Goal: Communication & Community: Answer question/provide support

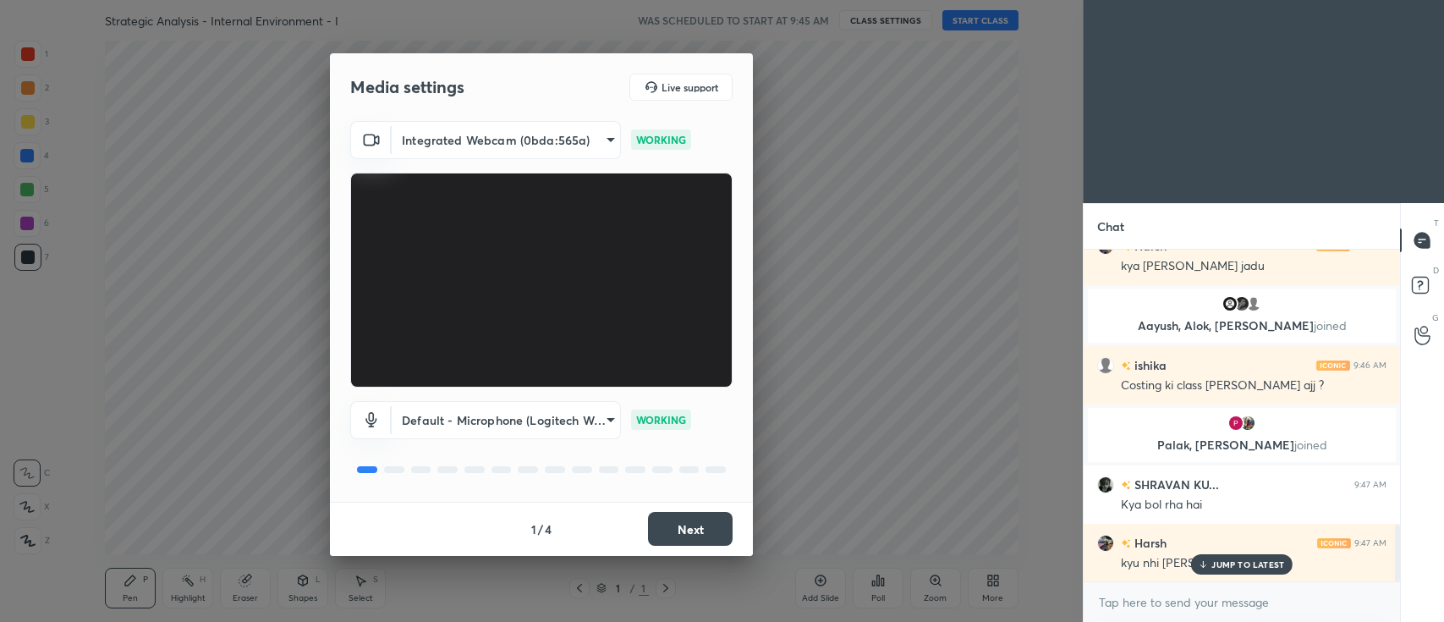
scroll to position [1640, 0]
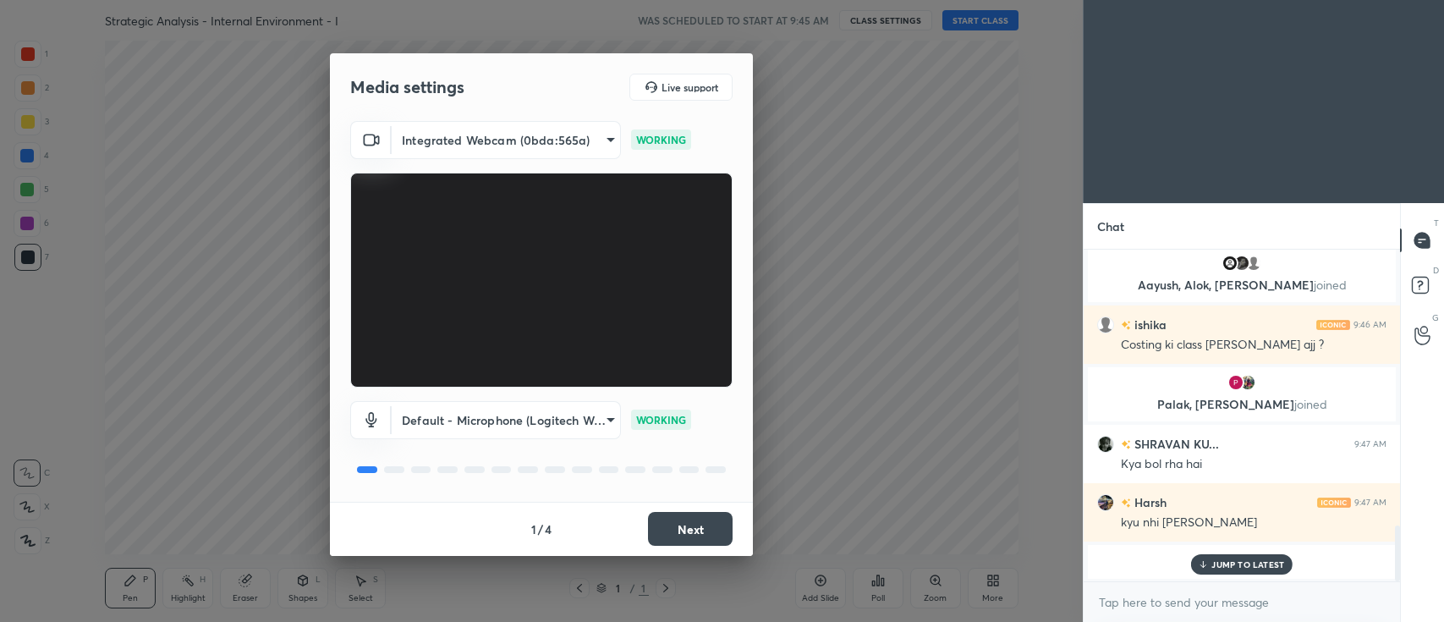
click at [696, 525] on button "Next" at bounding box center [690, 529] width 85 height 34
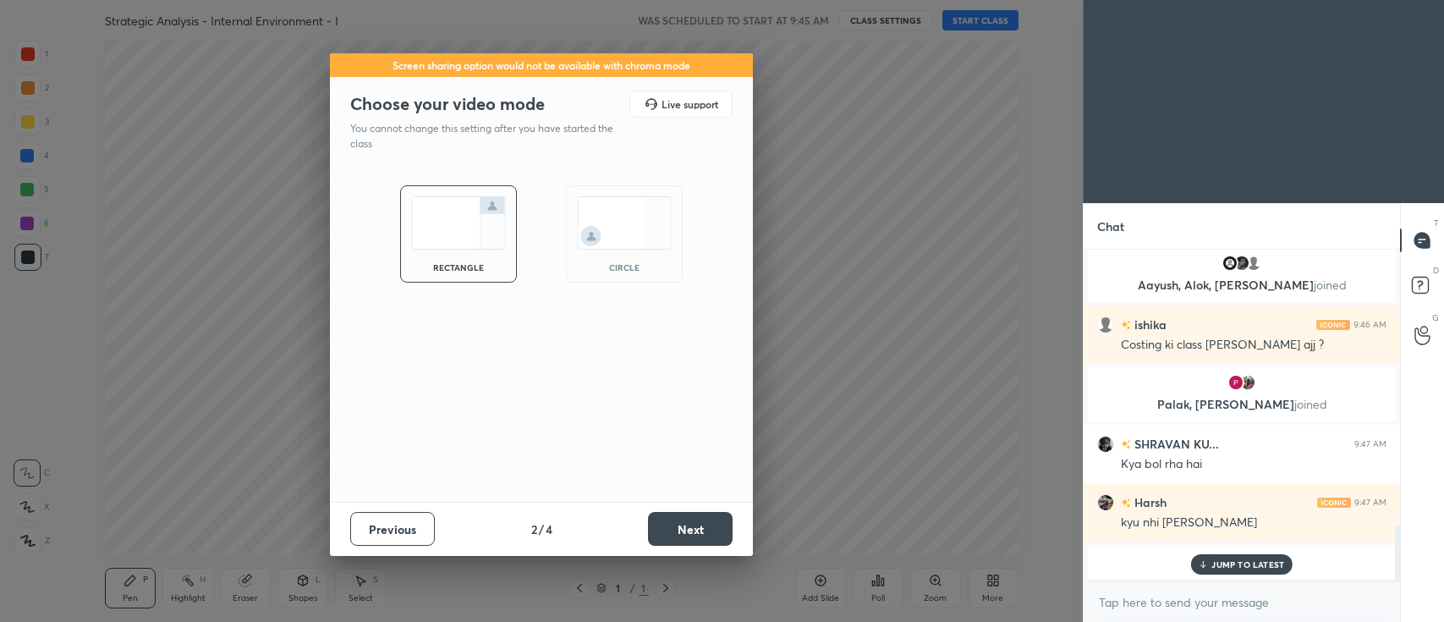
click at [695, 525] on button "Next" at bounding box center [690, 529] width 85 height 34
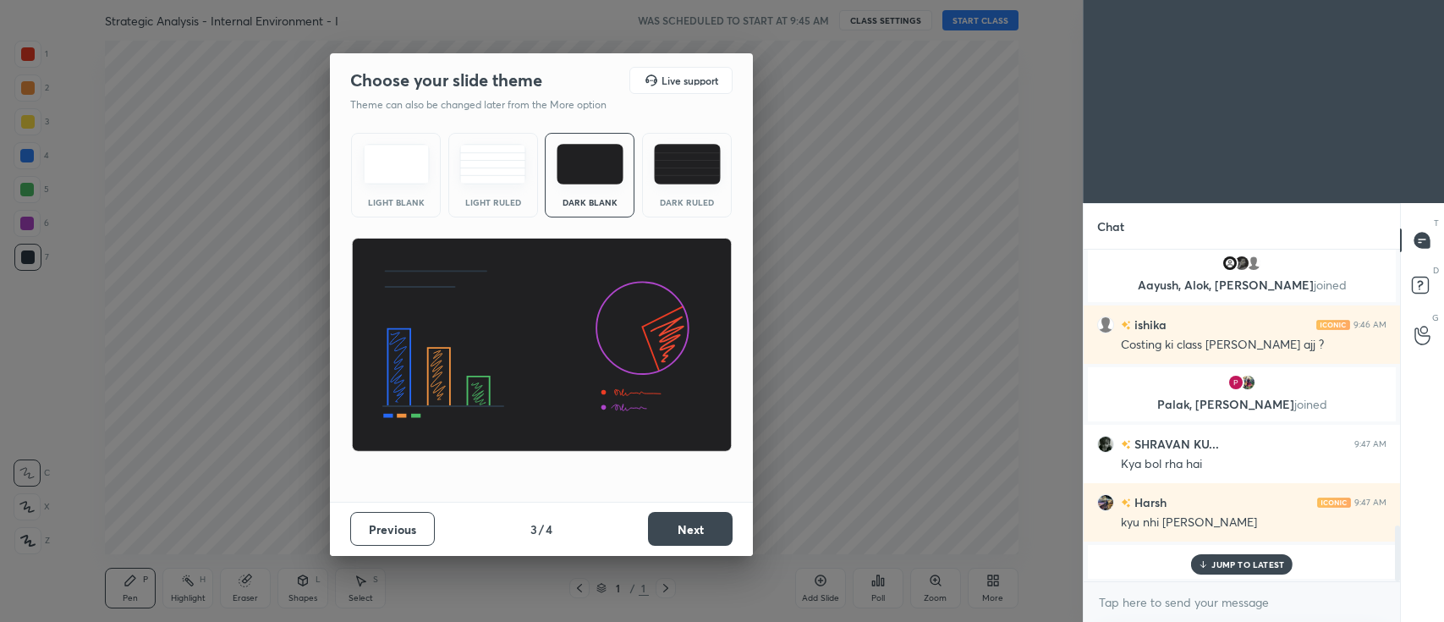
click at [697, 525] on button "Next" at bounding box center [690, 529] width 85 height 34
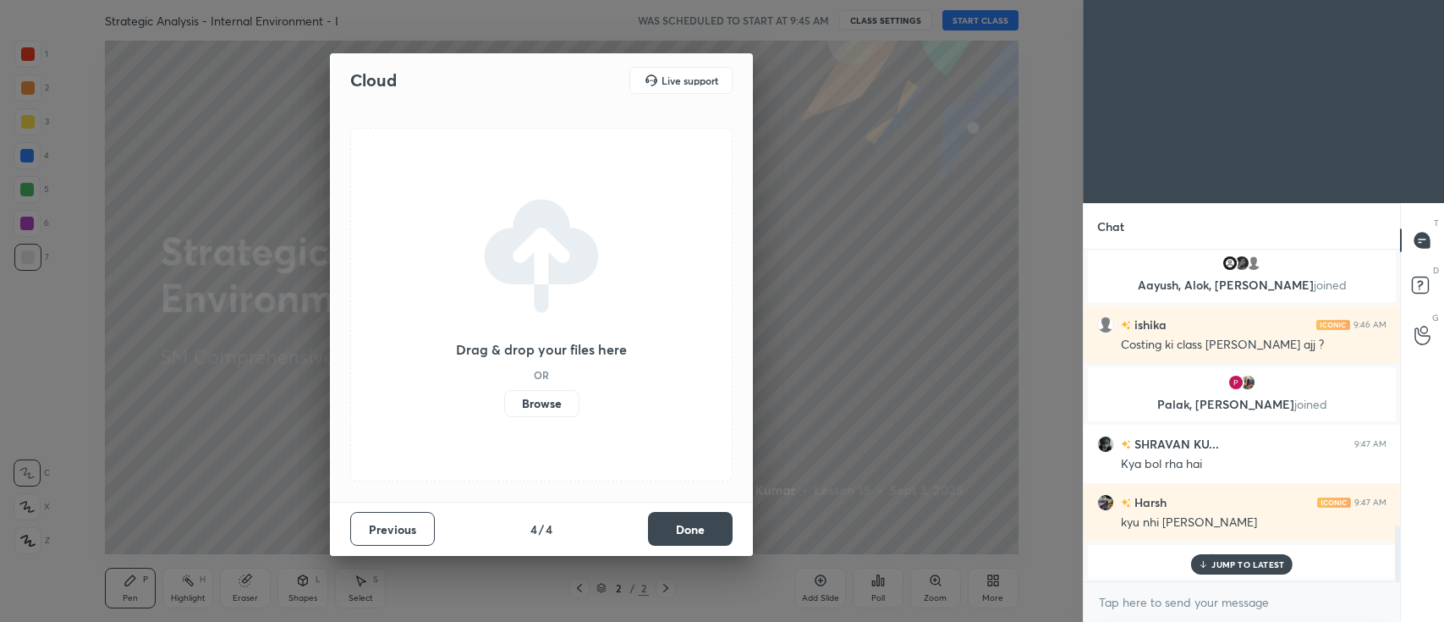
click at [545, 410] on label "Browse" at bounding box center [541, 403] width 75 height 27
click at [504, 410] on input "Browse" at bounding box center [504, 403] width 0 height 27
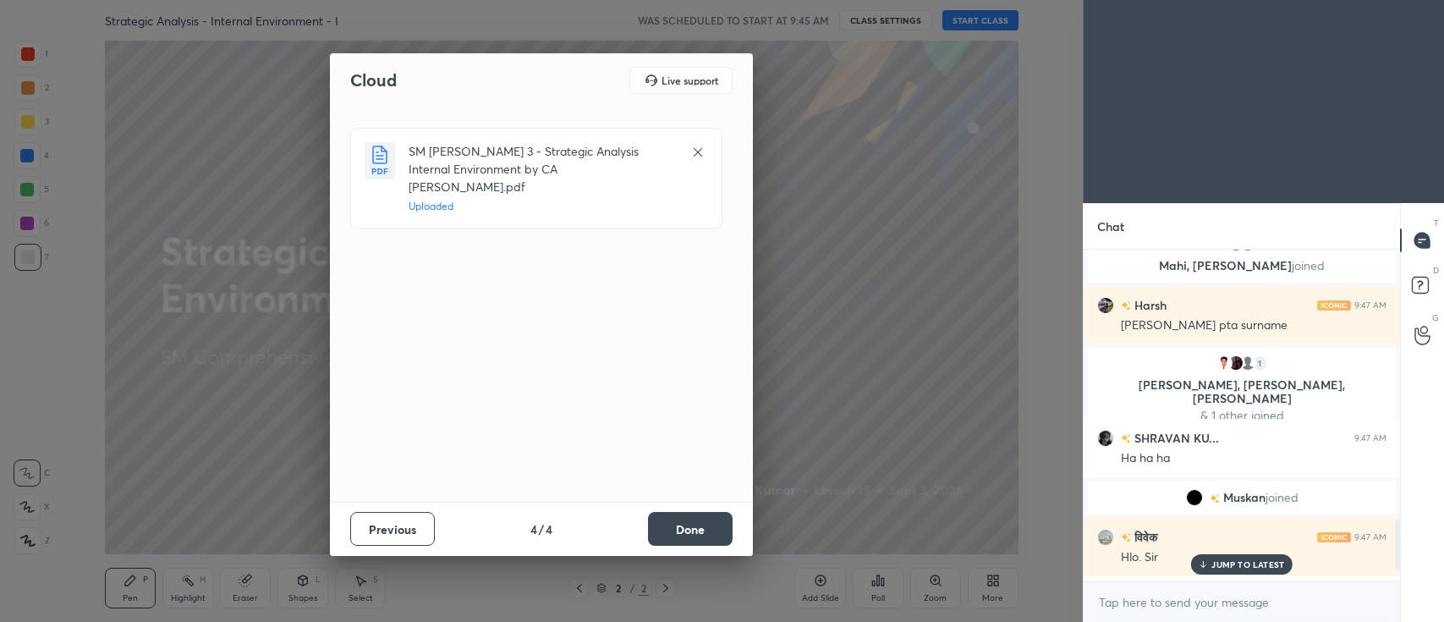
scroll to position [1789, 0]
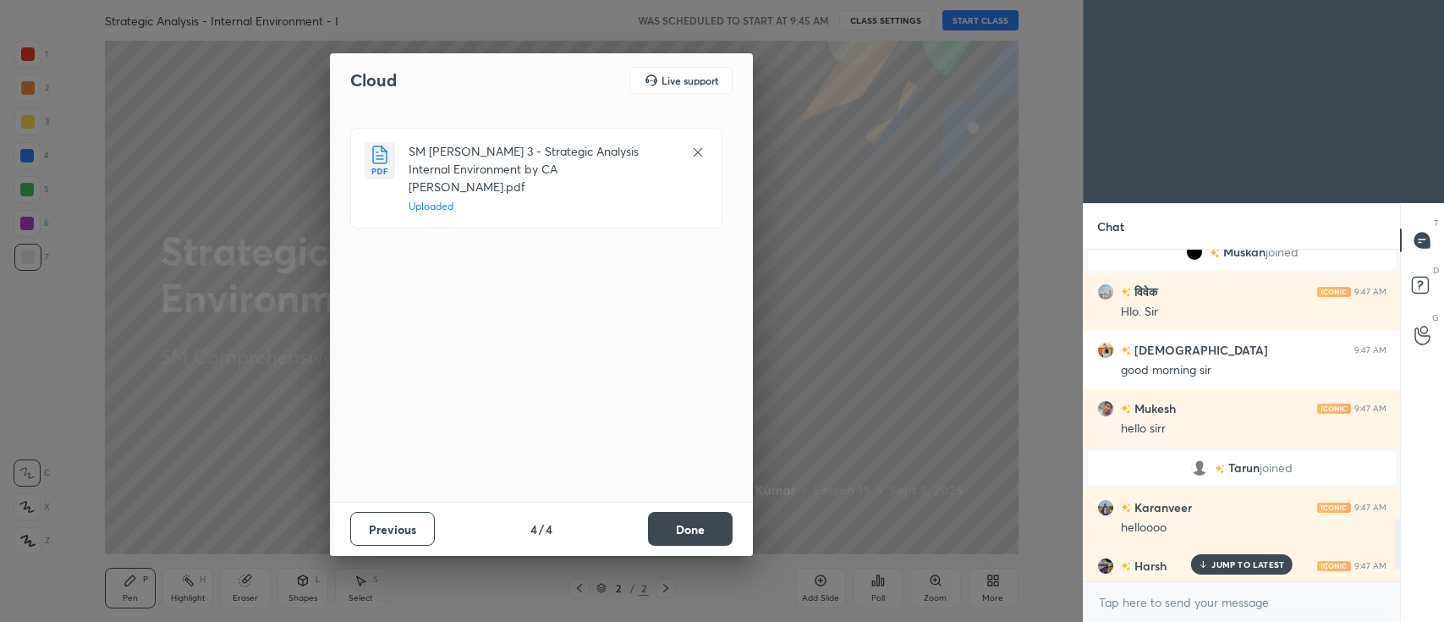
click at [692, 535] on button "Done" at bounding box center [690, 529] width 85 height 34
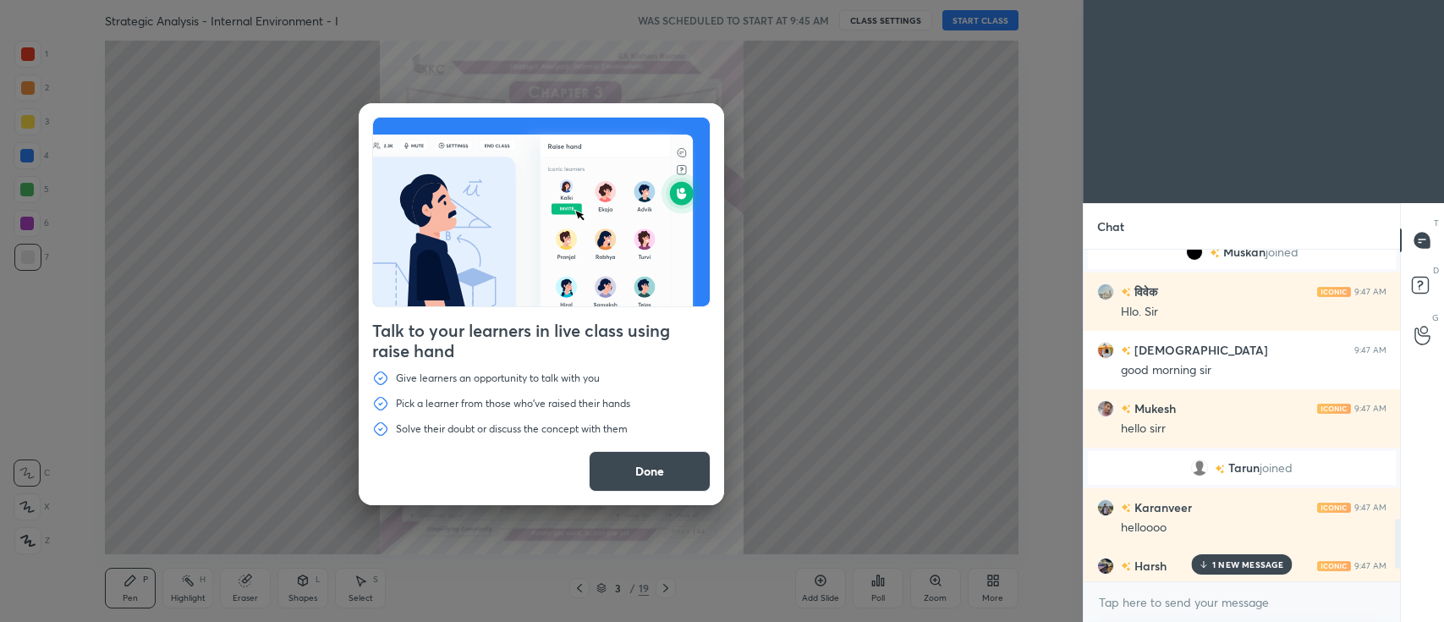
click at [1216, 565] on p "1 NEW MESSAGE" at bounding box center [1249, 564] width 72 height 10
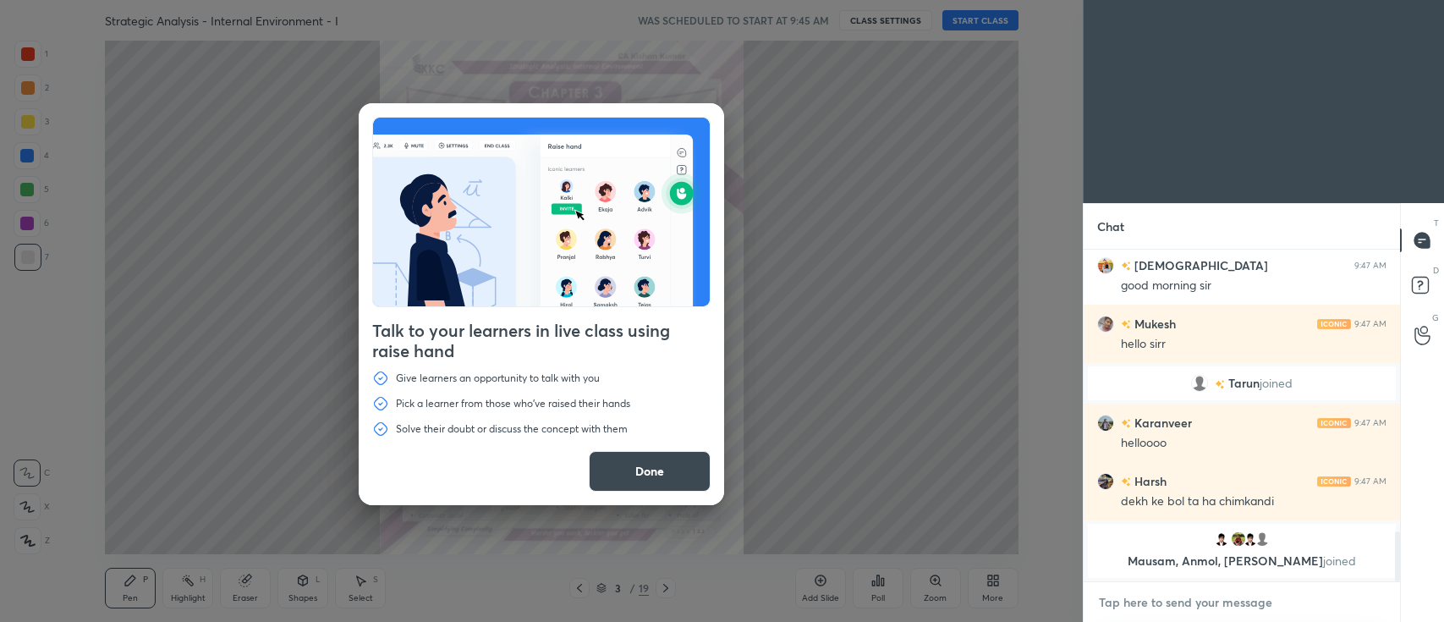
click at [1164, 606] on textarea at bounding box center [1242, 602] width 289 height 27
type textarea "x"
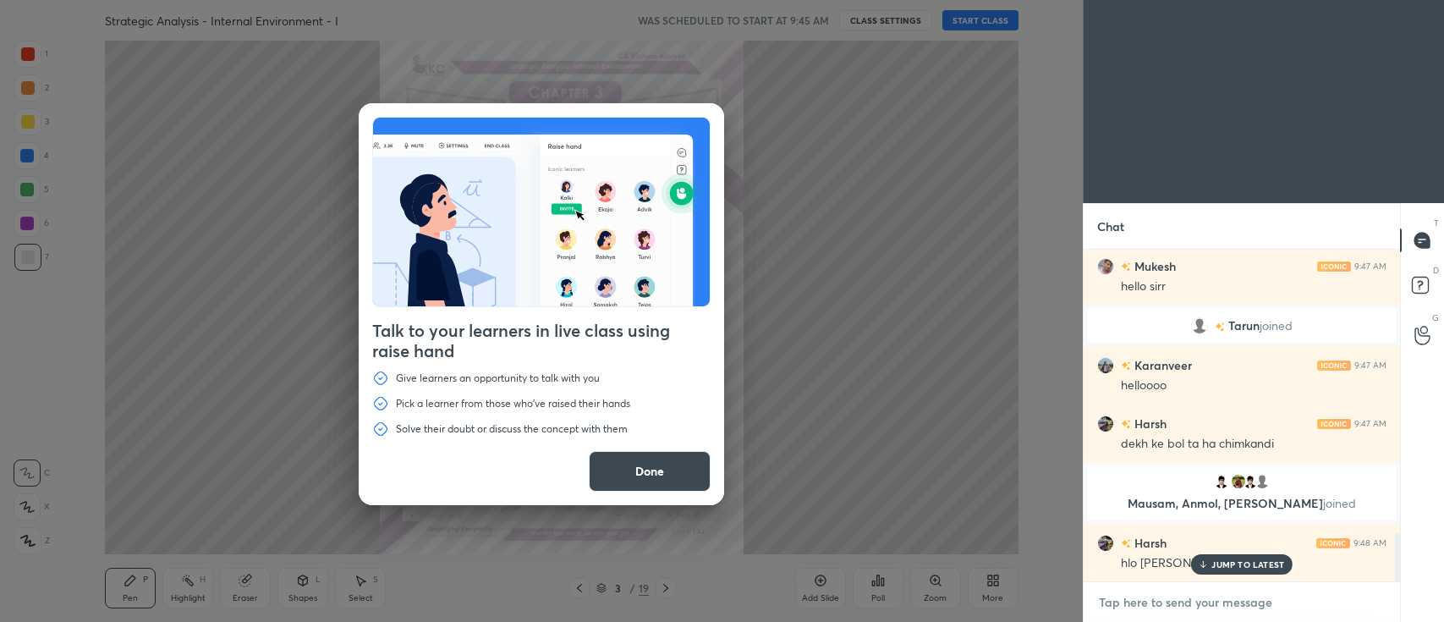
paste textarea "[URL][DOMAIN_NAME]"
type textarea "[URL][DOMAIN_NAME]"
type textarea "x"
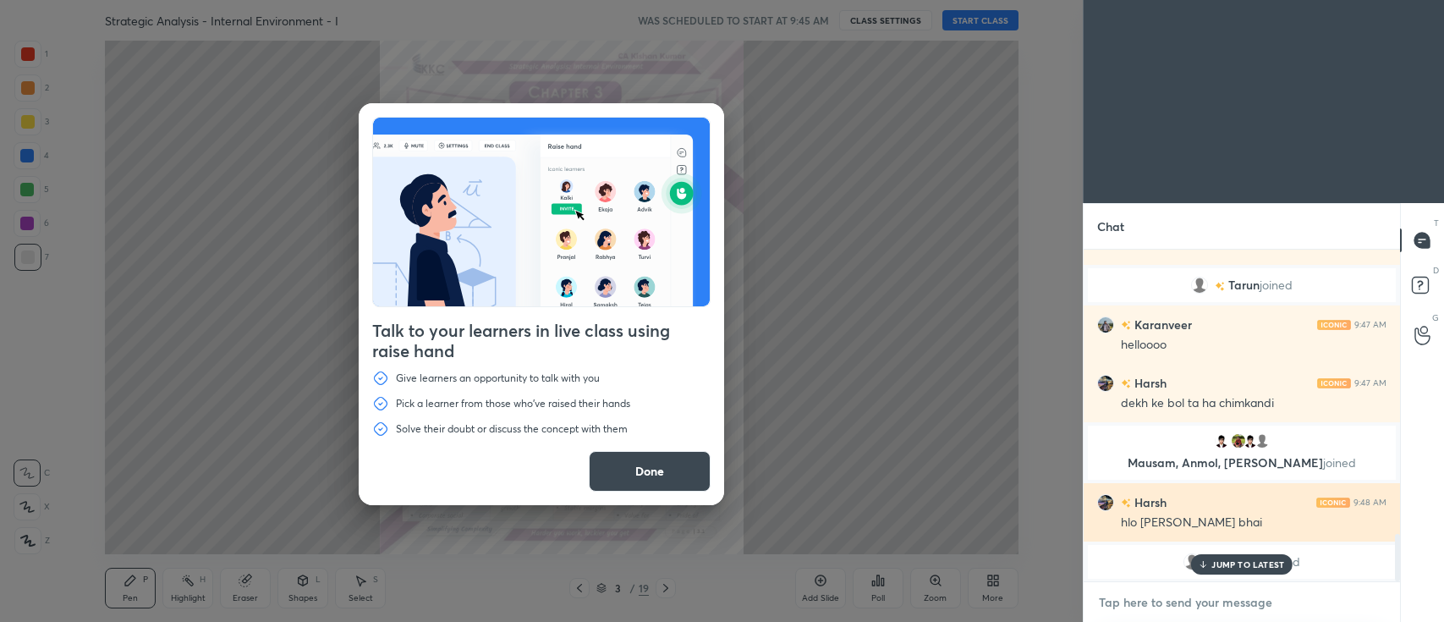
scroll to position [2082, 0]
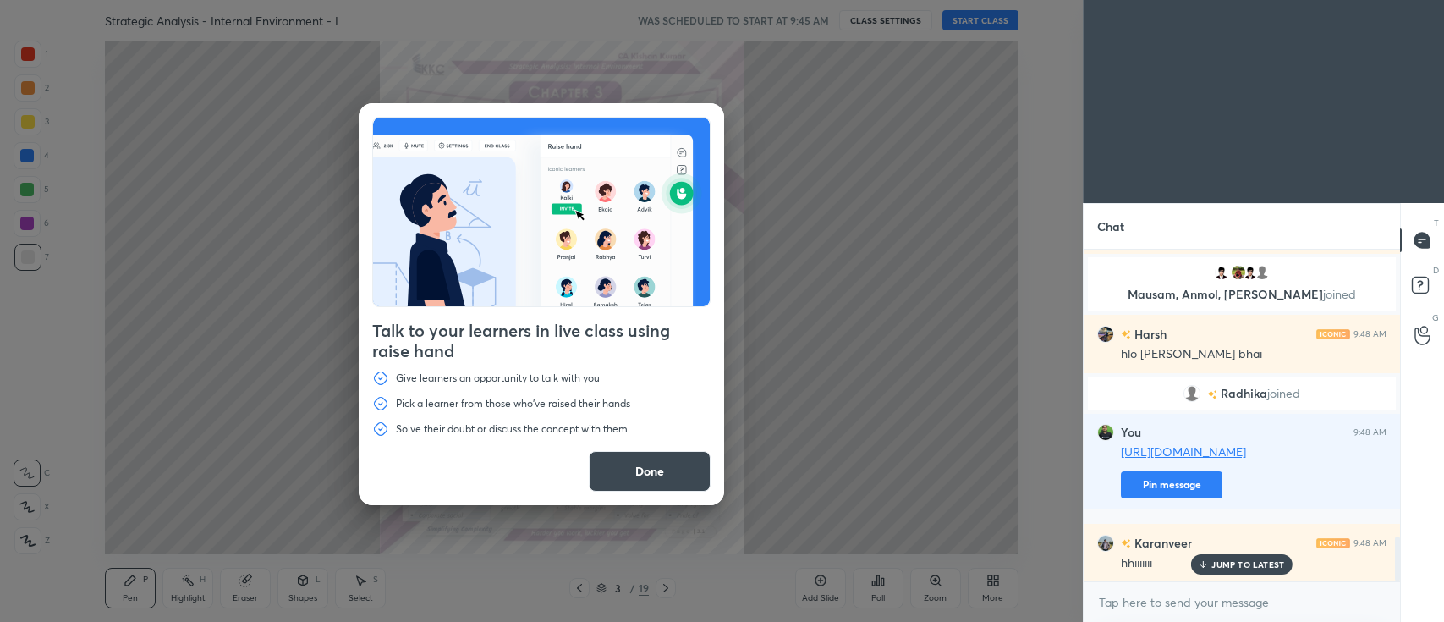
click at [681, 477] on button "Done" at bounding box center [650, 471] width 122 height 41
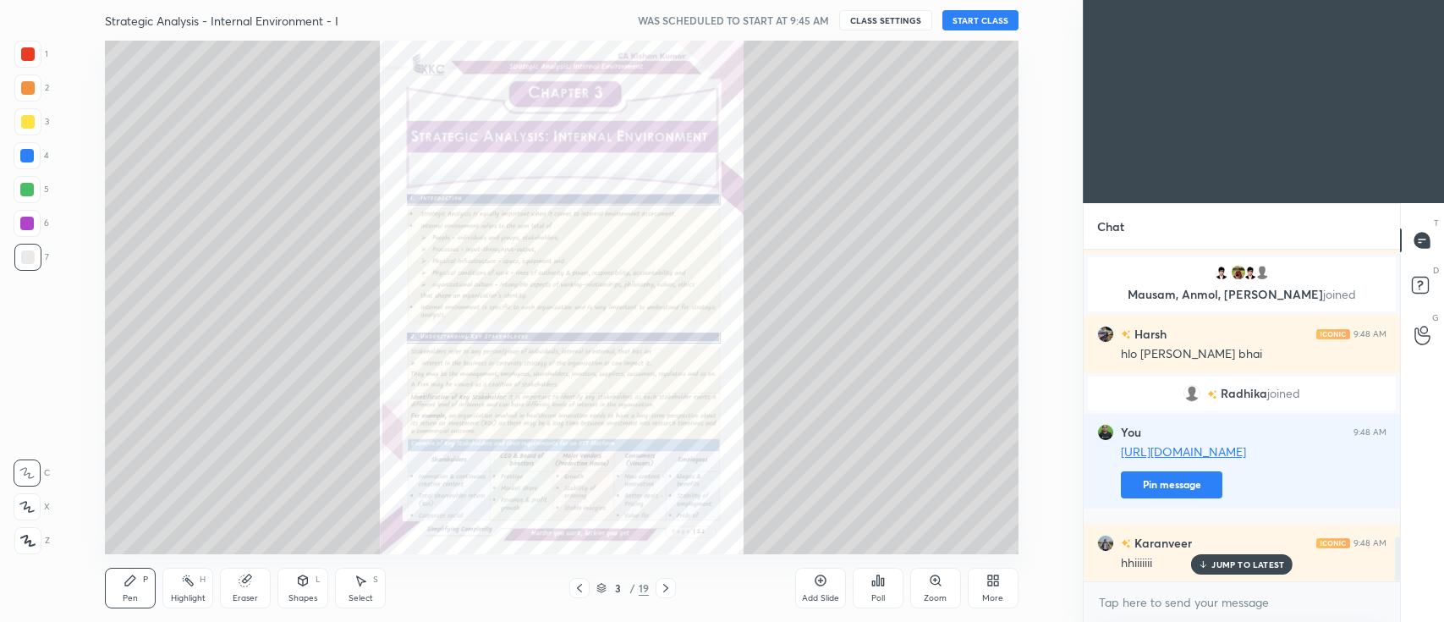
click at [579, 586] on icon at bounding box center [579, 588] width 5 height 8
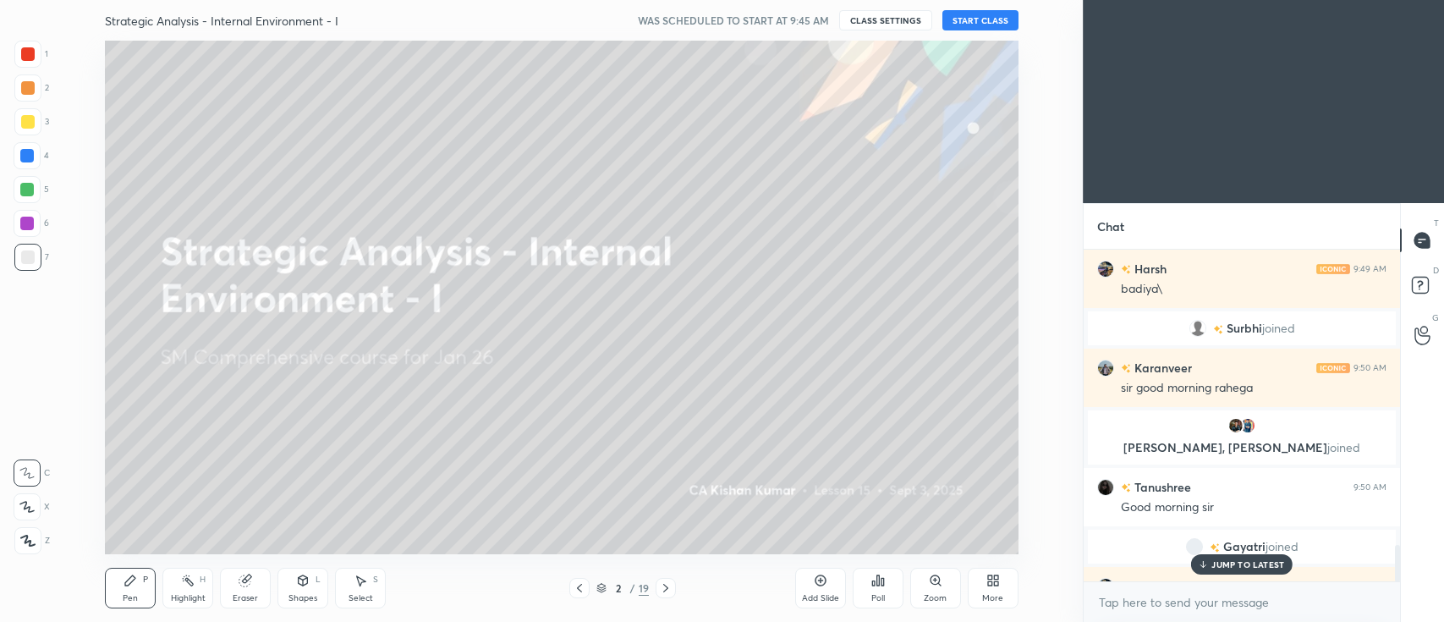
scroll to position [2688, 0]
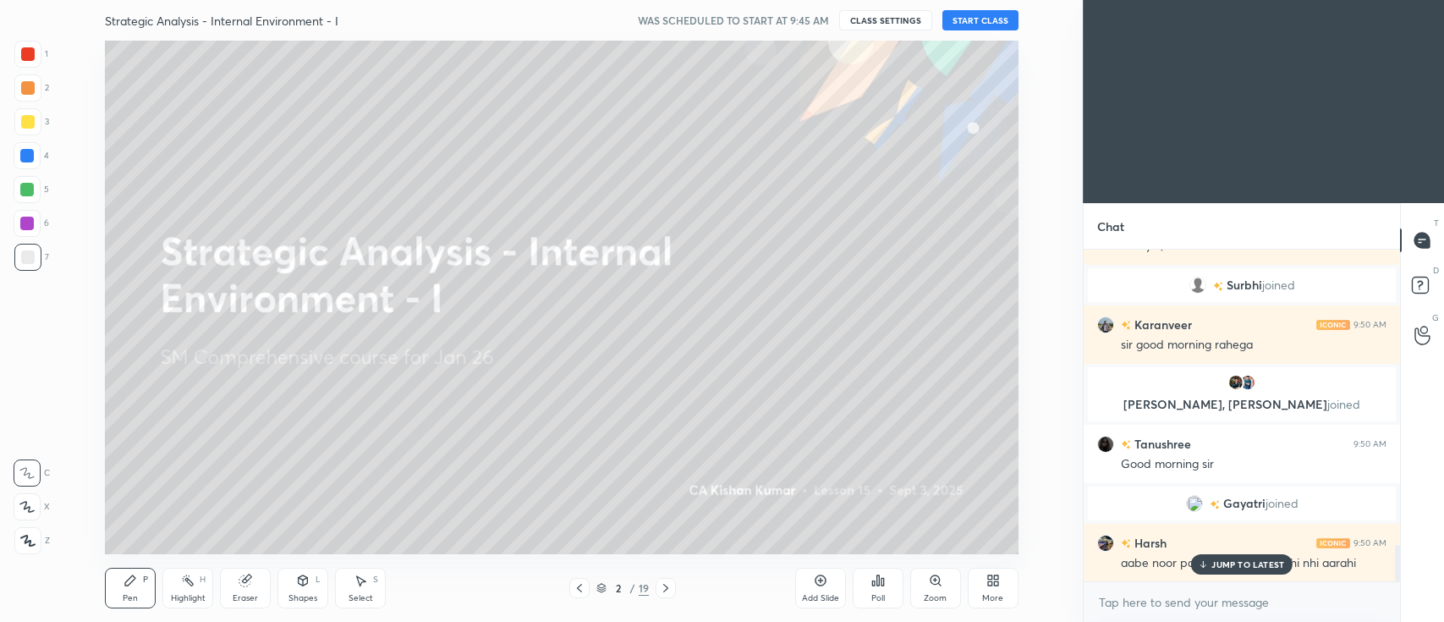
click at [959, 23] on button "START CLASS" at bounding box center [981, 20] width 76 height 20
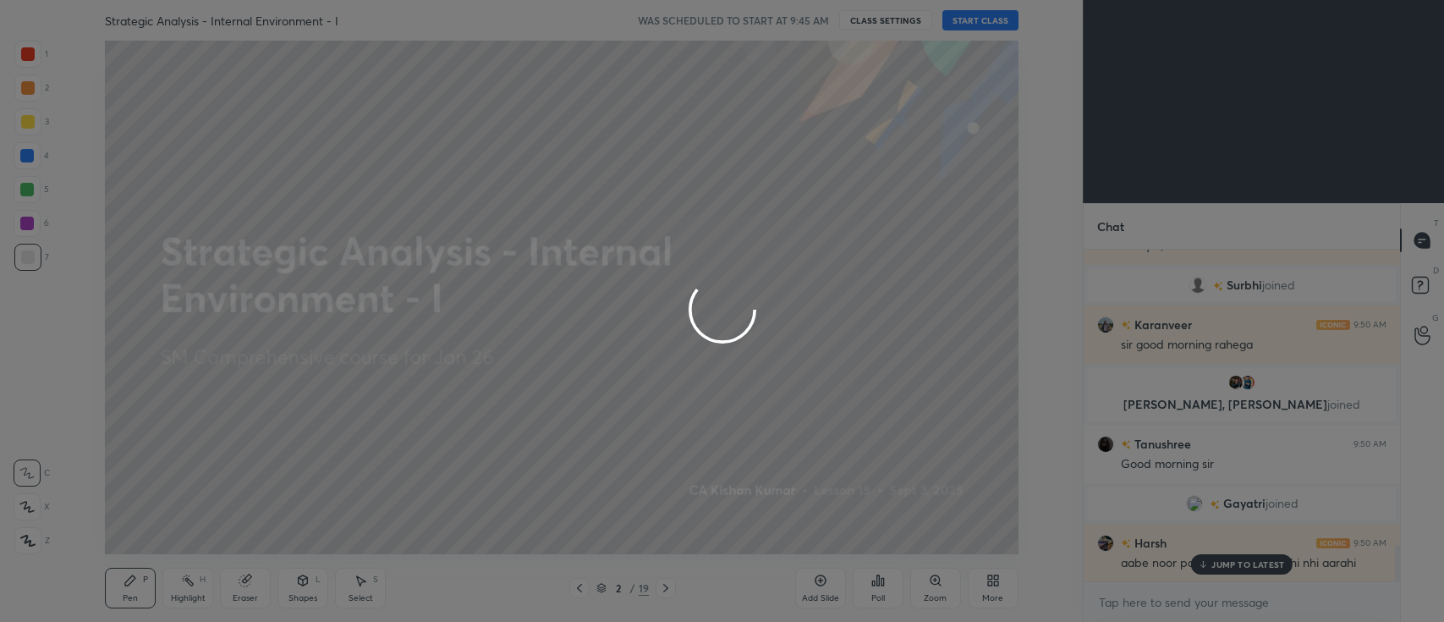
type textarea "x"
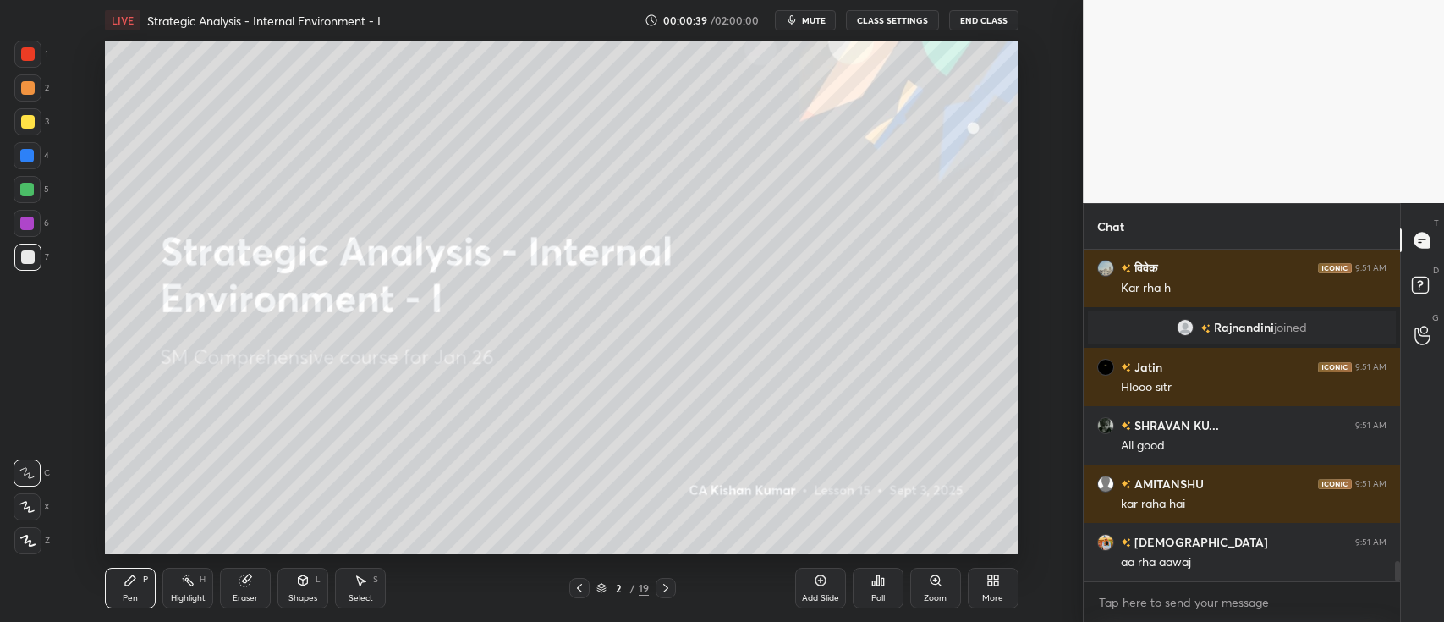
scroll to position [5071, 0]
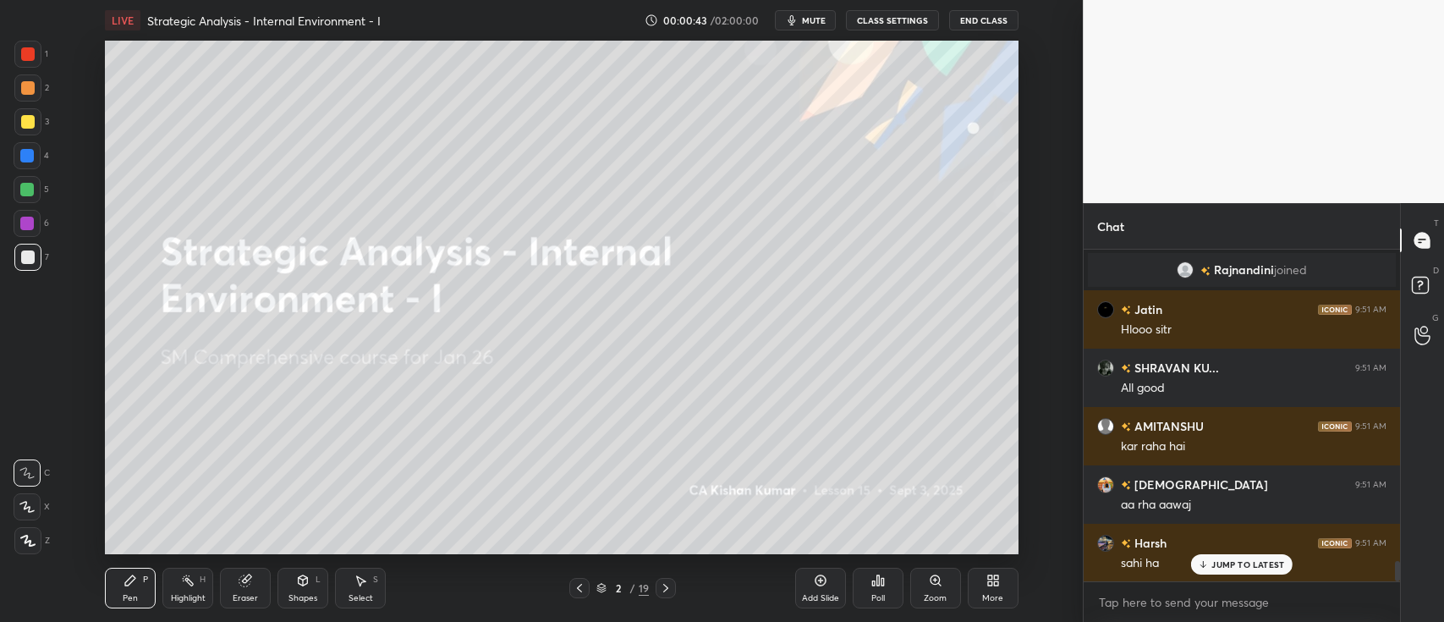
click at [900, 21] on button "CLASS SETTINGS" at bounding box center [892, 20] width 93 height 20
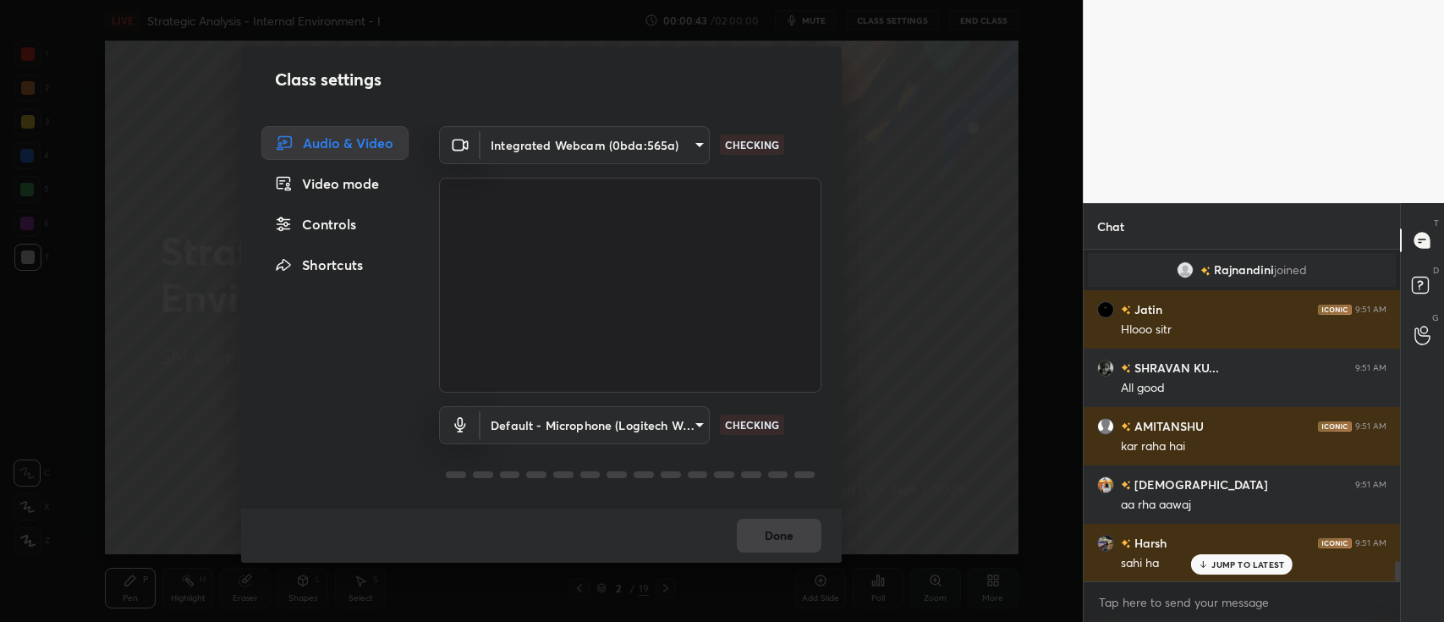
scroll to position [5112, 0]
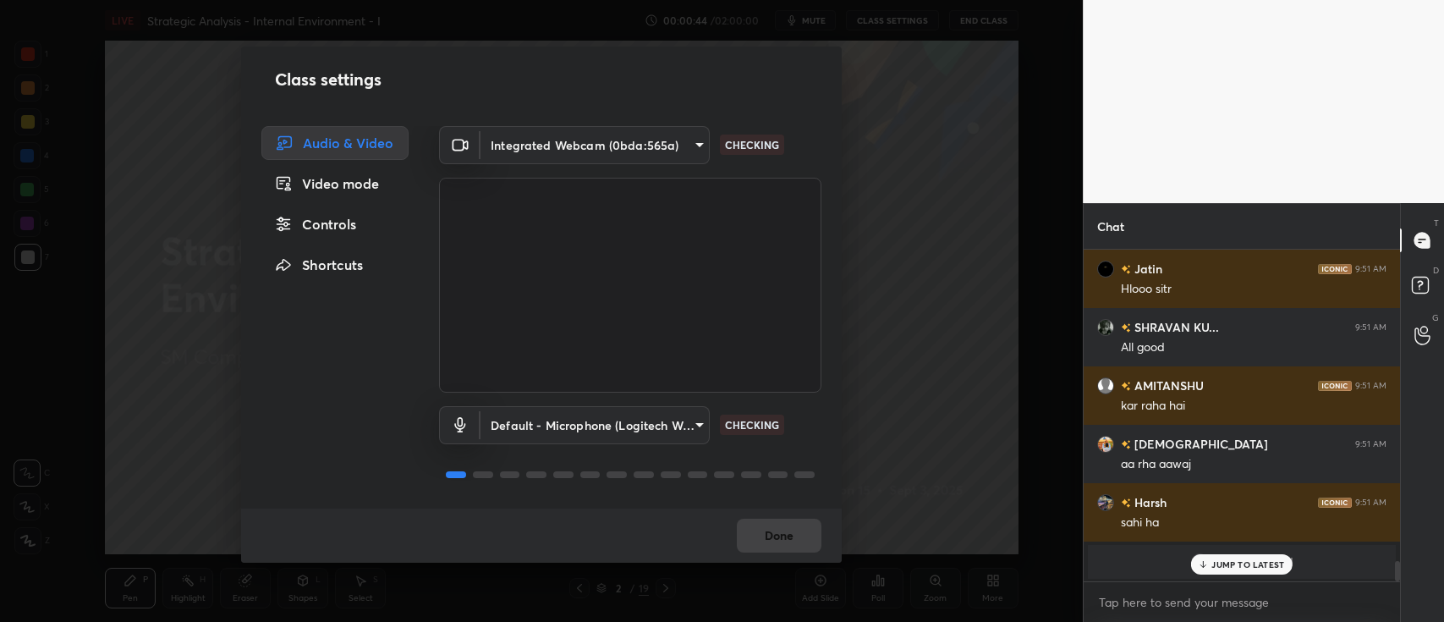
click at [344, 224] on div "Controls" at bounding box center [334, 224] width 147 height 34
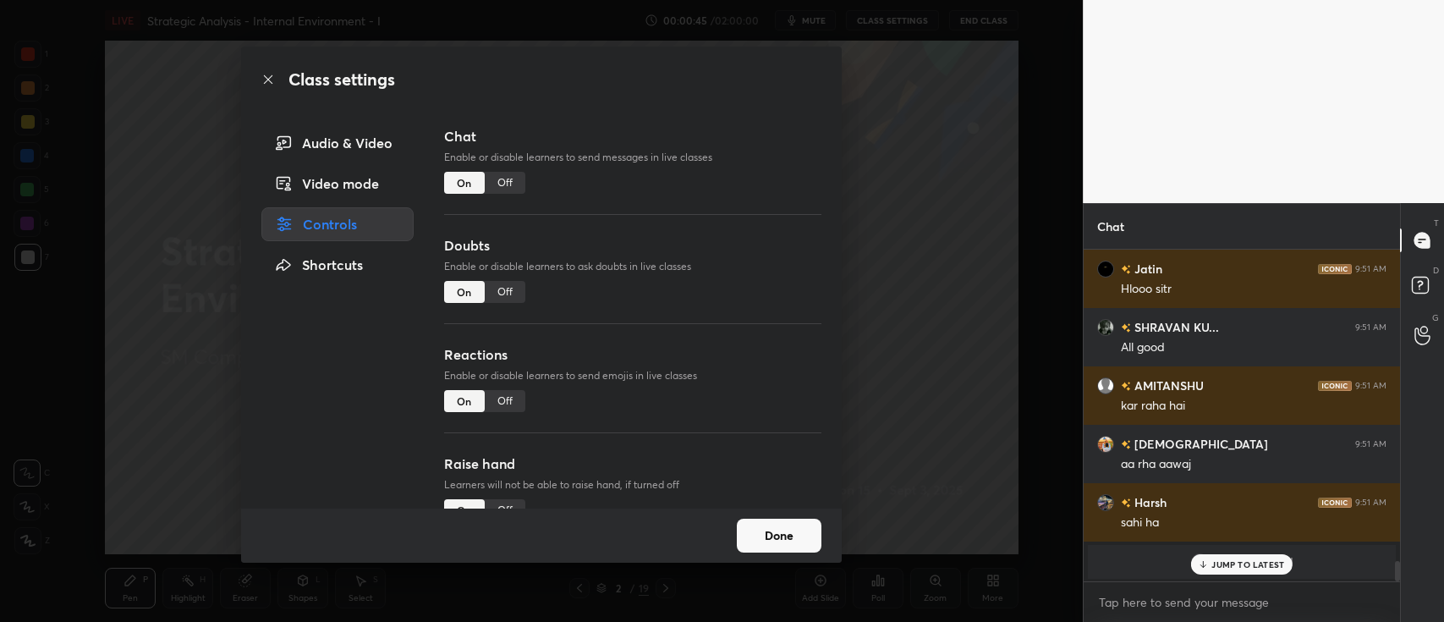
click at [336, 145] on div "Audio & Video" at bounding box center [337, 143] width 152 height 34
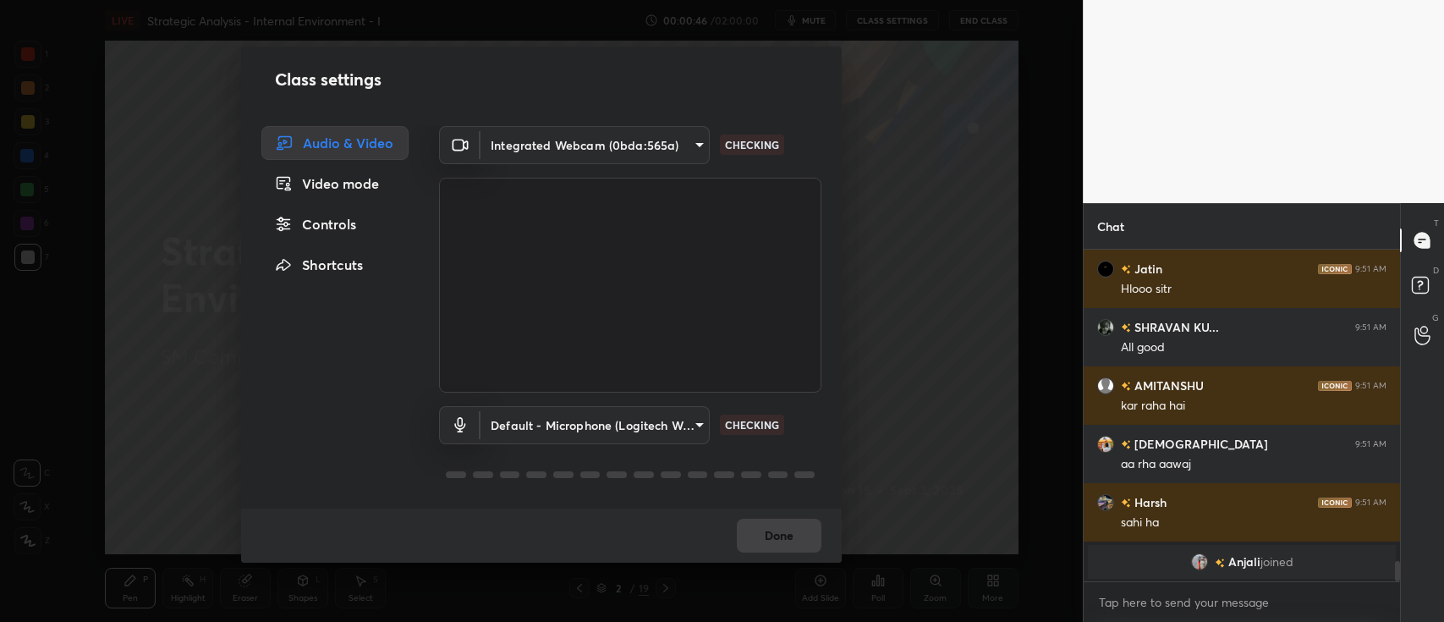
scroll to position [5171, 0]
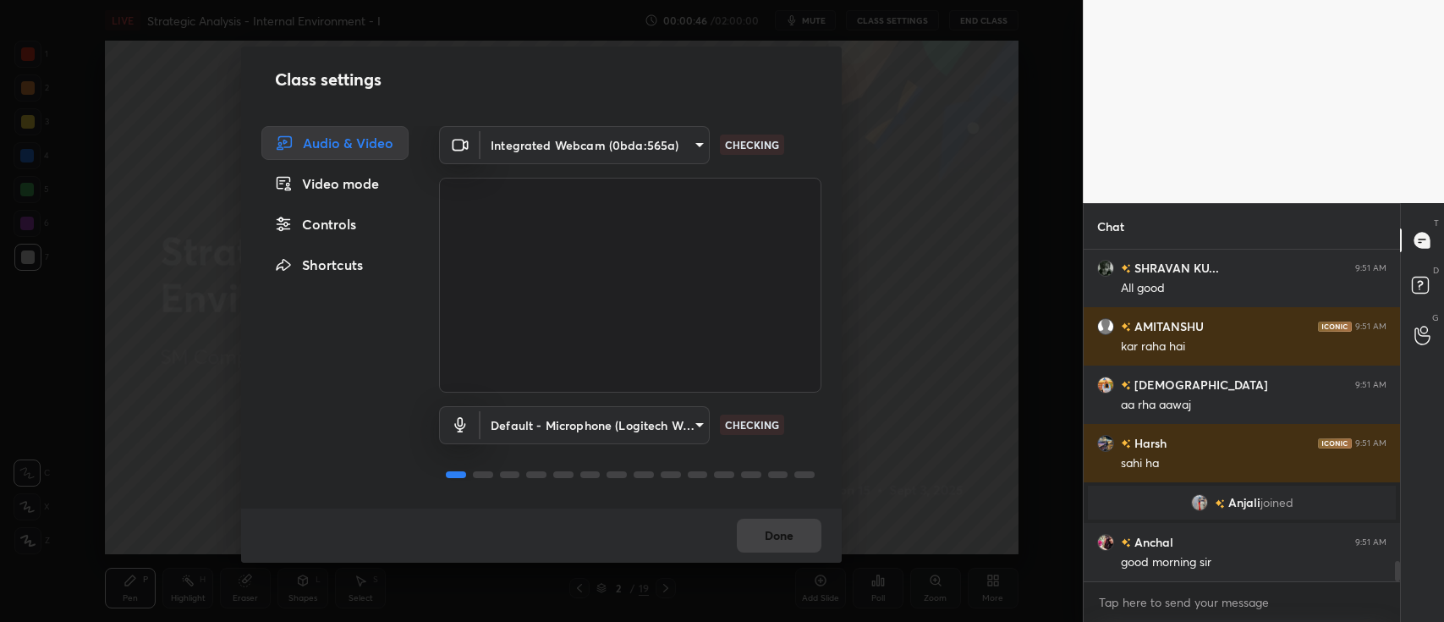
click at [596, 425] on body "1 2 3 4 5 6 7 C X Z C X Z E E Erase all H H LIVE Strategic Analysis - Internal …" at bounding box center [722, 311] width 1444 height 622
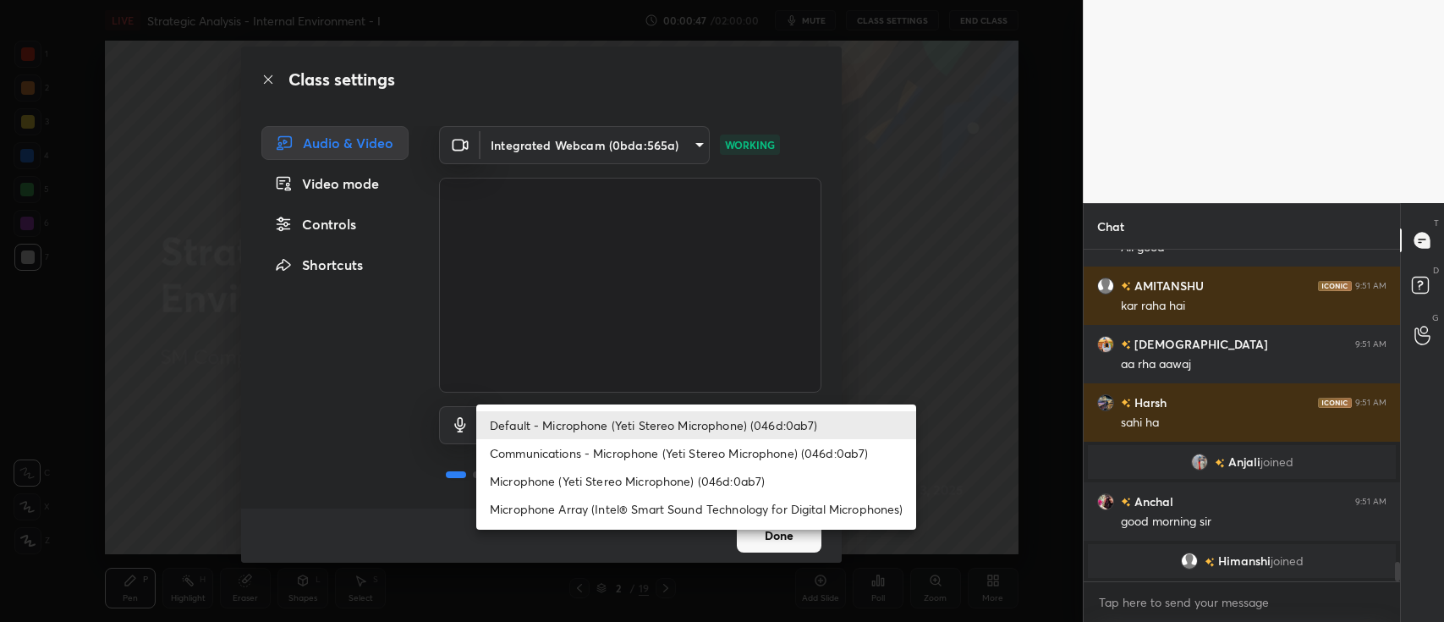
scroll to position [4710, 0]
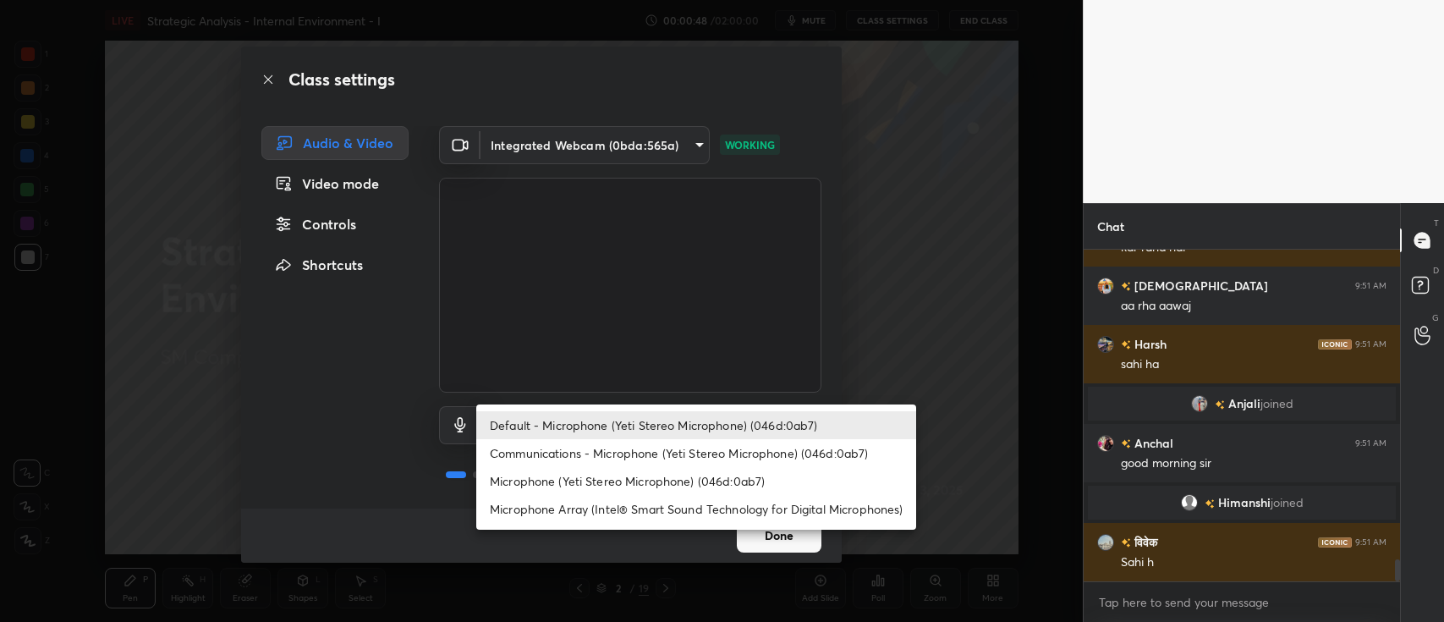
click at [594, 484] on li "Microphone (Yeti Stereo Microphone) (046d:0ab7)" at bounding box center [696, 481] width 440 height 28
type input "3a26598e22c33661c7f7a0c86f2ef20dea2a111a5ea8a0b72e9530a5a036a4cb"
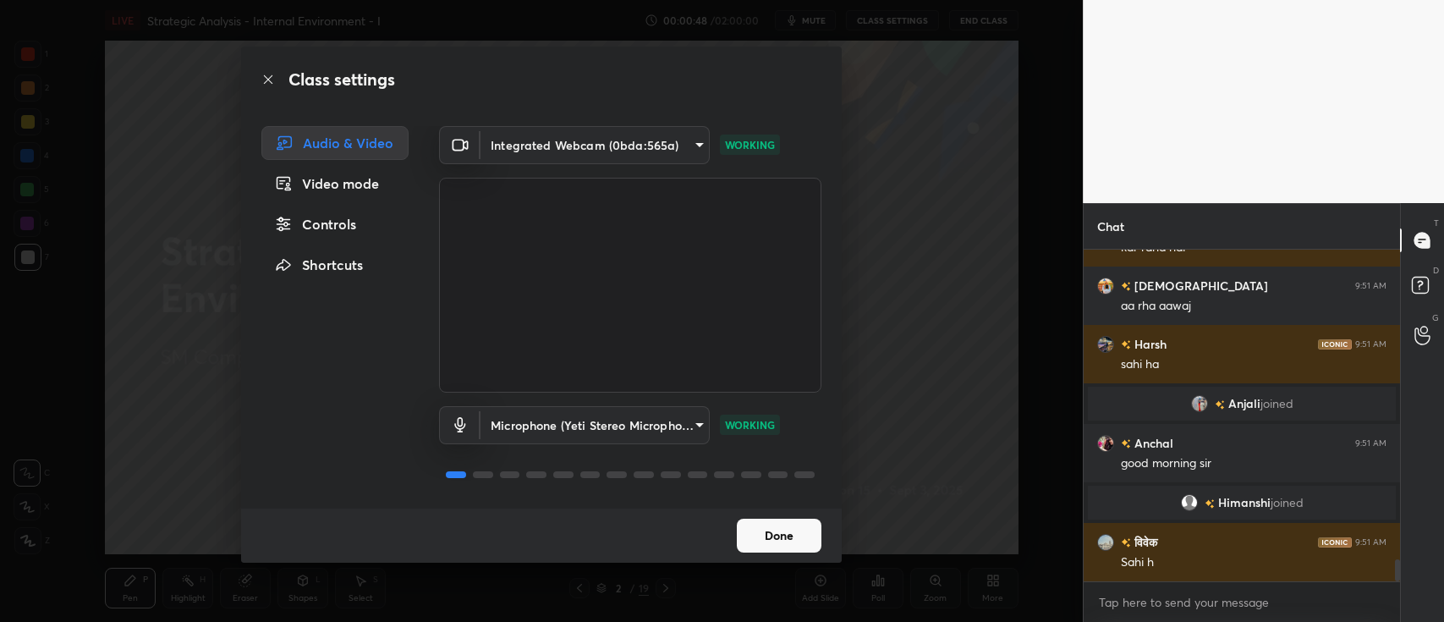
click at [762, 538] on button "Done" at bounding box center [779, 536] width 85 height 34
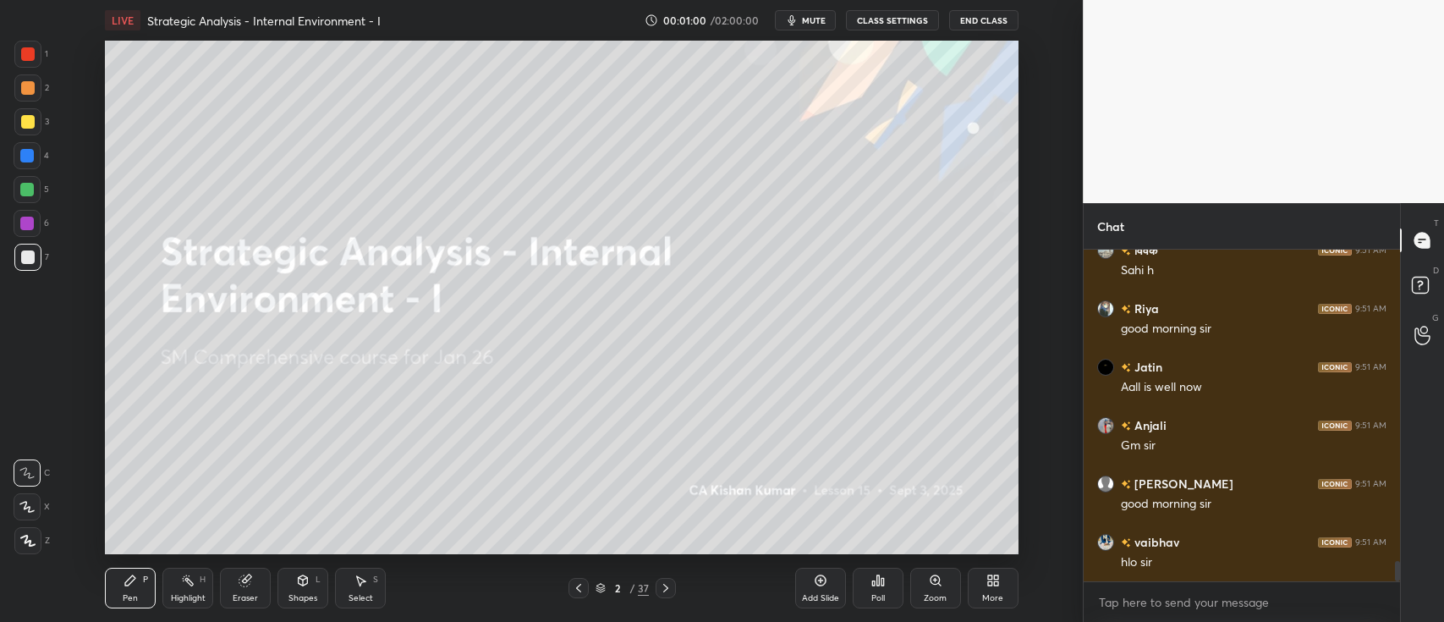
scroll to position [5060, 0]
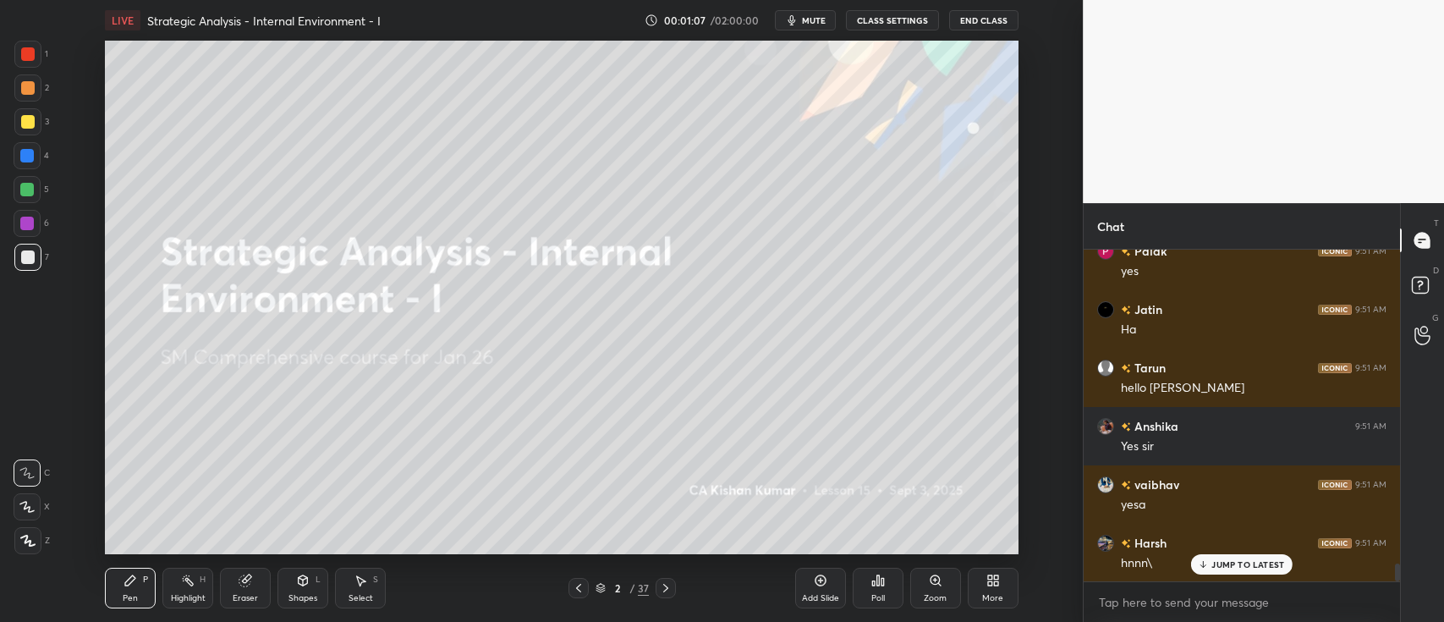
click at [27, 128] on div at bounding box center [28, 122] width 14 height 14
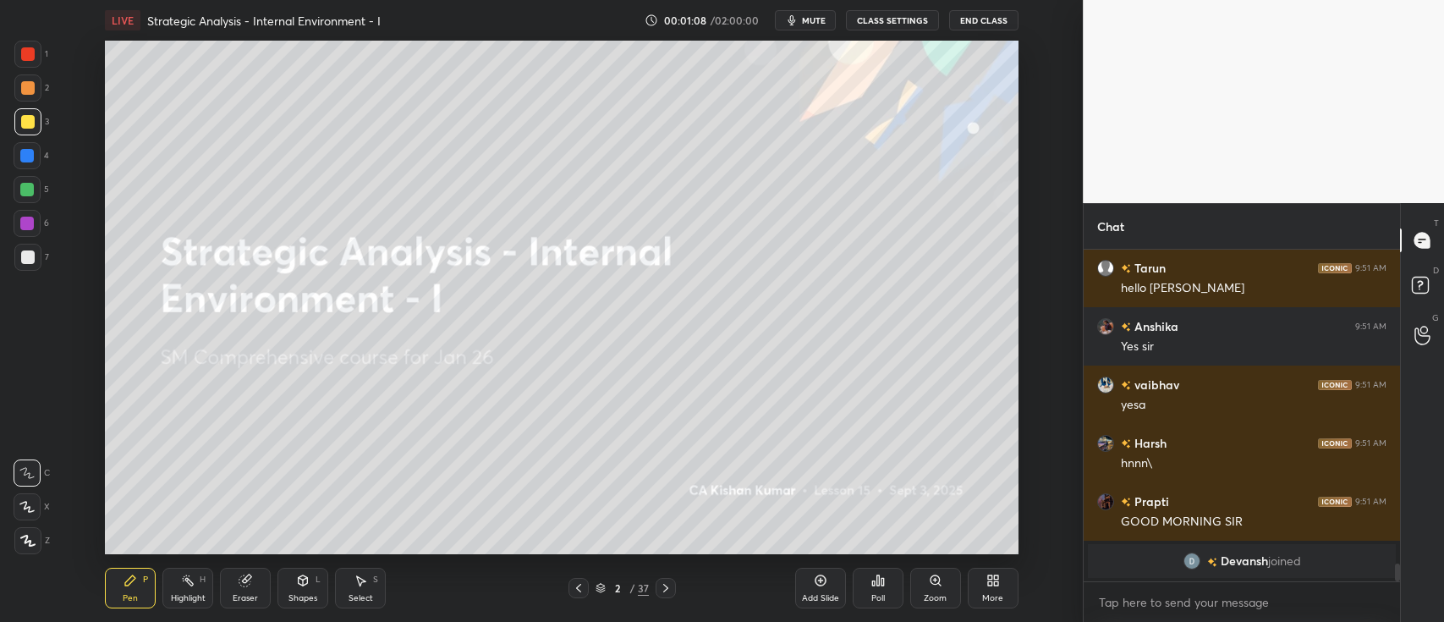
click at [29, 510] on icon at bounding box center [27, 507] width 14 height 10
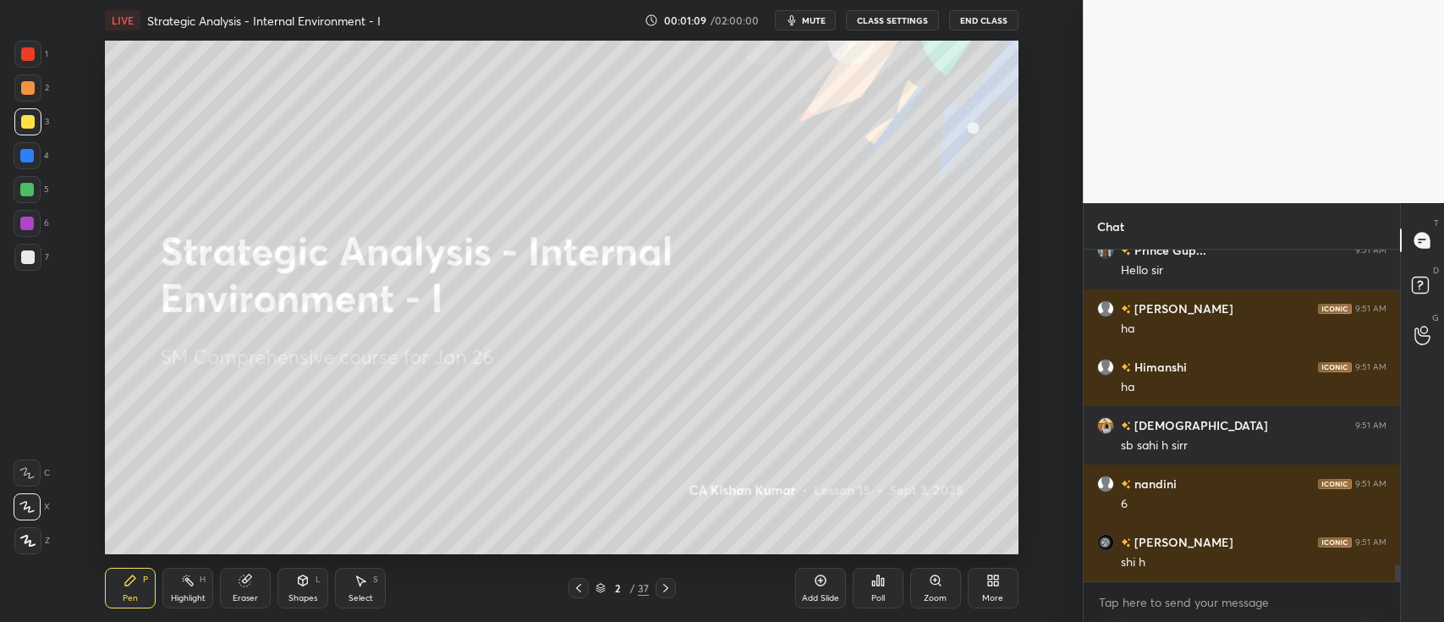
click at [816, 580] on icon at bounding box center [821, 581] width 14 height 14
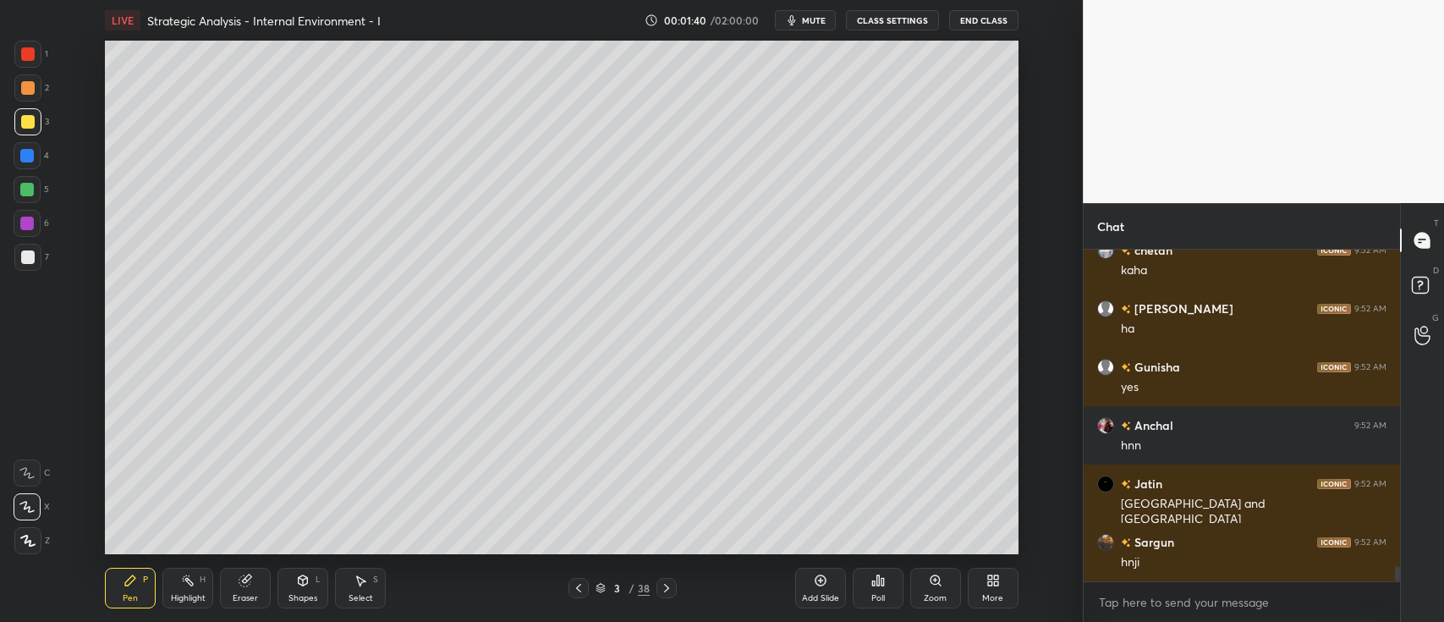
scroll to position [7074, 0]
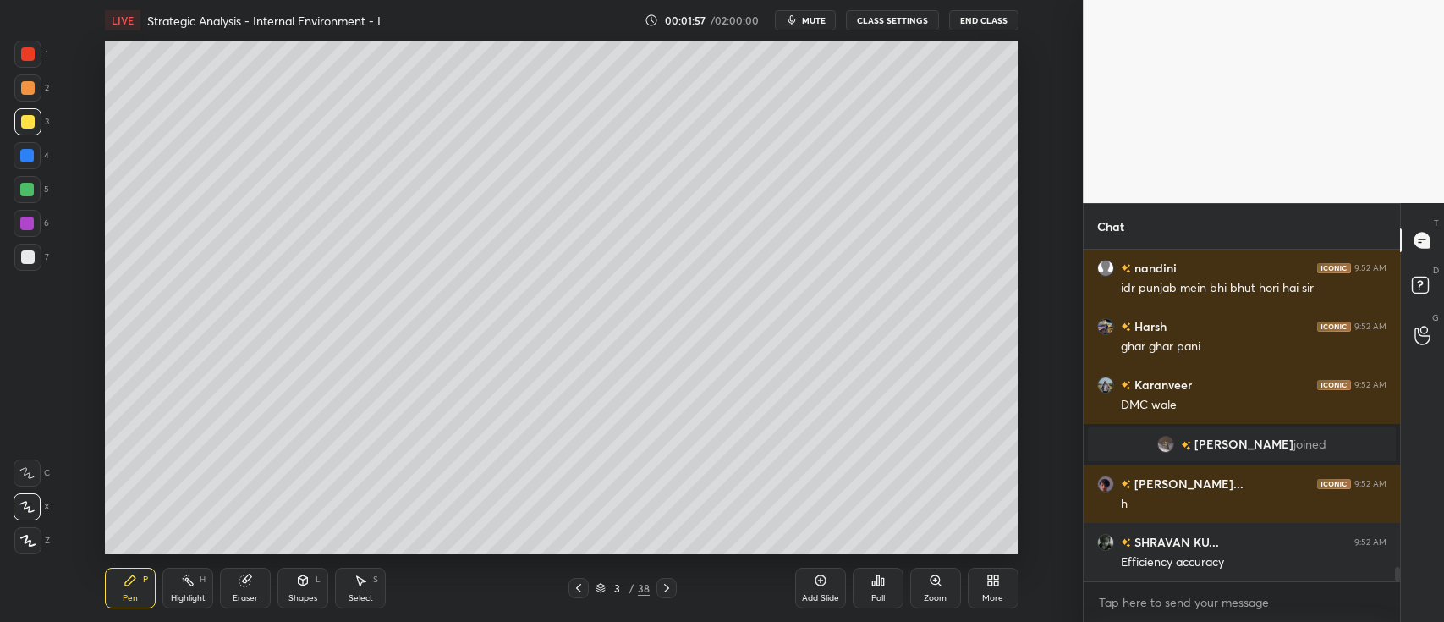
click at [833, 583] on div "Add Slide" at bounding box center [820, 588] width 51 height 41
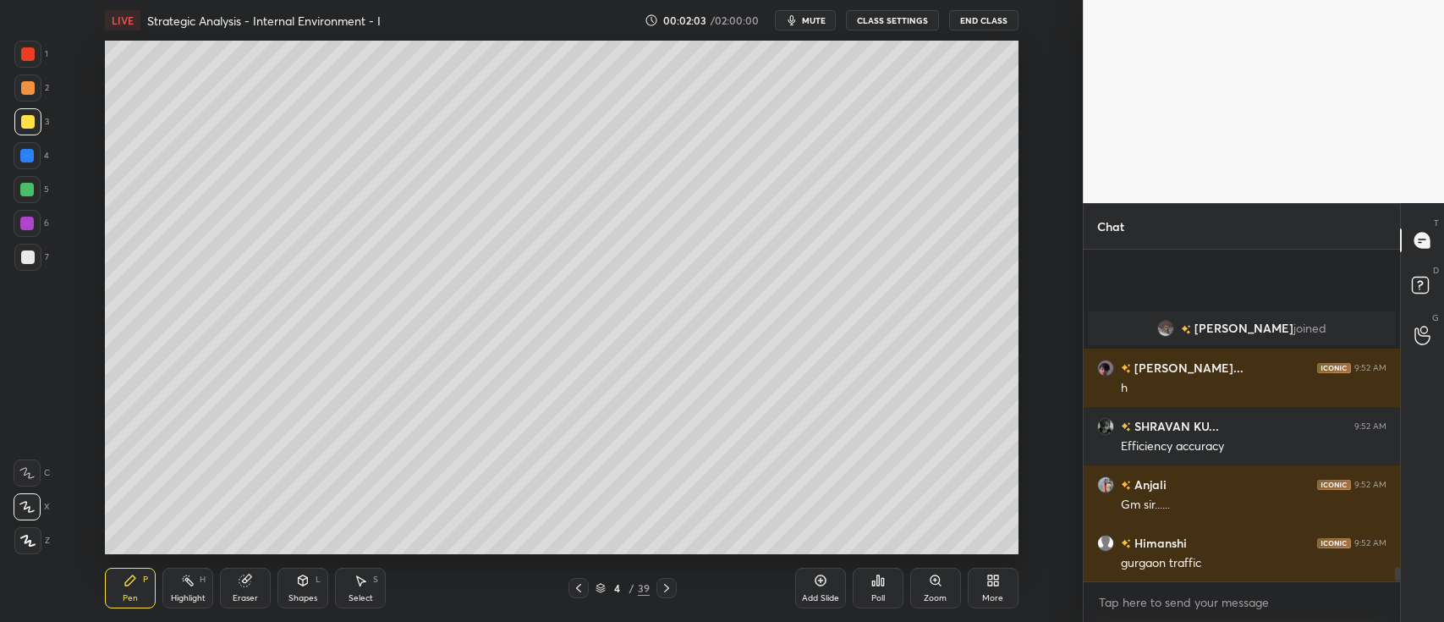
scroll to position [7414, 0]
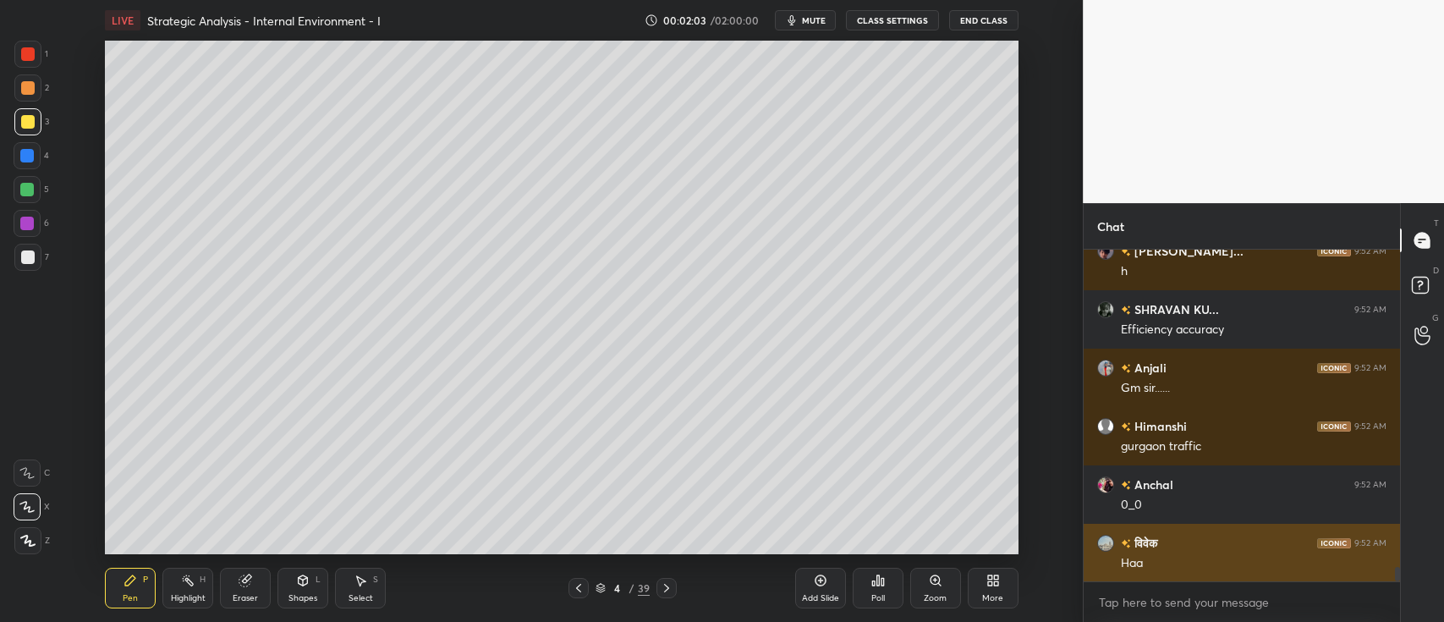
click at [1245, 613] on p "JUMP TO LATEST" at bounding box center [1248, 618] width 73 height 10
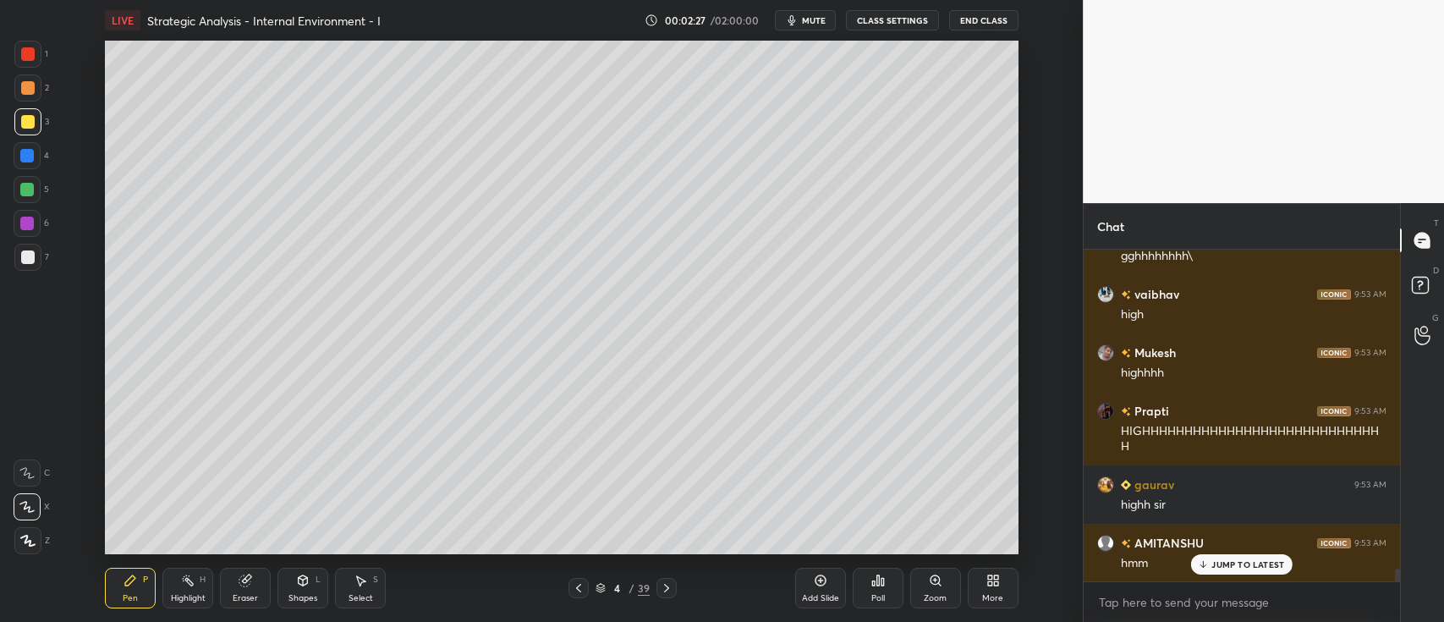
scroll to position [8557, 0]
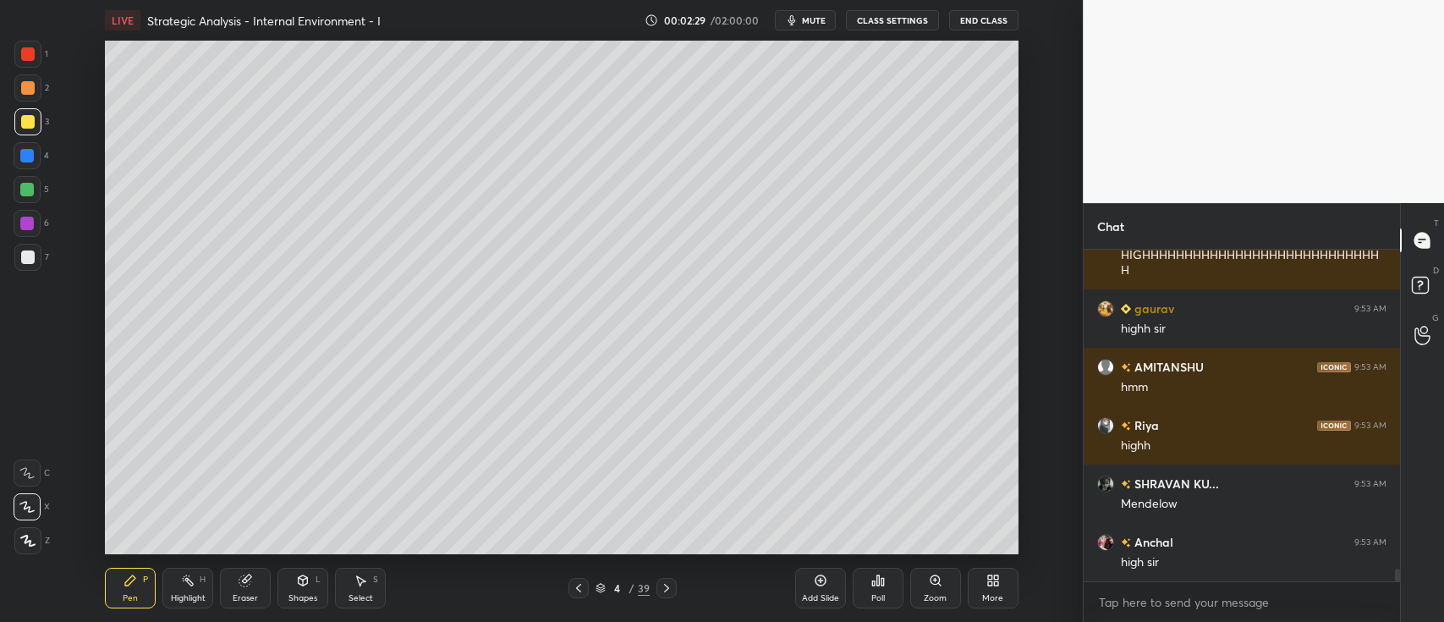
click at [811, 580] on div "Add Slide" at bounding box center [820, 588] width 51 height 41
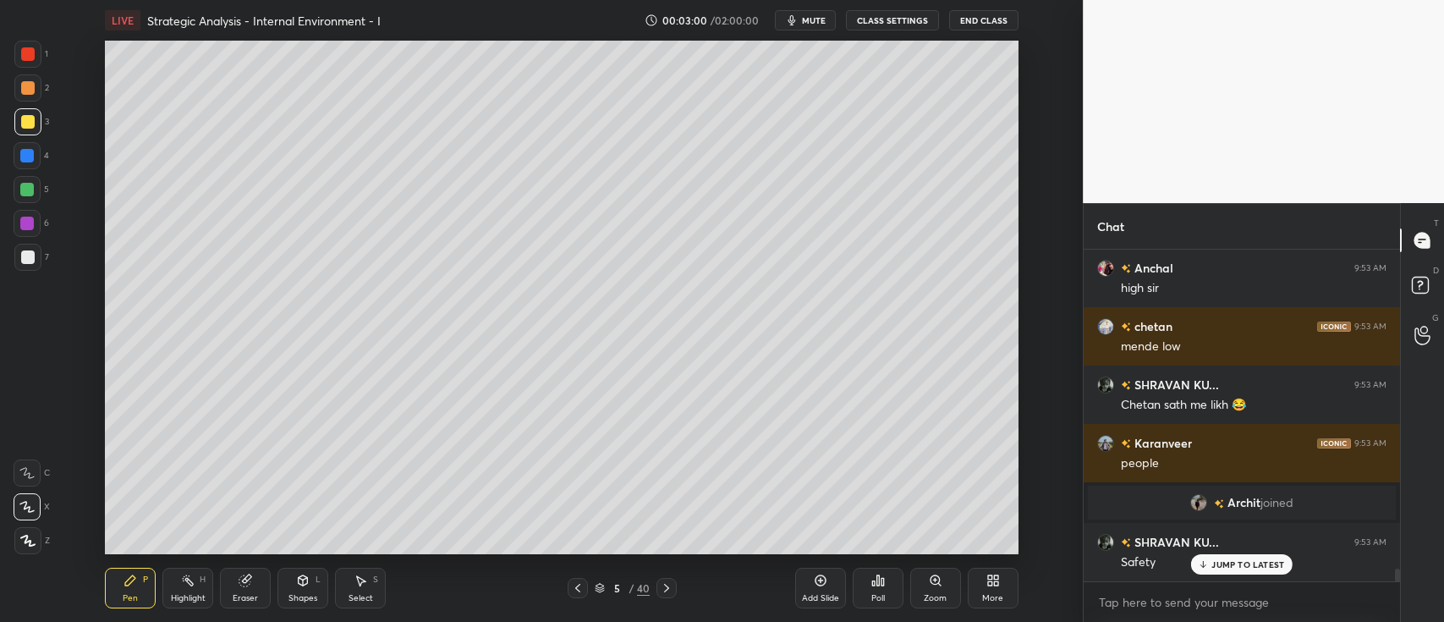
scroll to position [8448, 0]
click at [828, 588] on div "Add Slide" at bounding box center [820, 588] width 51 height 41
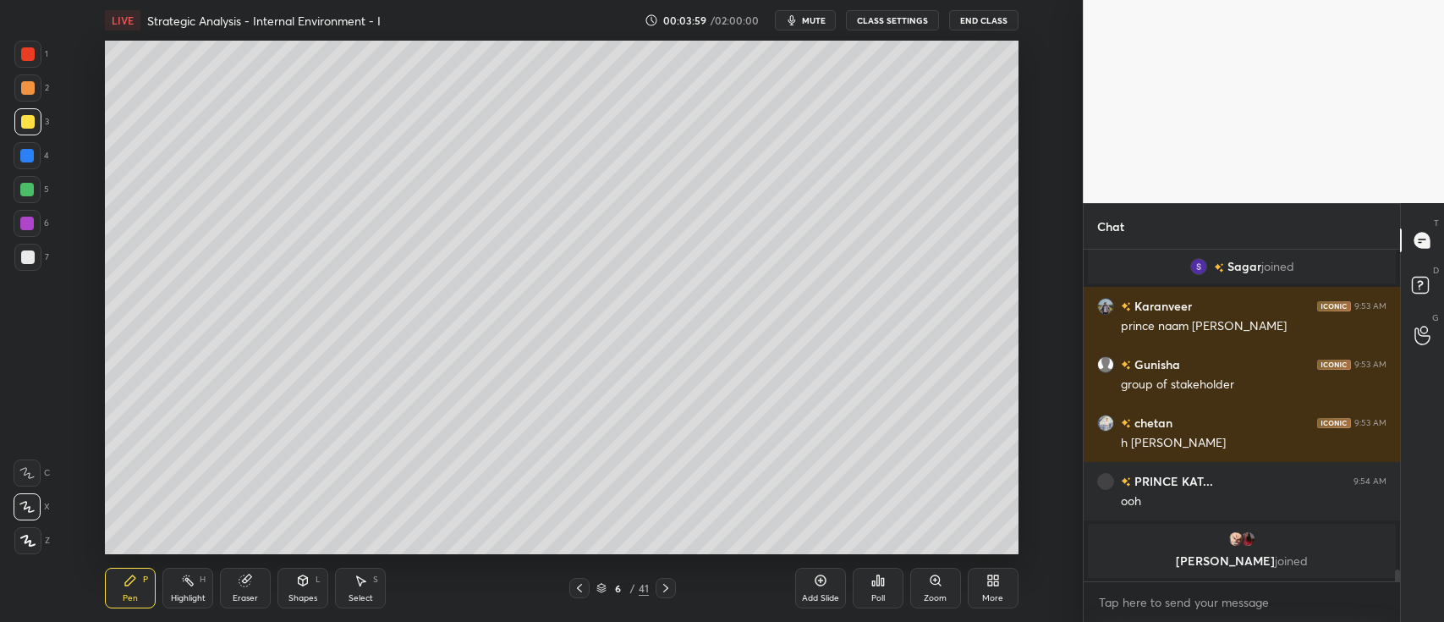
scroll to position [8784, 0]
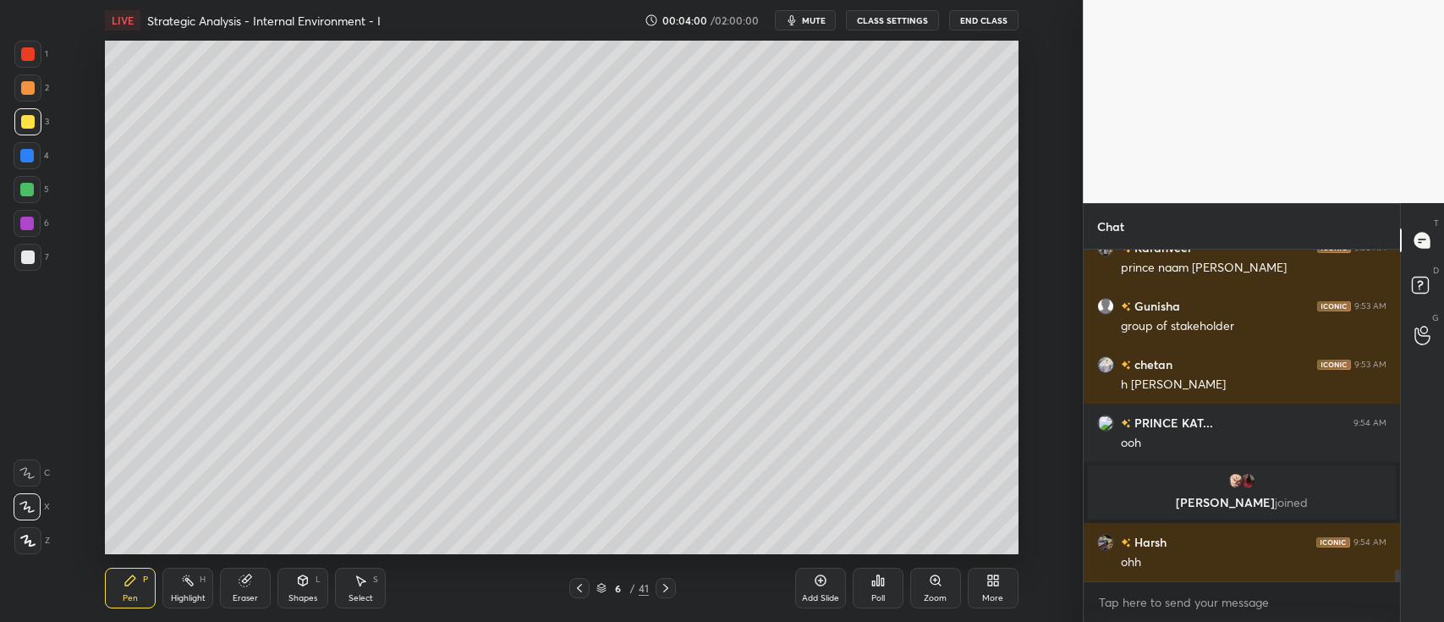
click at [832, 583] on div "Add Slide" at bounding box center [820, 588] width 51 height 41
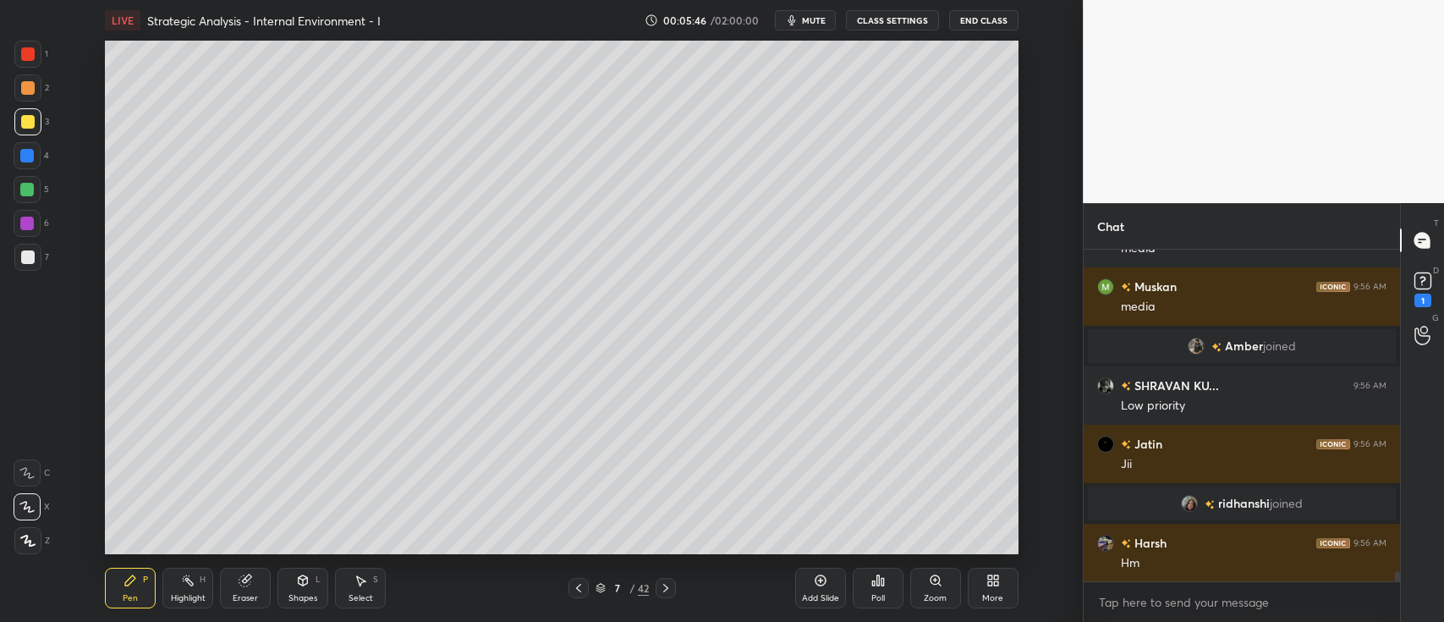
scroll to position [10844, 0]
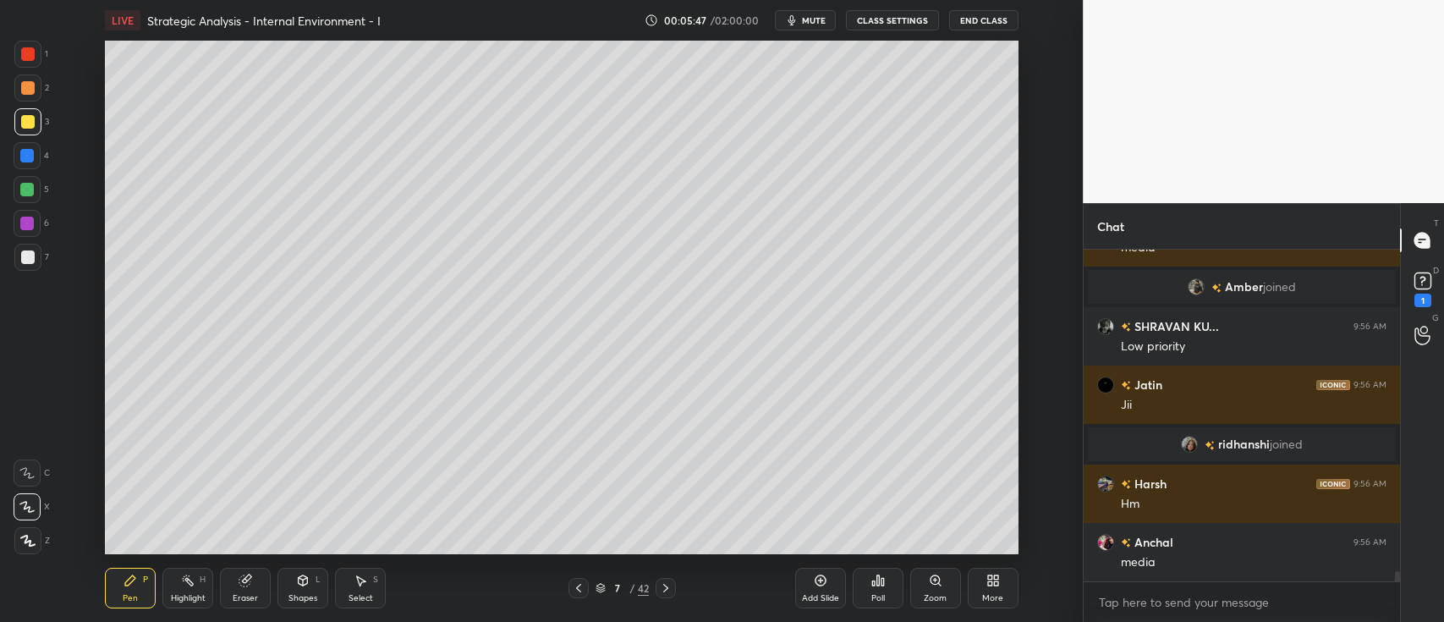
click at [35, 152] on div at bounding box center [27, 155] width 27 height 27
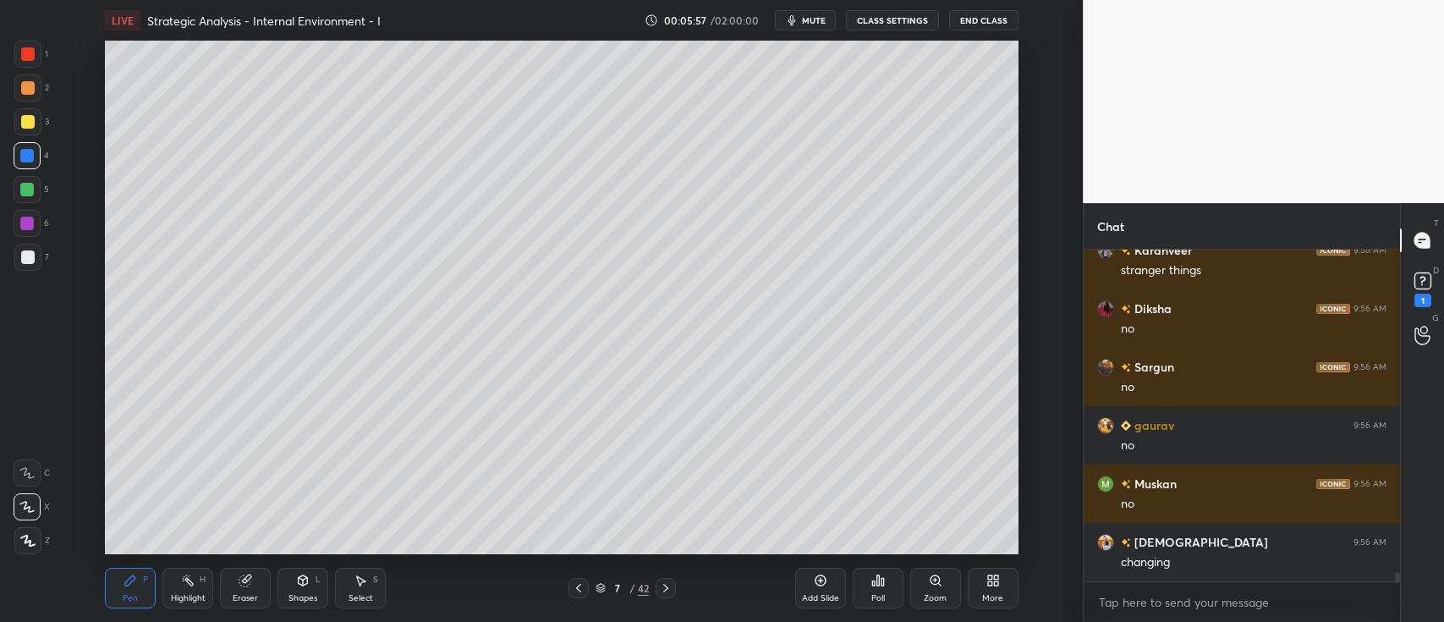
scroll to position [11252, 0]
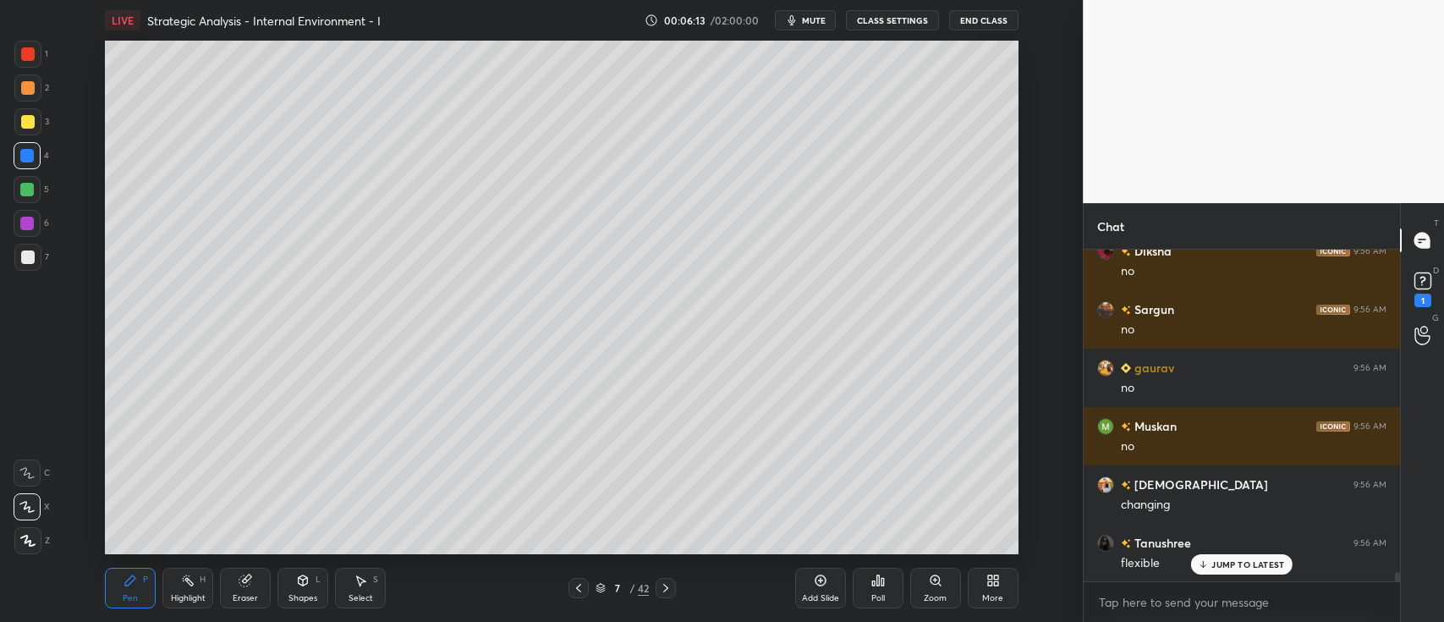
click at [832, 578] on div "Add Slide" at bounding box center [820, 588] width 51 height 41
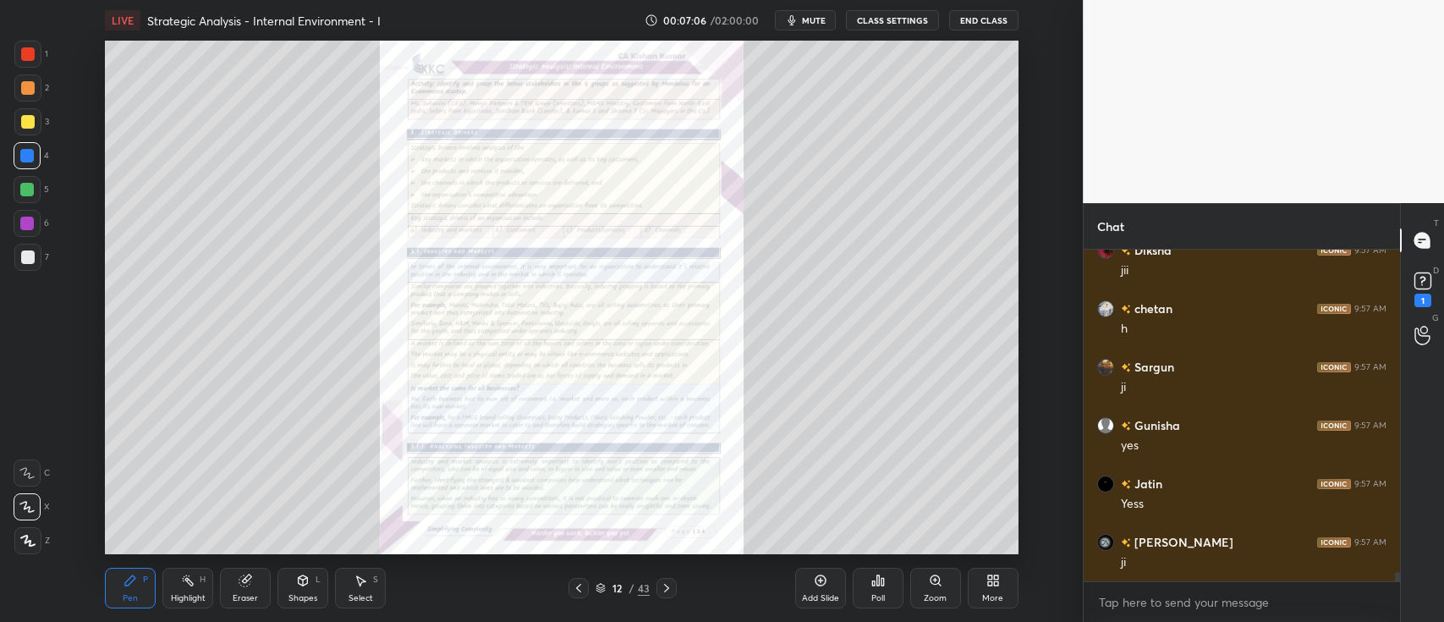
scroll to position [12085, 0]
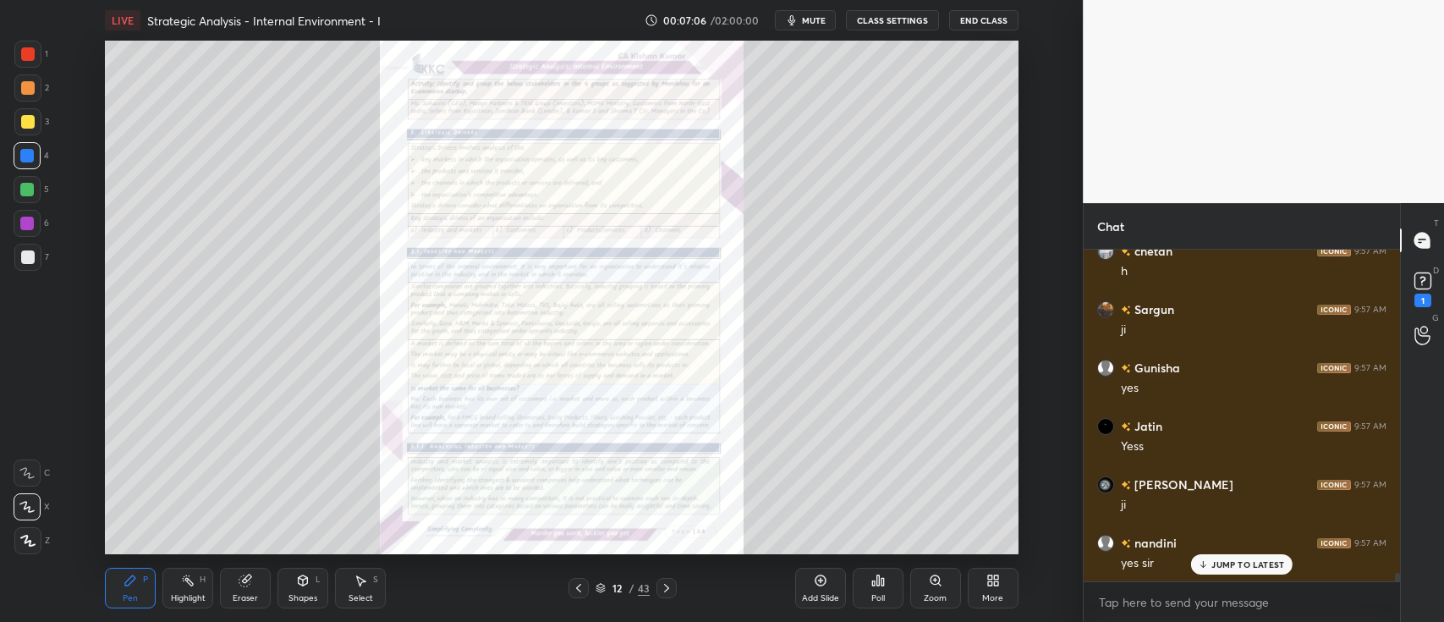
click at [937, 594] on div "Zoom" at bounding box center [935, 598] width 23 height 8
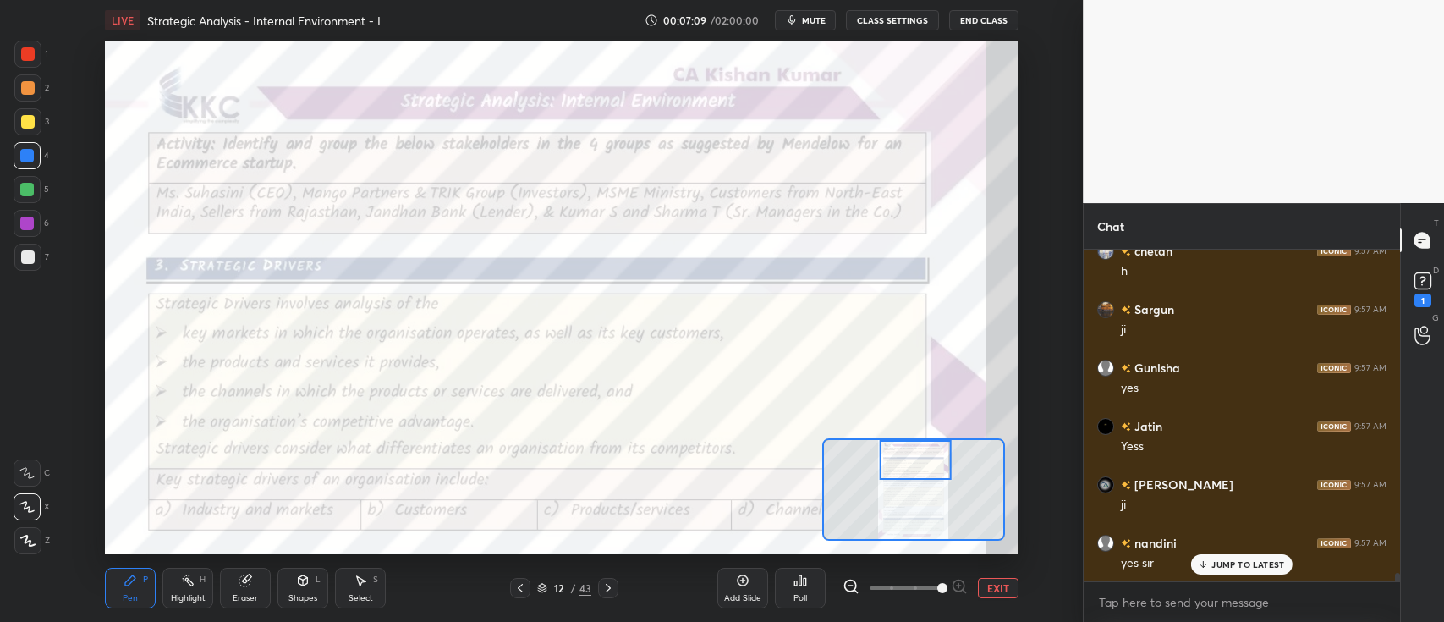
click at [33, 51] on div at bounding box center [28, 54] width 14 height 14
click at [29, 463] on div at bounding box center [27, 472] width 27 height 27
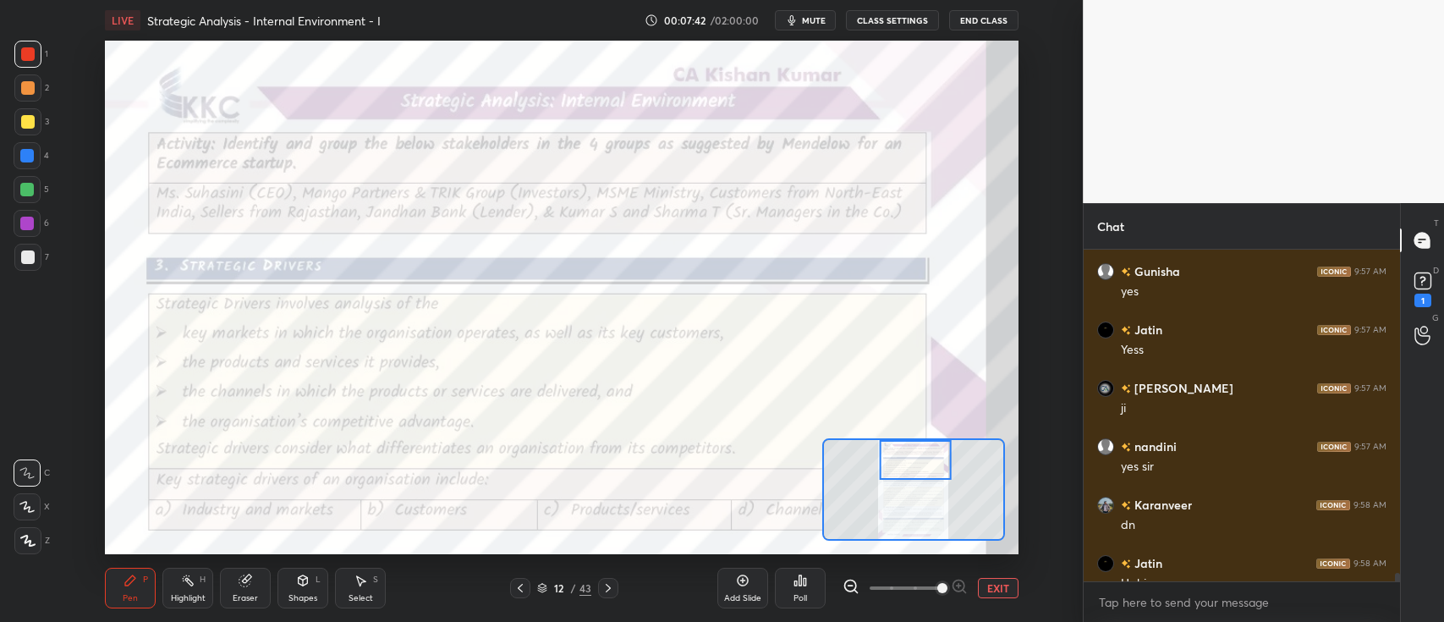
scroll to position [12202, 0]
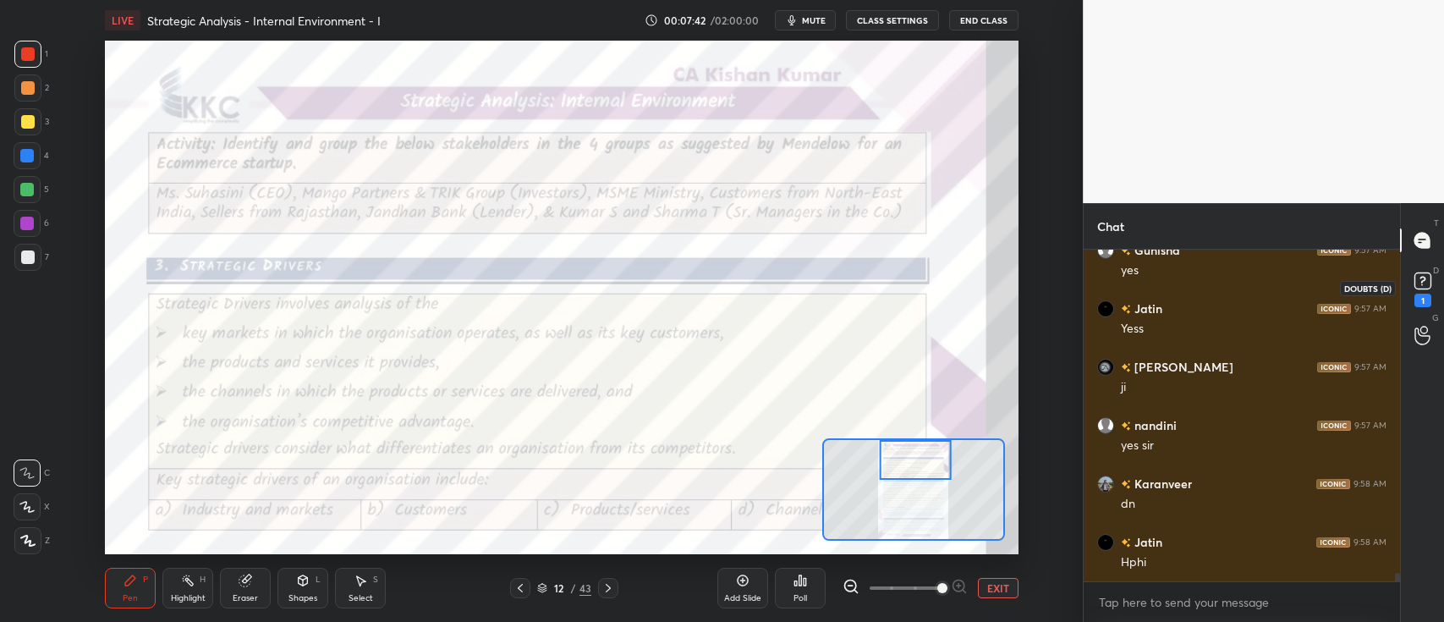
click at [1422, 278] on rect at bounding box center [1423, 281] width 16 height 16
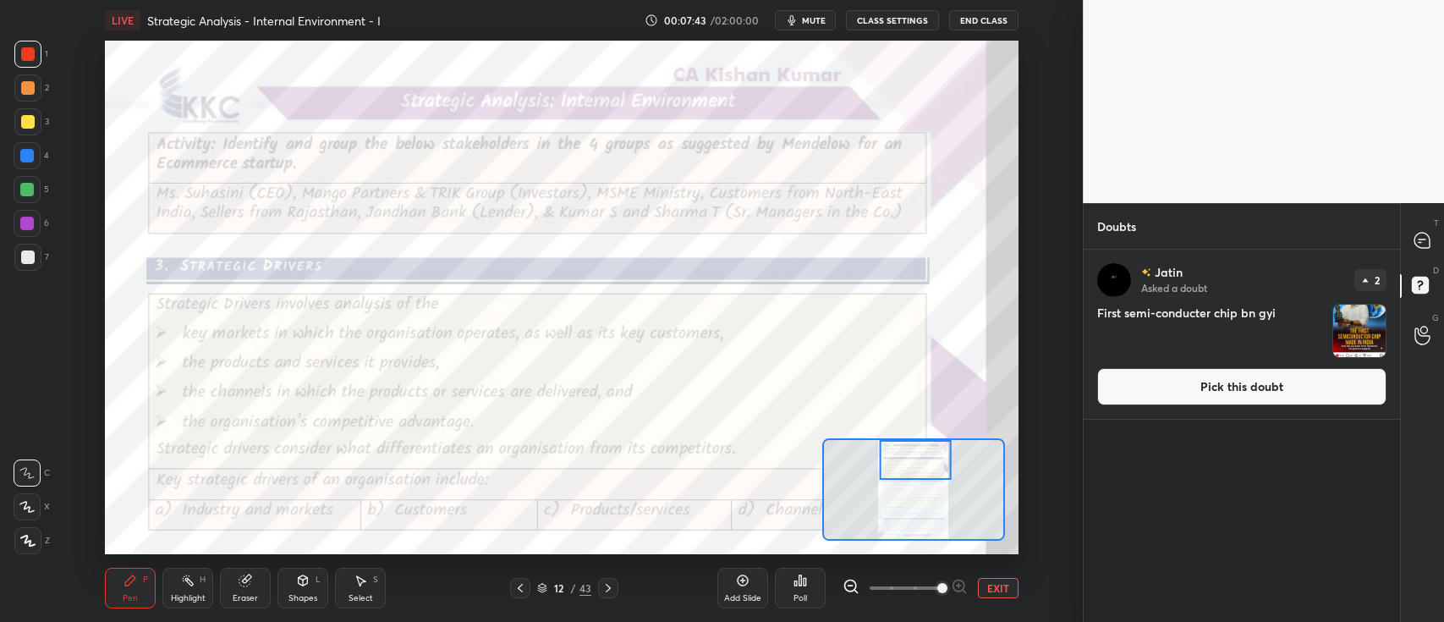
click at [1327, 393] on button "Pick this doubt" at bounding box center [1242, 386] width 289 height 37
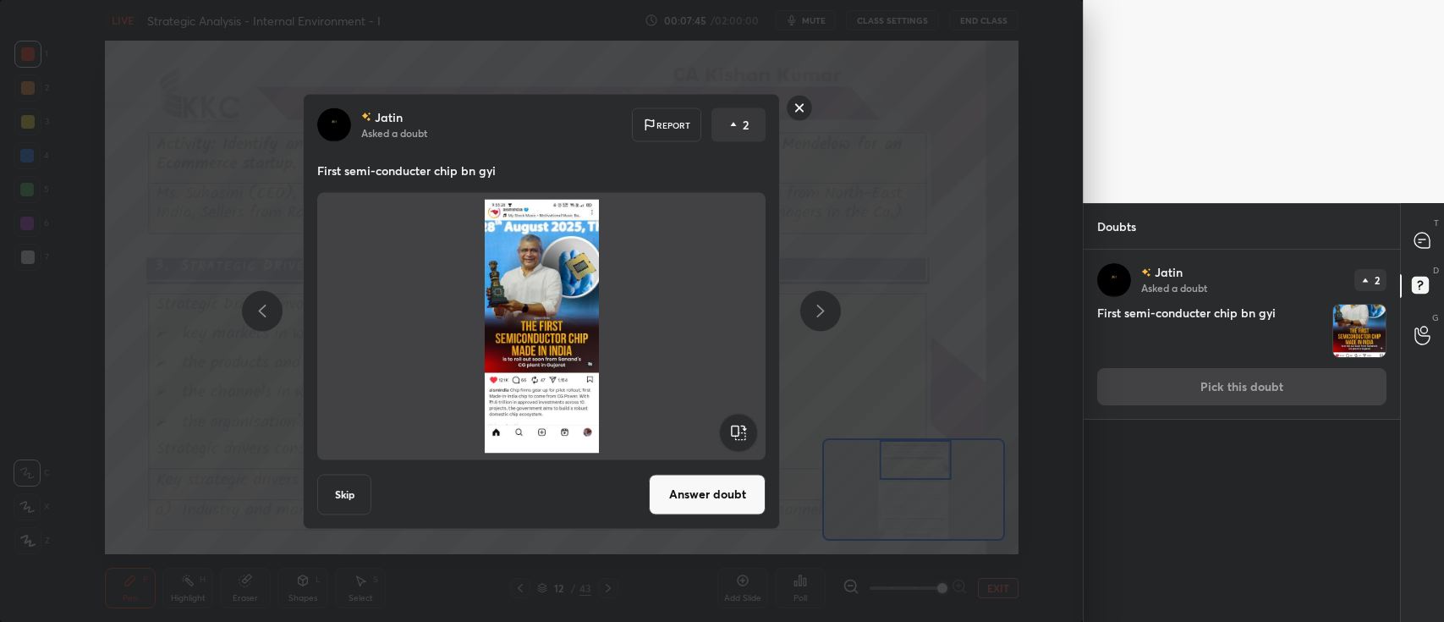
click at [802, 107] on rect at bounding box center [800, 108] width 26 height 26
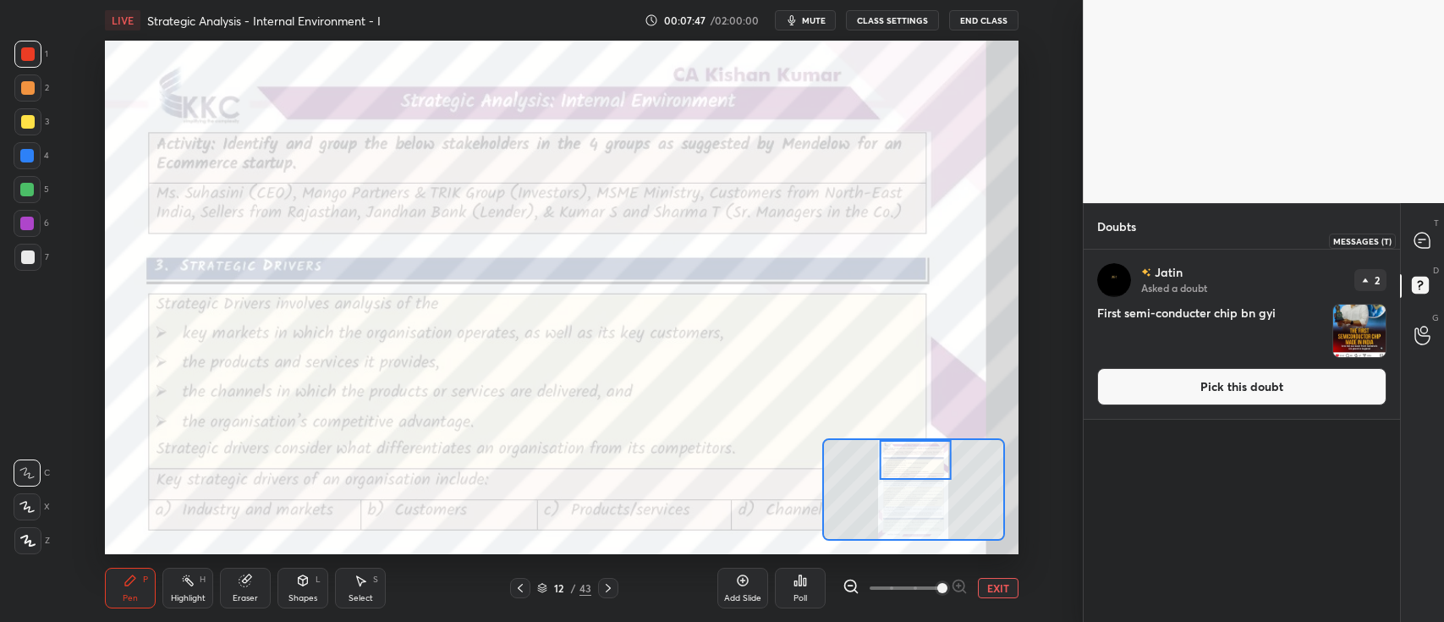
click at [1417, 238] on icon at bounding box center [1422, 240] width 15 height 15
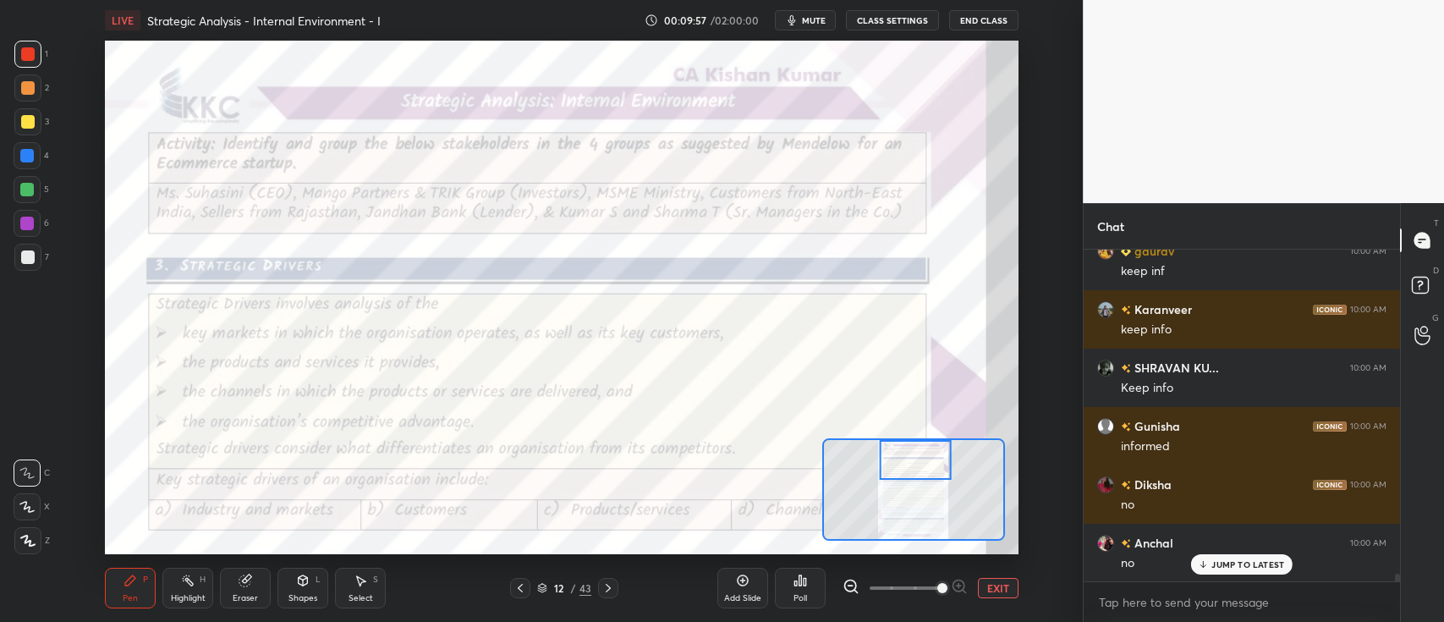
scroll to position [14728, 0]
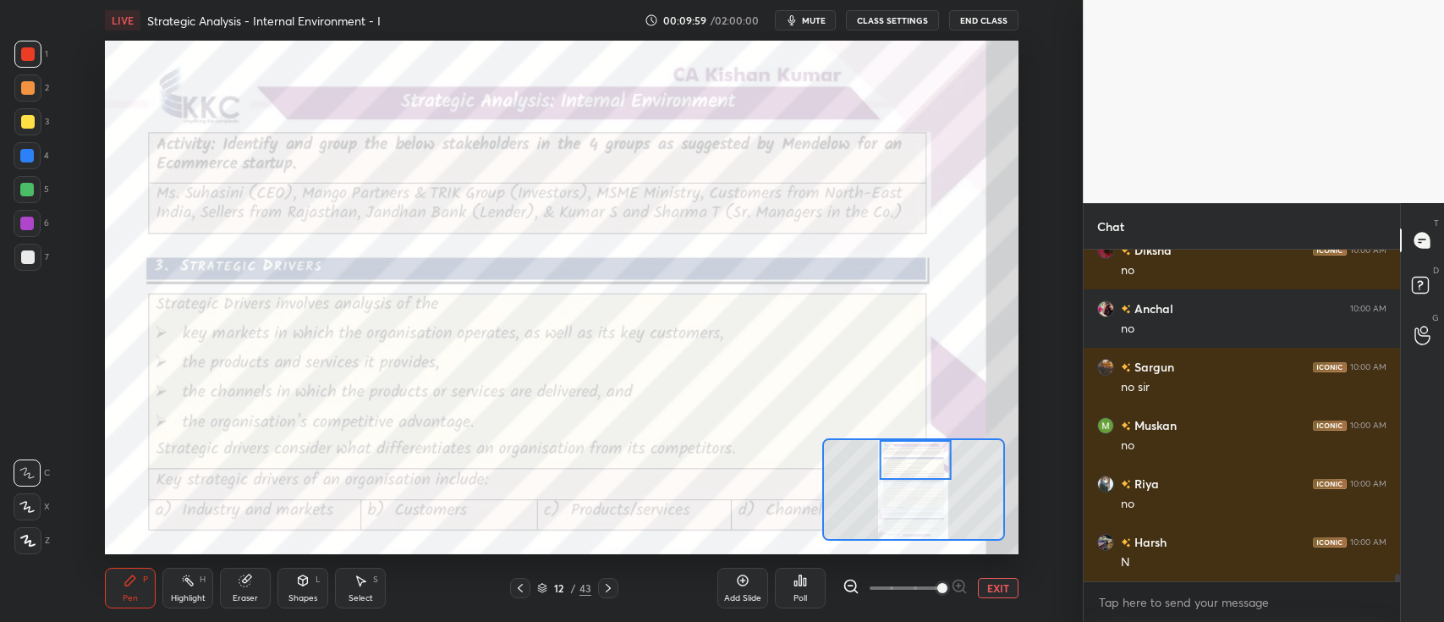
click at [528, 586] on div at bounding box center [520, 588] width 20 height 20
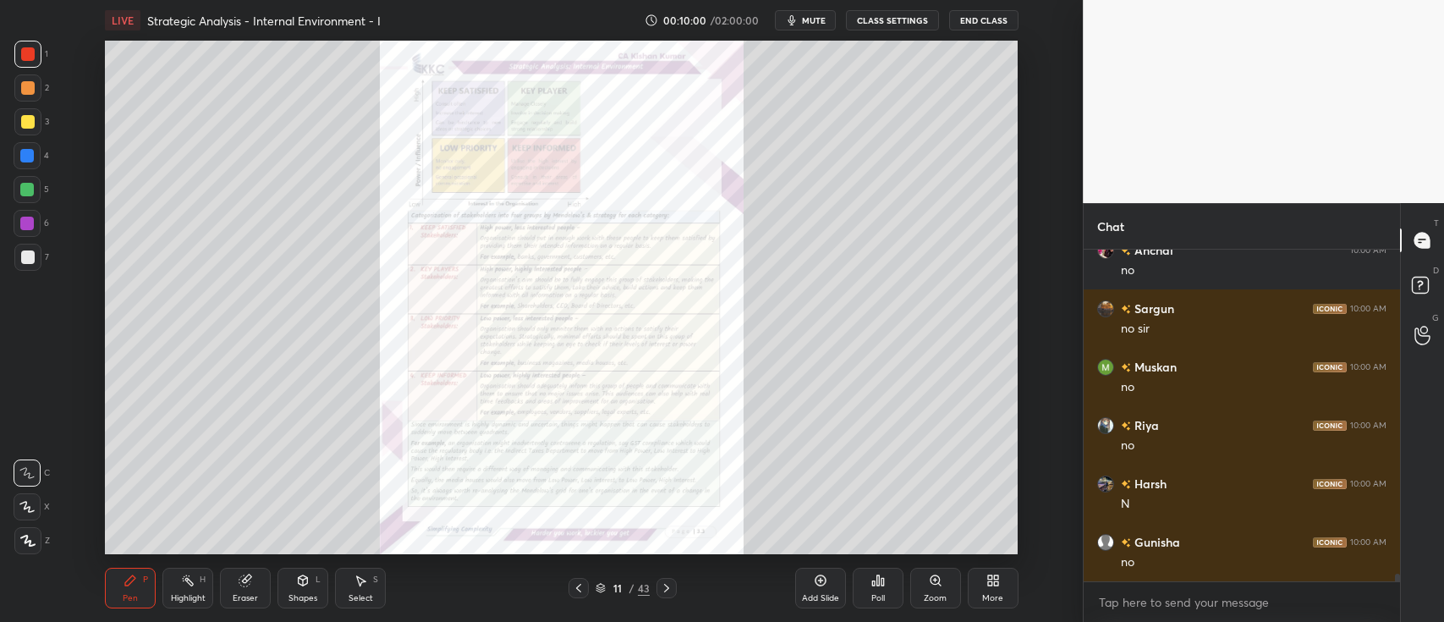
click at [822, 590] on div "Add Slide" at bounding box center [820, 588] width 51 height 41
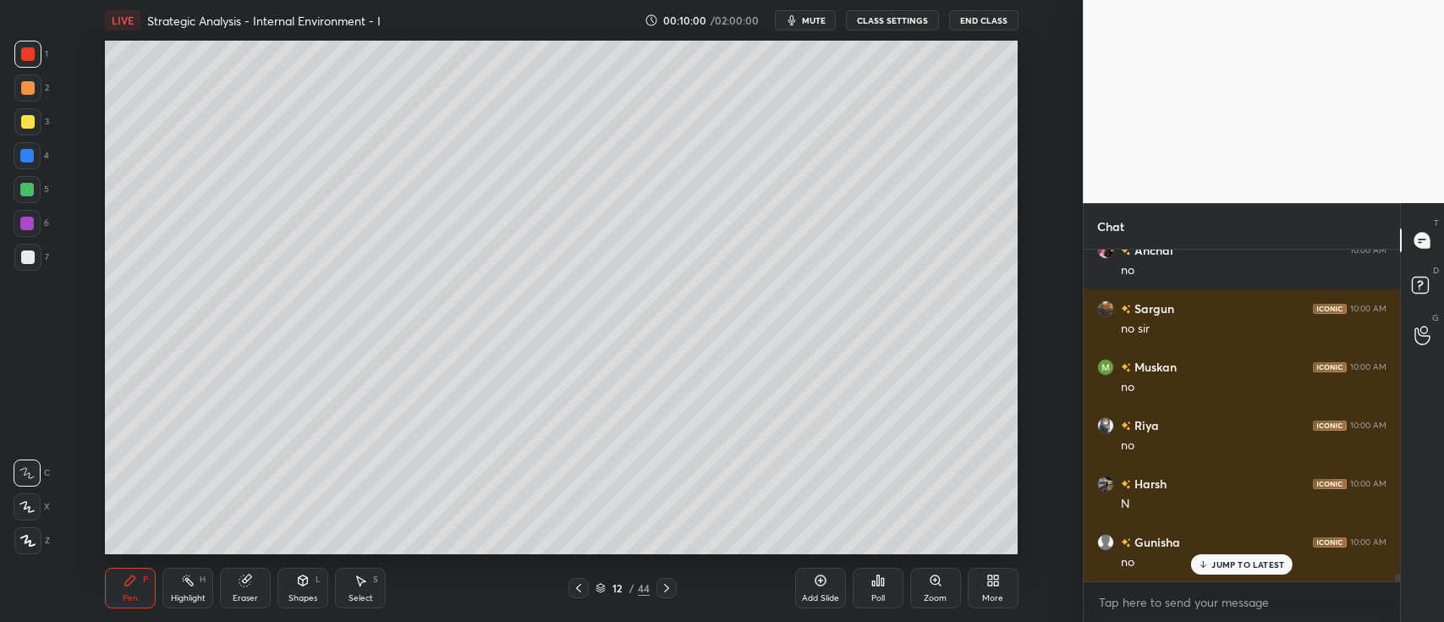
scroll to position [14961, 0]
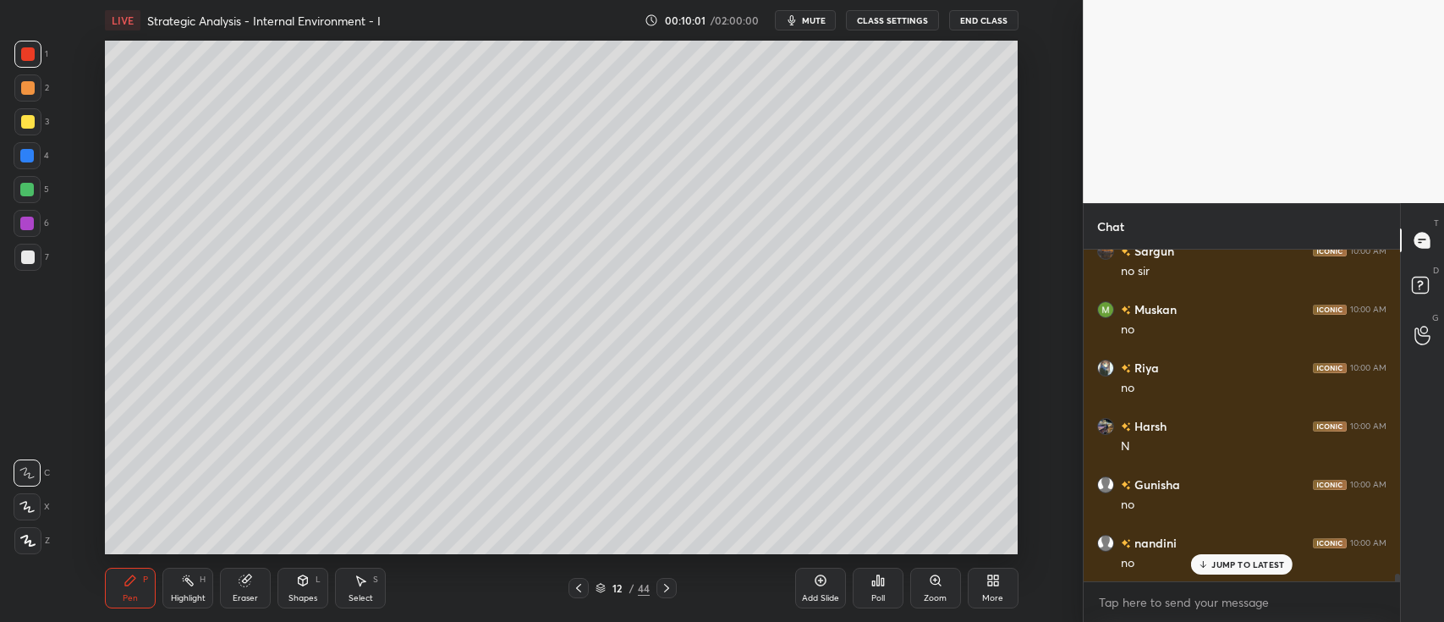
click at [666, 579] on div at bounding box center [667, 588] width 20 height 20
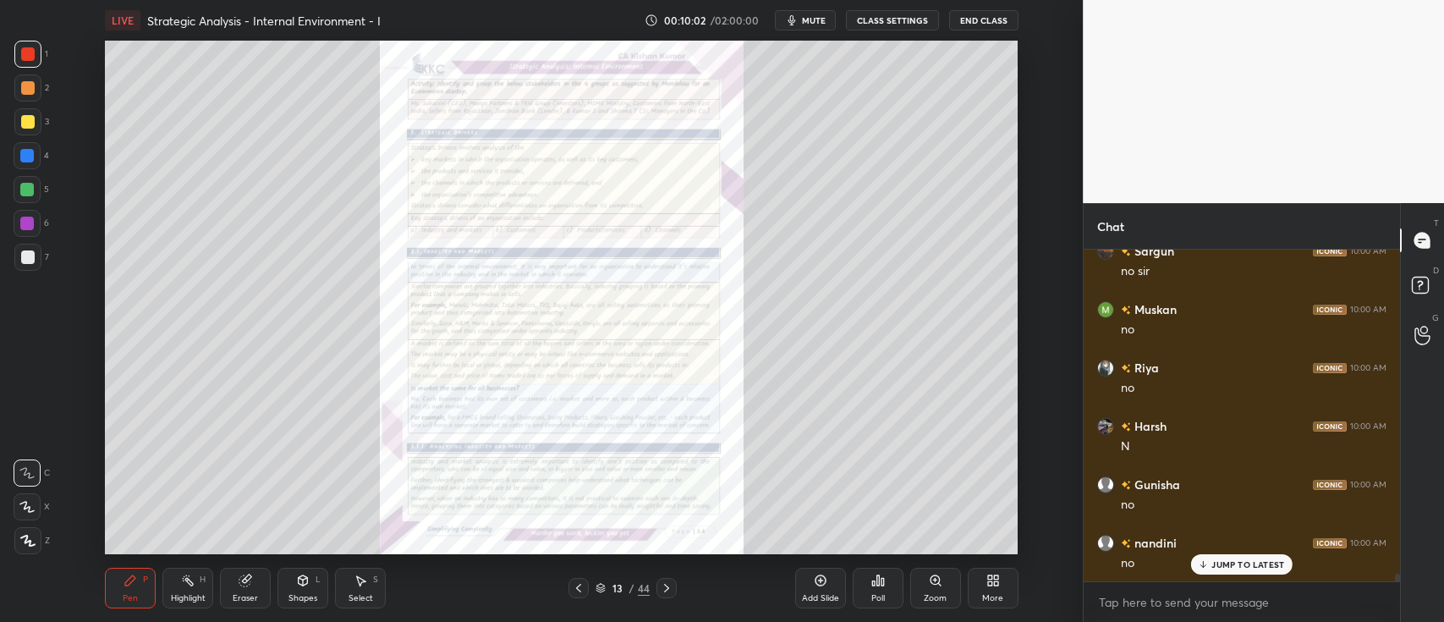
click at [938, 587] on div "Zoom" at bounding box center [936, 588] width 51 height 41
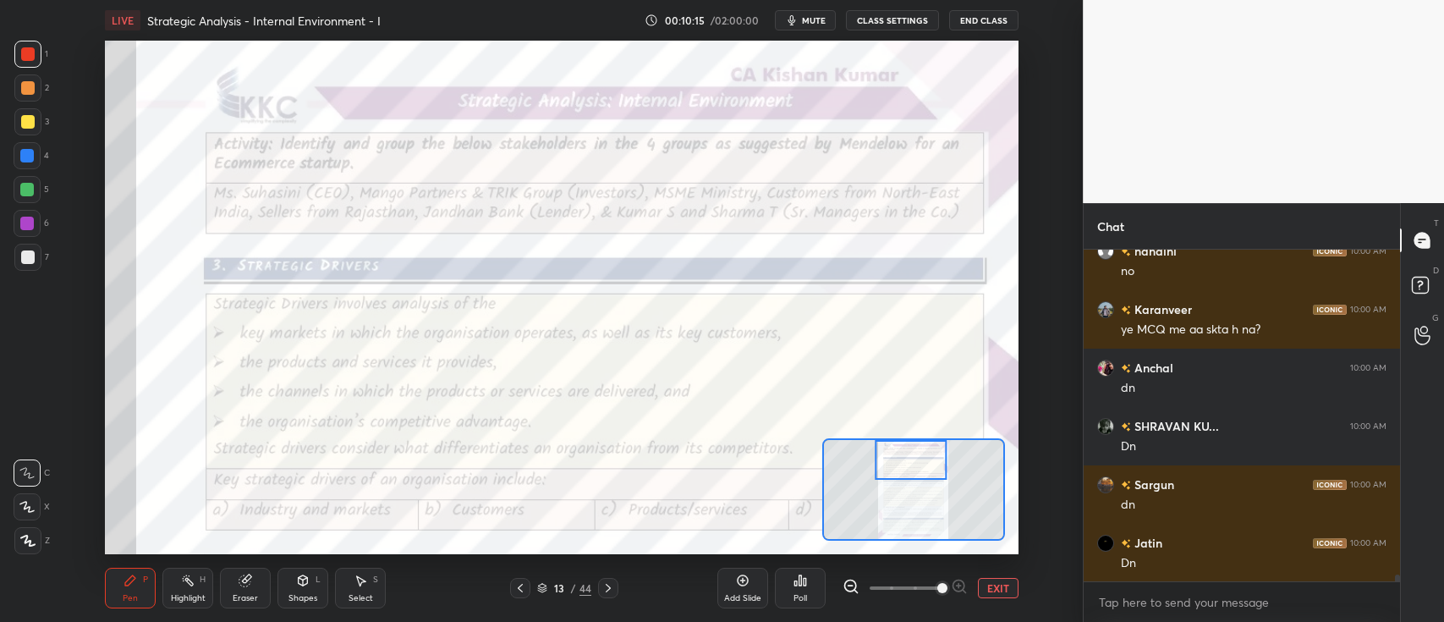
scroll to position [15312, 0]
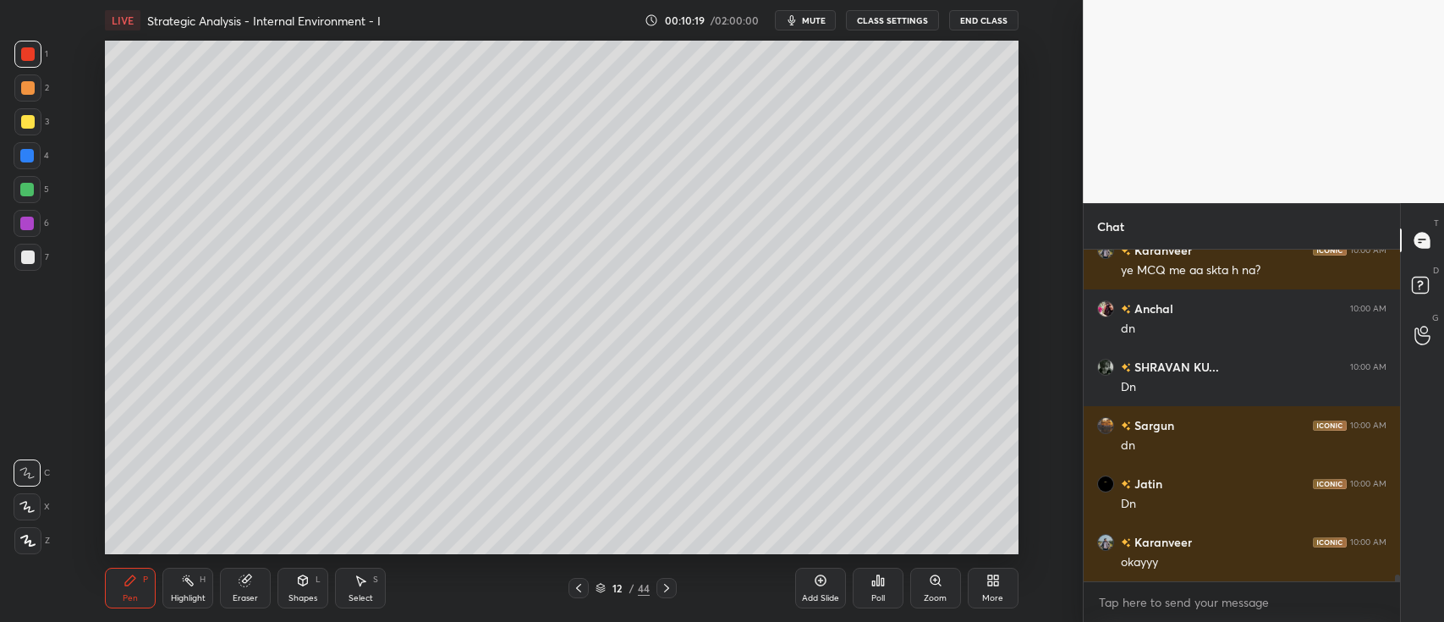
click at [30, 125] on div at bounding box center [28, 122] width 14 height 14
click at [31, 504] on icon at bounding box center [26, 507] width 15 height 12
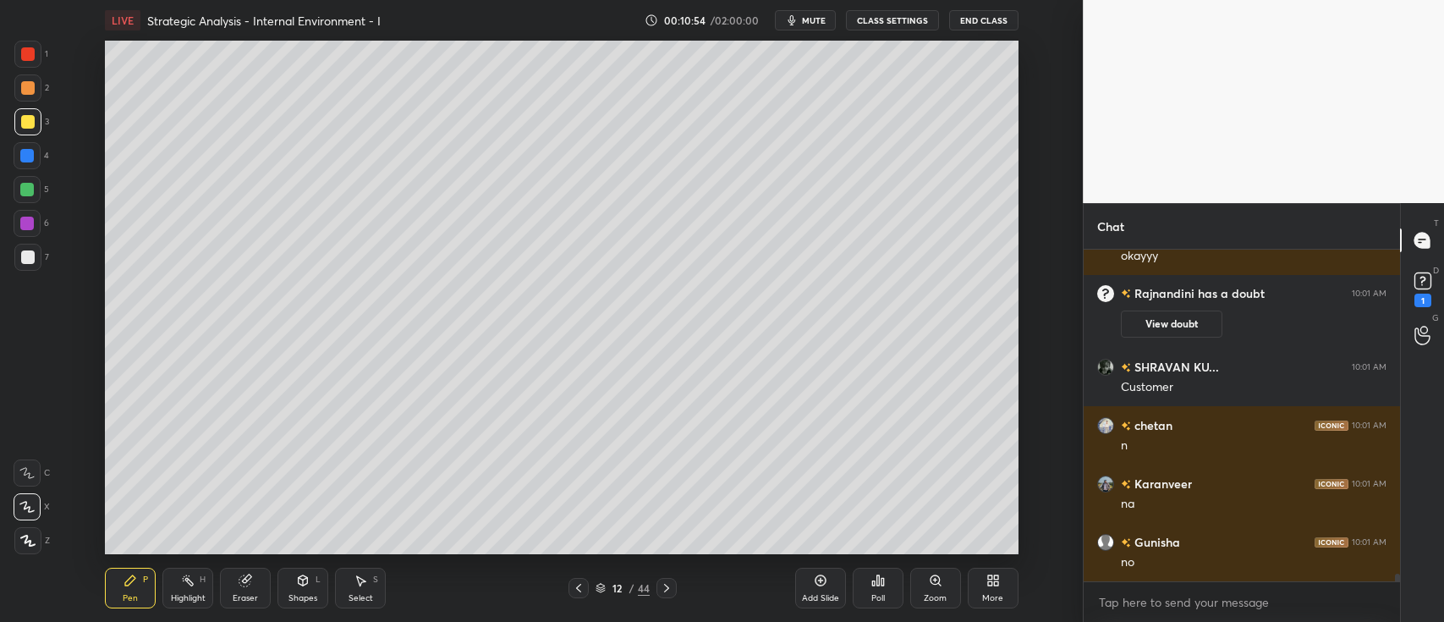
scroll to position [14152, 0]
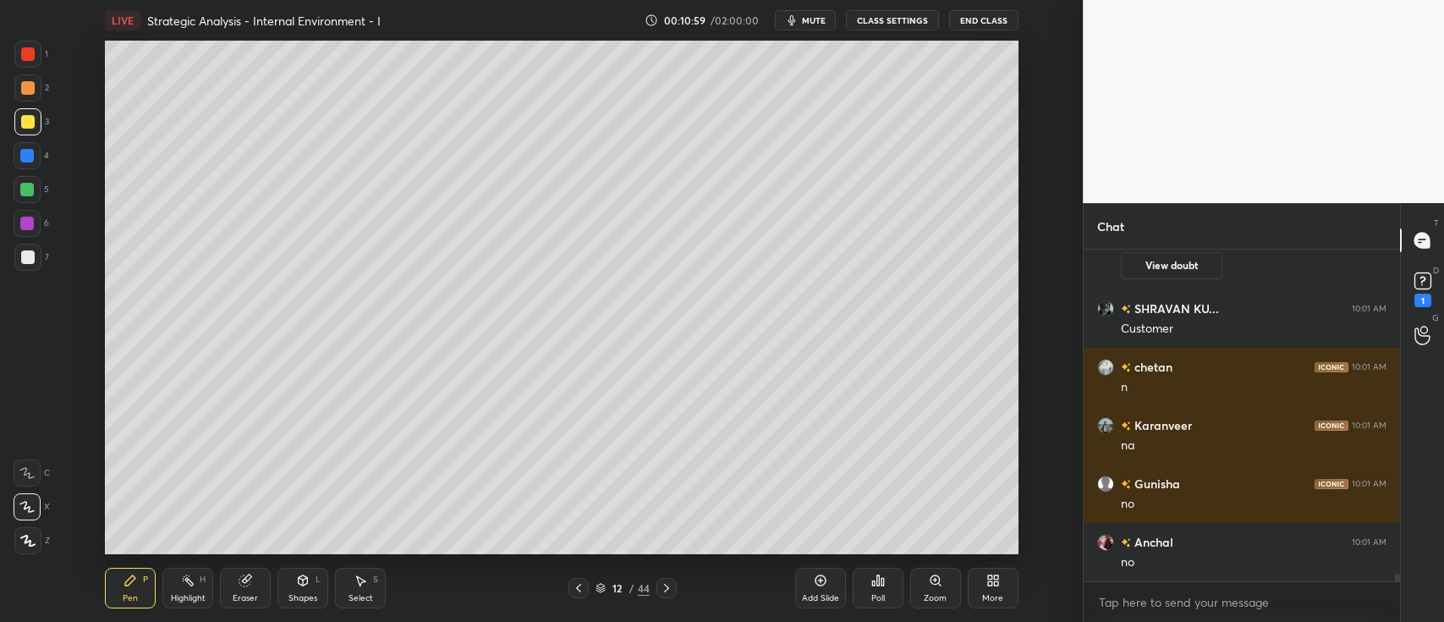
click at [580, 593] on icon at bounding box center [579, 588] width 14 height 14
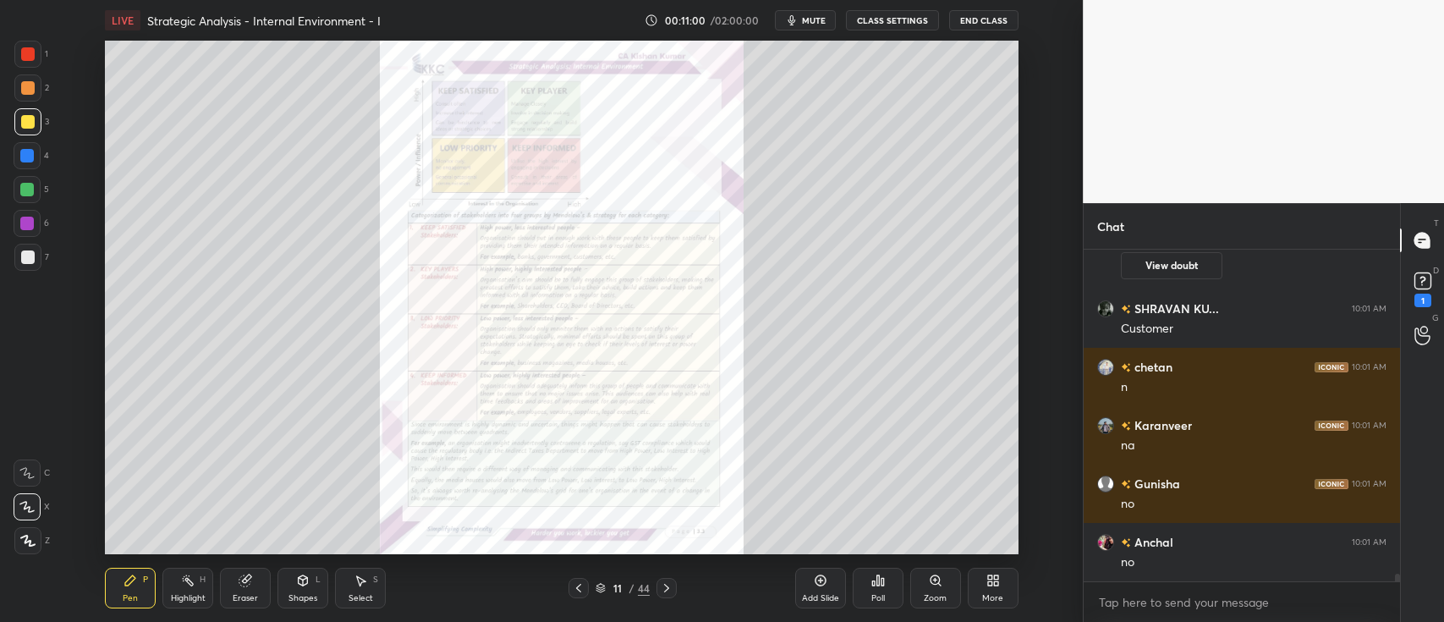
click at [819, 591] on div "Add Slide" at bounding box center [820, 588] width 51 height 41
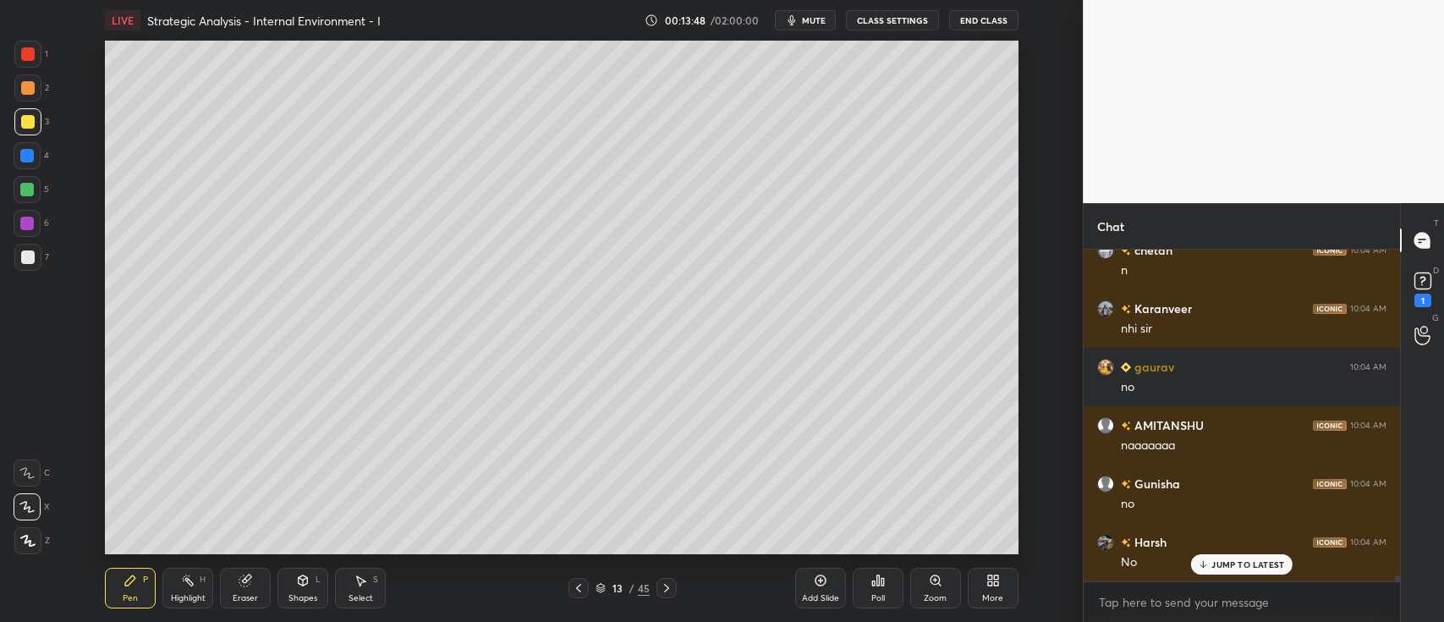
scroll to position [18962, 0]
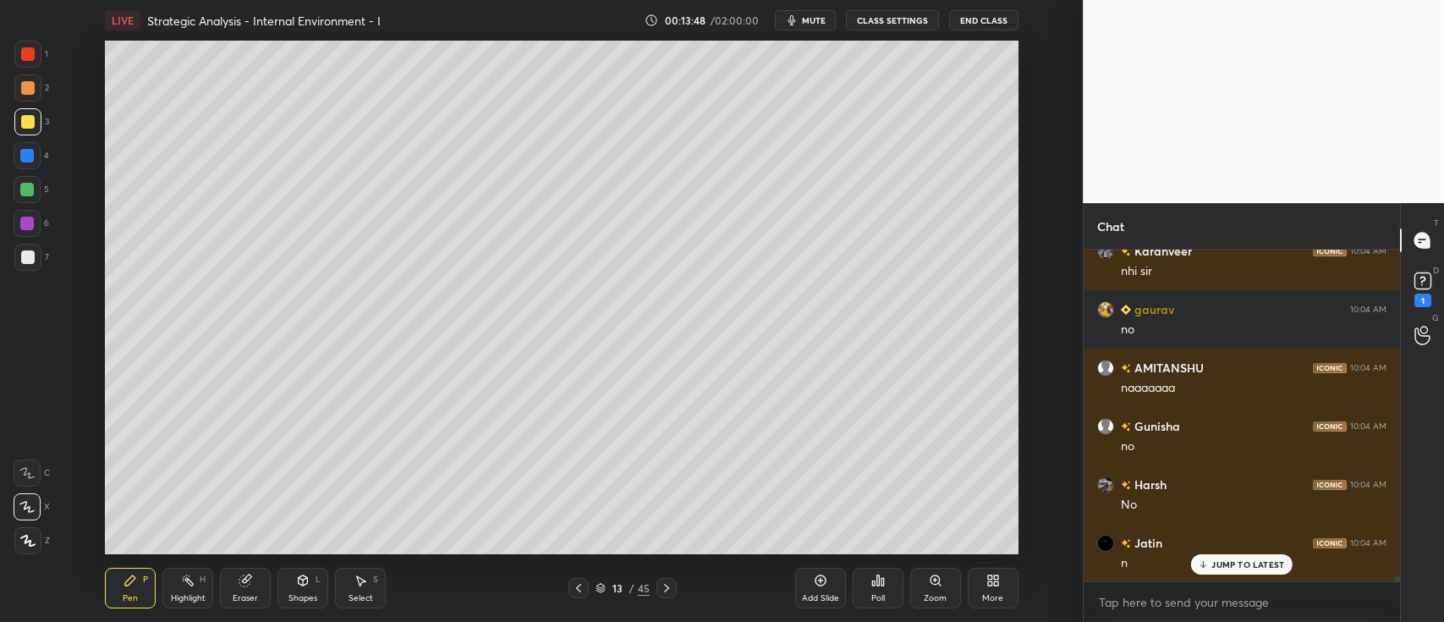
click at [814, 591] on div "Add Slide" at bounding box center [820, 588] width 51 height 41
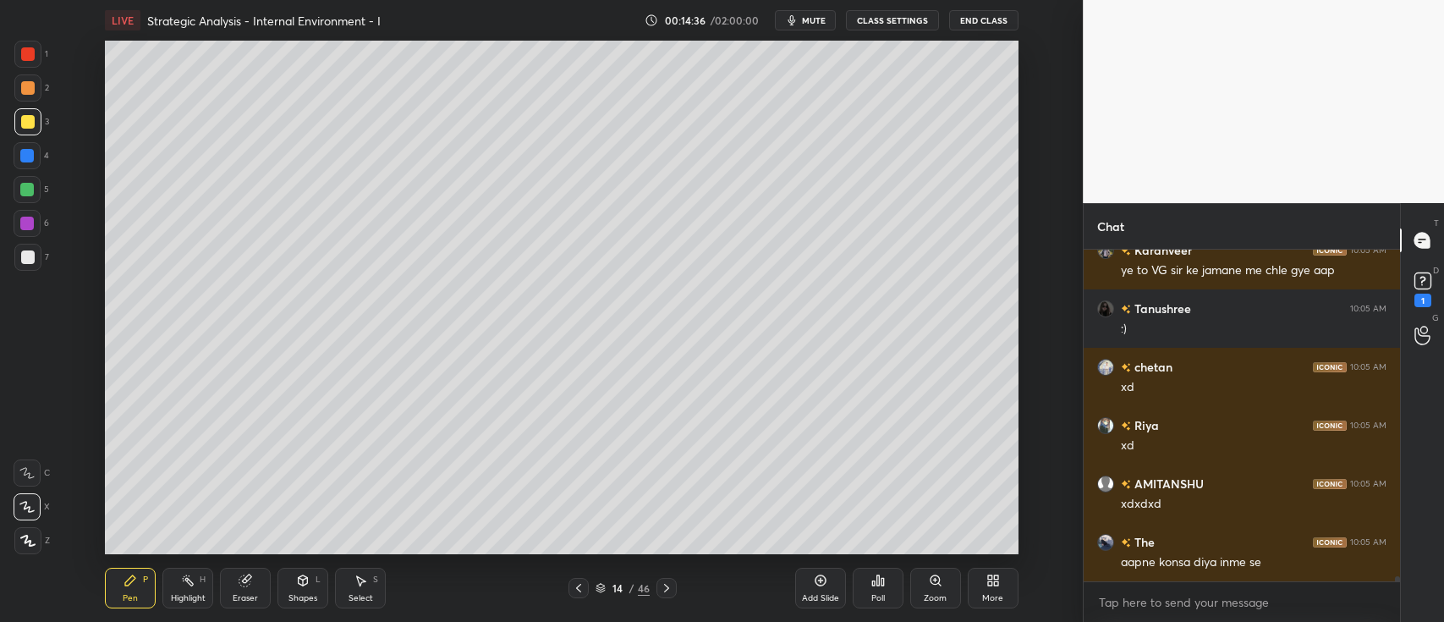
scroll to position [20772, 0]
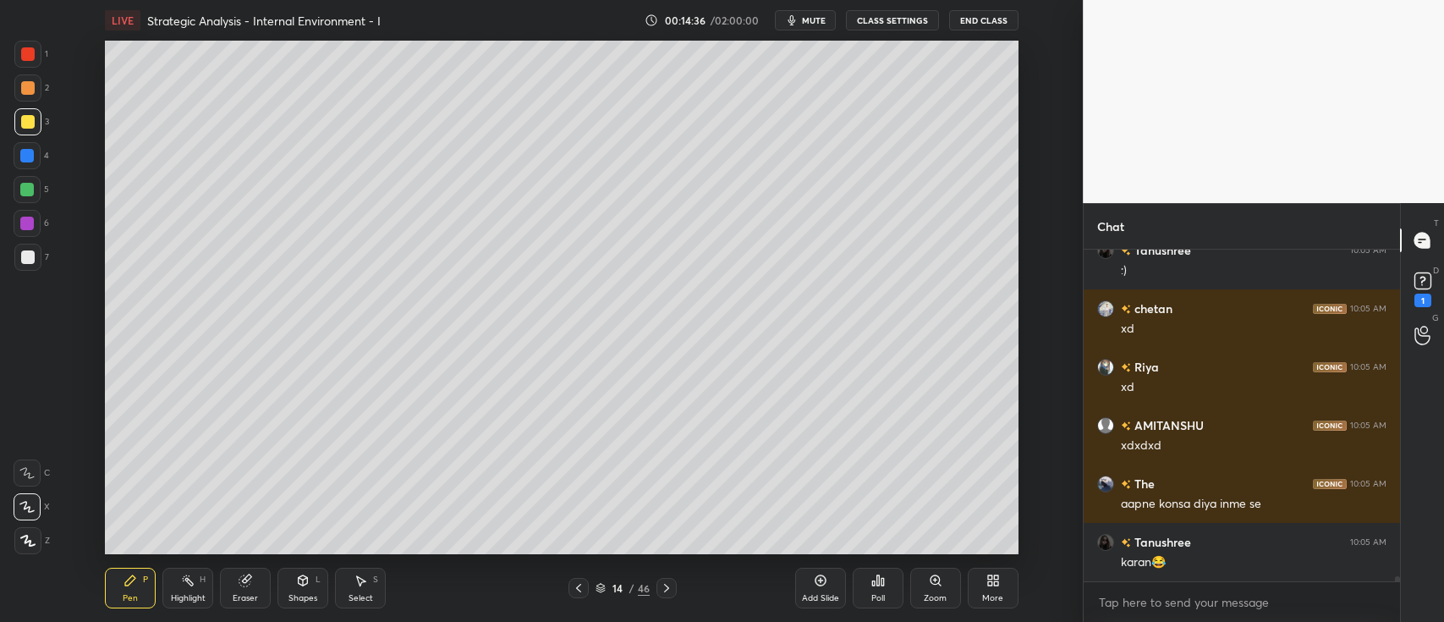
click at [36, 169] on div "4" at bounding box center [32, 159] width 36 height 34
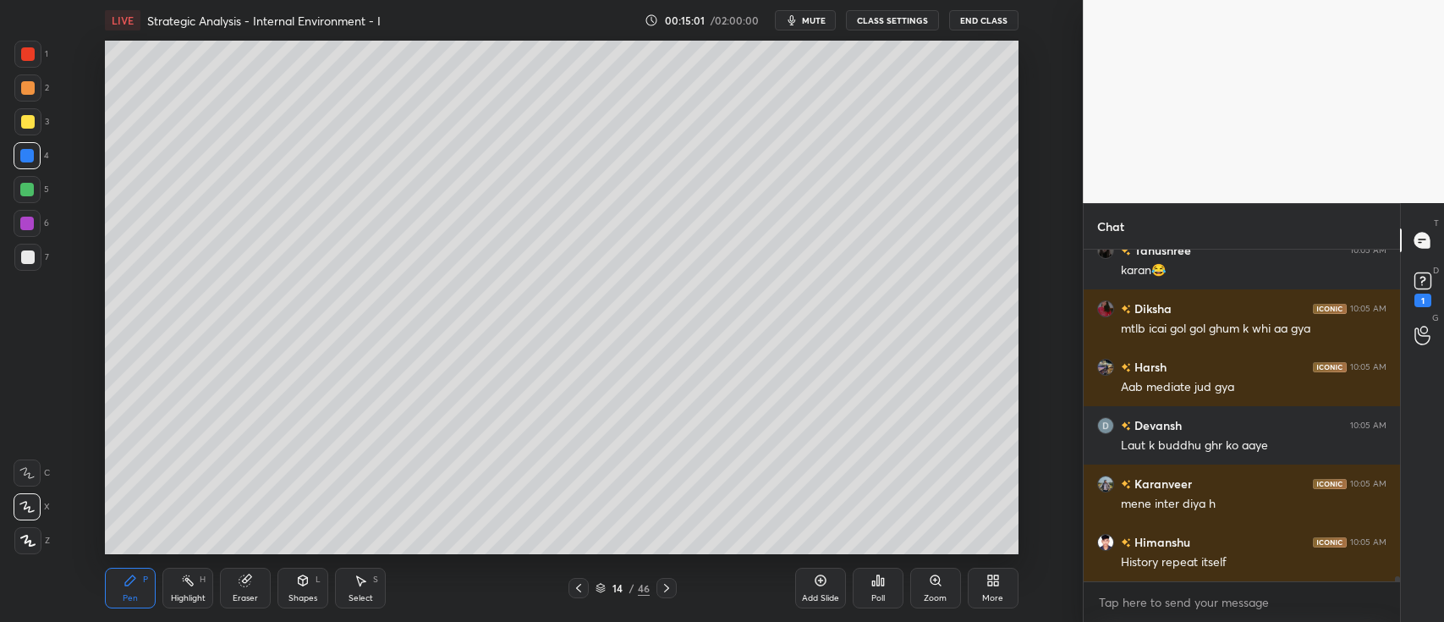
scroll to position [21122, 0]
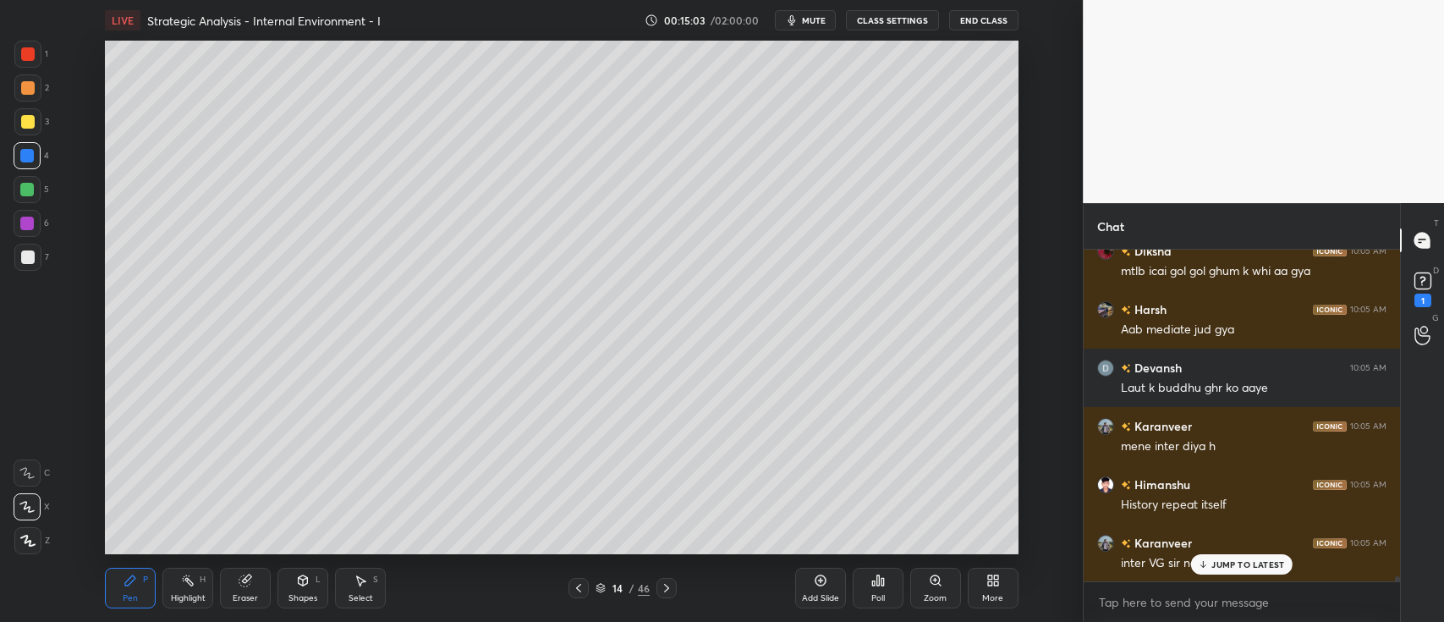
click at [1227, 564] on p "JUMP TO LATEST" at bounding box center [1248, 564] width 73 height 10
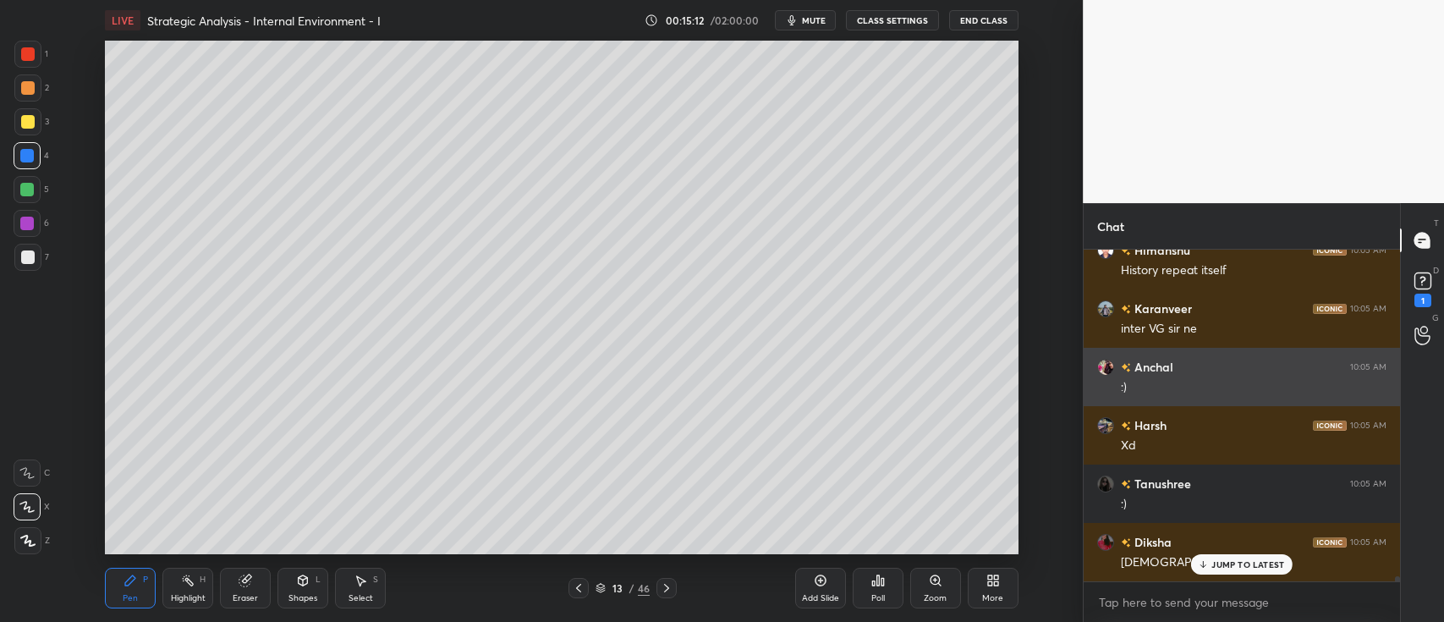
scroll to position [21414, 0]
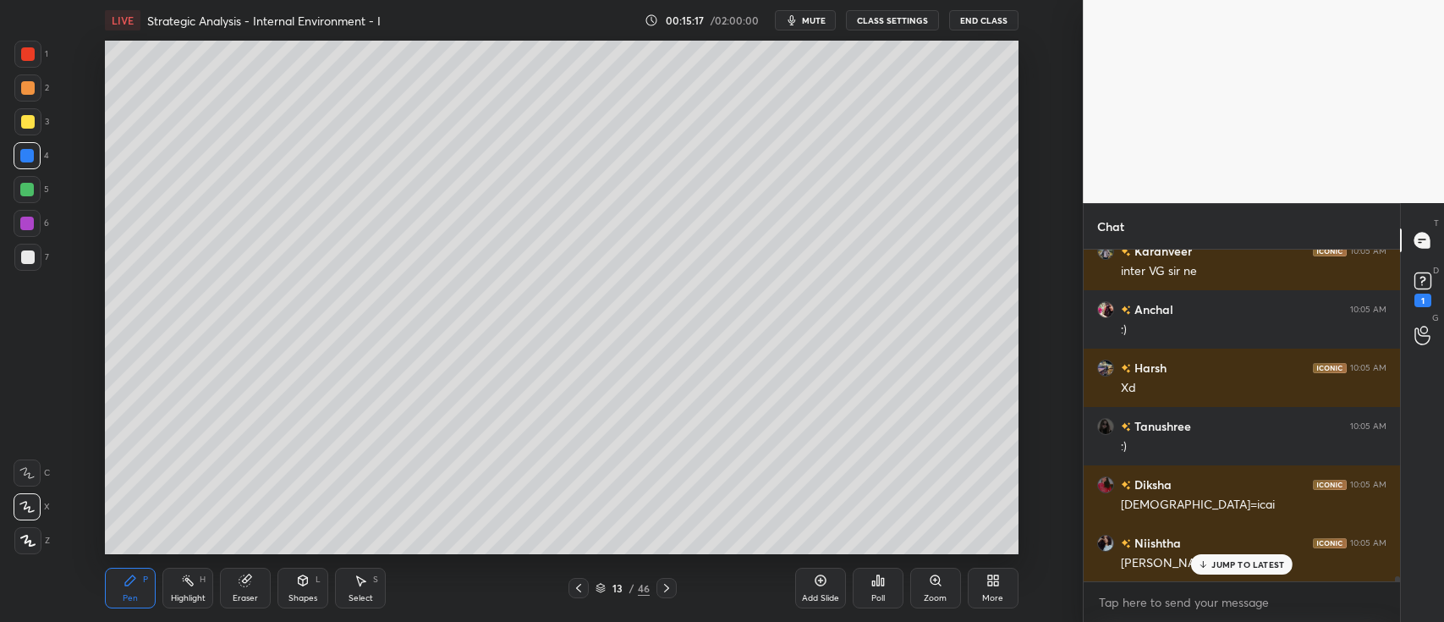
click at [34, 93] on div at bounding box center [27, 87] width 27 height 27
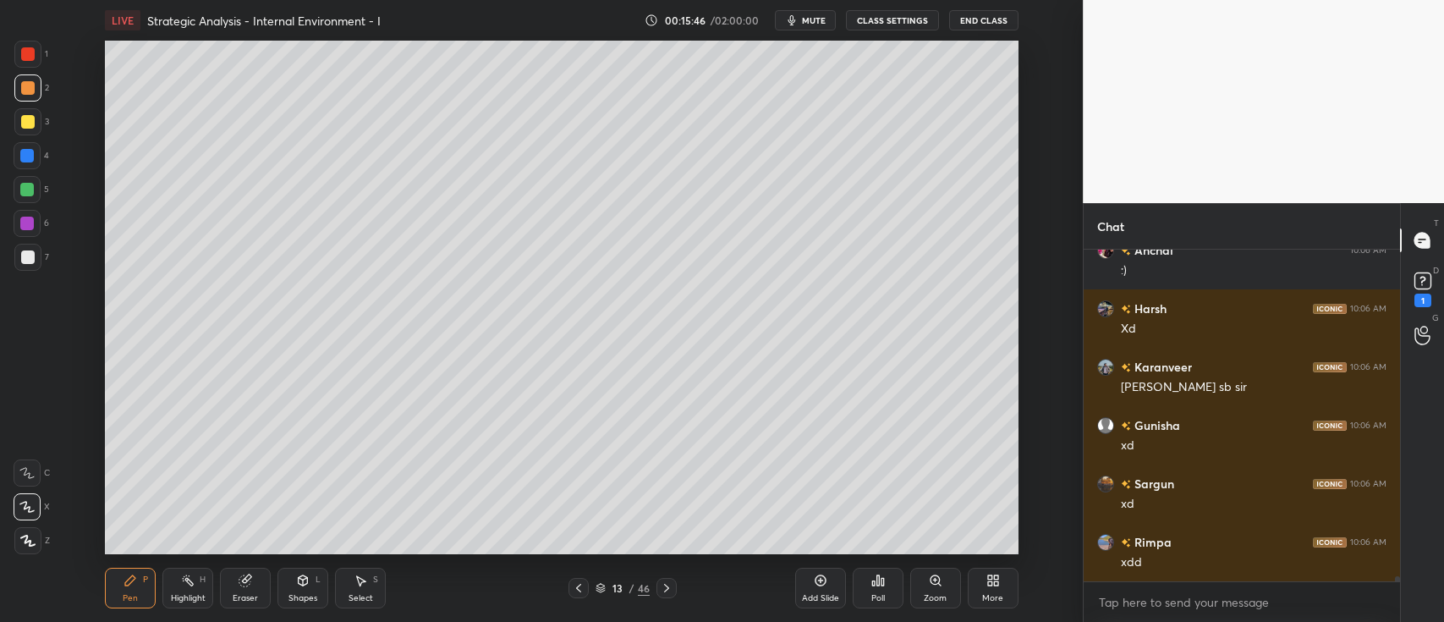
scroll to position [21881, 0]
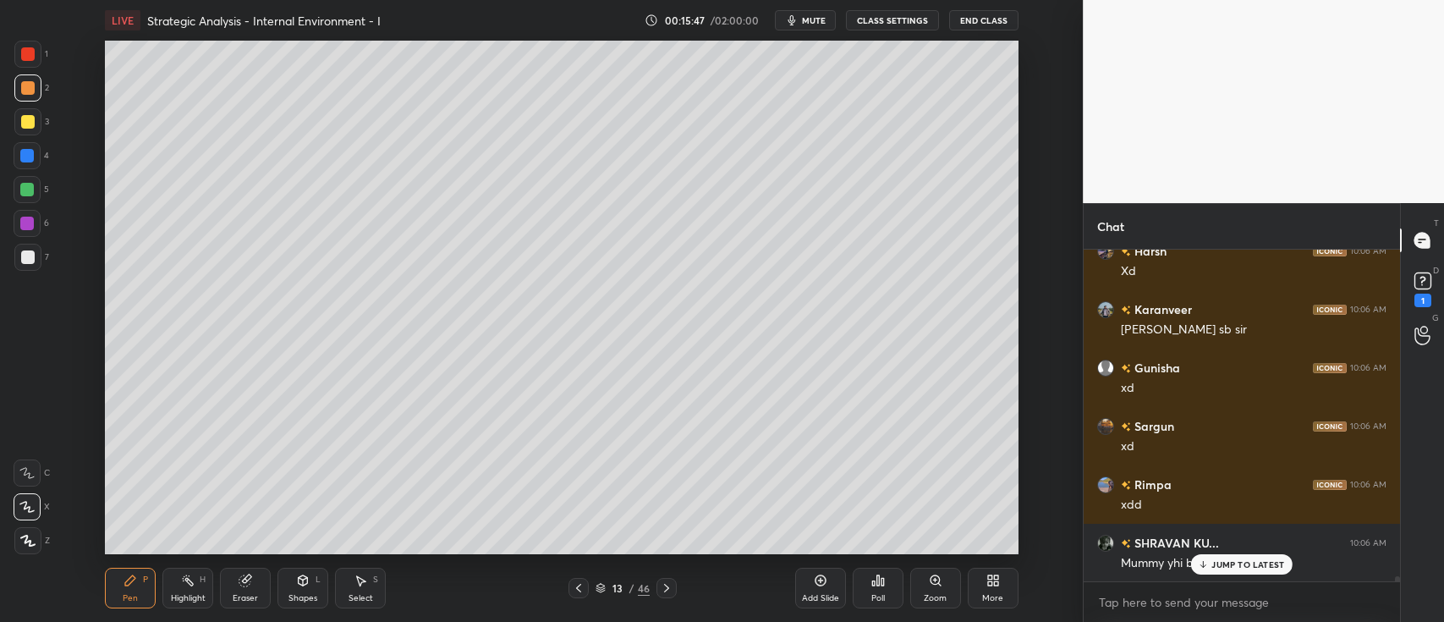
click at [31, 131] on div at bounding box center [27, 121] width 27 height 27
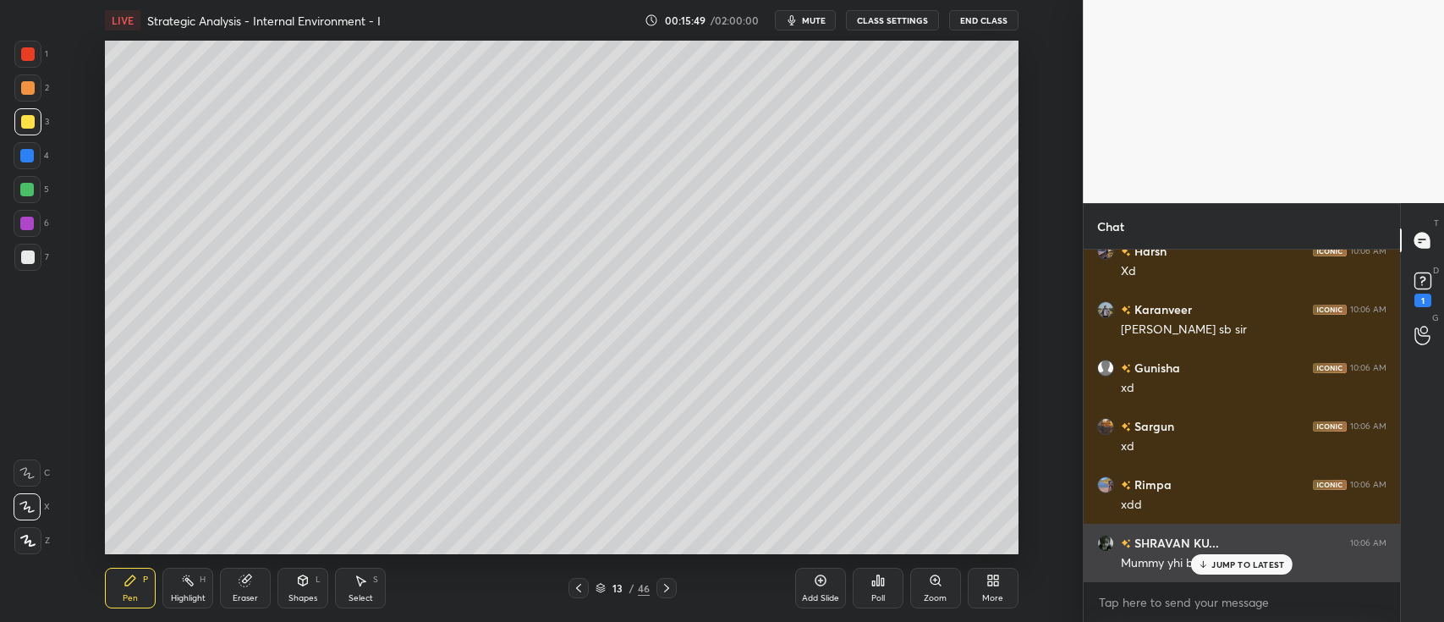
click at [1229, 567] on p "JUMP TO LATEST" at bounding box center [1248, 564] width 73 height 10
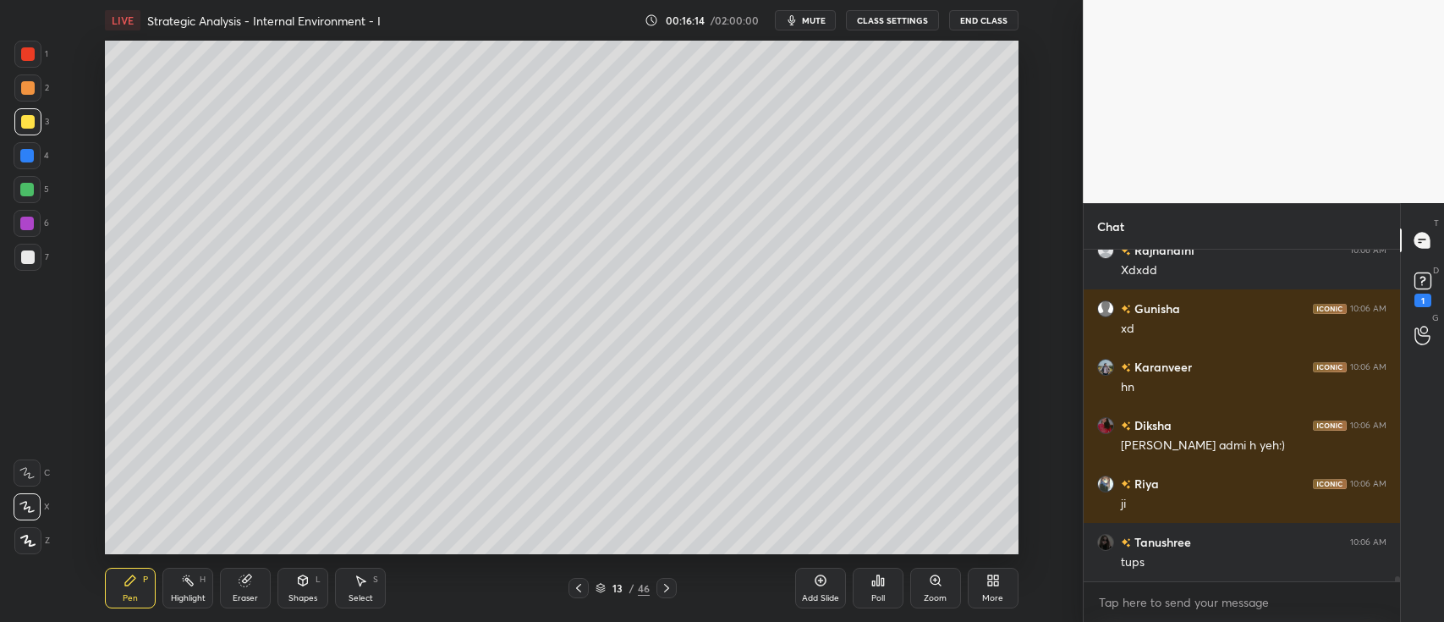
scroll to position [22698, 0]
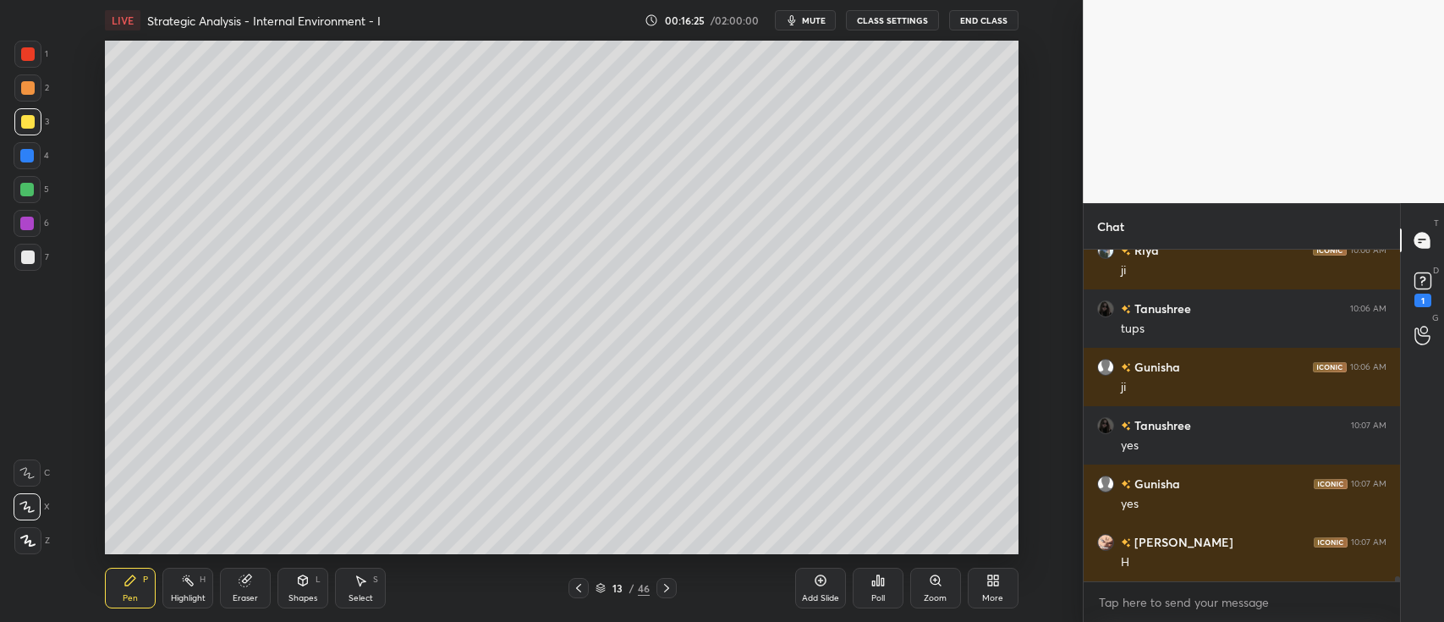
click at [34, 86] on div at bounding box center [27, 87] width 27 height 27
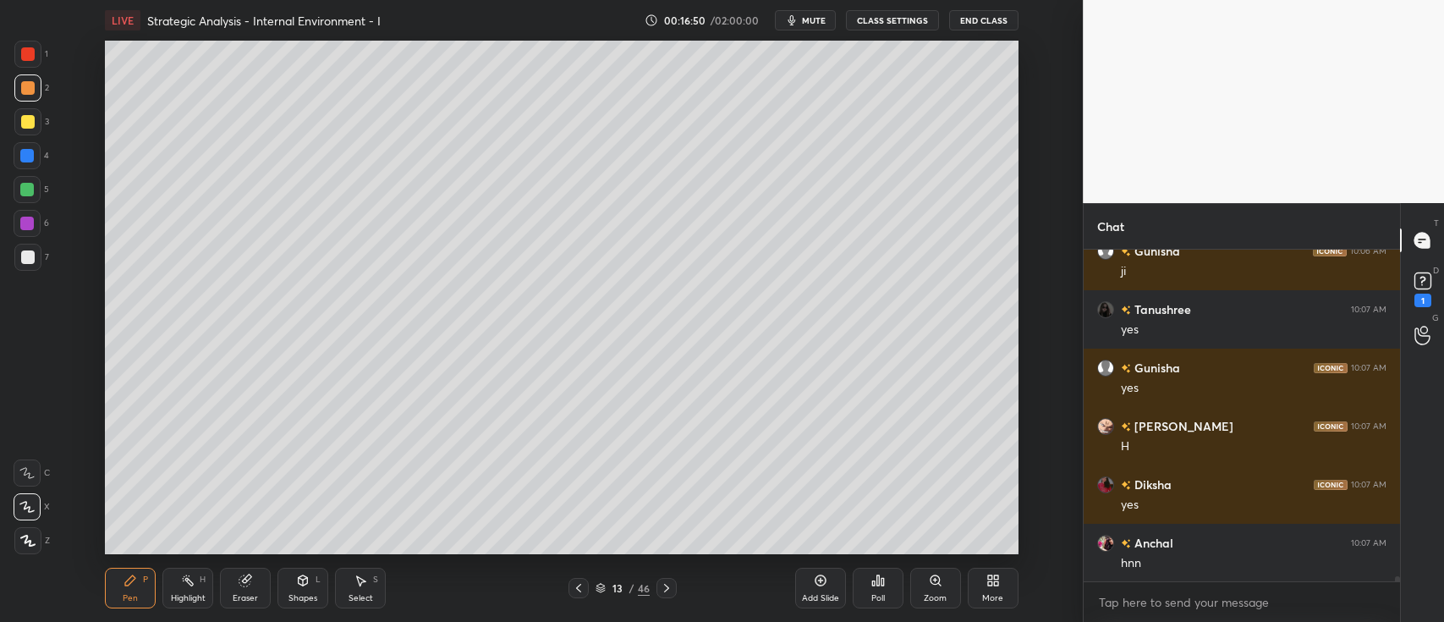
scroll to position [23050, 0]
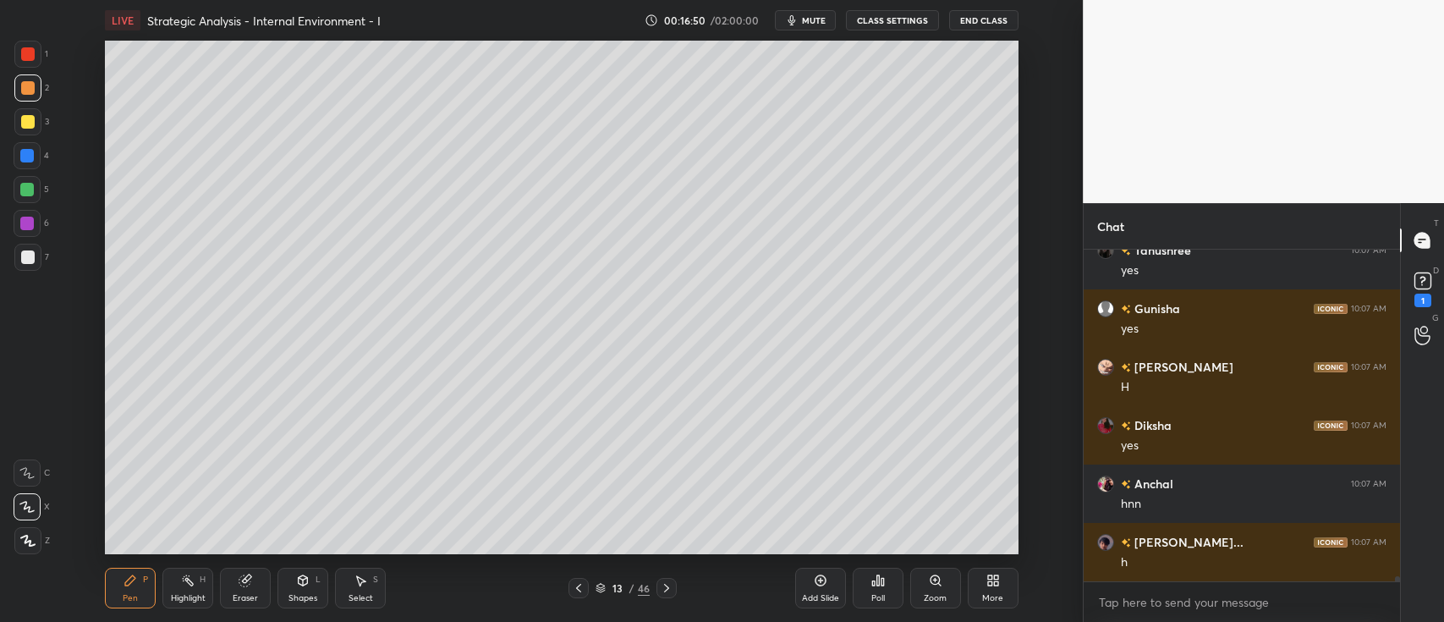
click at [41, 58] on div at bounding box center [27, 54] width 27 height 27
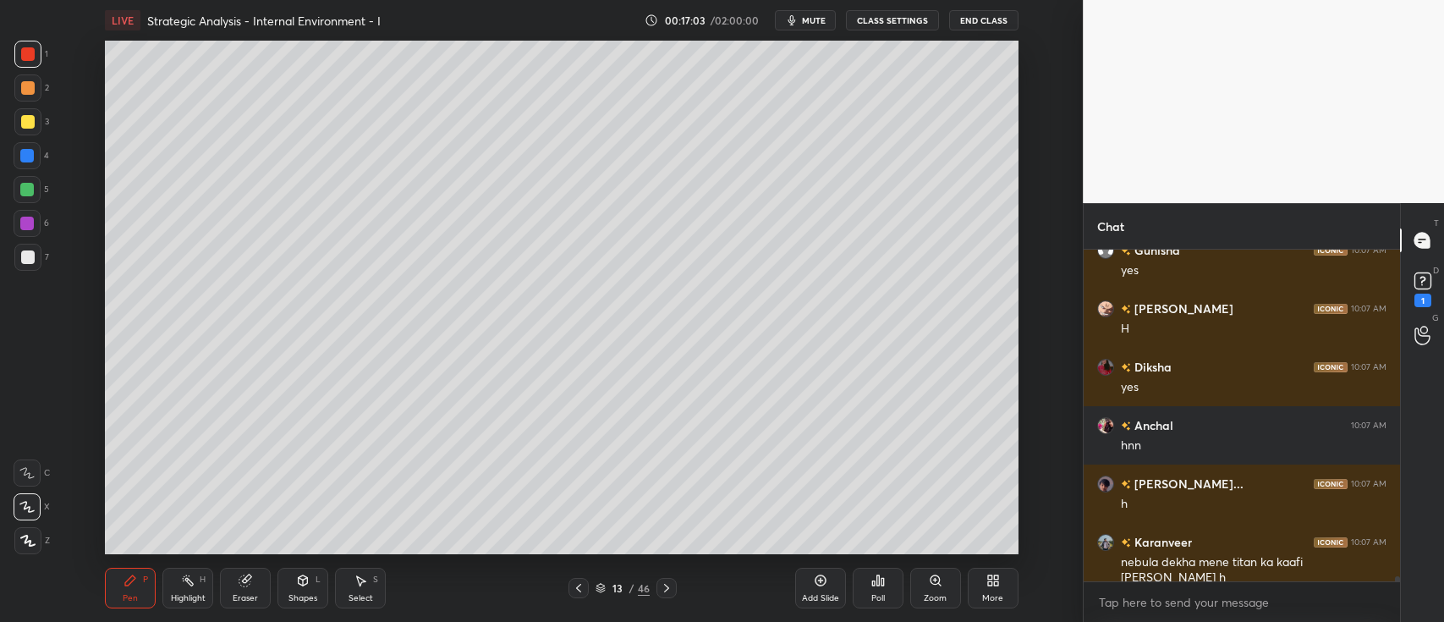
scroll to position [23166, 0]
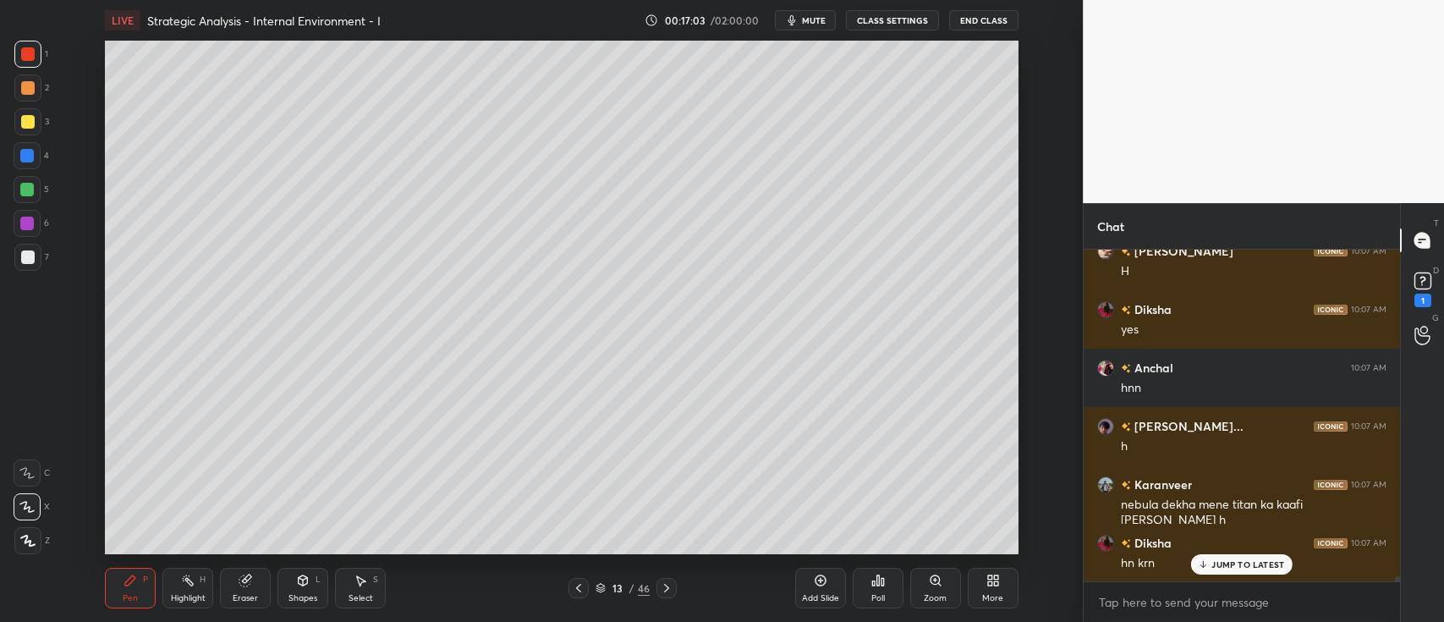
click at [34, 205] on div "5" at bounding box center [32, 193] width 36 height 34
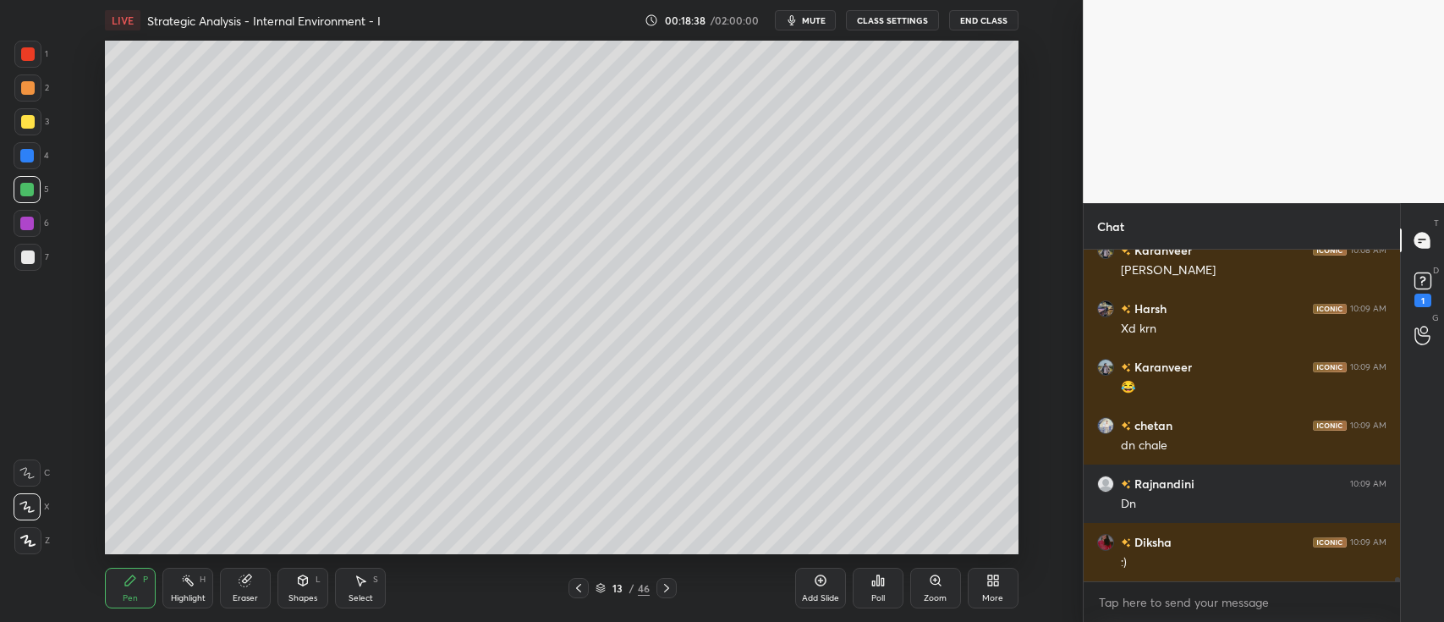
scroll to position [25268, 0]
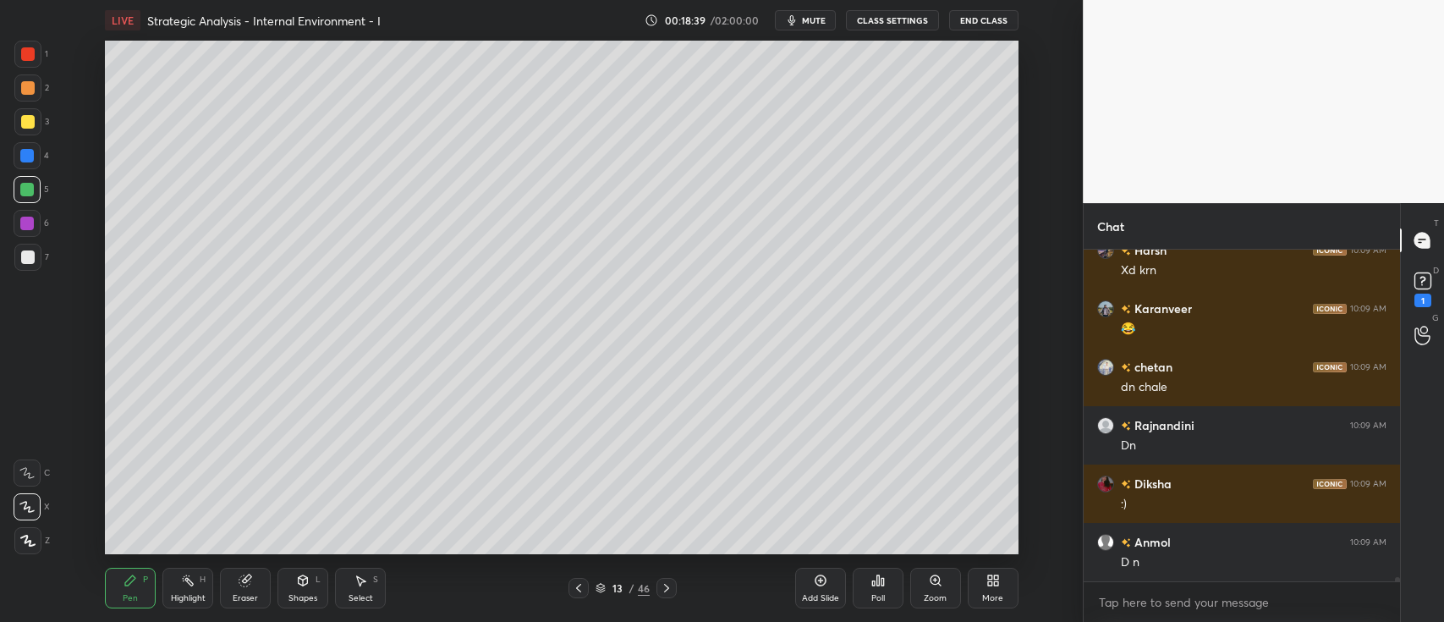
click at [35, 62] on div at bounding box center [27, 54] width 27 height 27
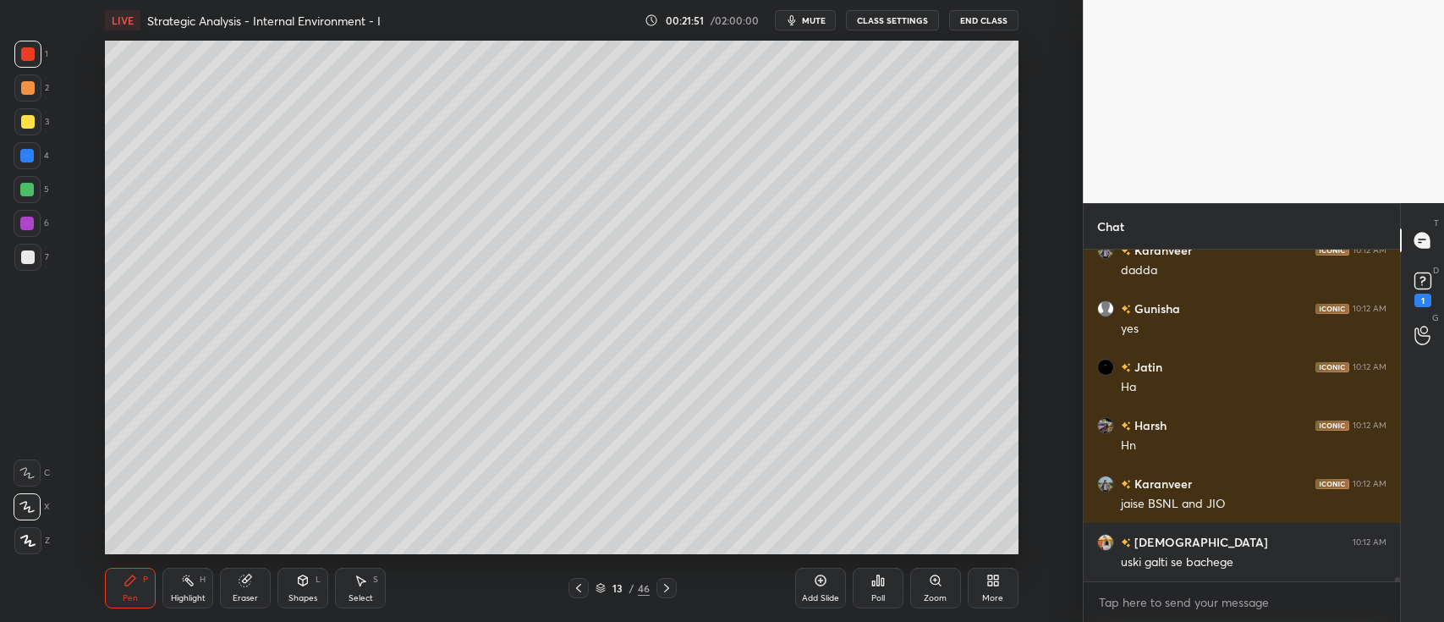
scroll to position [26890, 0]
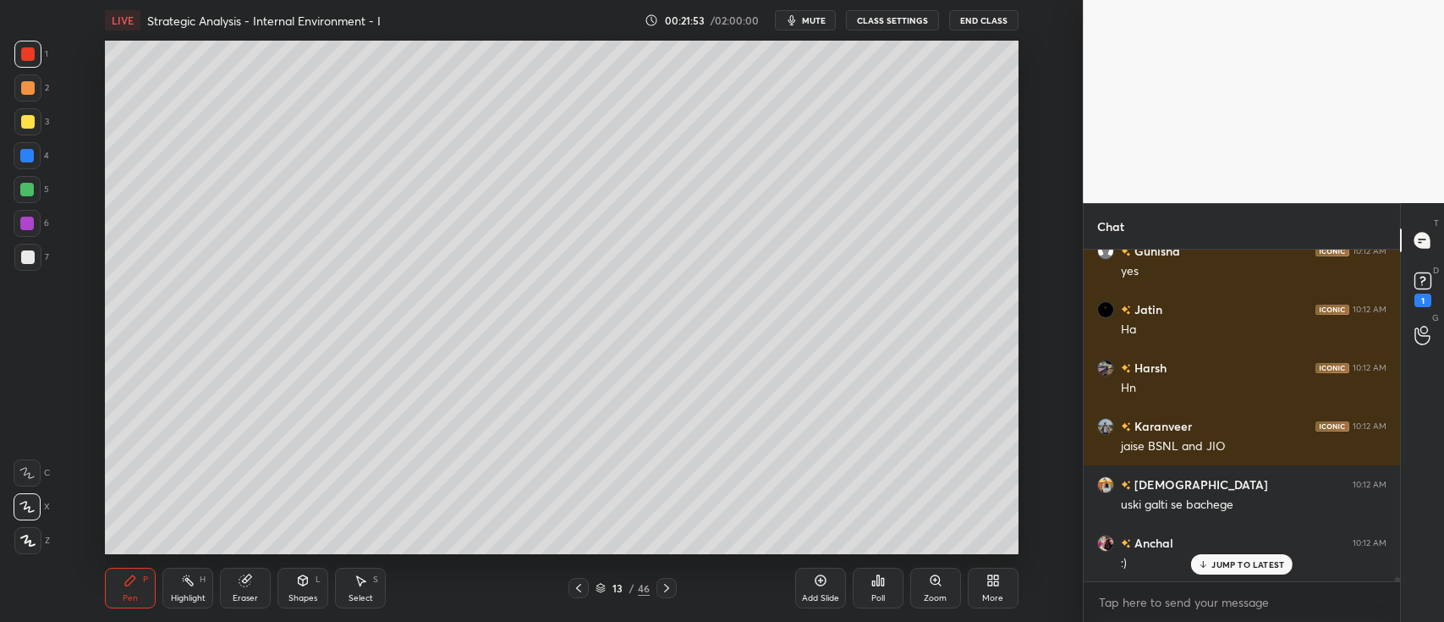
click at [809, 579] on div "Add Slide" at bounding box center [820, 588] width 51 height 41
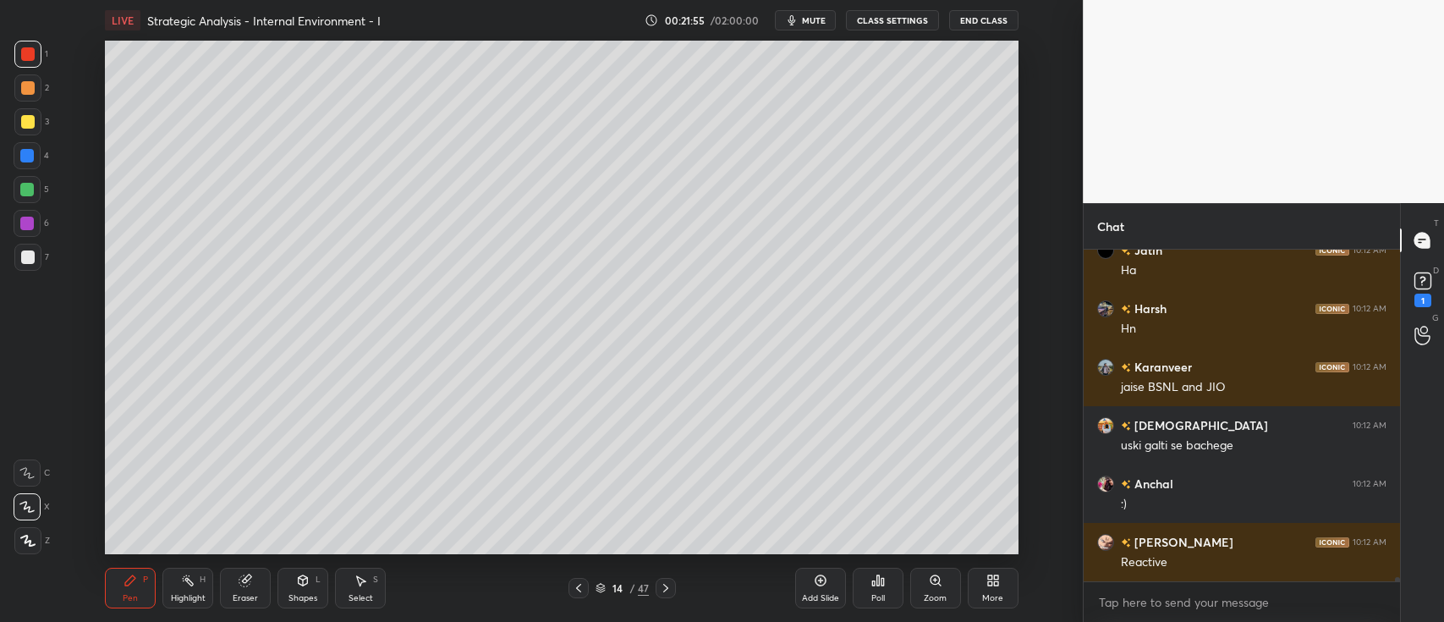
click at [31, 130] on div at bounding box center [27, 121] width 27 height 27
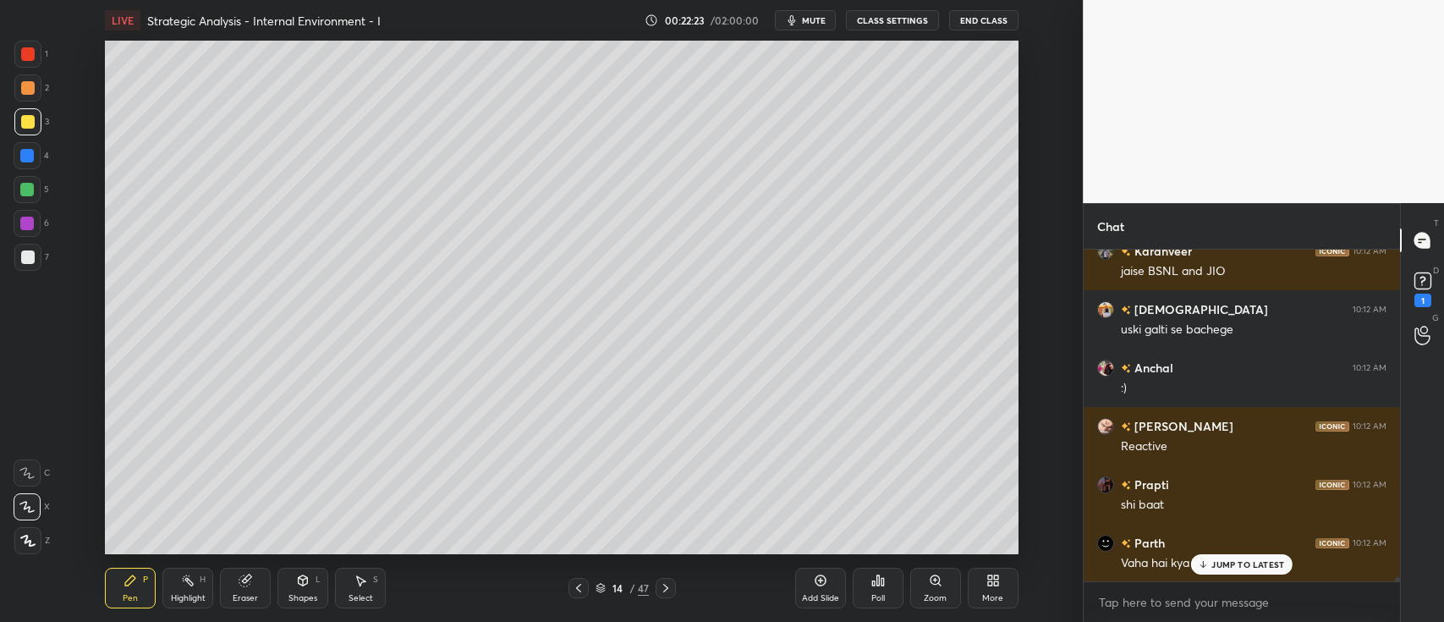
scroll to position [27154, 0]
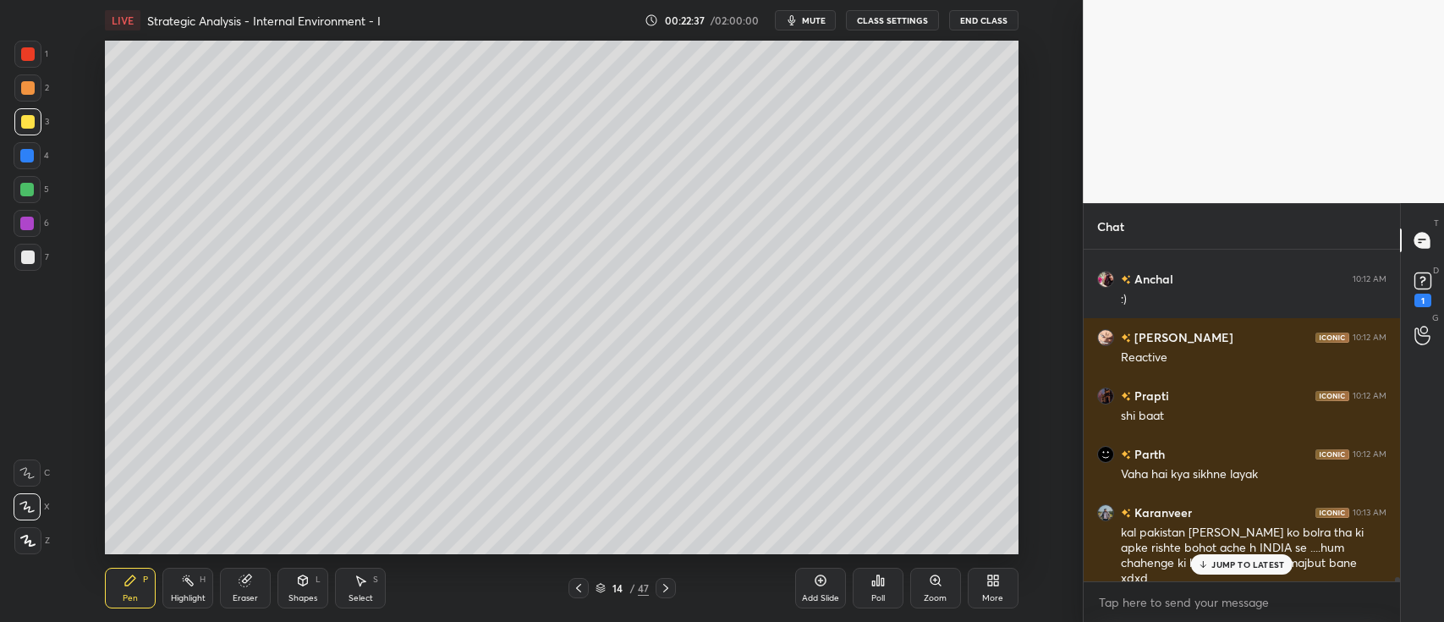
click at [35, 186] on div at bounding box center [27, 189] width 27 height 27
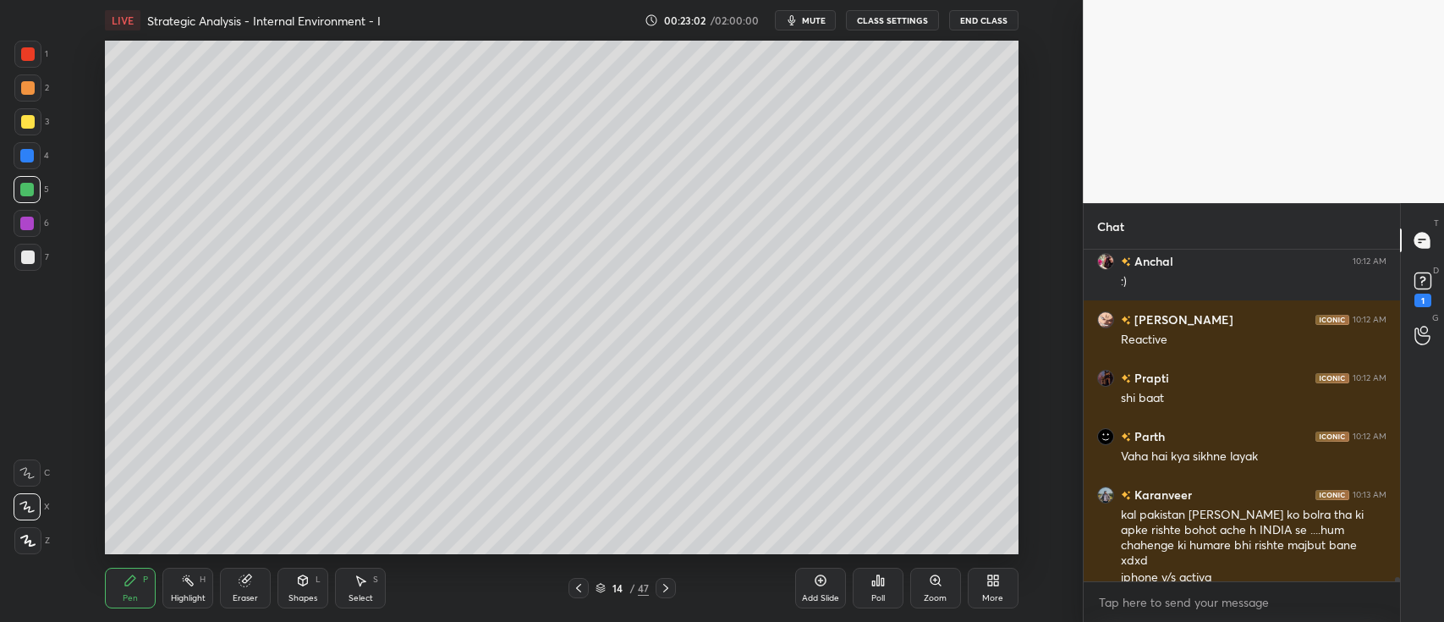
click at [33, 94] on div at bounding box center [27, 87] width 27 height 27
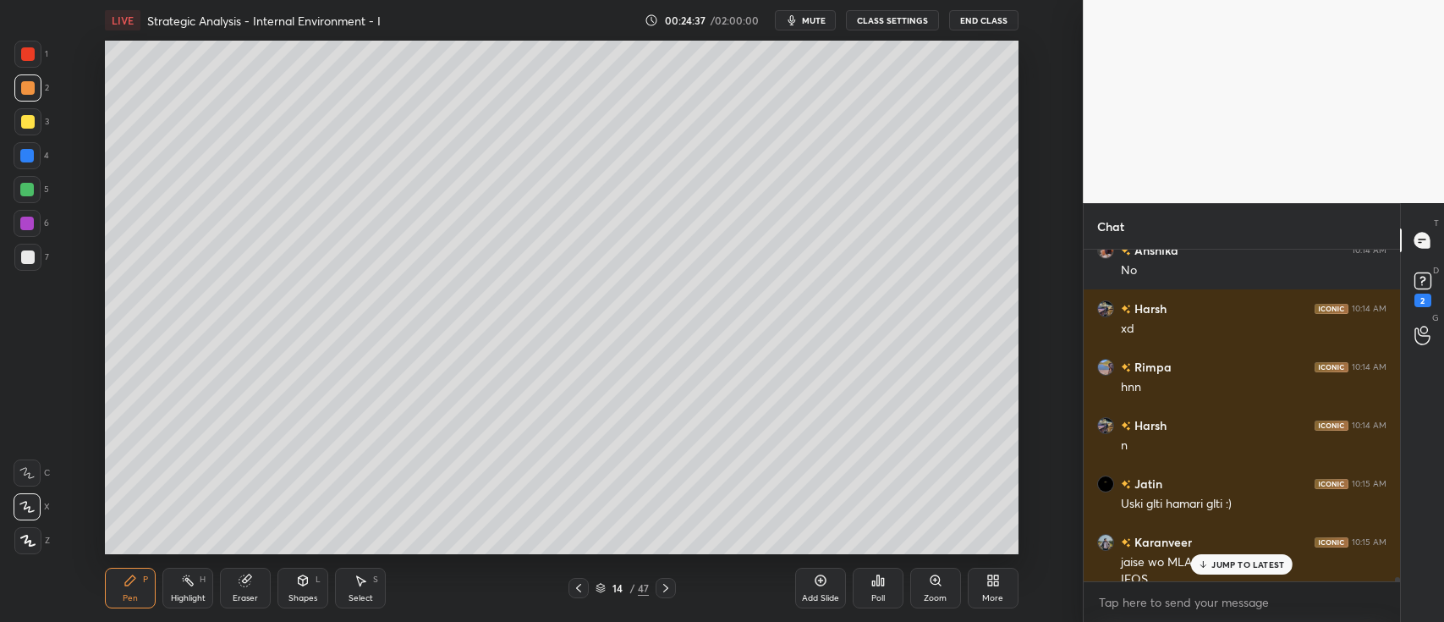
scroll to position [28182, 0]
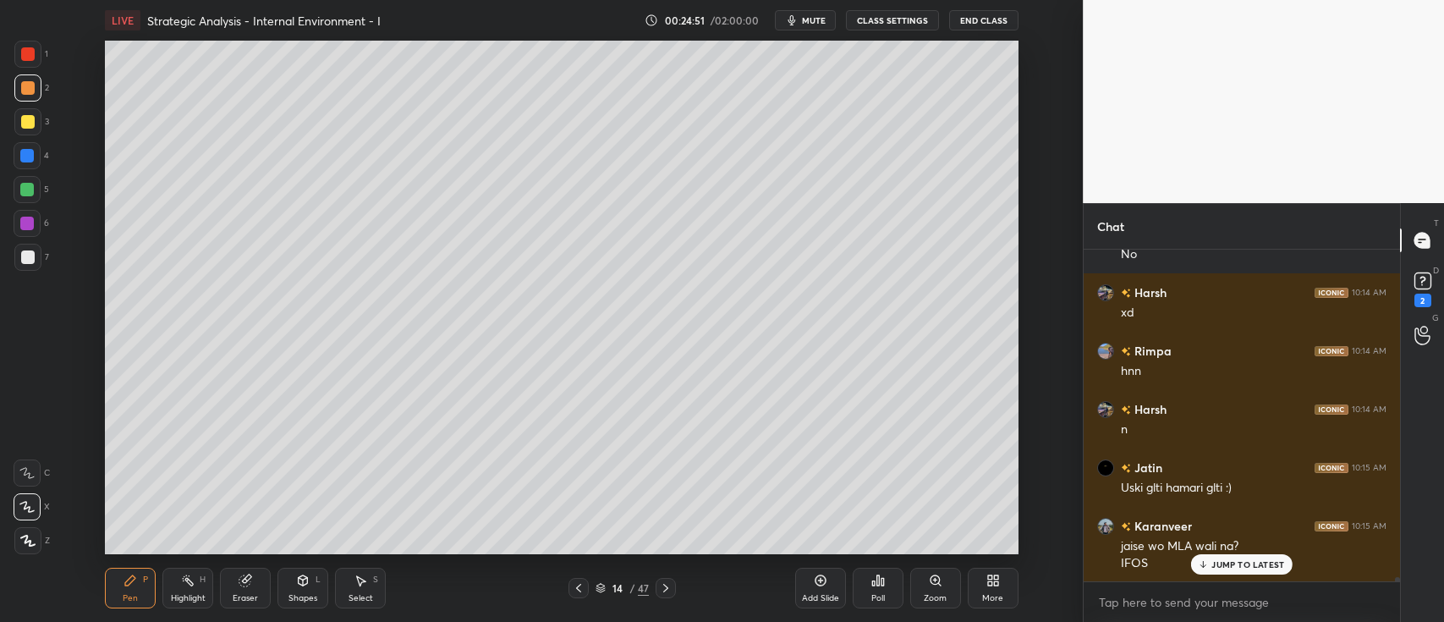
click at [34, 191] on div at bounding box center [27, 190] width 14 height 14
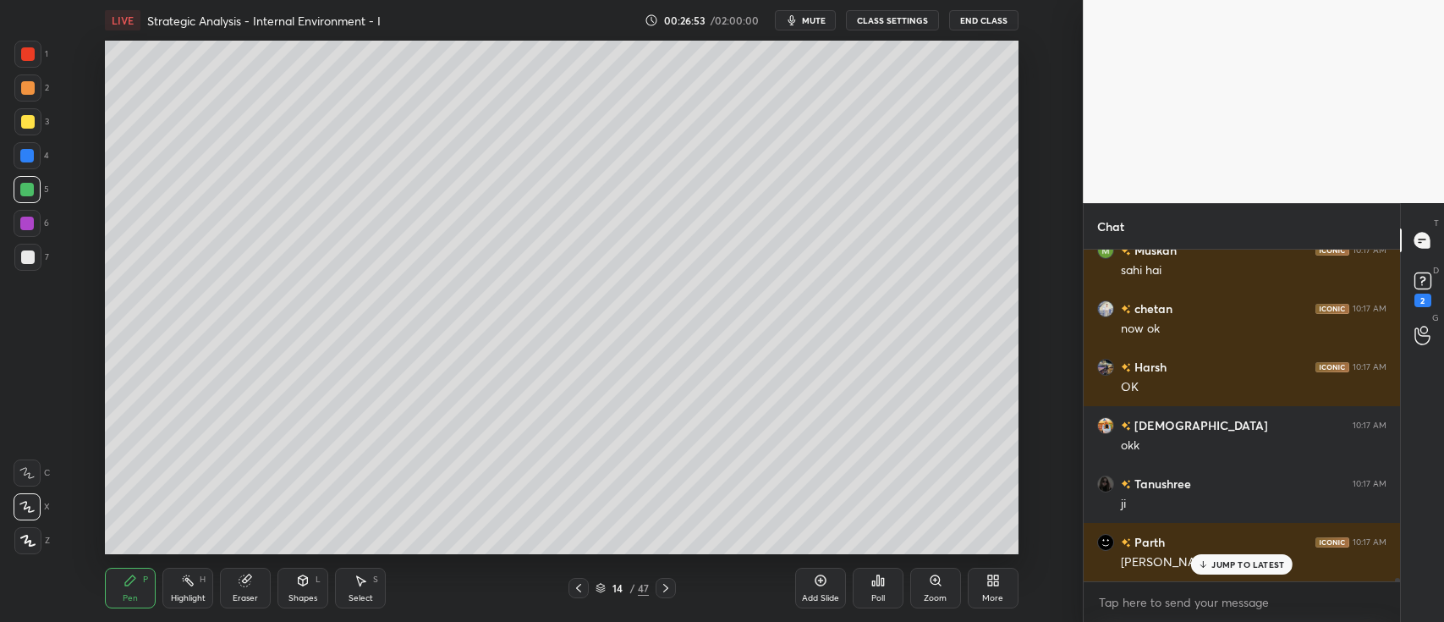
scroll to position [32536, 0]
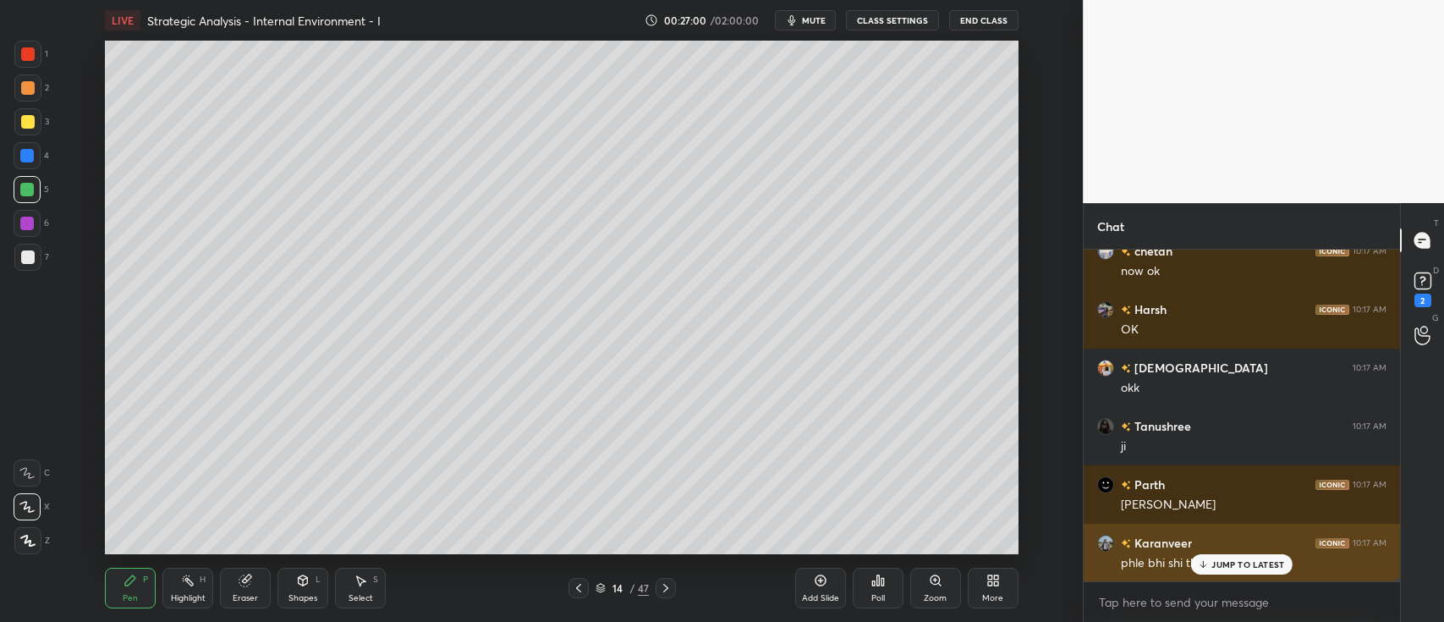
click at [1216, 569] on p "JUMP TO LATEST" at bounding box center [1248, 564] width 73 height 10
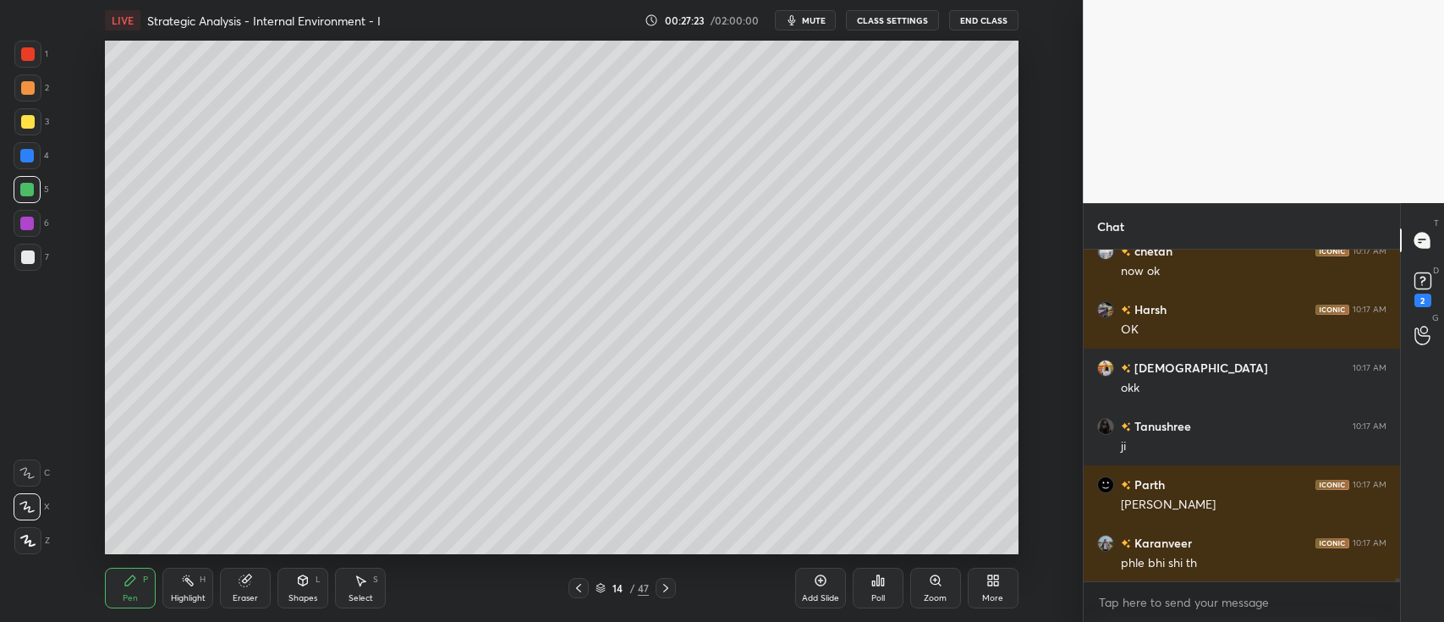
click at [578, 589] on icon at bounding box center [578, 588] width 5 height 8
click at [831, 591] on div "Add Slide" at bounding box center [820, 588] width 51 height 41
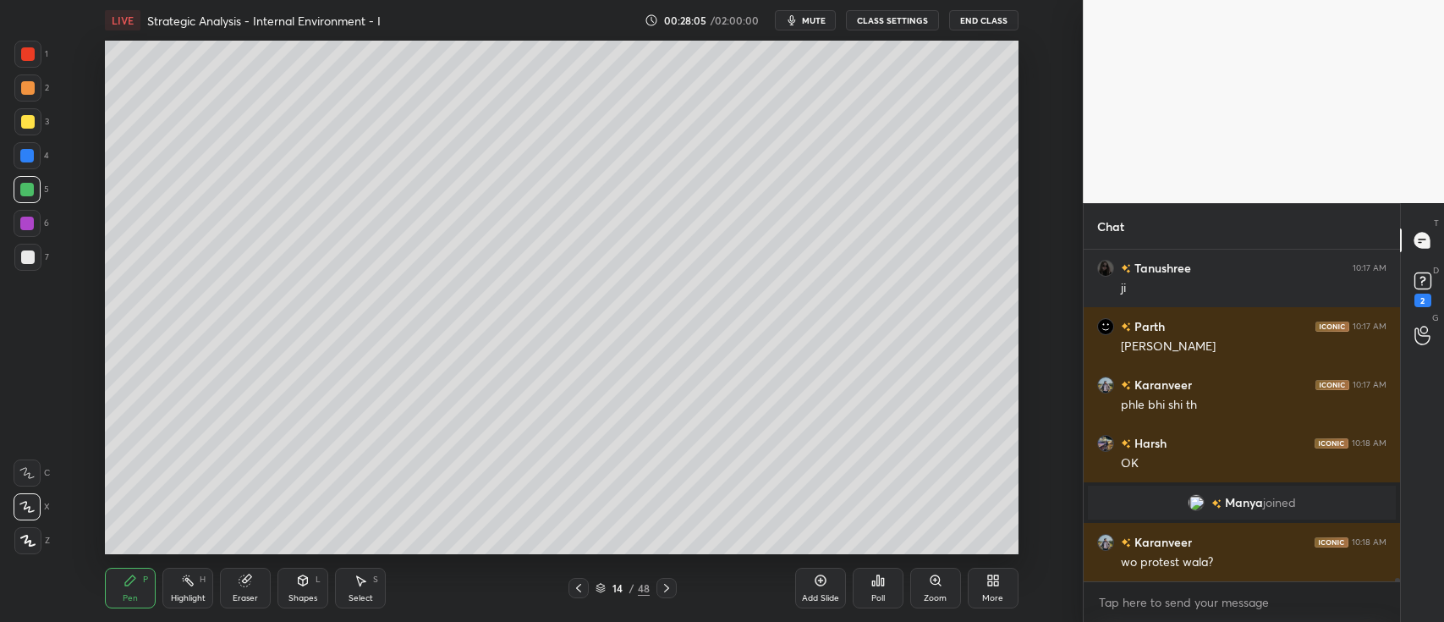
scroll to position [31053, 0]
click at [43, 243] on div "6" at bounding box center [32, 227] width 36 height 34
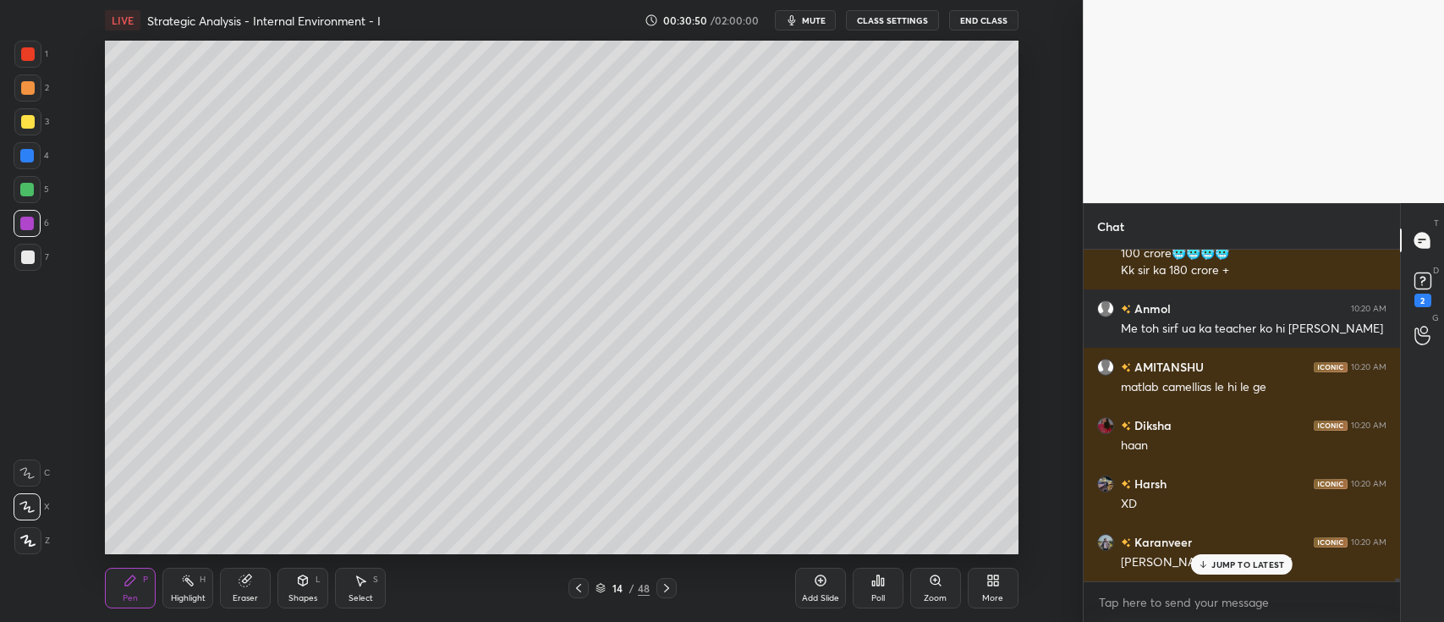
scroll to position [32413, 0]
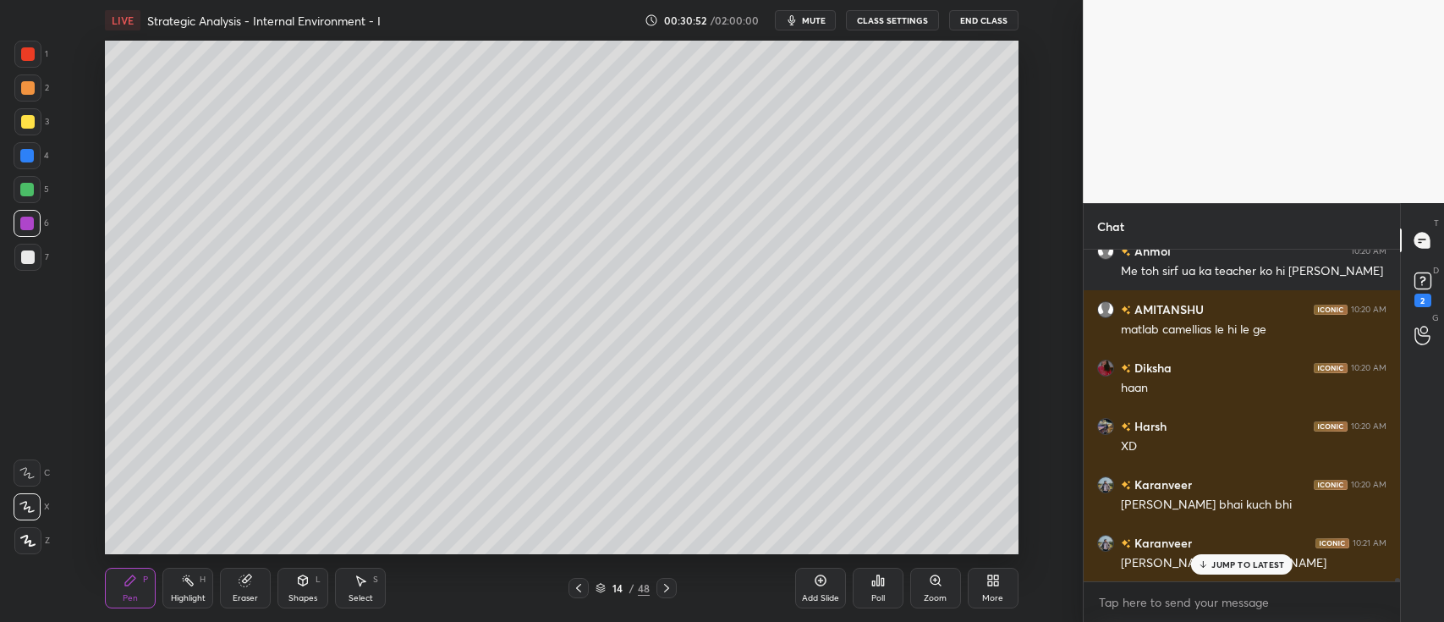
click at [671, 587] on icon at bounding box center [667, 588] width 14 height 14
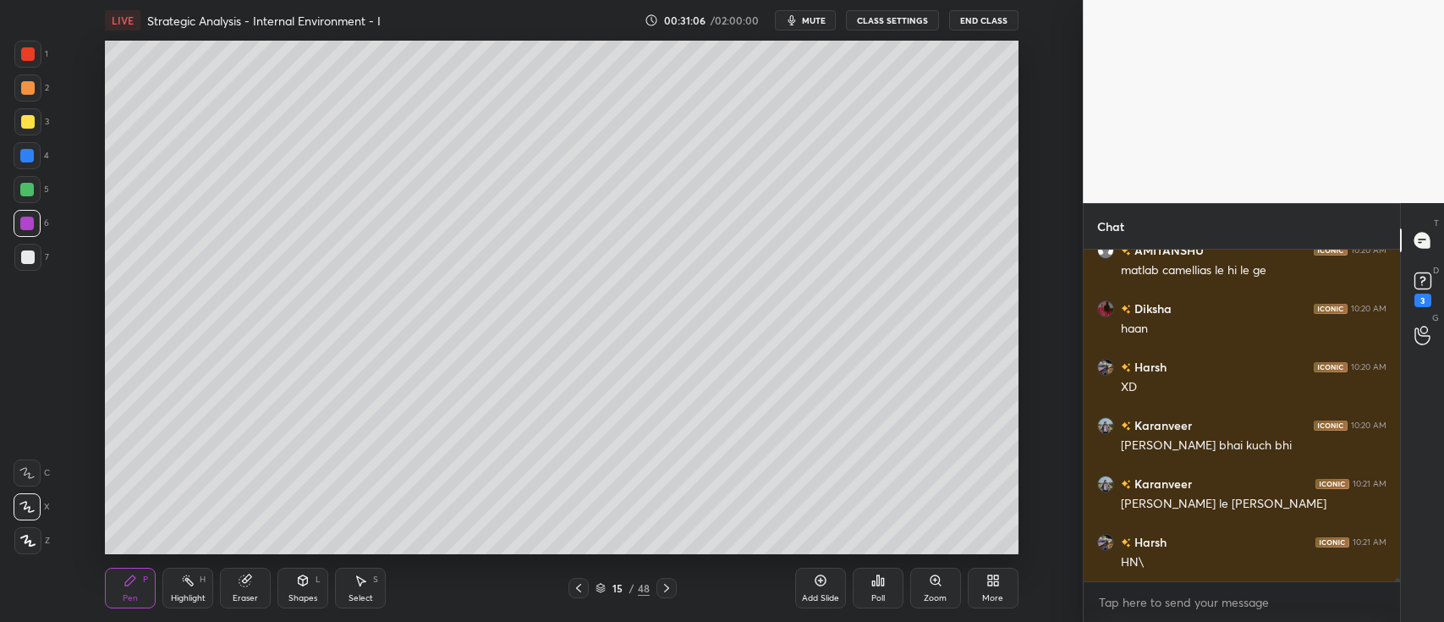
click at [30, 187] on div at bounding box center [27, 190] width 14 height 14
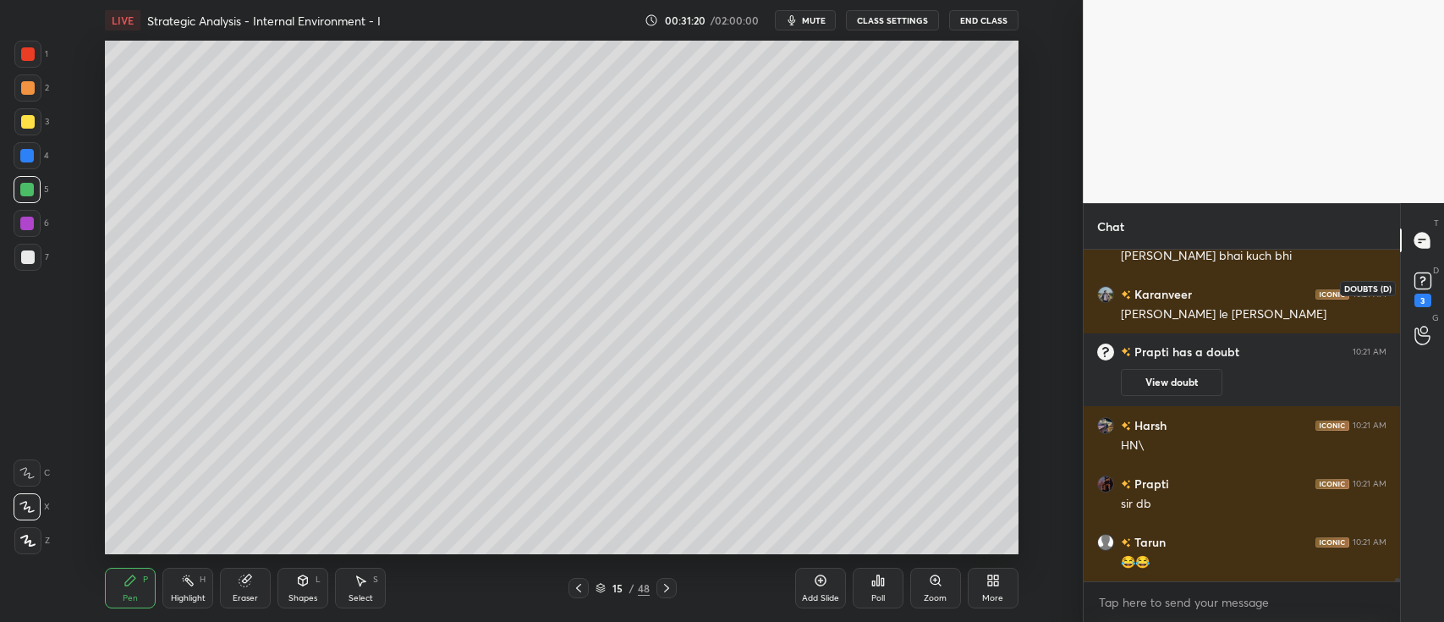
scroll to position [32319, 0]
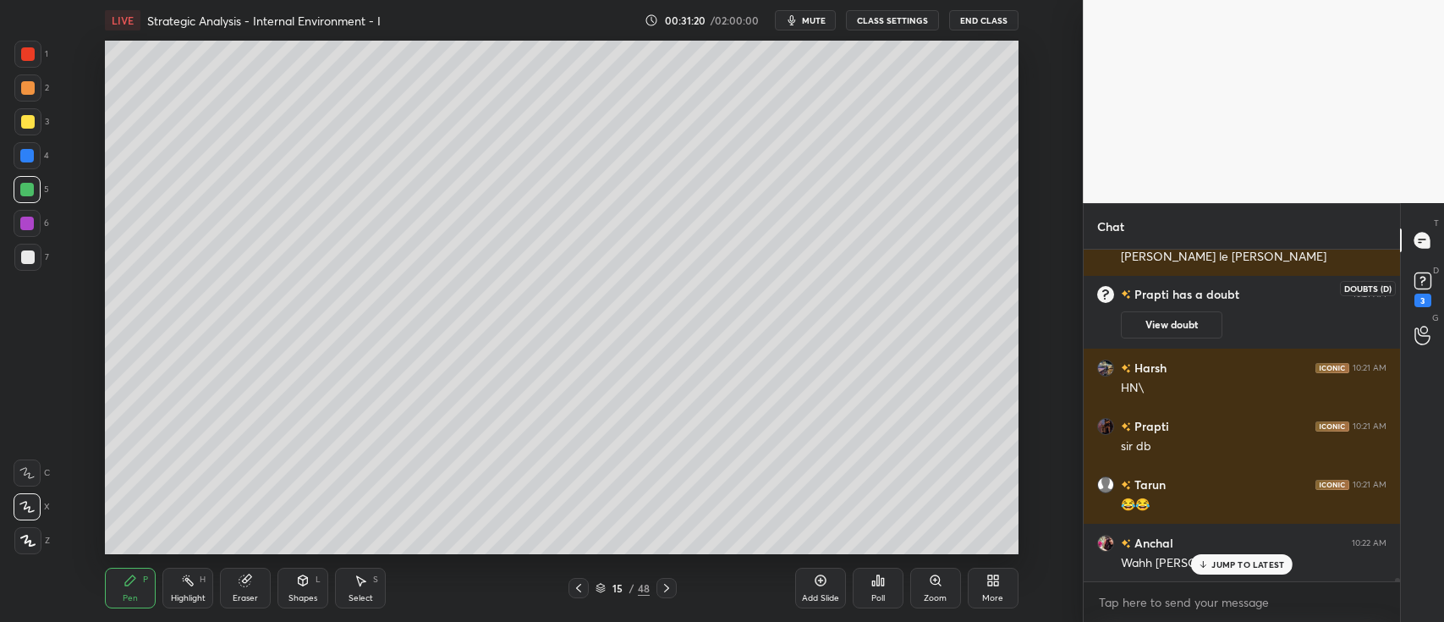
click at [1417, 281] on rect at bounding box center [1423, 281] width 16 height 16
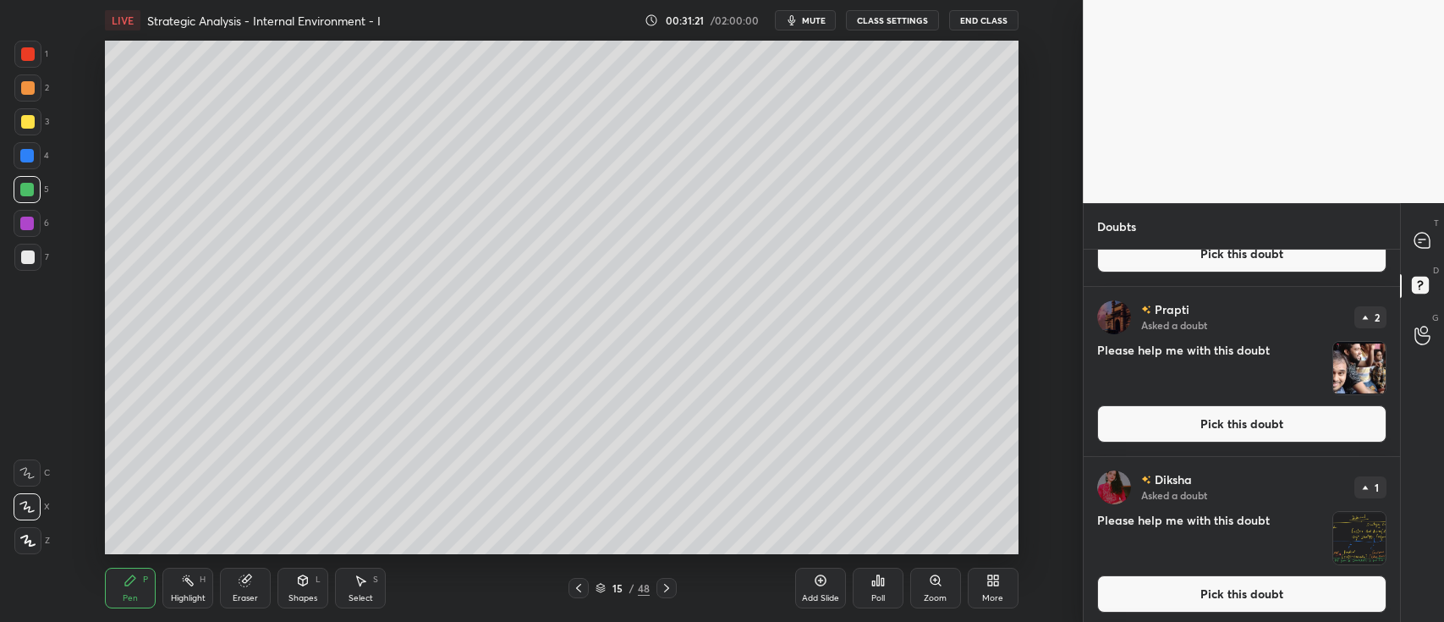
scroll to position [135, 0]
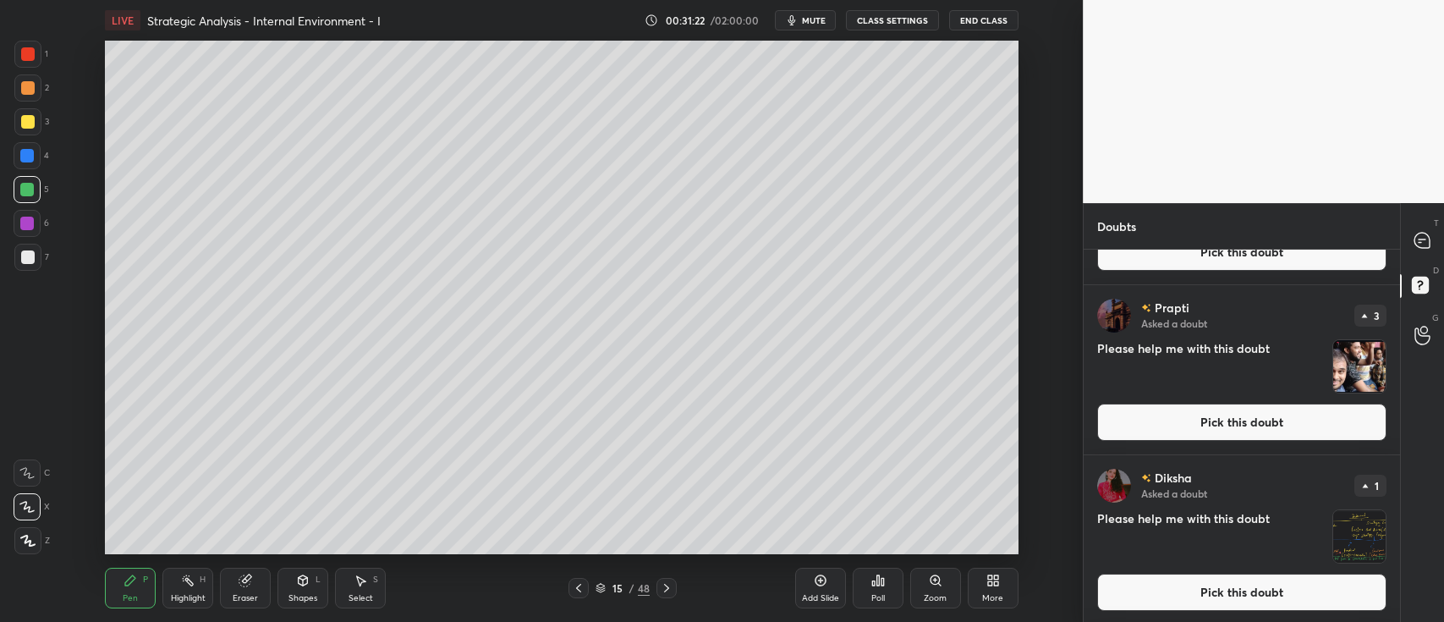
click at [1254, 416] on button "Pick this doubt" at bounding box center [1242, 422] width 289 height 37
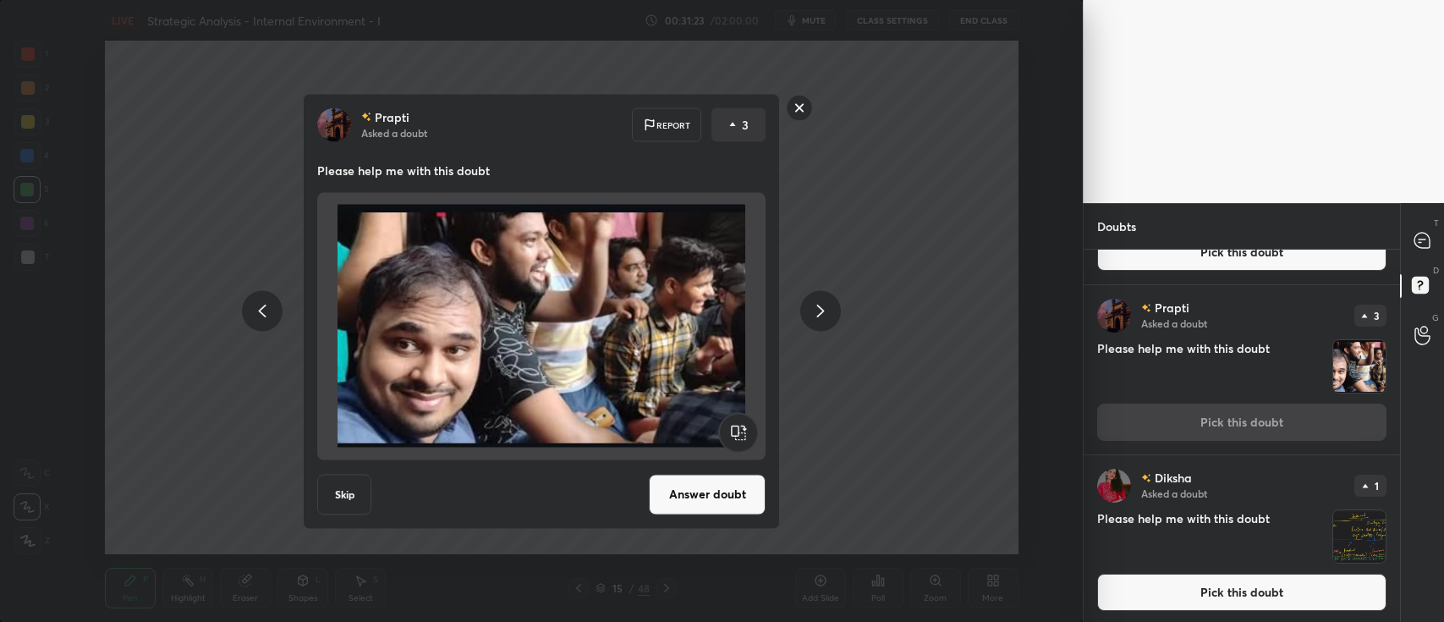
click at [697, 490] on button "Answer doubt" at bounding box center [707, 494] width 117 height 41
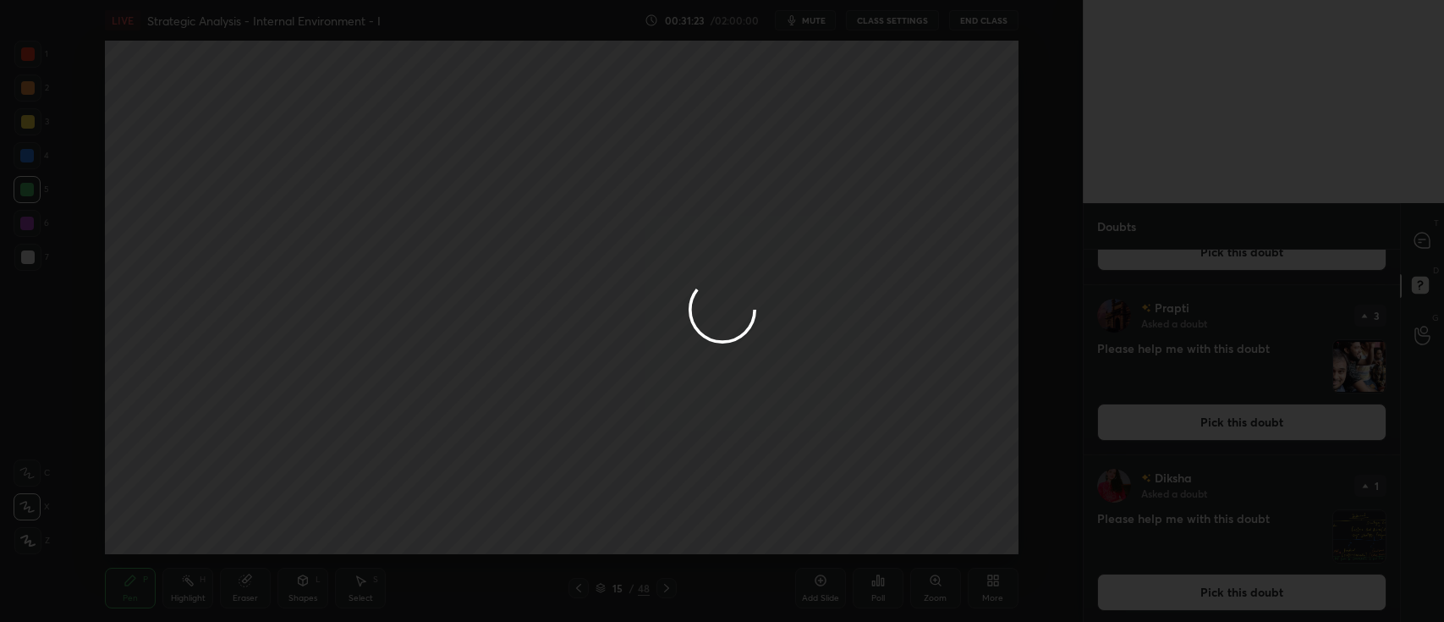
scroll to position [0, 0]
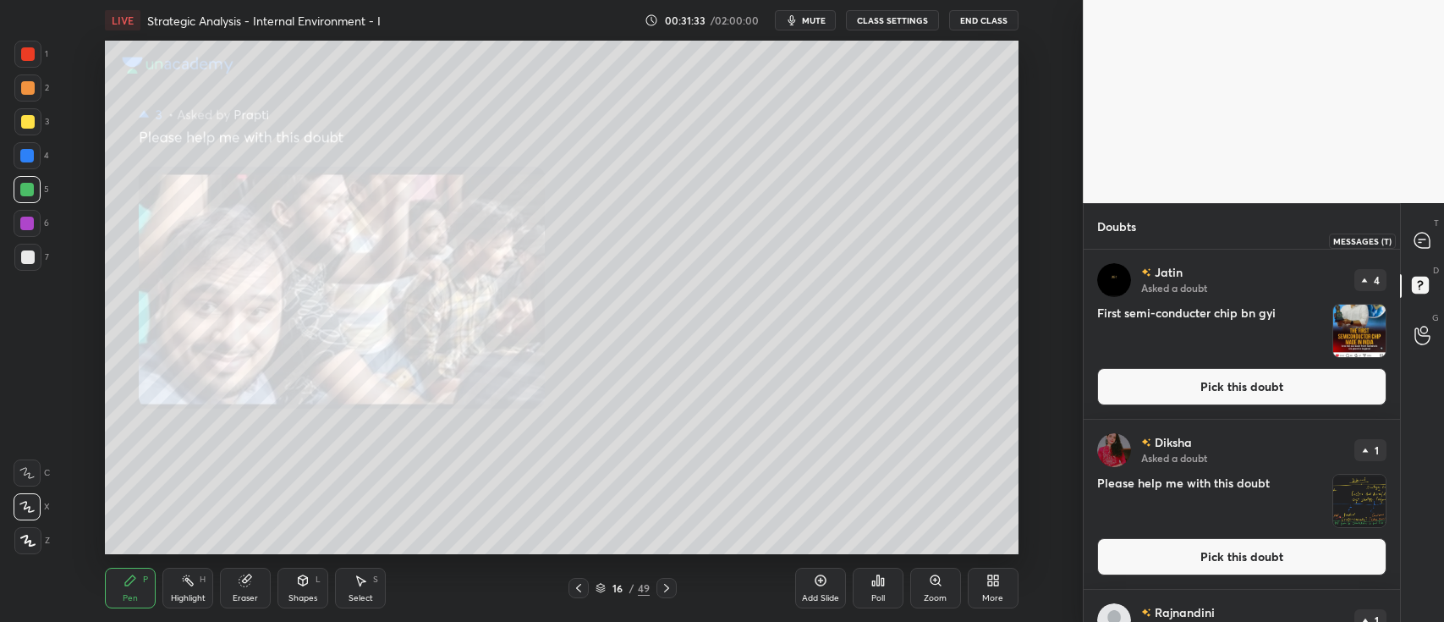
click at [1425, 230] on div at bounding box center [1423, 240] width 34 height 30
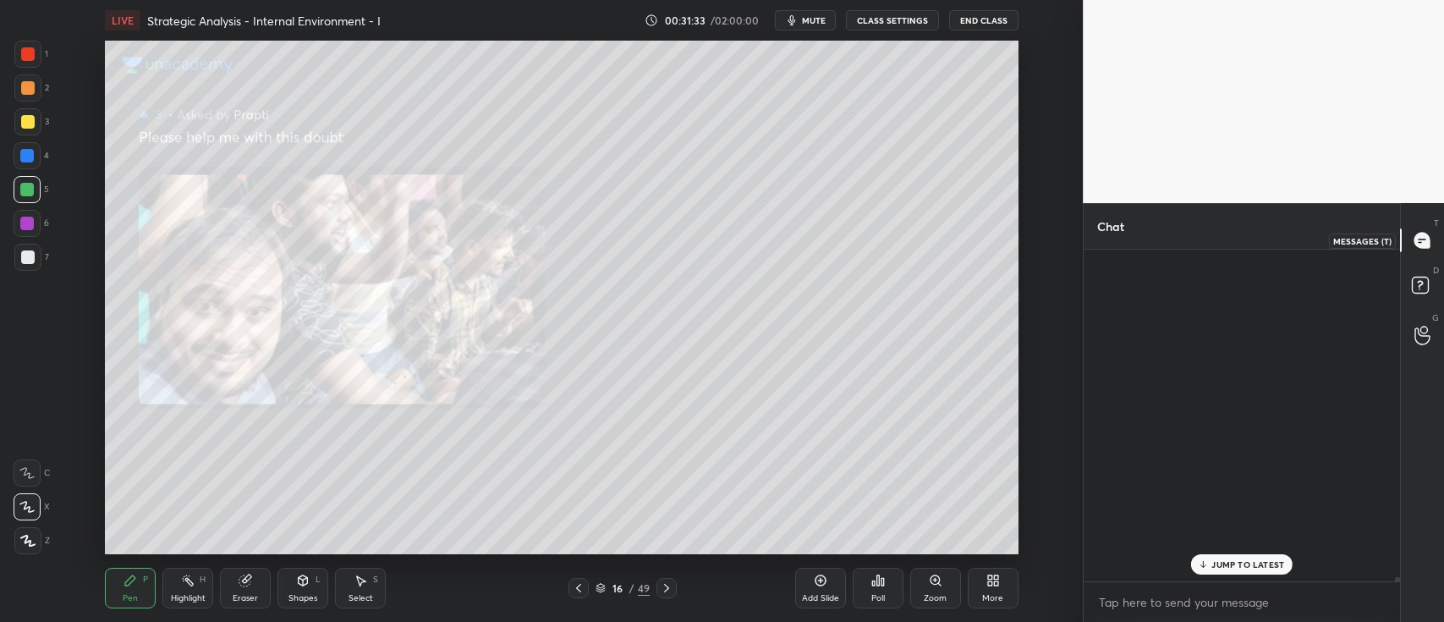
scroll to position [327, 311]
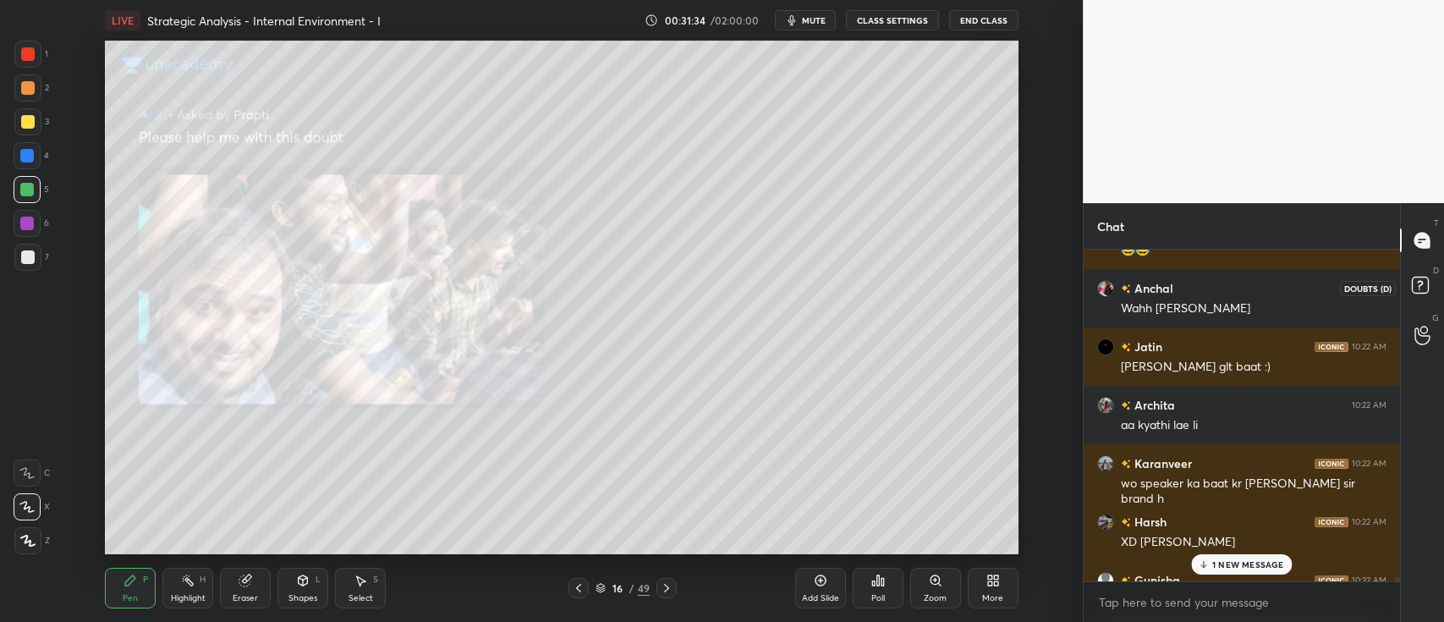
click at [1422, 286] on rect at bounding box center [1420, 286] width 16 height 16
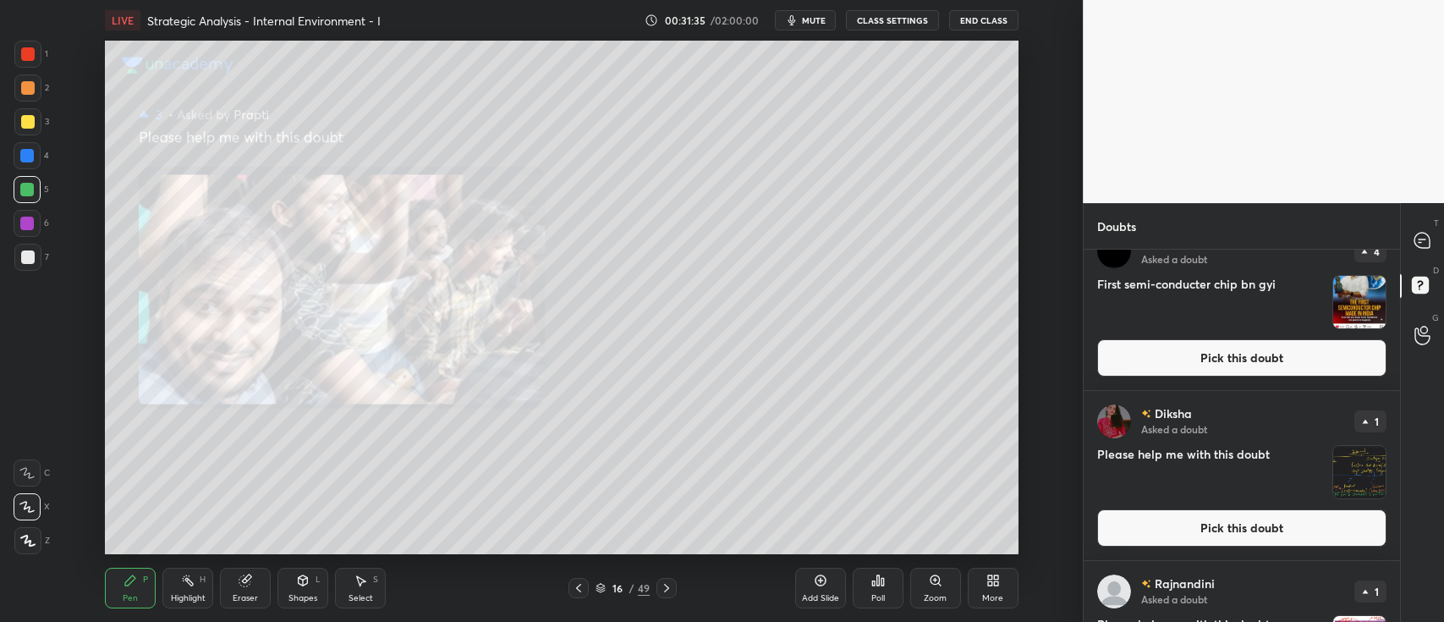
scroll to position [0, 0]
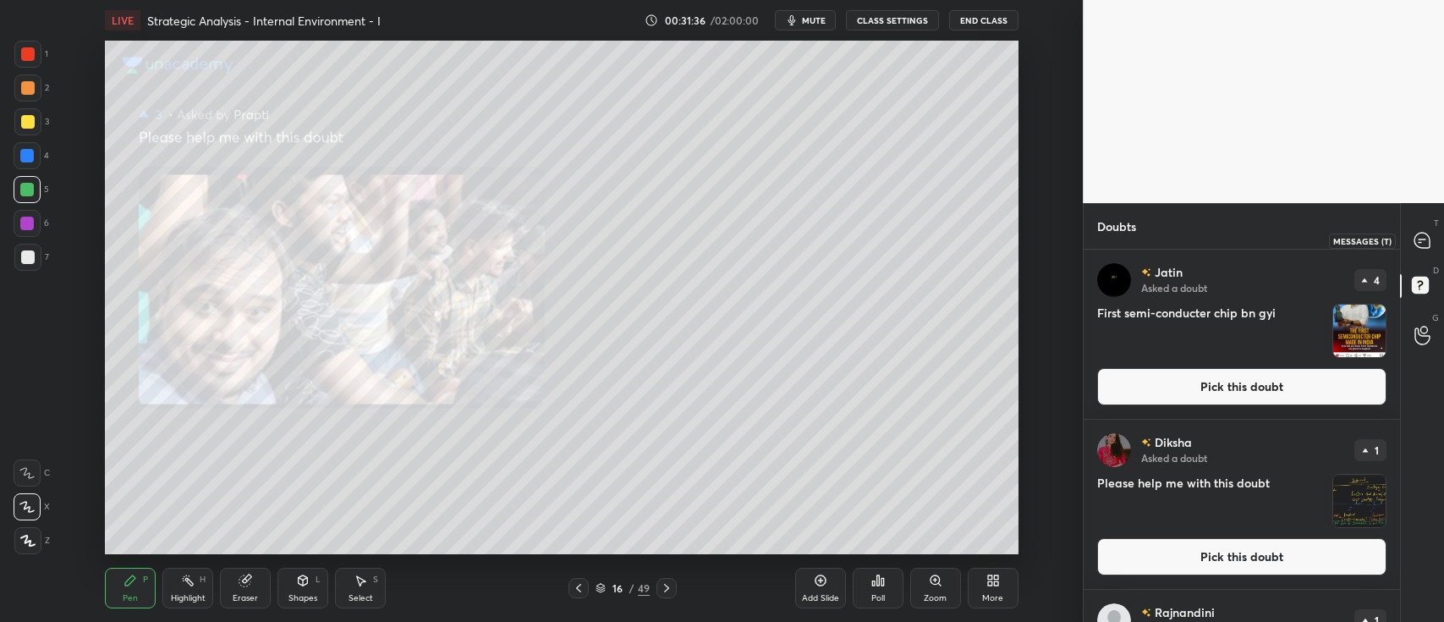
click at [1414, 237] on icon at bounding box center [1423, 241] width 18 height 18
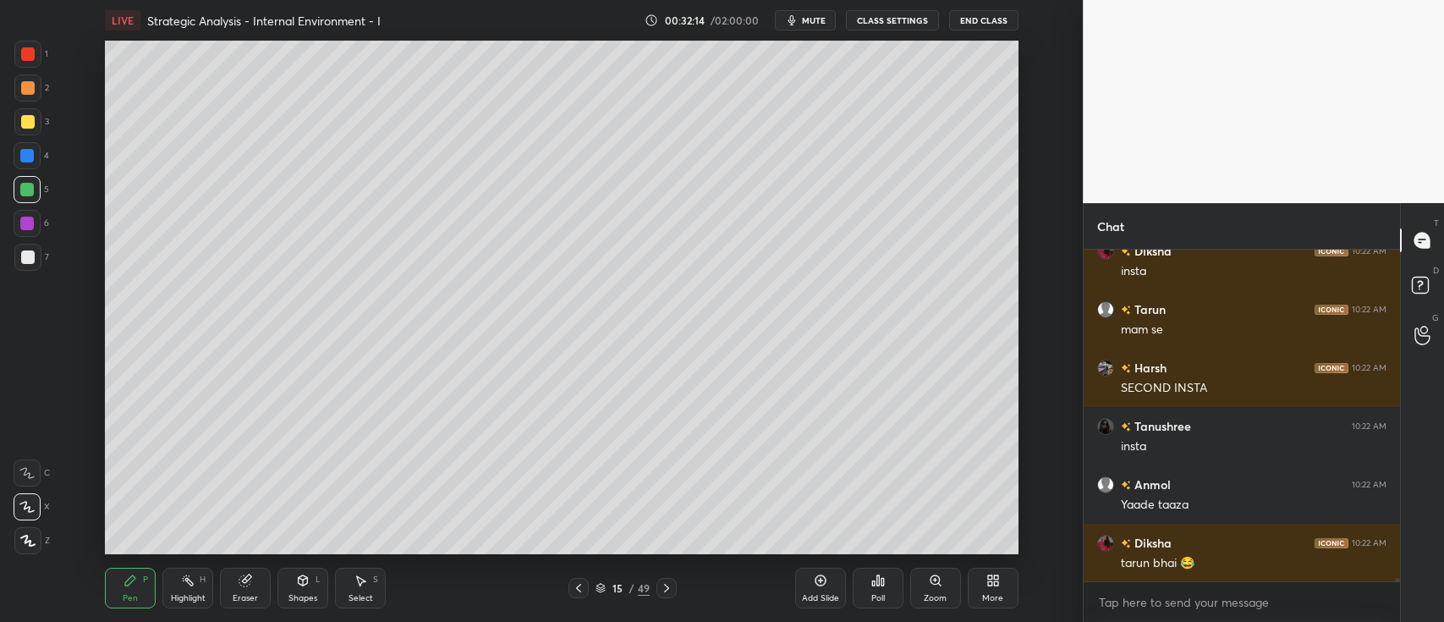
scroll to position [34347, 0]
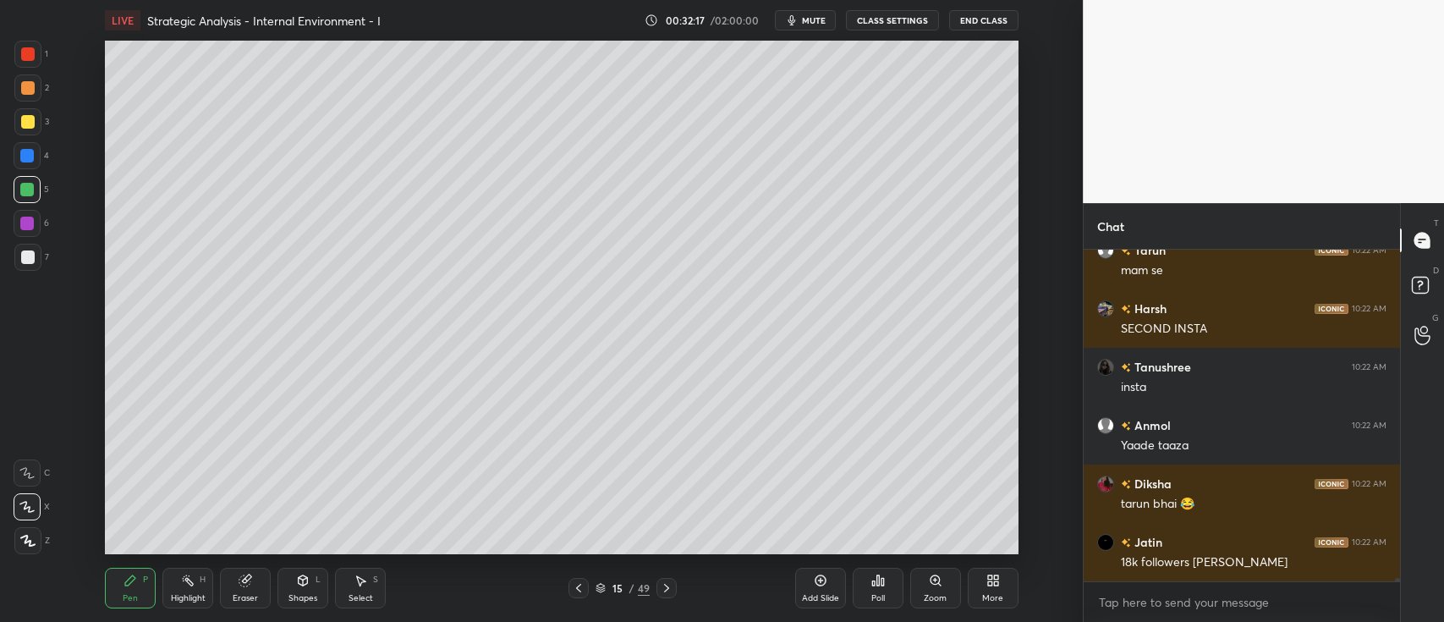
click at [1033, 354] on div "Setting up your live class Poll for secs No correct answer Start poll" at bounding box center [561, 298] width 1015 height 514
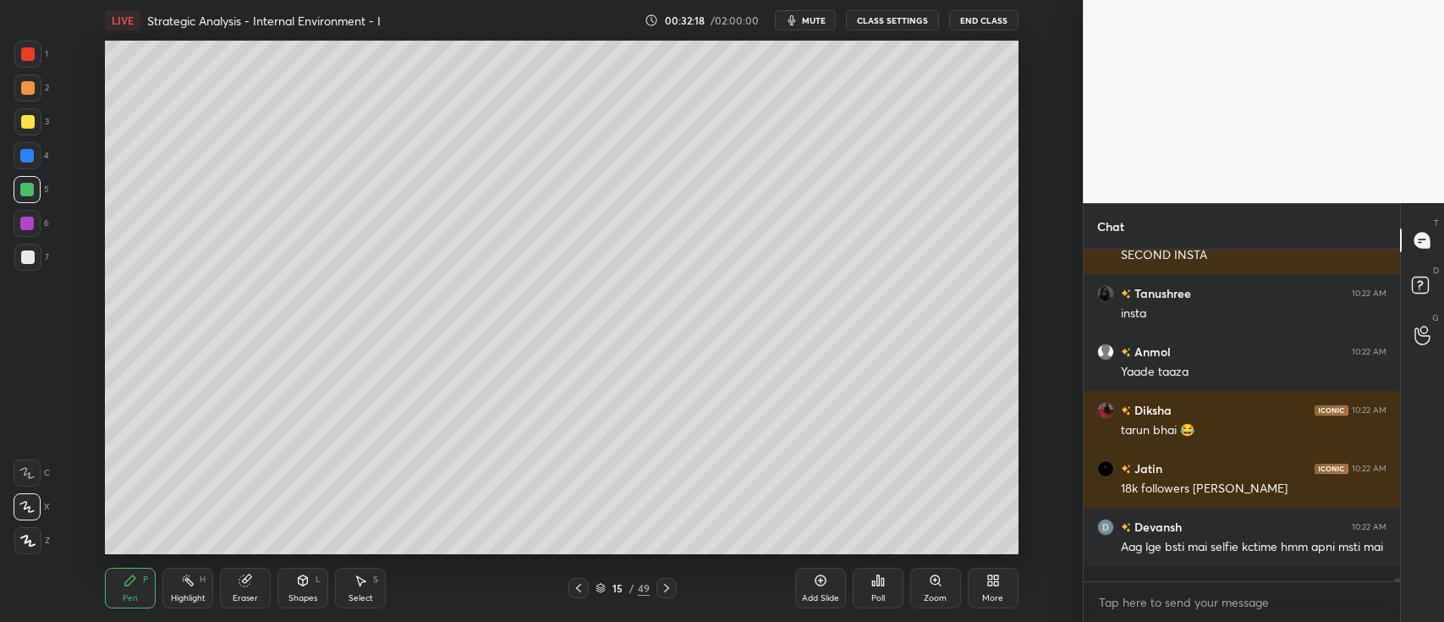
scroll to position [34478, 0]
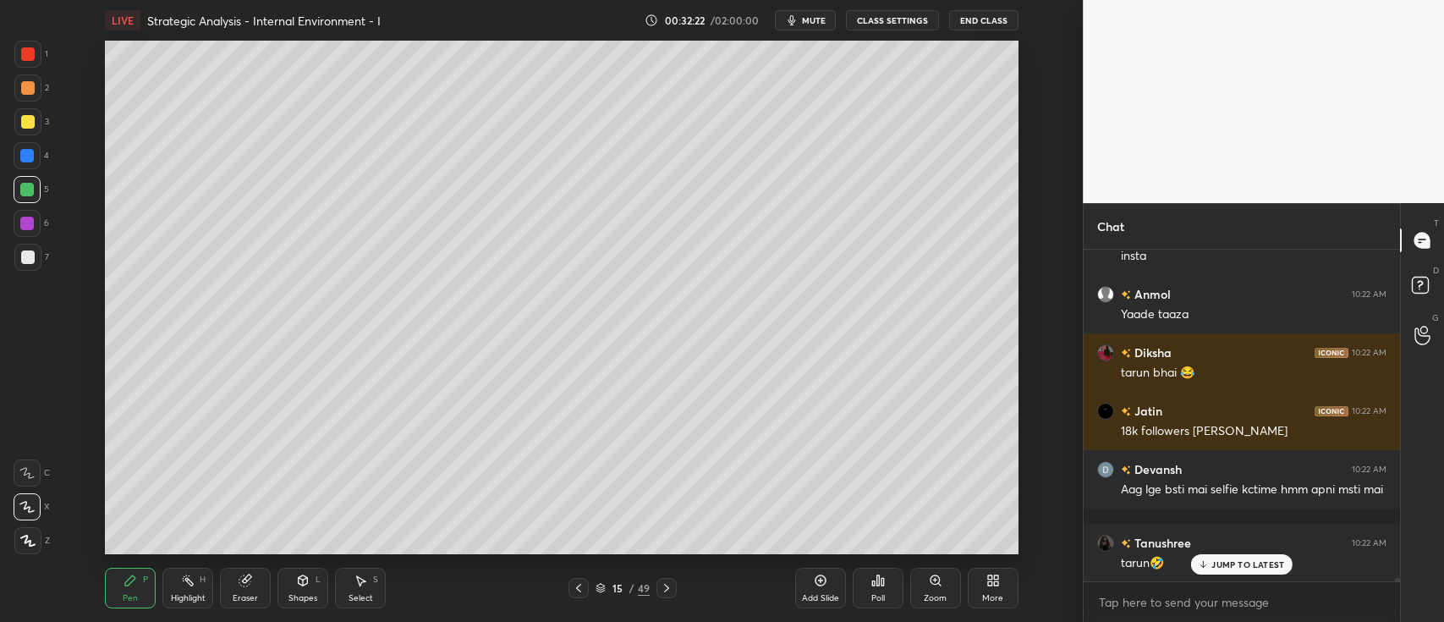
click at [1021, 370] on div "Setting up your live class Poll for secs No correct answer Start poll" at bounding box center [561, 298] width 1015 height 514
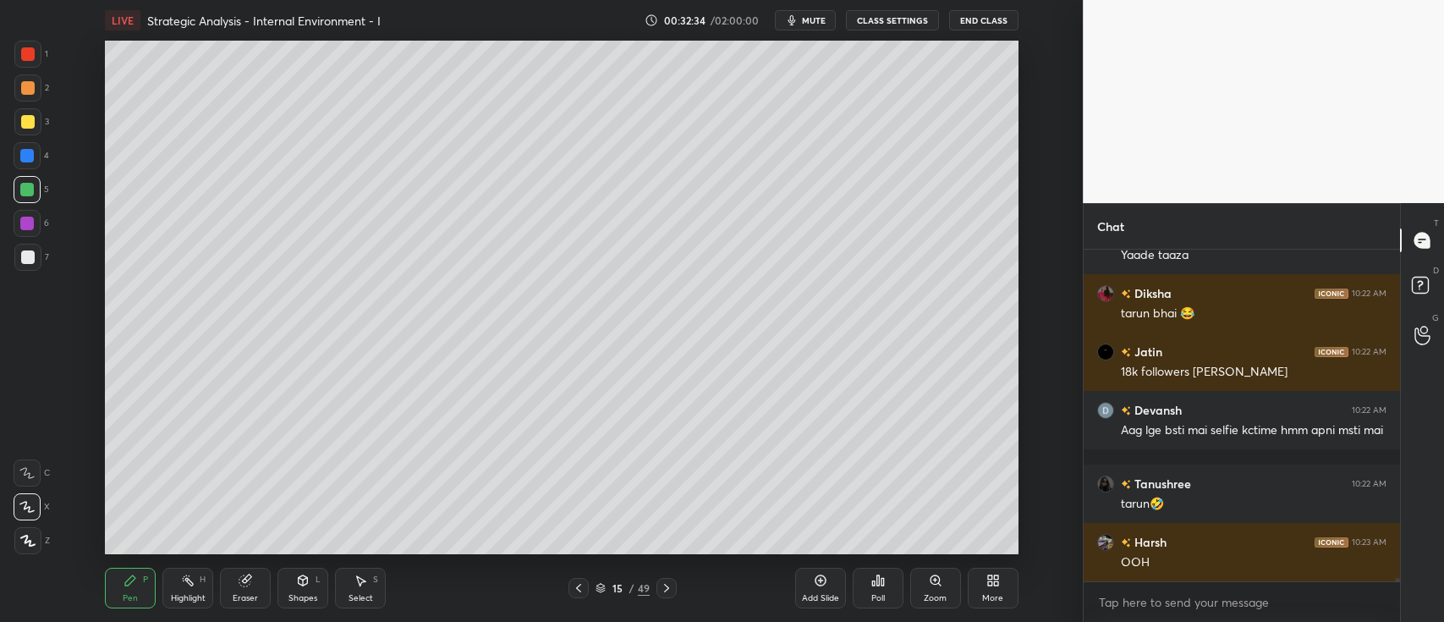
scroll to position [34596, 0]
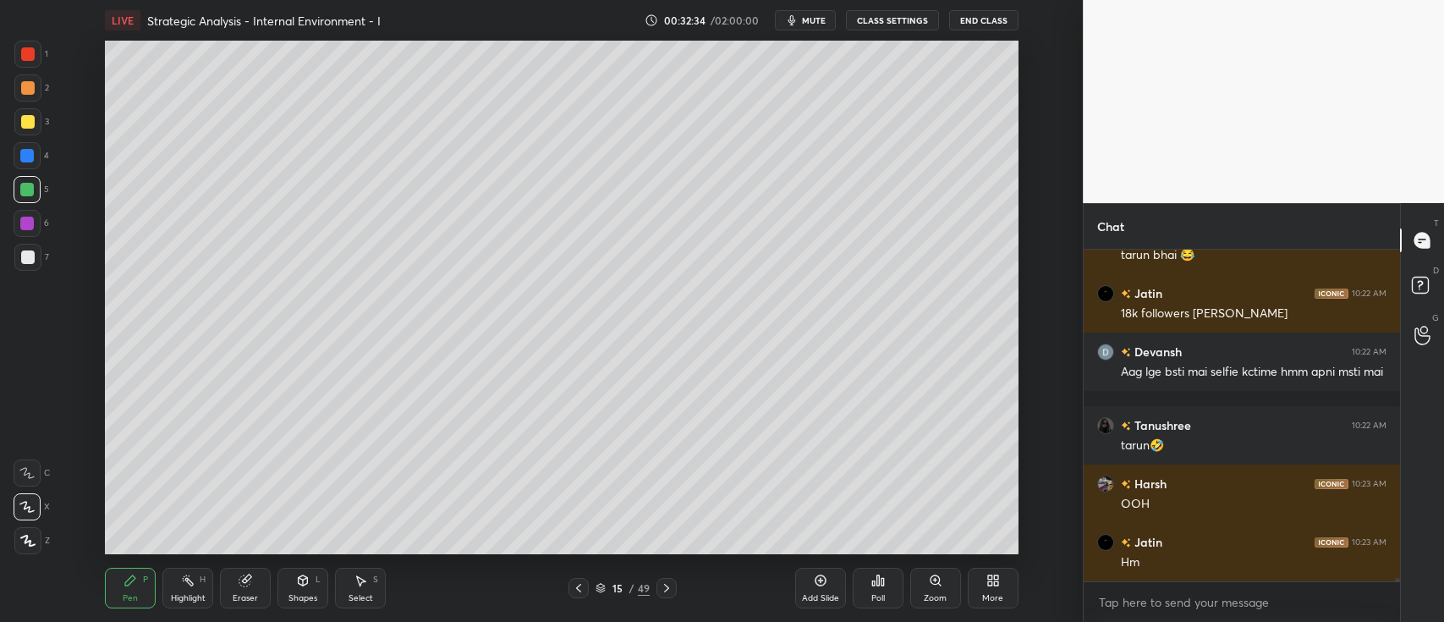
click at [27, 98] on div at bounding box center [27, 87] width 27 height 27
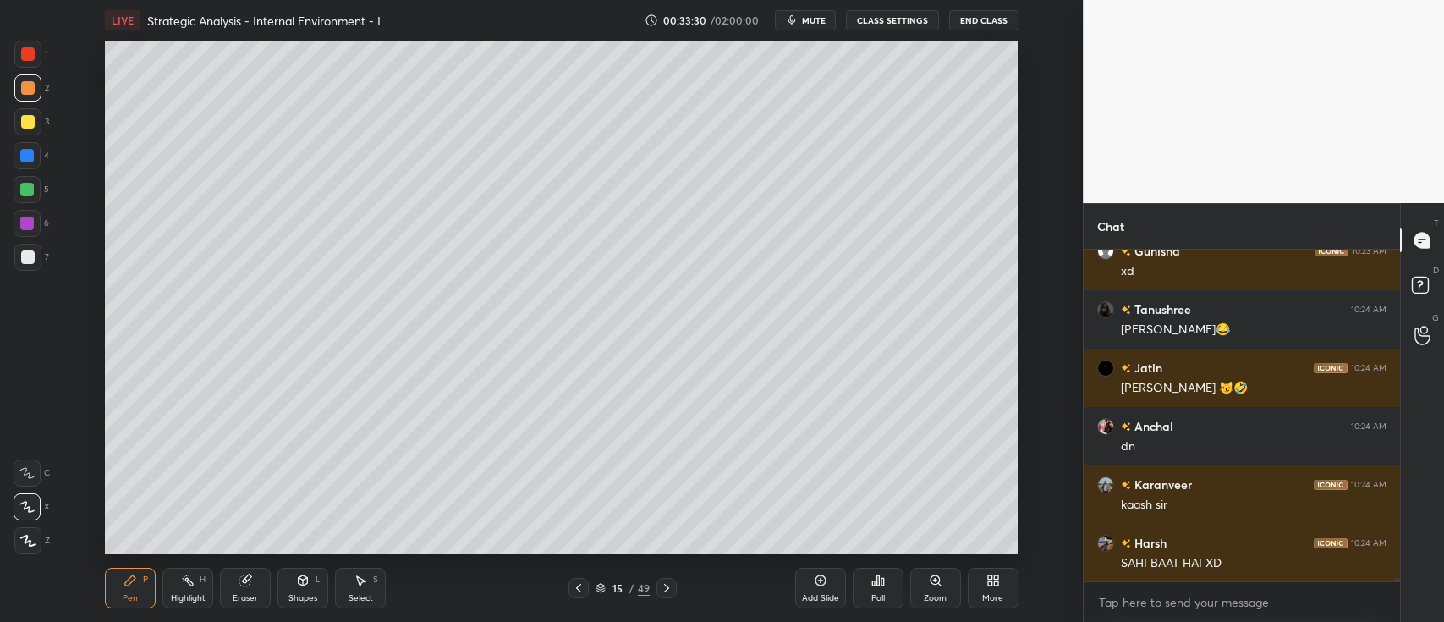
scroll to position [36014, 0]
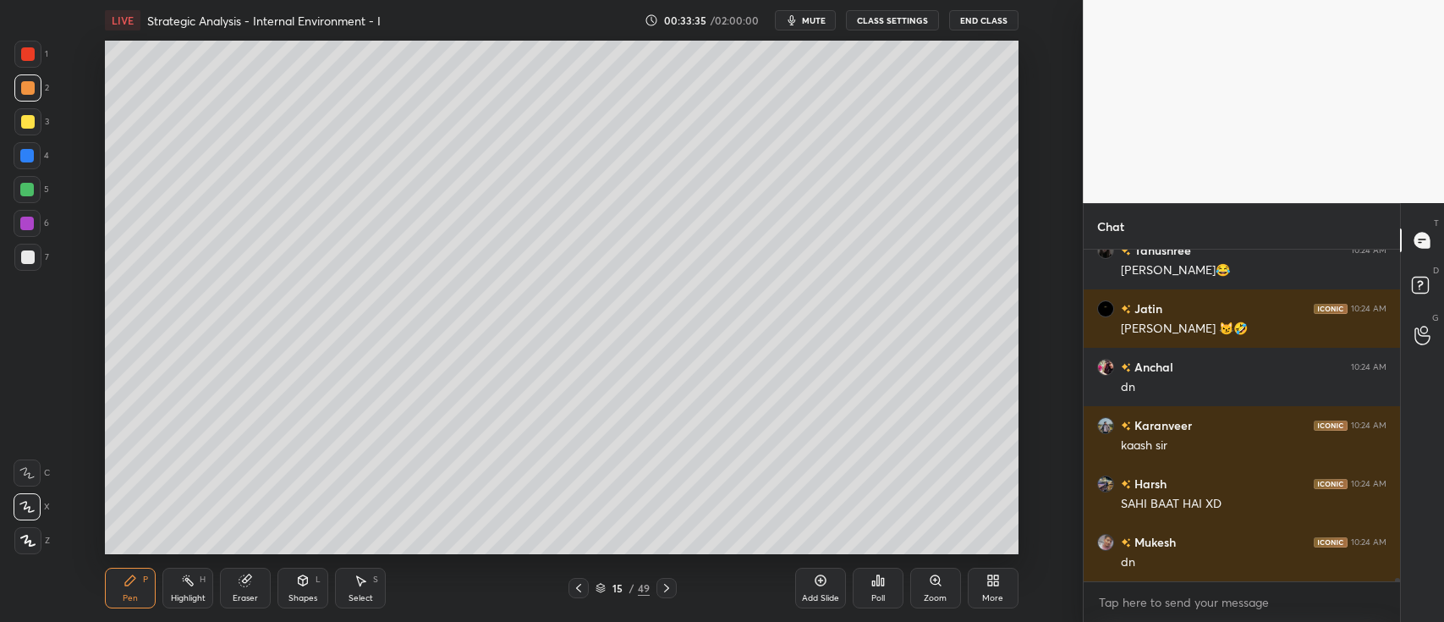
click at [826, 594] on div "Add Slide" at bounding box center [820, 598] width 37 height 8
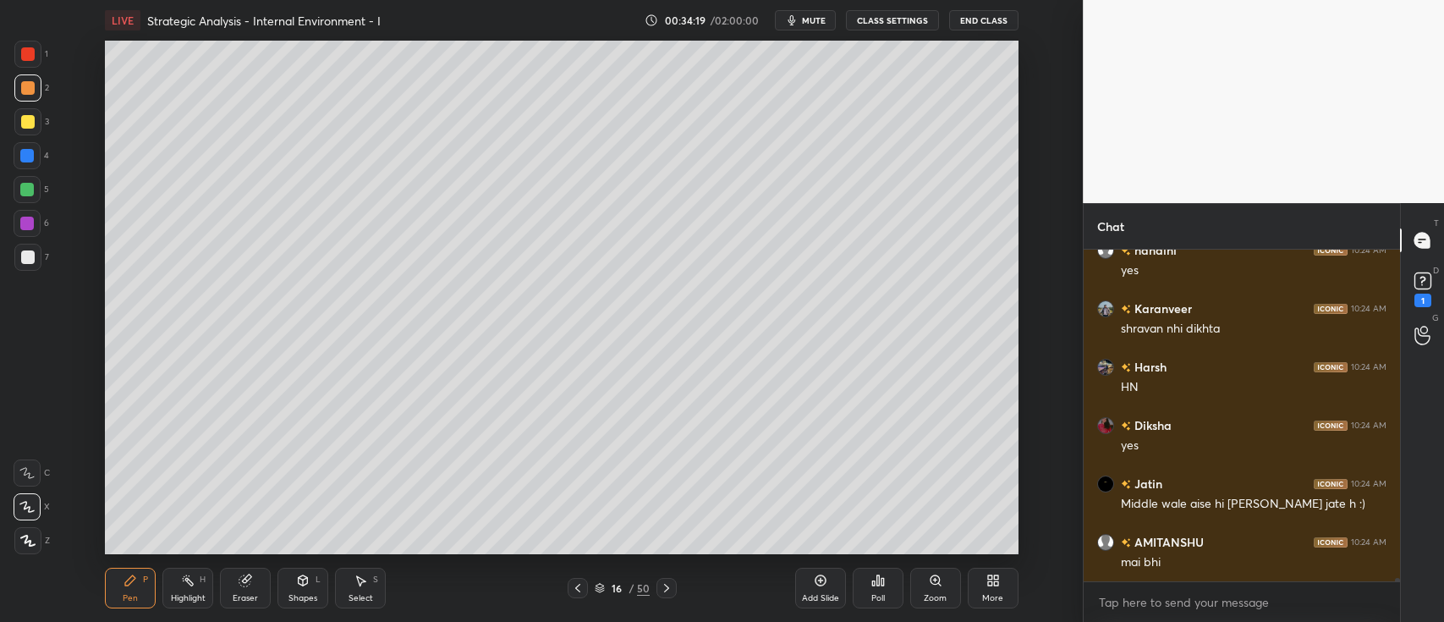
scroll to position [35643, 0]
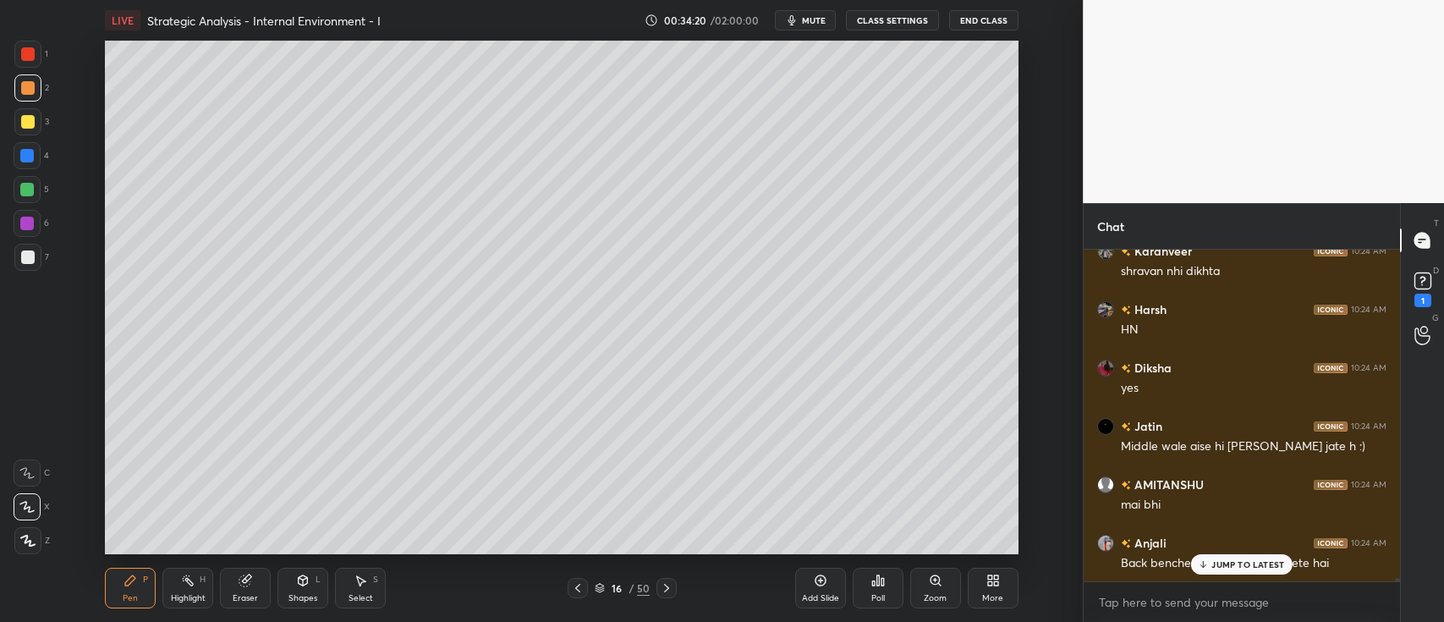
click at [35, 119] on div at bounding box center [27, 121] width 27 height 27
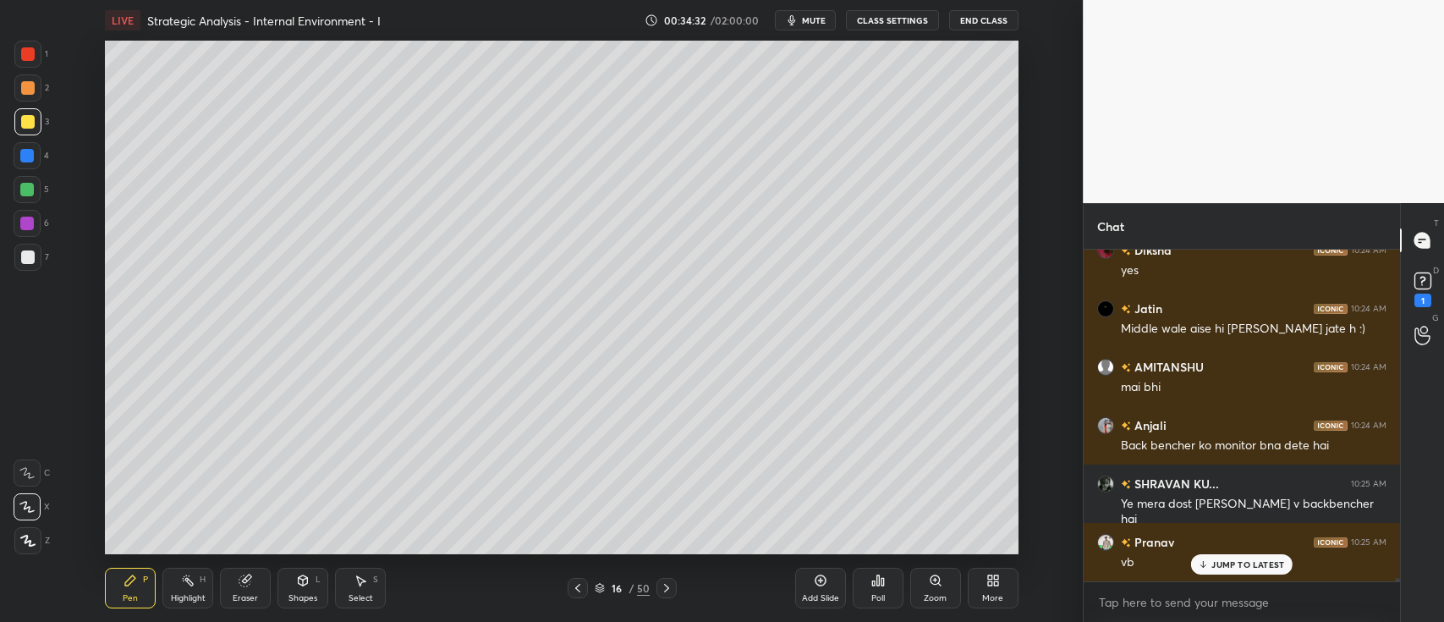
scroll to position [35818, 0]
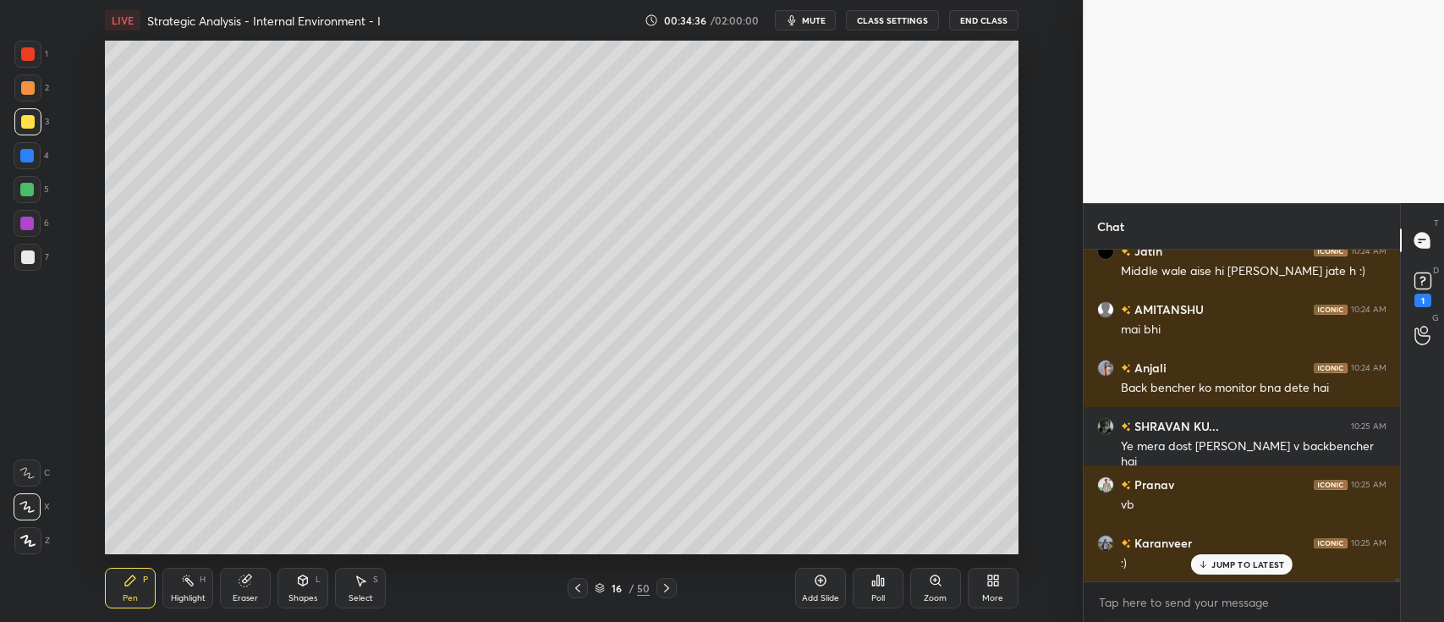
click at [38, 184] on div at bounding box center [27, 189] width 27 height 27
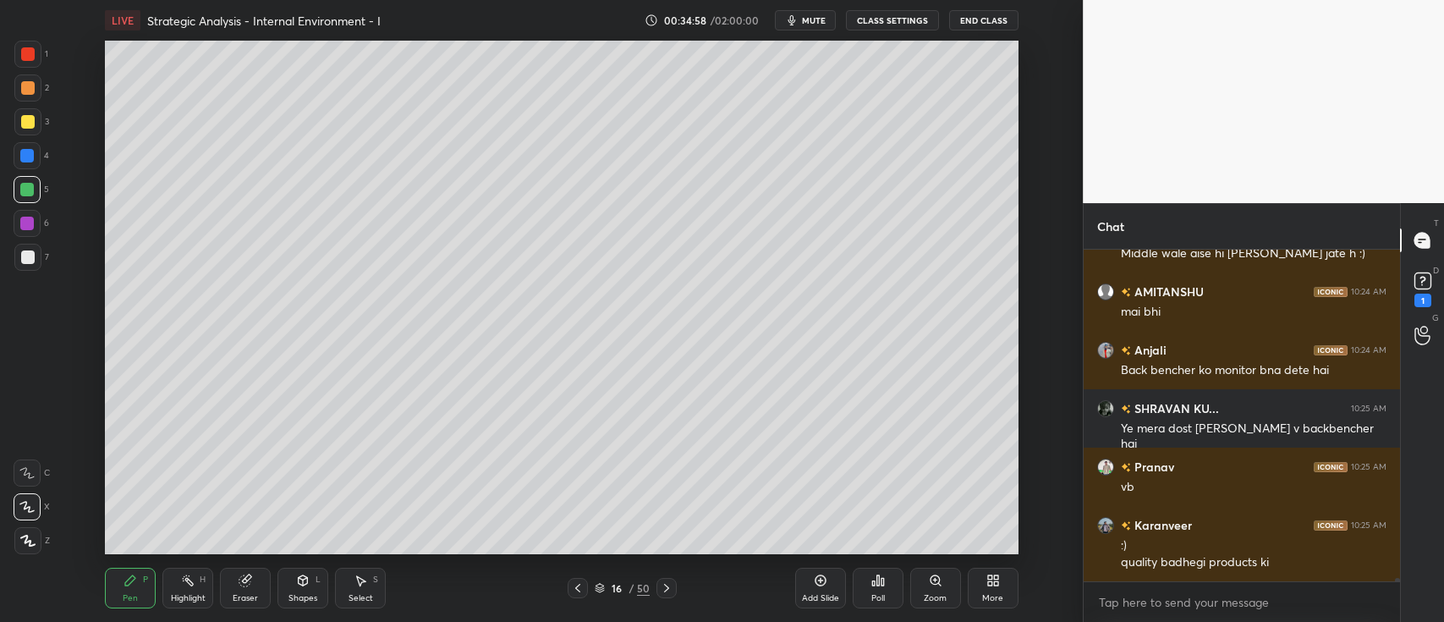
scroll to position [35893, 0]
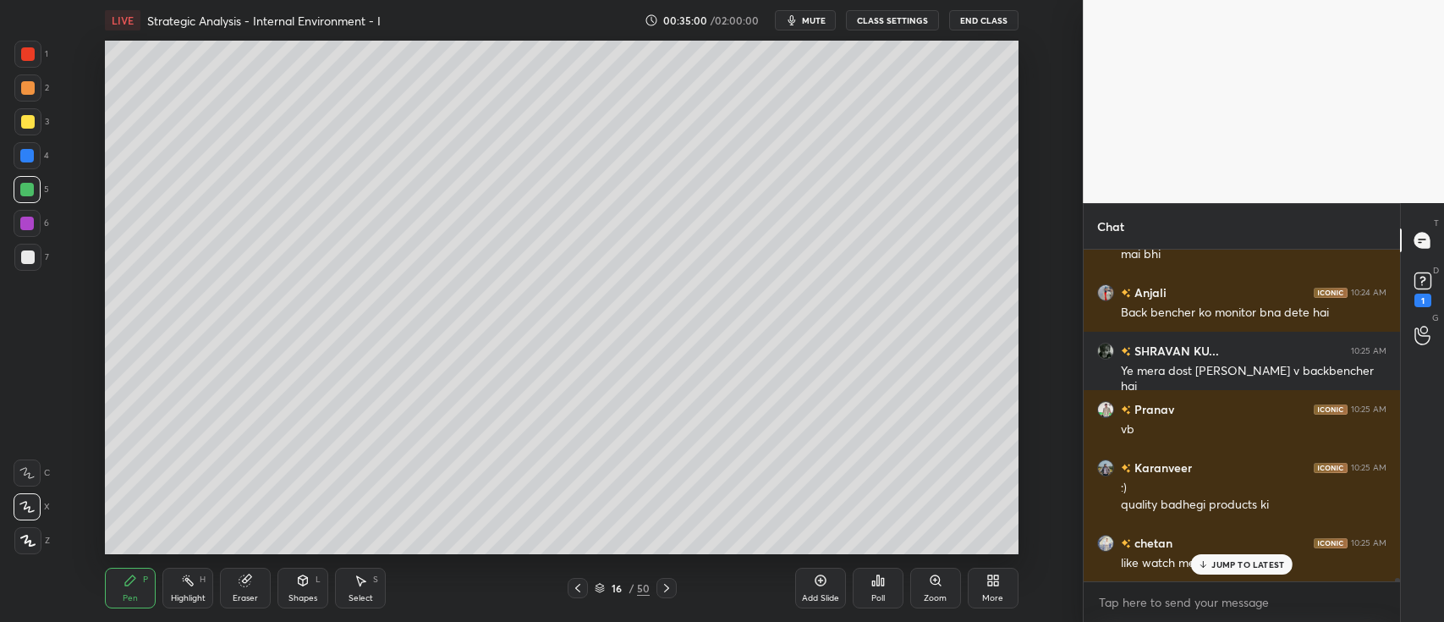
click at [820, 588] on div "Add Slide" at bounding box center [820, 588] width 51 height 41
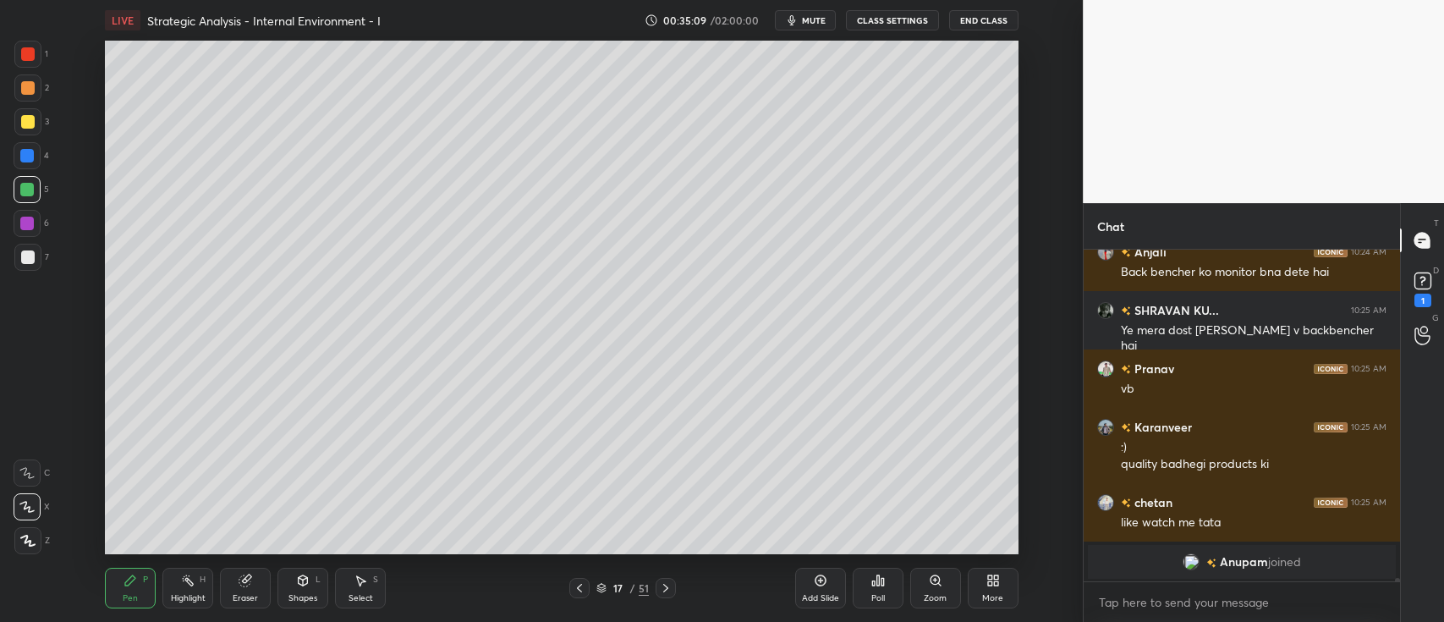
scroll to position [35993, 0]
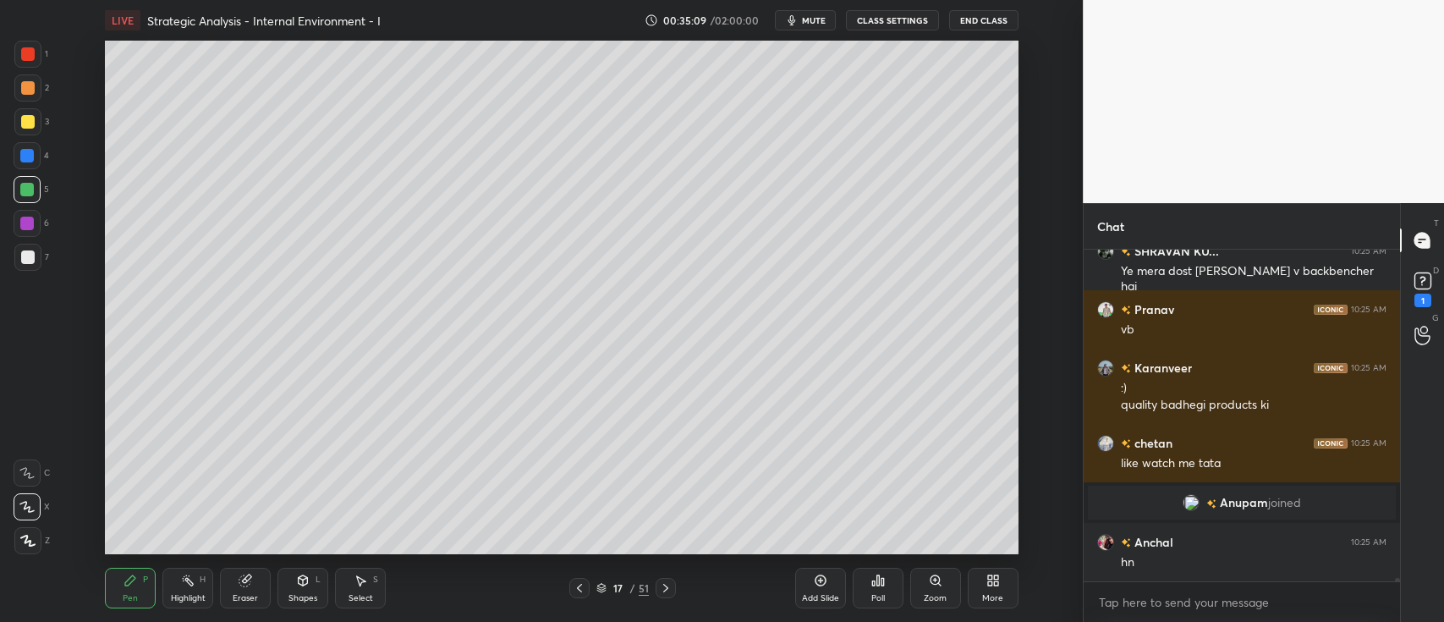
click at [30, 93] on div at bounding box center [28, 88] width 14 height 14
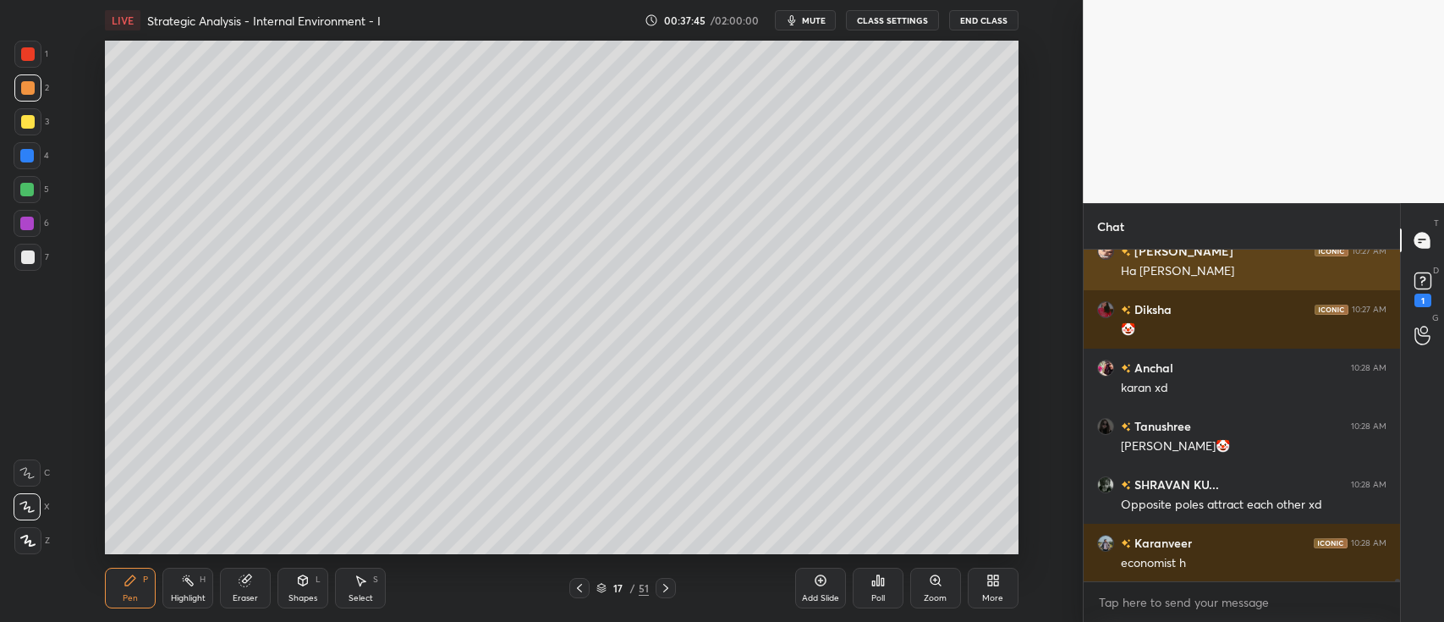
scroll to position [38504, 0]
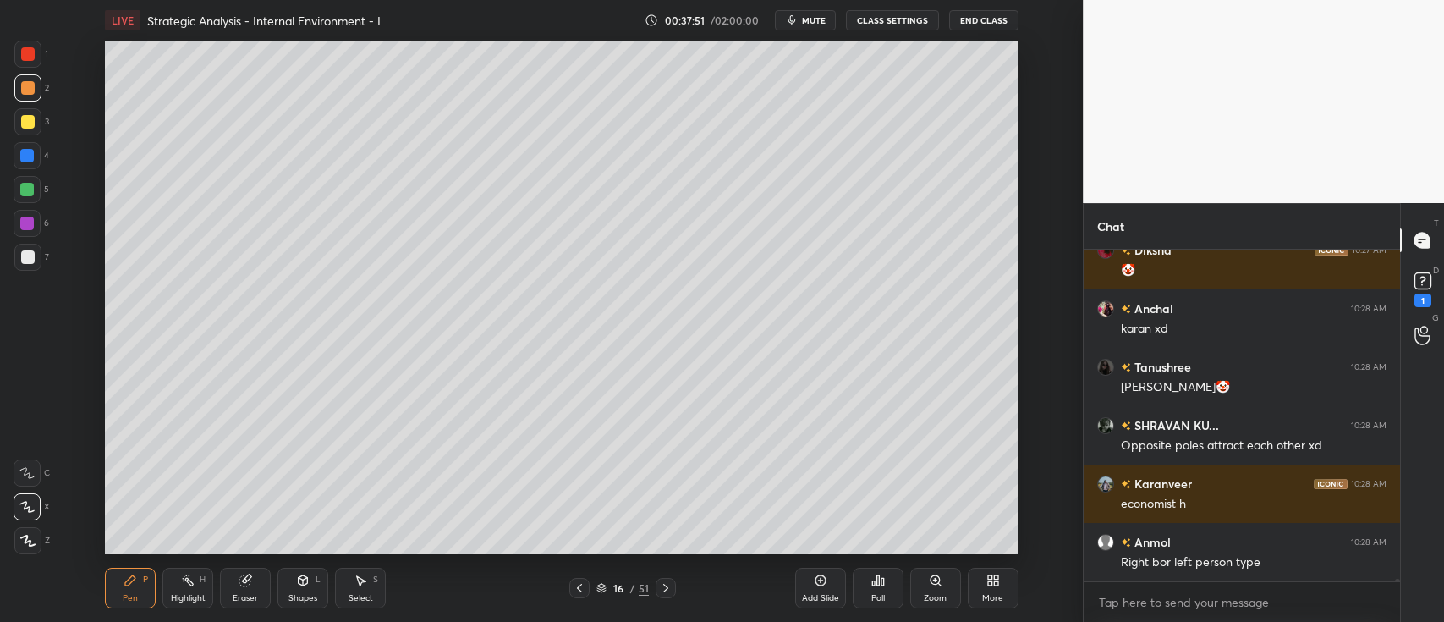
click at [38, 187] on div at bounding box center [27, 189] width 27 height 27
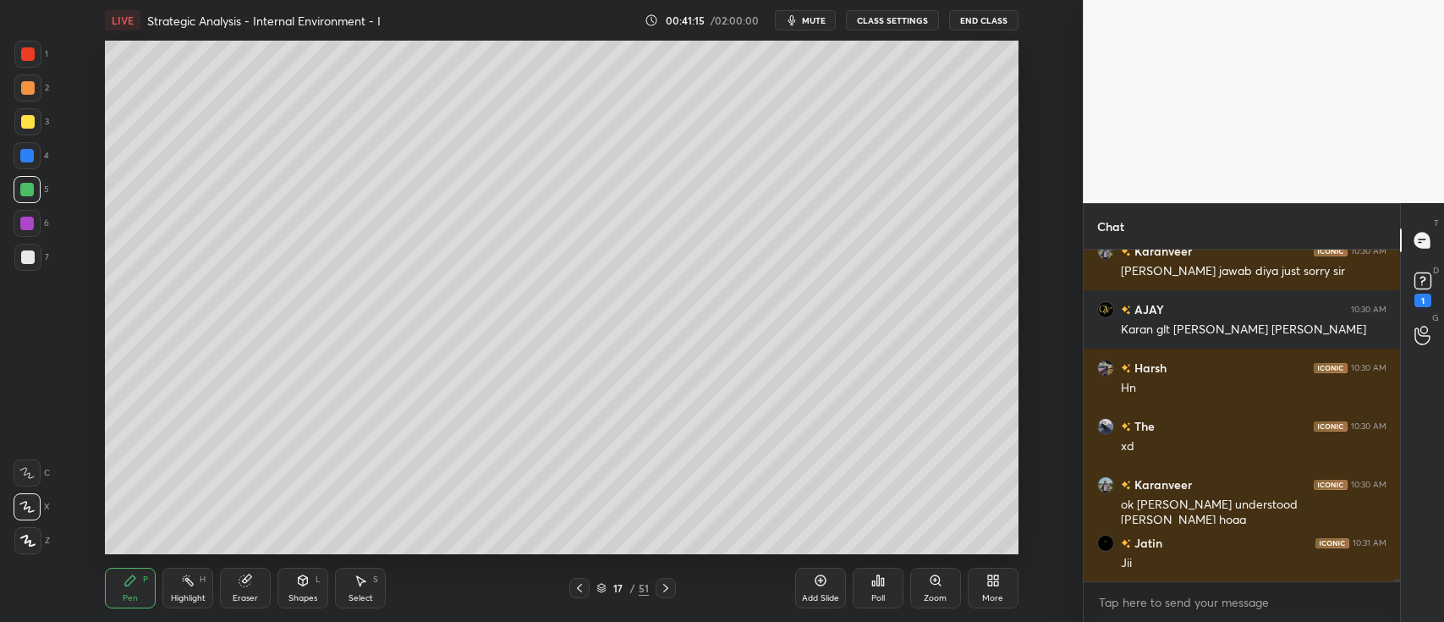
scroll to position [39237, 0]
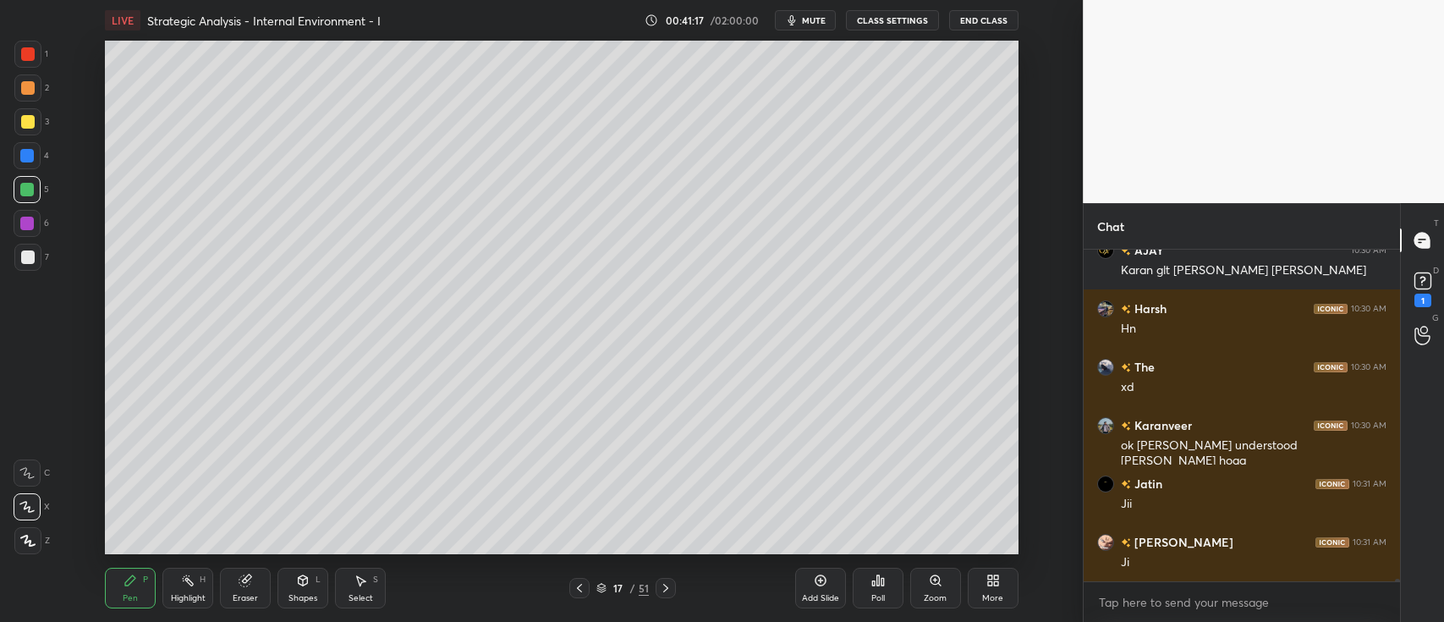
click at [28, 85] on div at bounding box center [28, 88] width 14 height 14
click at [36, 157] on div at bounding box center [27, 155] width 27 height 27
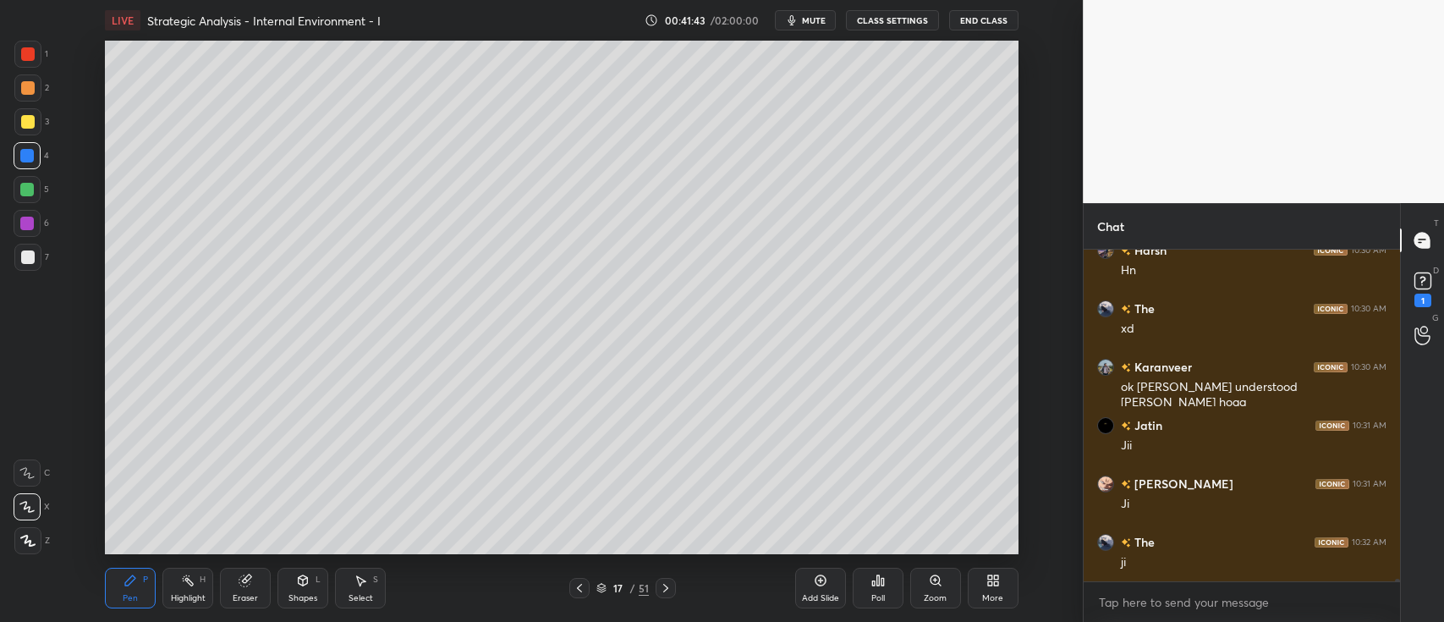
click at [827, 591] on div "Add Slide" at bounding box center [820, 588] width 51 height 41
click at [34, 91] on div at bounding box center [27, 87] width 27 height 27
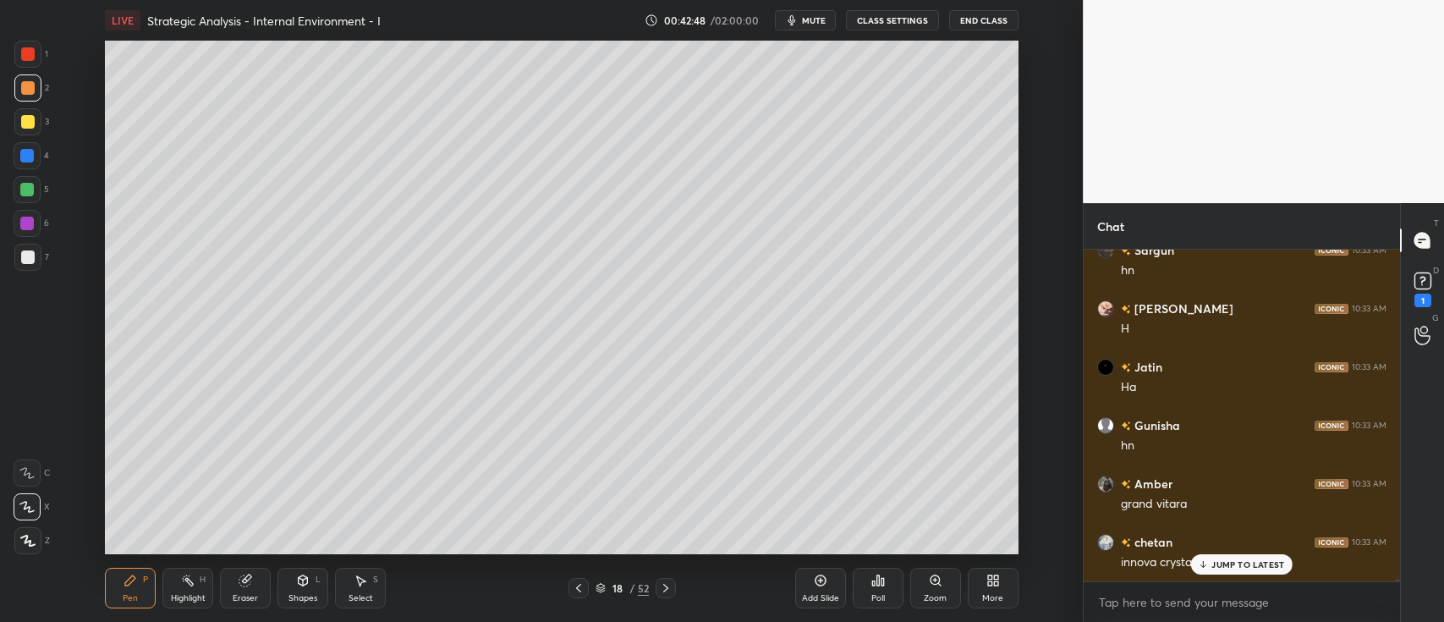
scroll to position [40462, 0]
click at [302, 598] on div "Shapes" at bounding box center [303, 598] width 29 height 8
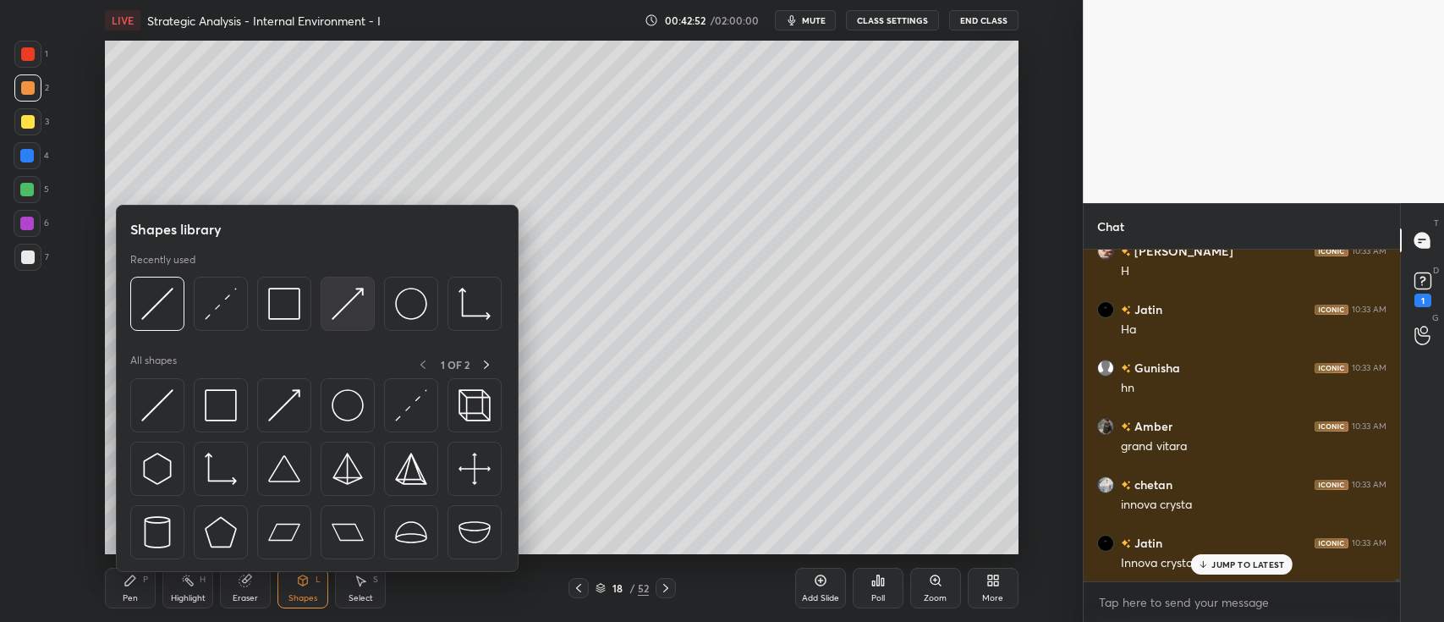
click at [355, 317] on img at bounding box center [348, 304] width 32 height 32
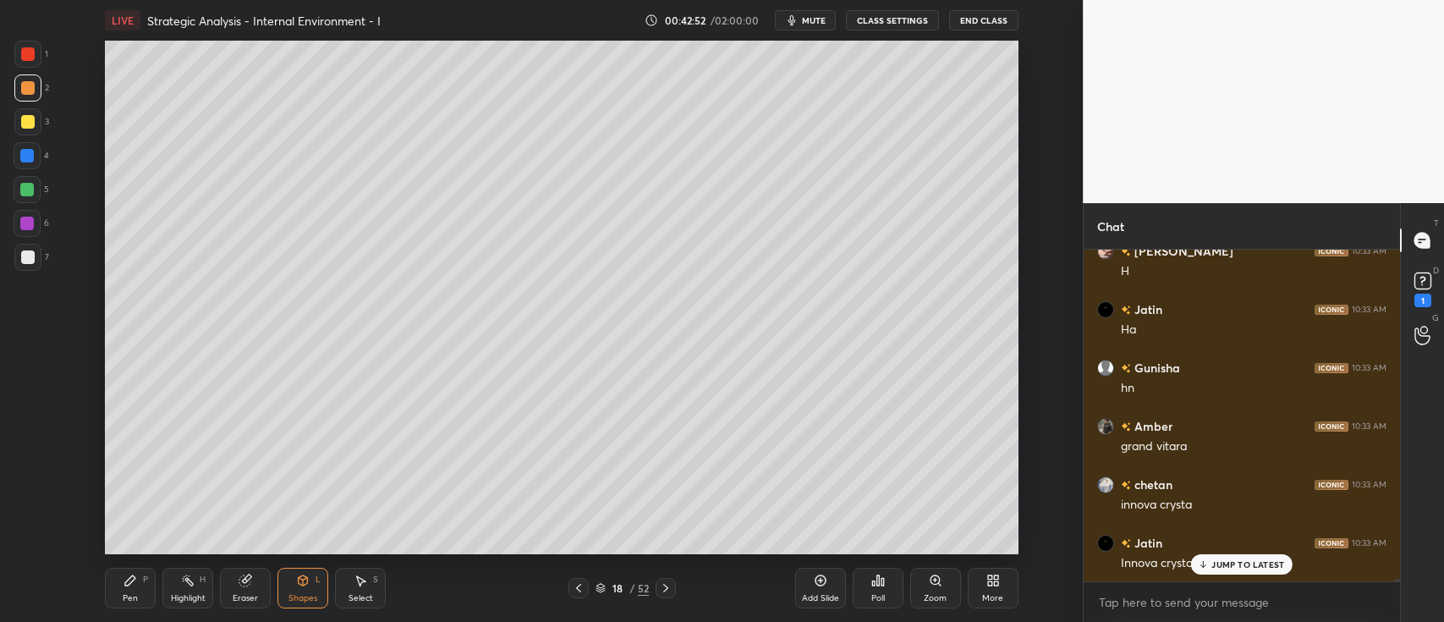
scroll to position [40480, 0]
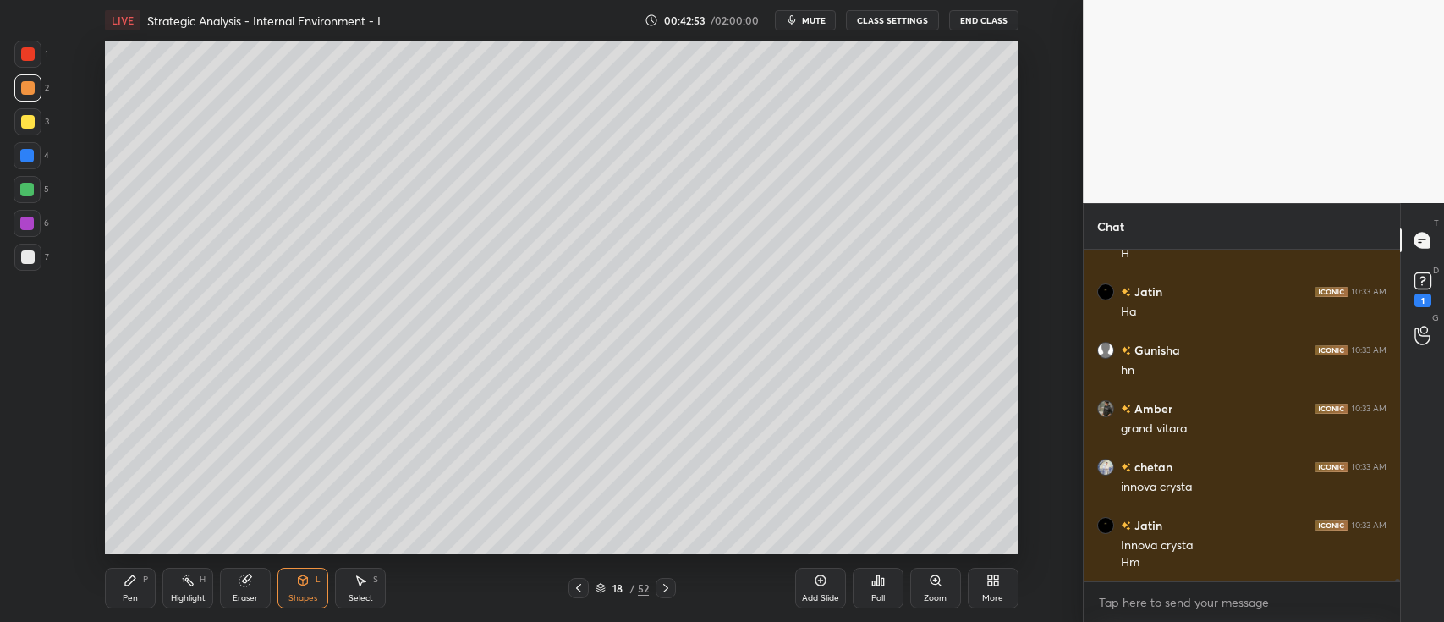
click at [317, 579] on div "L" at bounding box center [318, 579] width 5 height 8
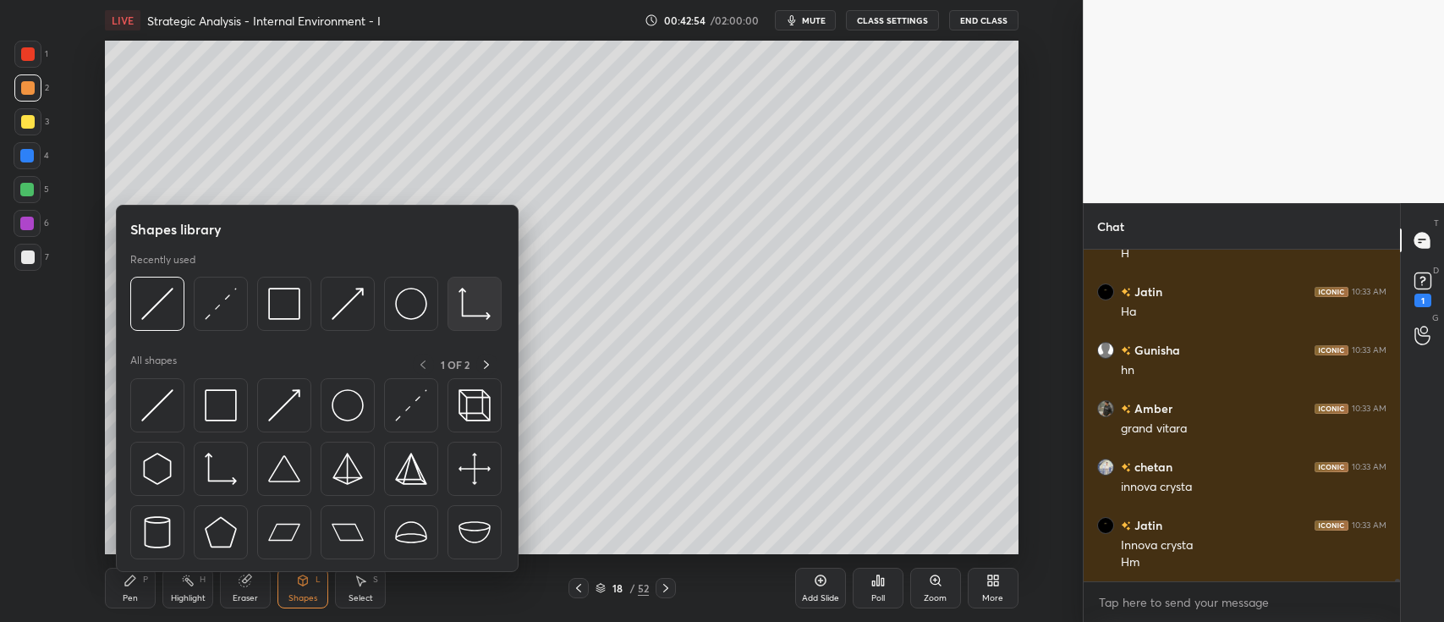
click at [468, 315] on img at bounding box center [475, 304] width 32 height 32
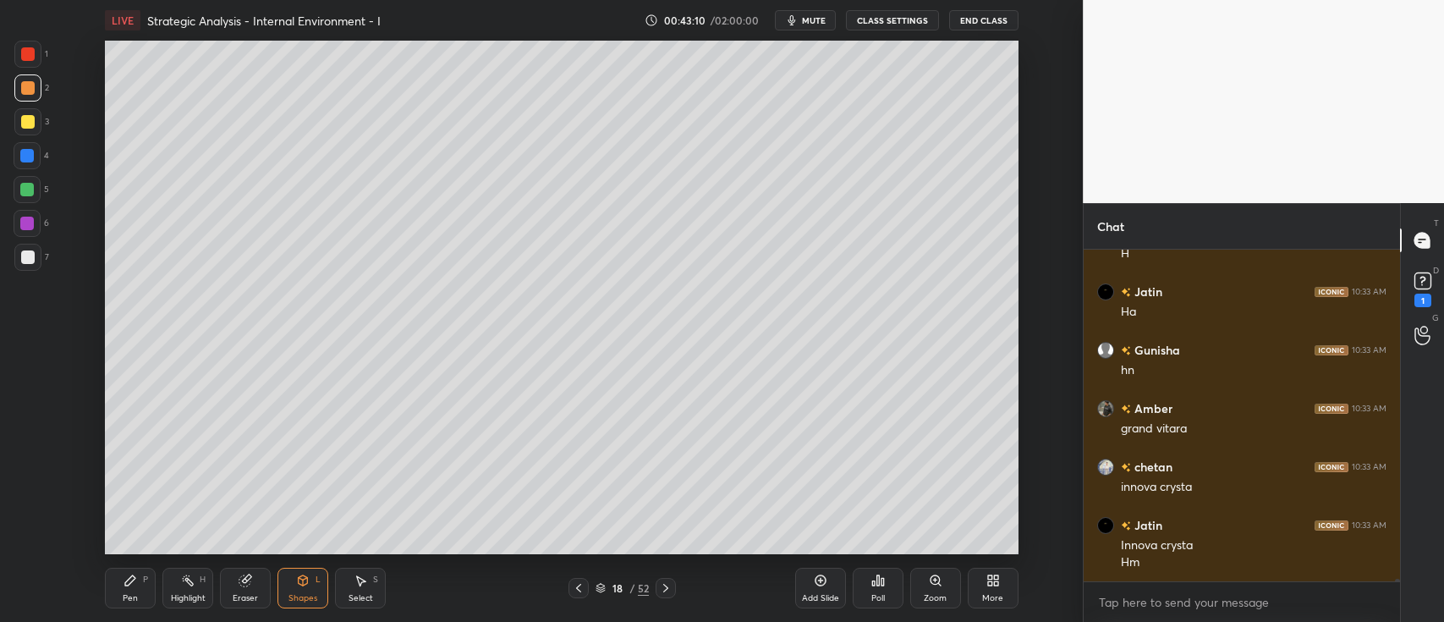
click at [31, 135] on div at bounding box center [27, 121] width 27 height 27
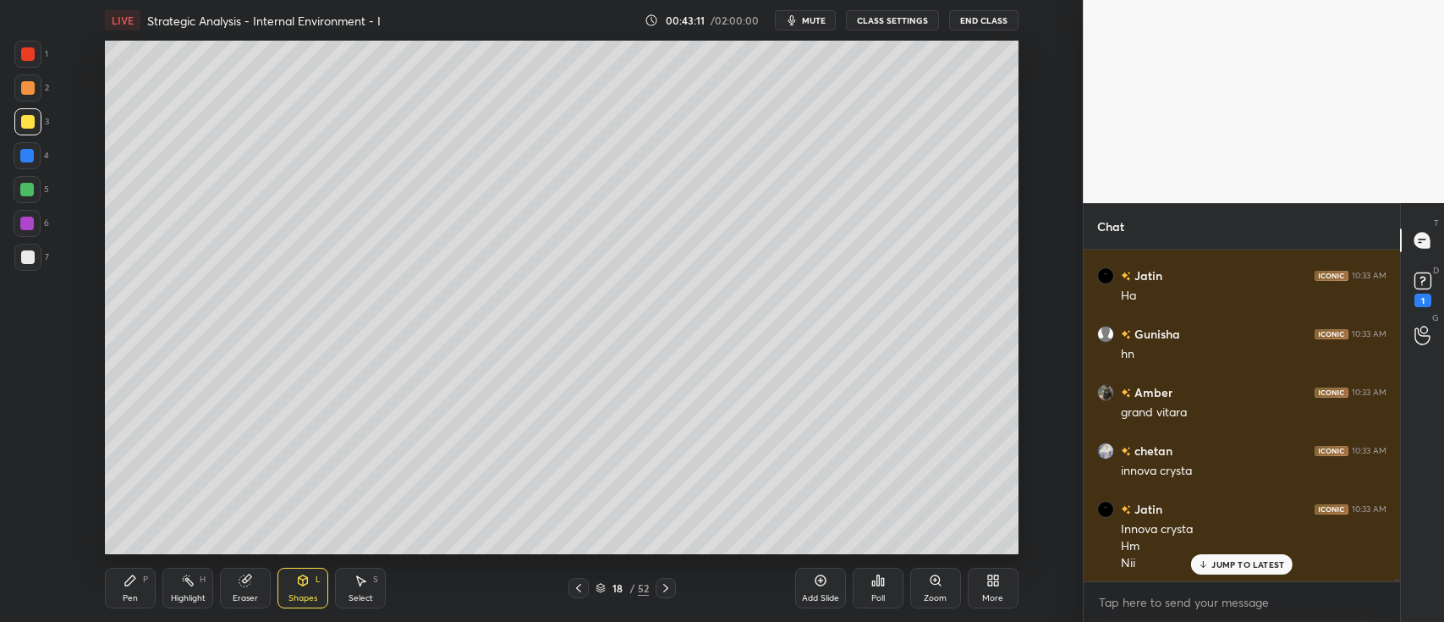
click at [146, 589] on div "Pen P" at bounding box center [130, 588] width 51 height 41
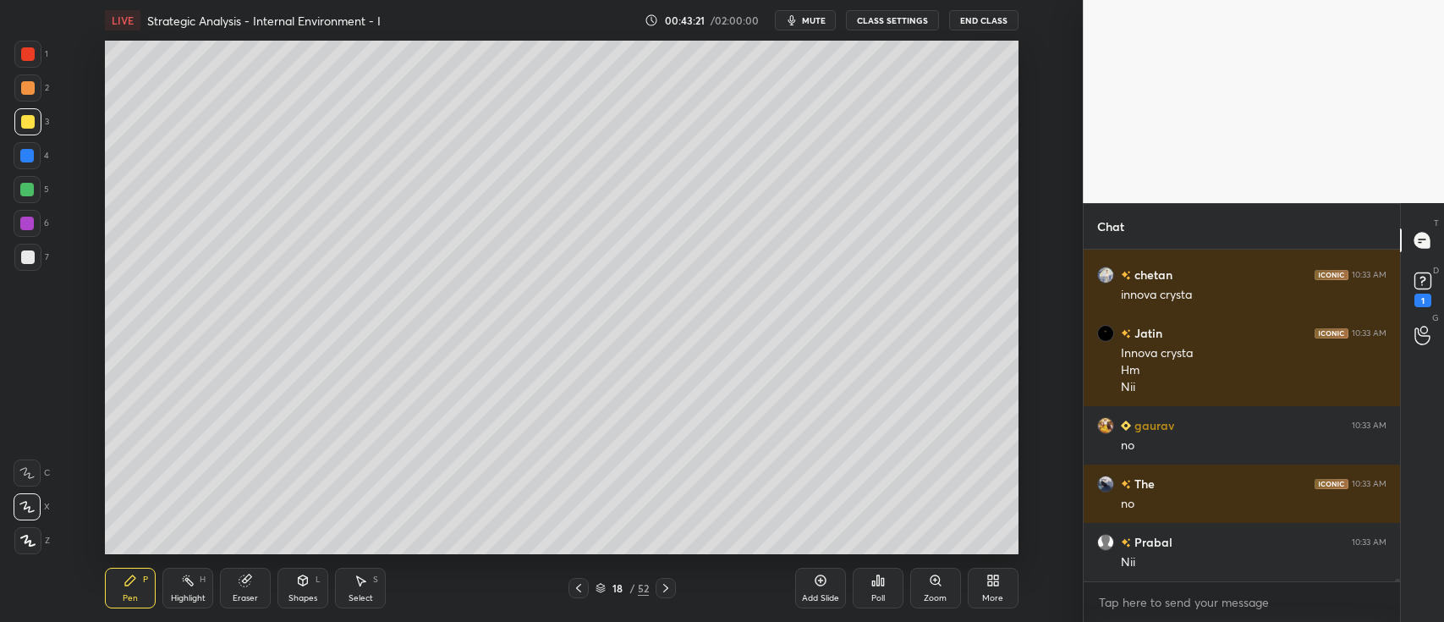
scroll to position [40730, 0]
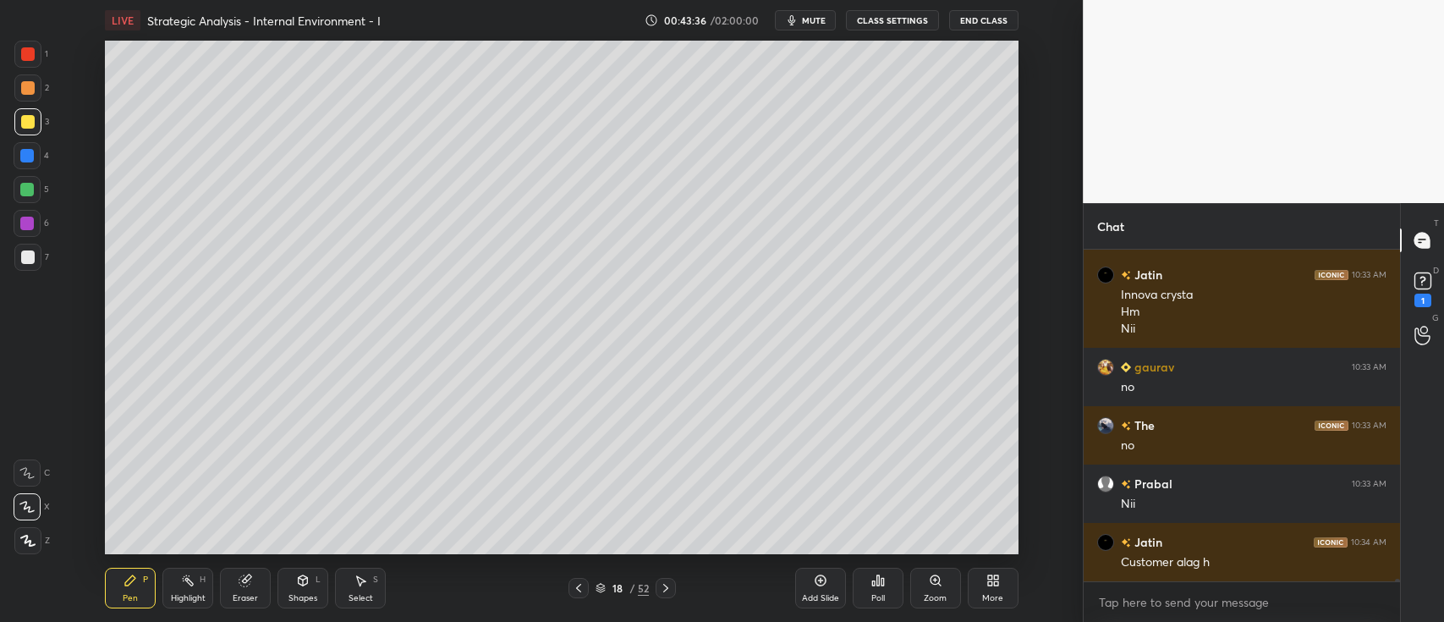
click at [34, 194] on div at bounding box center [27, 189] width 27 height 27
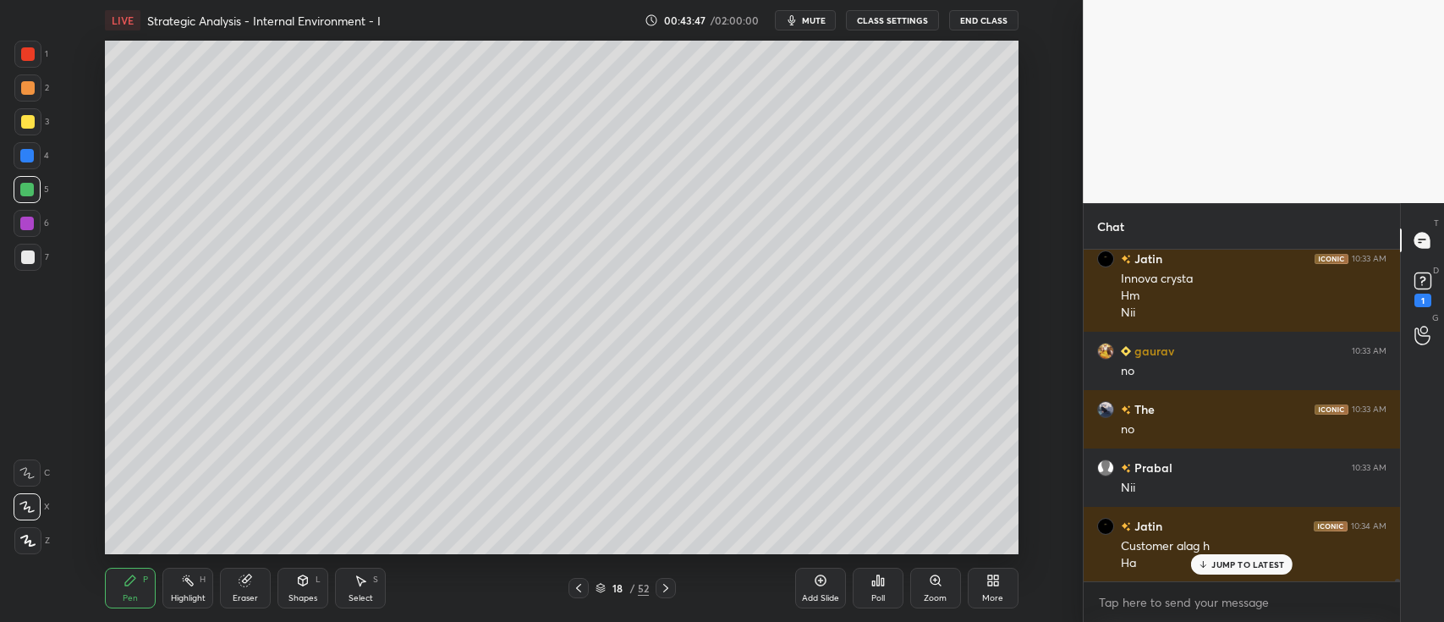
click at [30, 161] on div at bounding box center [27, 156] width 14 height 14
click at [36, 117] on div at bounding box center [27, 121] width 27 height 27
click at [30, 96] on div at bounding box center [27, 87] width 27 height 27
click at [34, 156] on div at bounding box center [27, 155] width 27 height 27
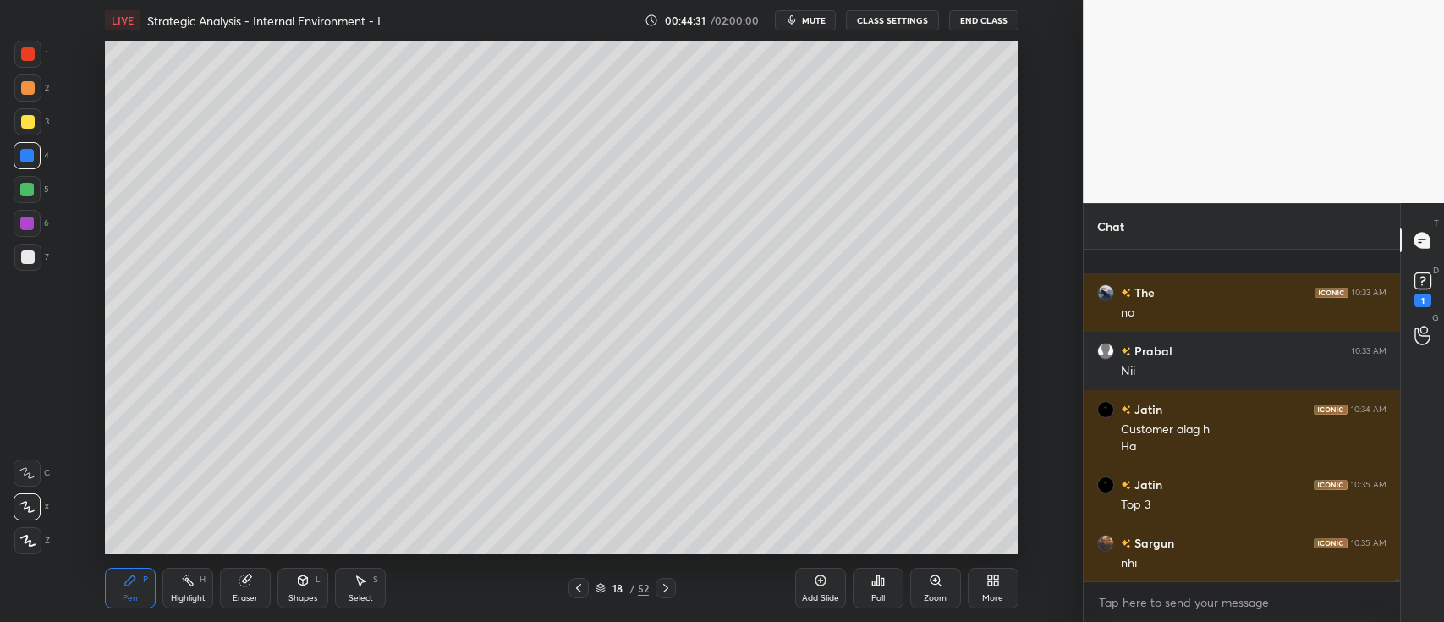
scroll to position [40981, 0]
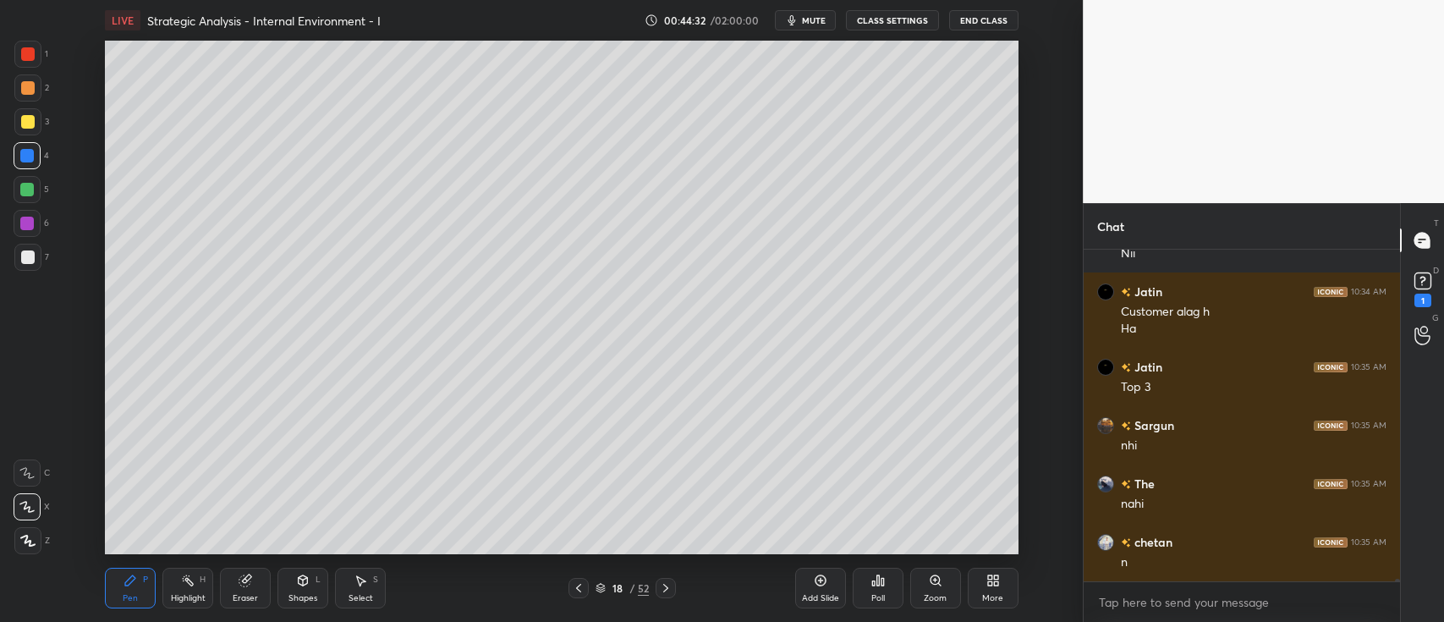
click at [45, 186] on div "5" at bounding box center [32, 189] width 36 height 27
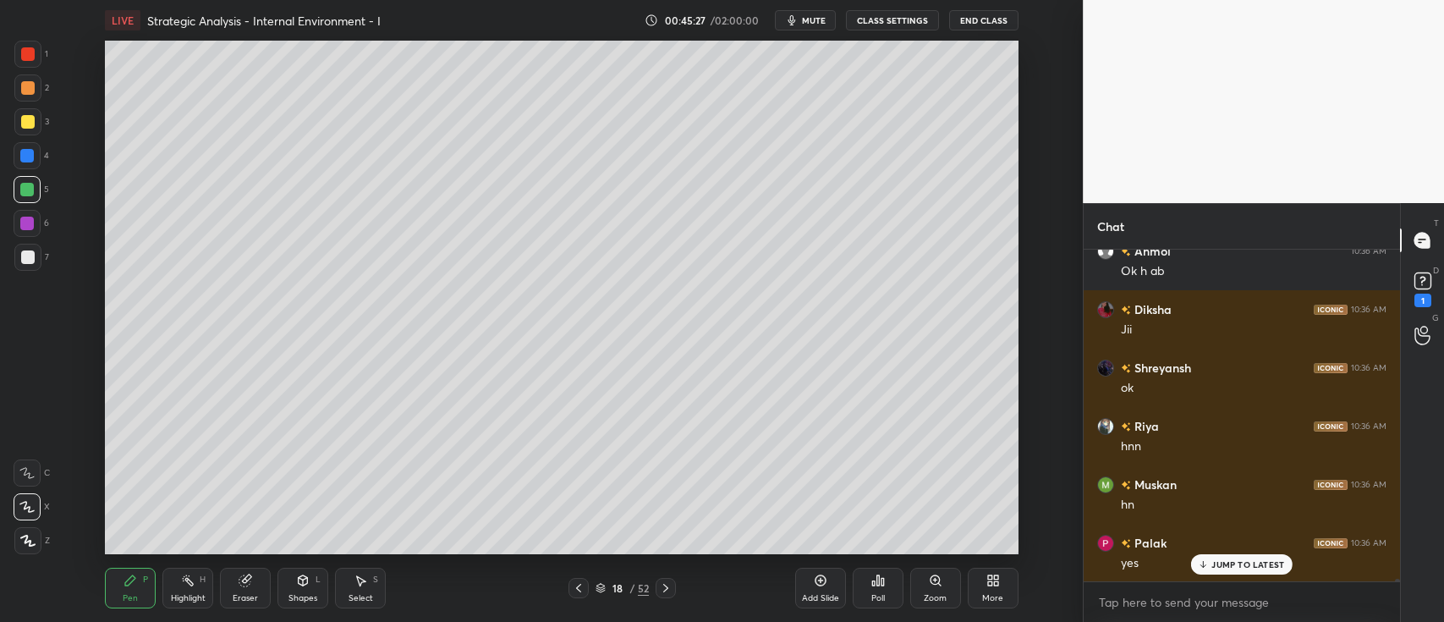
scroll to position [43316, 0]
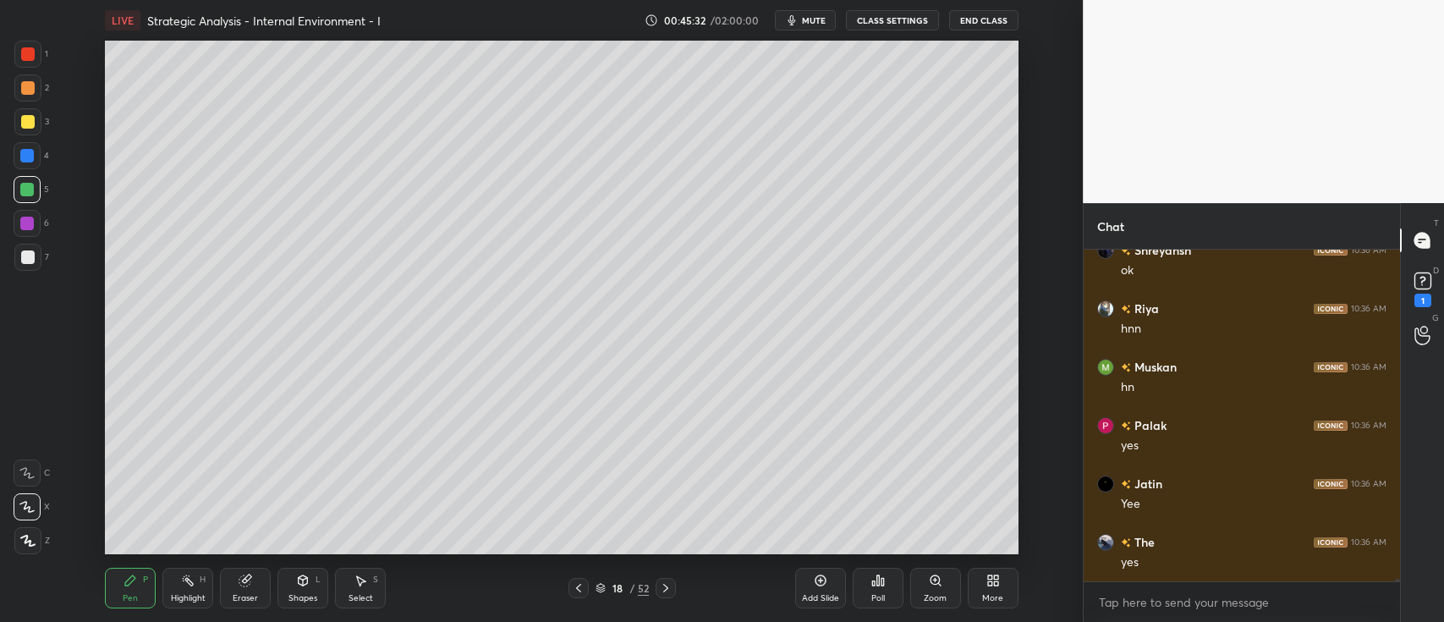
click at [823, 591] on div "Add Slide" at bounding box center [820, 588] width 51 height 41
click at [32, 120] on div at bounding box center [28, 122] width 14 height 14
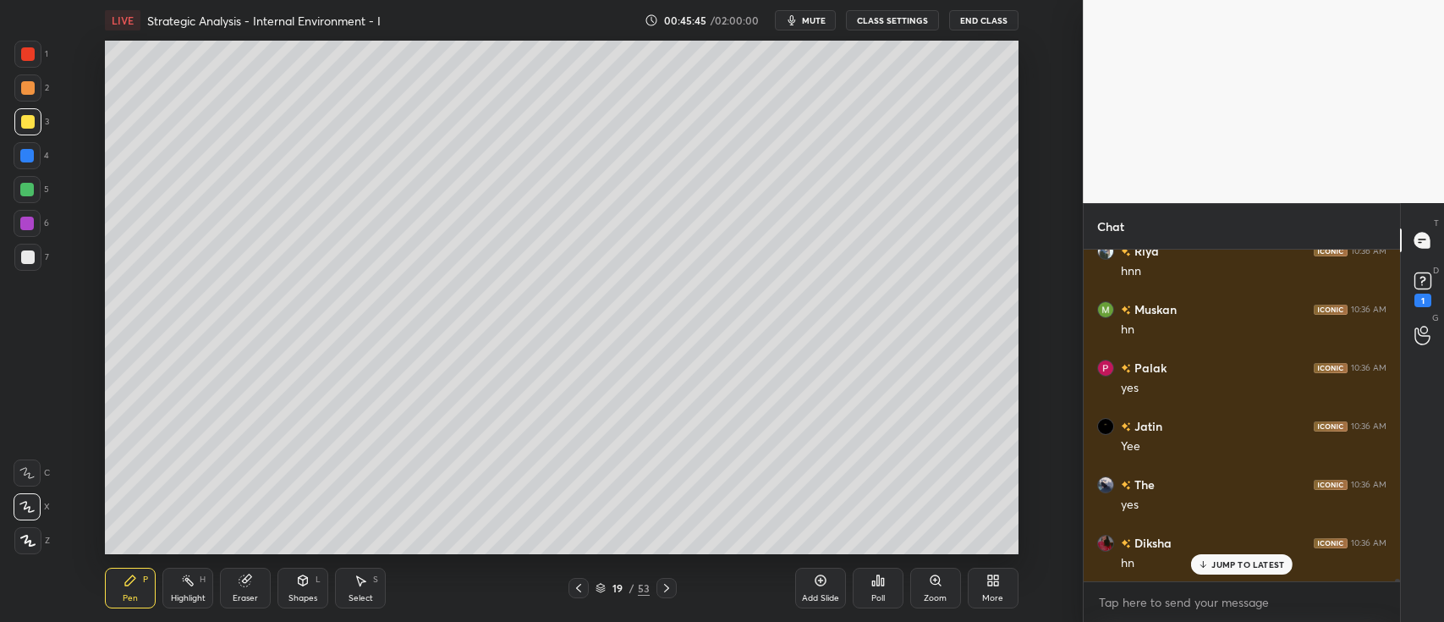
click at [303, 592] on div "Shapes L" at bounding box center [303, 588] width 51 height 41
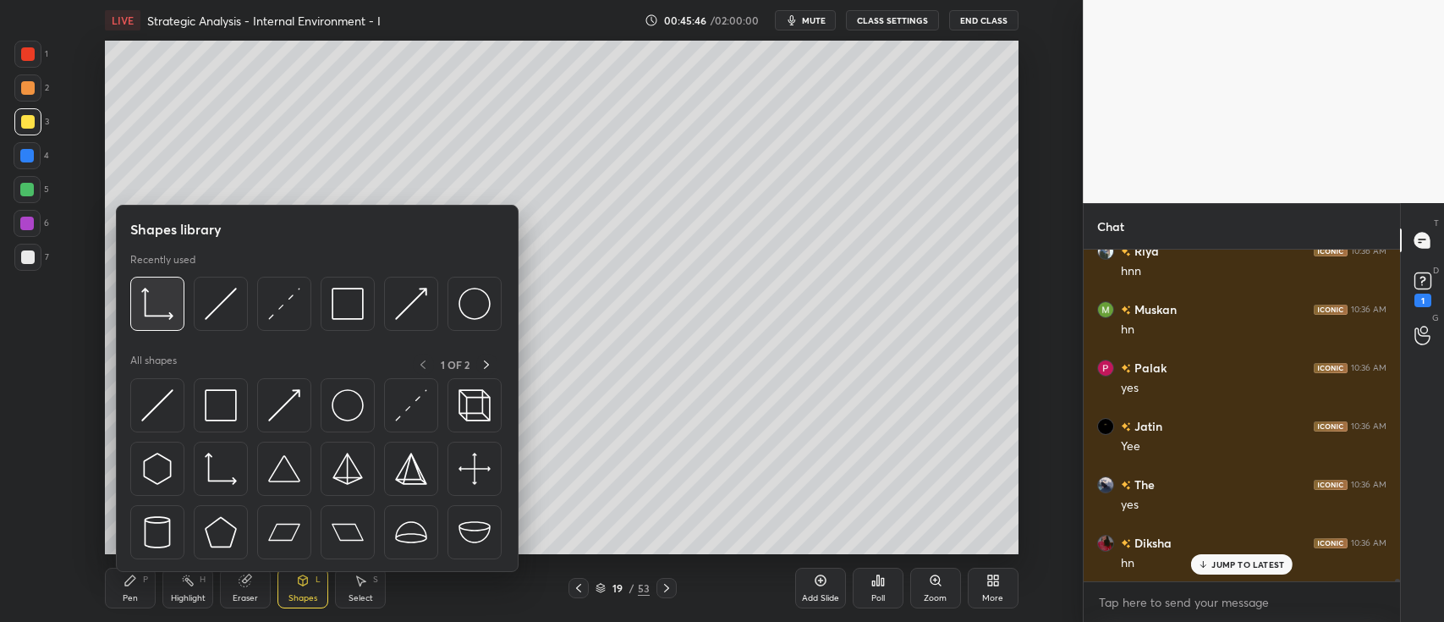
click at [162, 316] on img at bounding box center [157, 304] width 32 height 32
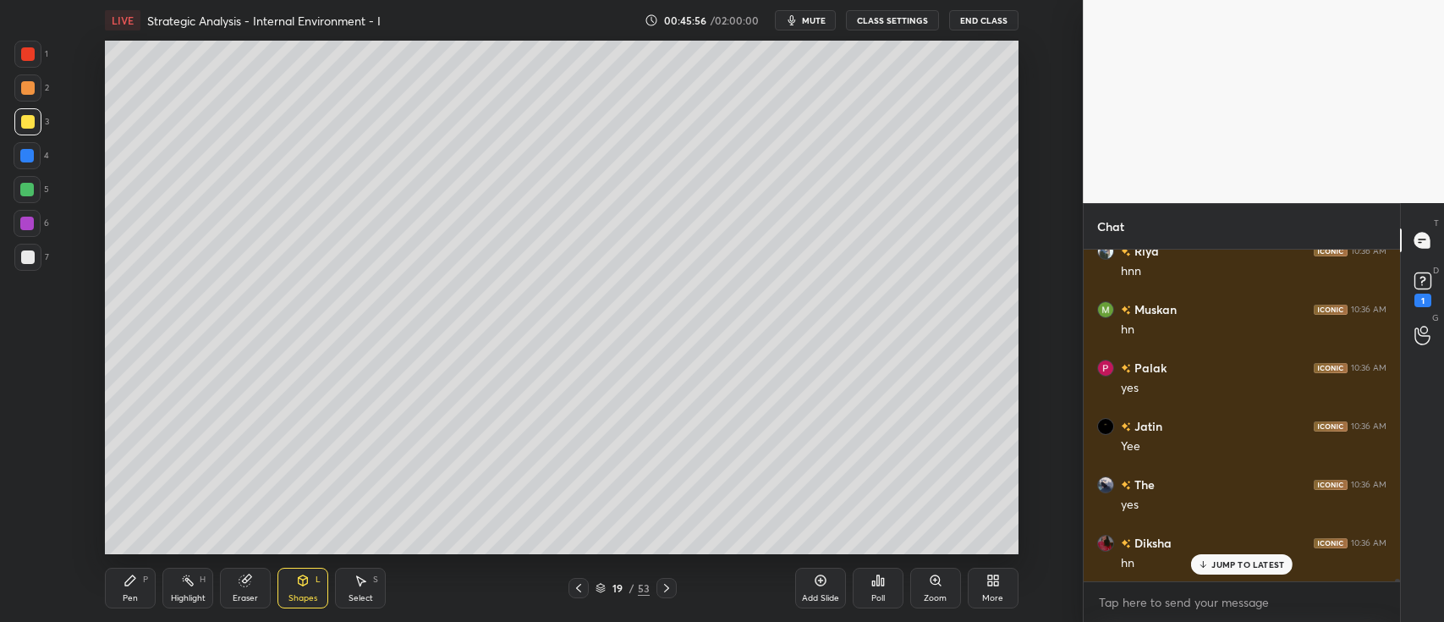
click at [36, 187] on div at bounding box center [27, 189] width 27 height 27
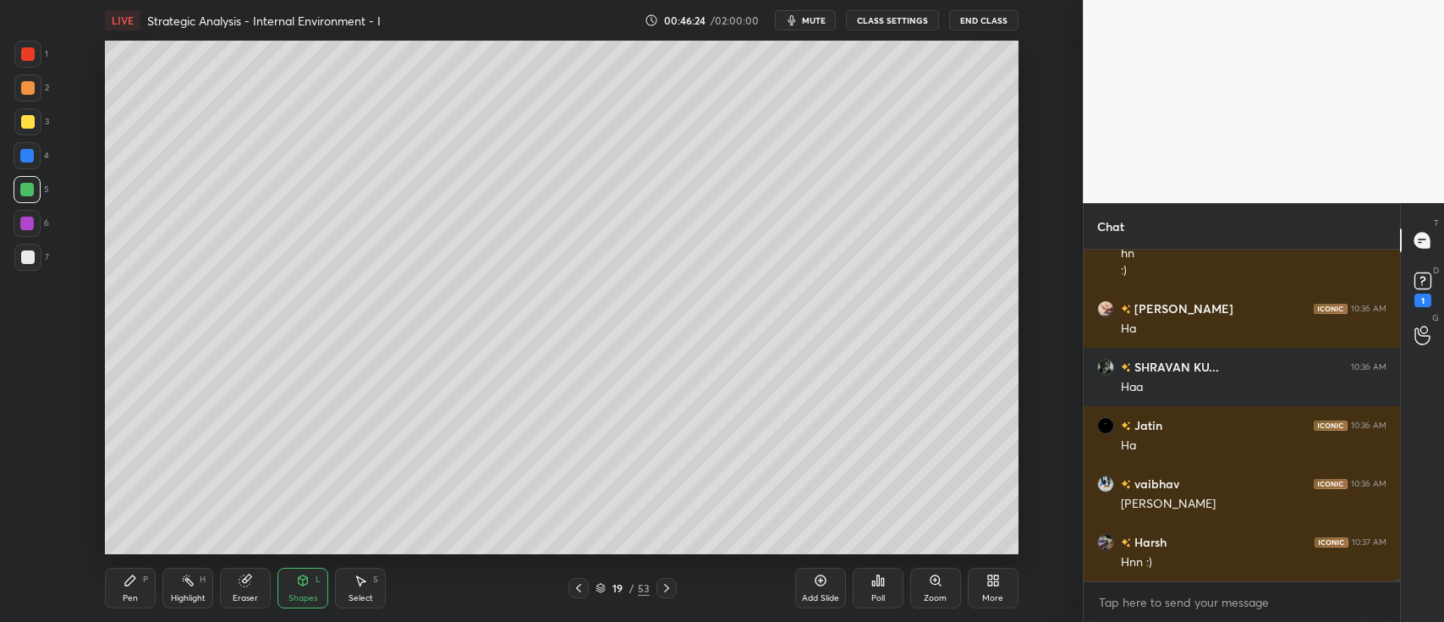
scroll to position [43742, 0]
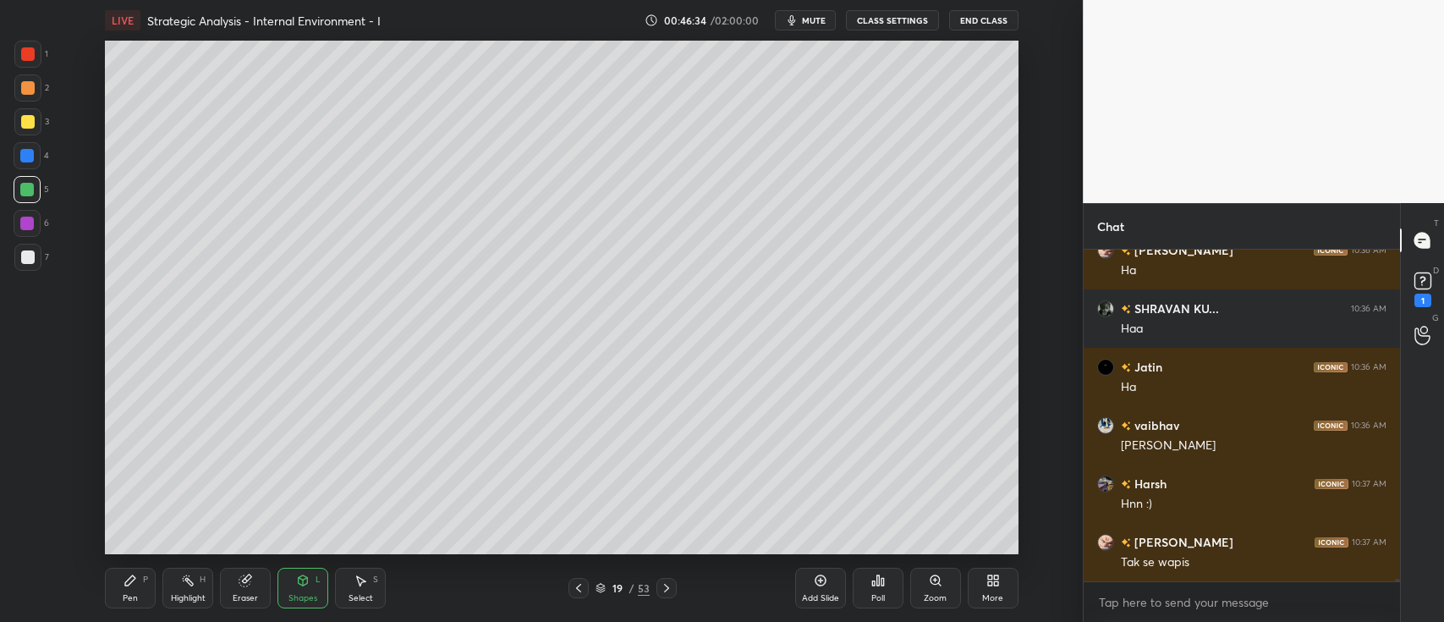
click at [135, 575] on icon at bounding box center [131, 581] width 14 height 14
click at [26, 104] on div "2" at bounding box center [31, 91] width 35 height 34
click at [36, 225] on div at bounding box center [27, 223] width 27 height 27
click at [32, 94] on div at bounding box center [28, 88] width 14 height 14
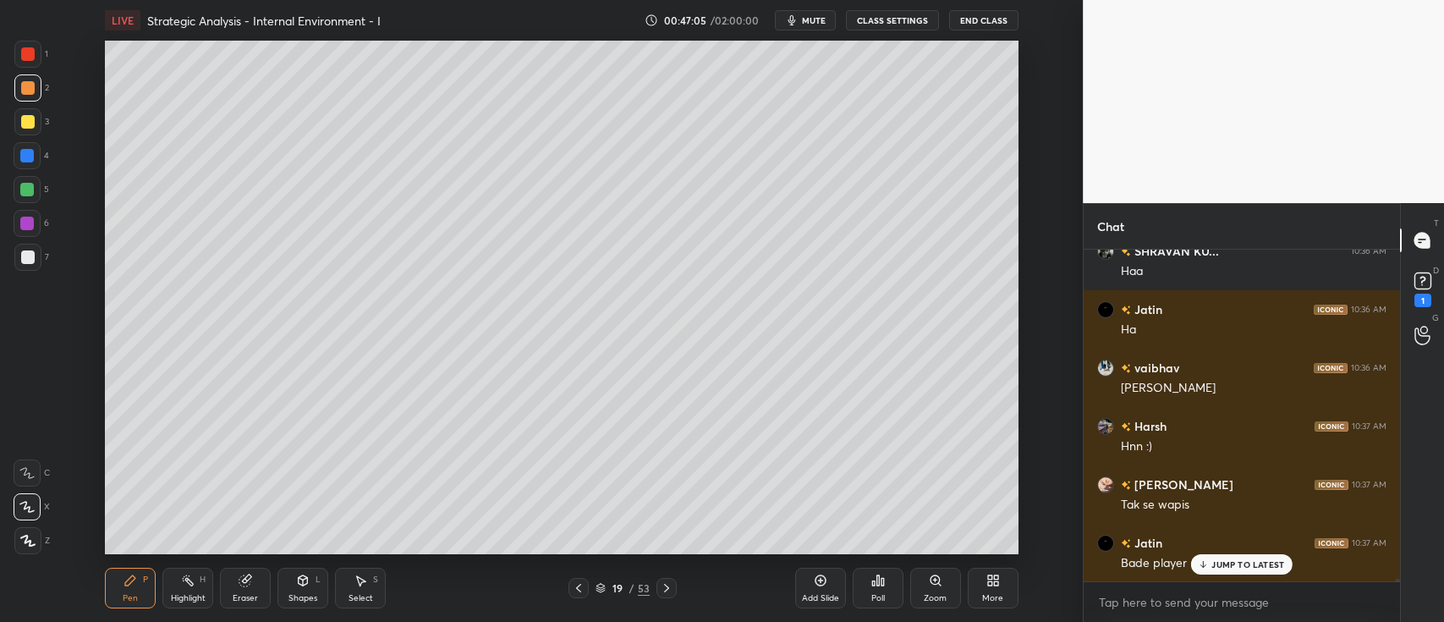
click at [32, 232] on div at bounding box center [27, 223] width 27 height 27
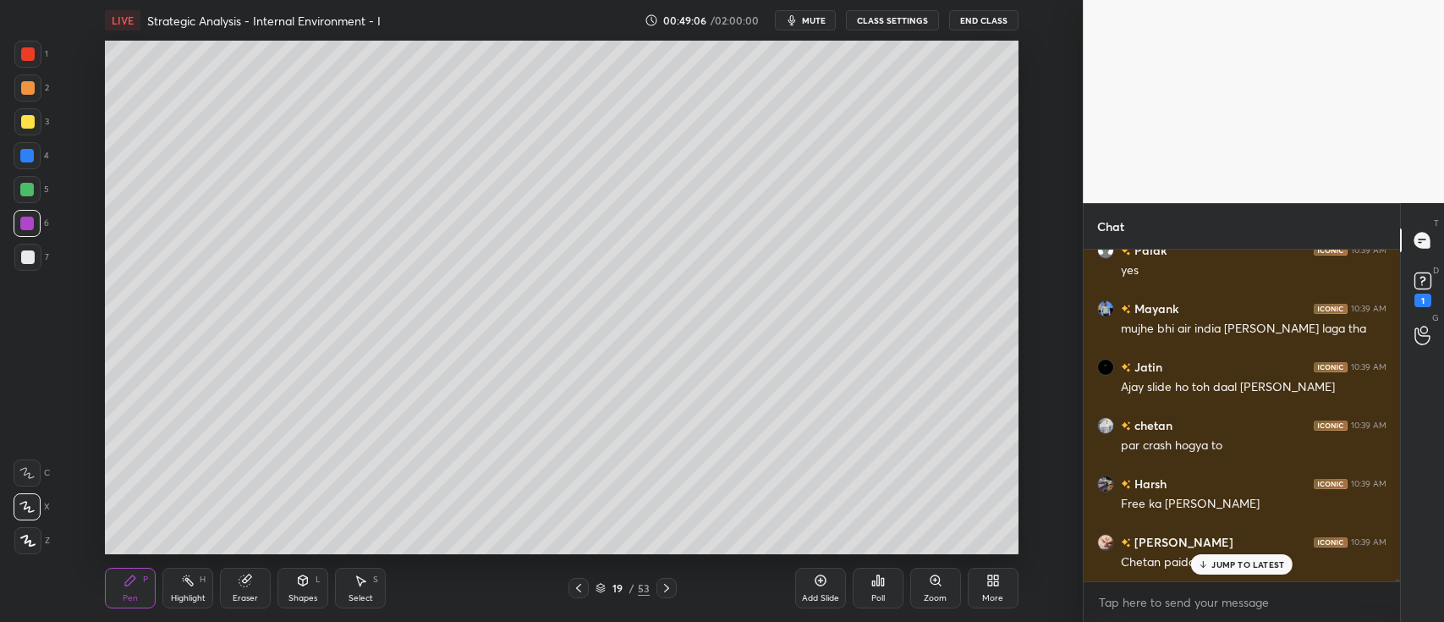
scroll to position [46252, 0]
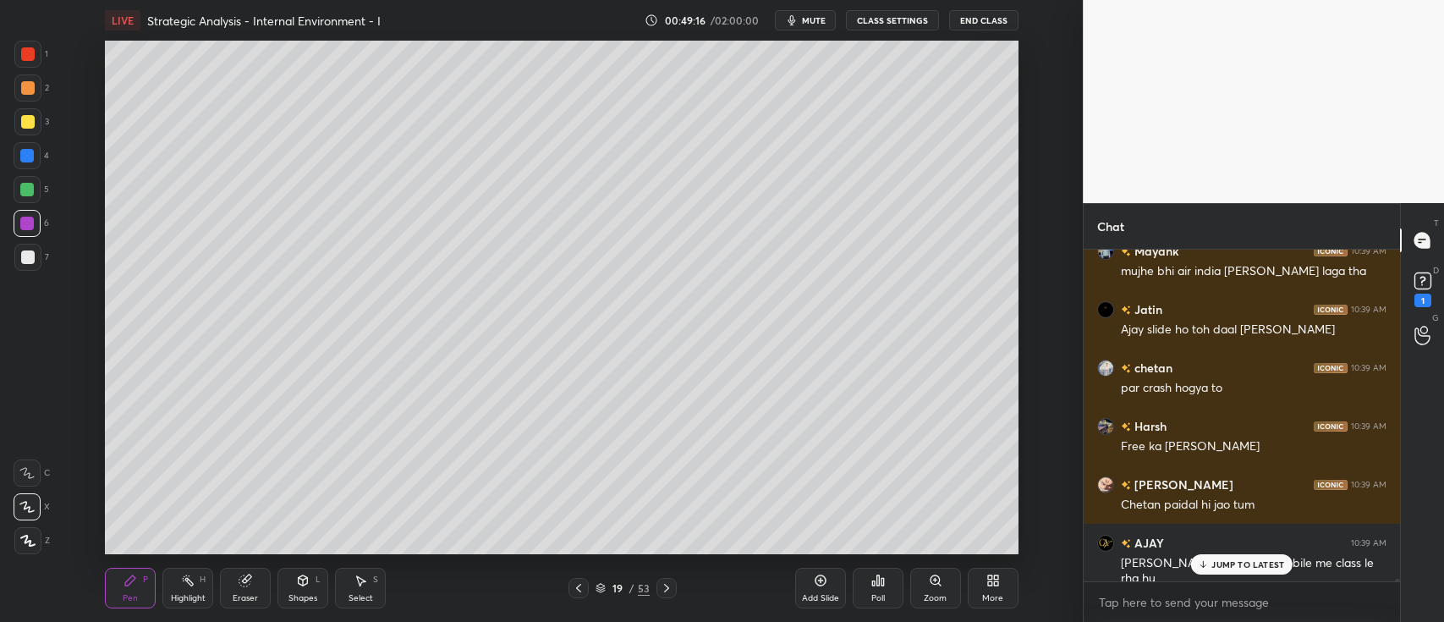
click at [32, 91] on div at bounding box center [28, 88] width 14 height 14
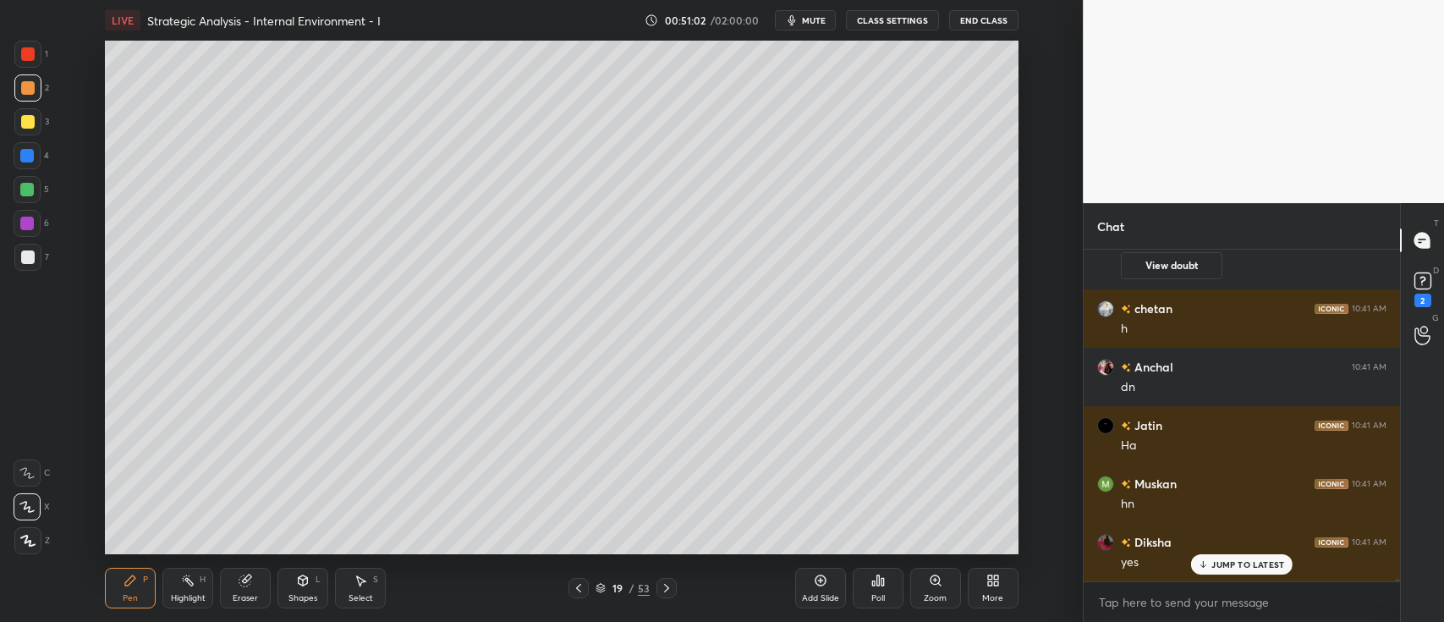
scroll to position [44239, 0]
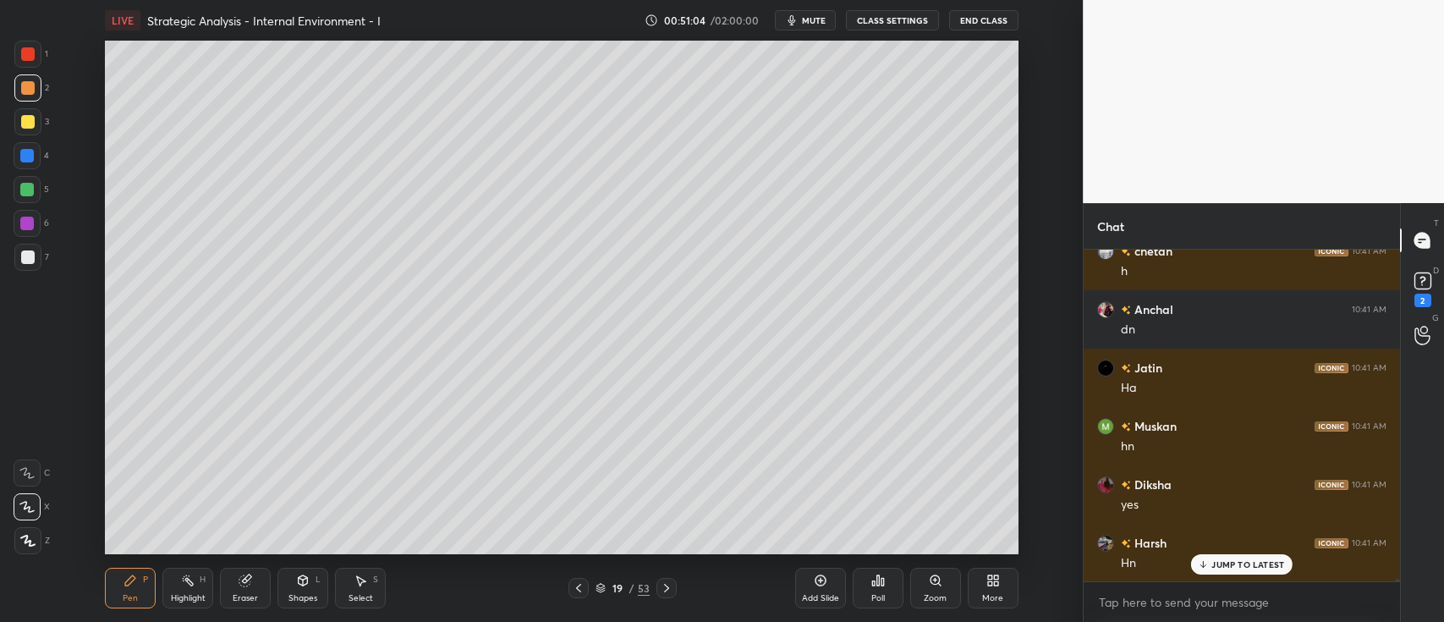
click at [47, 195] on div "5" at bounding box center [32, 189] width 36 height 27
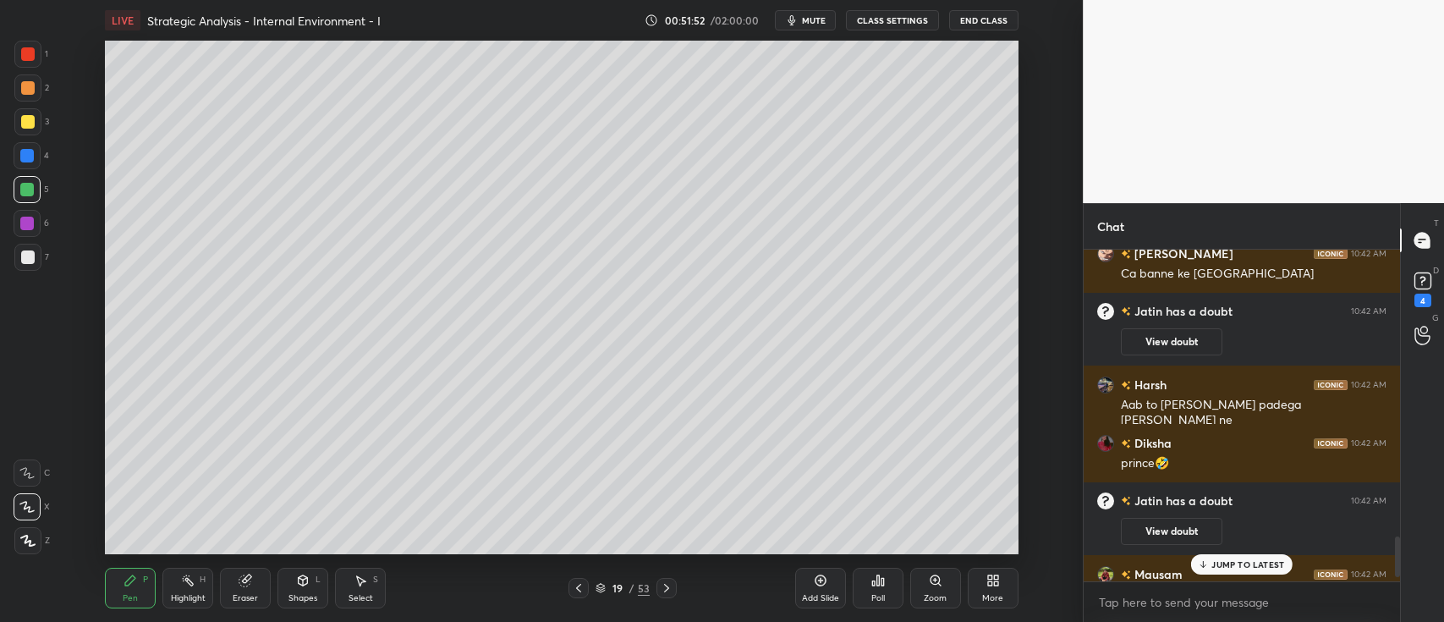
scroll to position [2323, 0]
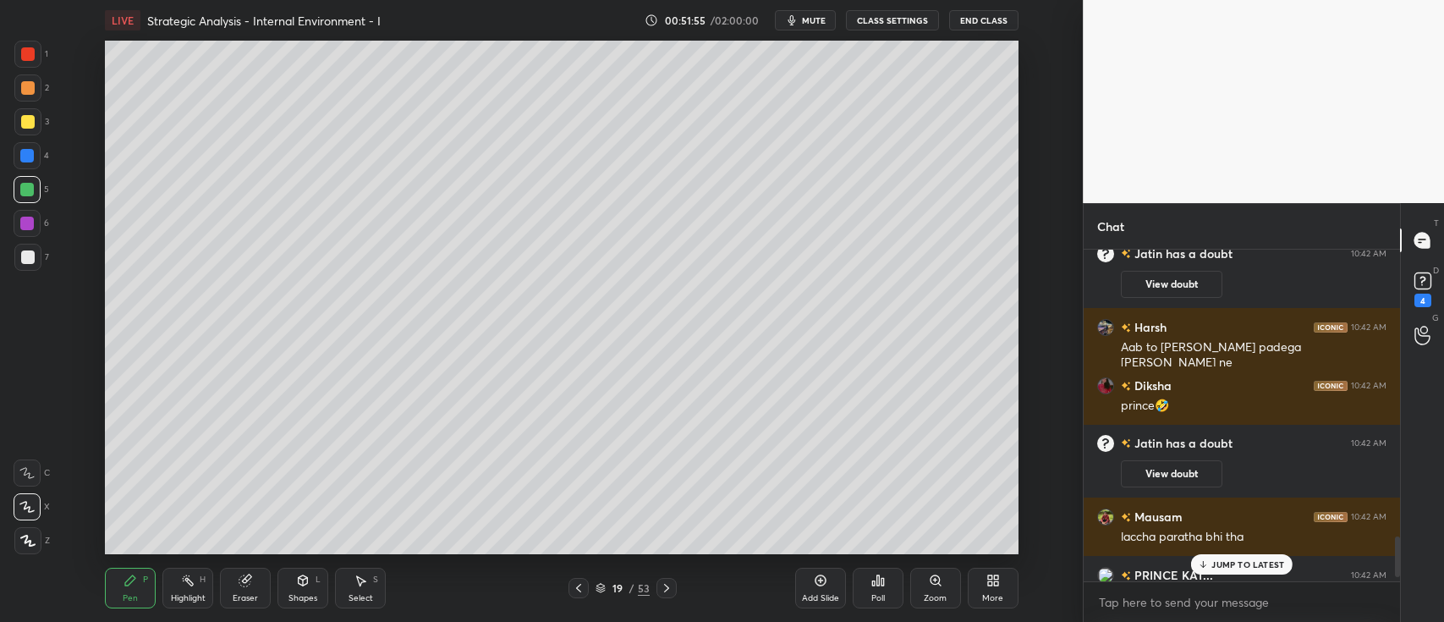
click at [661, 586] on icon at bounding box center [667, 588] width 14 height 14
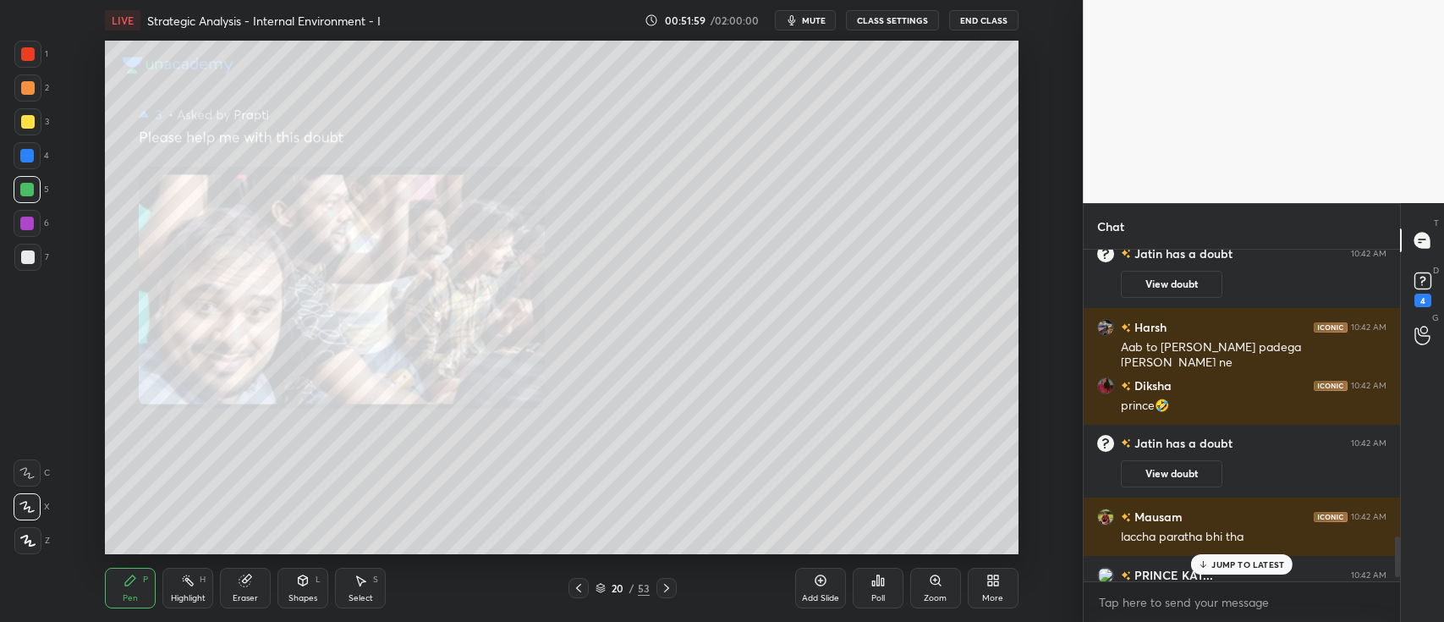
click at [669, 593] on icon at bounding box center [667, 588] width 14 height 14
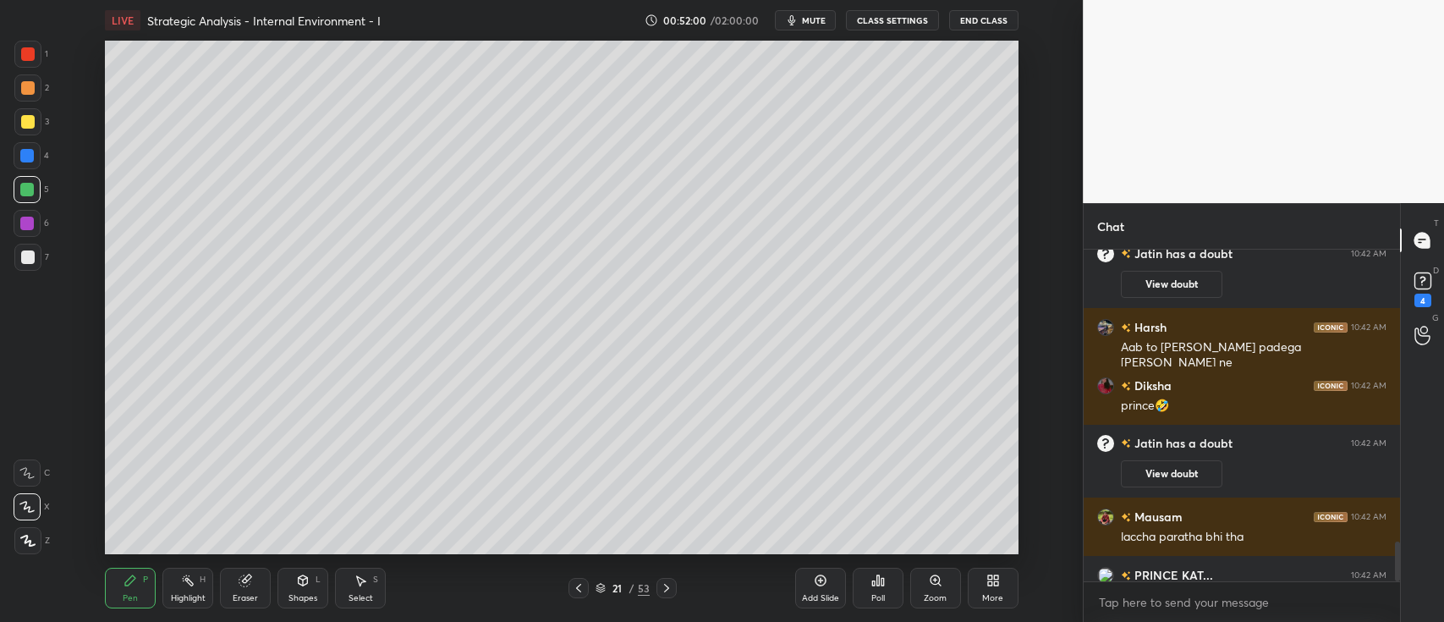
scroll to position [2414, 0]
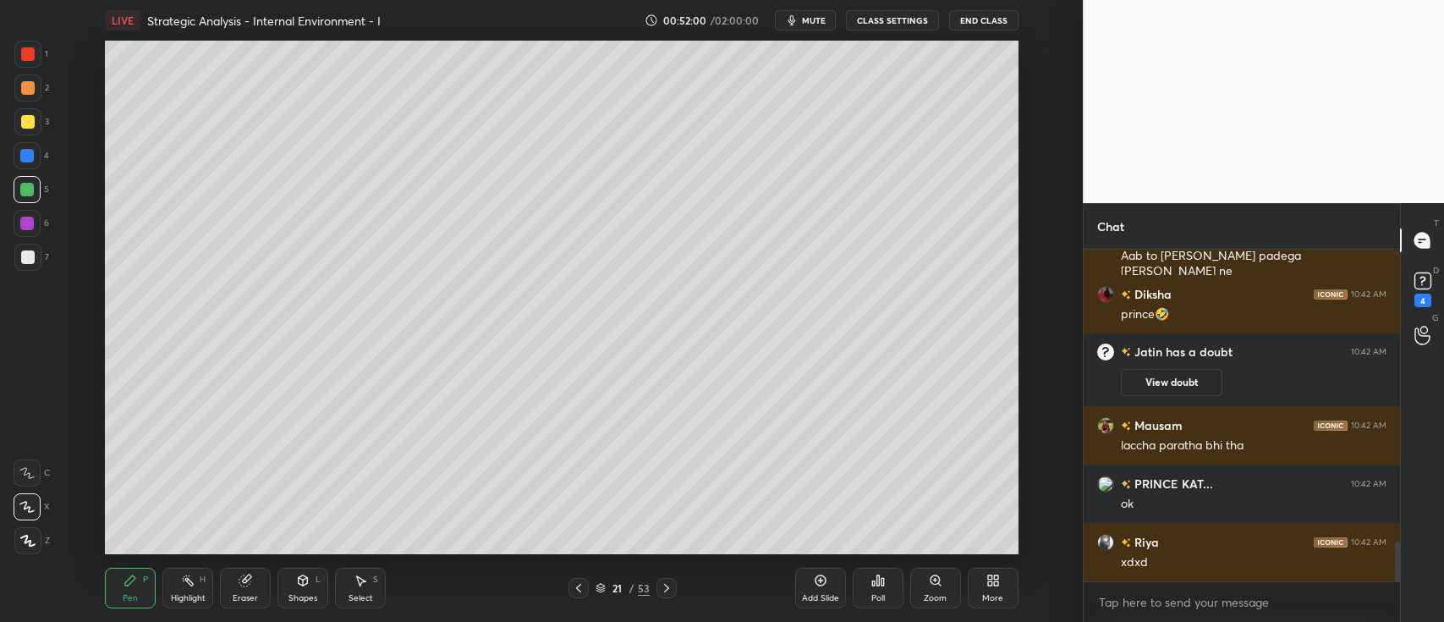
click at [664, 588] on icon at bounding box center [667, 588] width 14 height 14
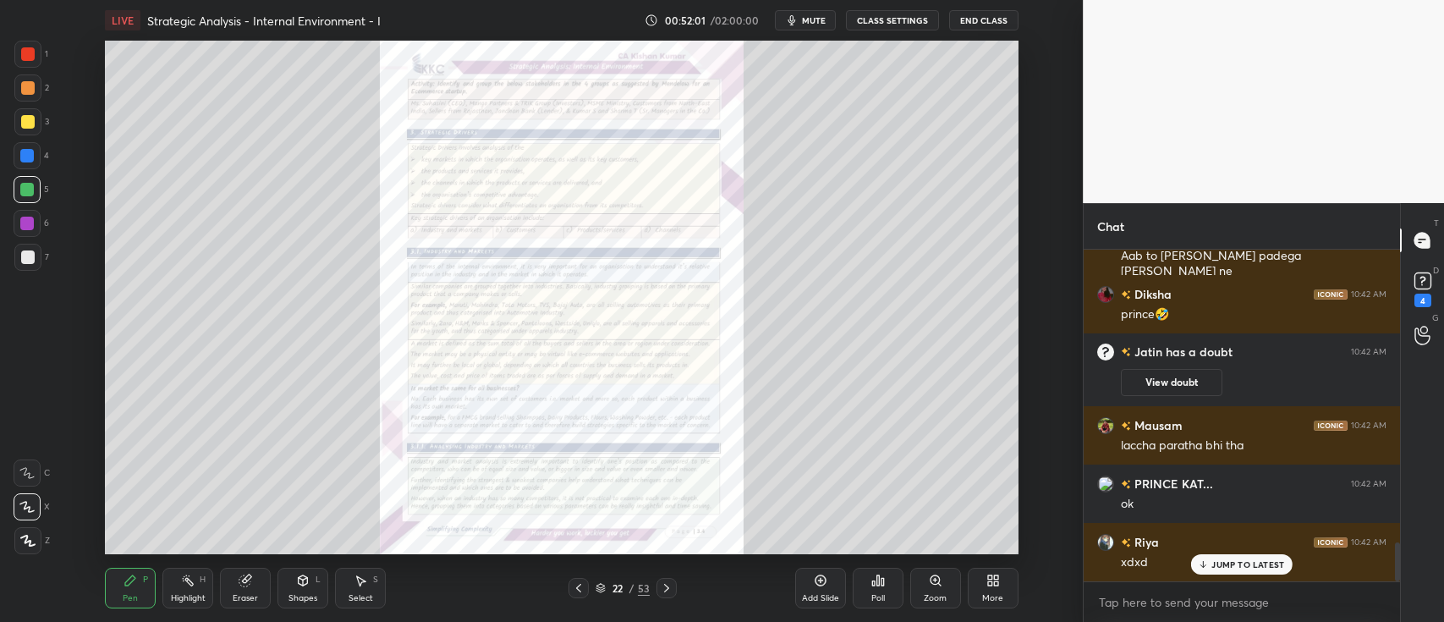
scroll to position [2472, 0]
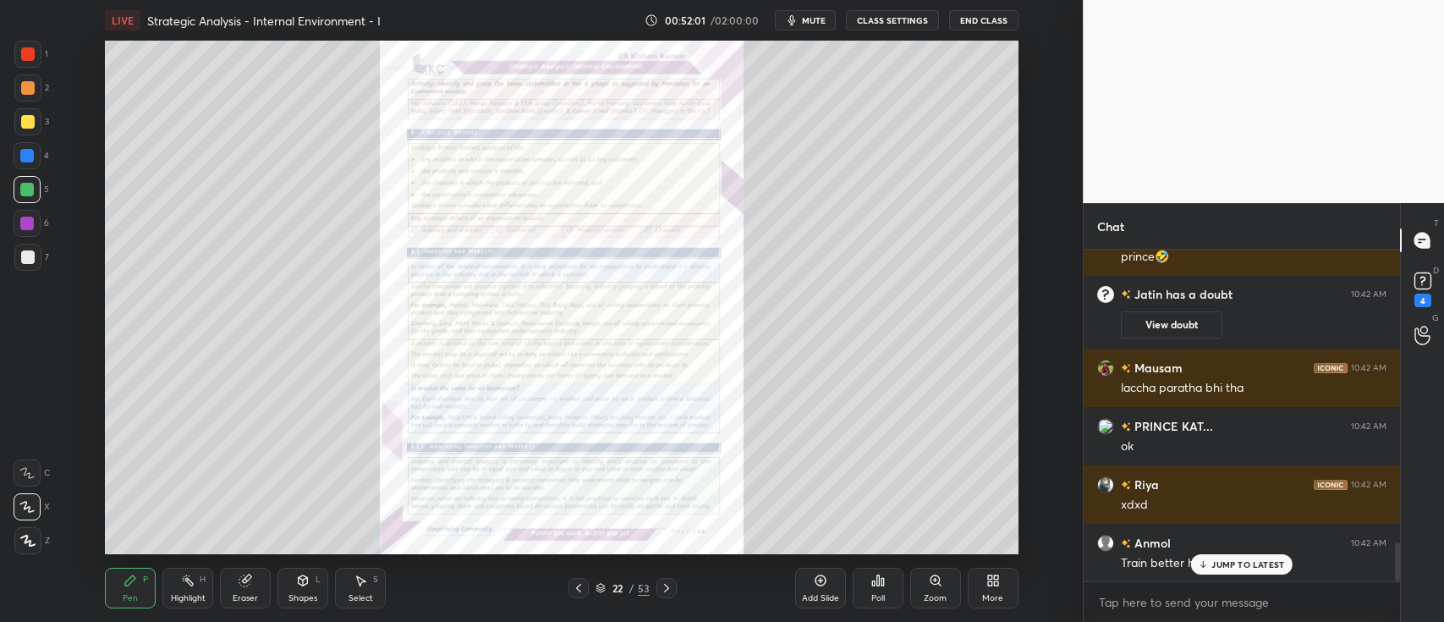
click at [935, 579] on icon at bounding box center [935, 579] width 0 height 3
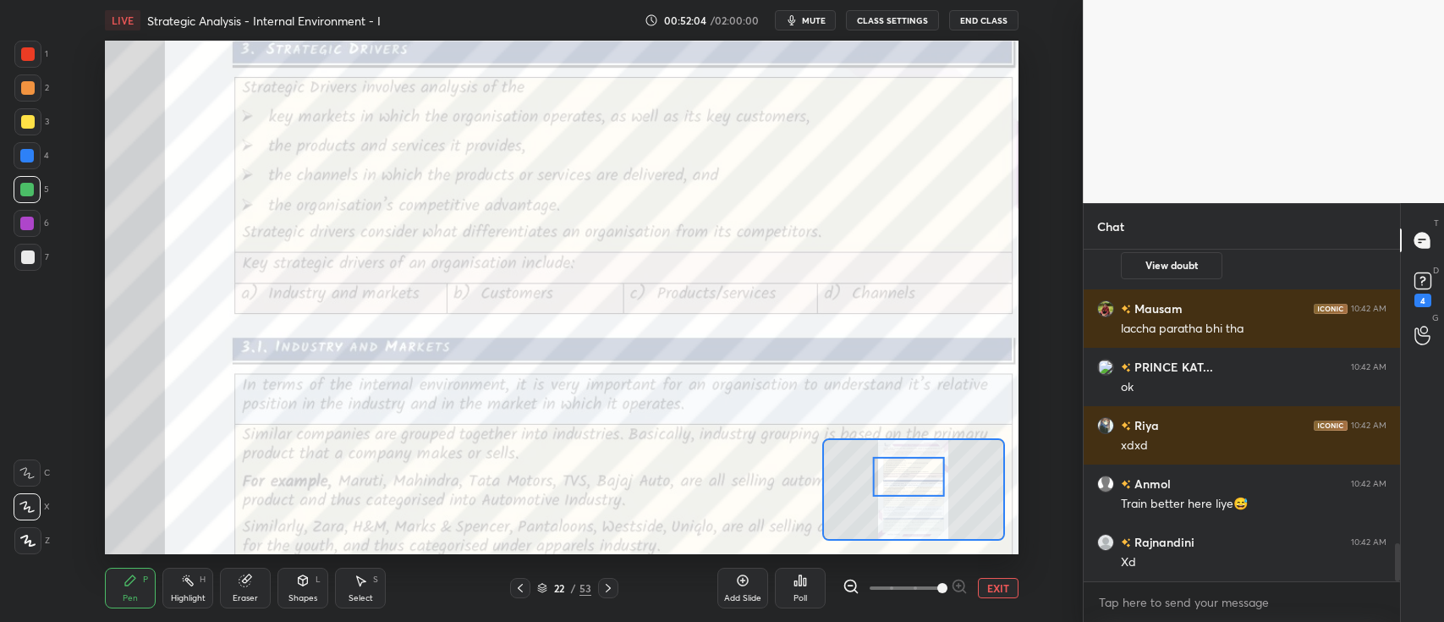
scroll to position [2589, 0]
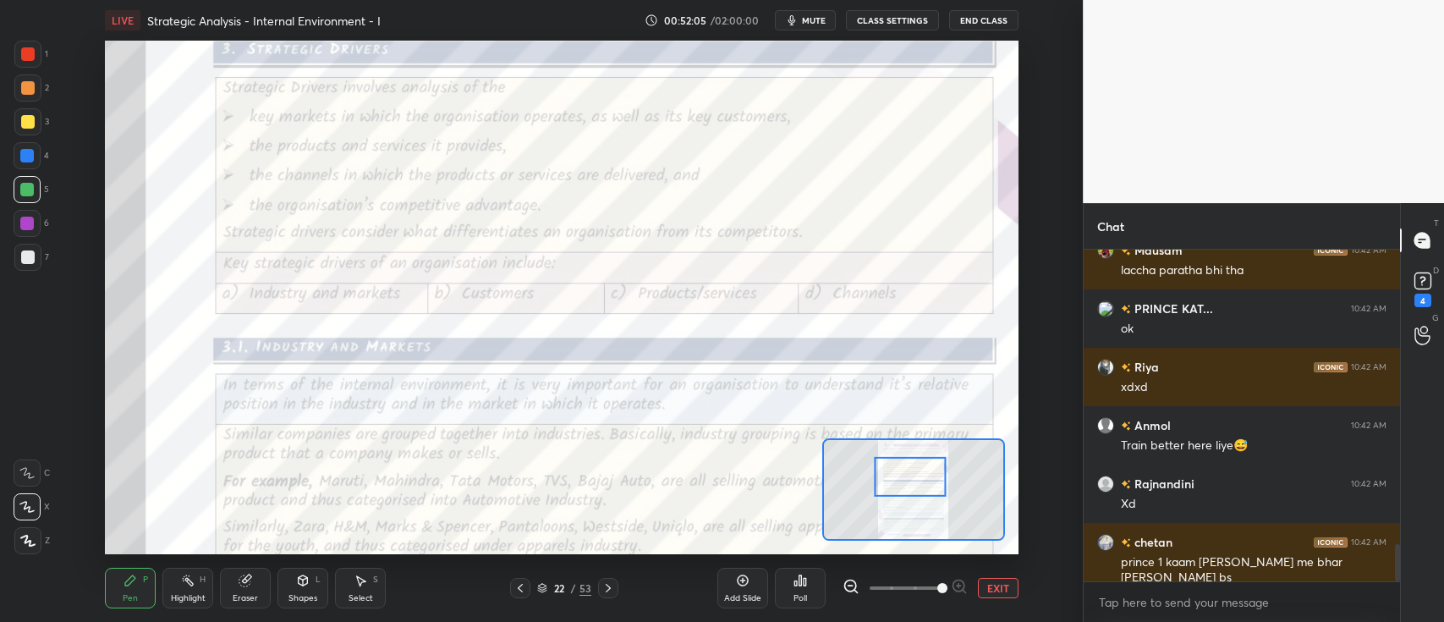
click at [23, 58] on div at bounding box center [28, 54] width 14 height 14
click at [27, 467] on icon at bounding box center [26, 473] width 15 height 12
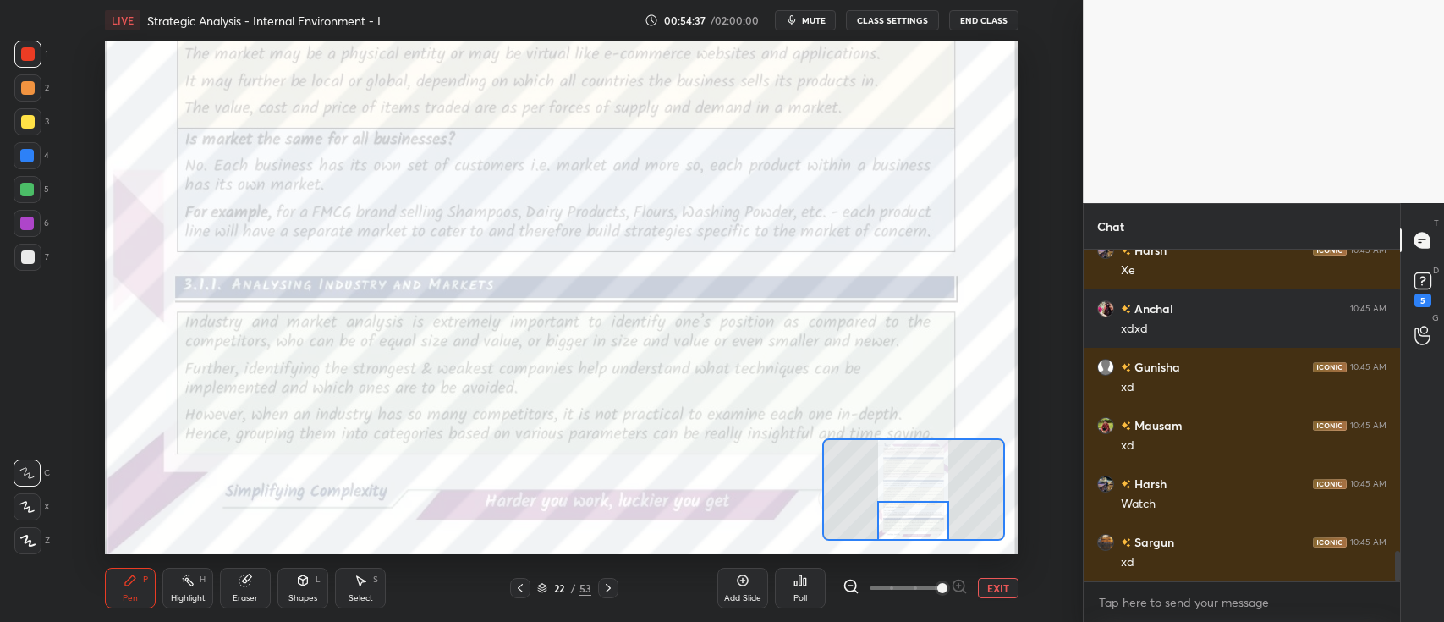
scroll to position [3348, 0]
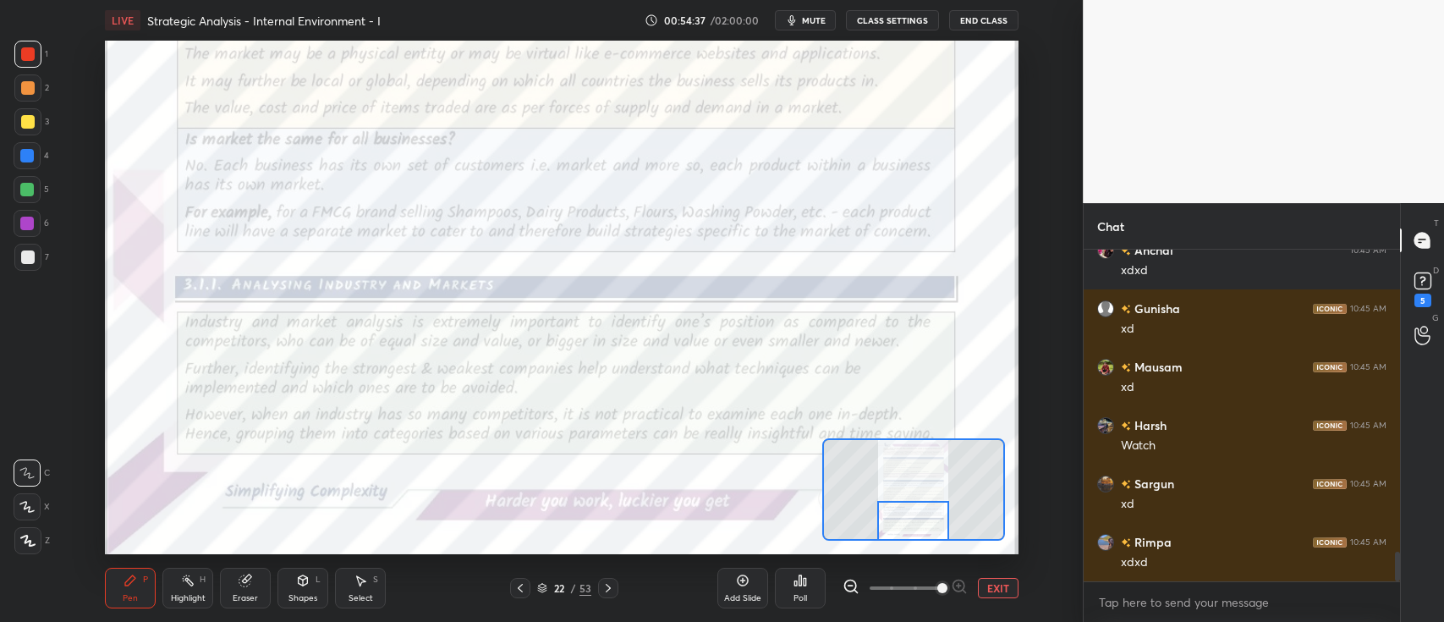
click at [609, 586] on icon at bounding box center [609, 588] width 14 height 14
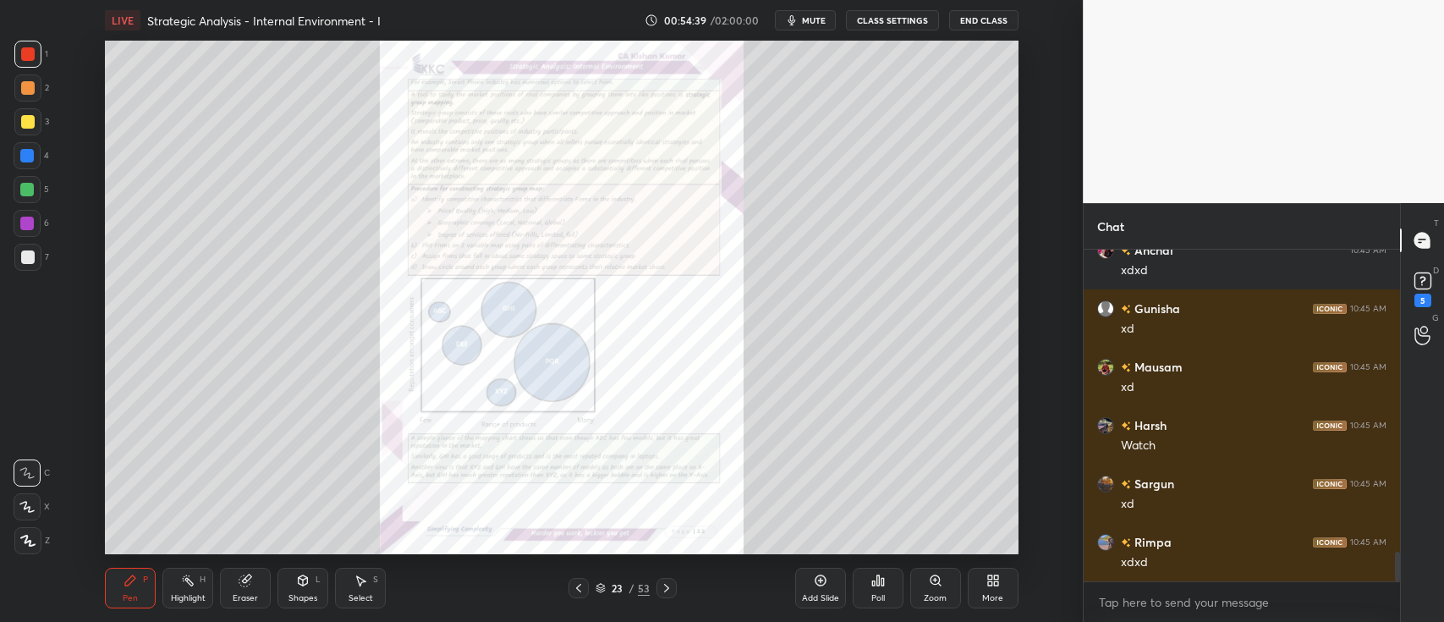
click at [936, 594] on div "Zoom" at bounding box center [935, 598] width 23 height 8
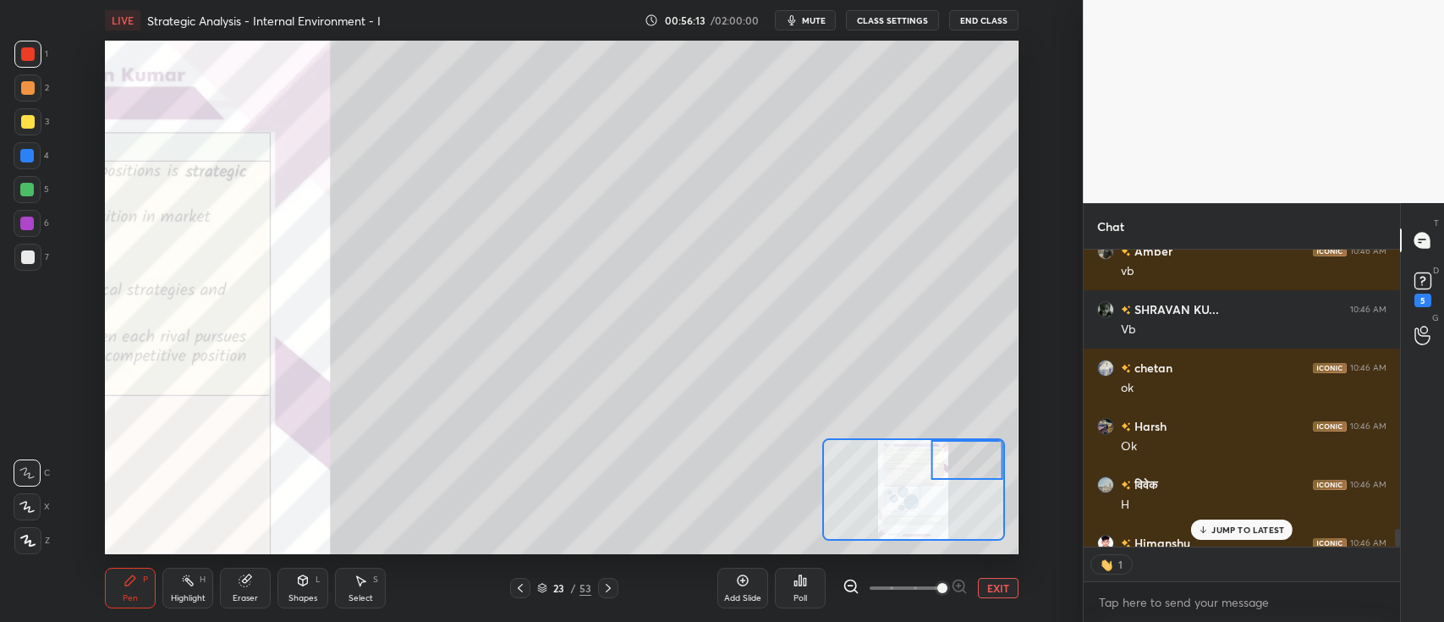
scroll to position [5367, 0]
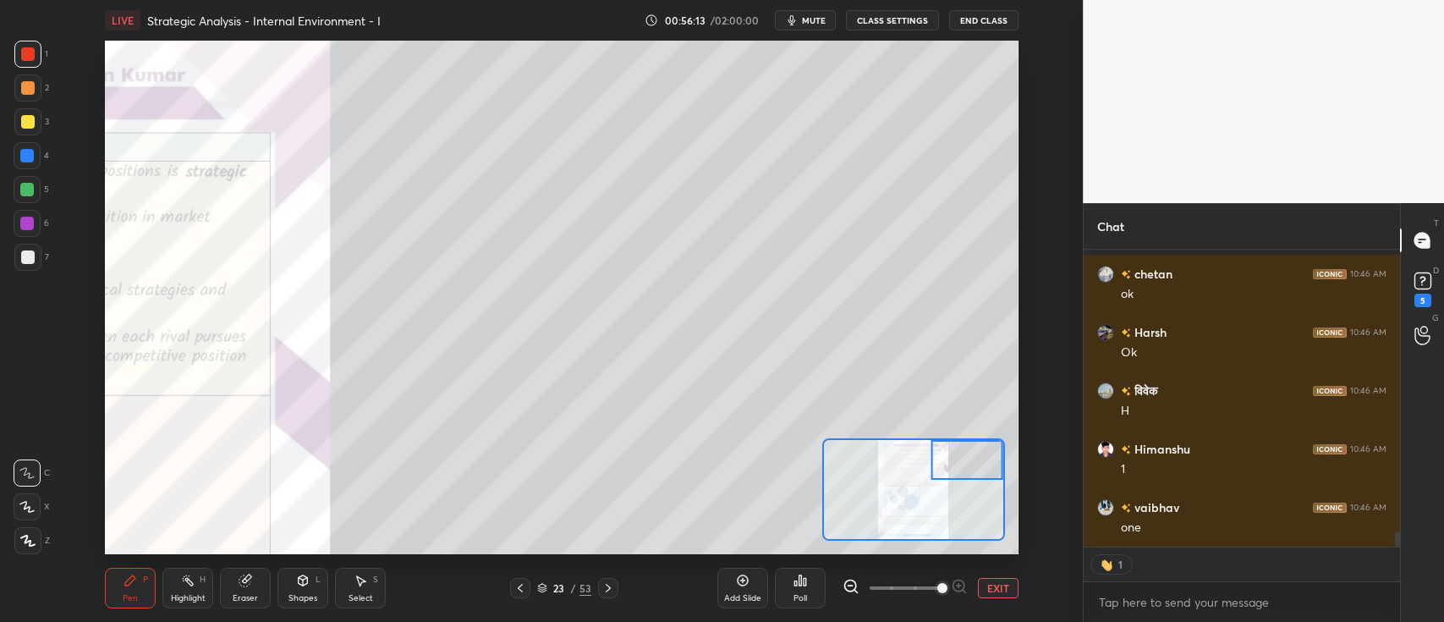
click at [32, 91] on div at bounding box center [28, 88] width 14 height 14
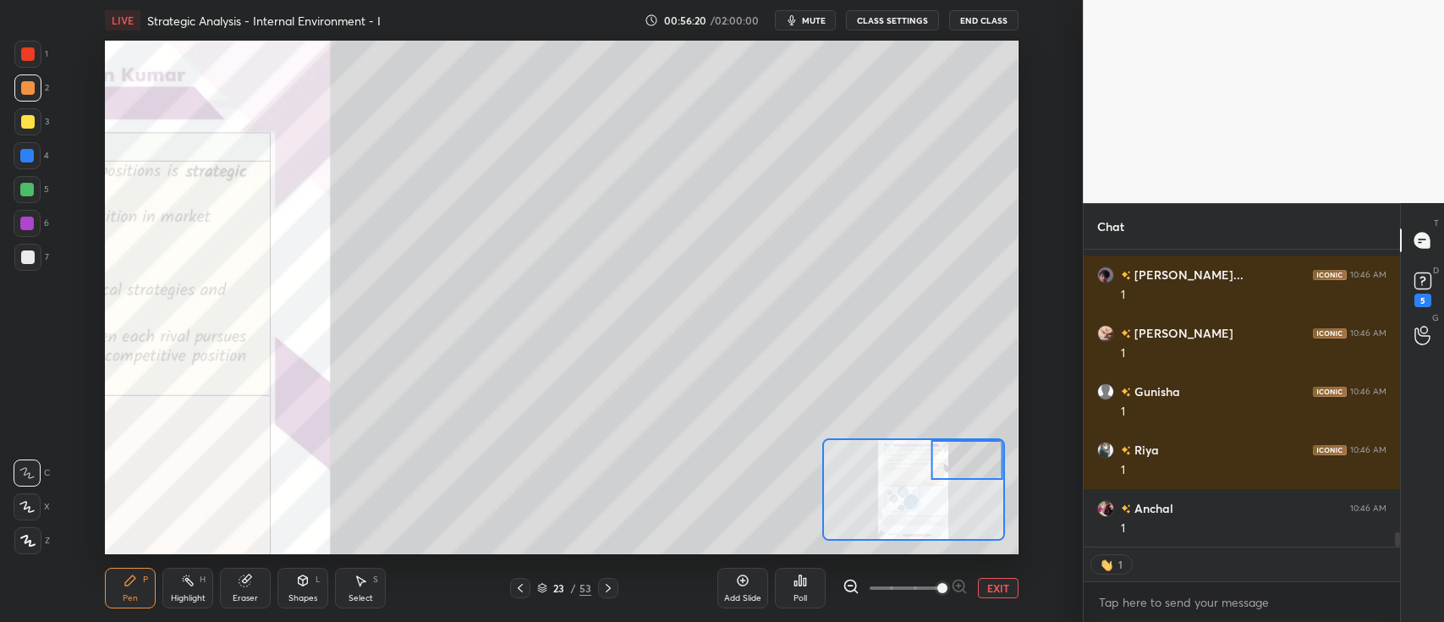
scroll to position [5835, 0]
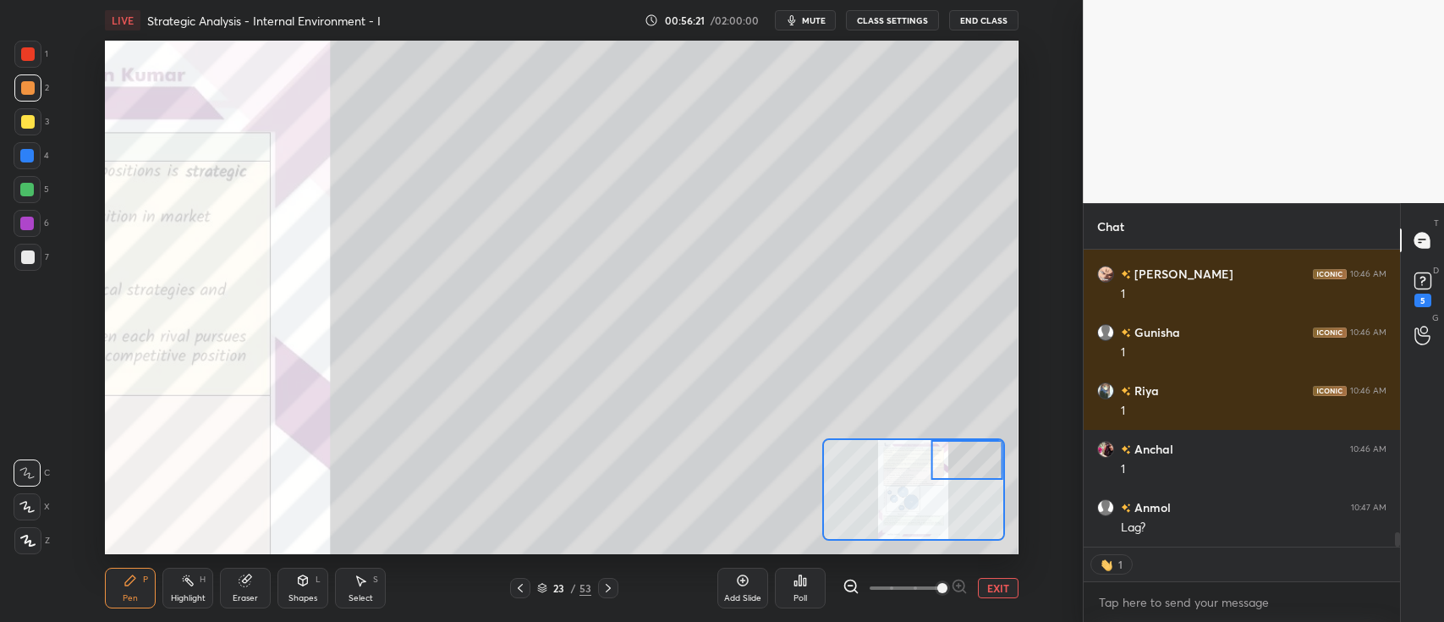
click at [29, 52] on div at bounding box center [28, 54] width 14 height 14
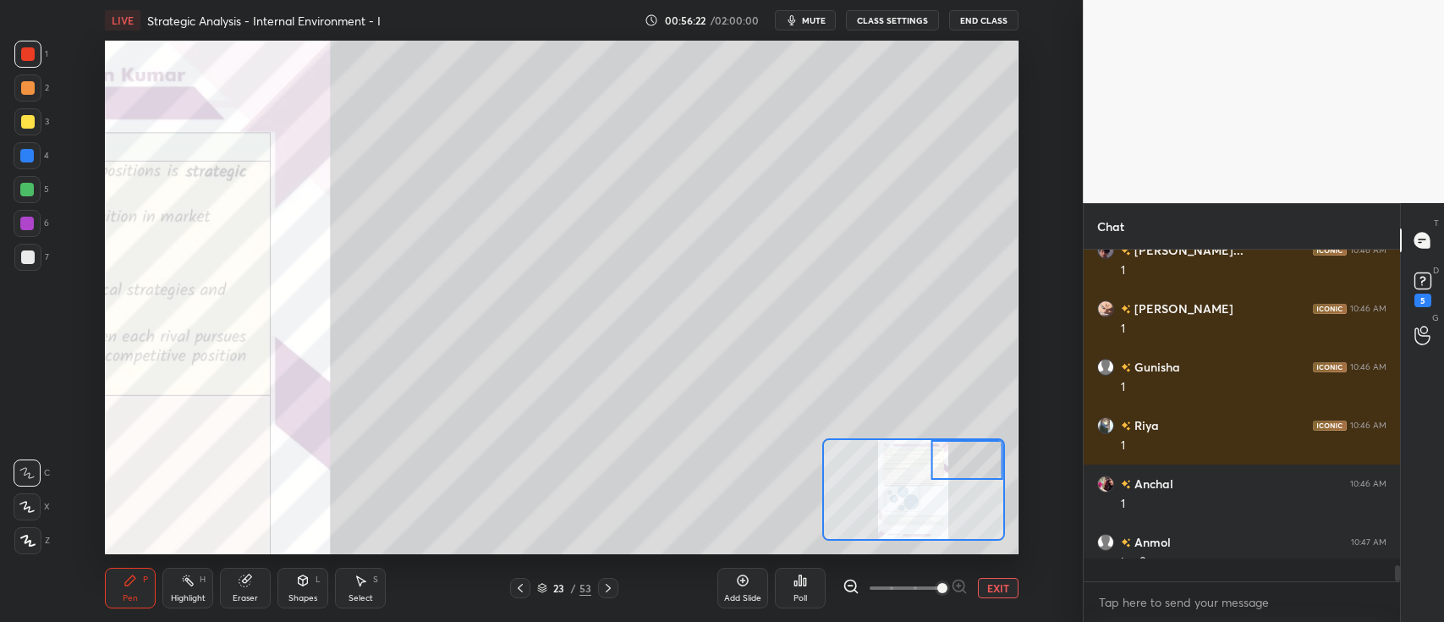
scroll to position [5800, 0]
click at [29, 125] on div at bounding box center [28, 122] width 14 height 14
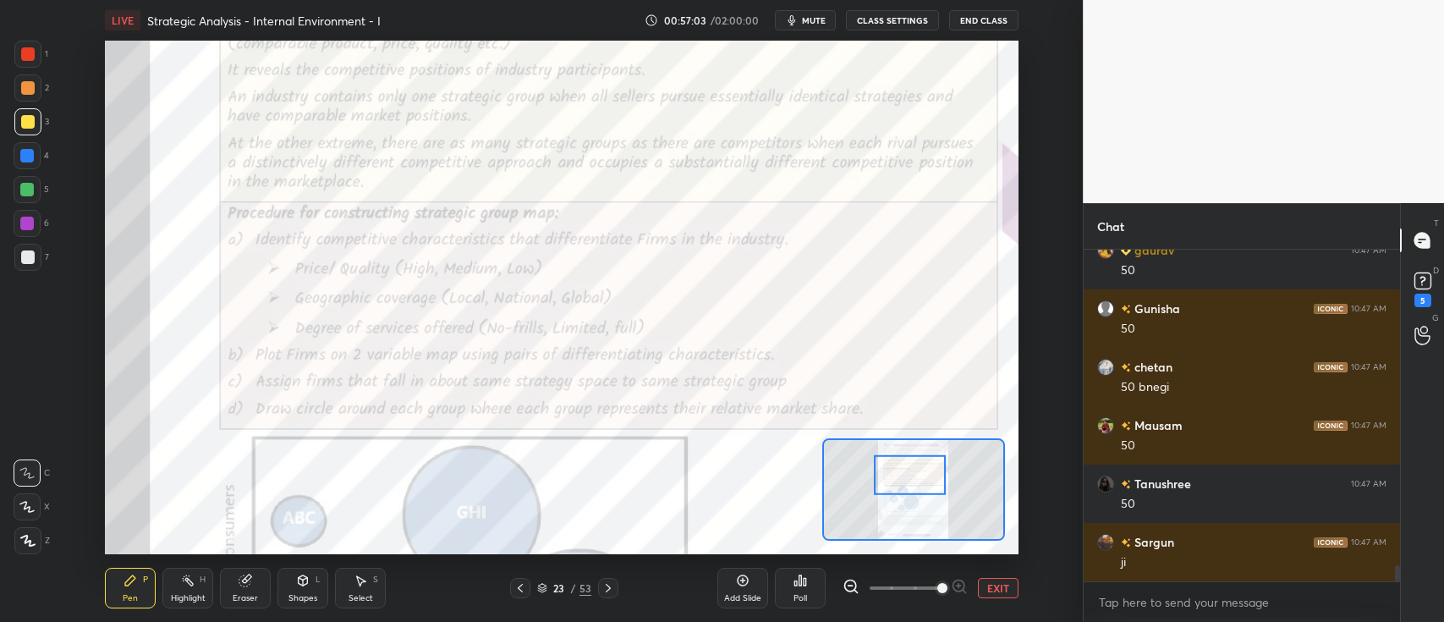
scroll to position [6500, 0]
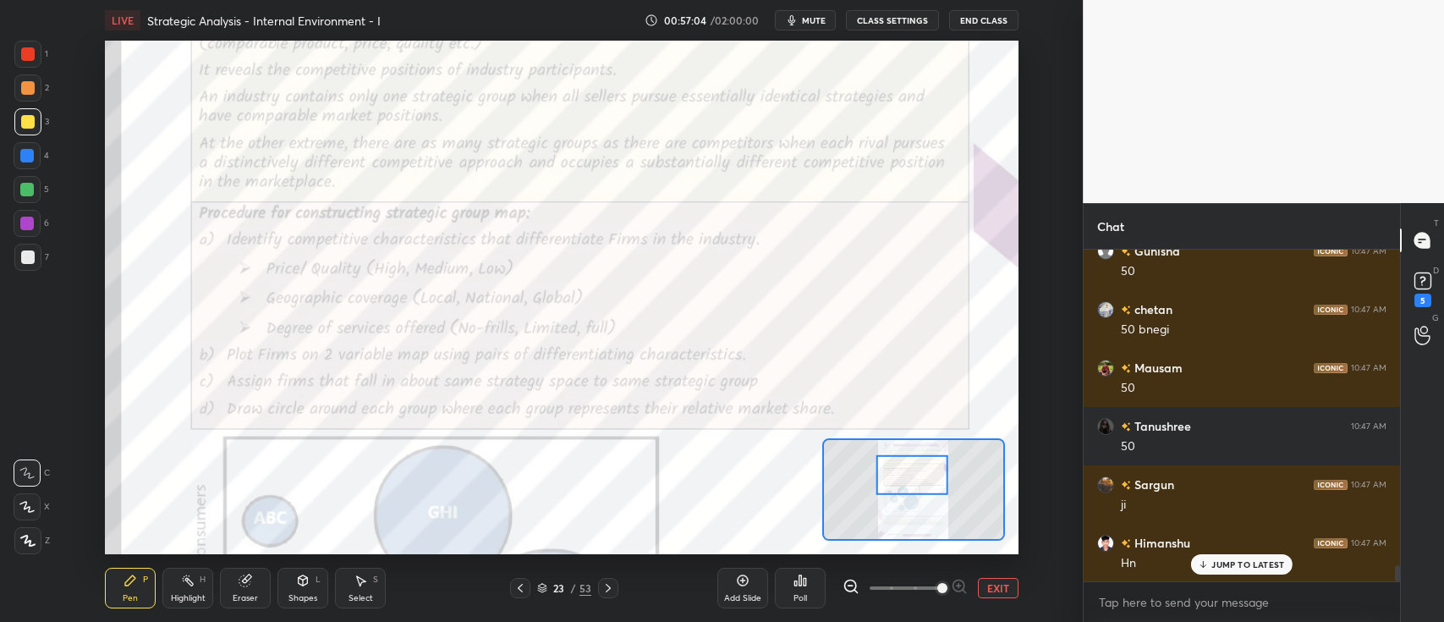
click at [33, 55] on div at bounding box center [28, 54] width 14 height 14
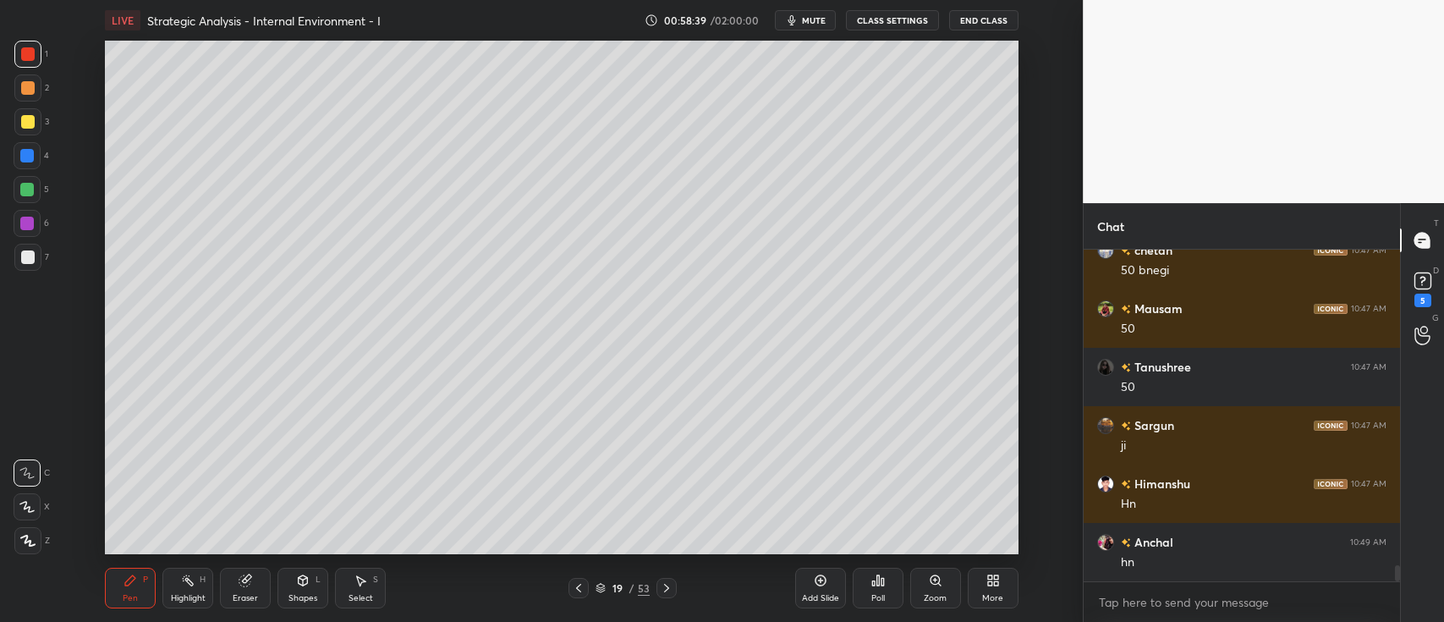
scroll to position [6617, 0]
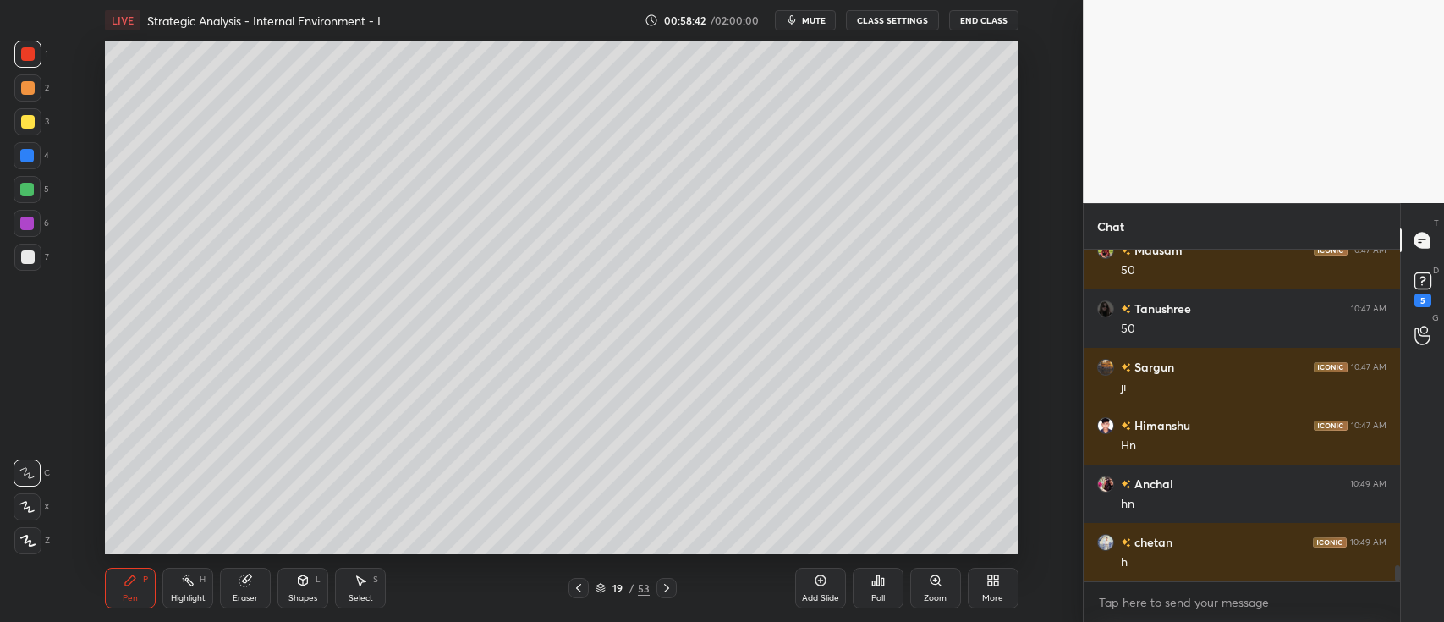
click at [819, 586] on icon at bounding box center [821, 581] width 14 height 14
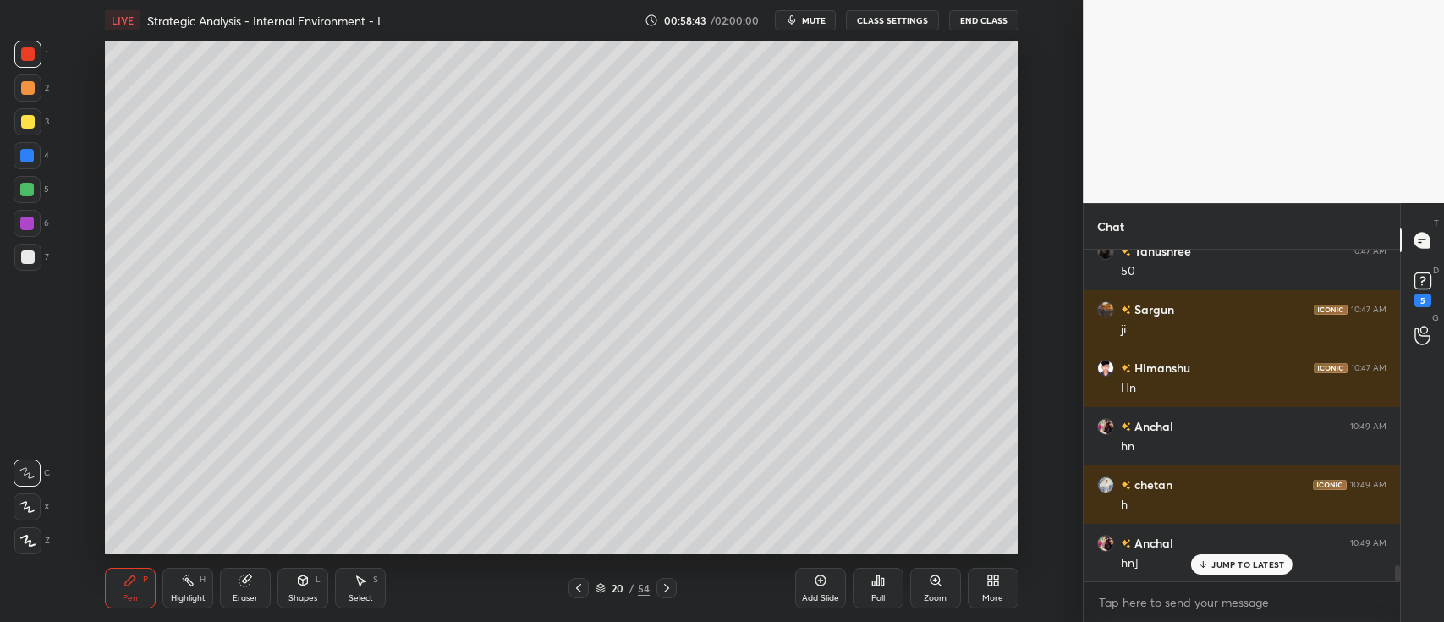
click at [294, 558] on div "Pen P Highlight H Eraser Shapes L Select S 20 / 54 Add Slide Poll Zoom More" at bounding box center [561, 588] width 913 height 68
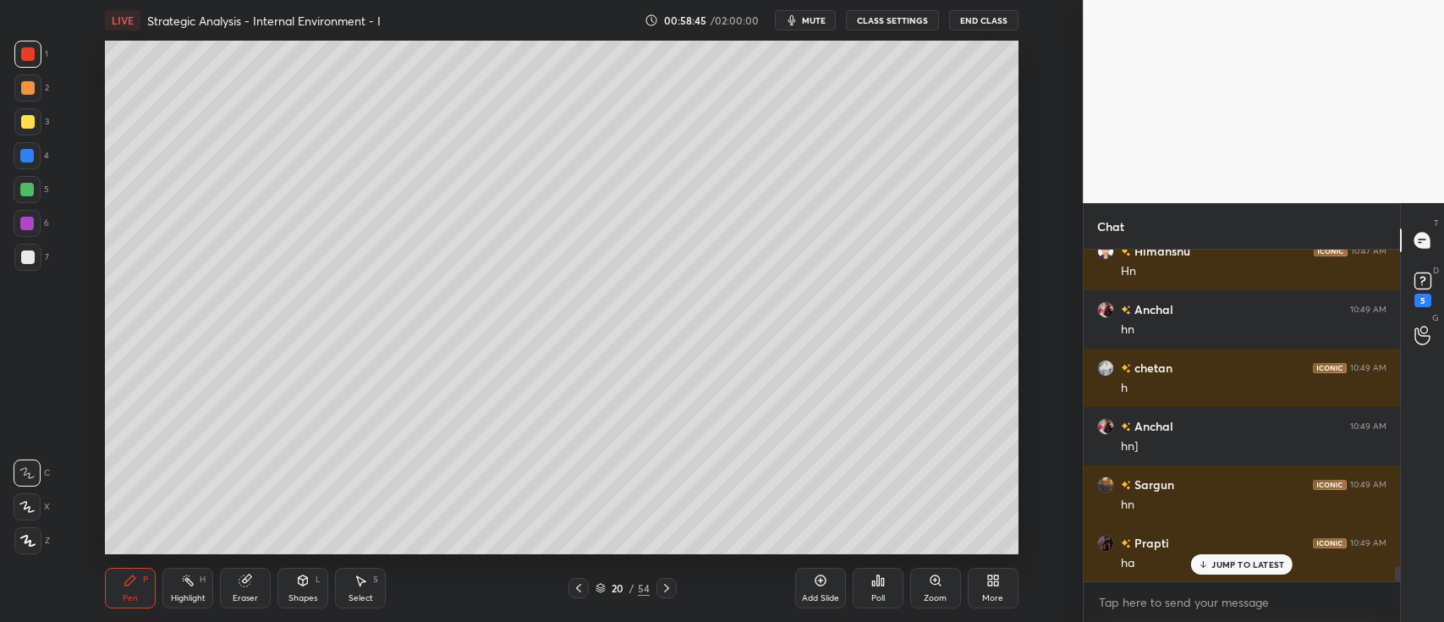
click at [291, 591] on div "Shapes L" at bounding box center [303, 588] width 51 height 41
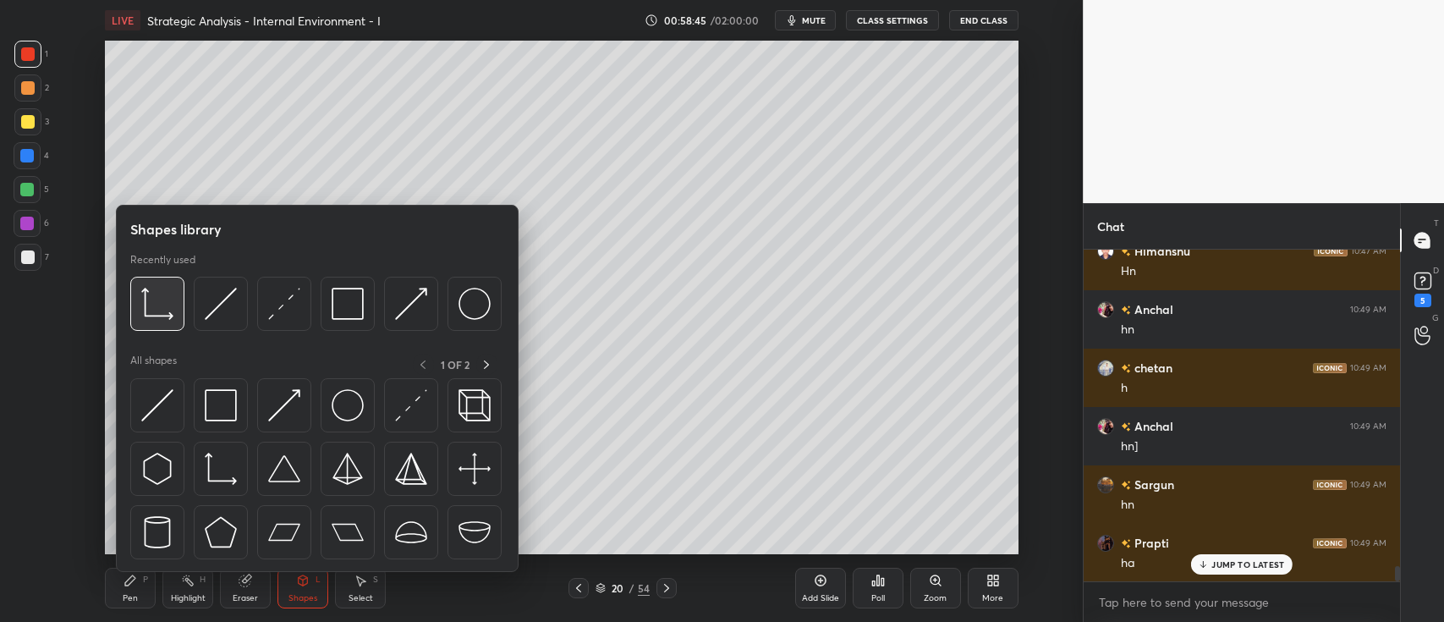
click at [151, 295] on img at bounding box center [157, 304] width 32 height 32
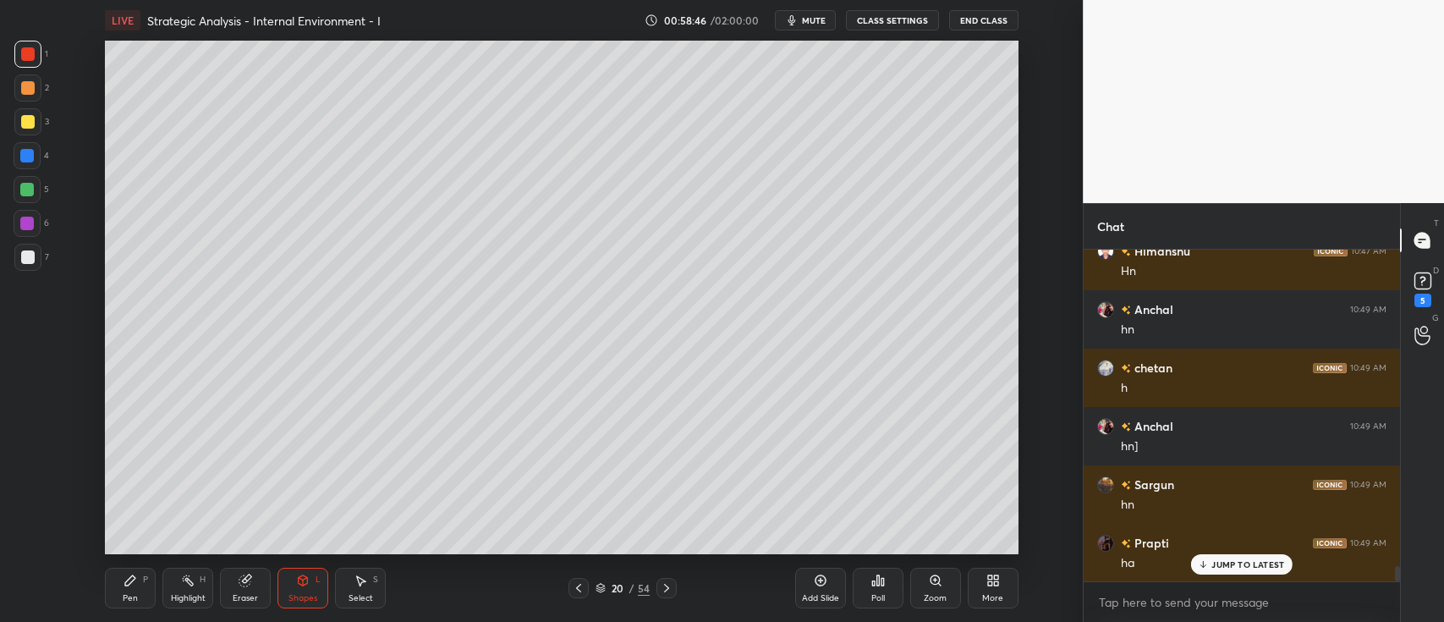
click at [46, 256] on div "7" at bounding box center [31, 257] width 35 height 27
click at [124, 574] on icon at bounding box center [131, 581] width 14 height 14
click at [27, 124] on div at bounding box center [28, 122] width 14 height 14
click at [25, 198] on div at bounding box center [27, 189] width 27 height 27
click at [35, 509] on div at bounding box center [27, 506] width 27 height 27
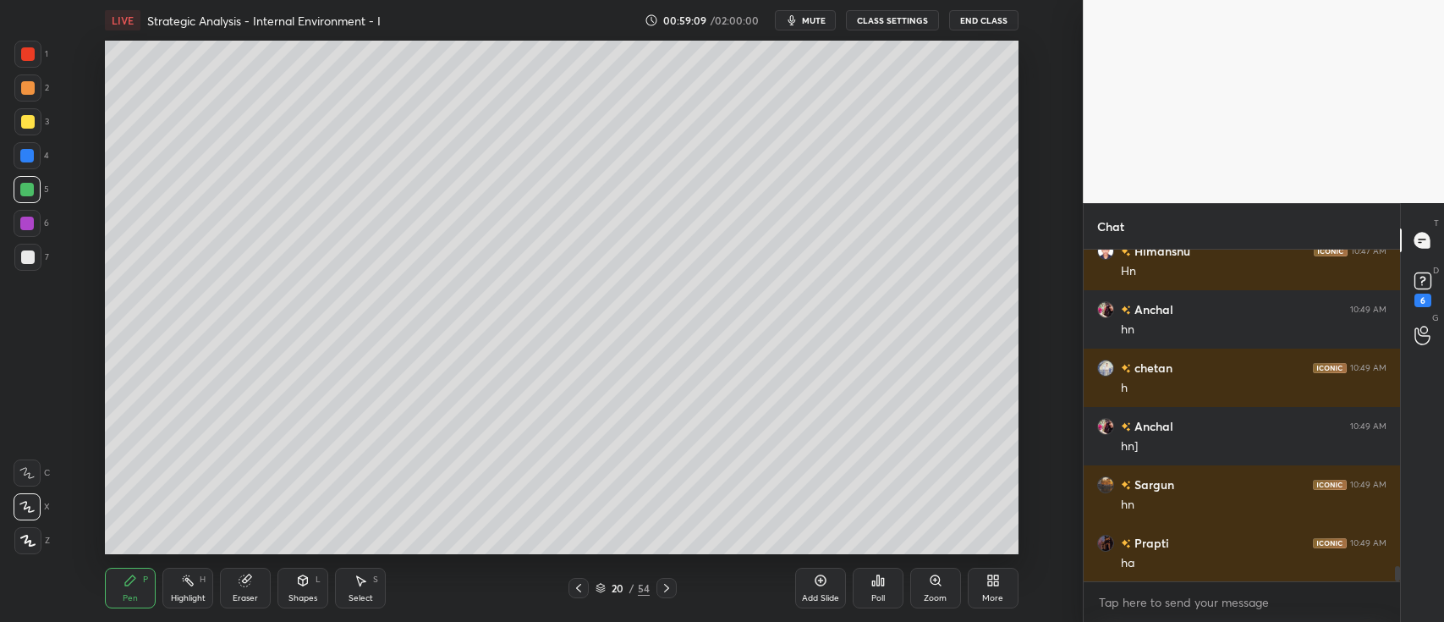
click at [36, 82] on div at bounding box center [27, 87] width 27 height 27
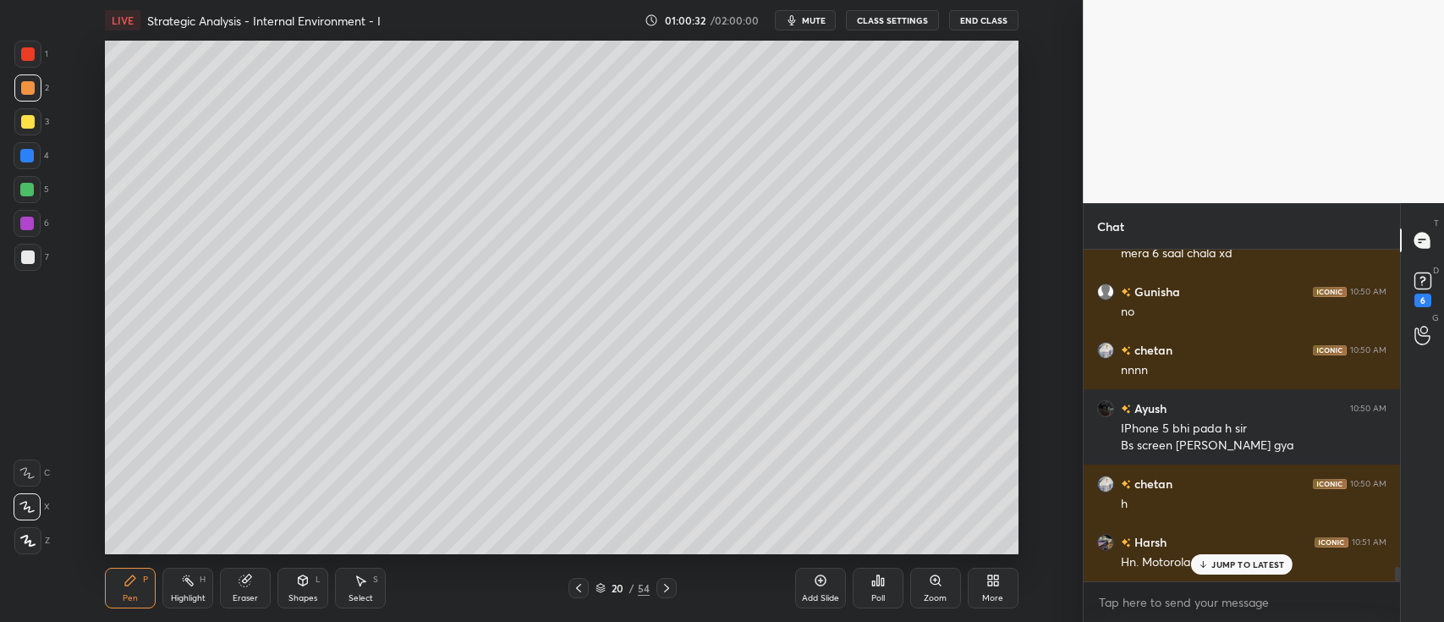
scroll to position [7392, 0]
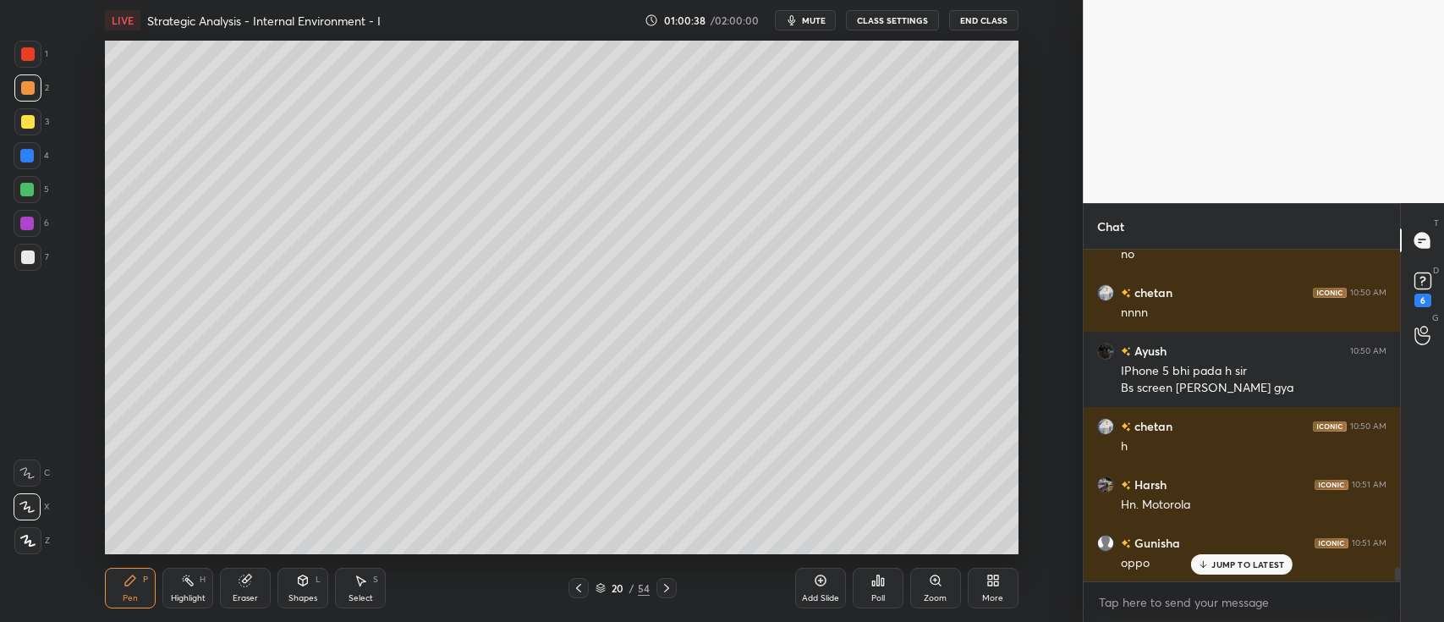
click at [671, 591] on icon at bounding box center [667, 588] width 14 height 14
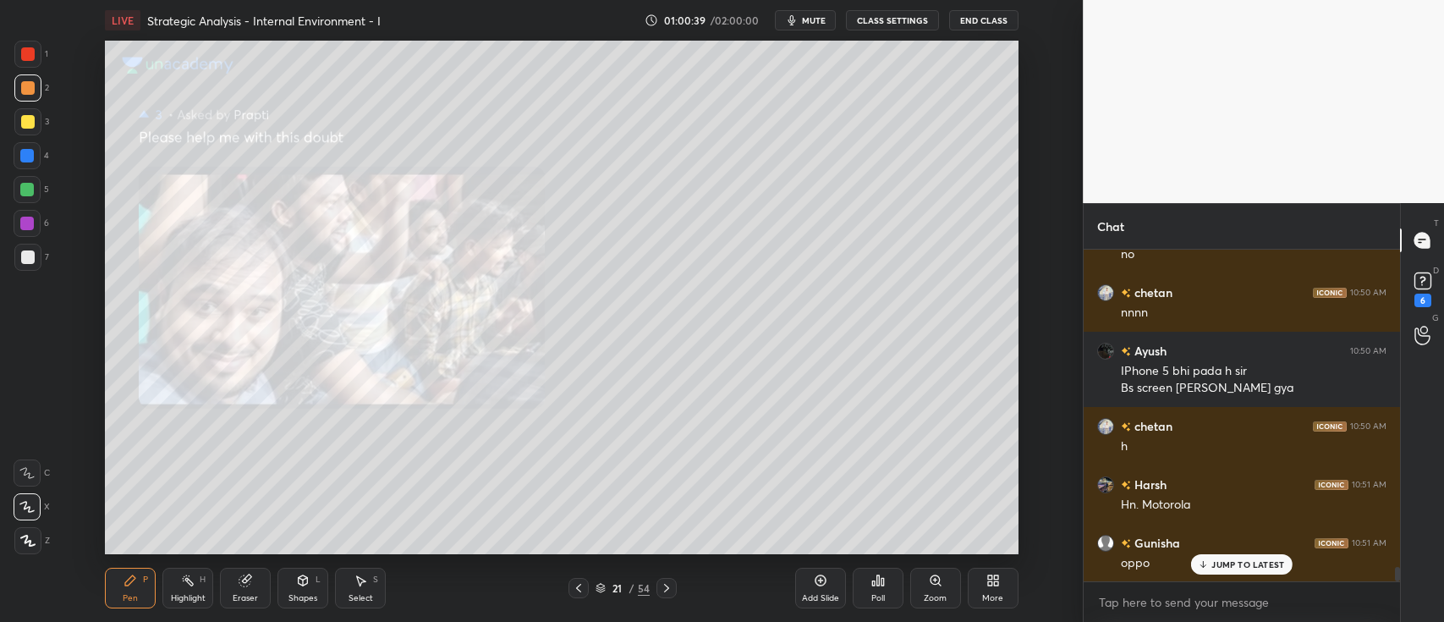
click at [668, 590] on icon at bounding box center [667, 588] width 14 height 14
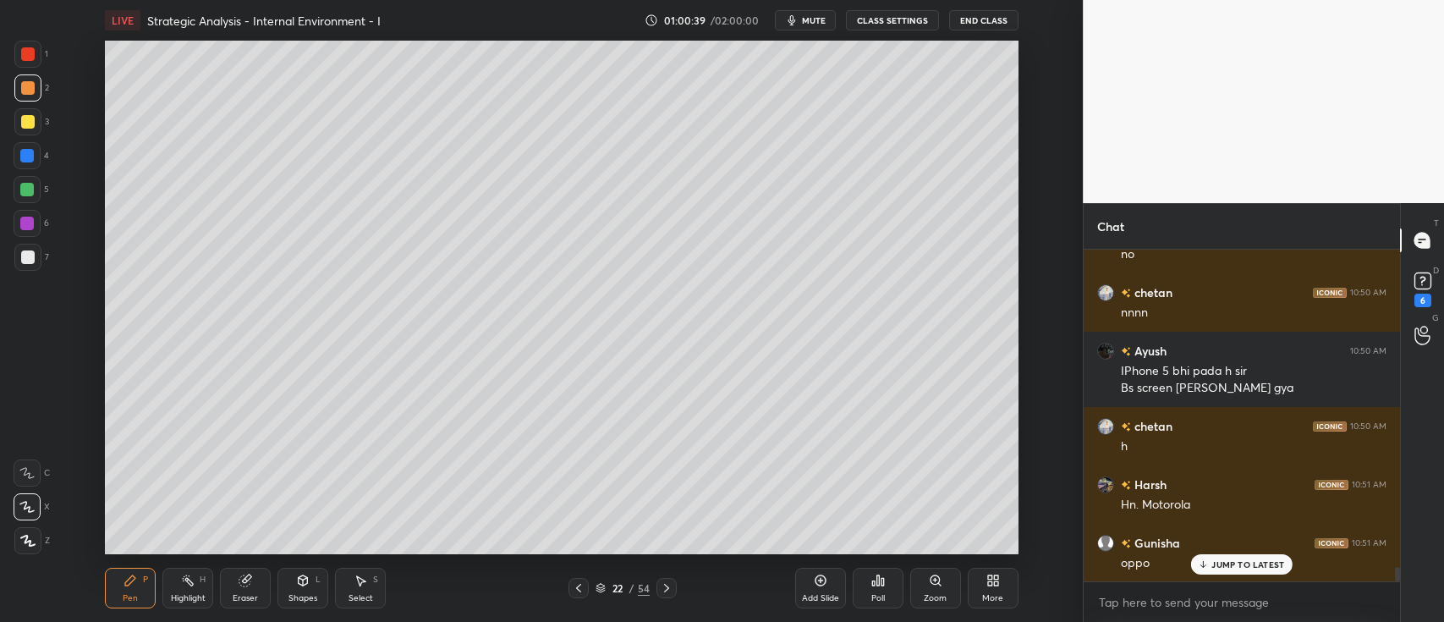
click at [668, 591] on icon at bounding box center [667, 588] width 14 height 14
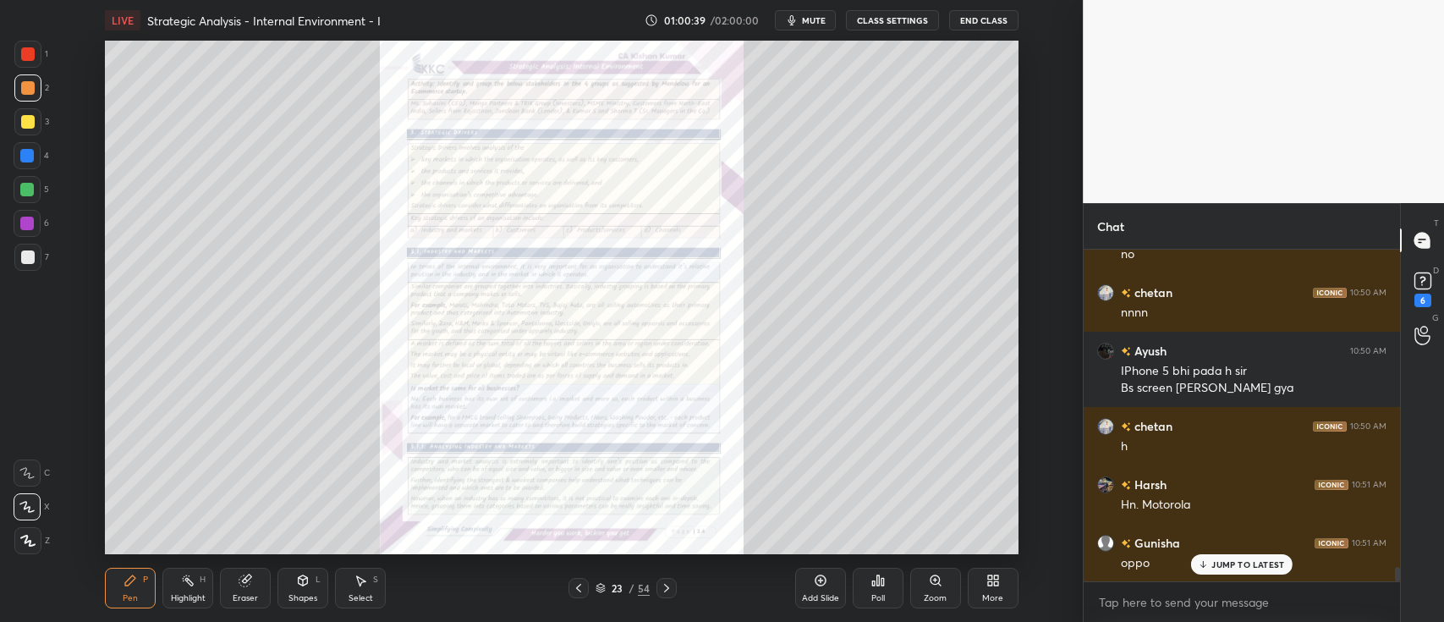
click at [668, 592] on icon at bounding box center [667, 588] width 14 height 14
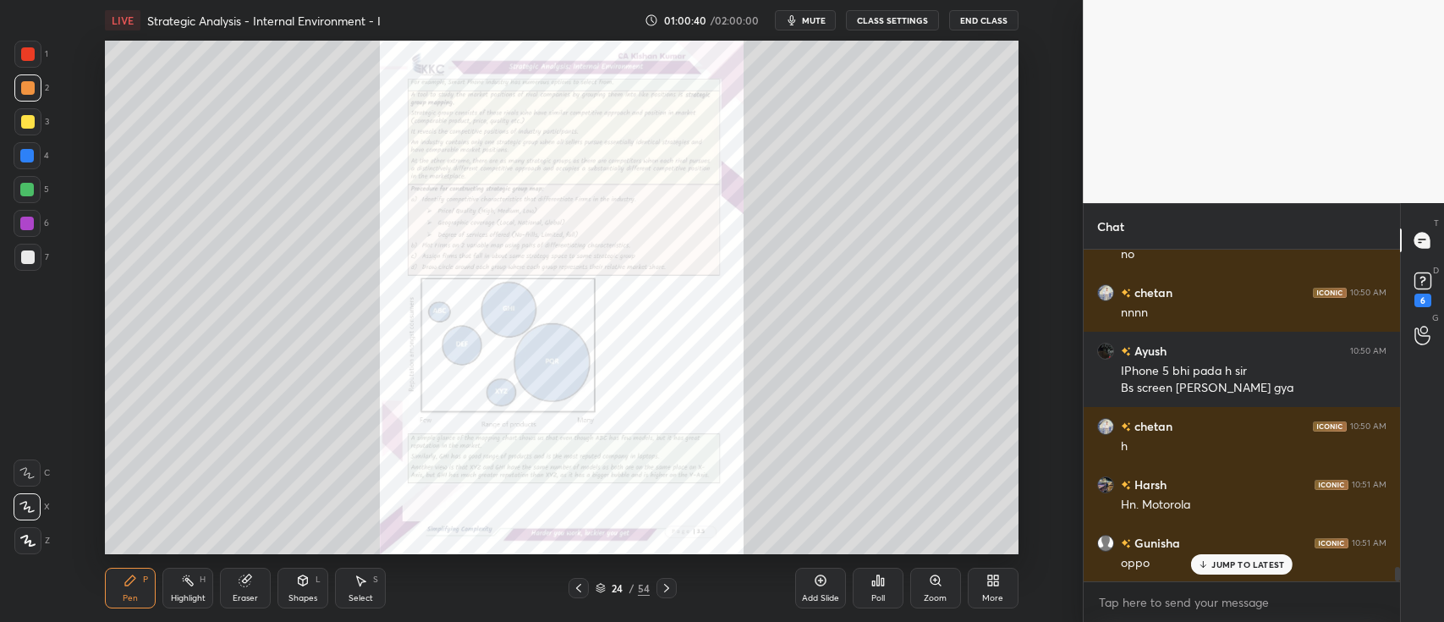
click at [670, 590] on icon at bounding box center [667, 588] width 14 height 14
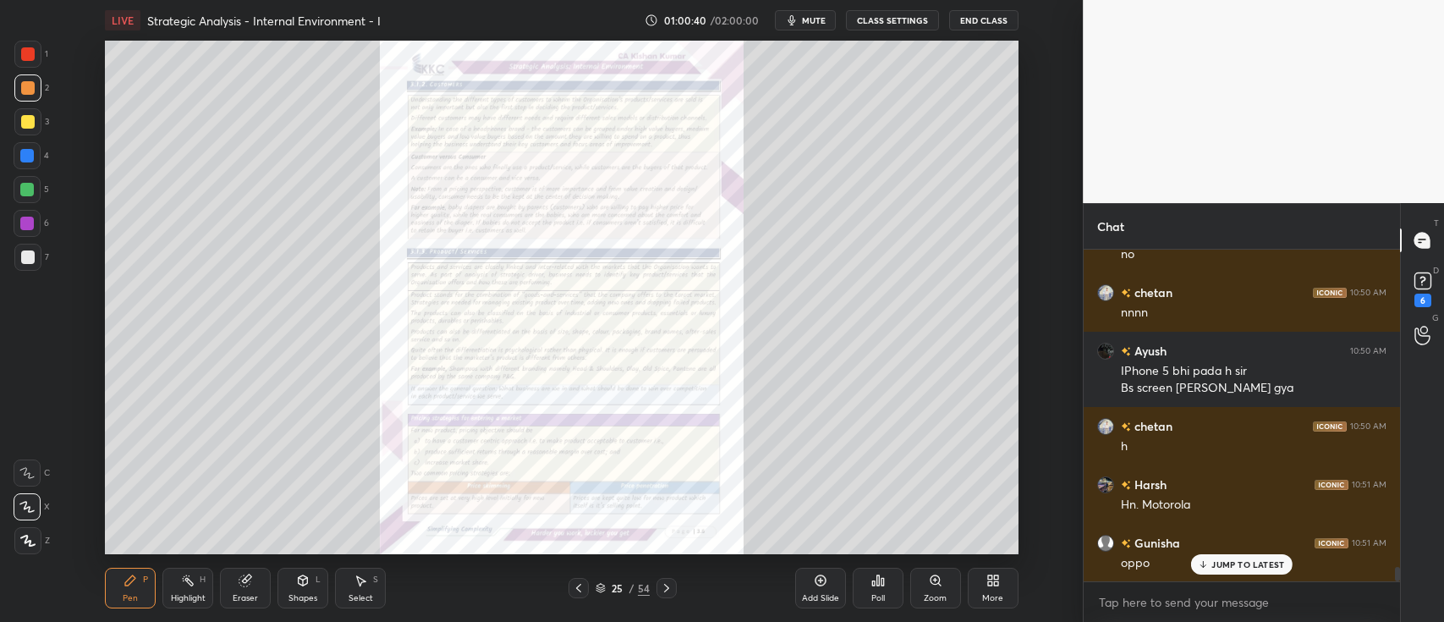
scroll to position [7452, 0]
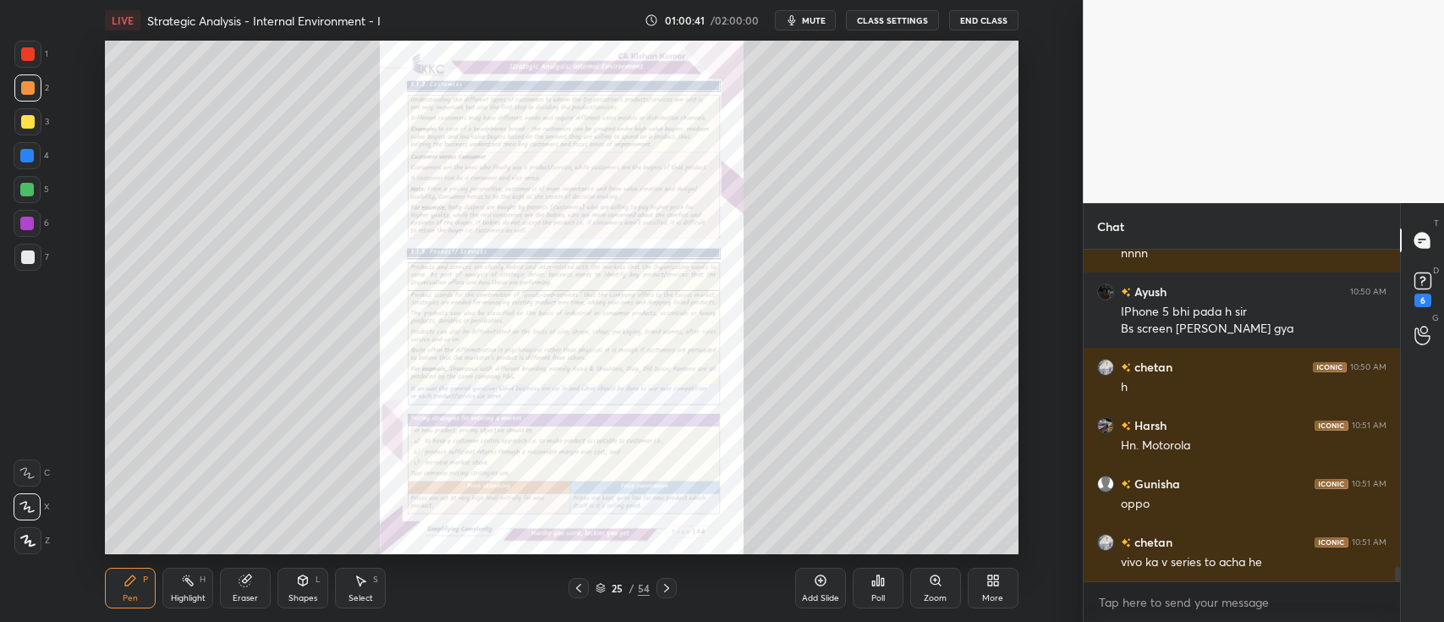
click at [582, 587] on icon at bounding box center [579, 588] width 14 height 14
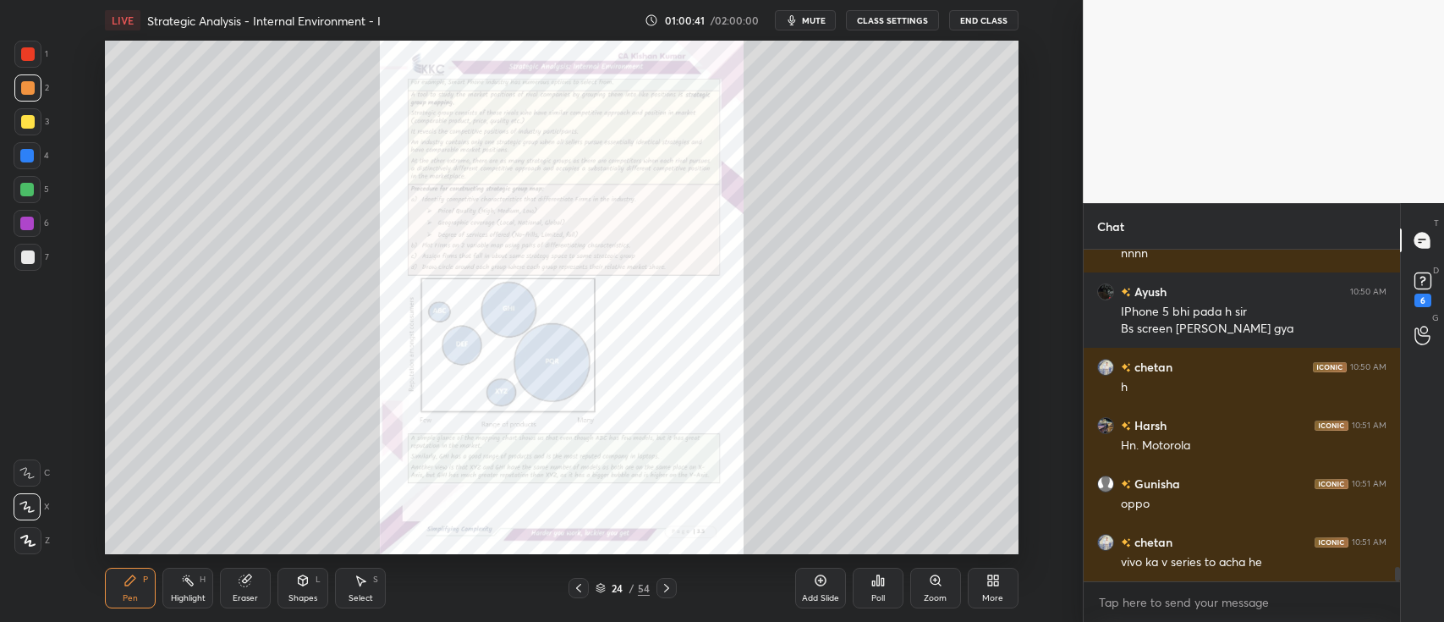
click at [930, 592] on div "Zoom" at bounding box center [936, 588] width 51 height 41
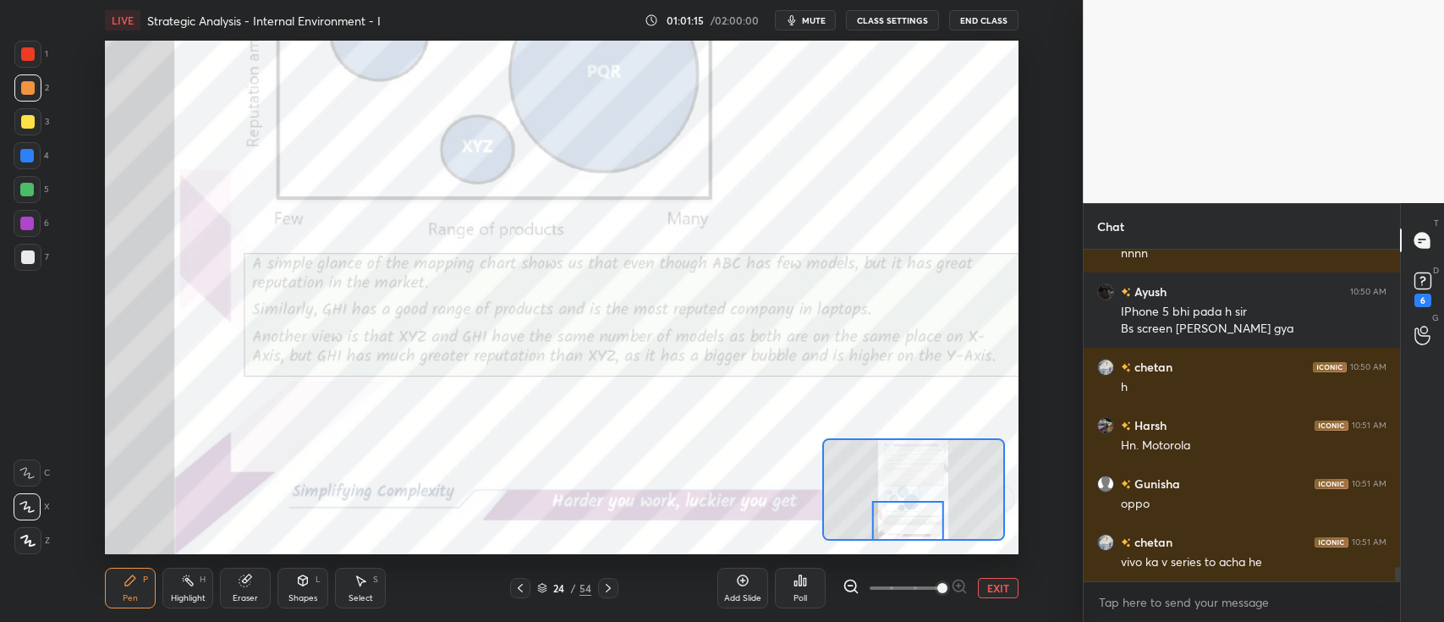
scroll to position [7468, 0]
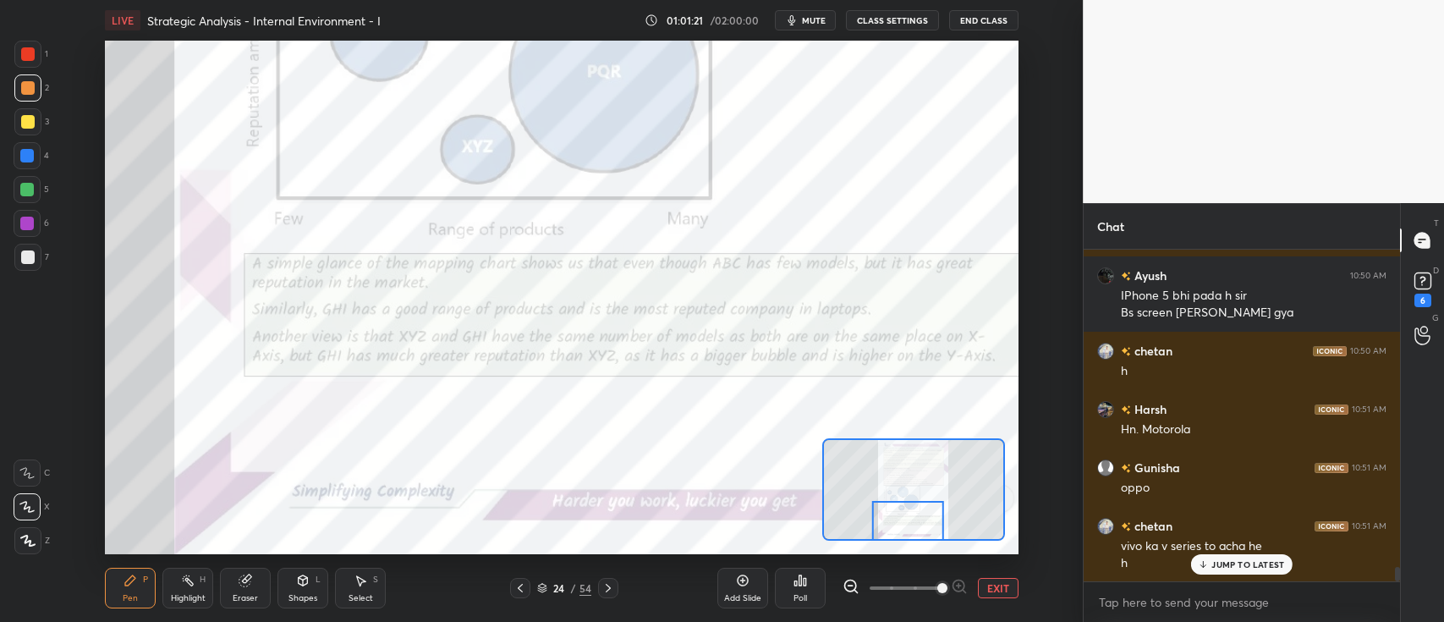
click at [995, 596] on button "EXIT" at bounding box center [998, 588] width 41 height 20
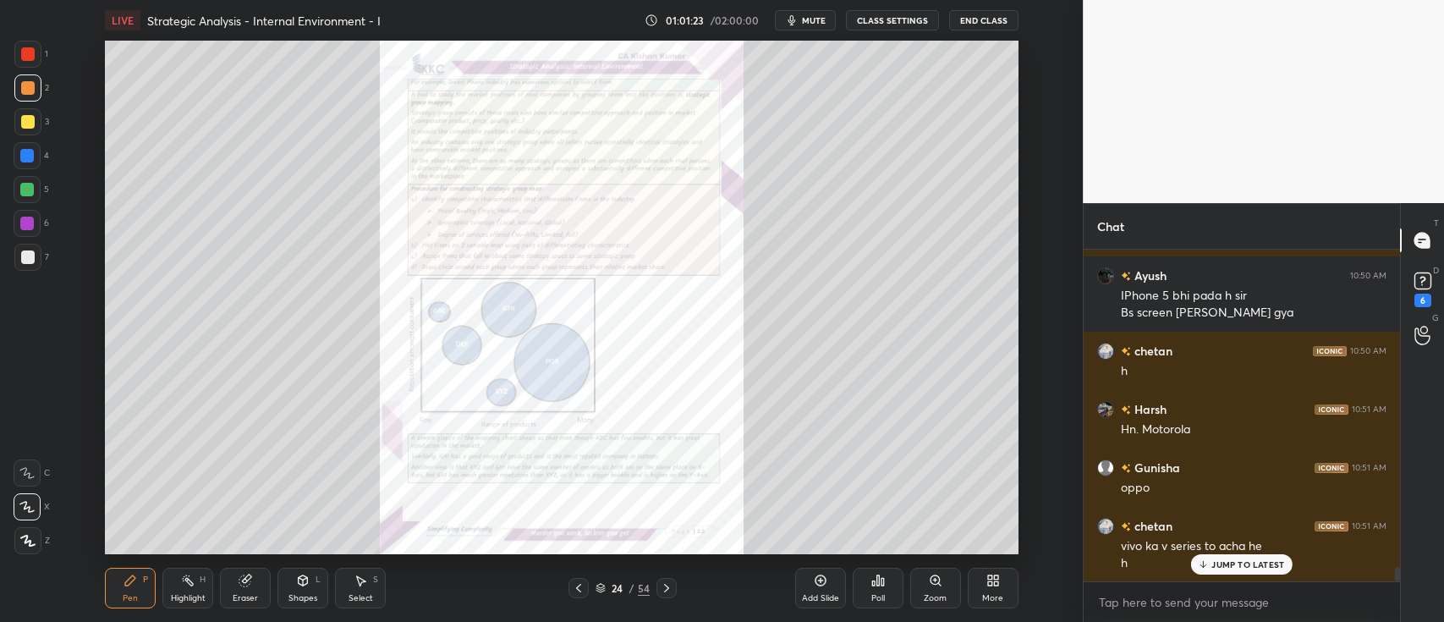
click at [817, 586] on icon at bounding box center [821, 581] width 14 height 14
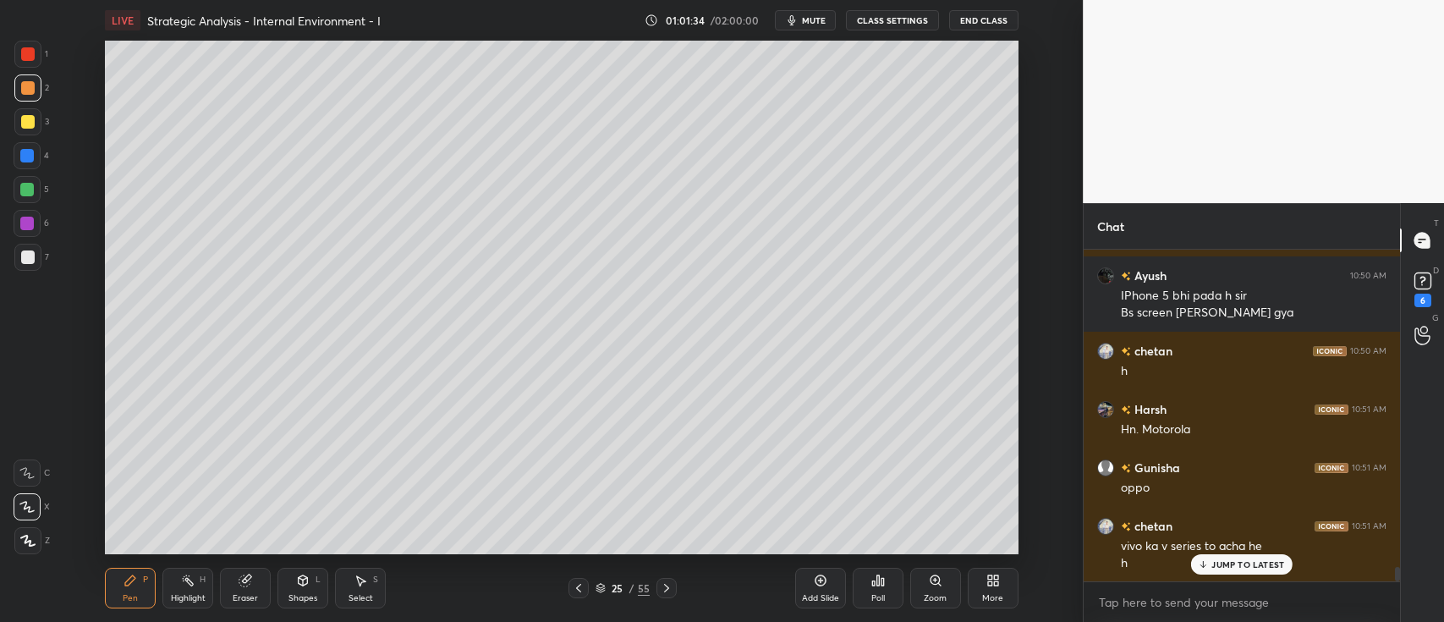
click at [816, 587] on div "Add Slide" at bounding box center [820, 588] width 51 height 41
click at [30, 124] on div at bounding box center [28, 122] width 14 height 14
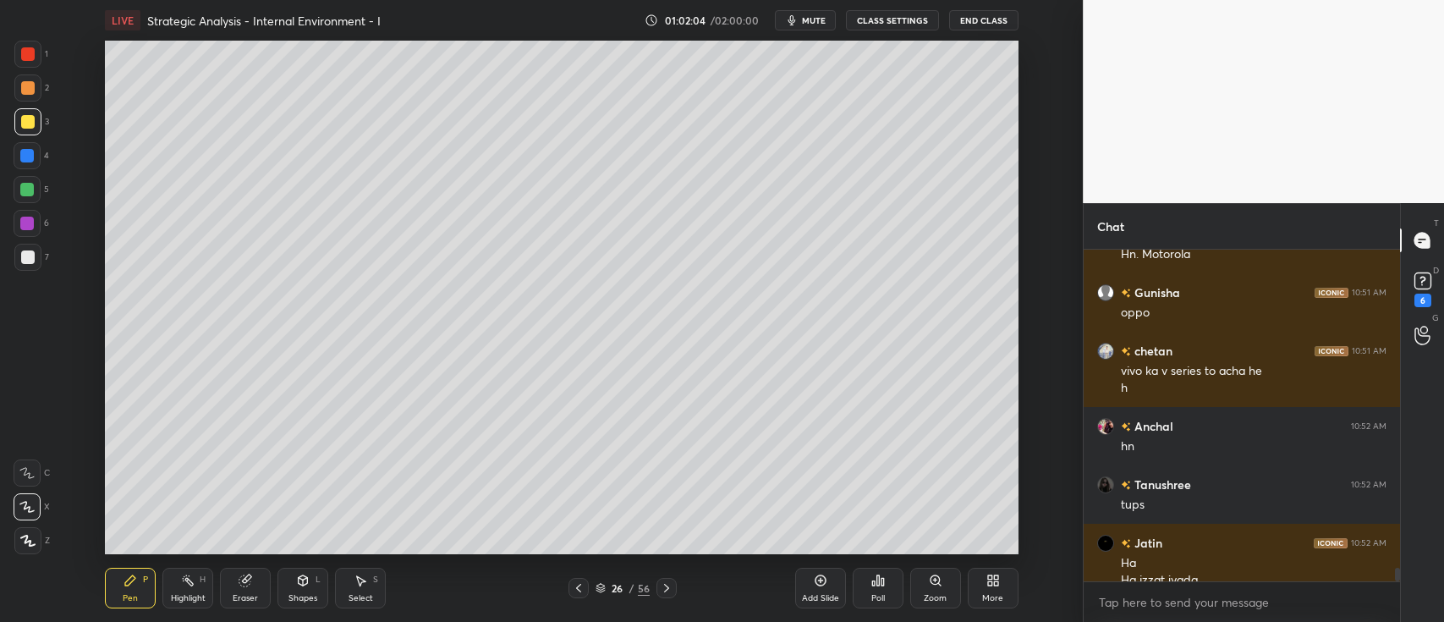
scroll to position [7661, 0]
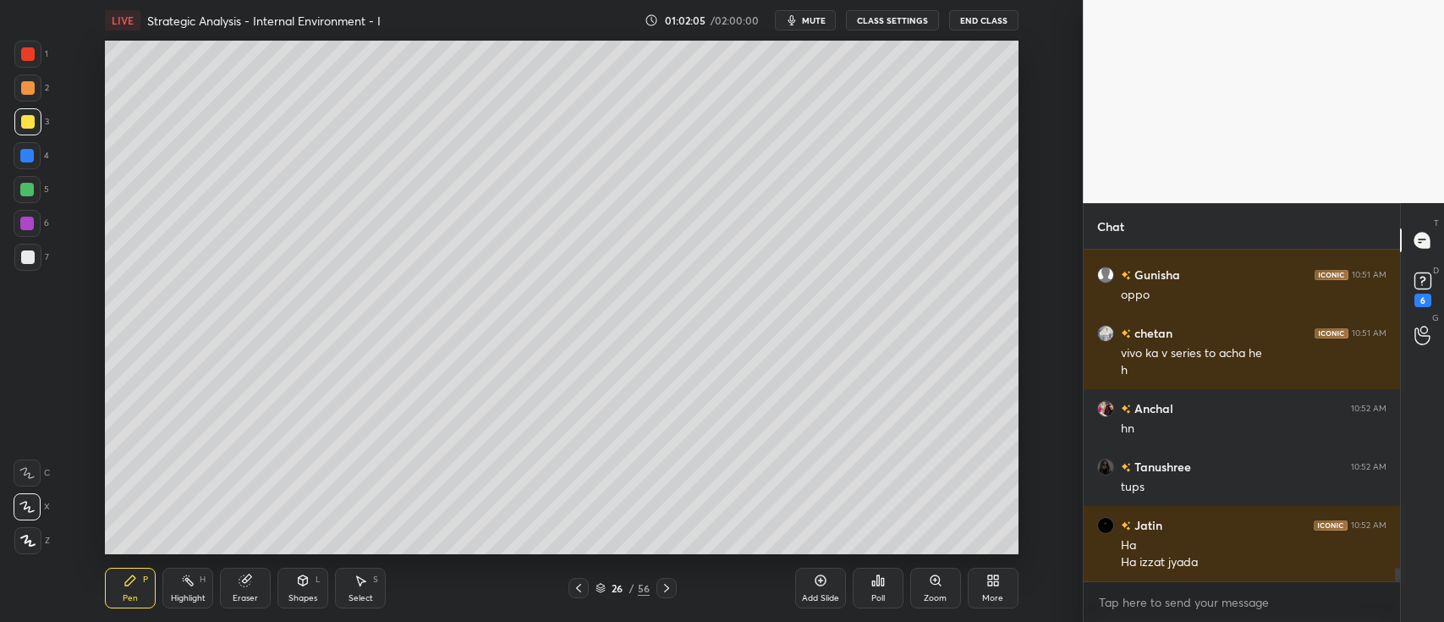
click at [41, 193] on div at bounding box center [27, 189] width 27 height 27
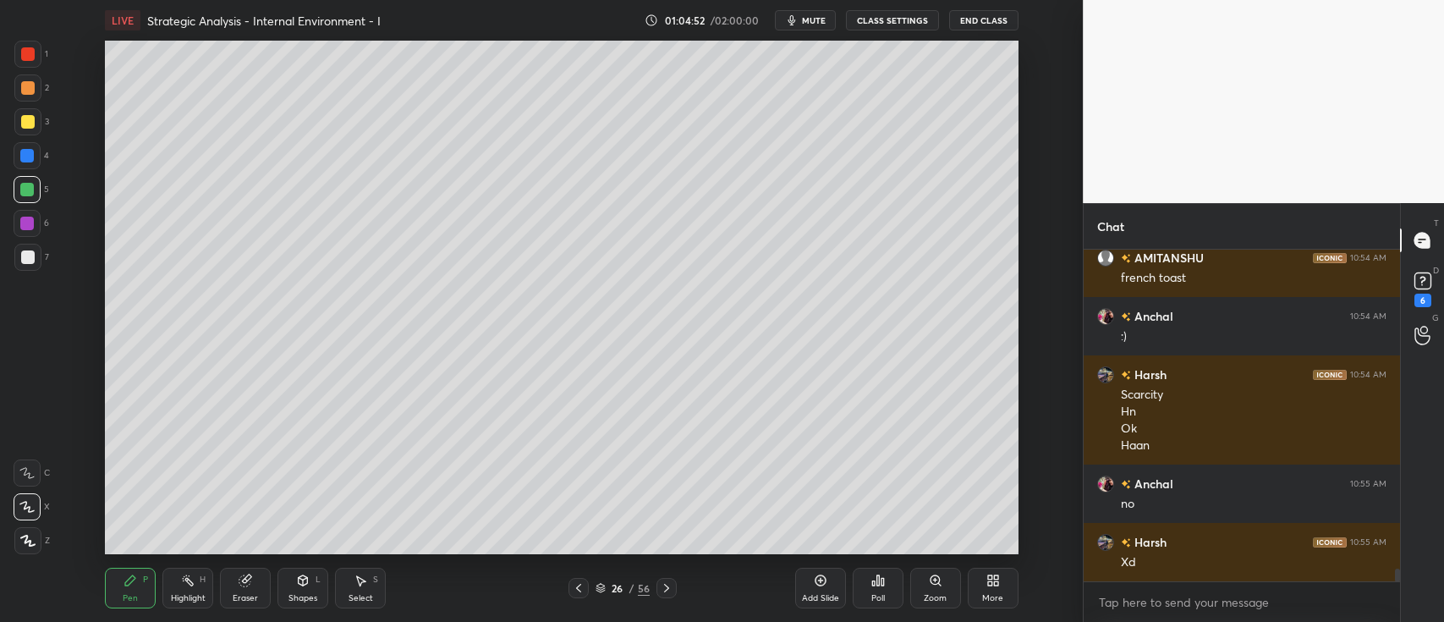
scroll to position [8412, 0]
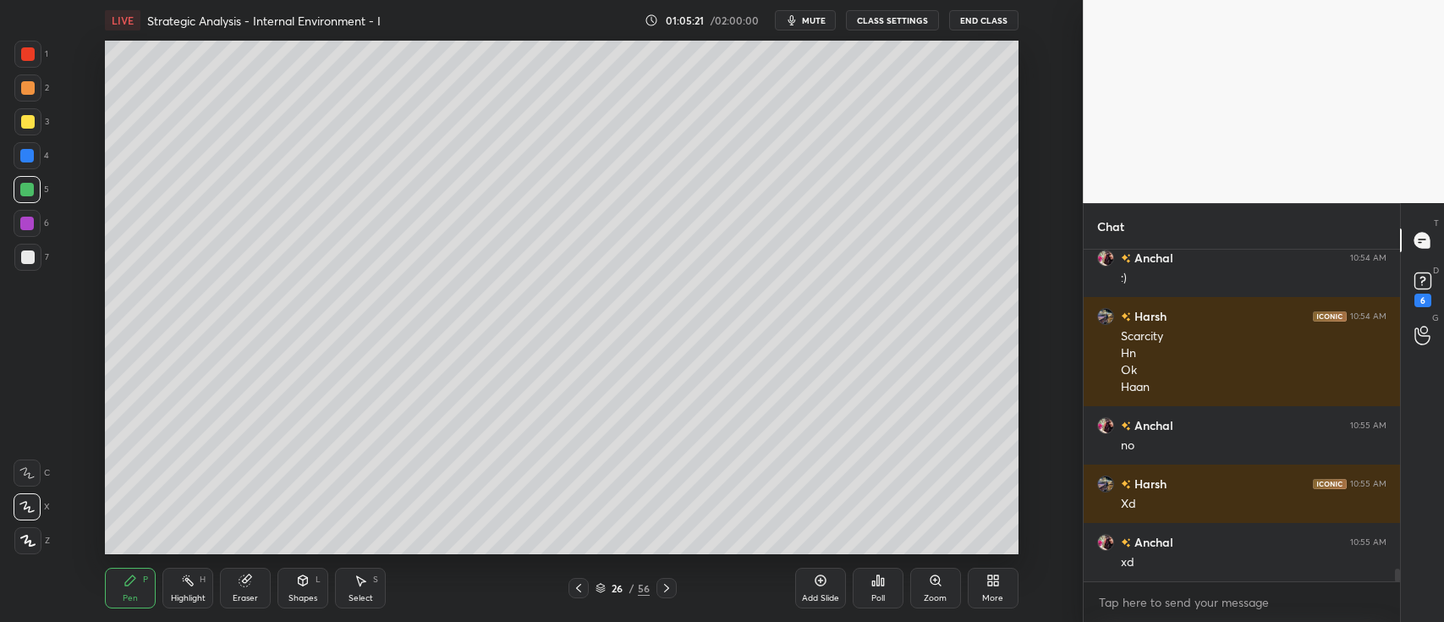
click at [22, 91] on div at bounding box center [28, 88] width 14 height 14
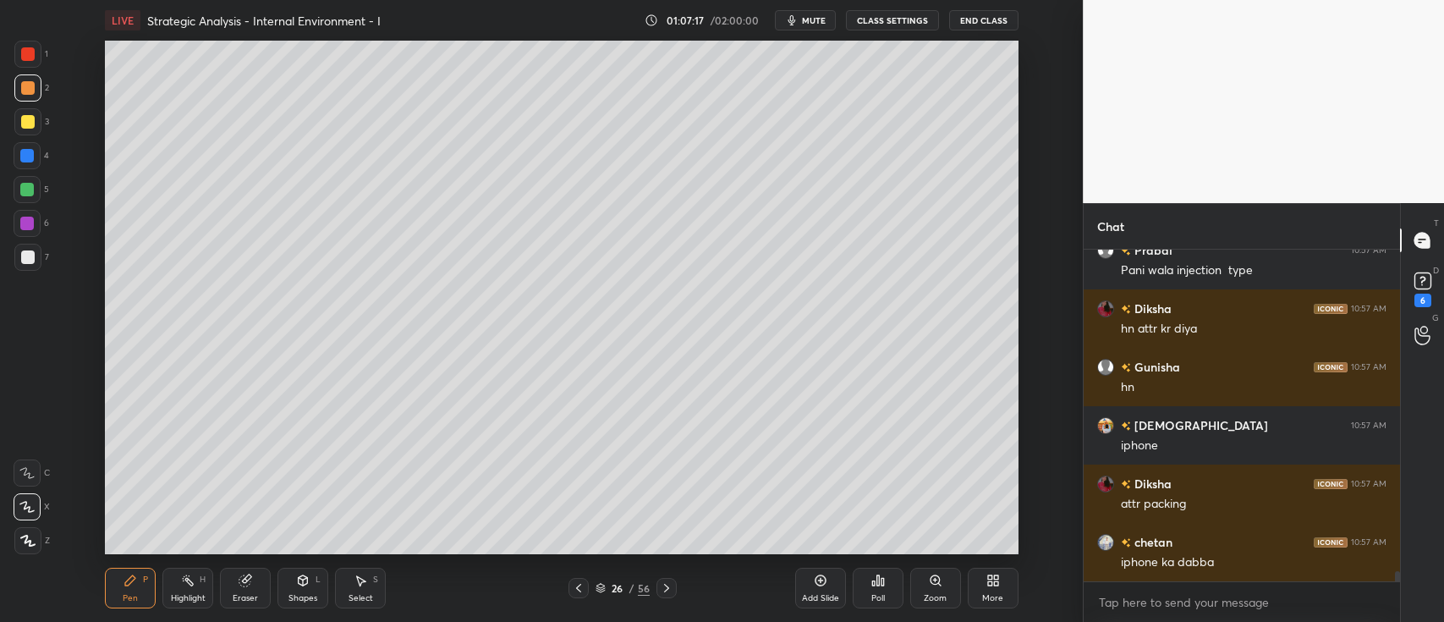
scroll to position [10280, 0]
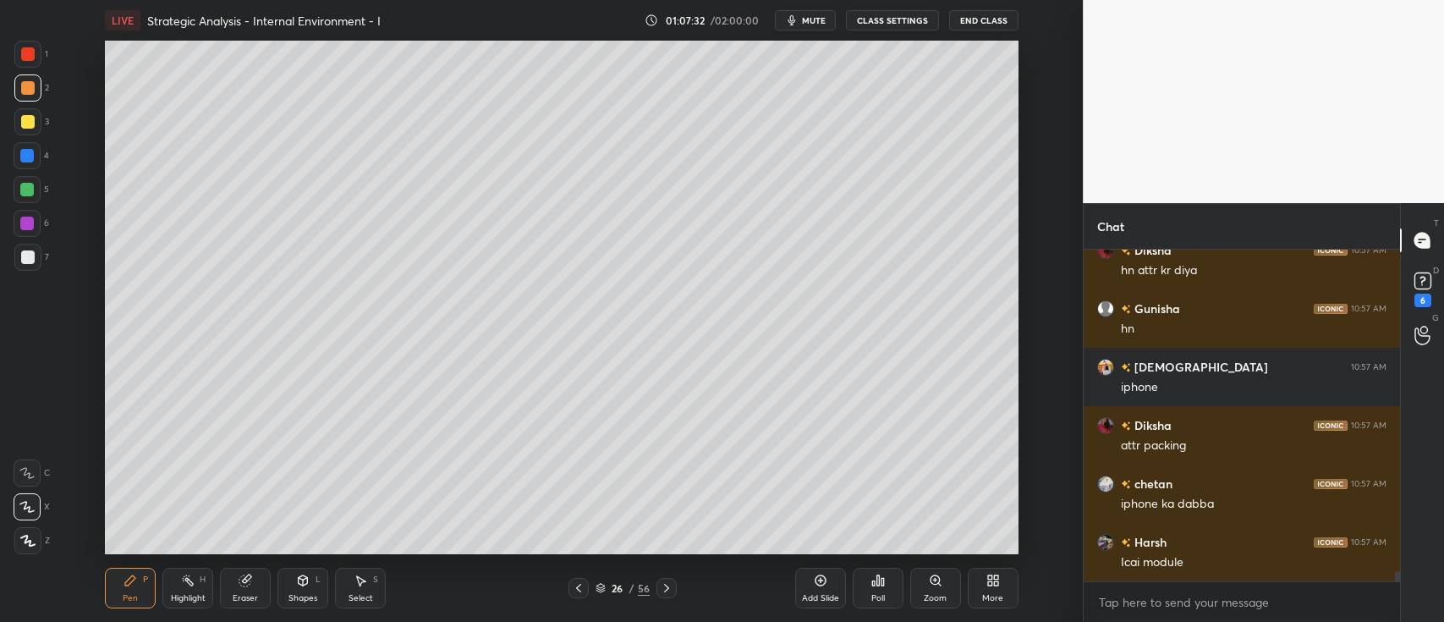
click at [27, 125] on div at bounding box center [28, 122] width 14 height 14
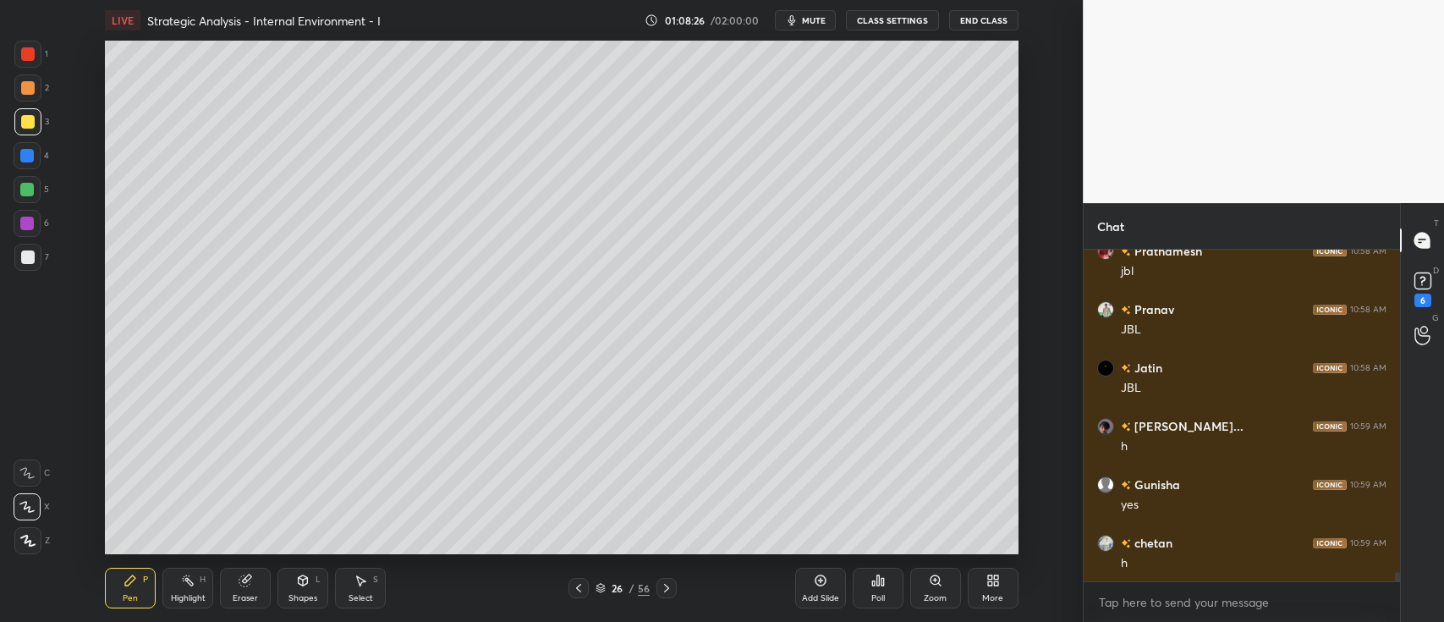
scroll to position [11331, 0]
click at [38, 219] on div at bounding box center [27, 223] width 27 height 27
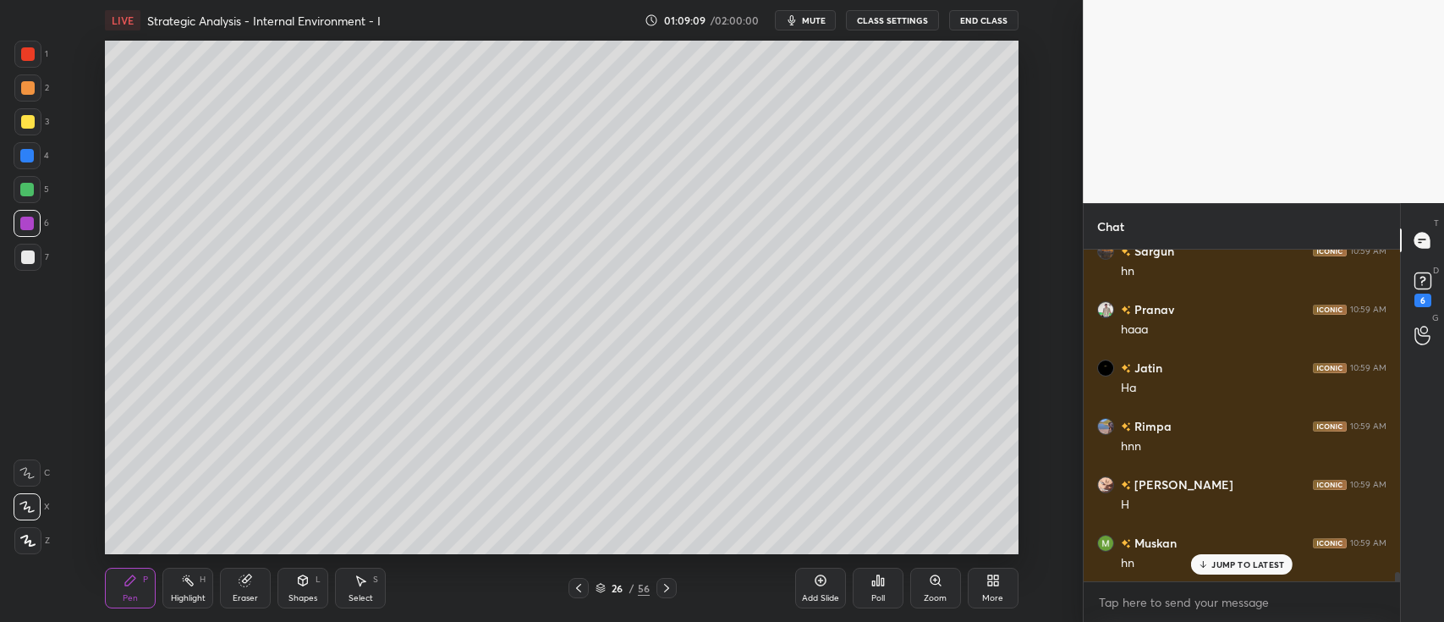
scroll to position [11874, 0]
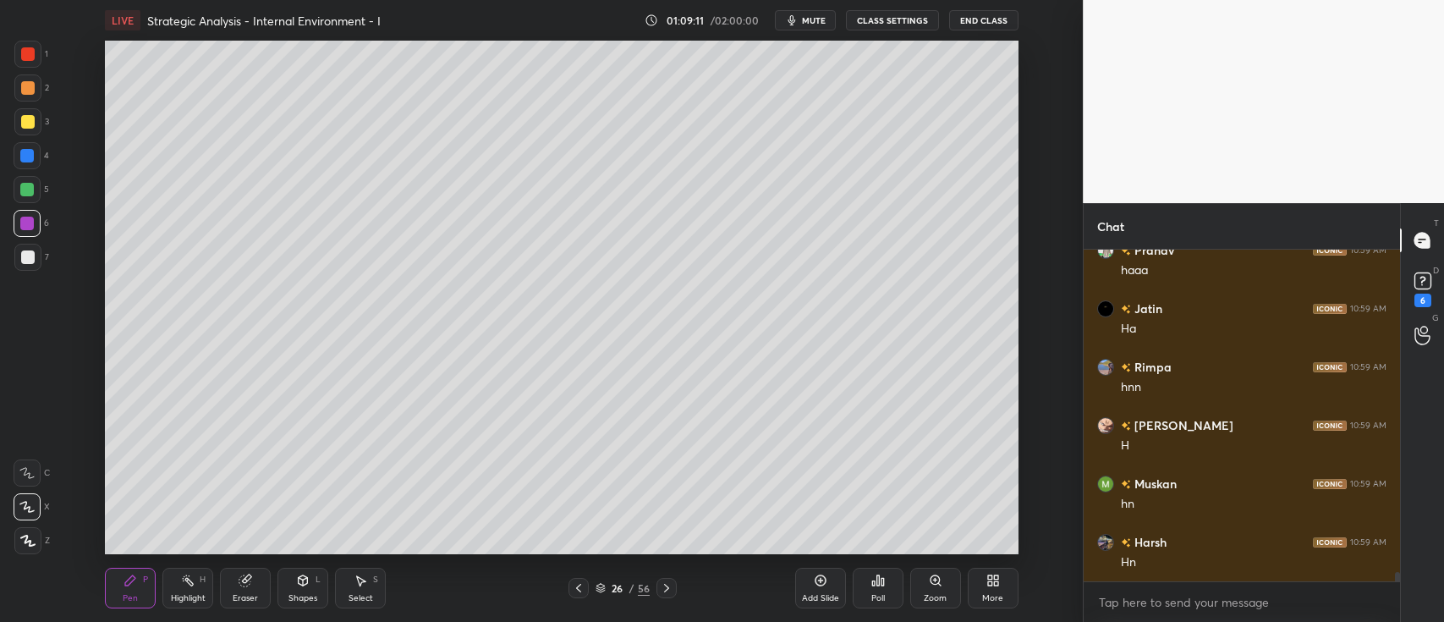
click at [34, 92] on div at bounding box center [27, 87] width 27 height 27
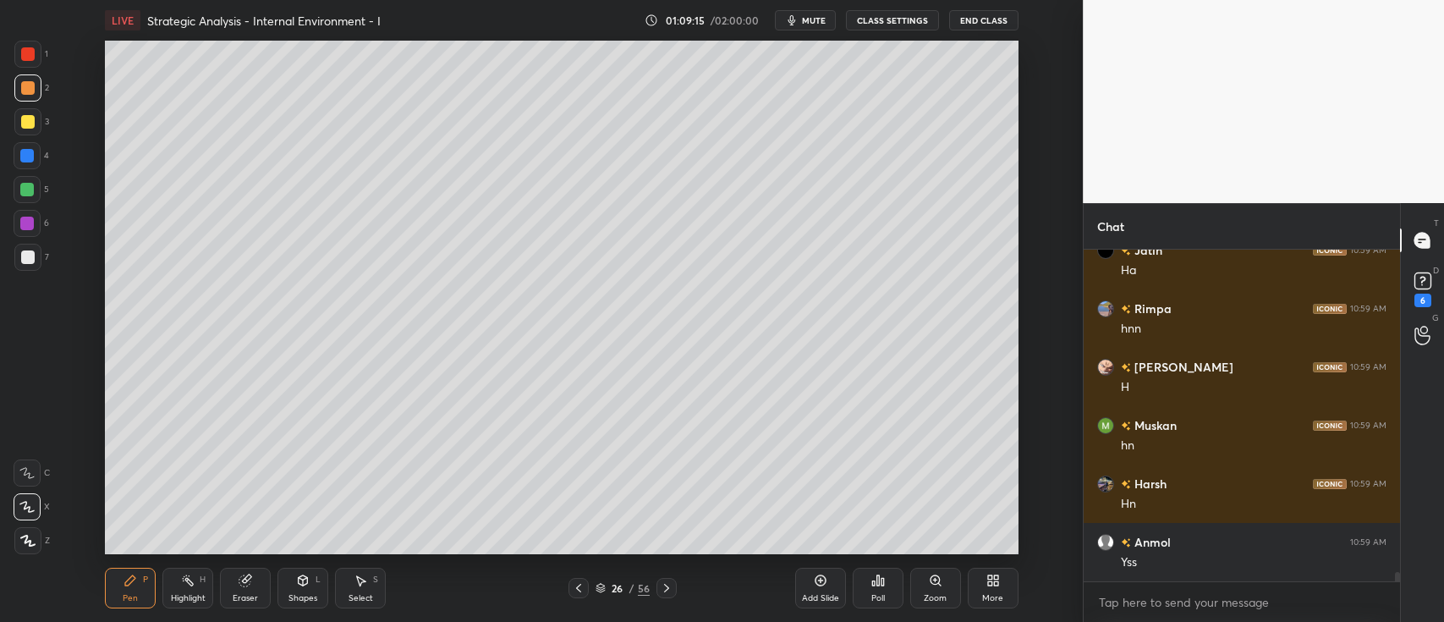
scroll to position [11990, 0]
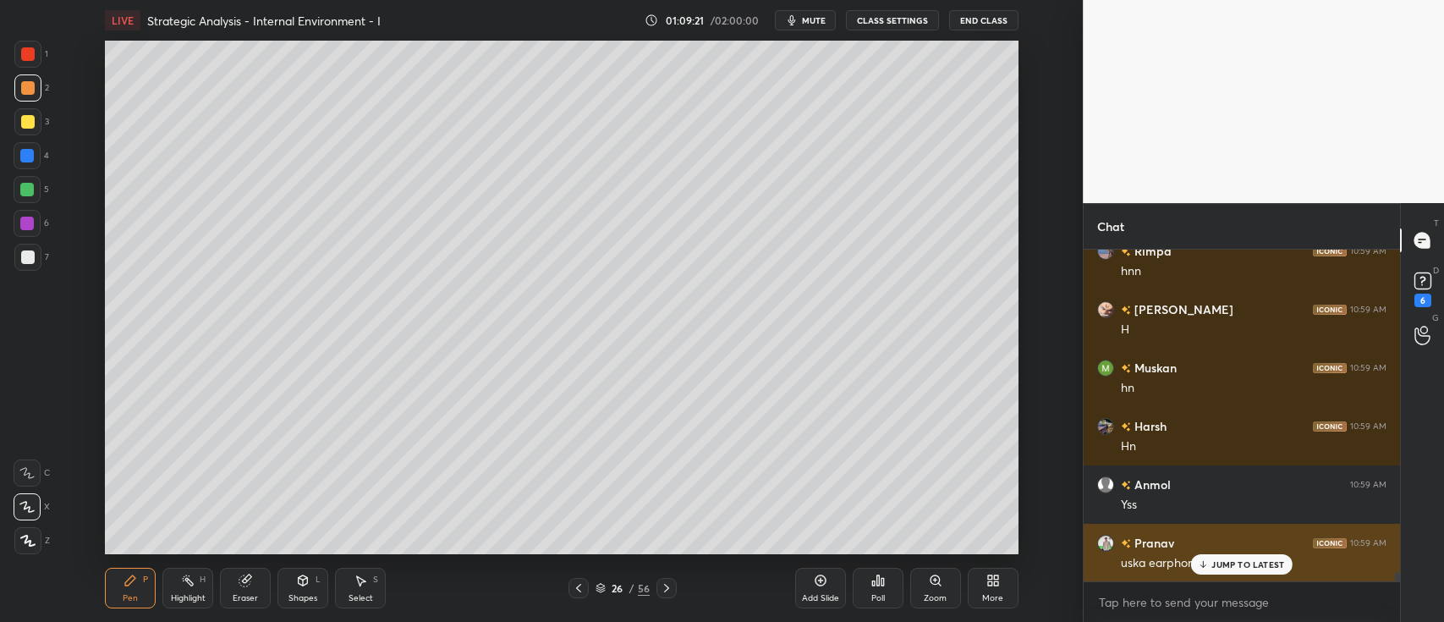
click at [1219, 565] on p "JUMP TO LATEST" at bounding box center [1248, 564] width 73 height 10
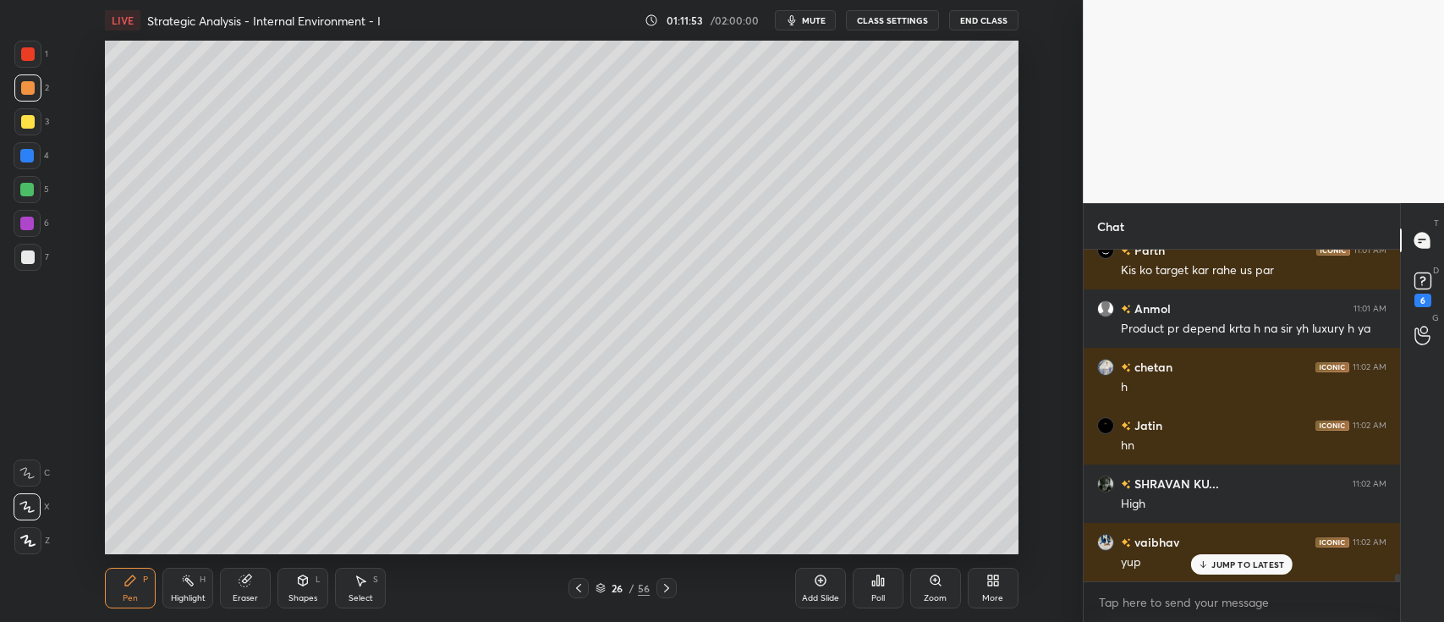
scroll to position [14182, 0]
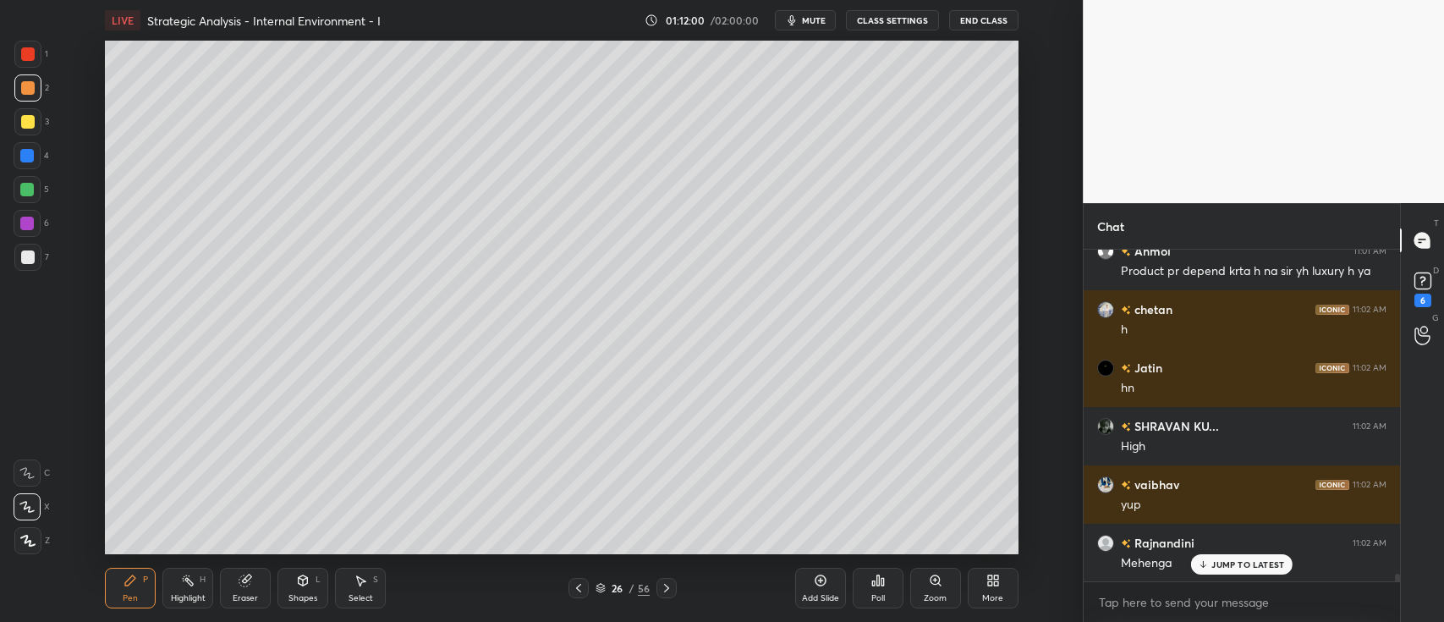
click at [814, 594] on div "Add Slide" at bounding box center [820, 598] width 37 height 8
click at [36, 120] on div at bounding box center [27, 121] width 27 height 27
click at [34, 191] on div at bounding box center [27, 190] width 14 height 14
click at [302, 583] on icon at bounding box center [303, 580] width 9 height 10
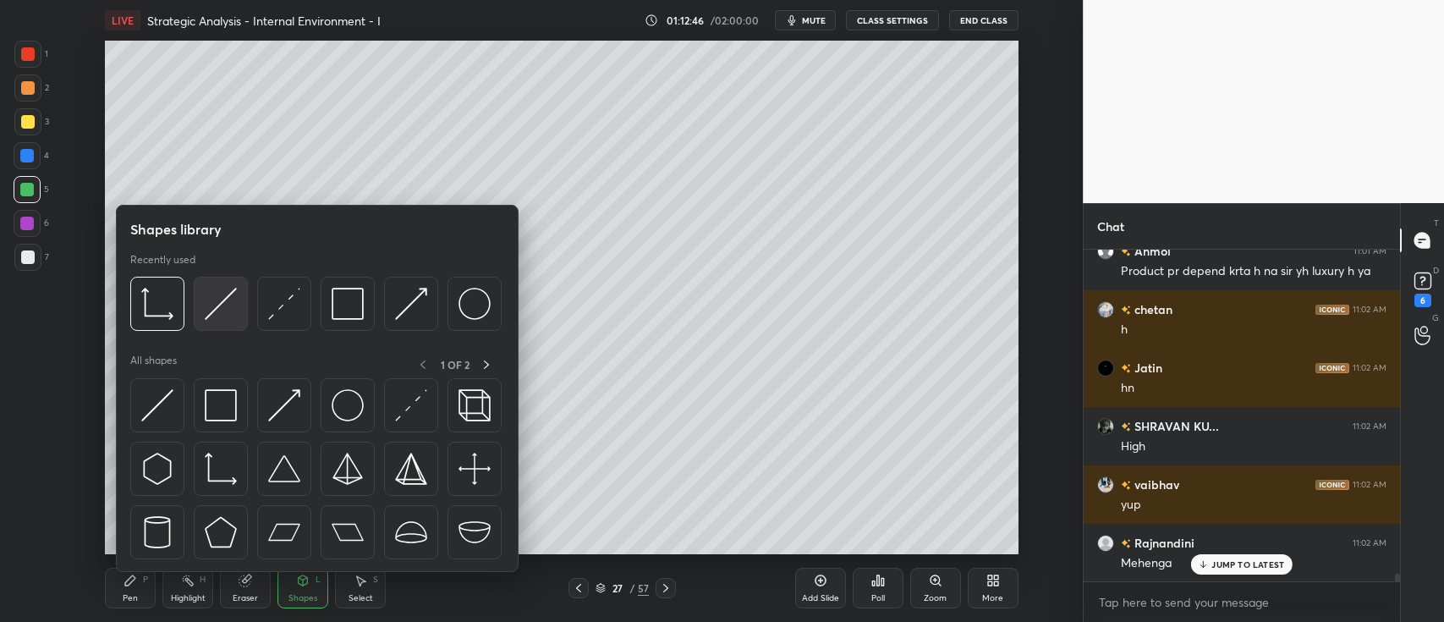
click at [225, 300] on img at bounding box center [221, 304] width 32 height 32
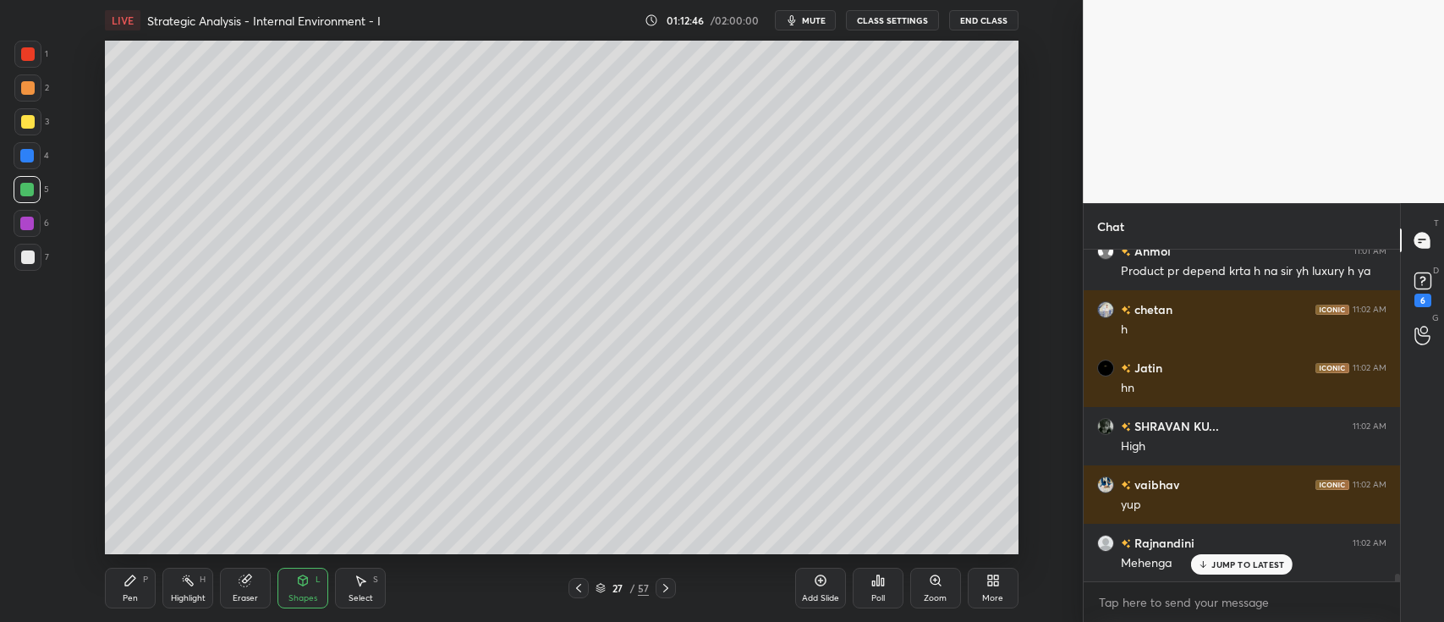
click at [62, 250] on div "Setting up your live class Poll for secs No correct answer Start poll" at bounding box center [561, 298] width 1015 height 514
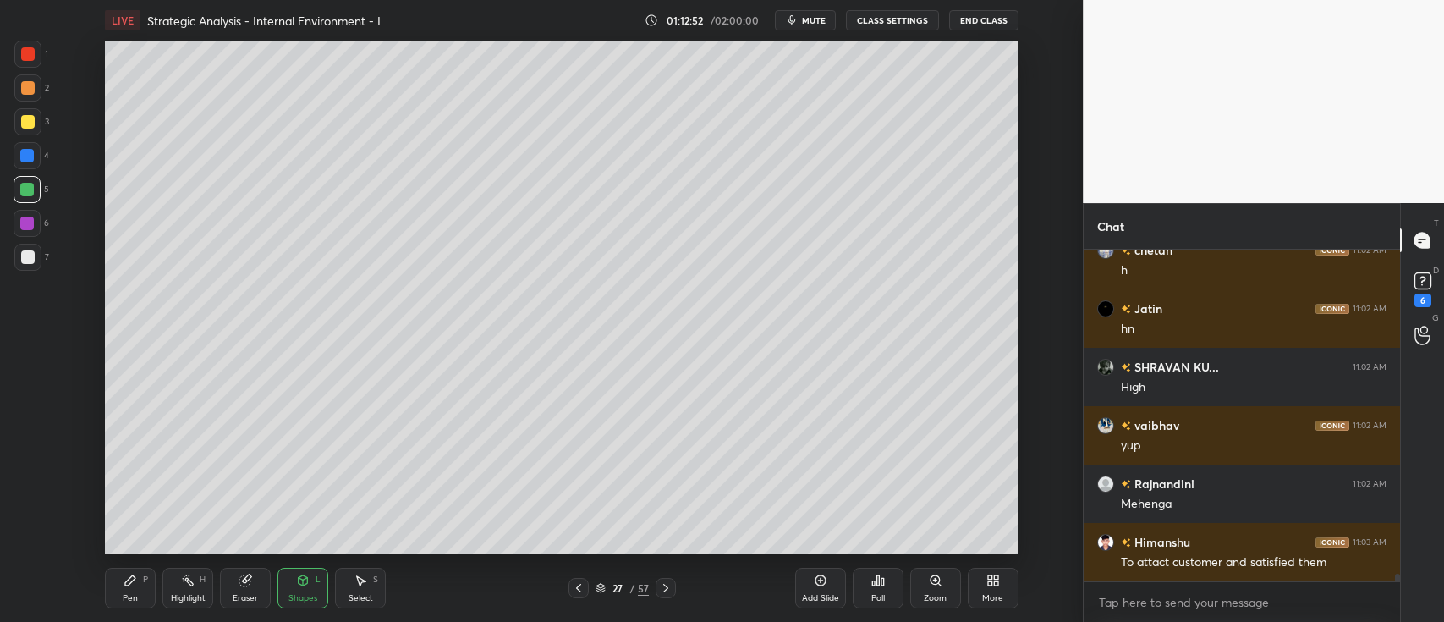
click at [33, 91] on div at bounding box center [28, 88] width 14 height 14
click at [129, 570] on div "Pen P" at bounding box center [130, 588] width 51 height 41
click at [818, 591] on div "Add Slide" at bounding box center [820, 588] width 51 height 41
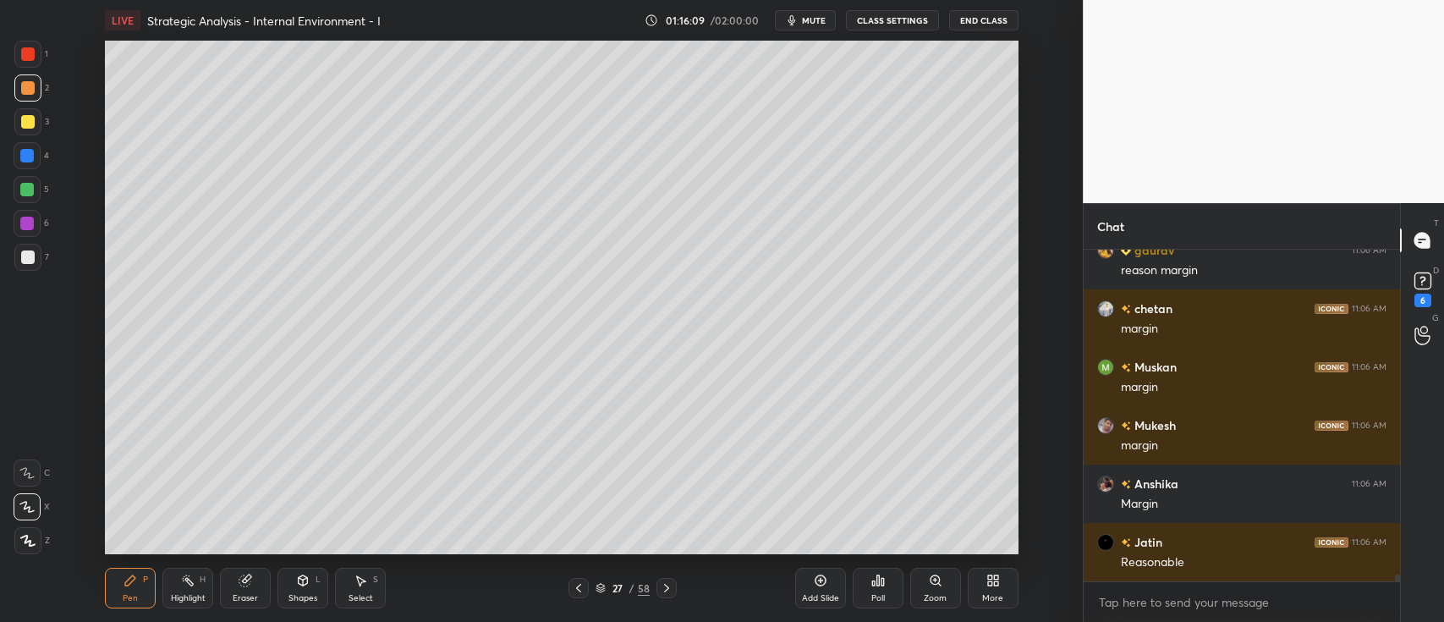
scroll to position [16343, 0]
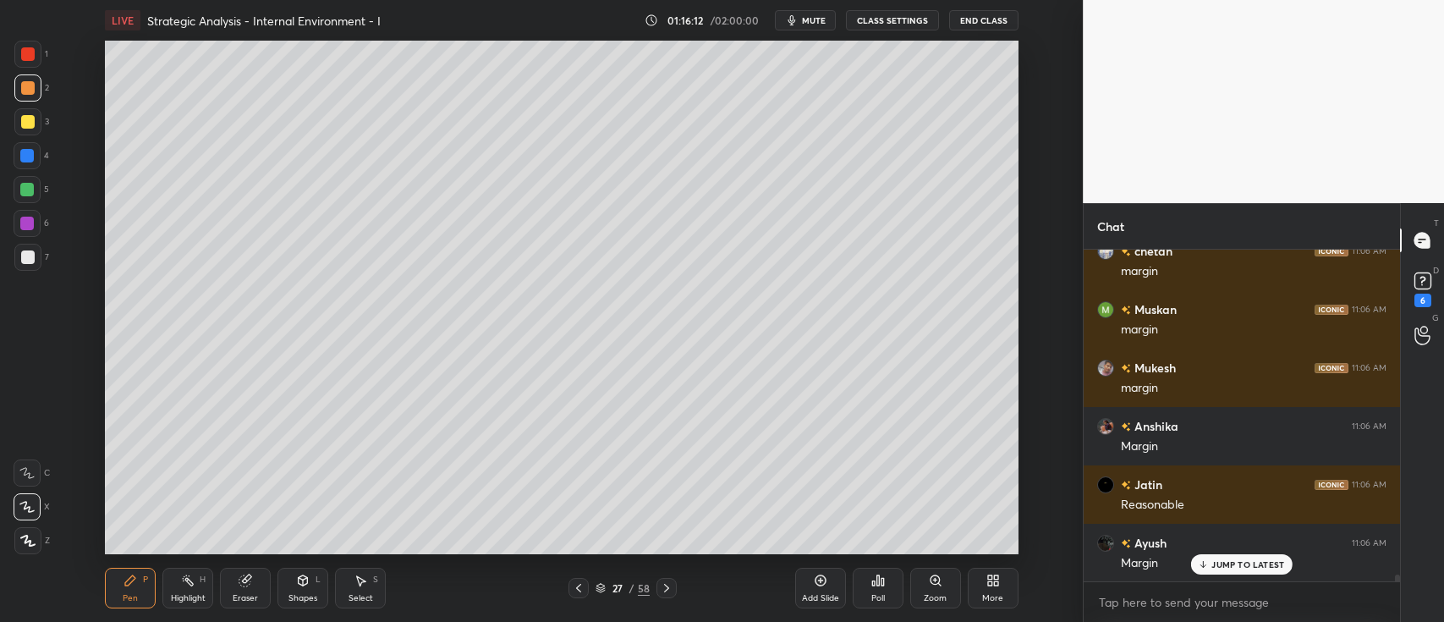
click at [29, 189] on div at bounding box center [27, 190] width 14 height 14
click at [27, 156] on div at bounding box center [27, 156] width 14 height 14
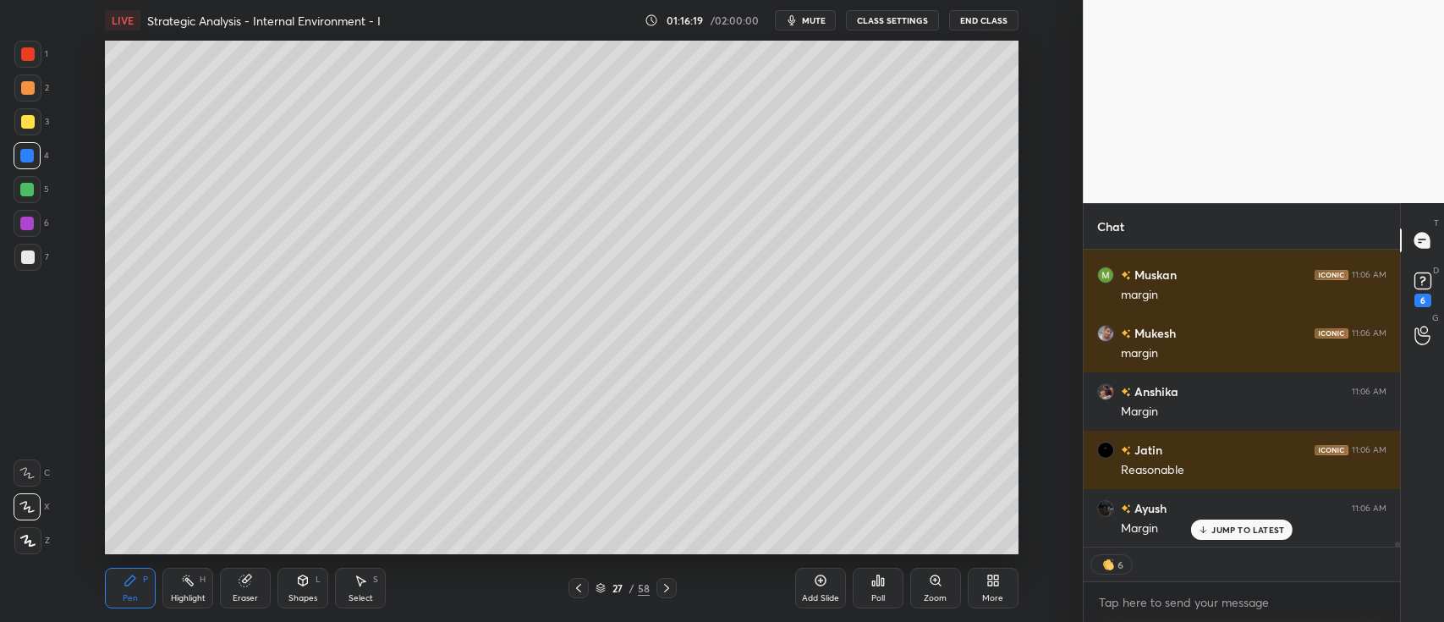
scroll to position [16437, 0]
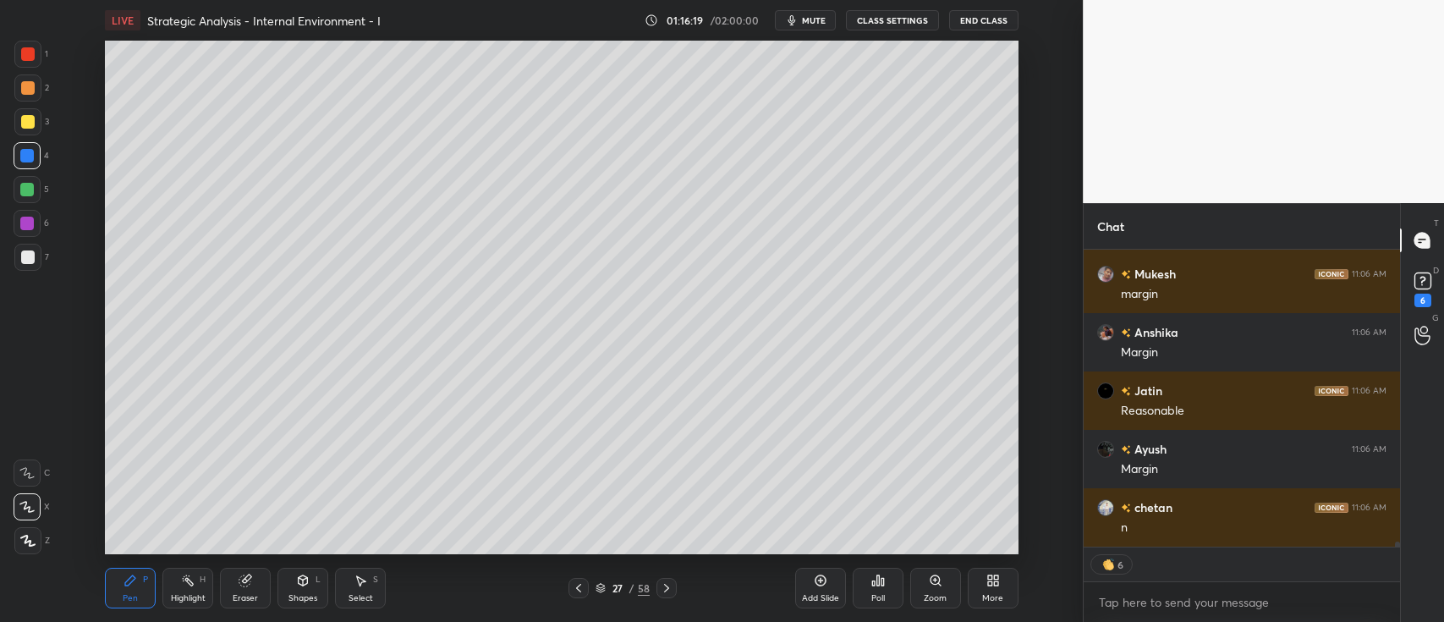
click at [30, 122] on div at bounding box center [28, 122] width 14 height 14
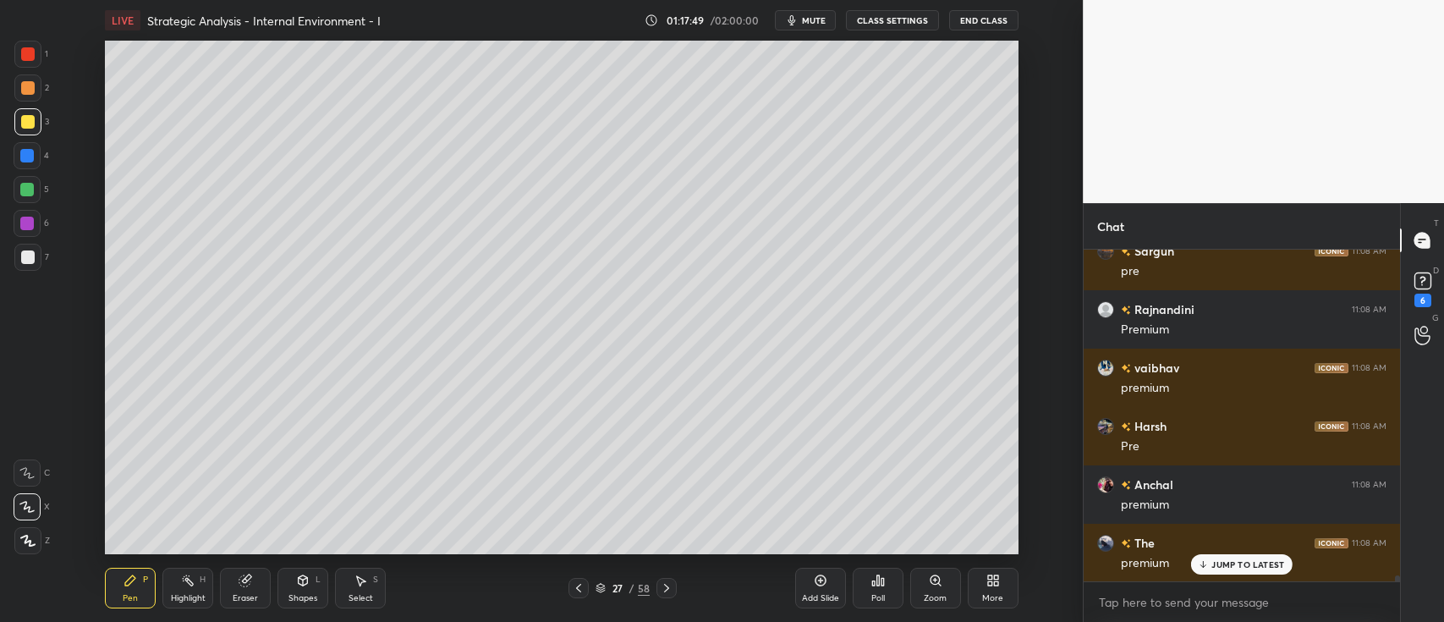
scroll to position [19380, 0]
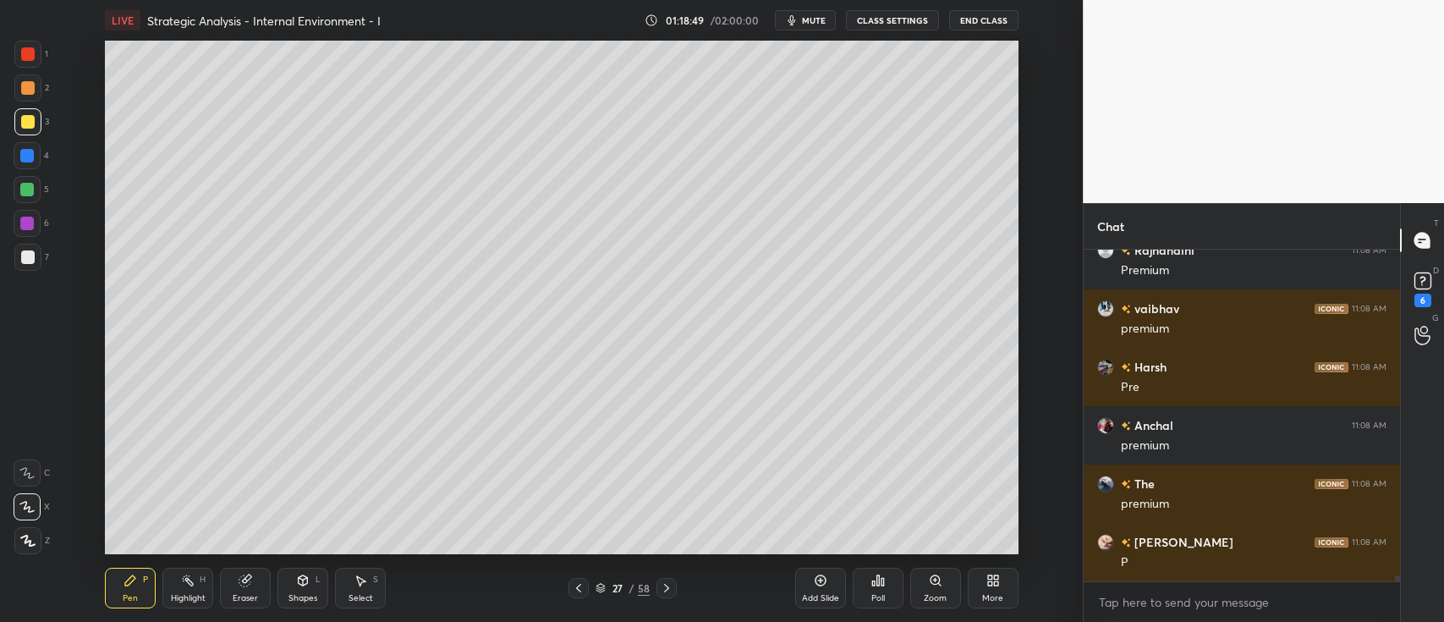
click at [30, 144] on div at bounding box center [27, 155] width 27 height 27
click at [247, 591] on div "Eraser" at bounding box center [245, 588] width 51 height 41
click at [131, 579] on icon at bounding box center [130, 580] width 10 height 10
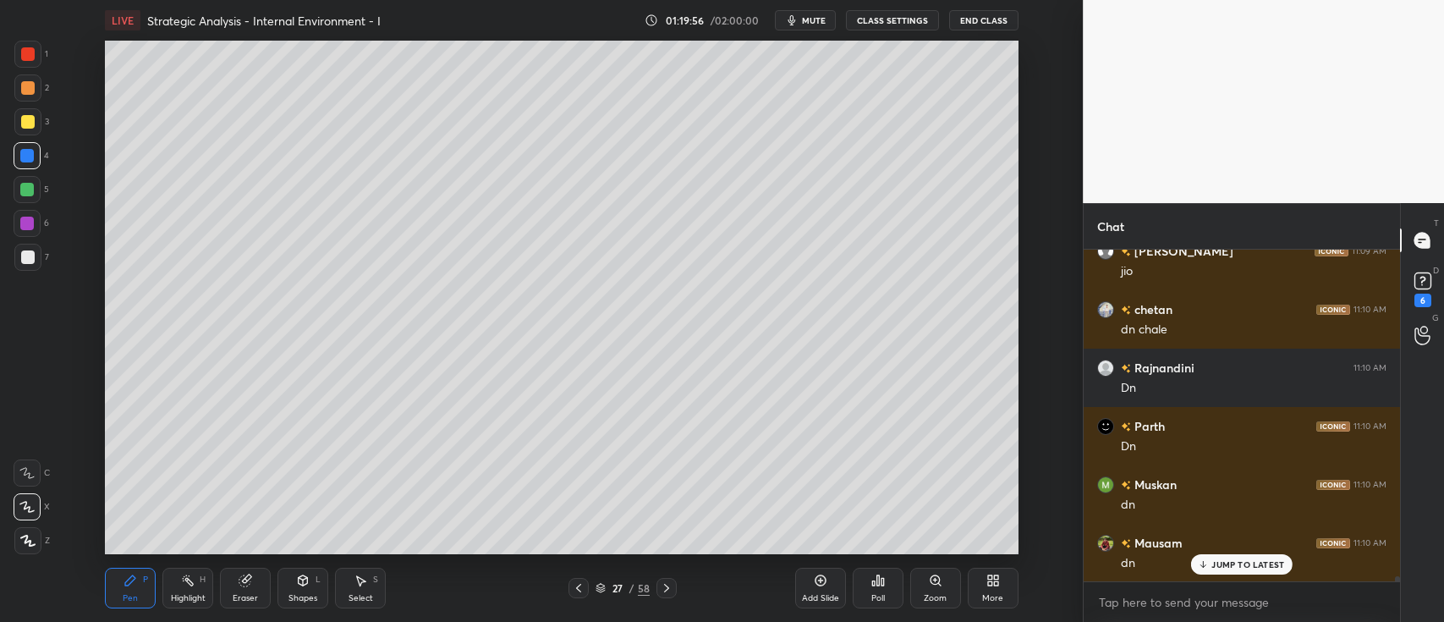
scroll to position [19964, 0]
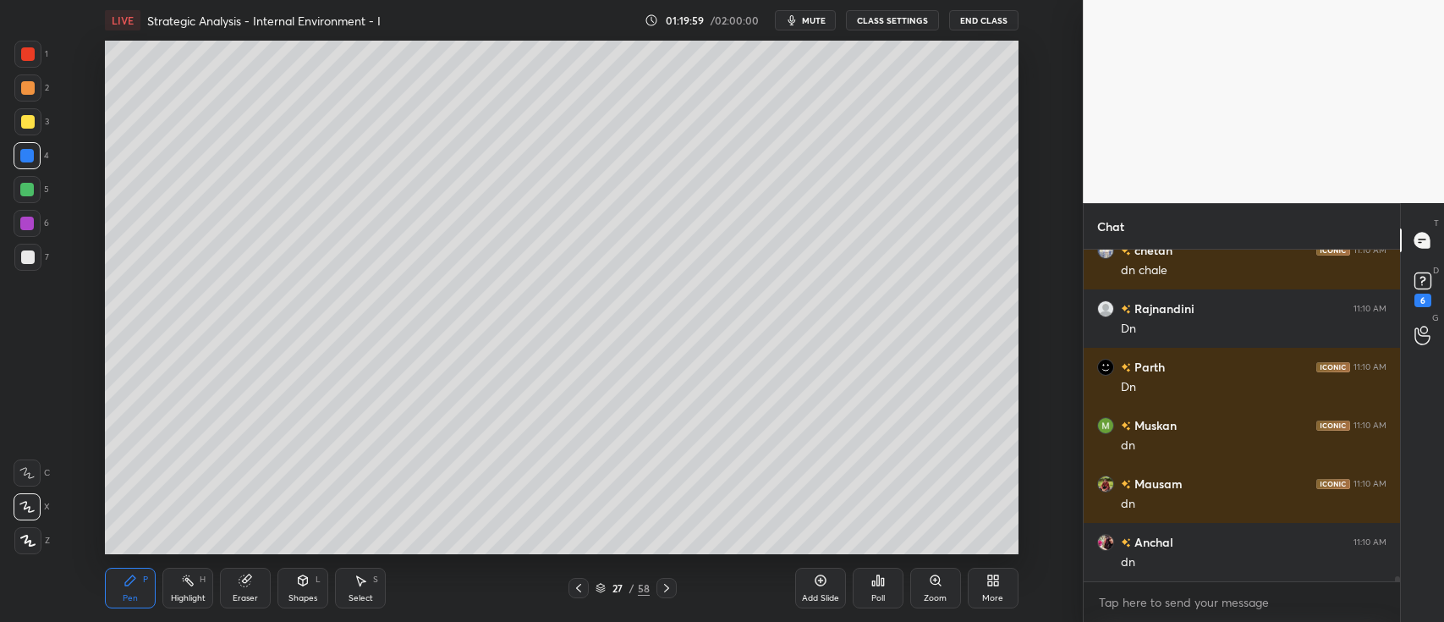
click at [670, 586] on icon at bounding box center [667, 588] width 14 height 14
click at [665, 588] on icon at bounding box center [667, 588] width 14 height 14
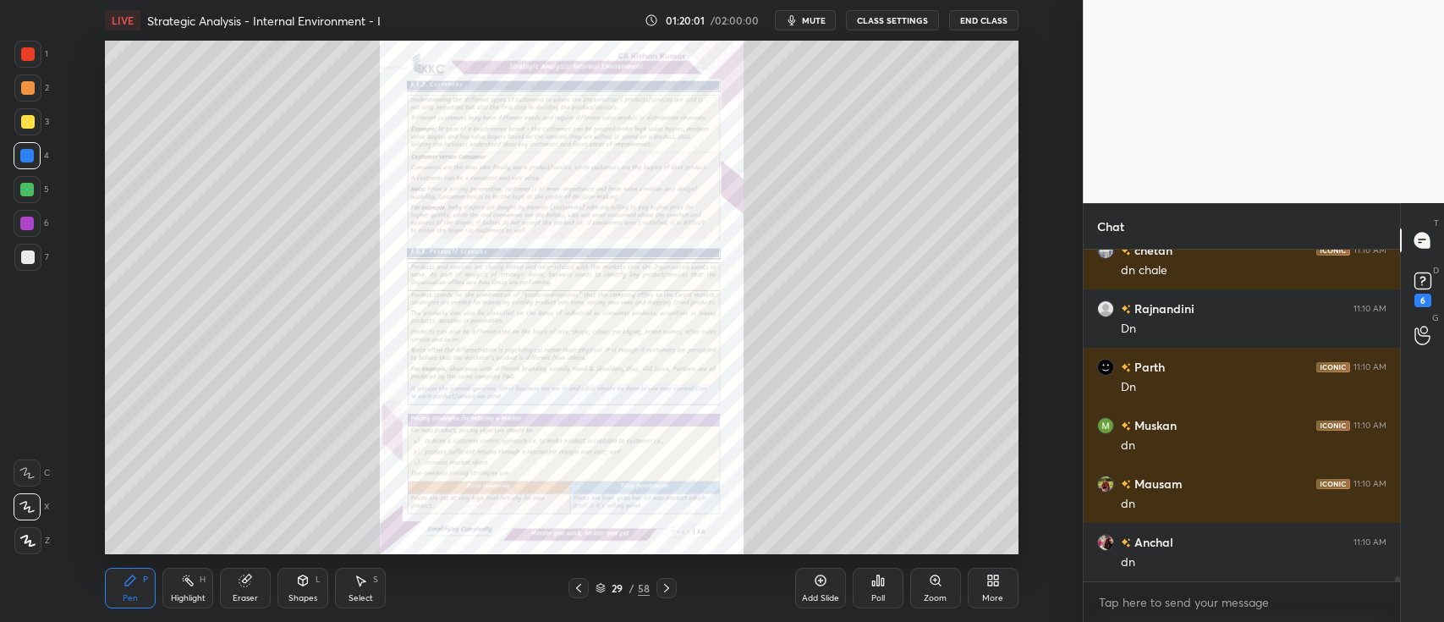
click at [934, 581] on icon at bounding box center [935, 579] width 9 height 9
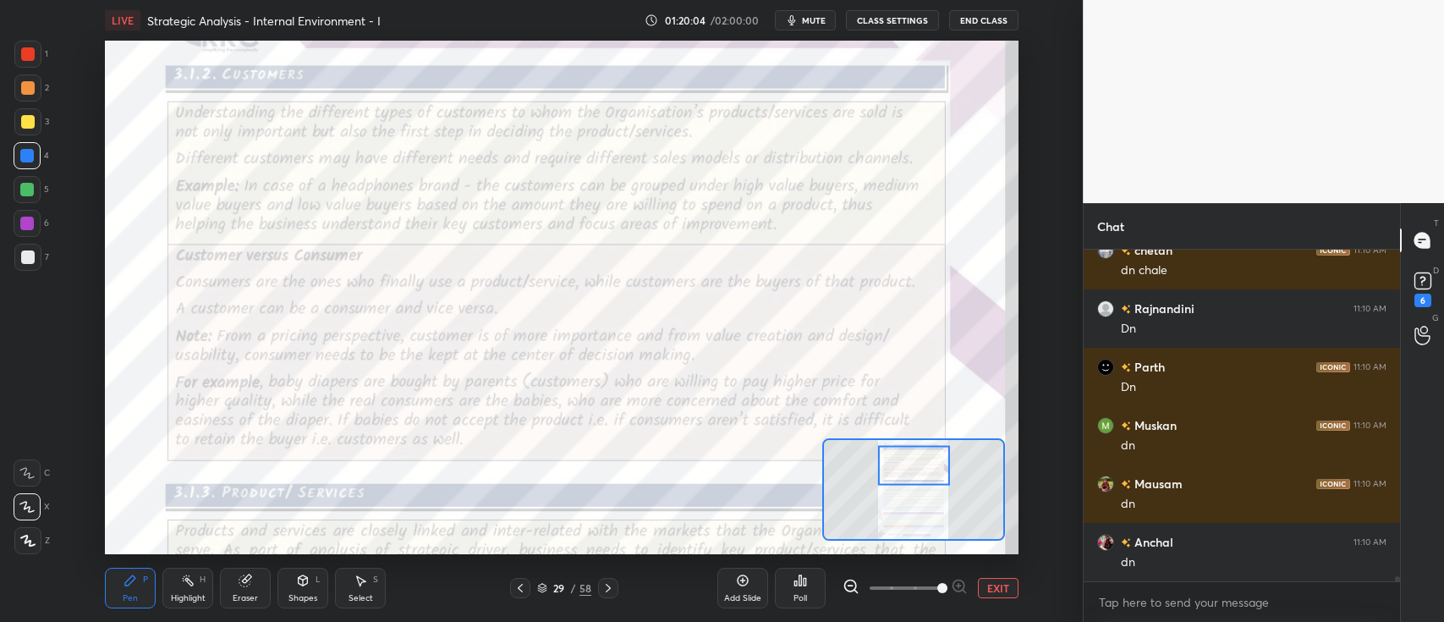
click at [45, 45] on div "1" at bounding box center [31, 54] width 34 height 27
click at [35, 467] on div at bounding box center [27, 472] width 27 height 27
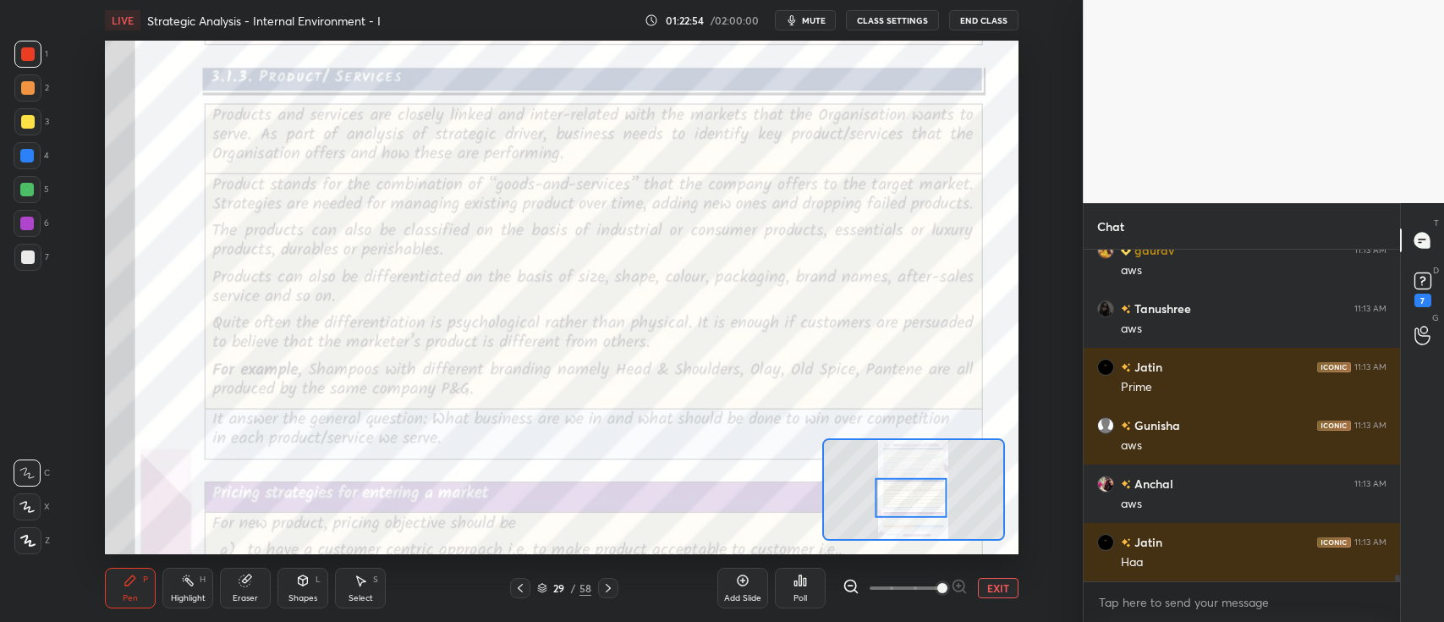
scroll to position [16576, 0]
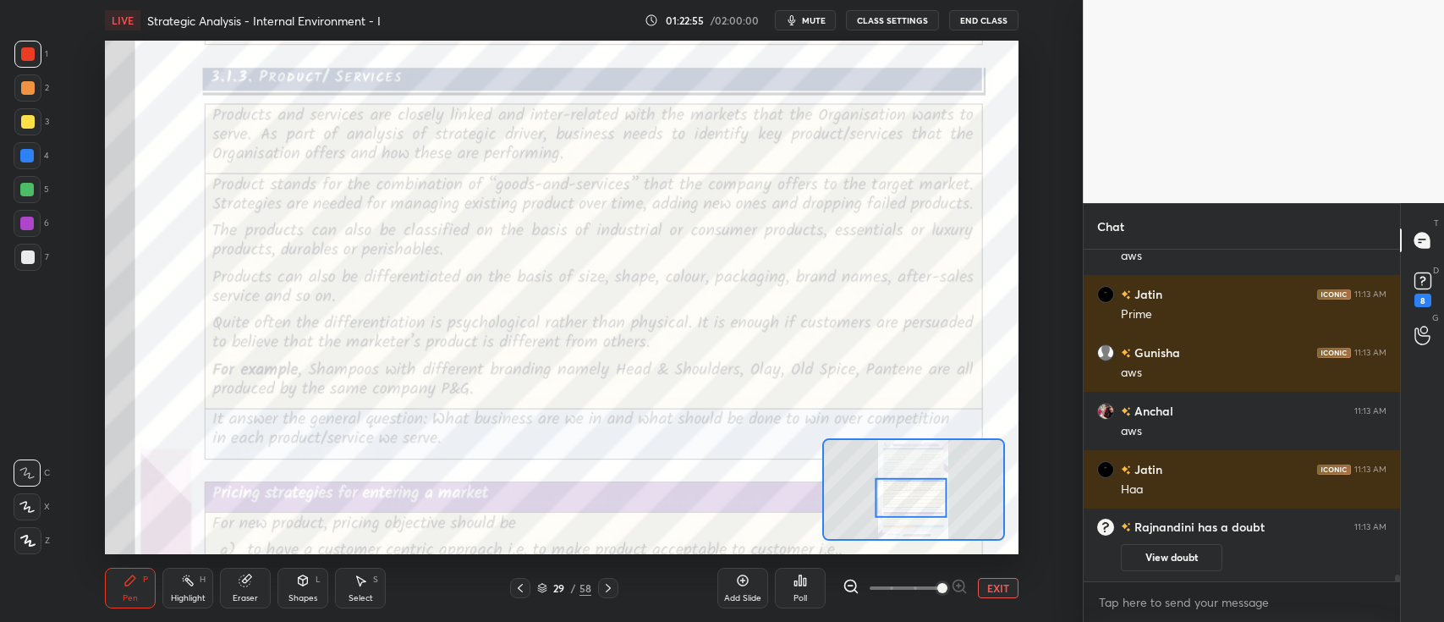
click at [989, 584] on button "EXIT" at bounding box center [998, 588] width 41 height 20
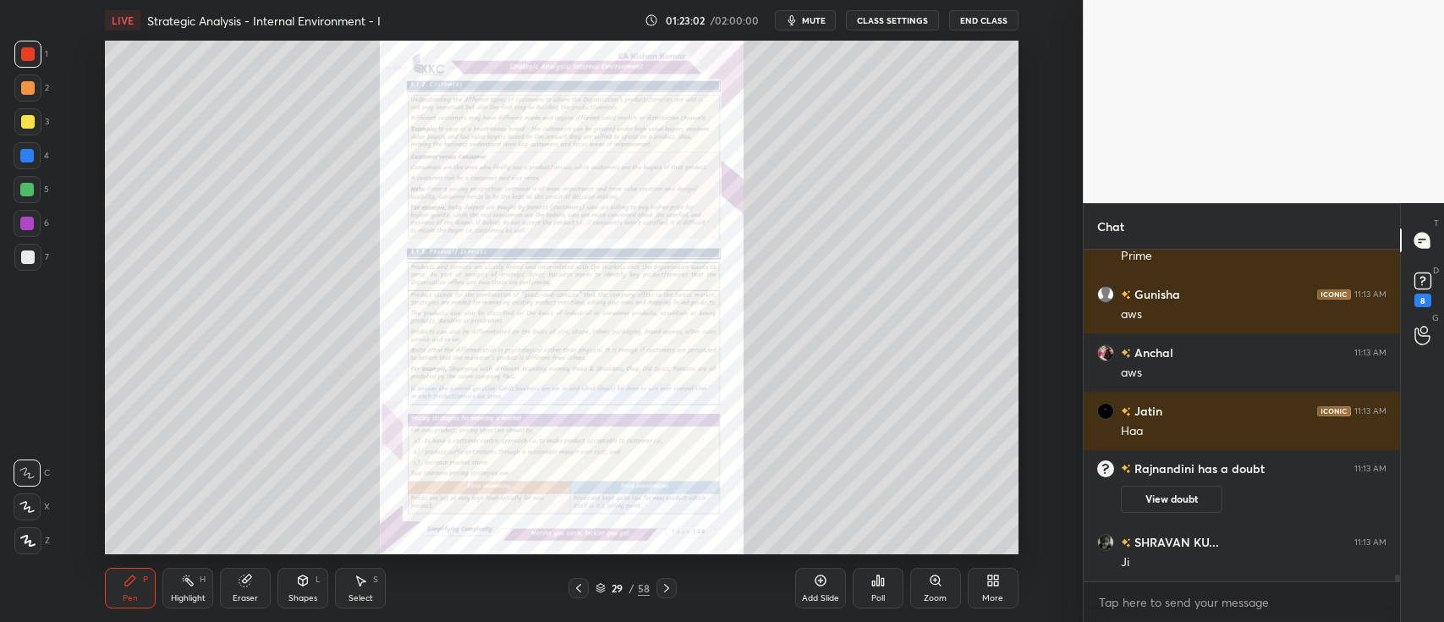
scroll to position [16437, 0]
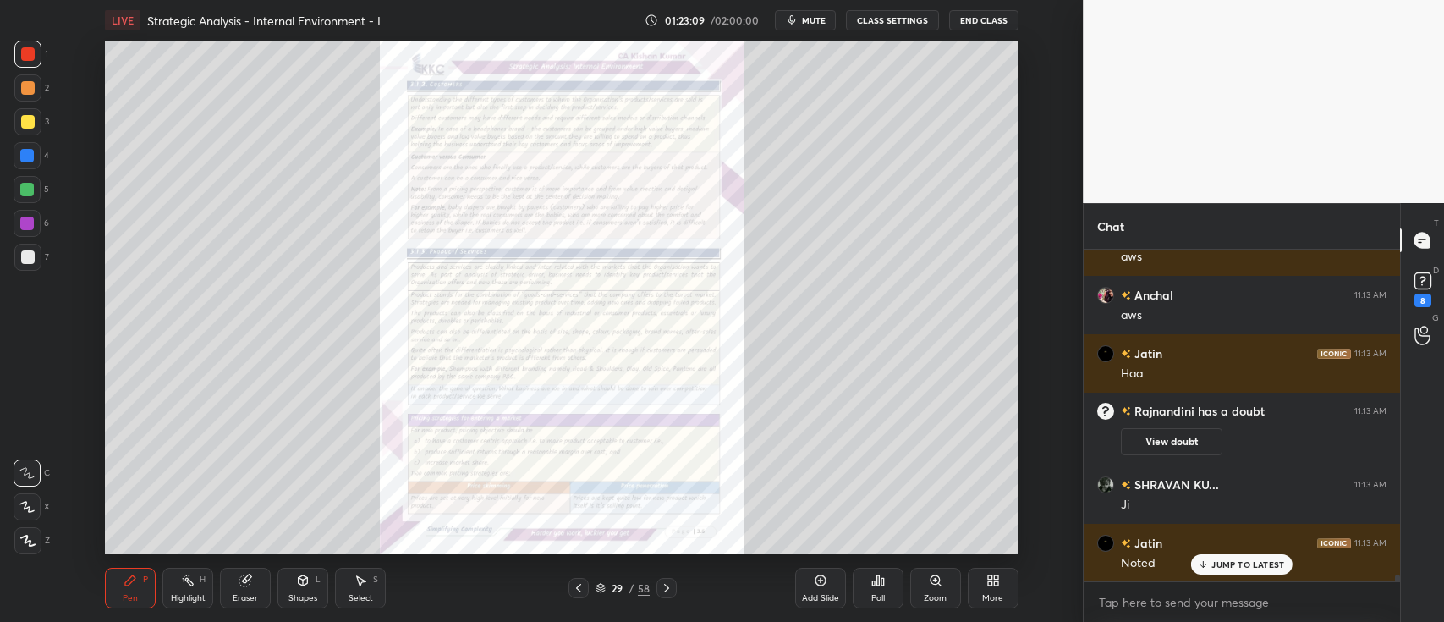
click at [934, 584] on icon at bounding box center [935, 579] width 9 height 9
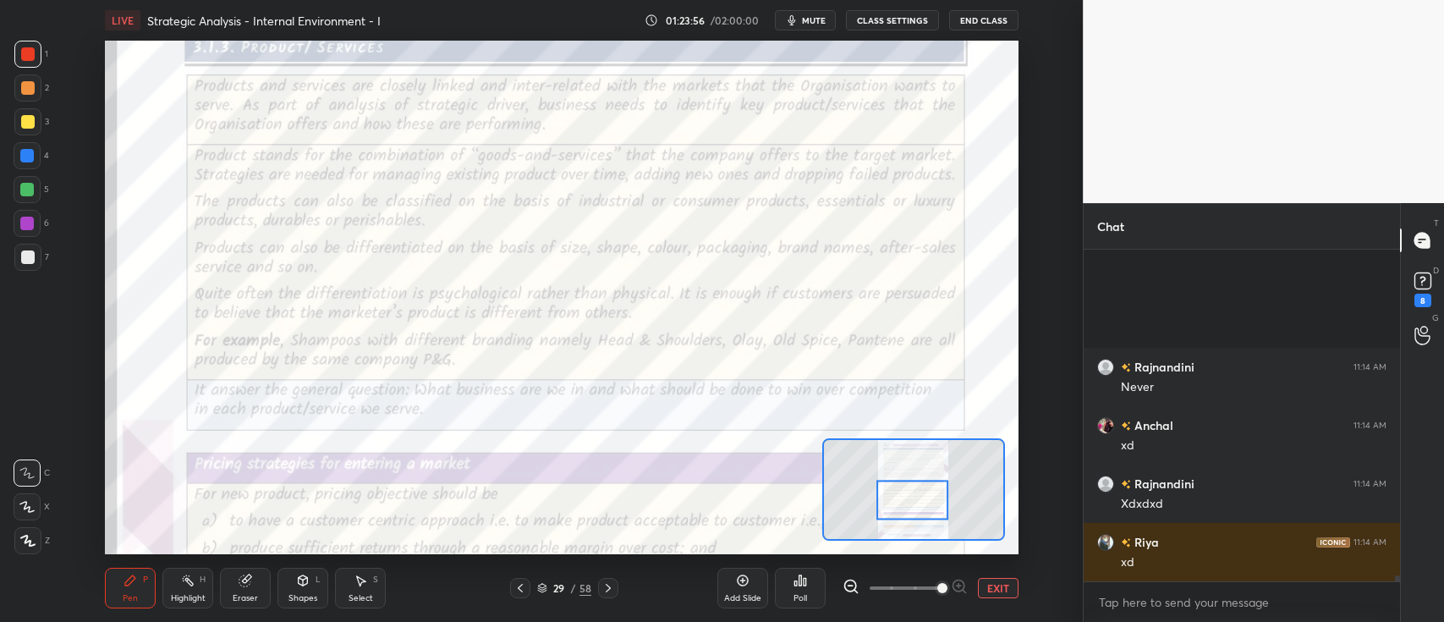
scroll to position [17138, 0]
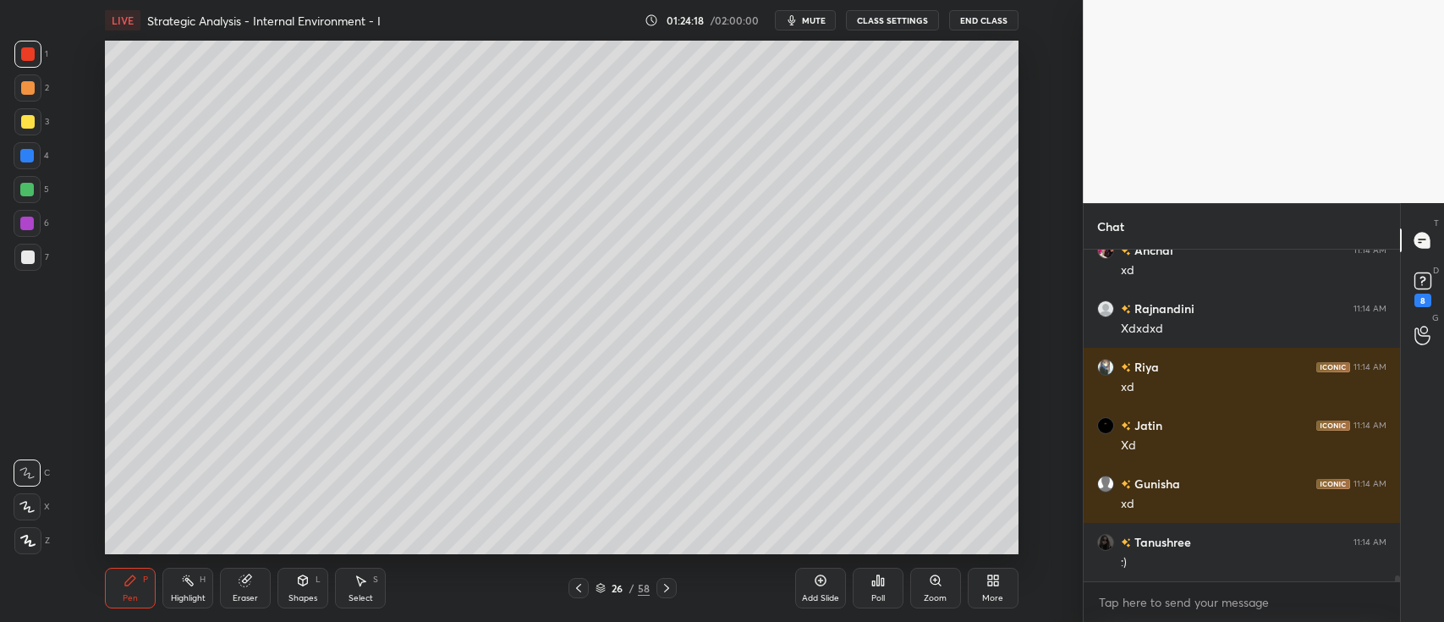
click at [797, 542] on div "Add Slide Poll Zoom More" at bounding box center [906, 588] width 223 height 95
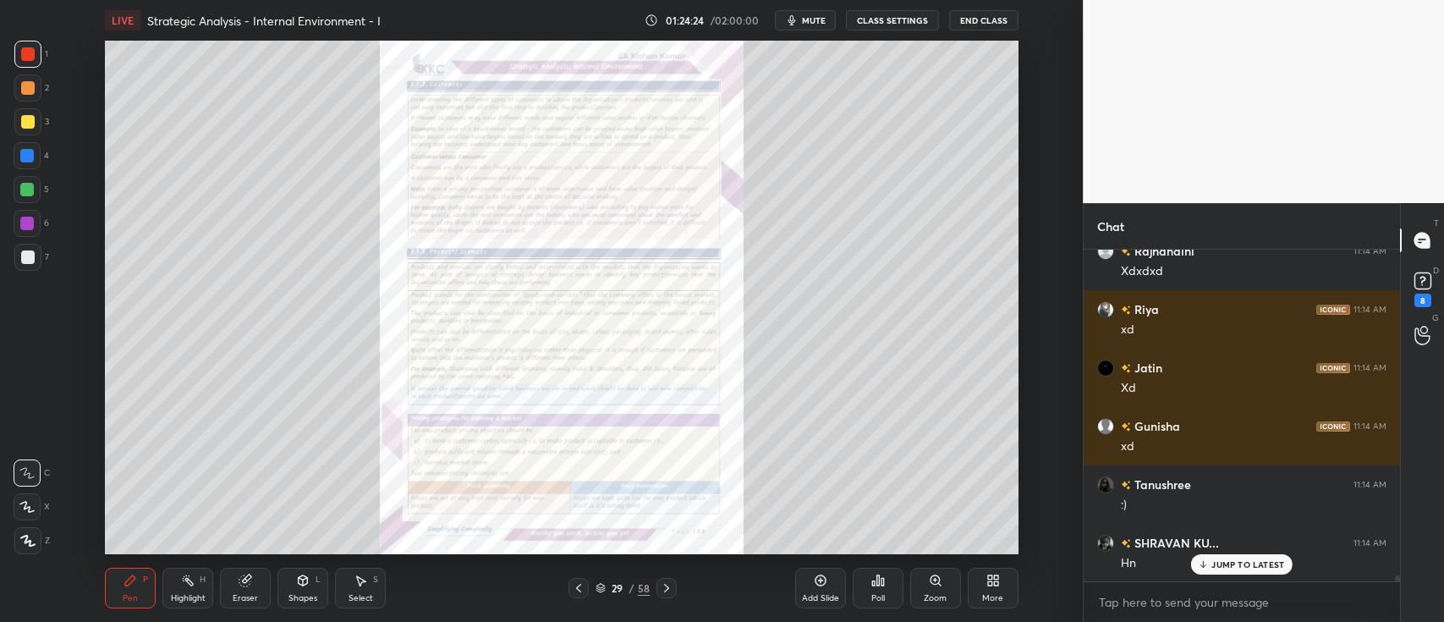
click at [931, 586] on icon at bounding box center [936, 581] width 14 height 14
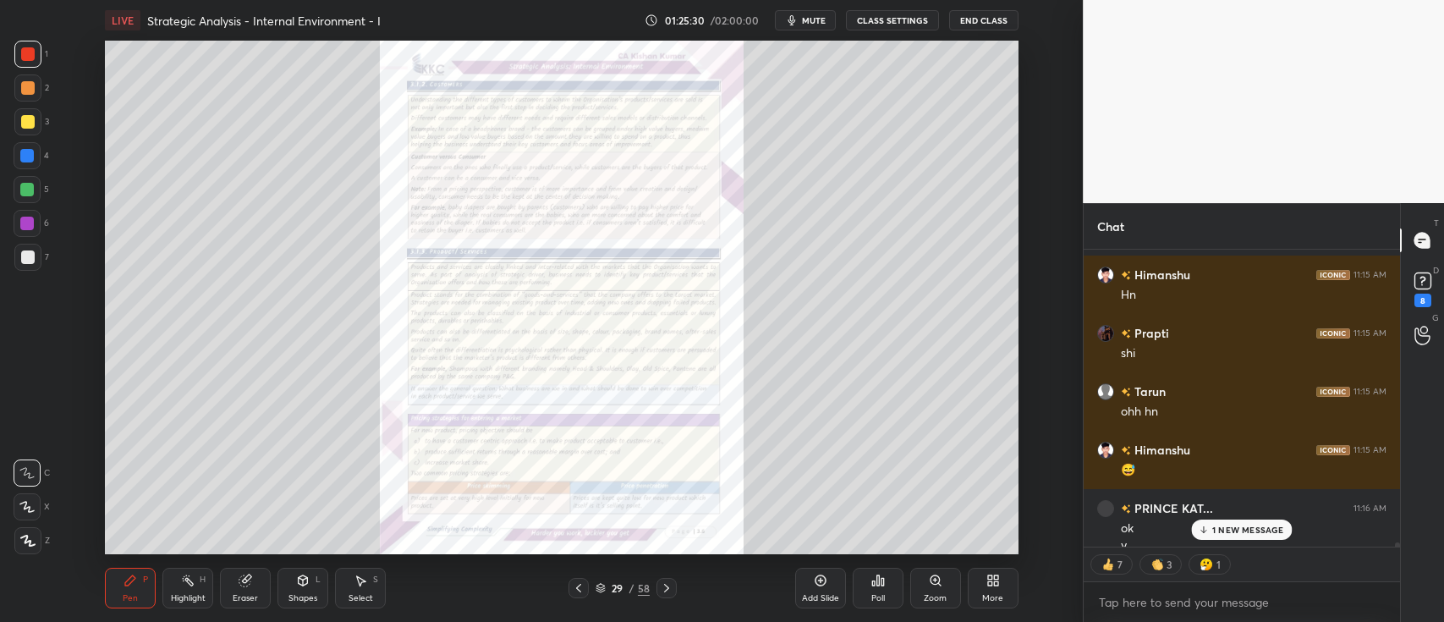
scroll to position [18825, 0]
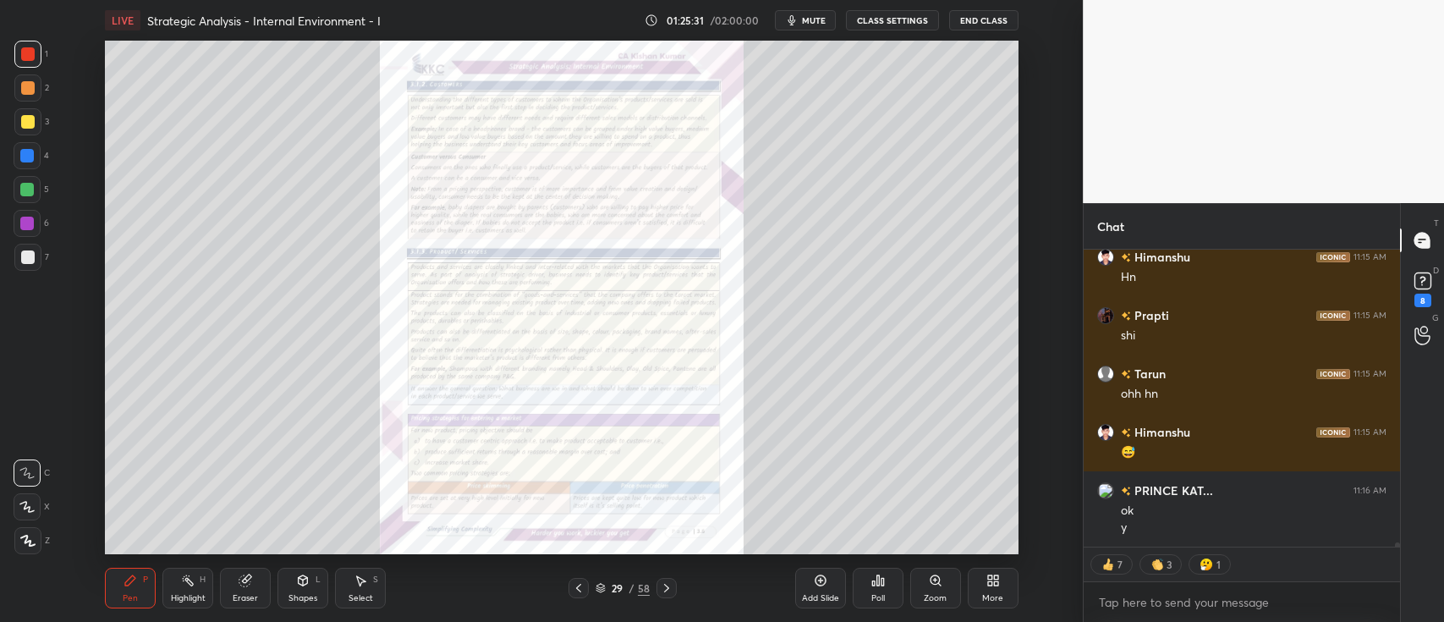
click at [941, 584] on icon at bounding box center [936, 581] width 14 height 14
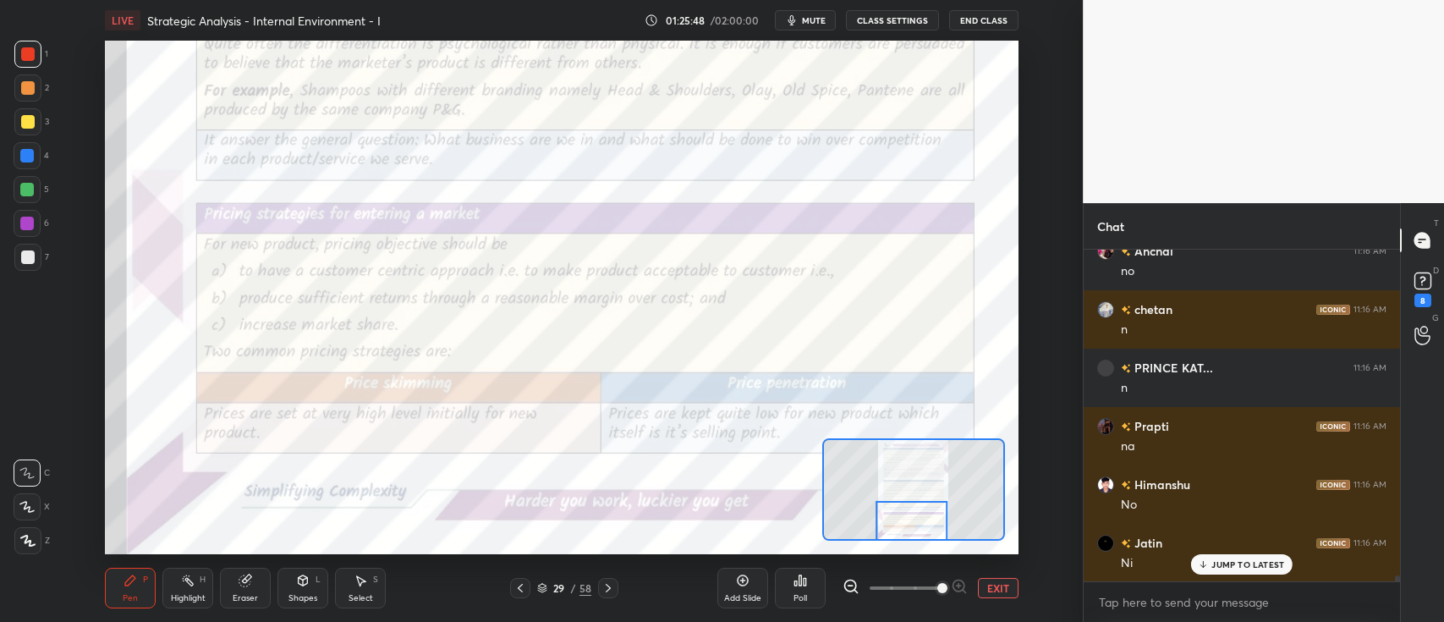
scroll to position [19199, 0]
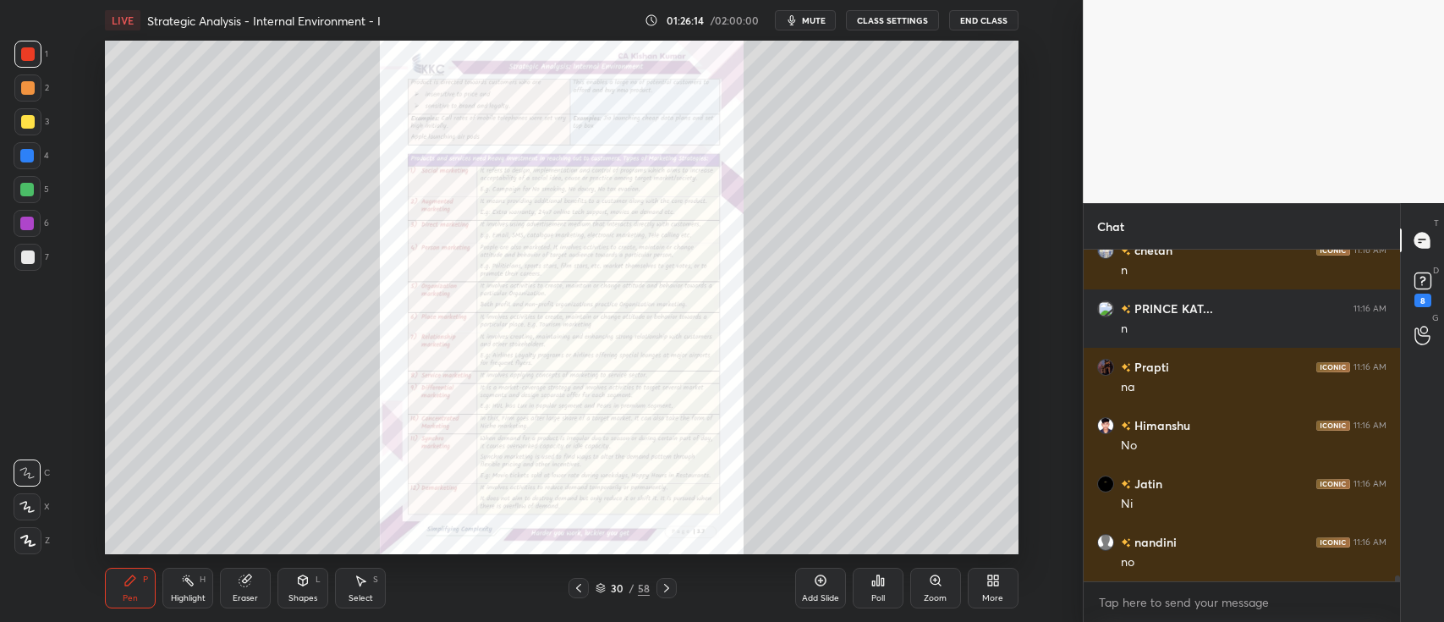
click at [938, 580] on icon at bounding box center [935, 579] width 9 height 9
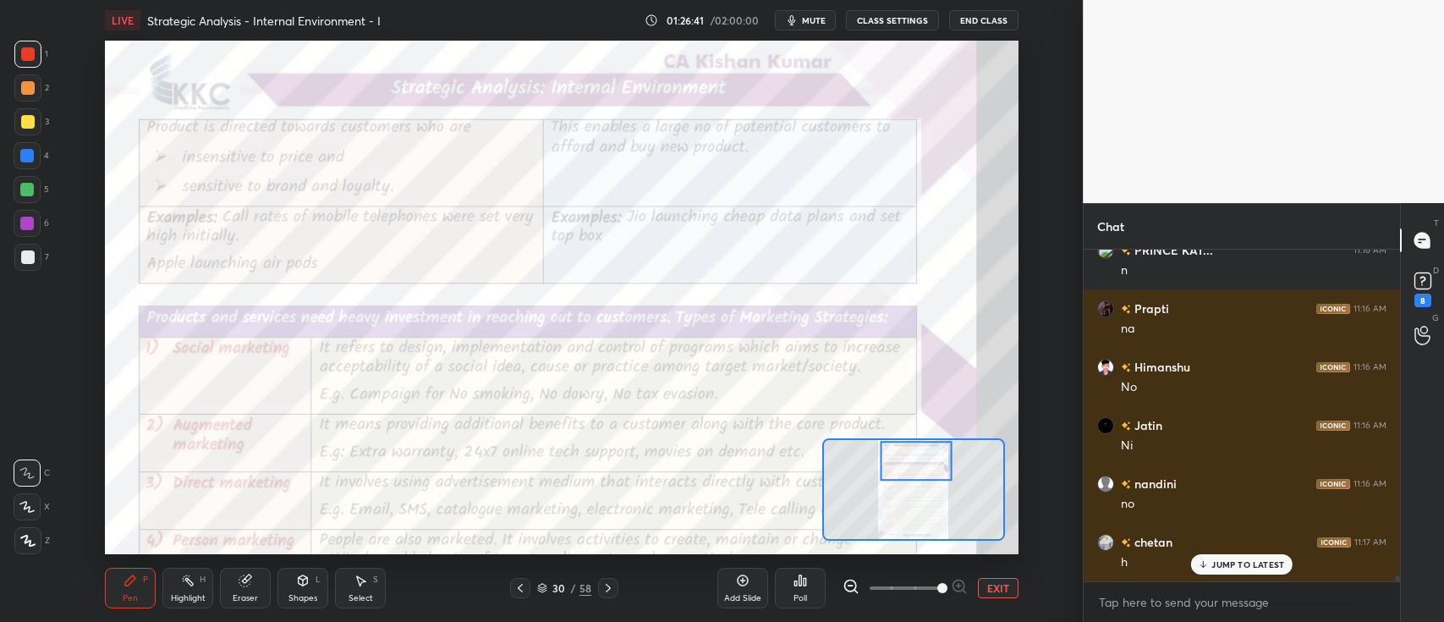
scroll to position [19314, 0]
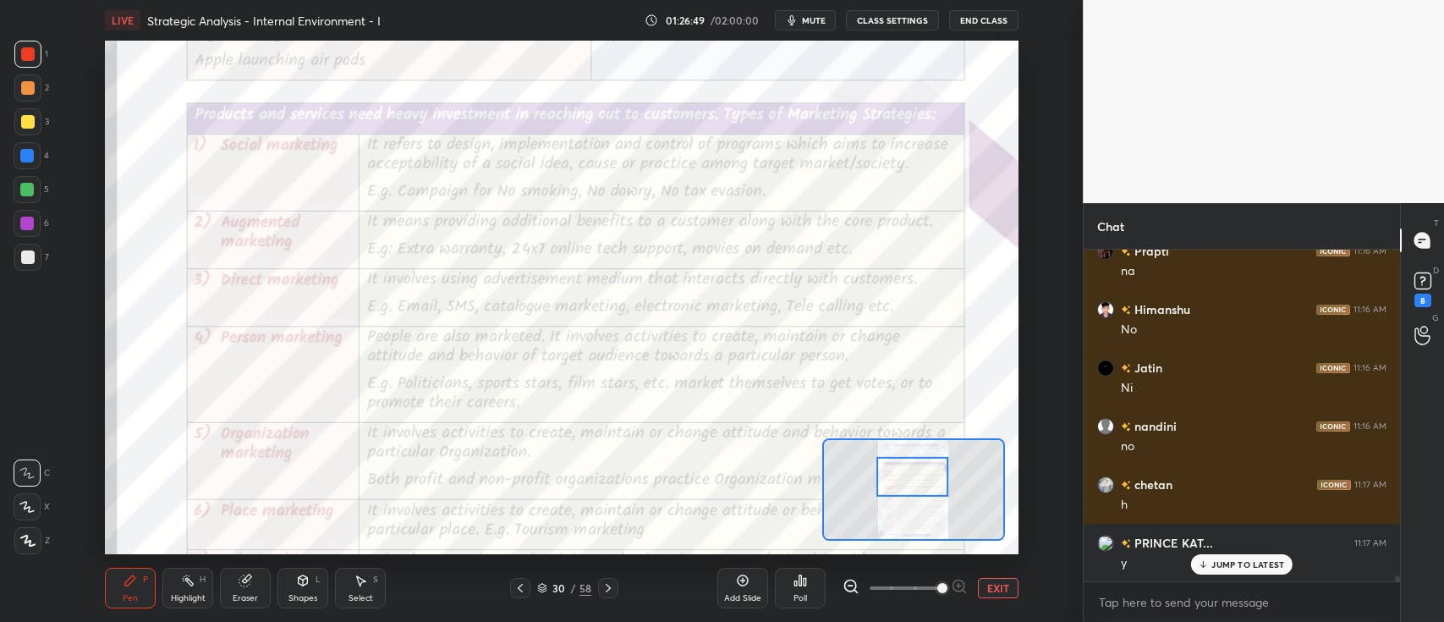
click at [1004, 590] on button "EXIT" at bounding box center [998, 588] width 41 height 20
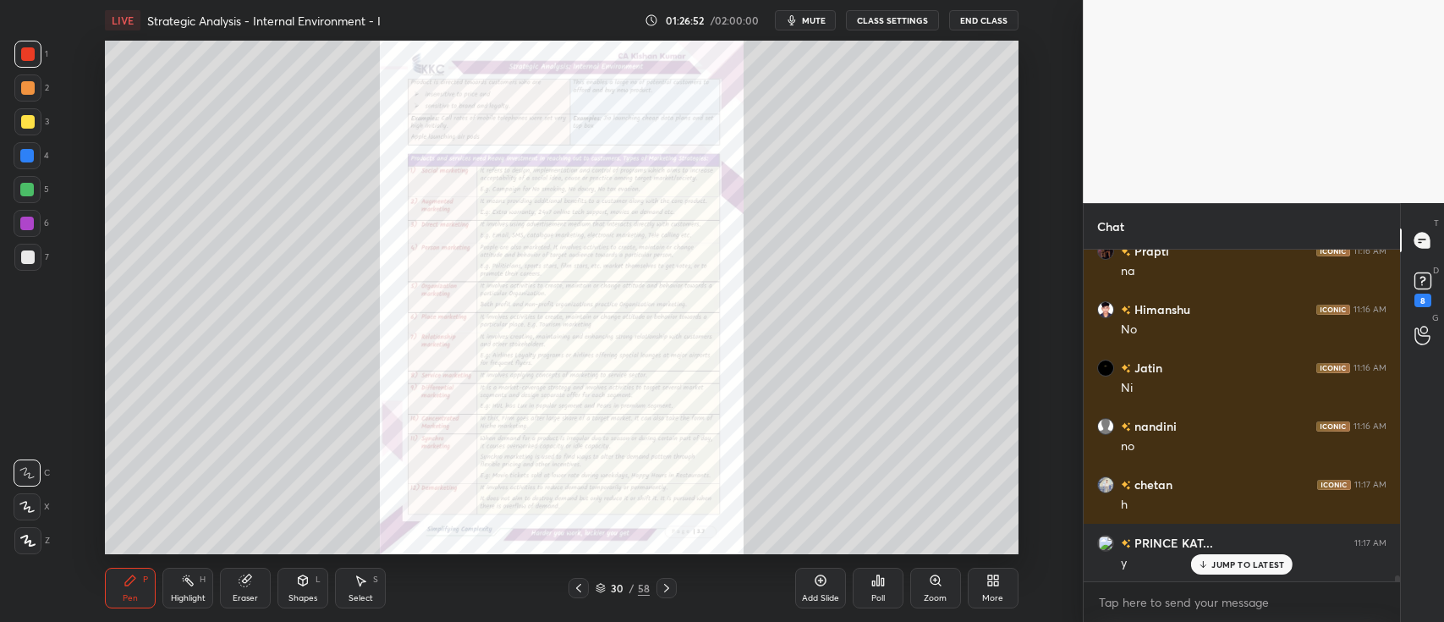
click at [582, 591] on icon at bounding box center [579, 588] width 14 height 14
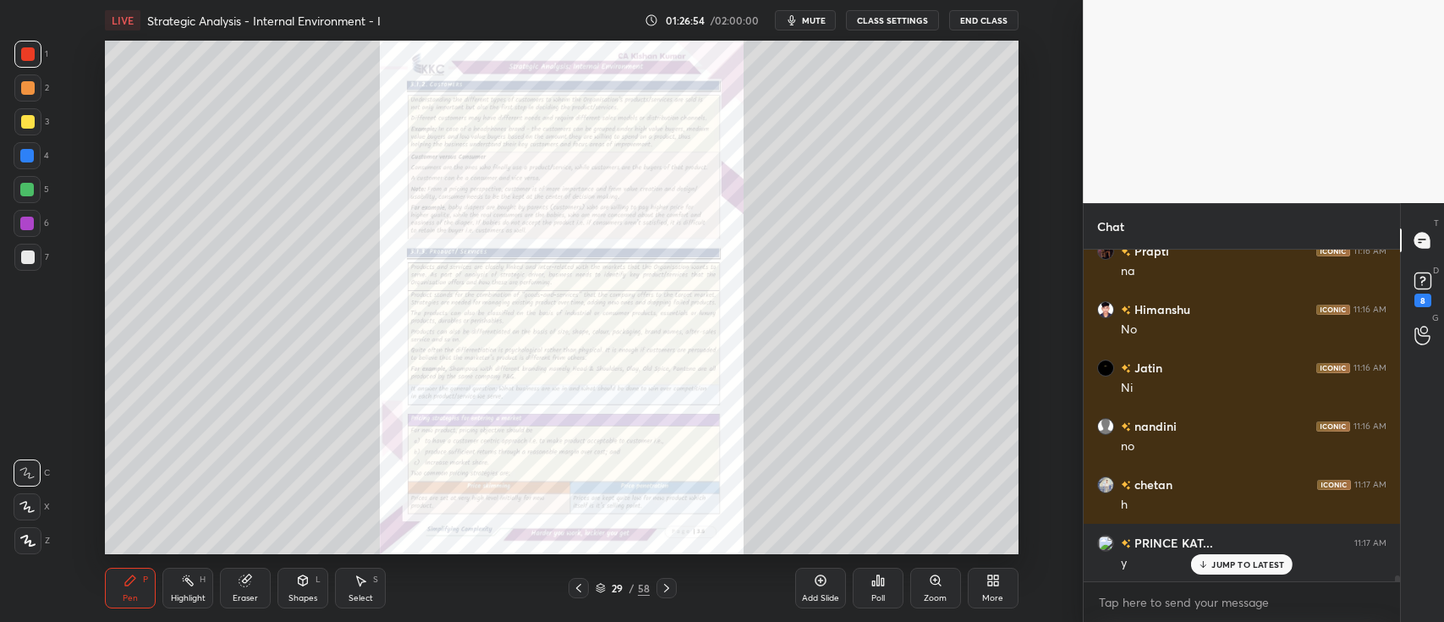
click at [819, 590] on div "Add Slide" at bounding box center [820, 588] width 51 height 41
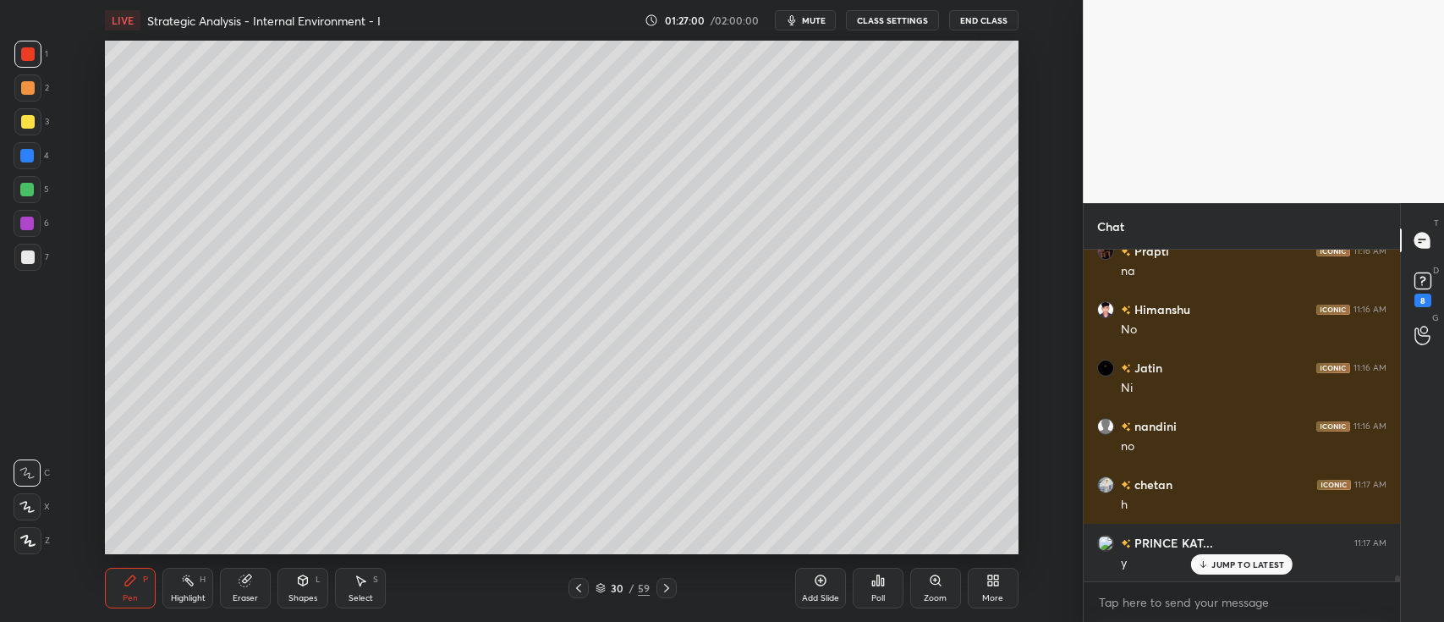
click at [33, 125] on div at bounding box center [28, 122] width 14 height 14
click at [33, 509] on icon at bounding box center [26, 507] width 15 height 12
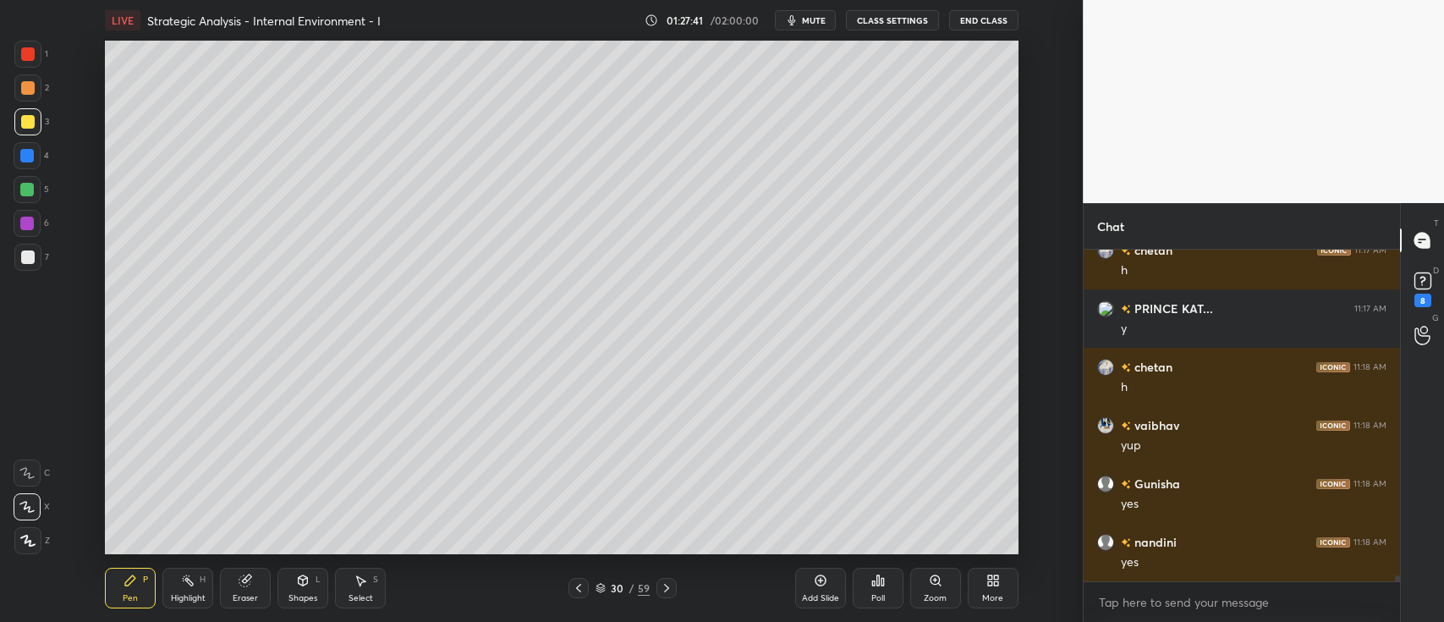
scroll to position [19622, 0]
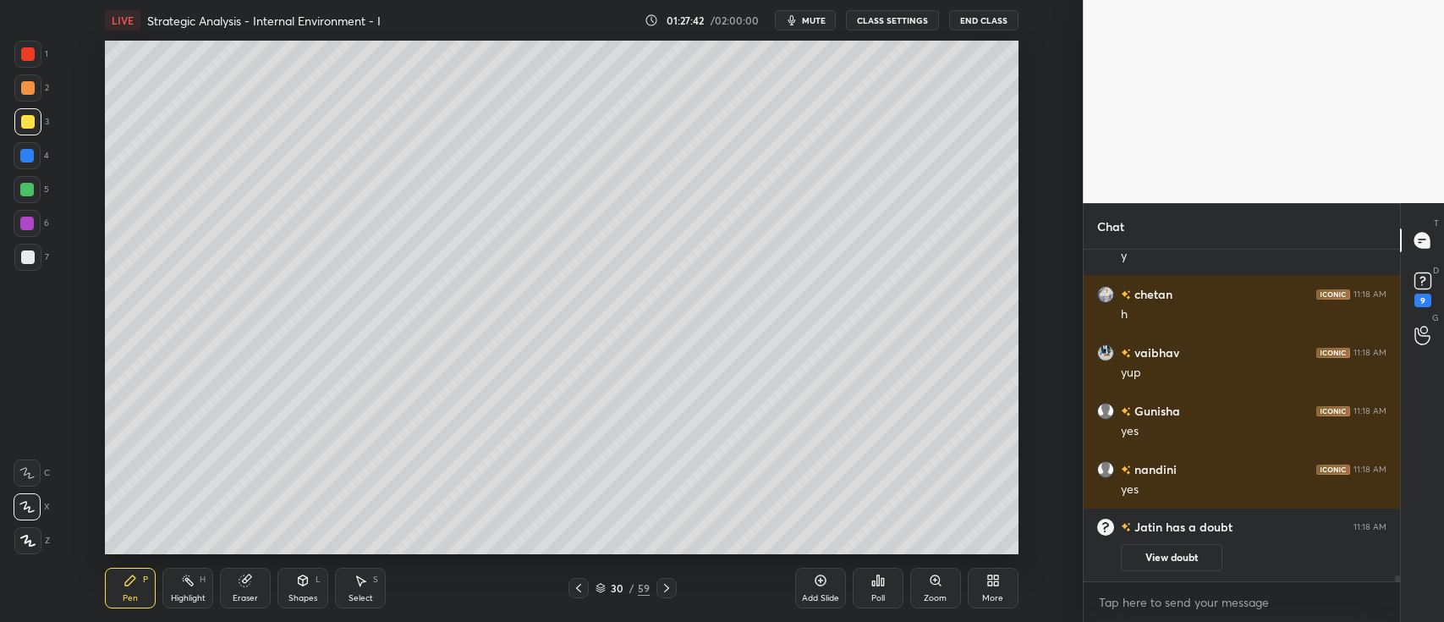
click at [34, 188] on div at bounding box center [27, 189] width 27 height 27
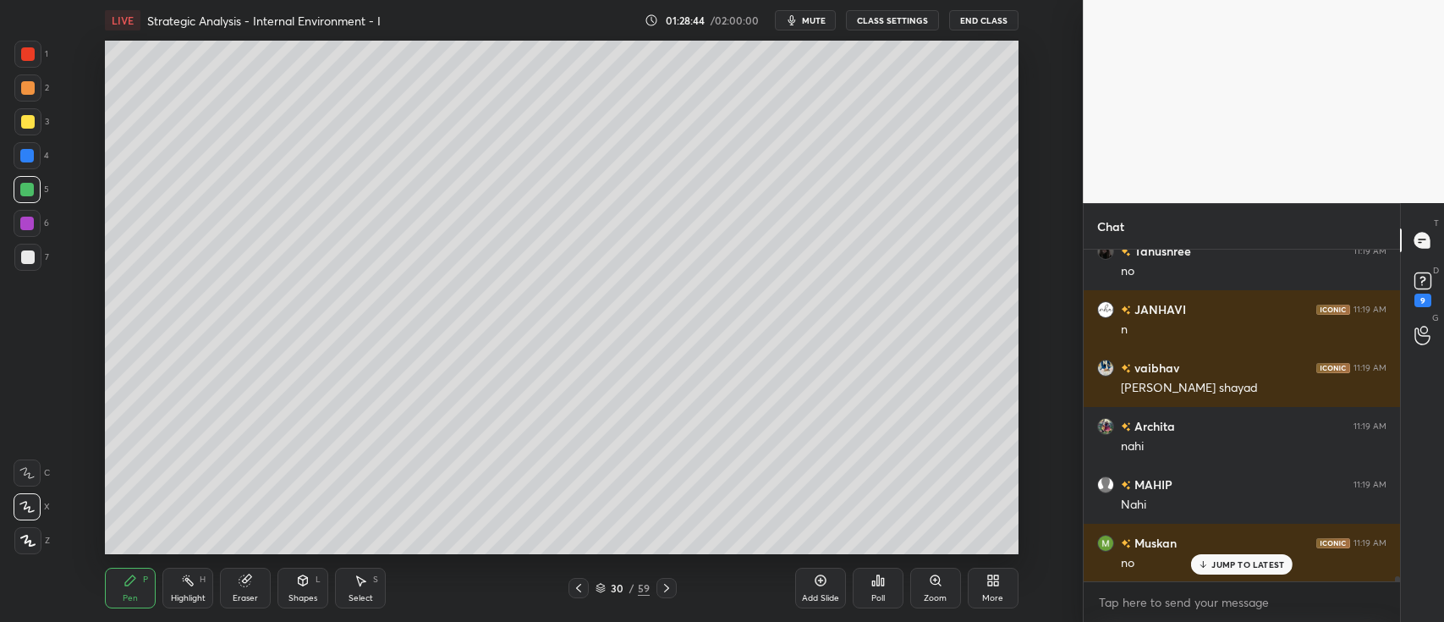
scroll to position [21493, 0]
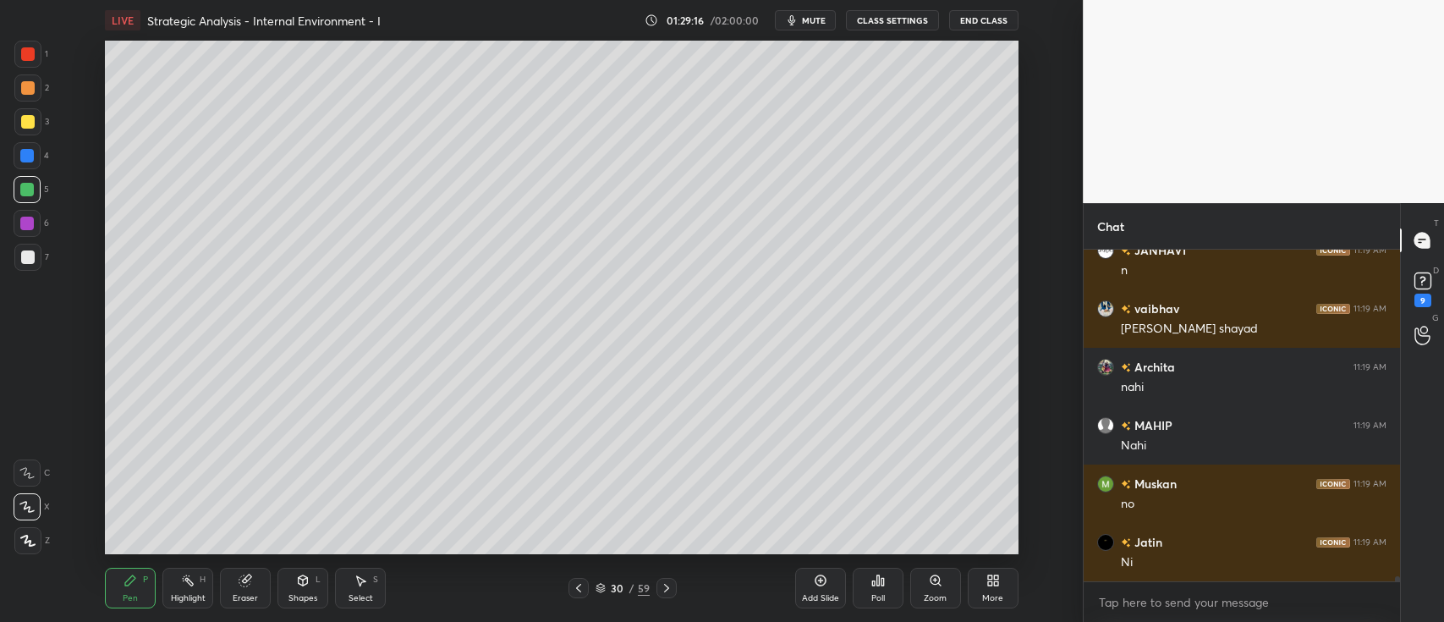
click at [248, 571] on div "Eraser" at bounding box center [245, 588] width 51 height 41
click at [139, 587] on div "Pen P" at bounding box center [130, 588] width 51 height 41
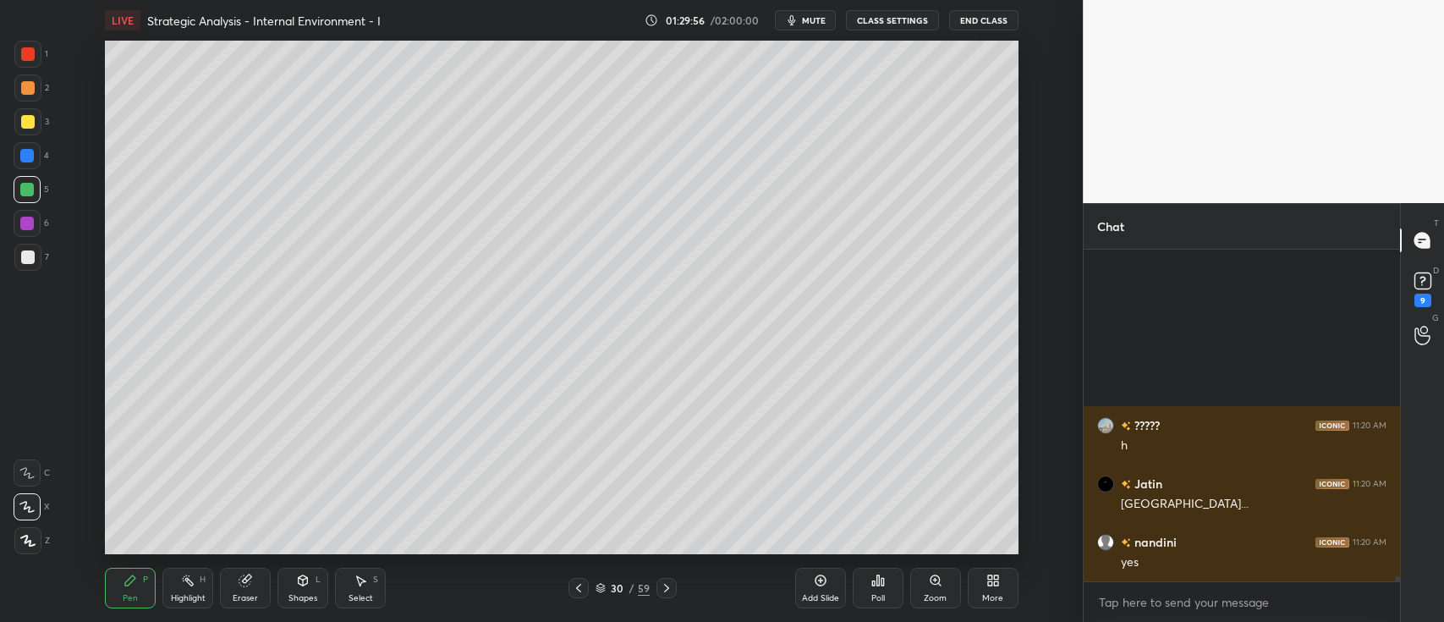
scroll to position [22018, 0]
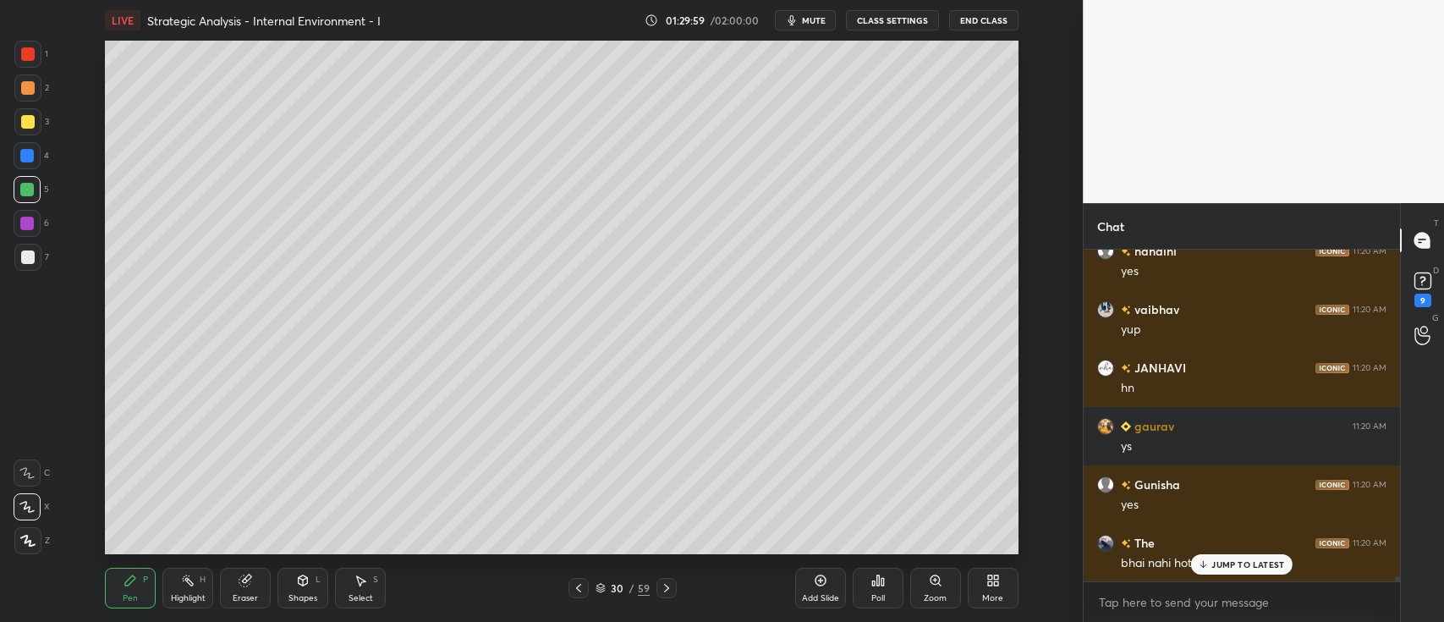
click at [31, 98] on div at bounding box center [27, 87] width 27 height 27
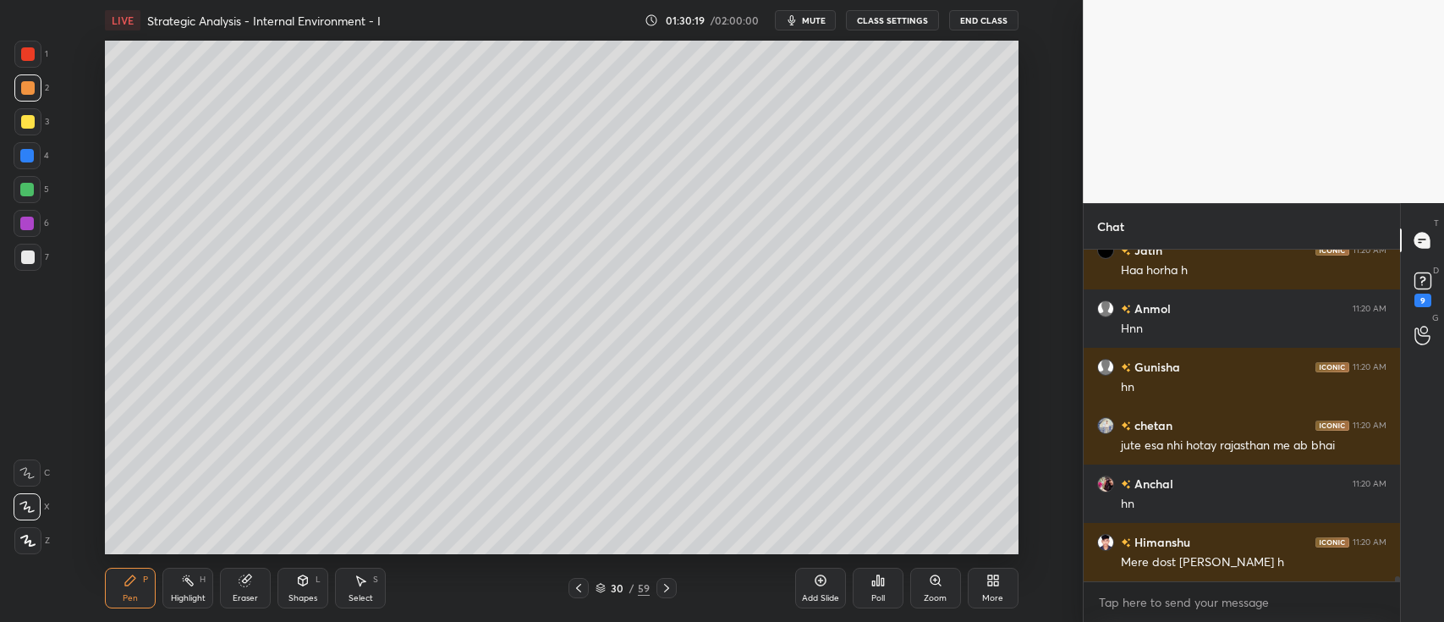
scroll to position [22543, 0]
click at [27, 117] on div at bounding box center [28, 122] width 14 height 14
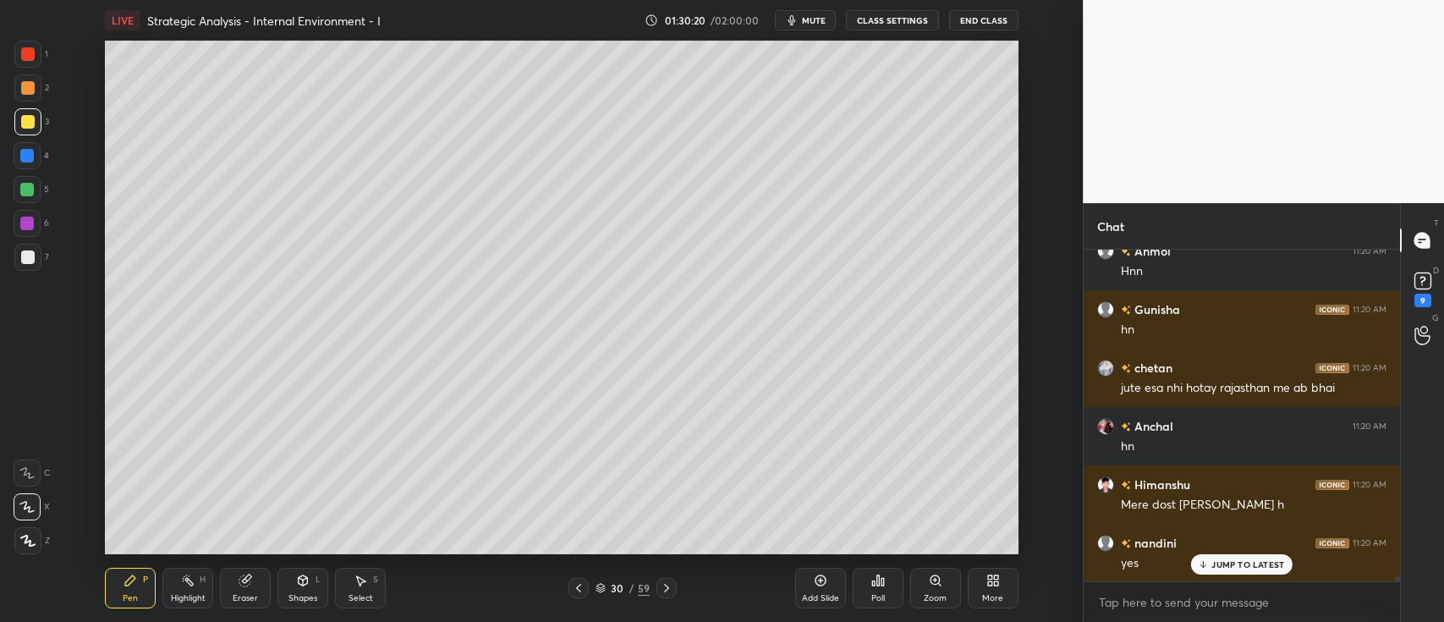
scroll to position [22602, 0]
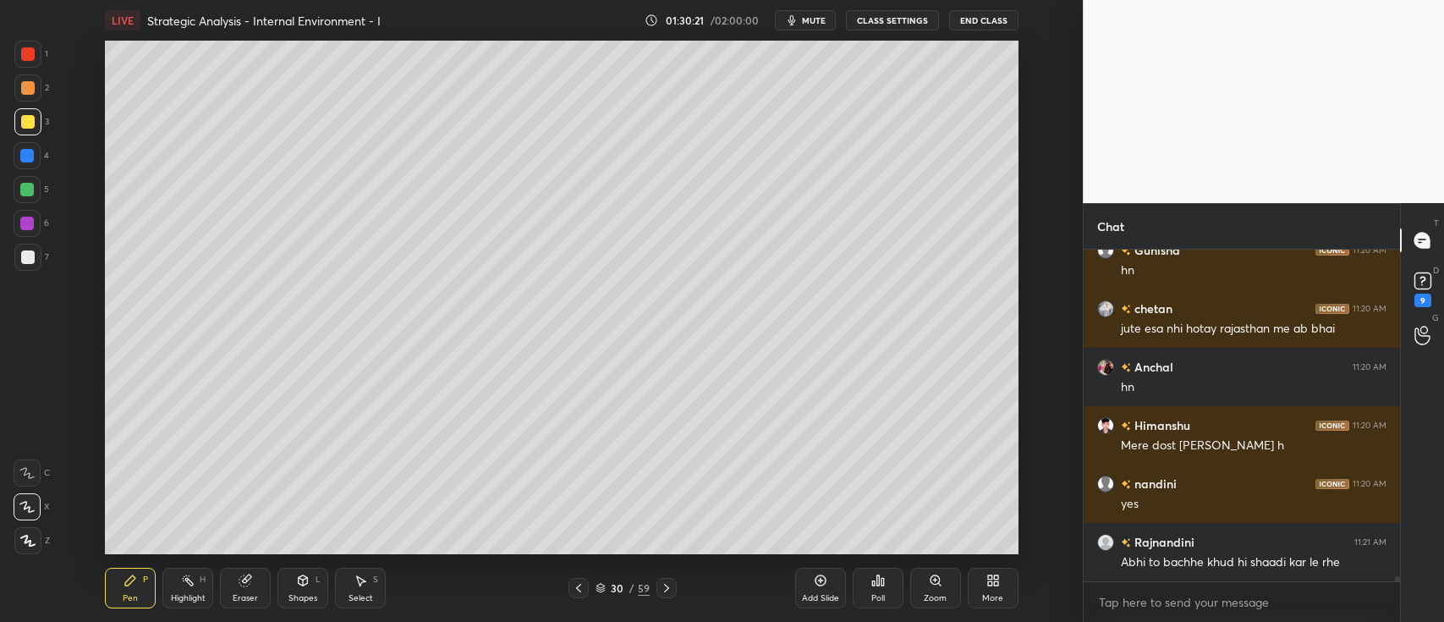
click at [27, 186] on div at bounding box center [27, 190] width 14 height 14
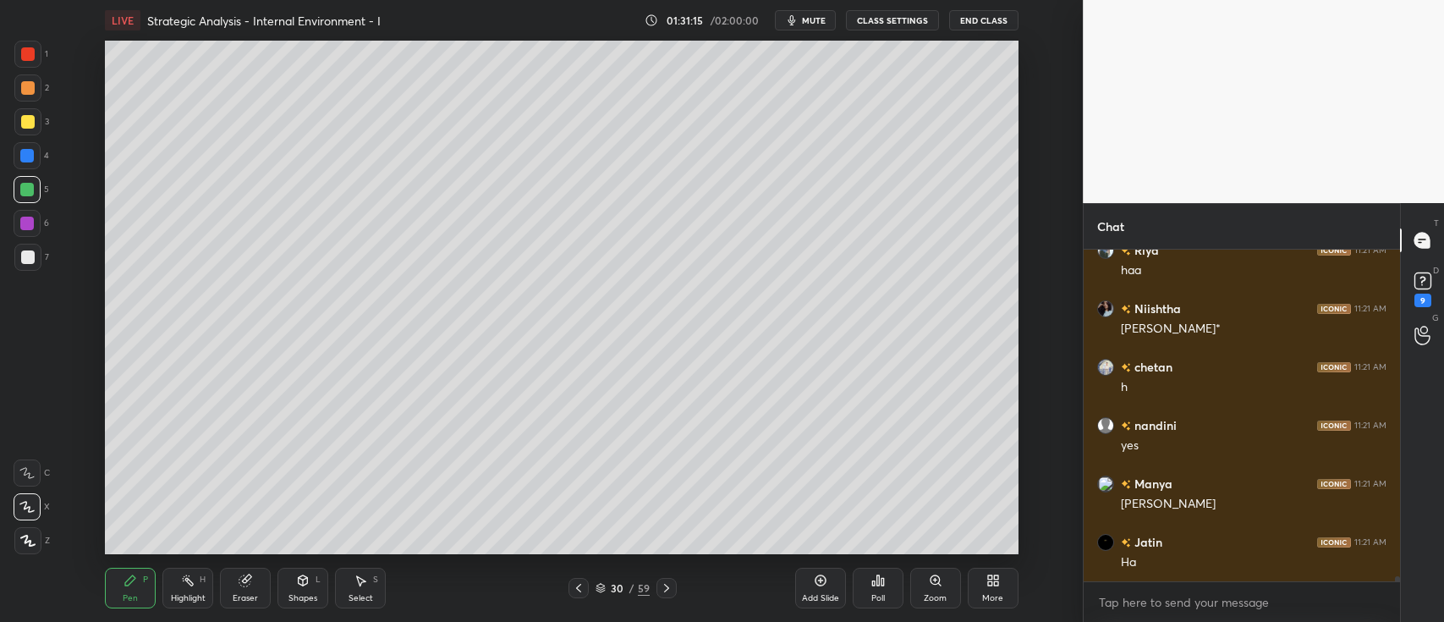
scroll to position [23302, 0]
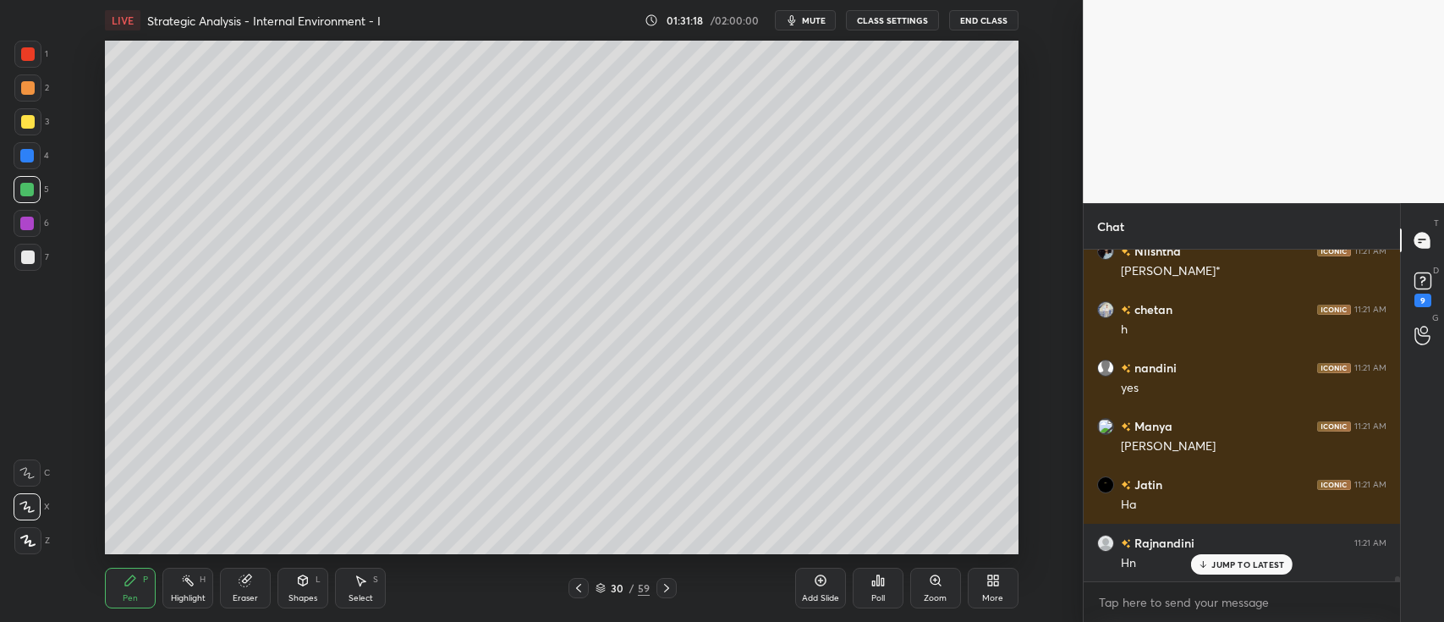
click at [32, 91] on div at bounding box center [28, 88] width 14 height 14
click at [26, 191] on div at bounding box center [27, 190] width 14 height 14
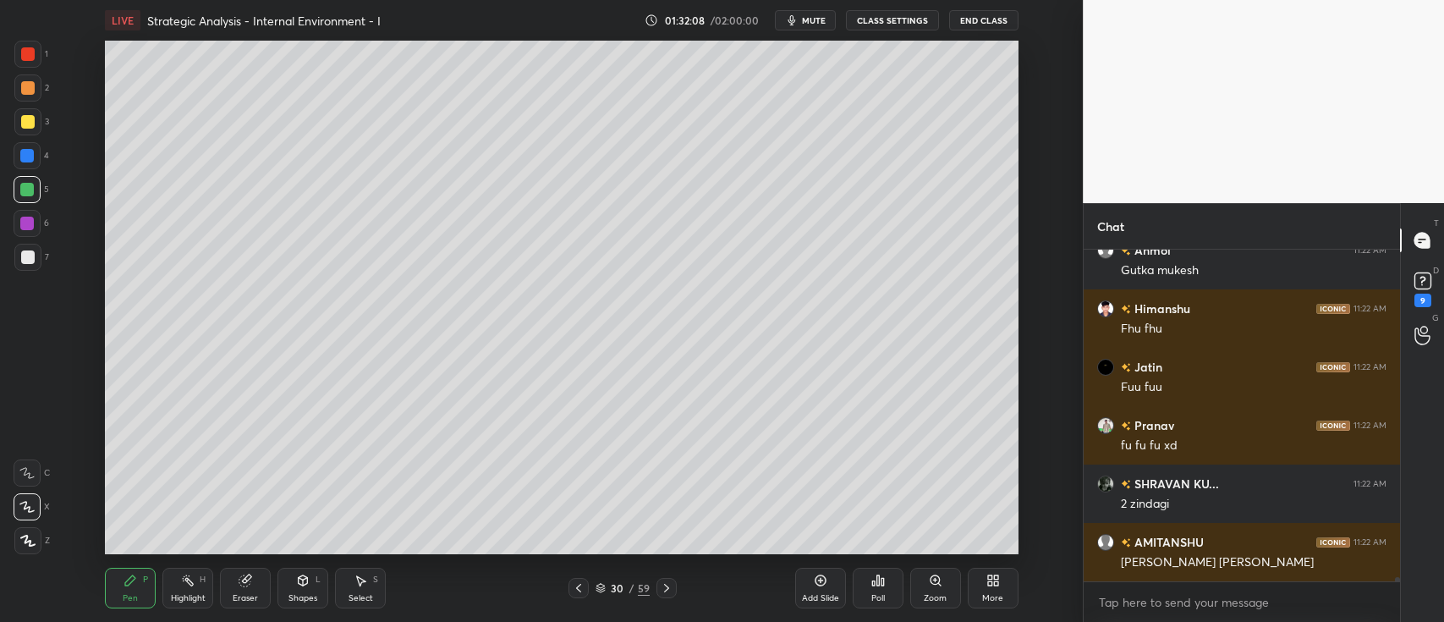
scroll to position [25170, 0]
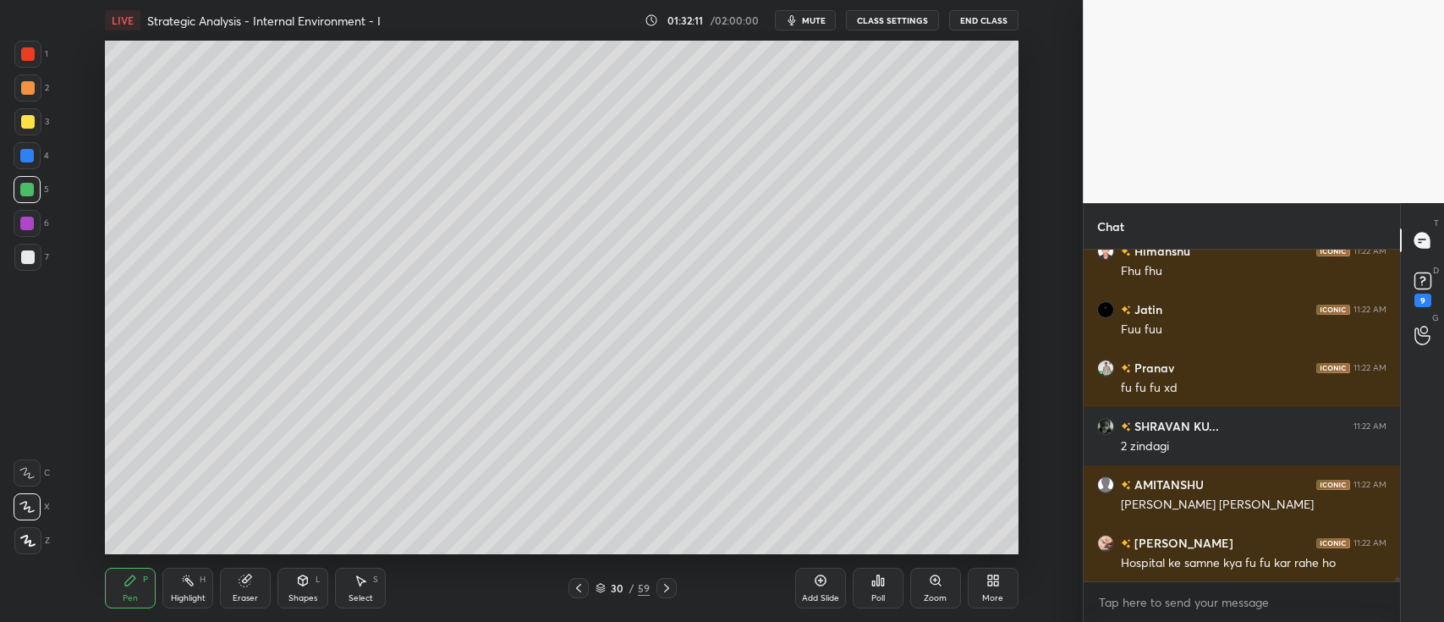
click at [25, 89] on div at bounding box center [28, 88] width 14 height 14
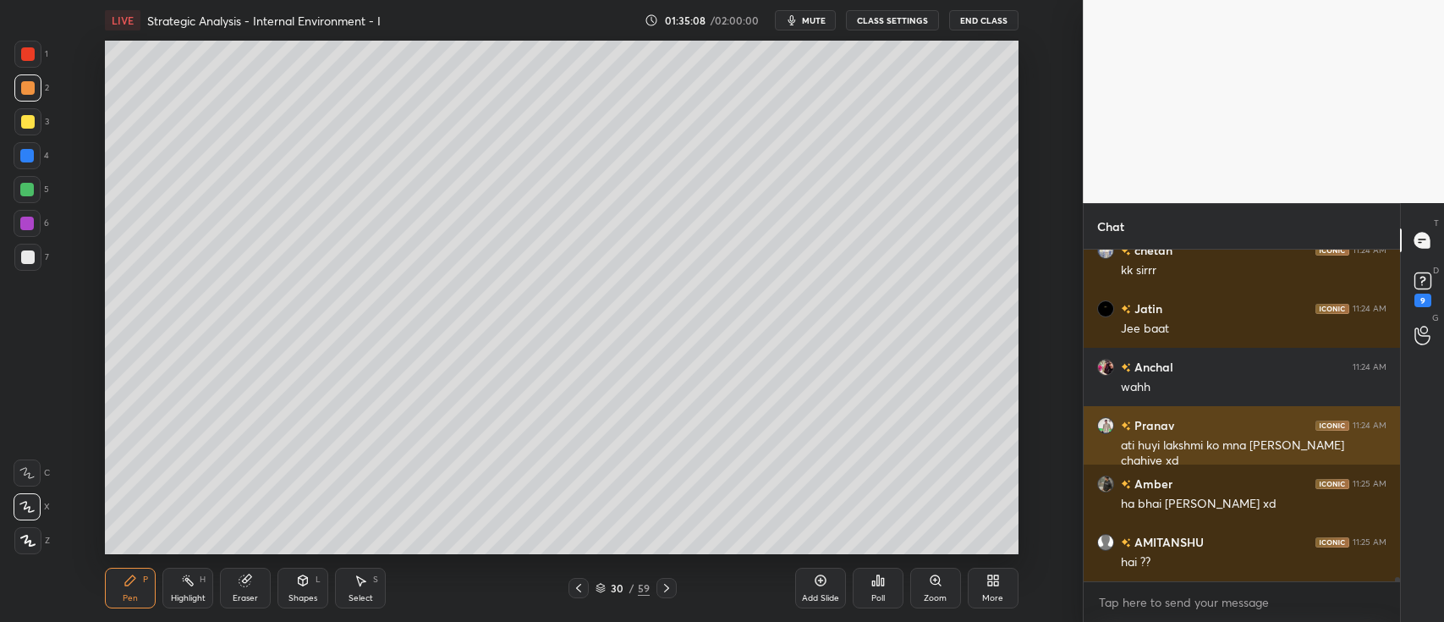
scroll to position [26412, 0]
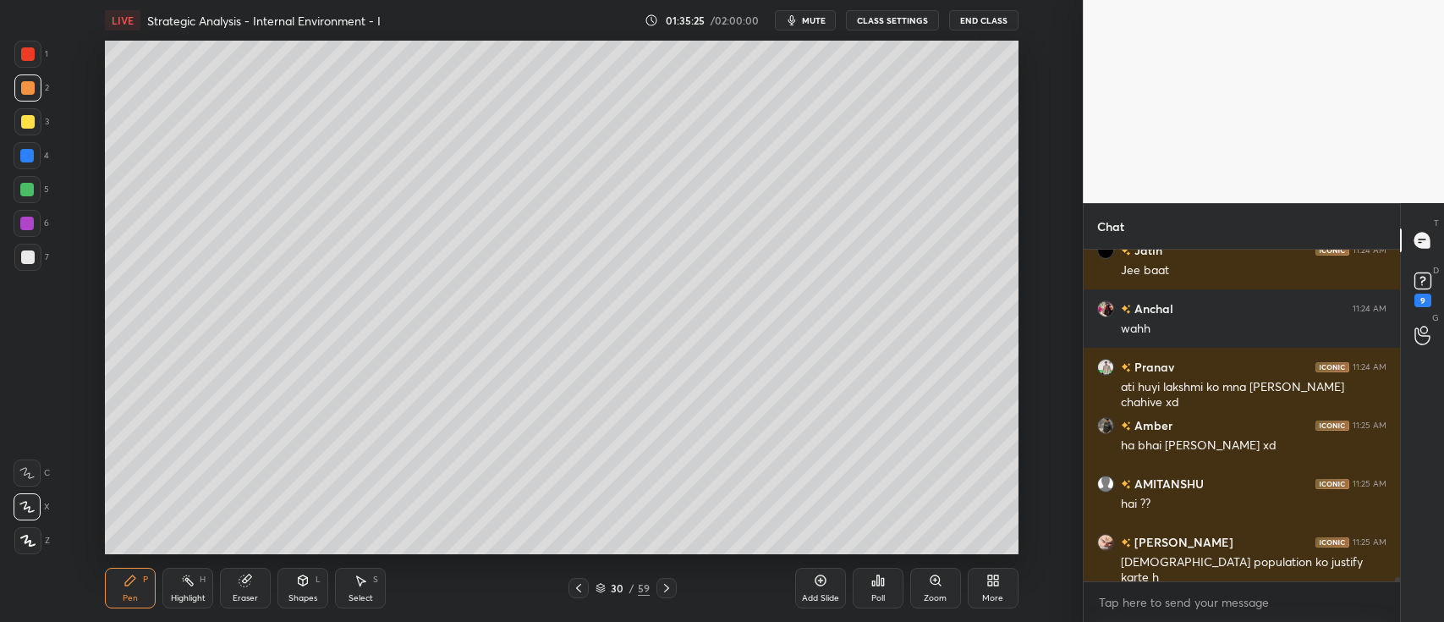
click at [32, 198] on div at bounding box center [27, 189] width 27 height 27
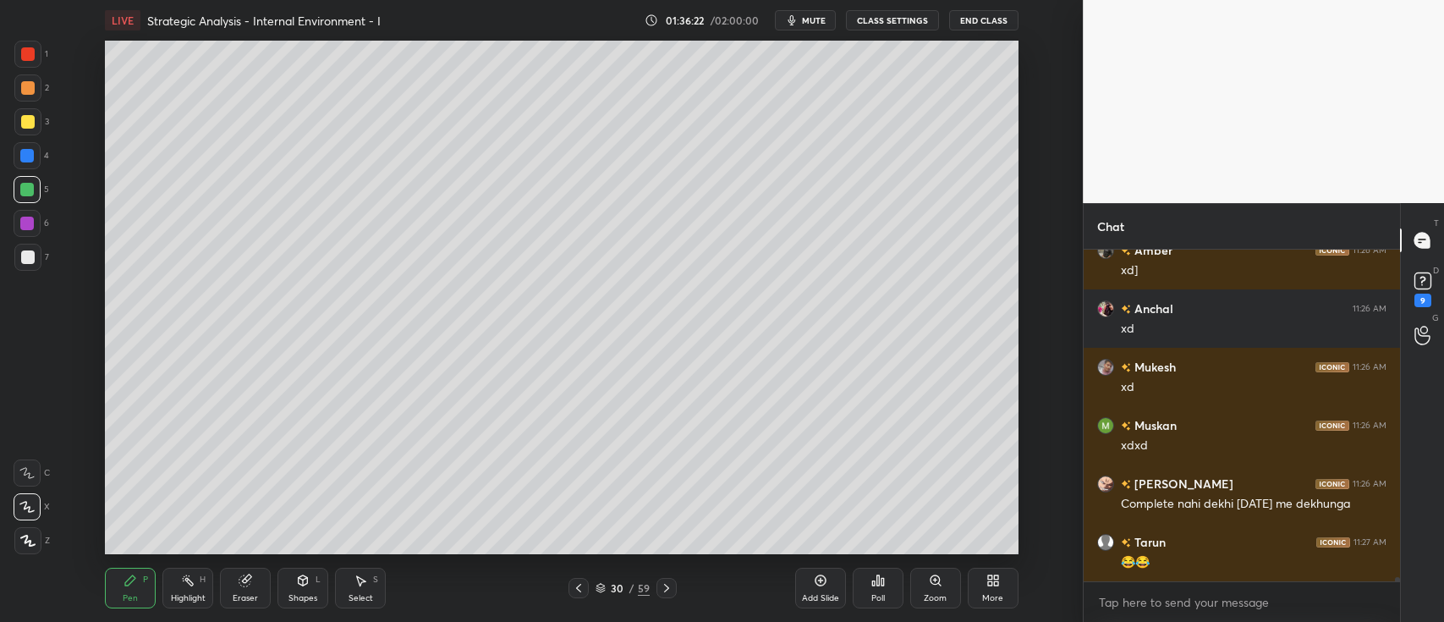
scroll to position [27522, 0]
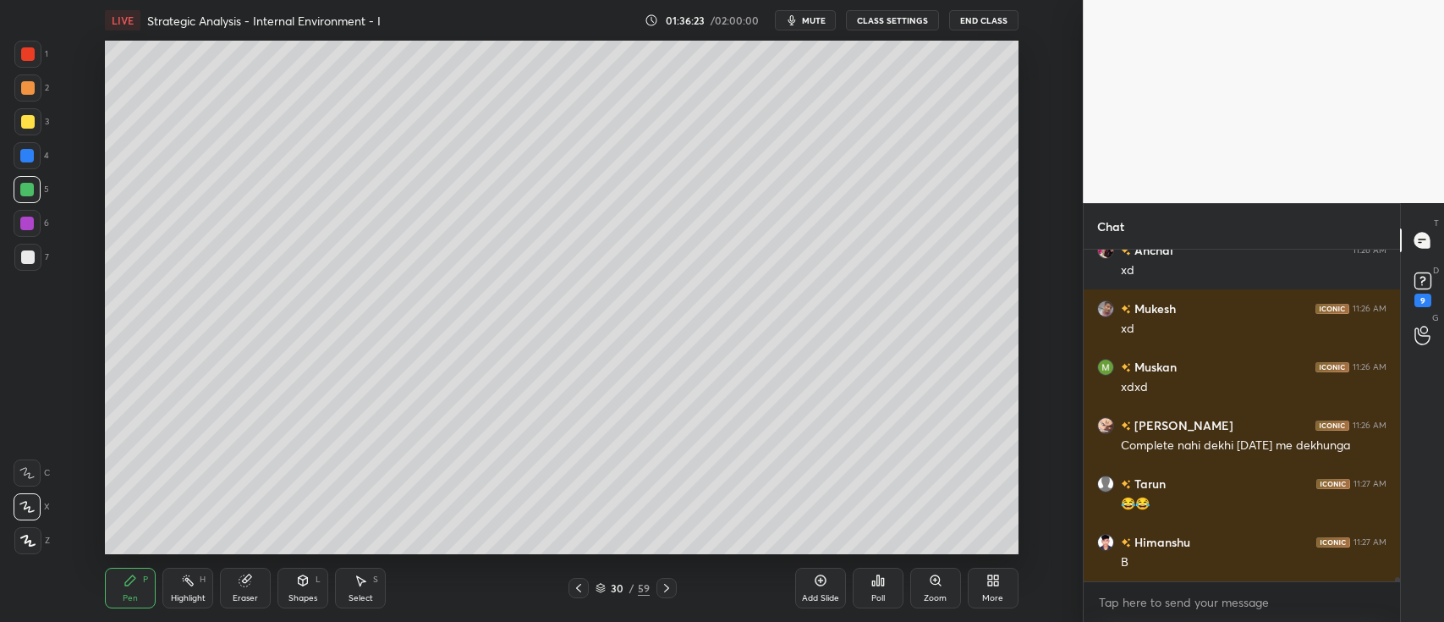
click at [670, 589] on icon at bounding box center [667, 588] width 14 height 14
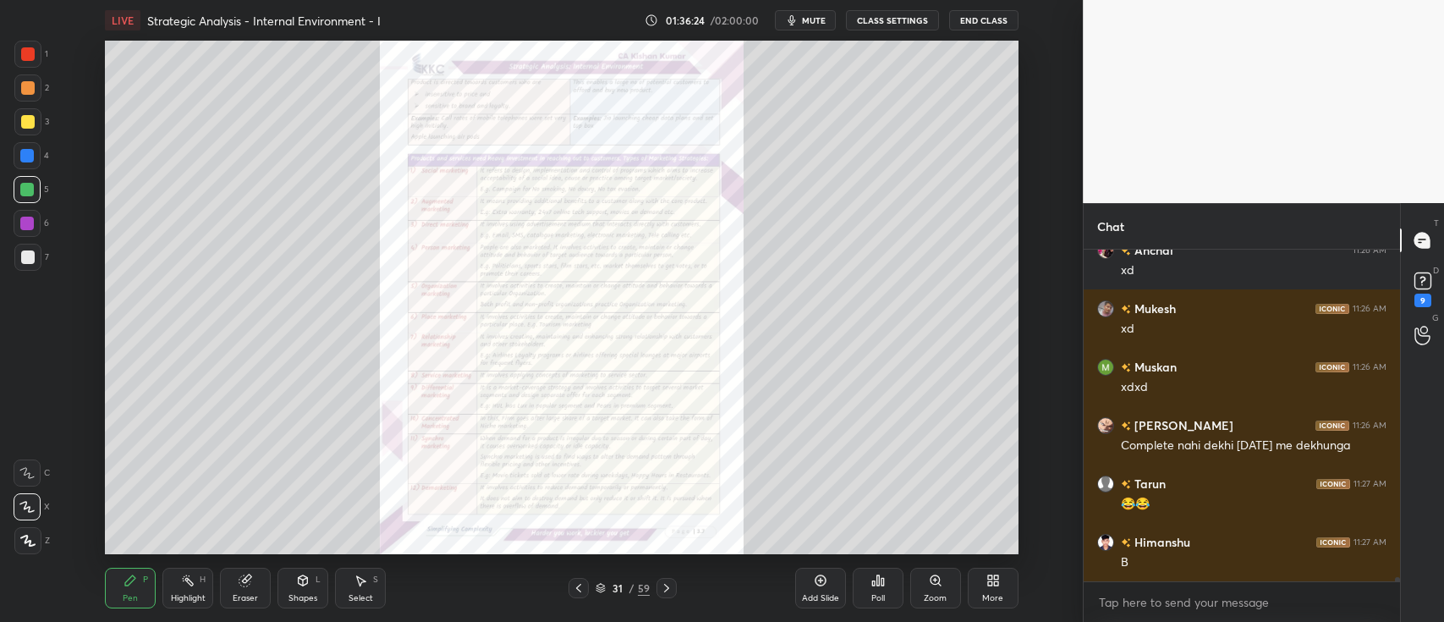
click at [939, 590] on div "Zoom" at bounding box center [936, 588] width 51 height 41
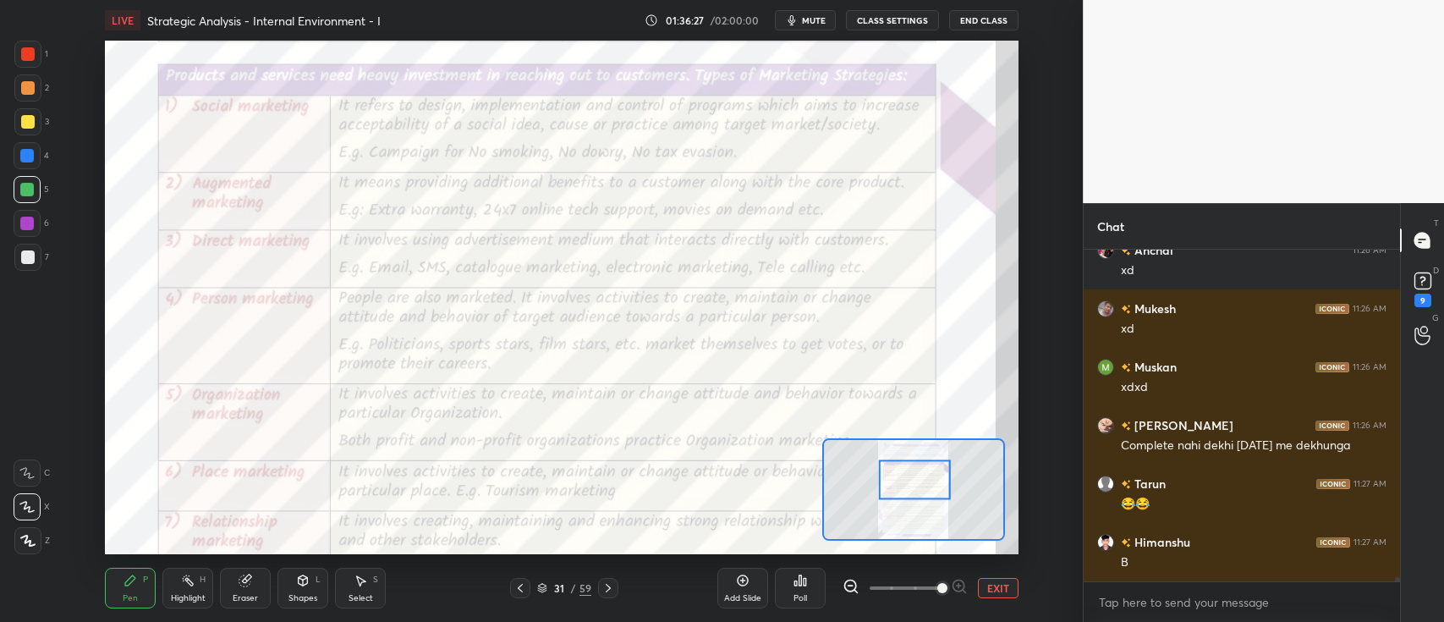
click at [25, 52] on div at bounding box center [28, 54] width 14 height 14
click at [34, 442] on div "1 2 3 4 5 6 7 C X Z C X Z E E Erase all H H" at bounding box center [27, 298] width 54 height 514
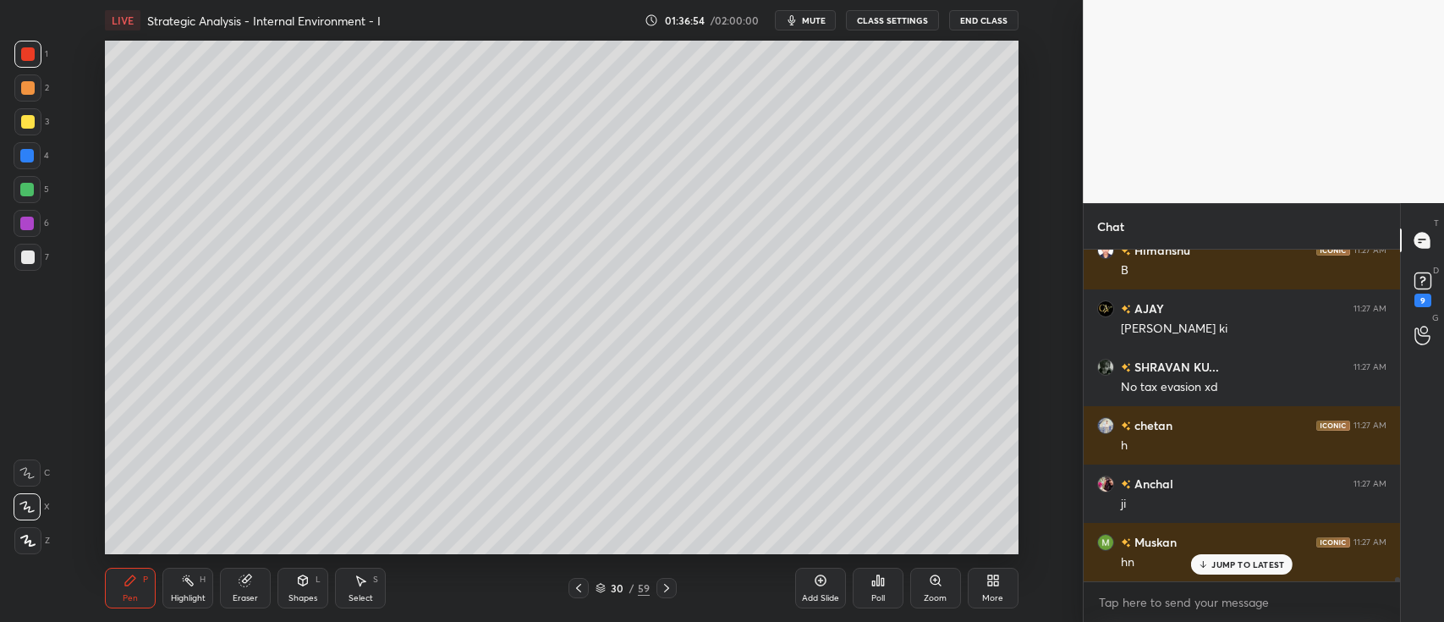
scroll to position [27871, 0]
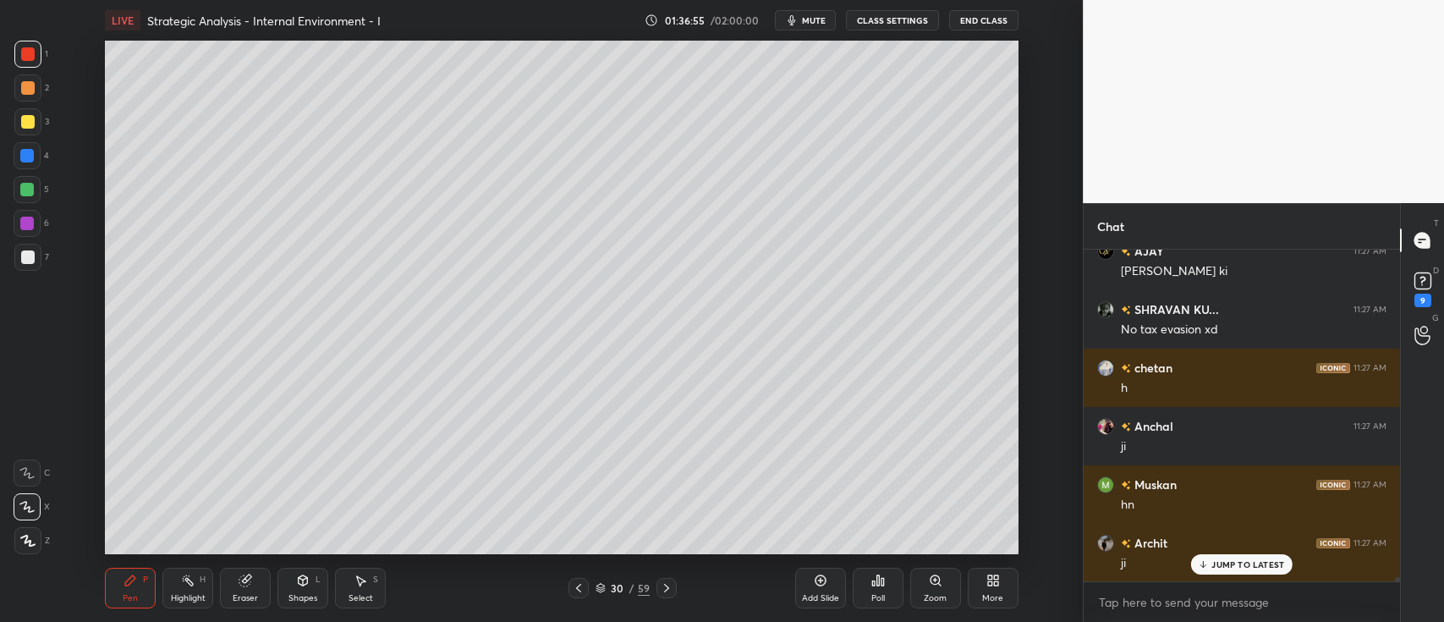
click at [35, 89] on div at bounding box center [27, 87] width 27 height 27
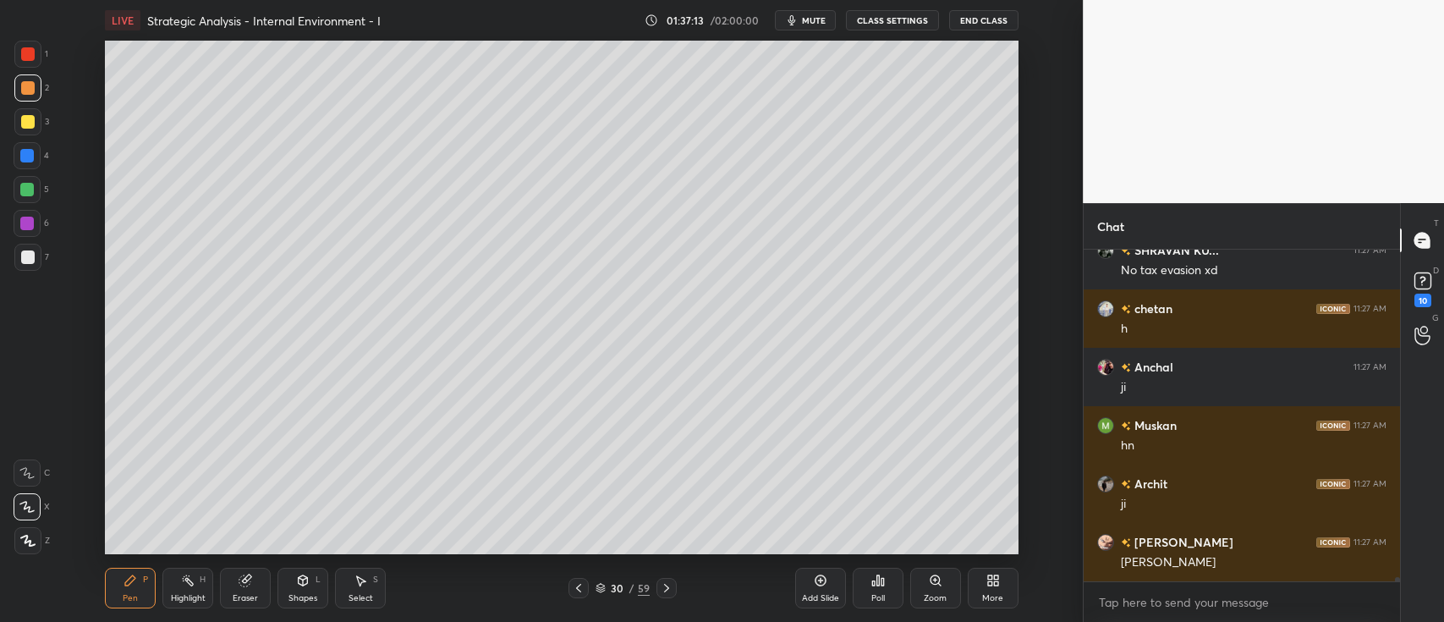
scroll to position [27989, 0]
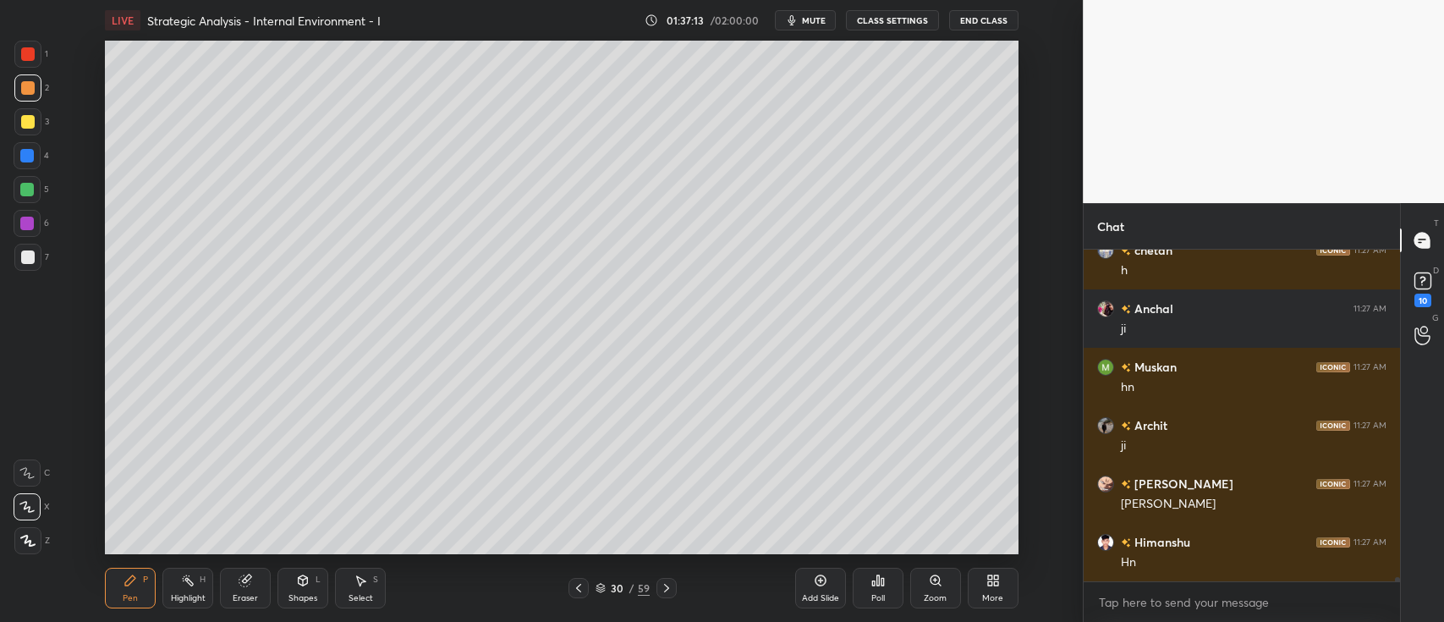
click at [819, 586] on icon at bounding box center [820, 580] width 11 height 11
click at [26, 128] on div at bounding box center [28, 122] width 14 height 14
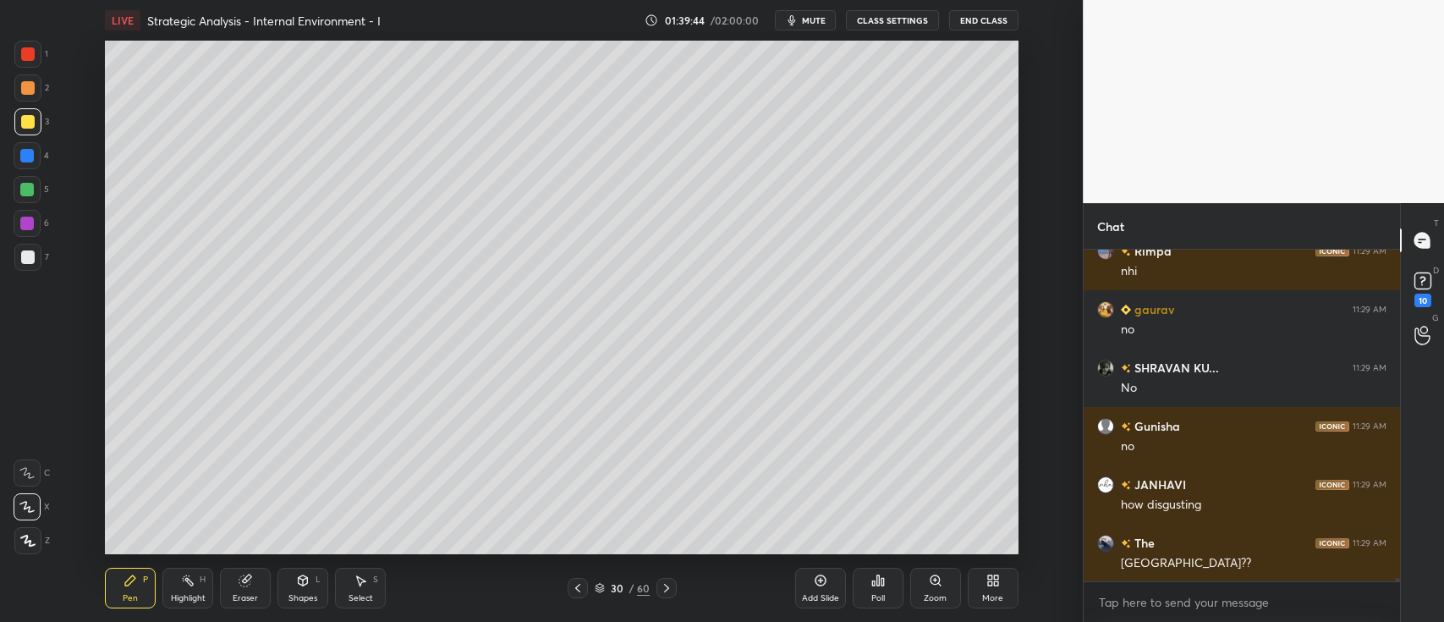
scroll to position [29799, 0]
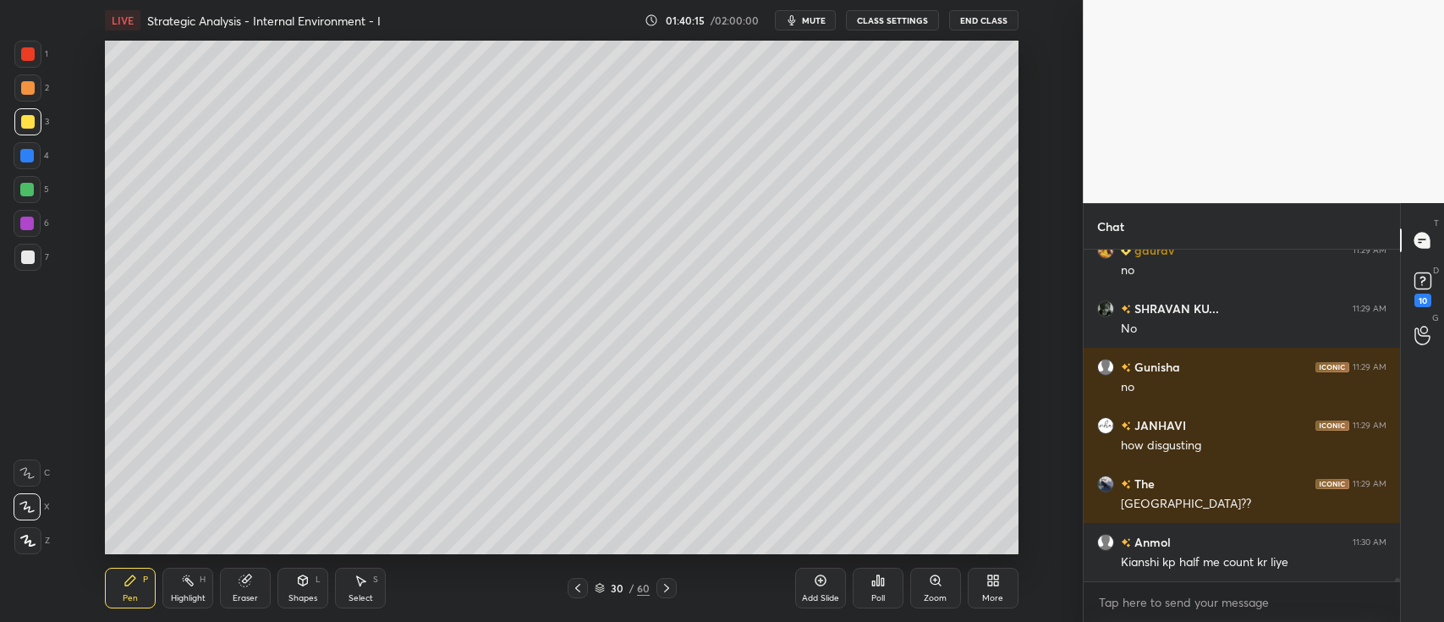
click at [661, 590] on icon at bounding box center [667, 588] width 14 height 14
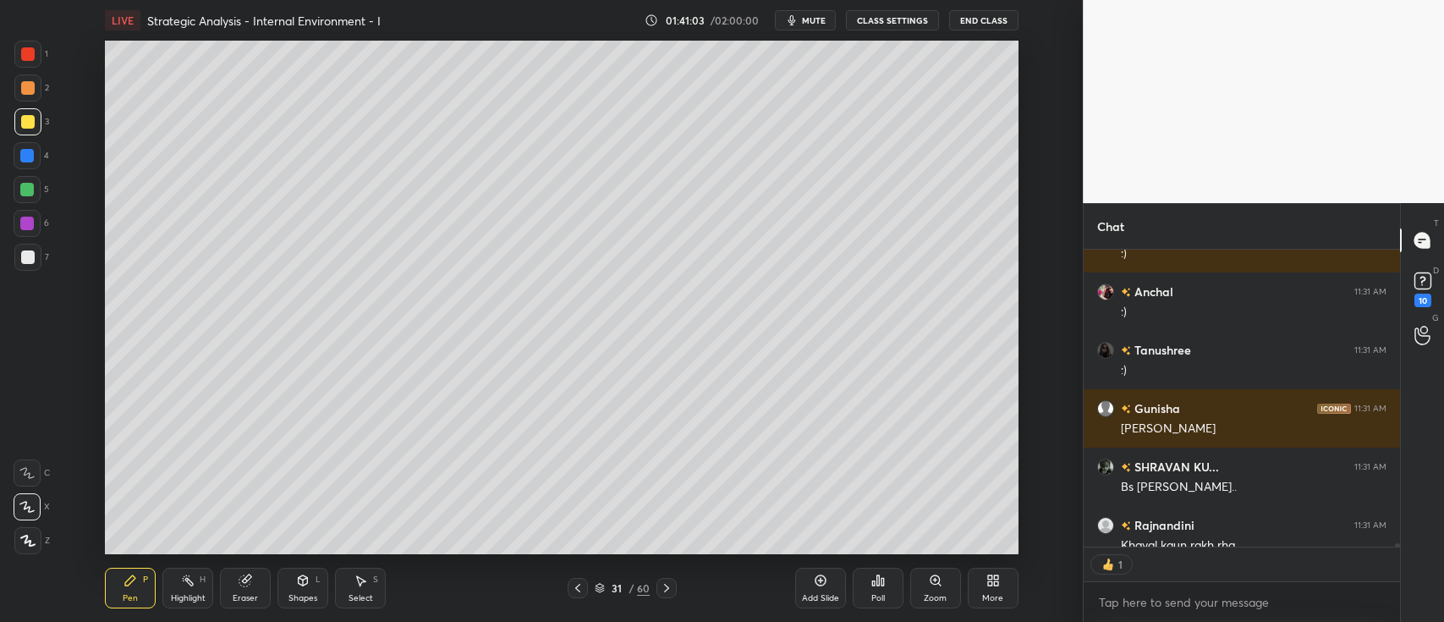
scroll to position [292, 311]
click at [816, 584] on icon at bounding box center [820, 580] width 11 height 11
click at [663, 589] on icon at bounding box center [666, 588] width 14 height 14
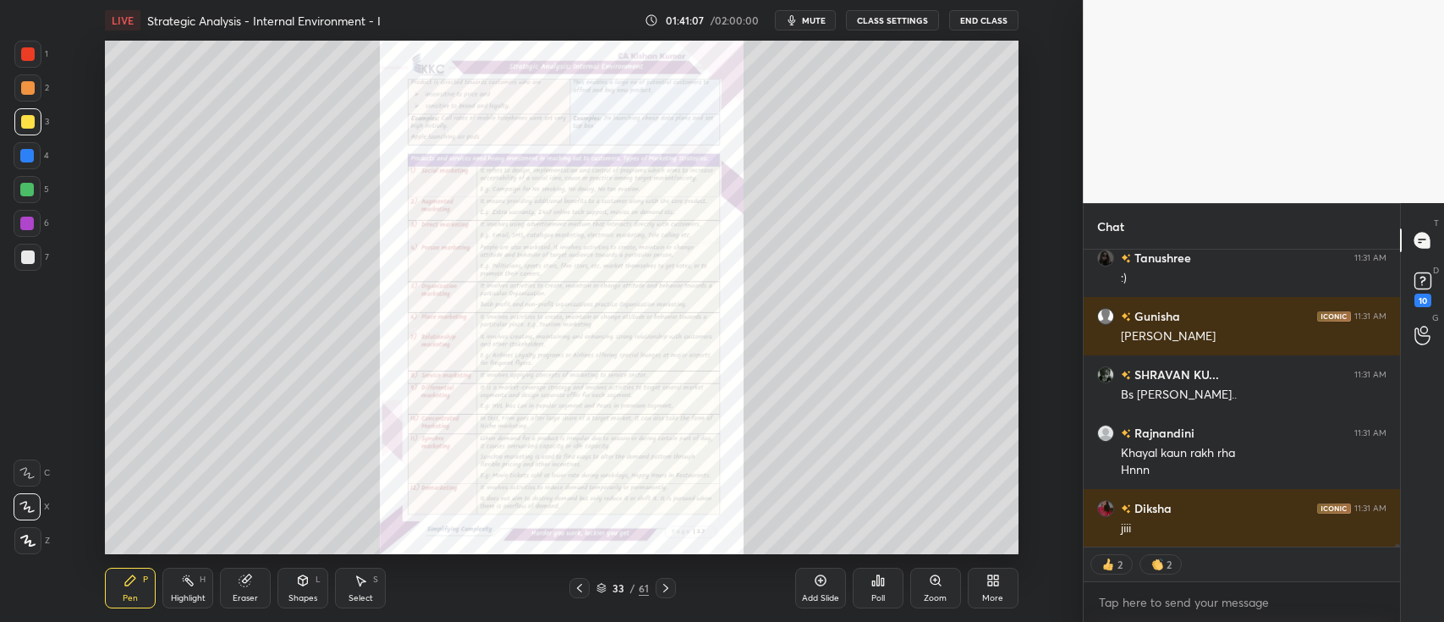
click at [945, 581] on div "Zoom" at bounding box center [936, 588] width 51 height 41
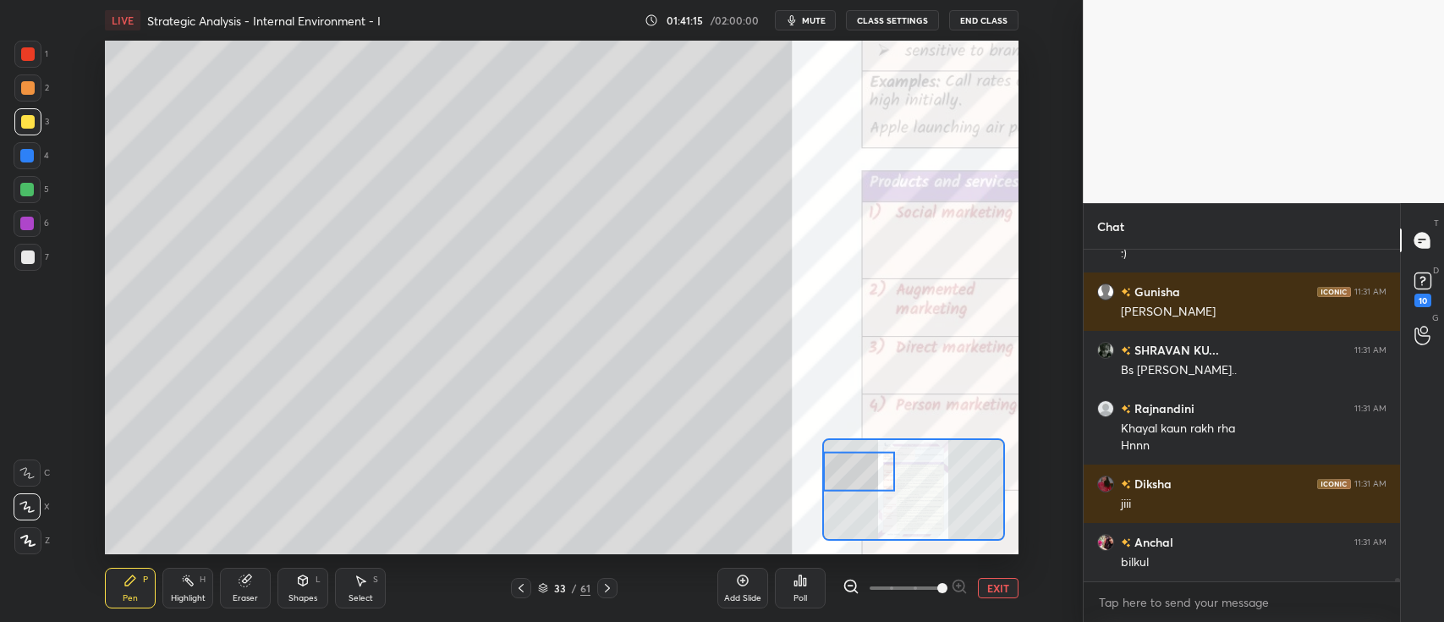
scroll to position [30341, 0]
click at [38, 220] on div at bounding box center [27, 223] width 27 height 27
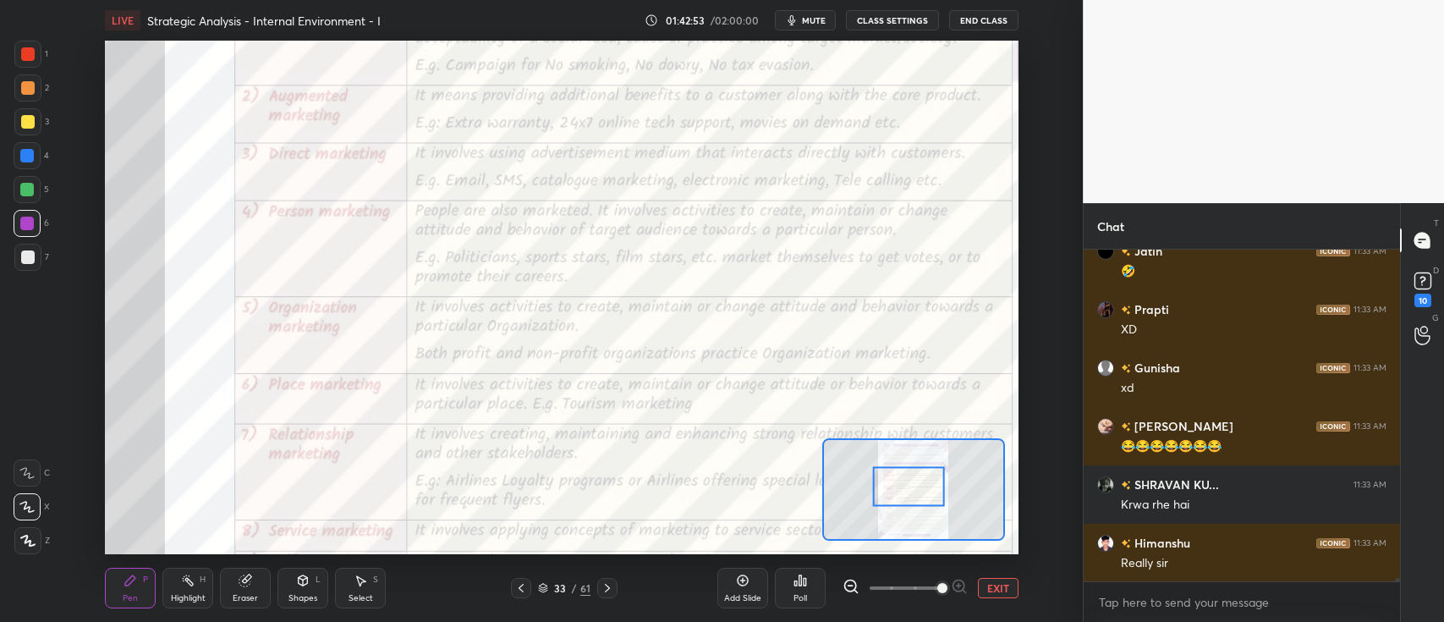
scroll to position [31743, 0]
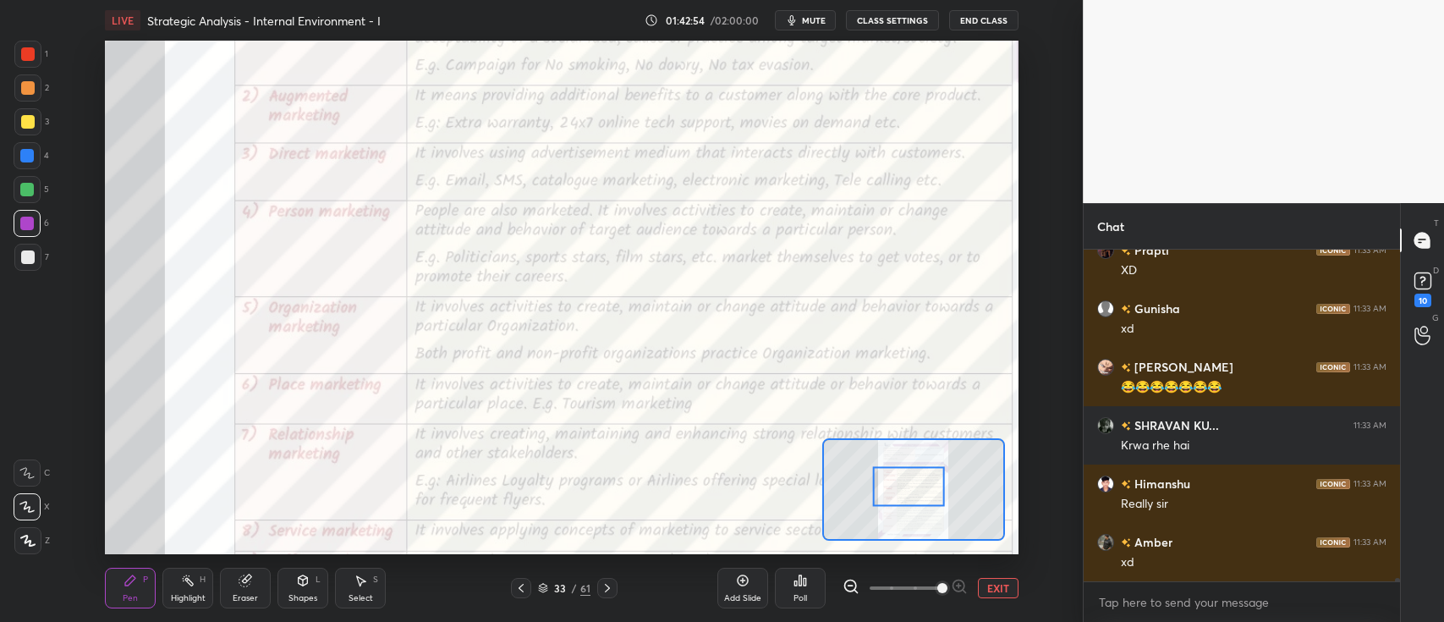
click at [42, 43] on div "1" at bounding box center [31, 54] width 34 height 27
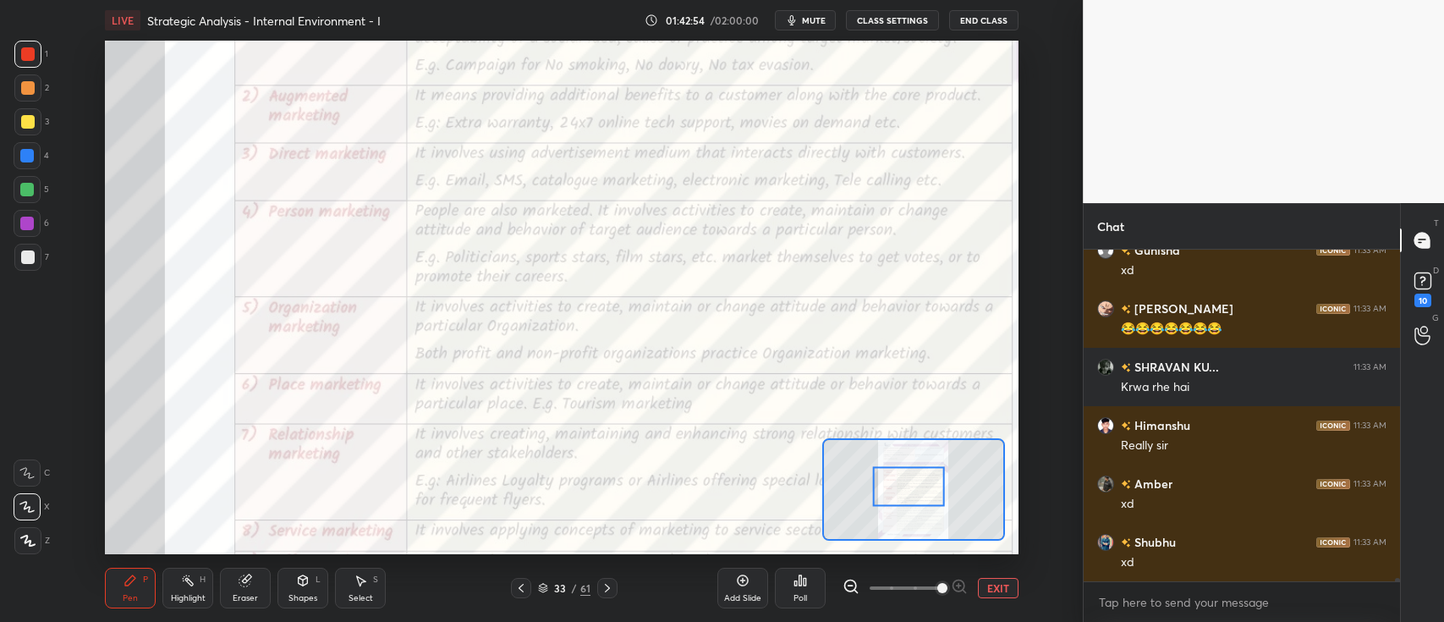
click at [36, 462] on div at bounding box center [27, 472] width 27 height 27
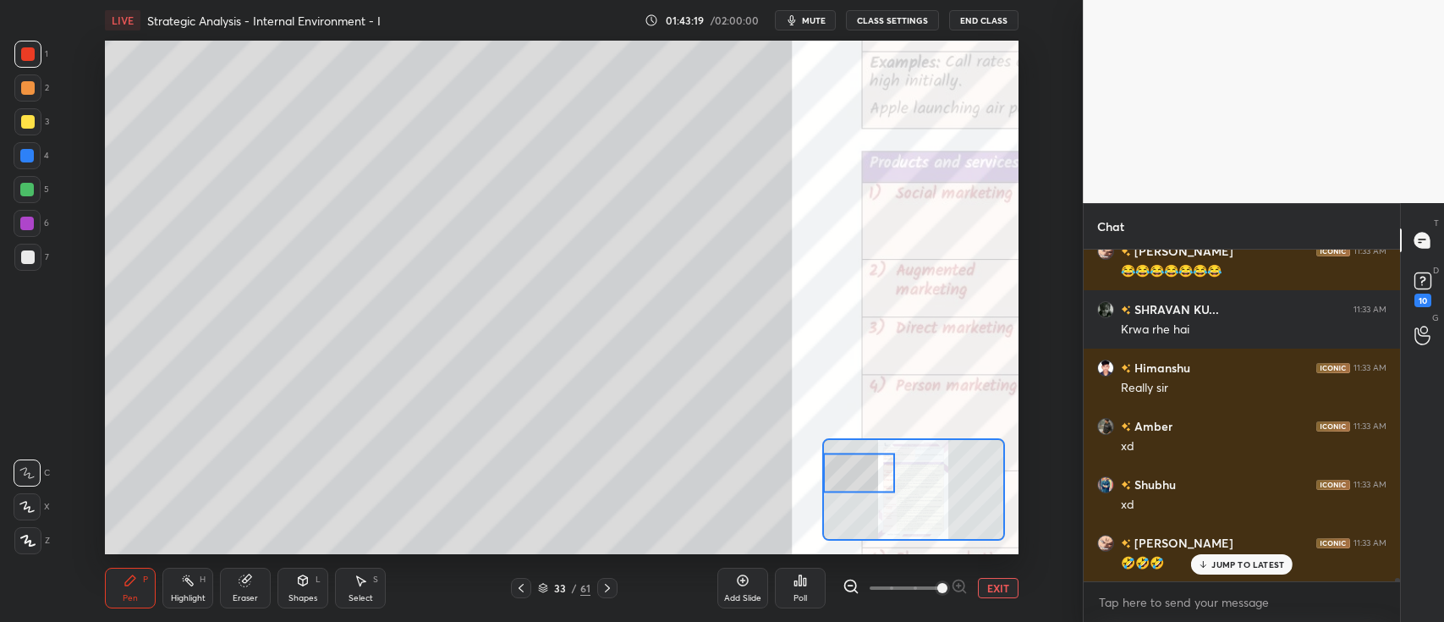
scroll to position [31918, 0]
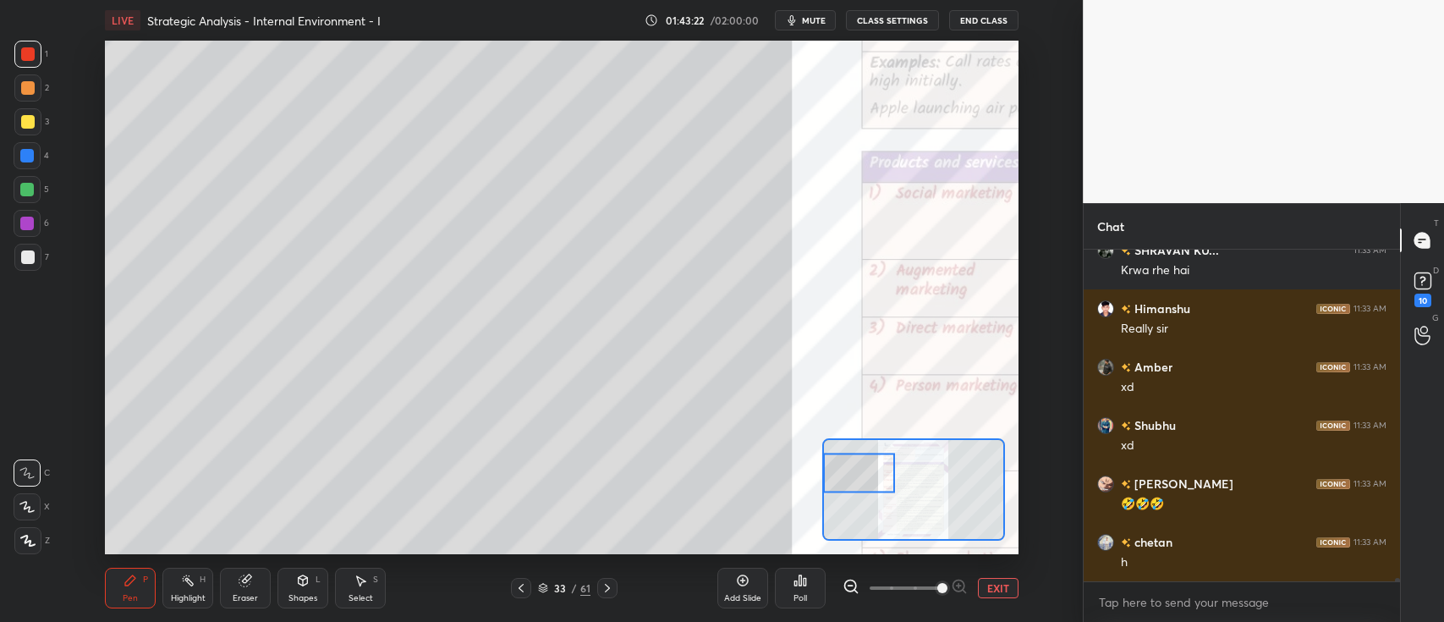
click at [1006, 591] on button "EXIT" at bounding box center [998, 588] width 41 height 20
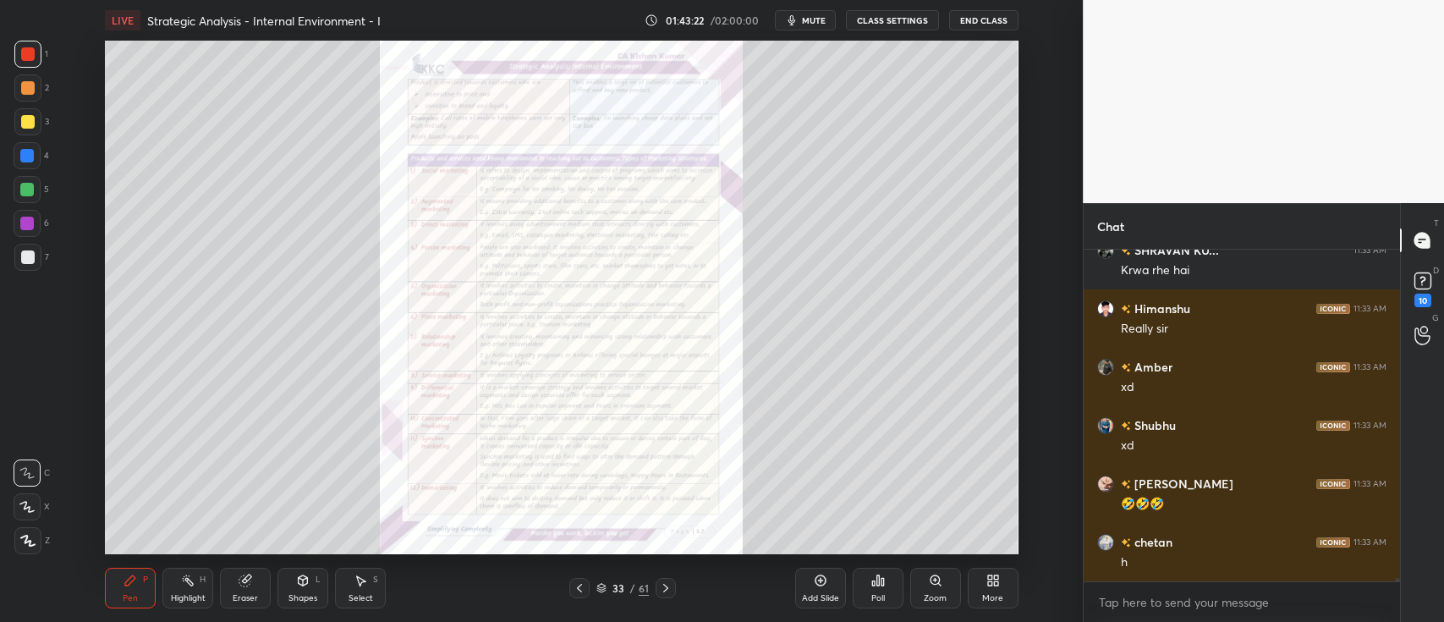
scroll to position [31976, 0]
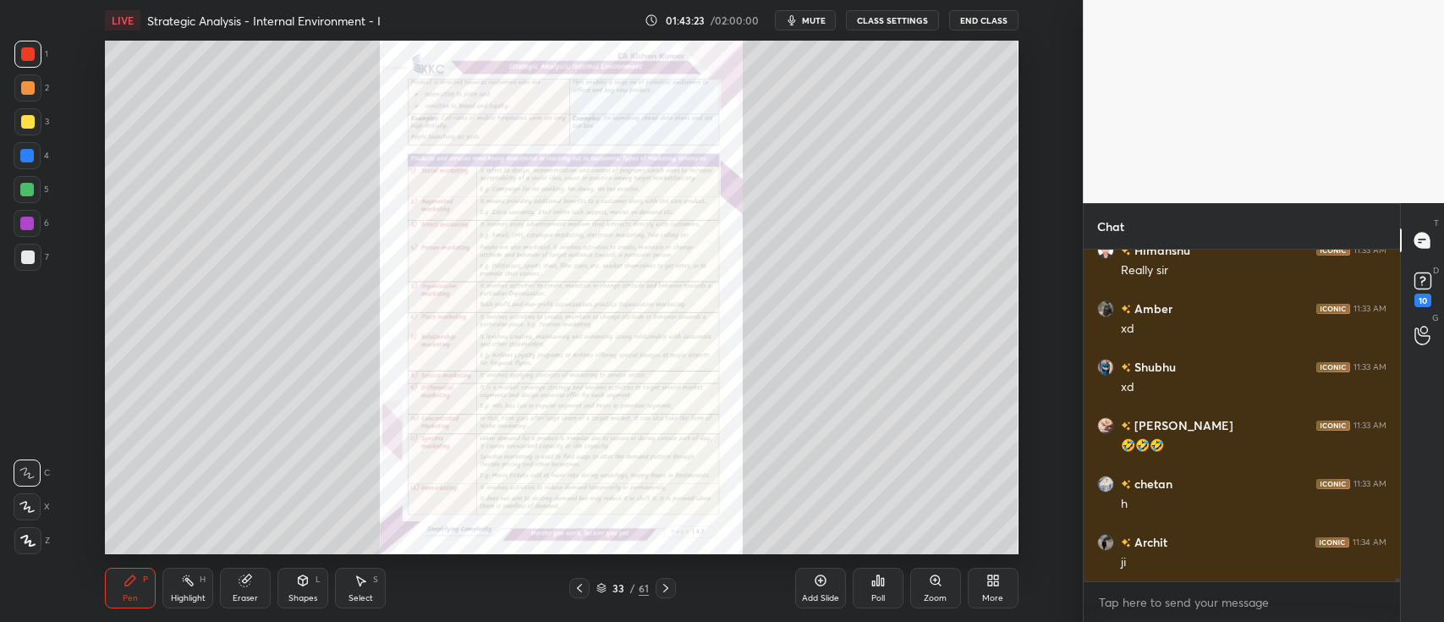
click at [582, 585] on icon at bounding box center [580, 588] width 14 height 14
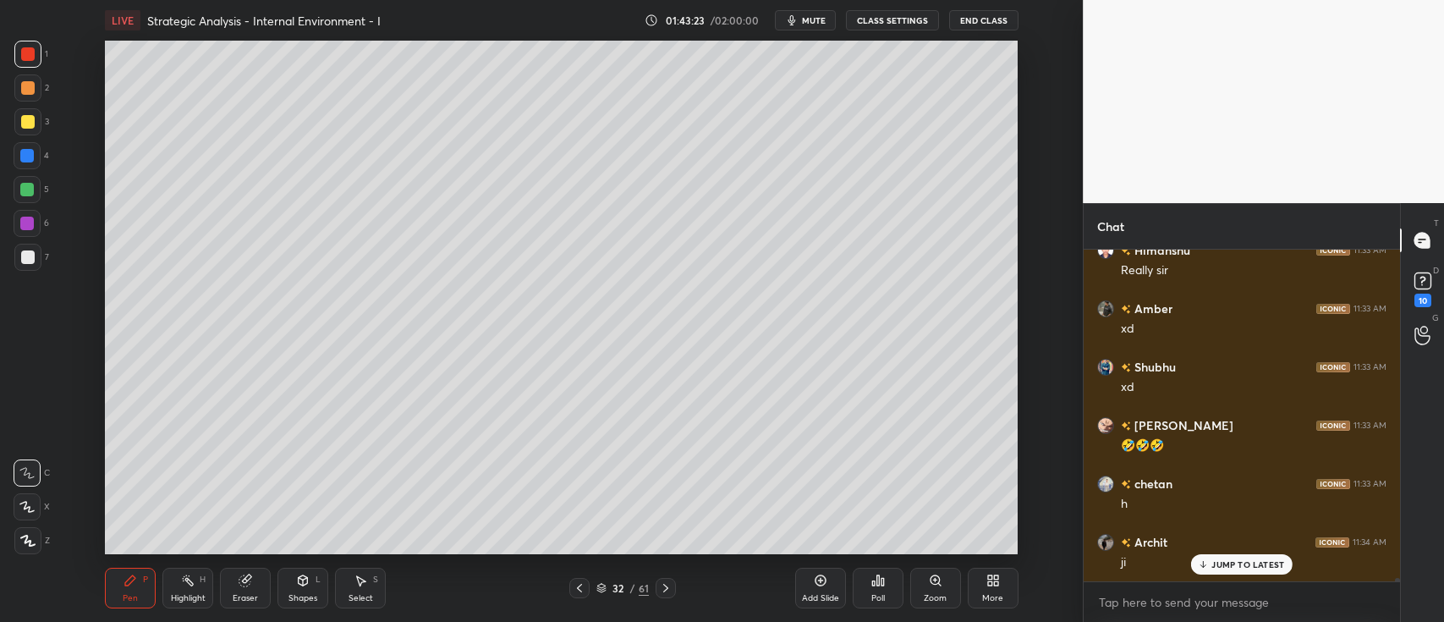
scroll to position [32034, 0]
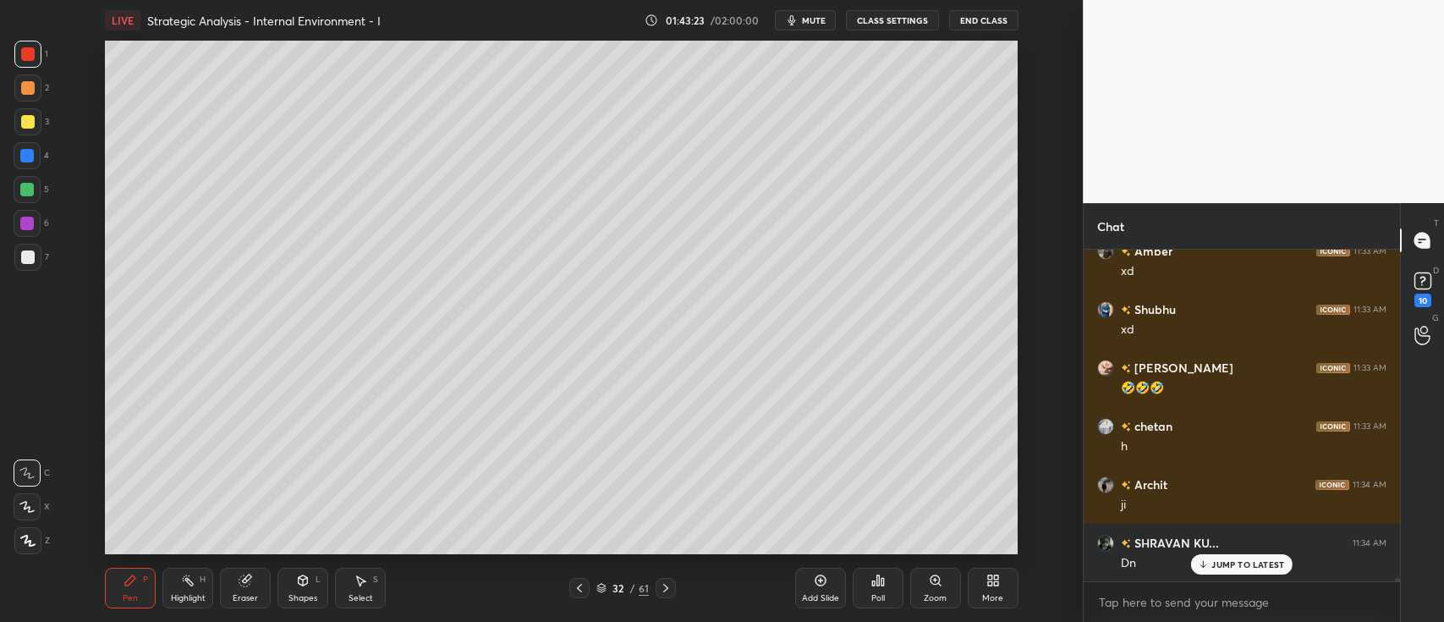
click at [830, 586] on div "Add Slide" at bounding box center [820, 588] width 51 height 41
click at [41, 124] on div "3" at bounding box center [31, 121] width 35 height 27
click at [35, 499] on div at bounding box center [27, 506] width 27 height 27
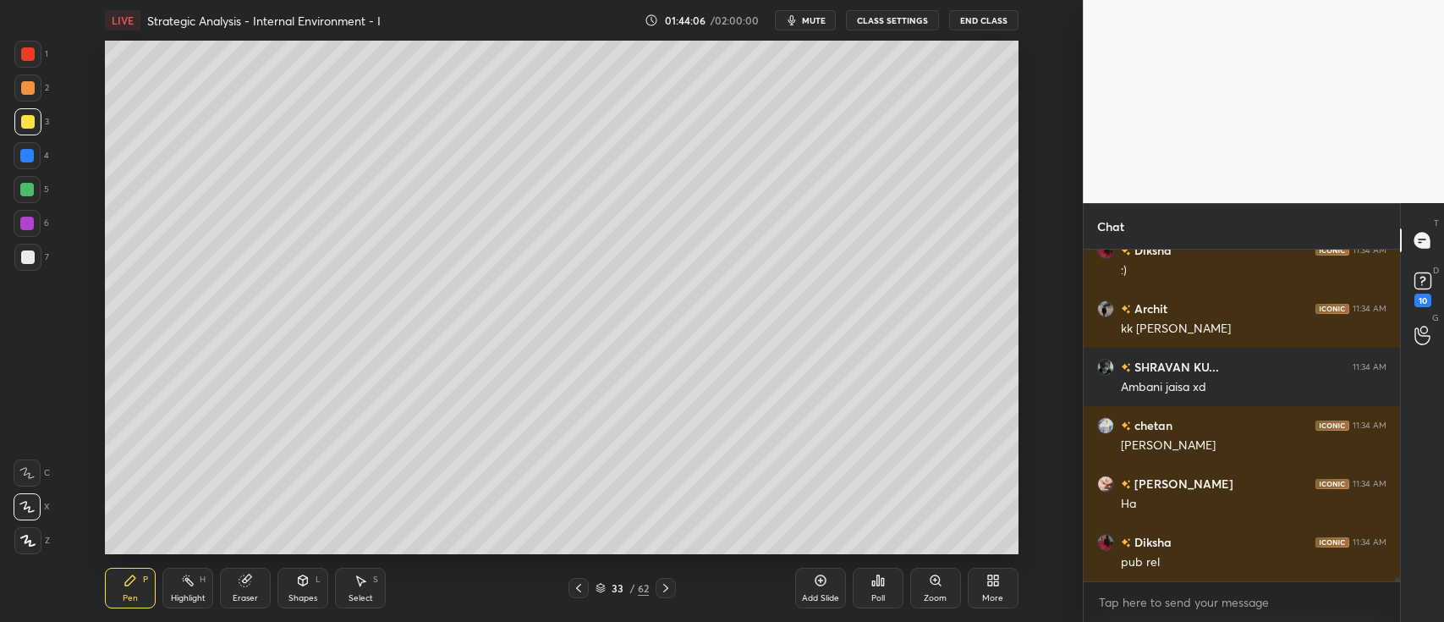
scroll to position [32501, 0]
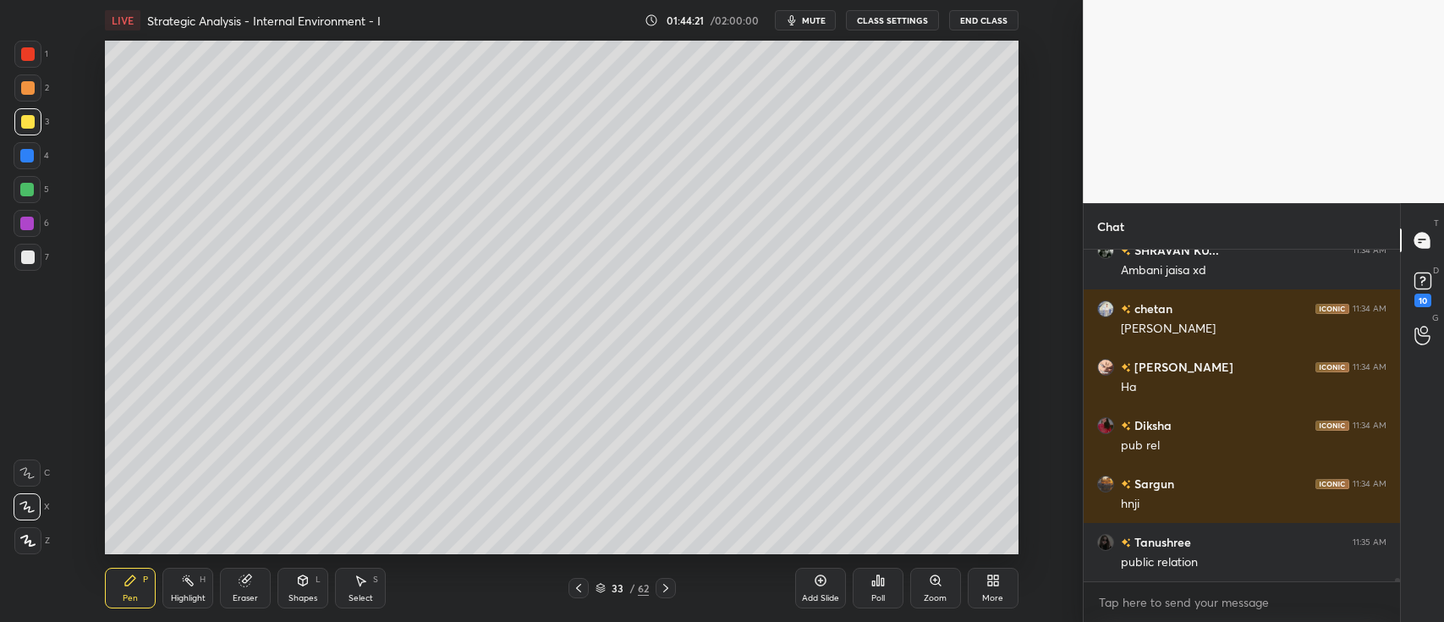
click at [36, 84] on div at bounding box center [27, 87] width 27 height 27
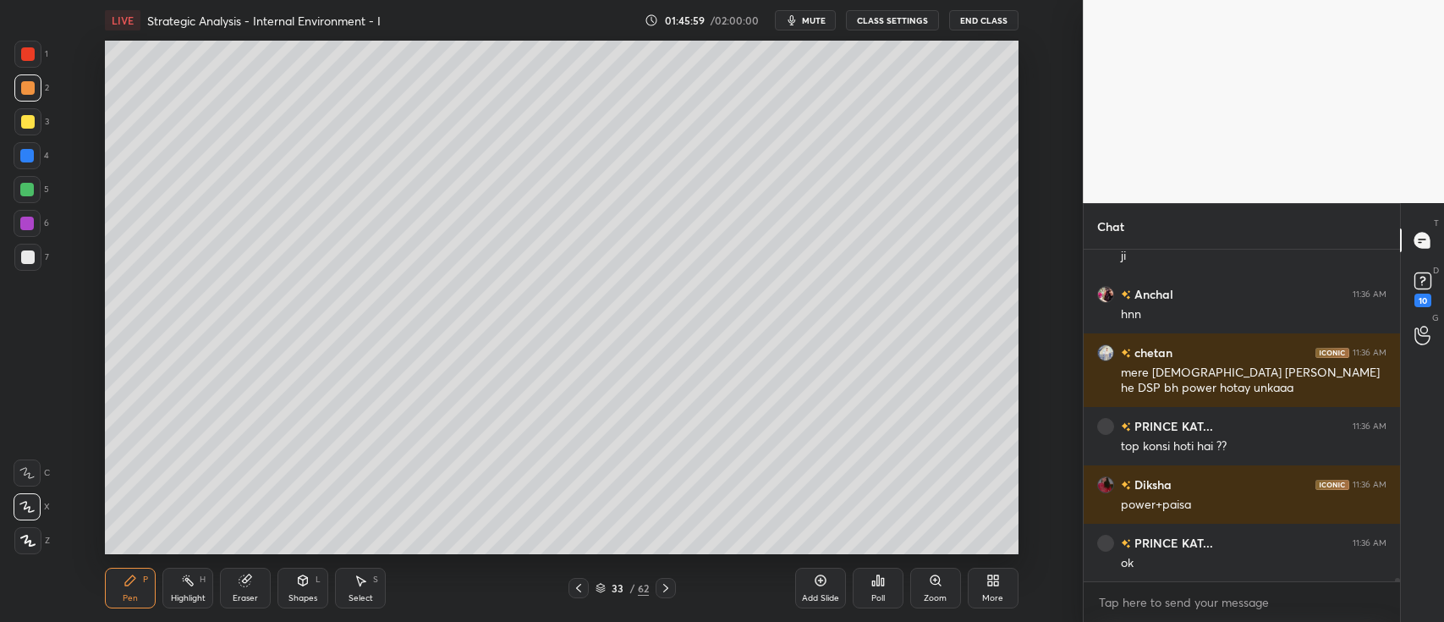
scroll to position [34517, 0]
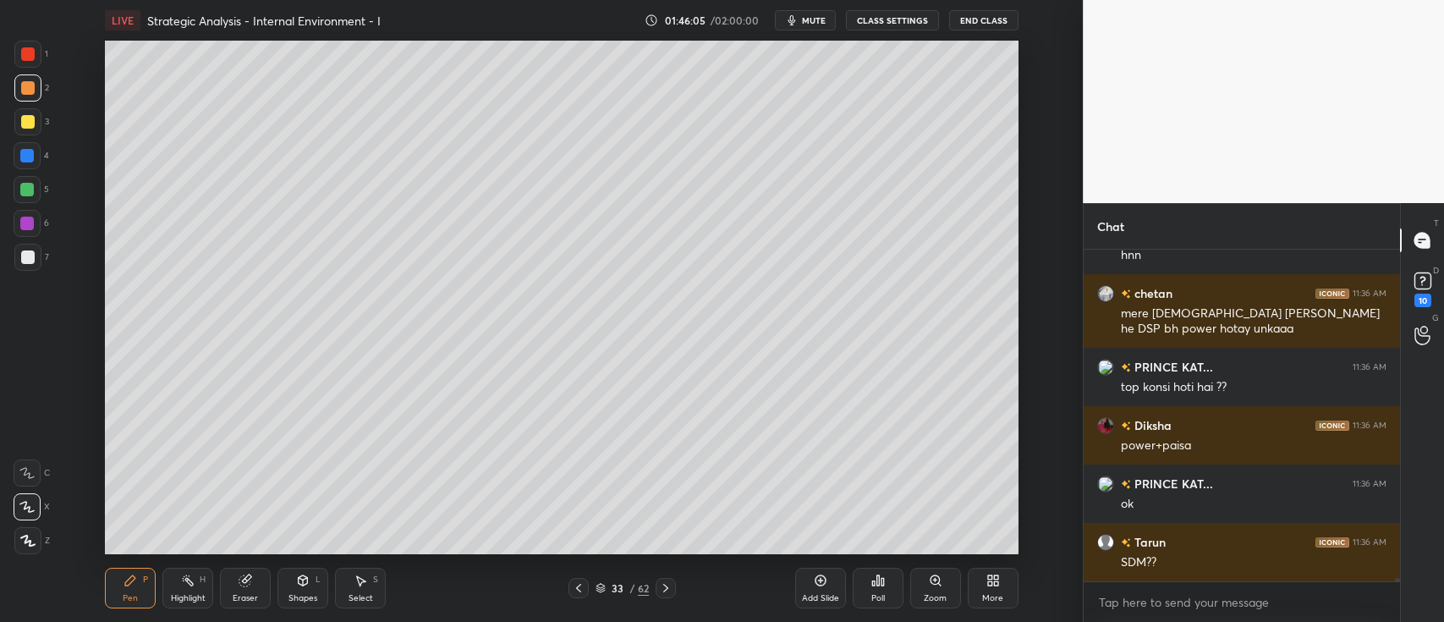
click at [834, 581] on div "Add Slide" at bounding box center [820, 588] width 51 height 41
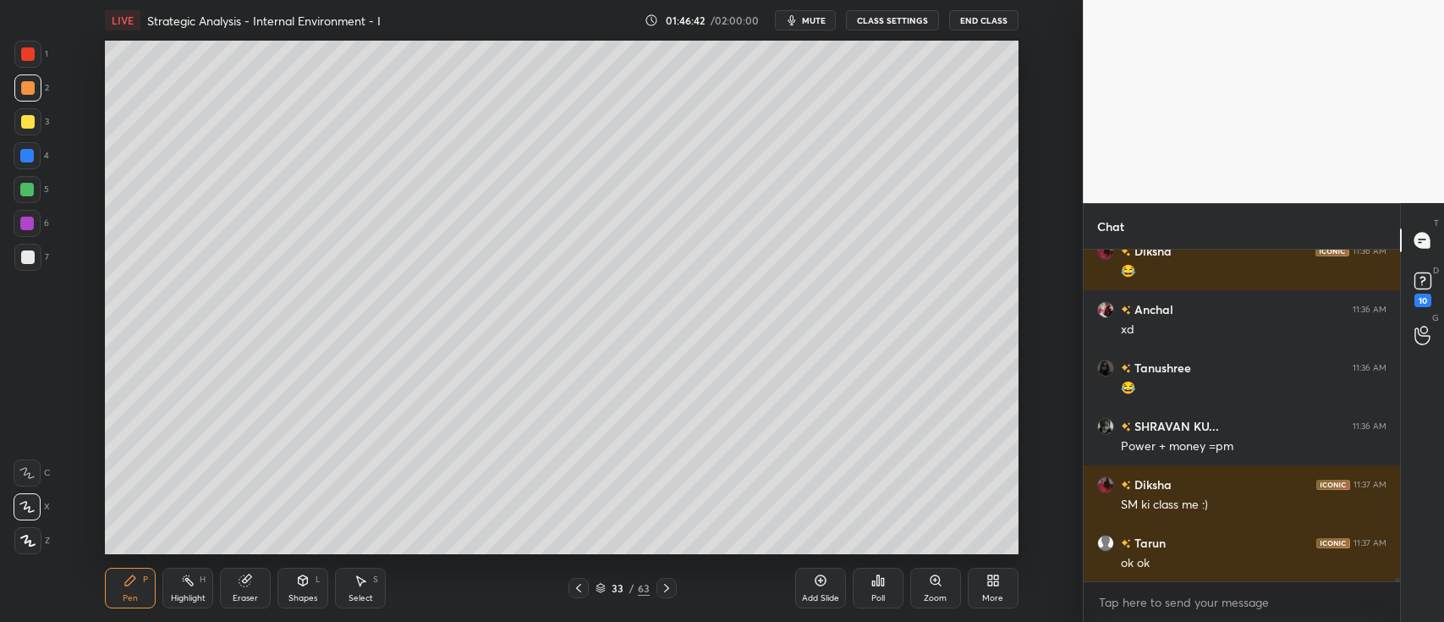
scroll to position [35160, 0]
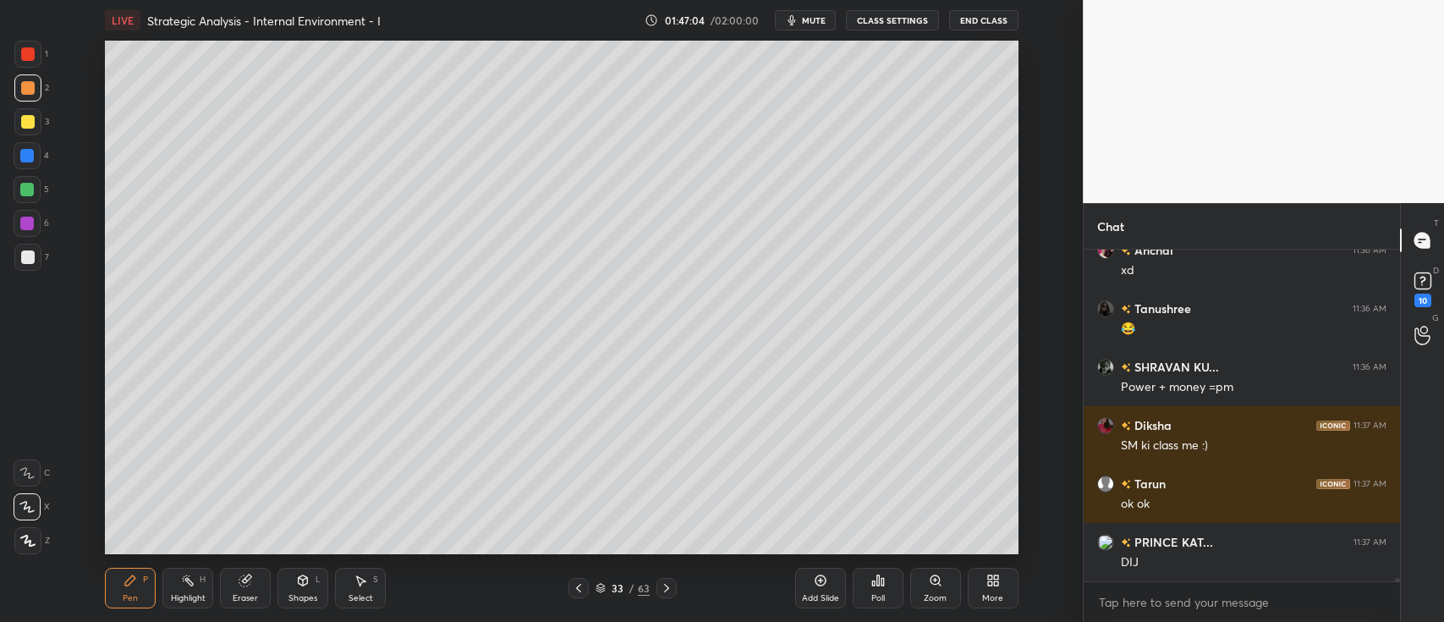
click at [34, 144] on div at bounding box center [27, 155] width 27 height 27
click at [28, 228] on div at bounding box center [27, 224] width 14 height 14
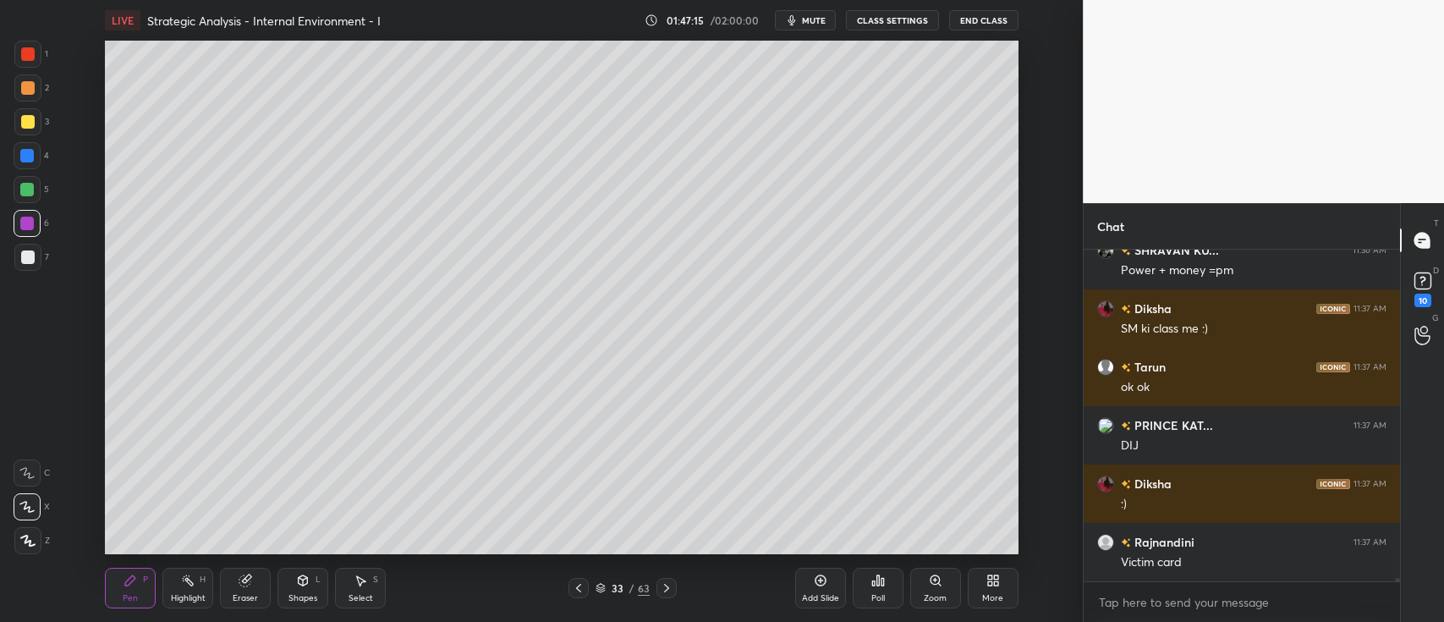
scroll to position [35335, 0]
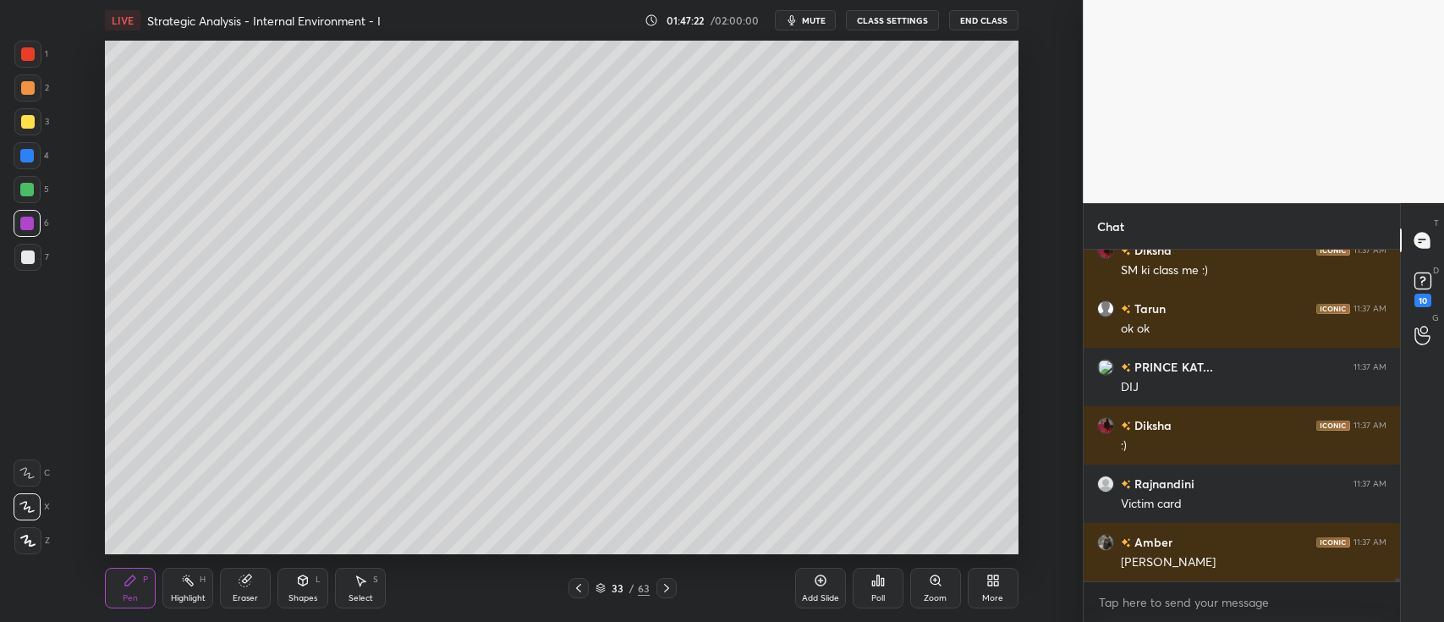
click at [302, 577] on icon at bounding box center [303, 580] width 9 height 10
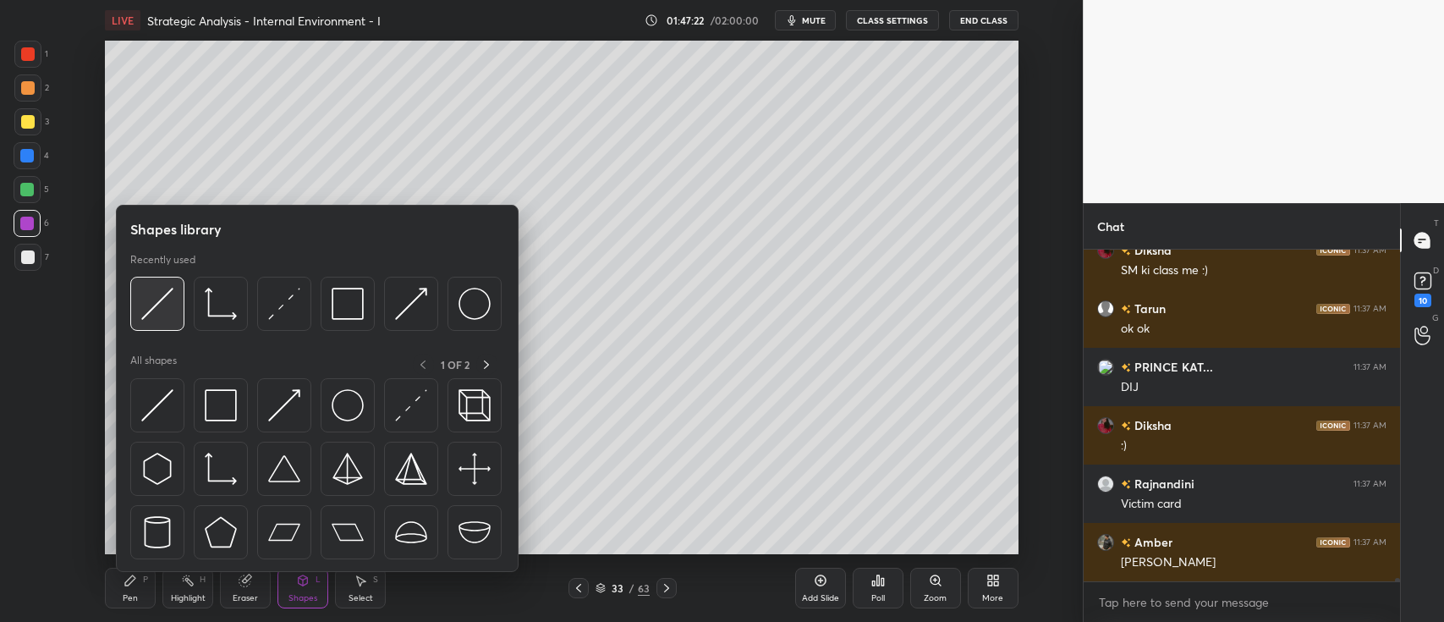
click at [154, 301] on img at bounding box center [157, 304] width 32 height 32
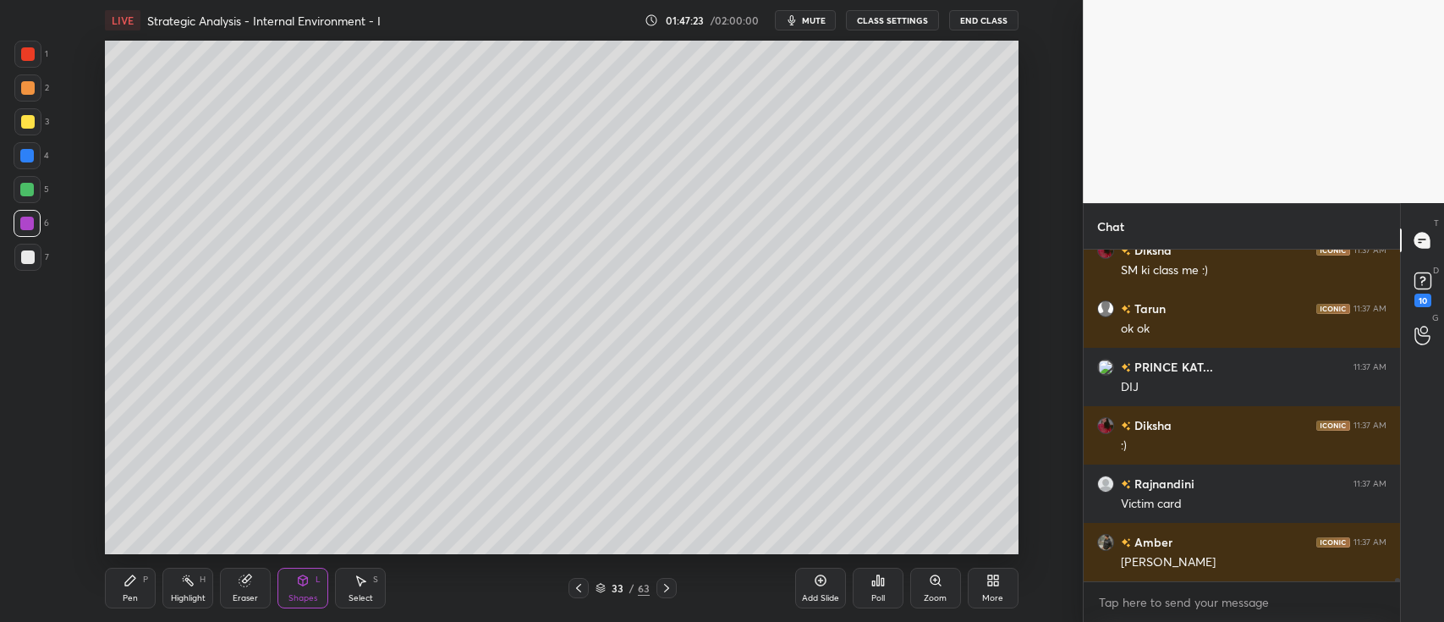
click at [47, 260] on div "7" at bounding box center [31, 257] width 35 height 27
click at [135, 571] on div "Pen P" at bounding box center [130, 588] width 51 height 41
click at [30, 125] on div at bounding box center [28, 122] width 14 height 14
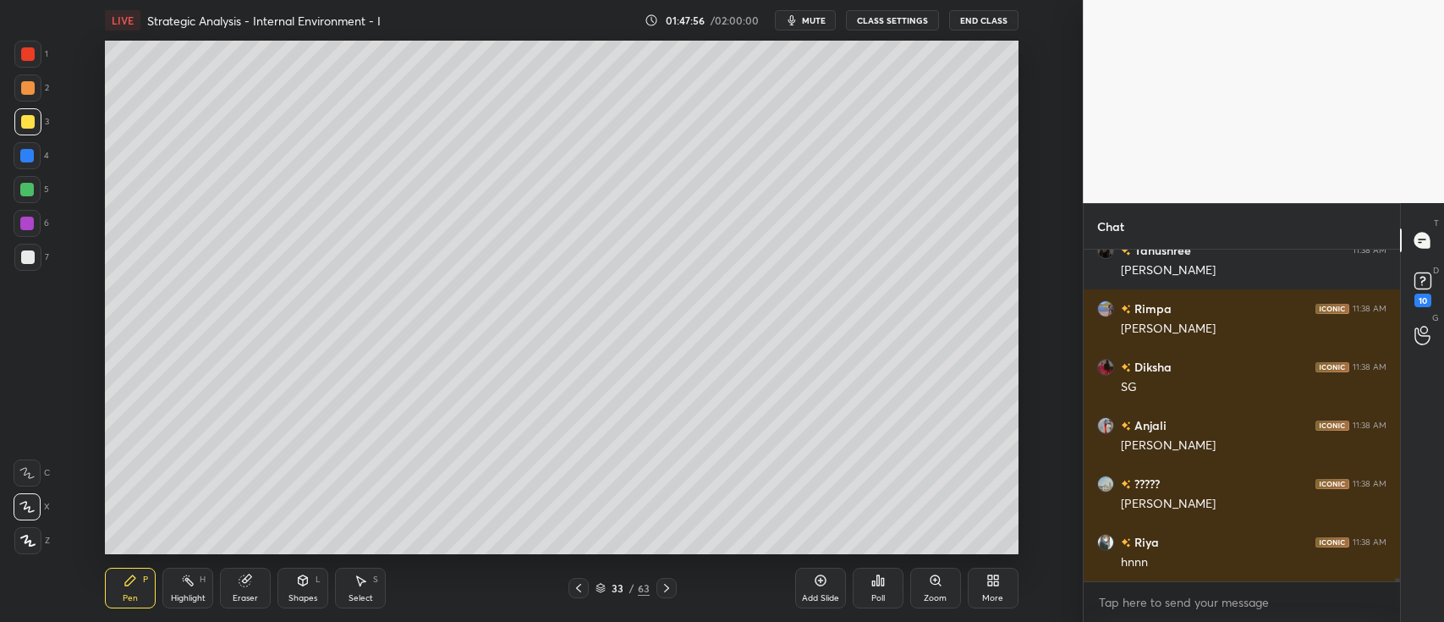
scroll to position [36736, 0]
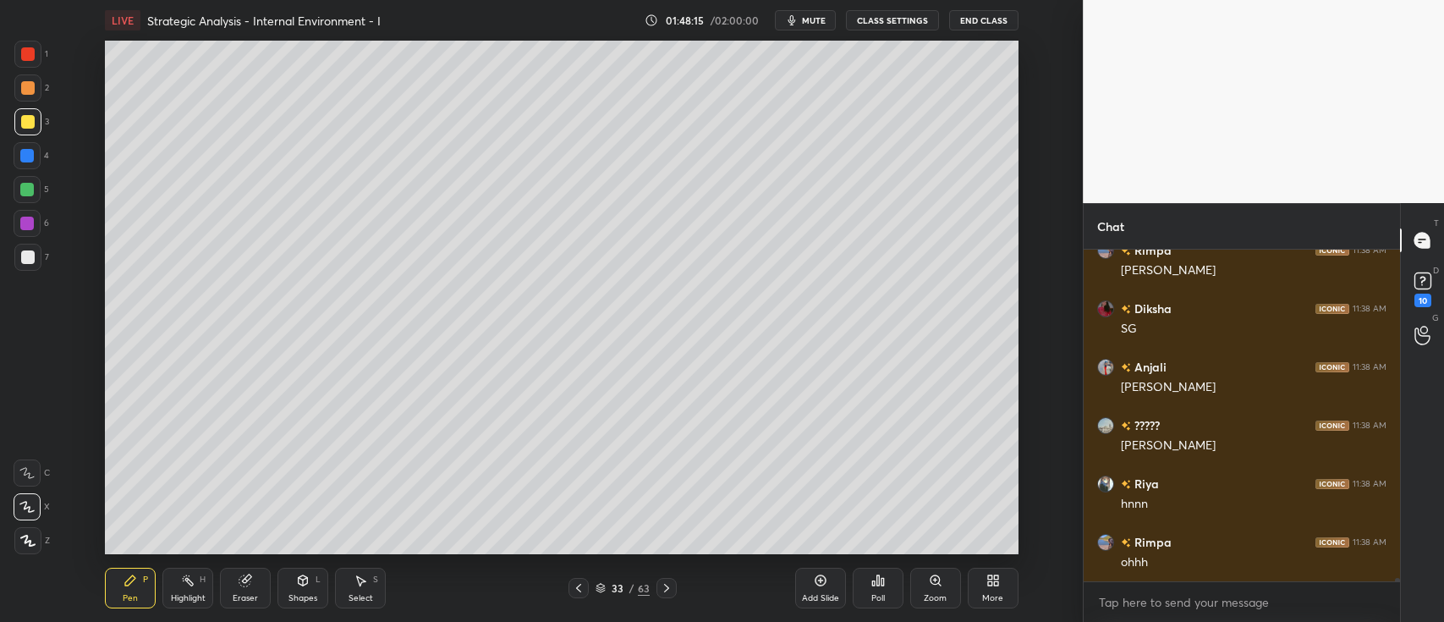
click at [242, 575] on icon at bounding box center [246, 581] width 14 height 14
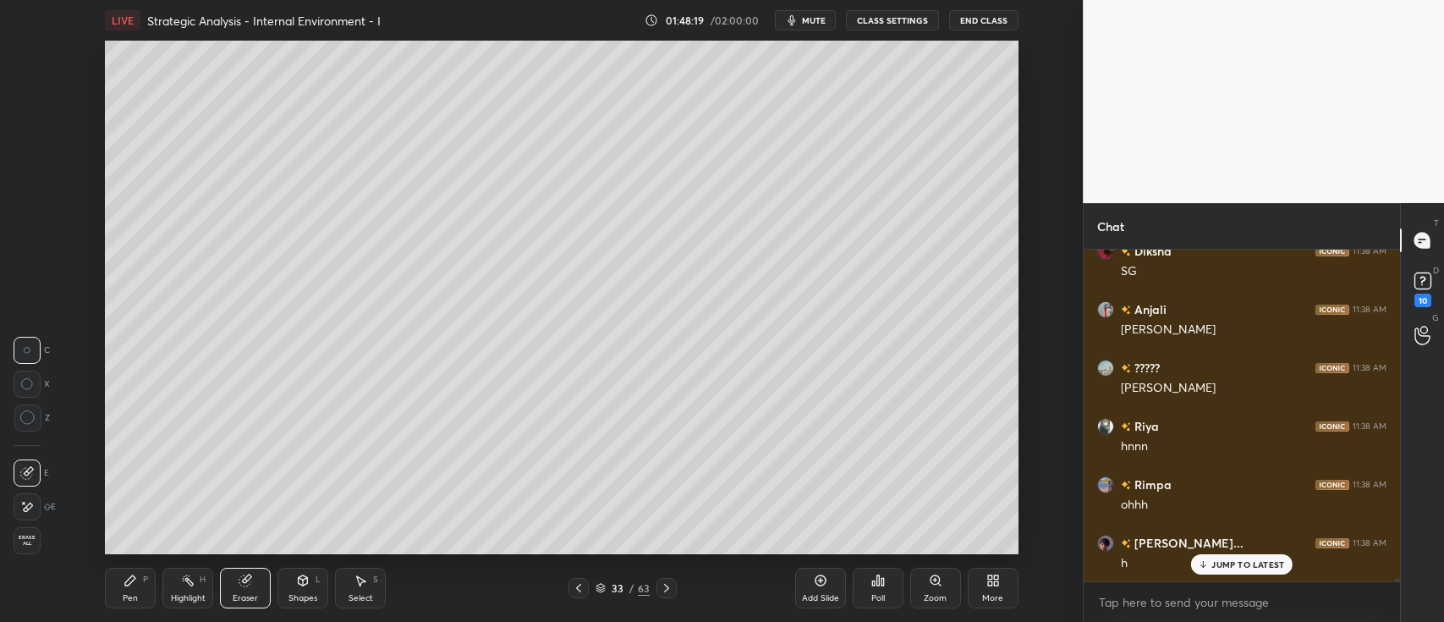
click at [122, 583] on div "Pen P" at bounding box center [130, 588] width 51 height 41
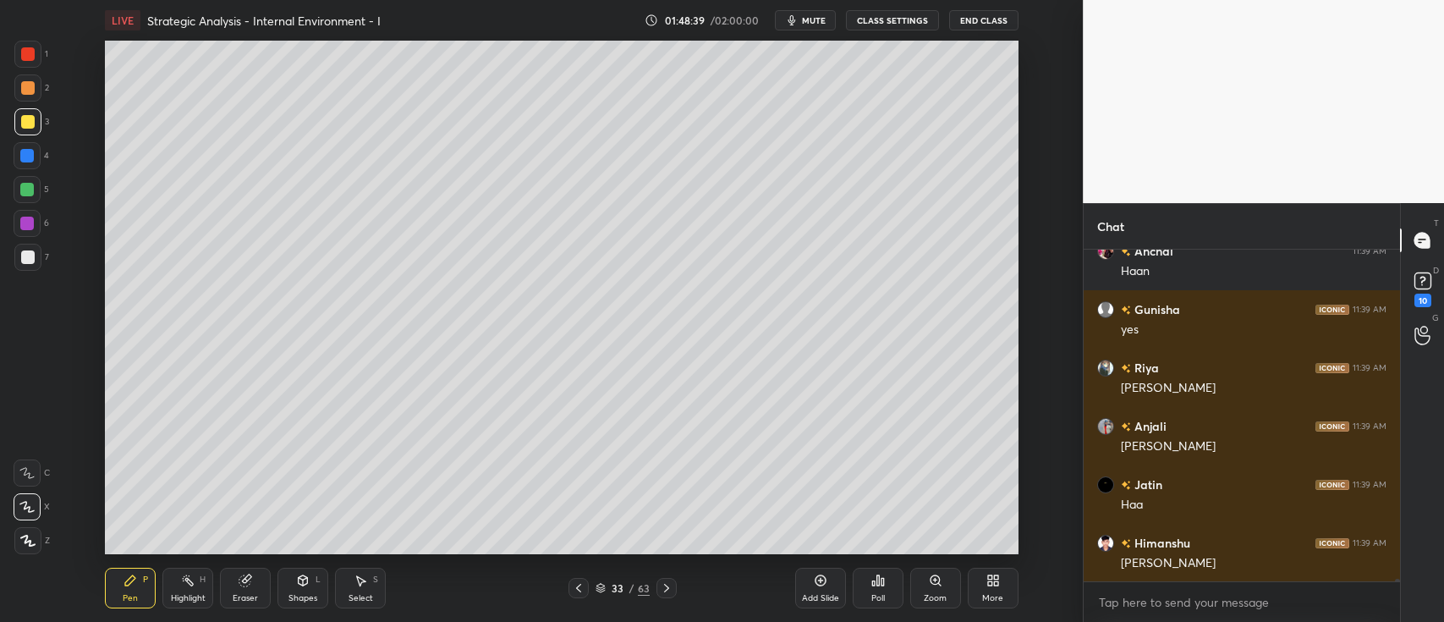
scroll to position [37320, 0]
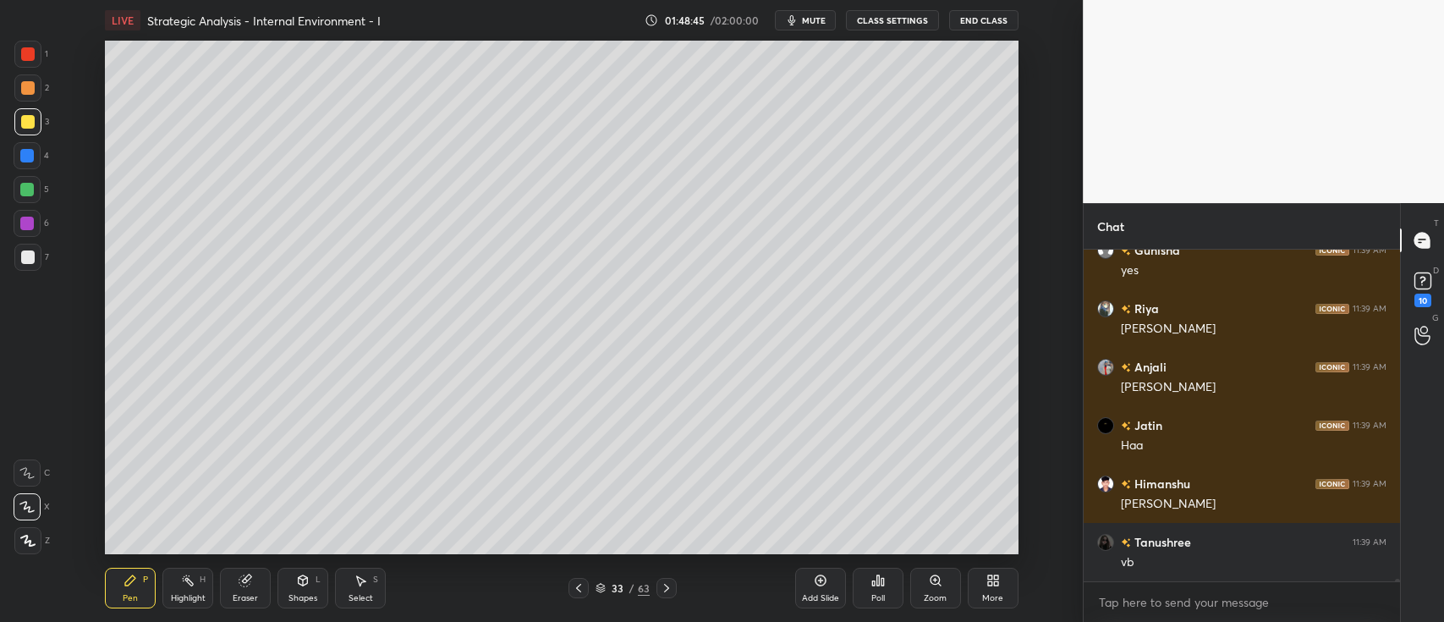
click at [27, 88] on div at bounding box center [28, 88] width 14 height 14
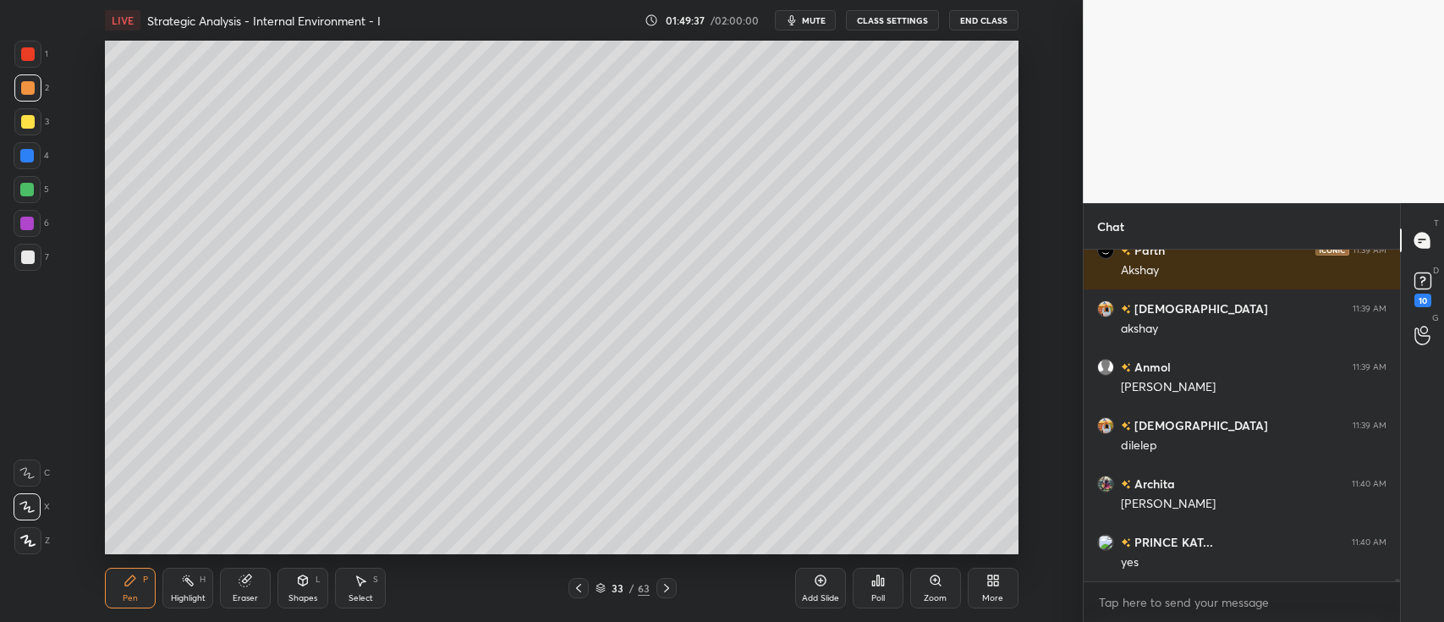
scroll to position [37728, 0]
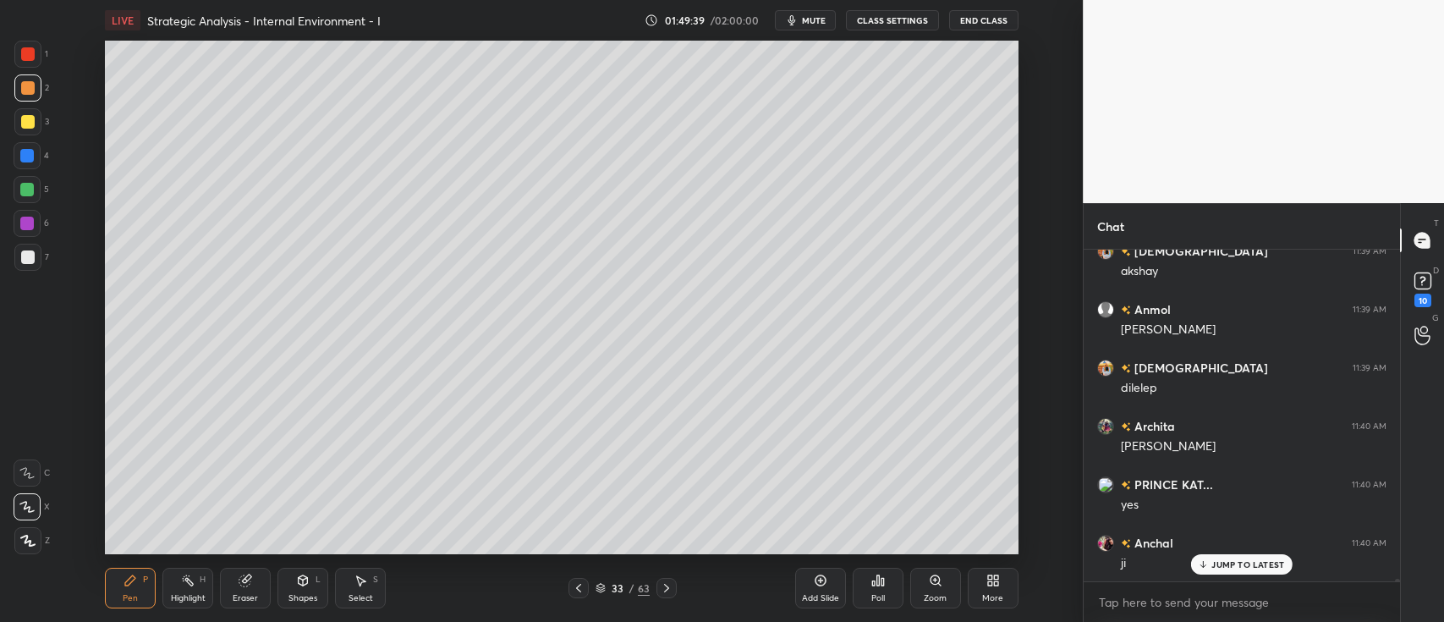
click at [810, 575] on div "Add Slide" at bounding box center [820, 588] width 51 height 41
click at [28, 124] on div at bounding box center [28, 122] width 14 height 14
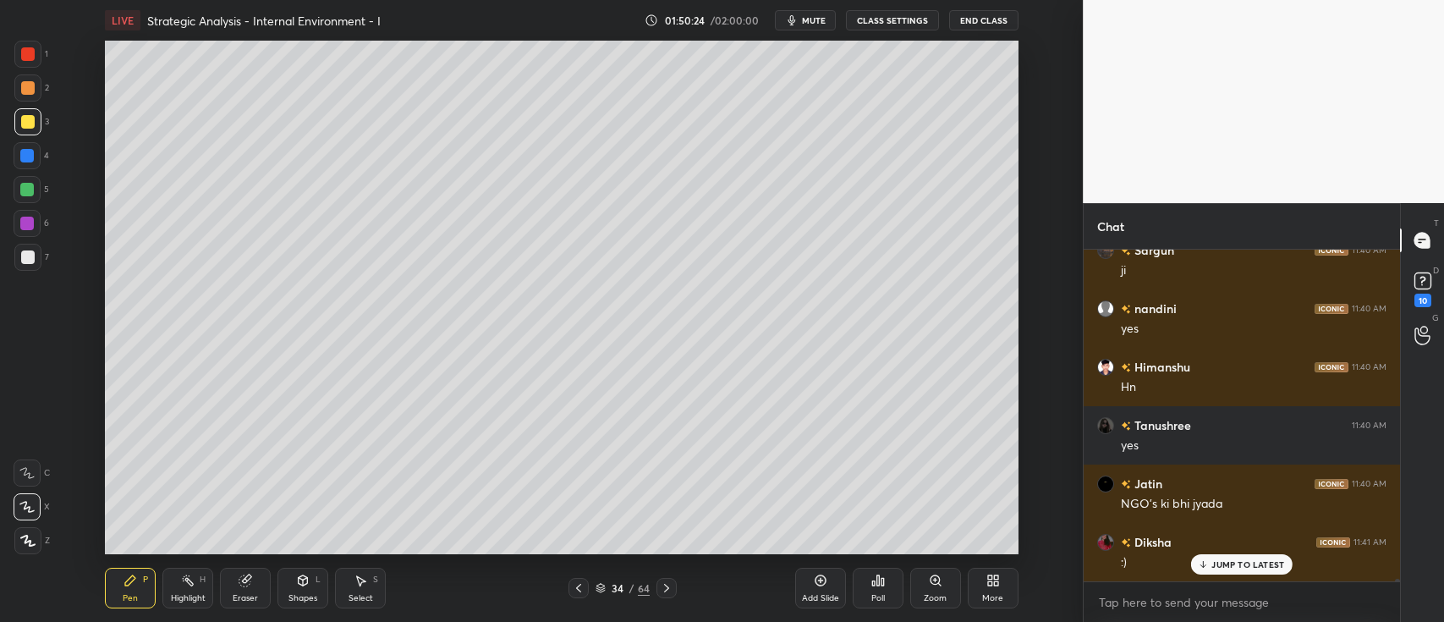
scroll to position [38370, 0]
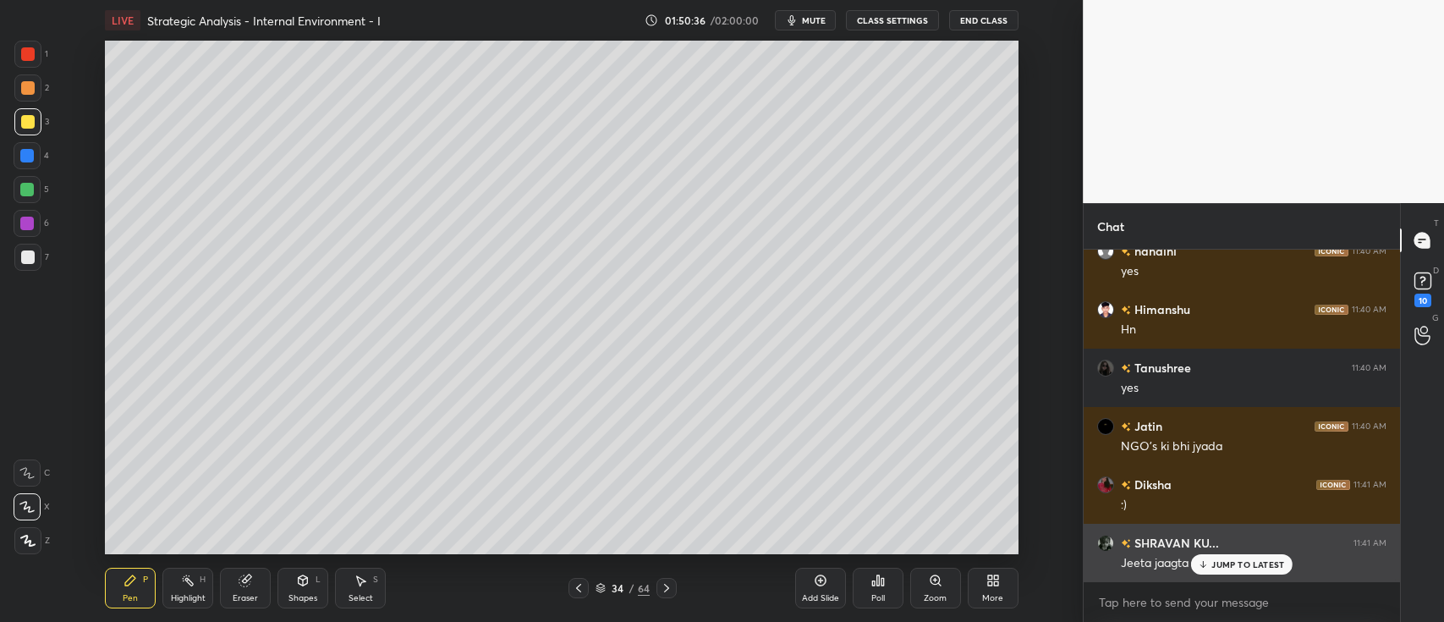
click at [1232, 565] on p "JUMP TO LATEST" at bounding box center [1248, 564] width 73 height 10
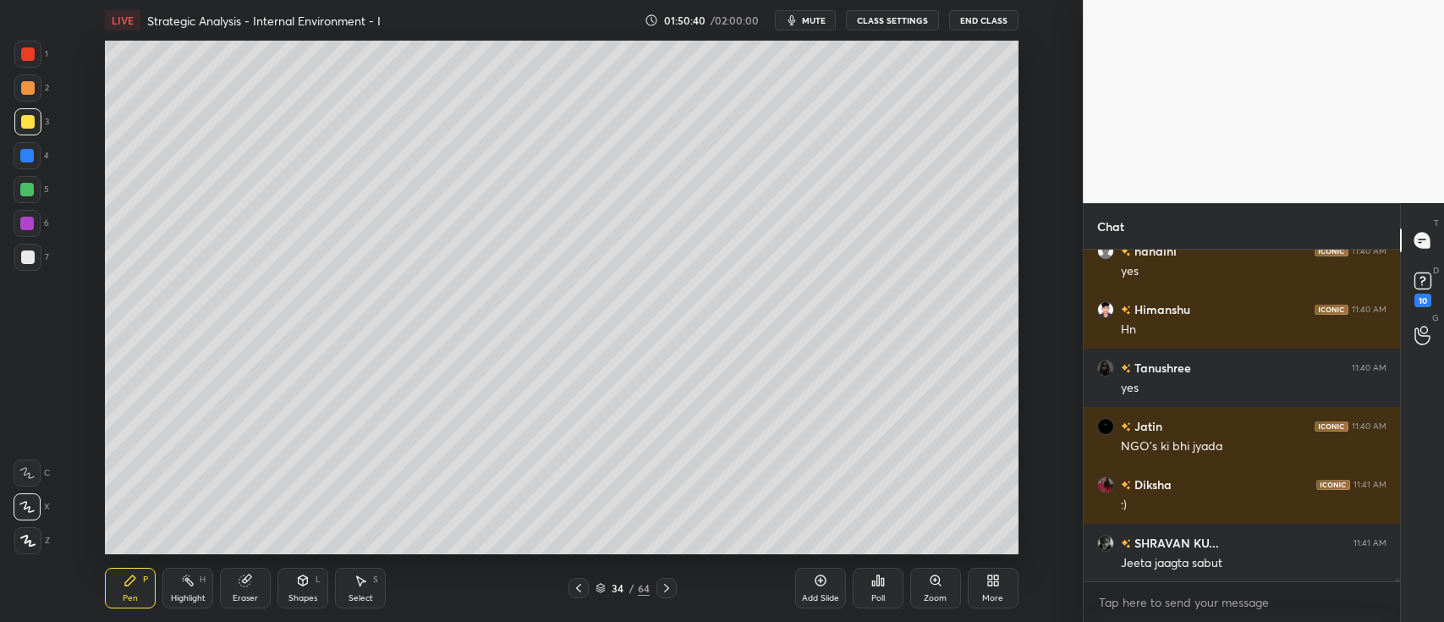
scroll to position [38429, 0]
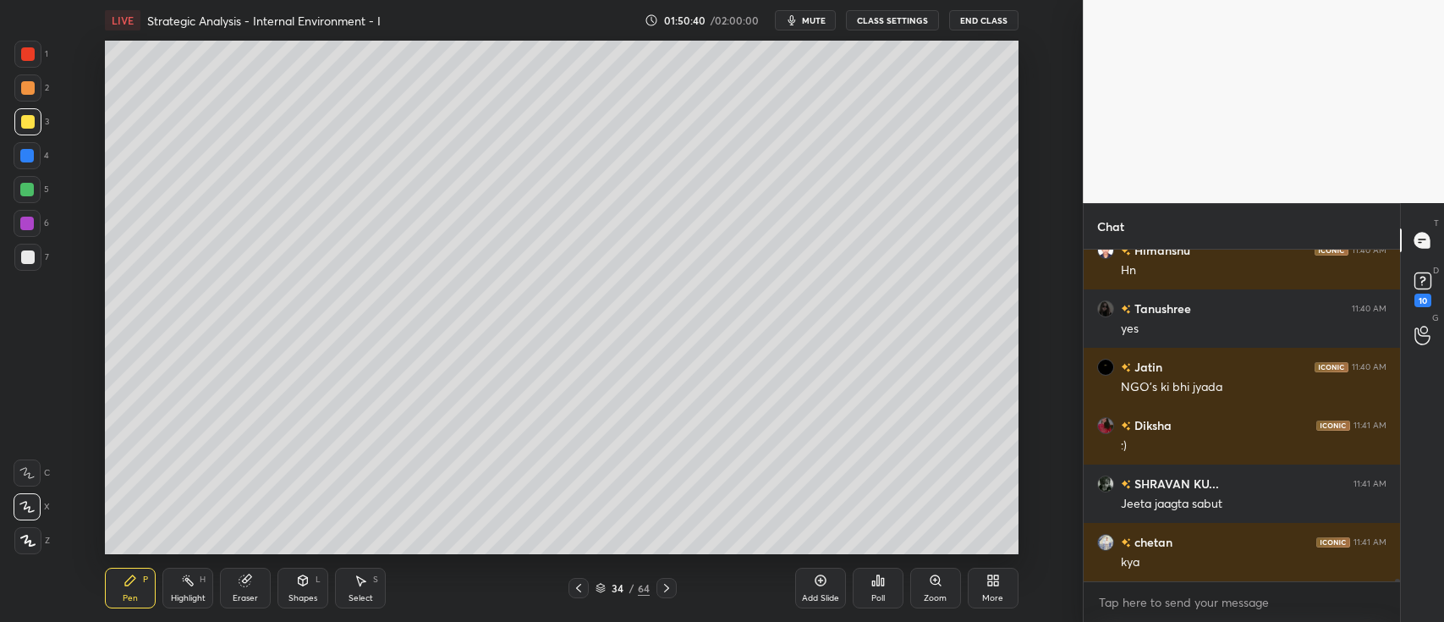
click at [34, 190] on div at bounding box center [27, 190] width 14 height 14
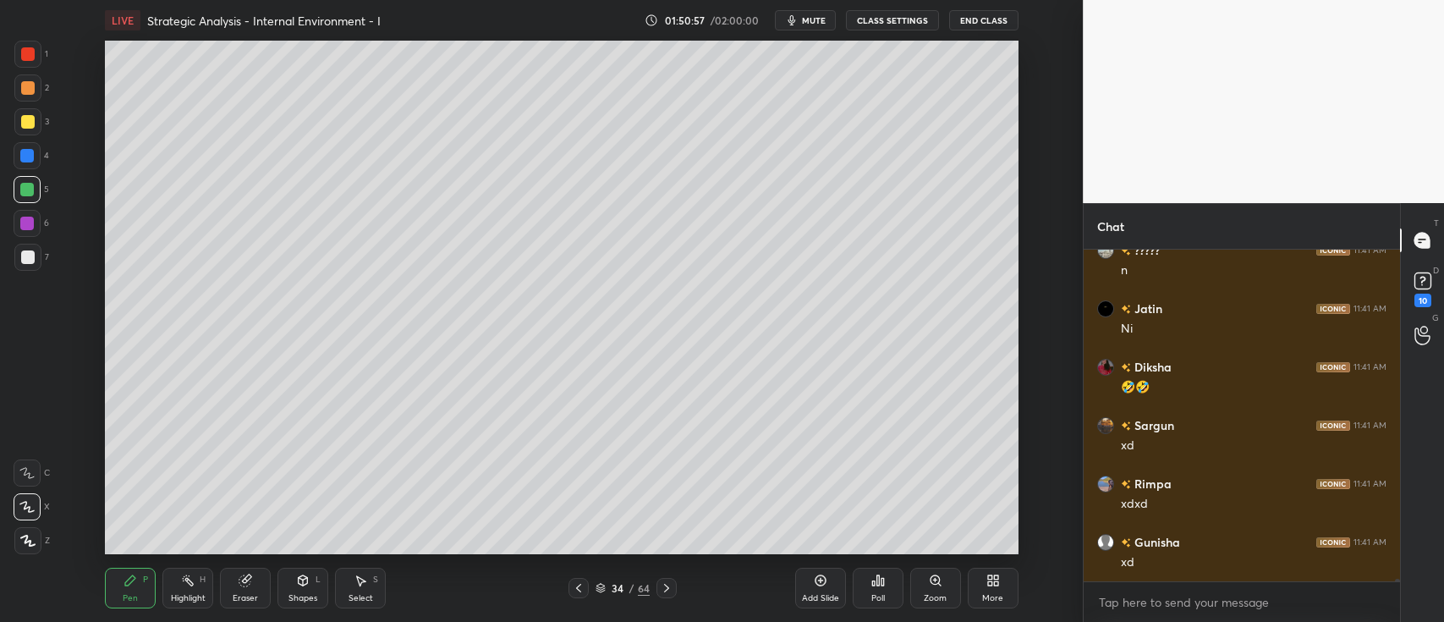
scroll to position [38837, 0]
click at [34, 123] on div at bounding box center [28, 122] width 14 height 14
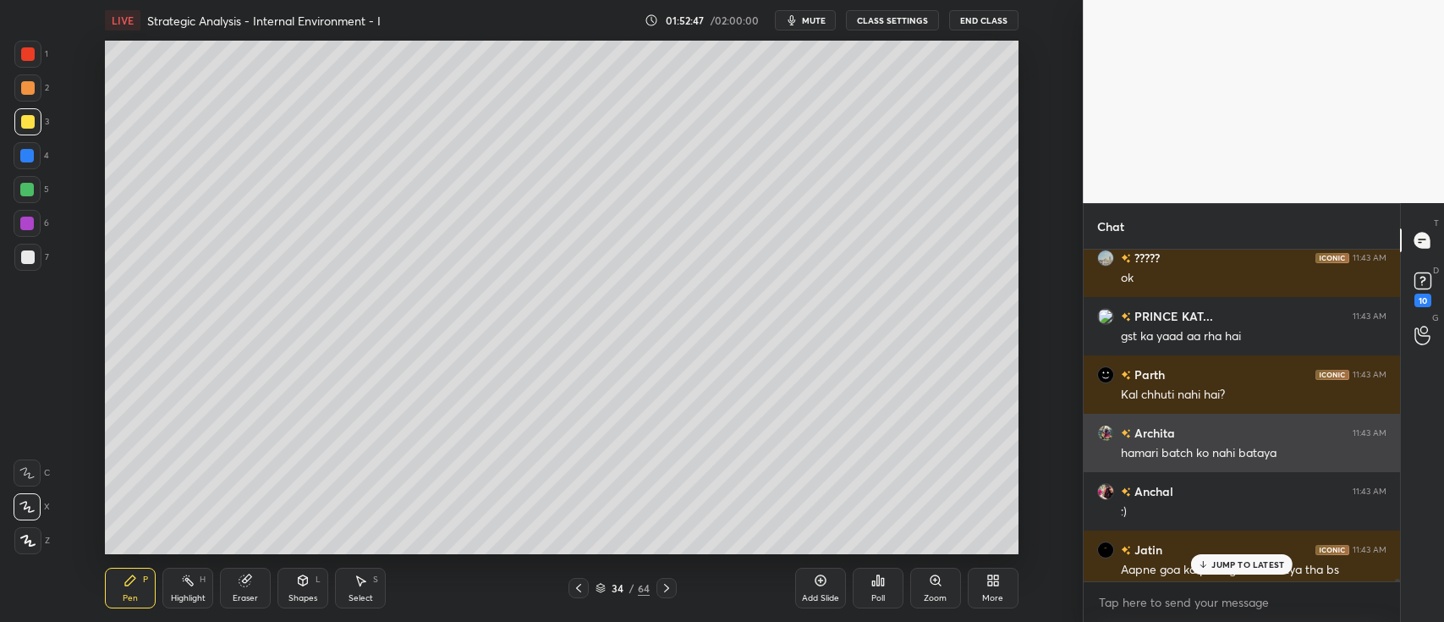
scroll to position [40706, 0]
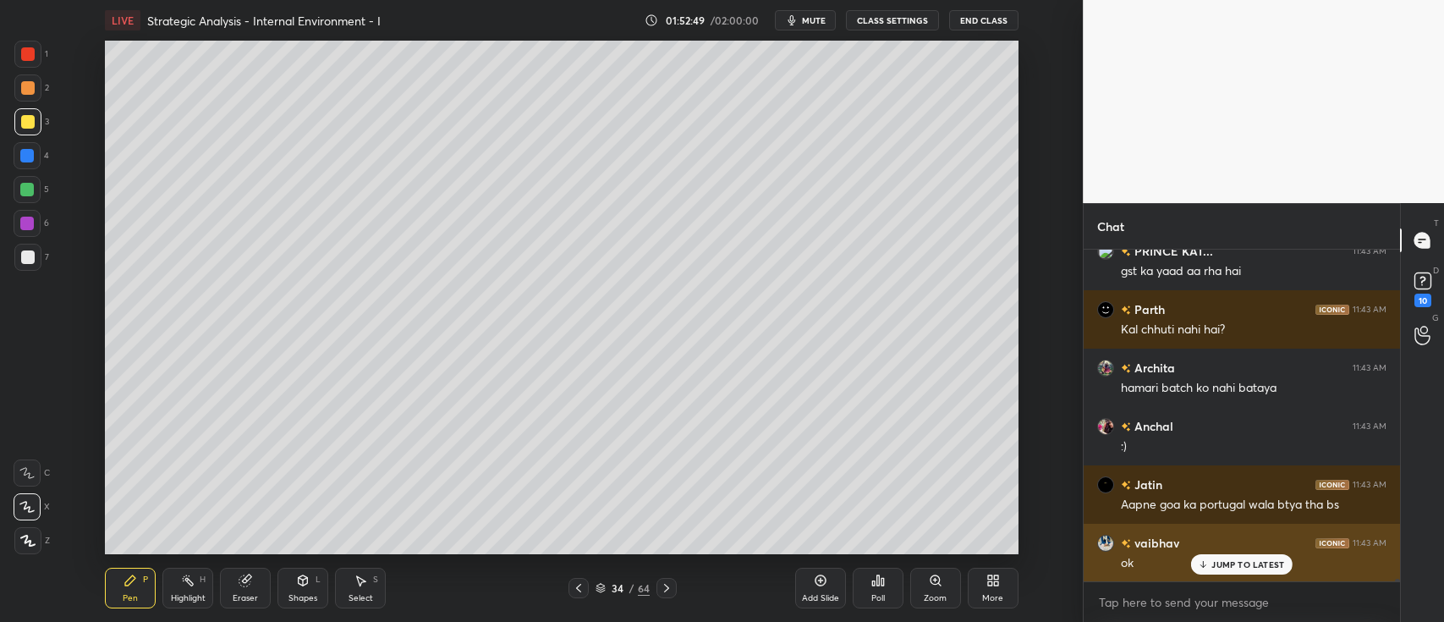
click at [1241, 567] on p "JUMP TO LATEST" at bounding box center [1248, 564] width 73 height 10
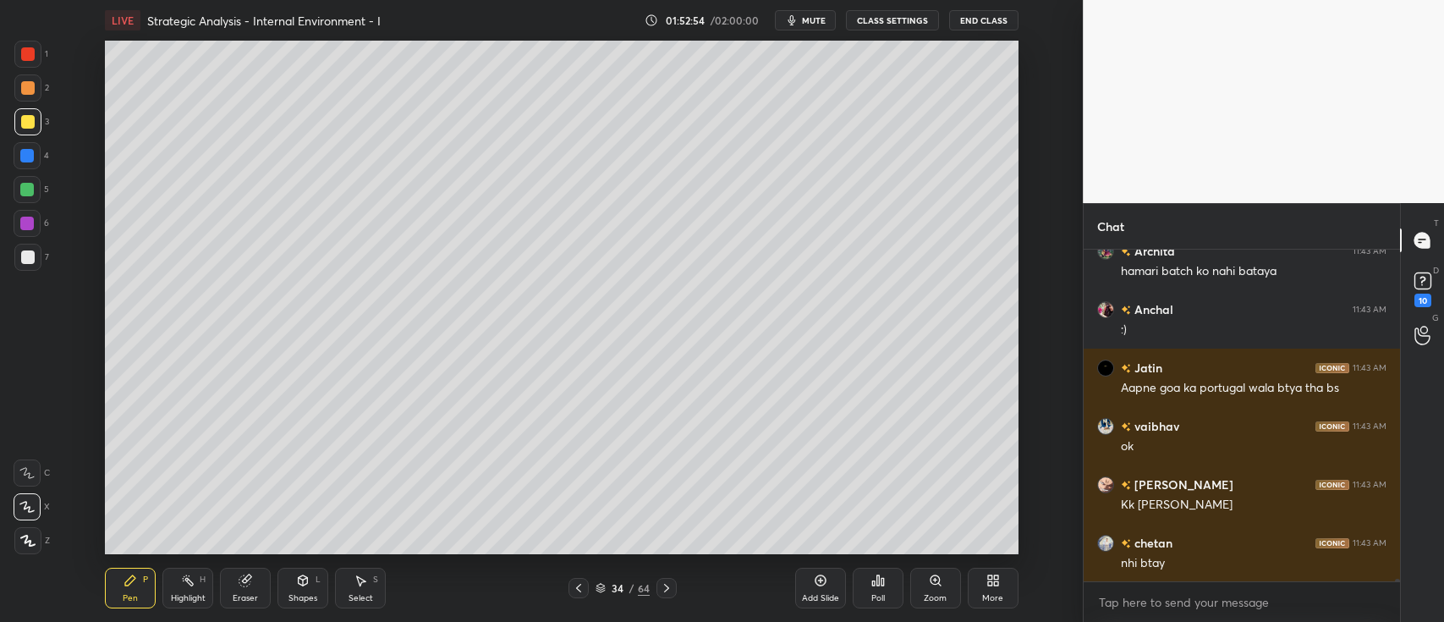
scroll to position [40882, 0]
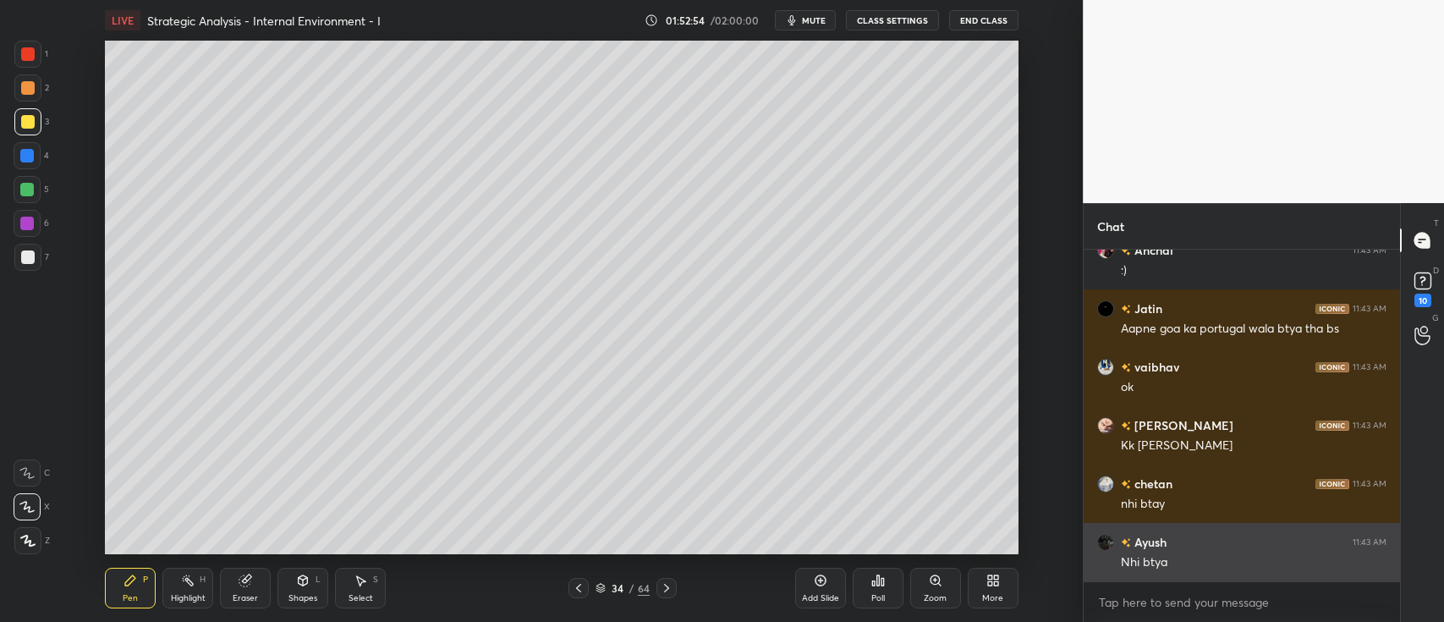
click at [1230, 560] on div "Nhi btya" at bounding box center [1254, 562] width 266 height 17
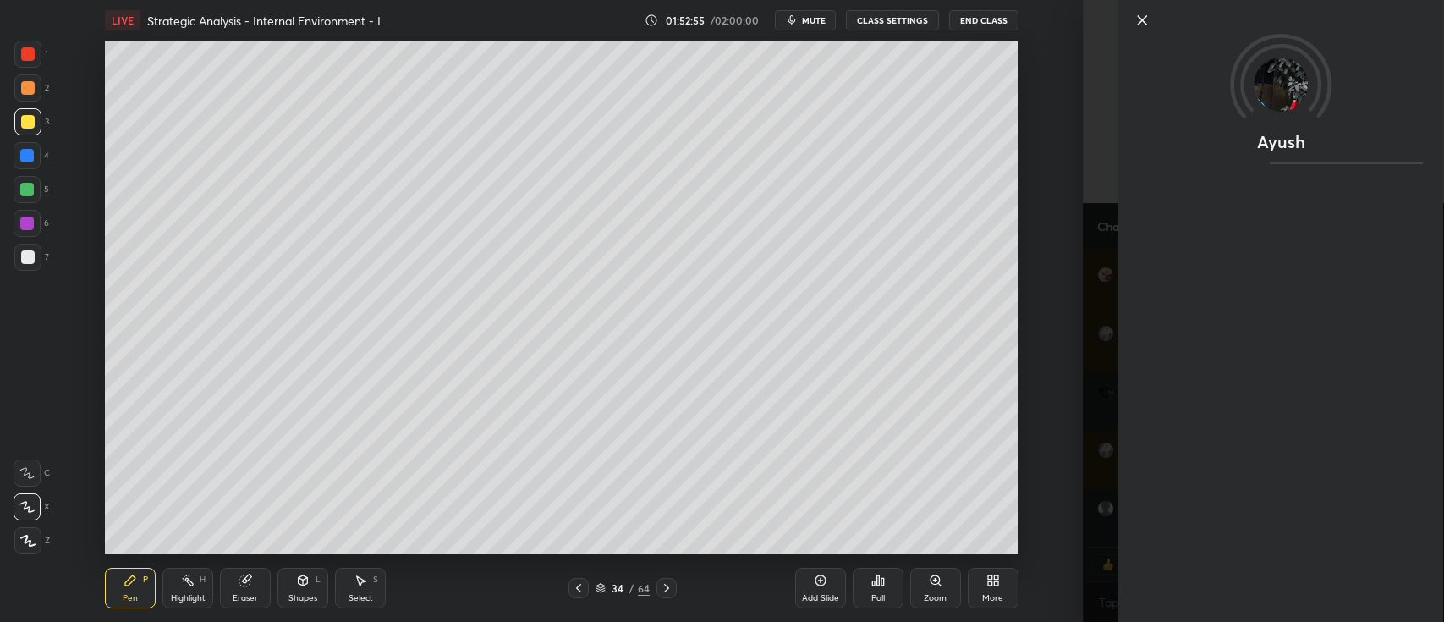
scroll to position [41091, 0]
click at [1136, 24] on icon at bounding box center [1142, 20] width 20 height 20
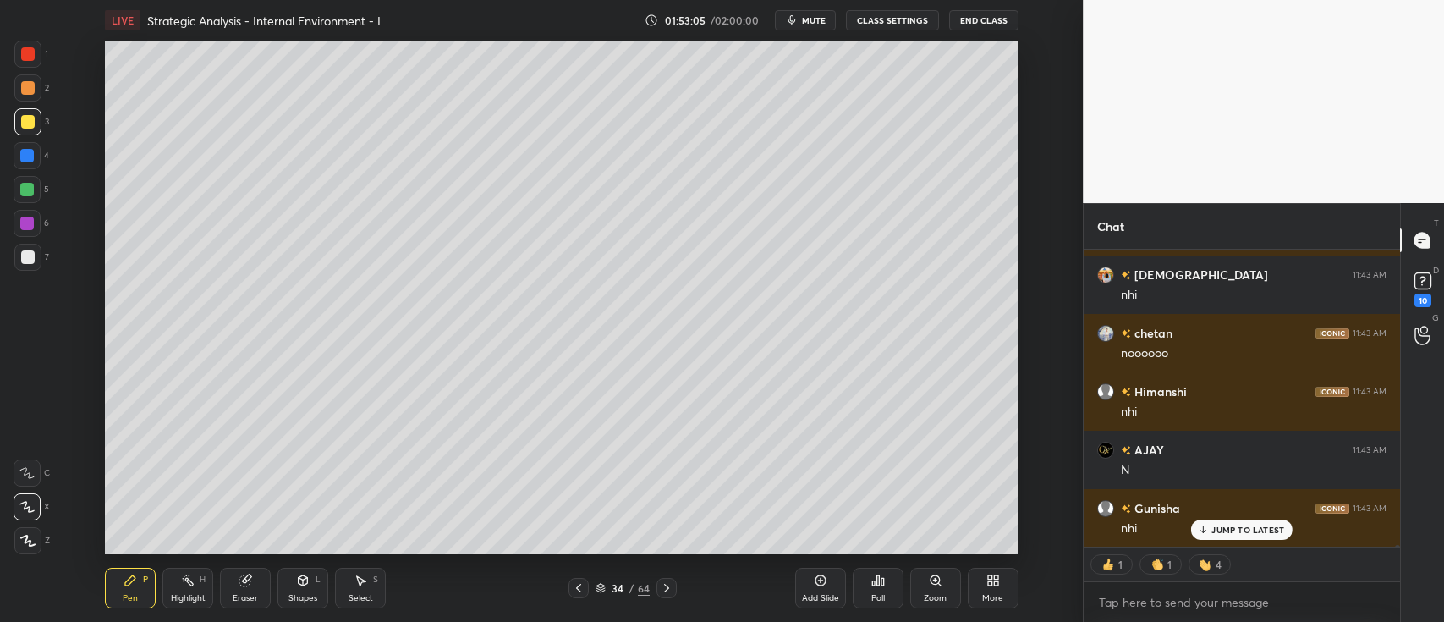
scroll to position [5, 5]
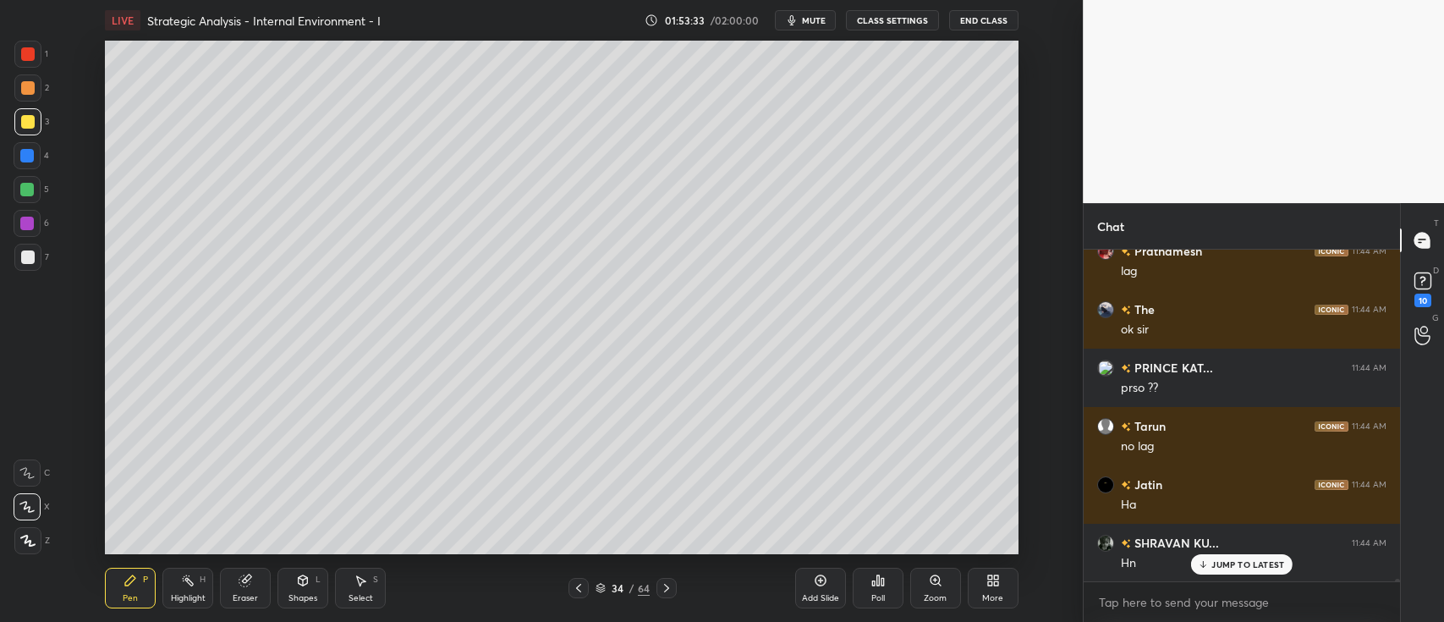
click at [35, 95] on div at bounding box center [27, 87] width 27 height 27
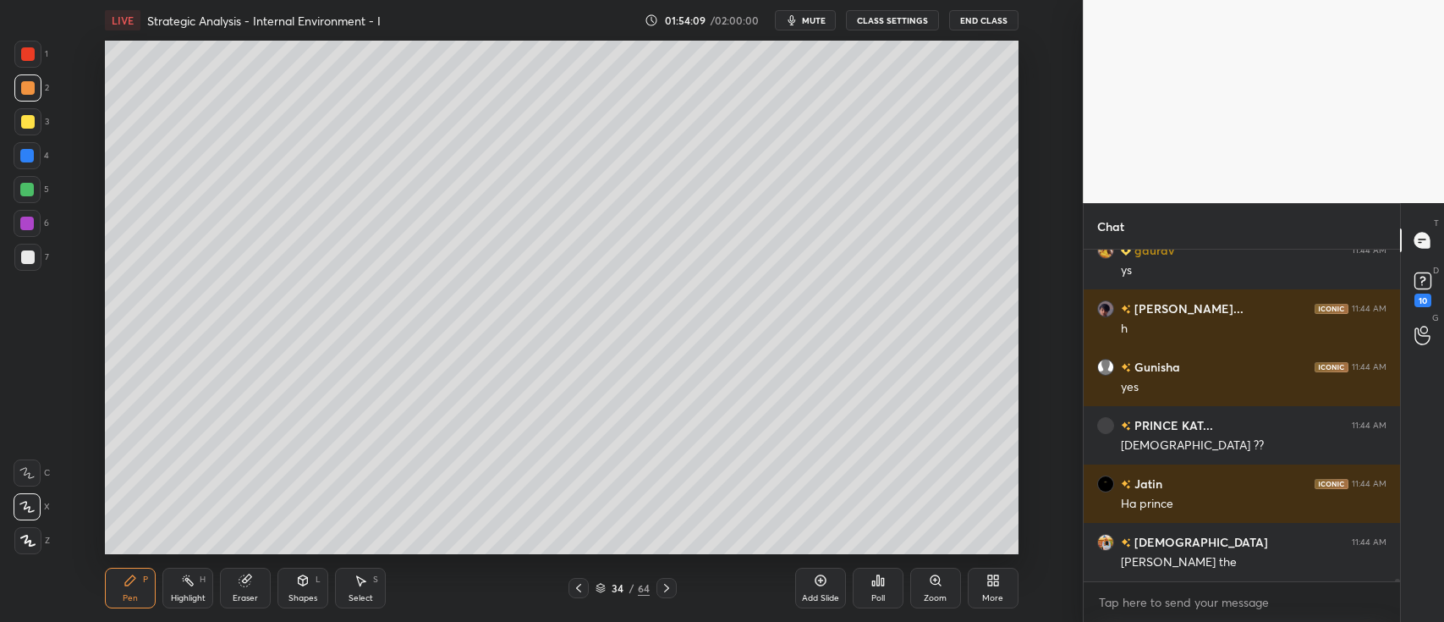
scroll to position [44267, 0]
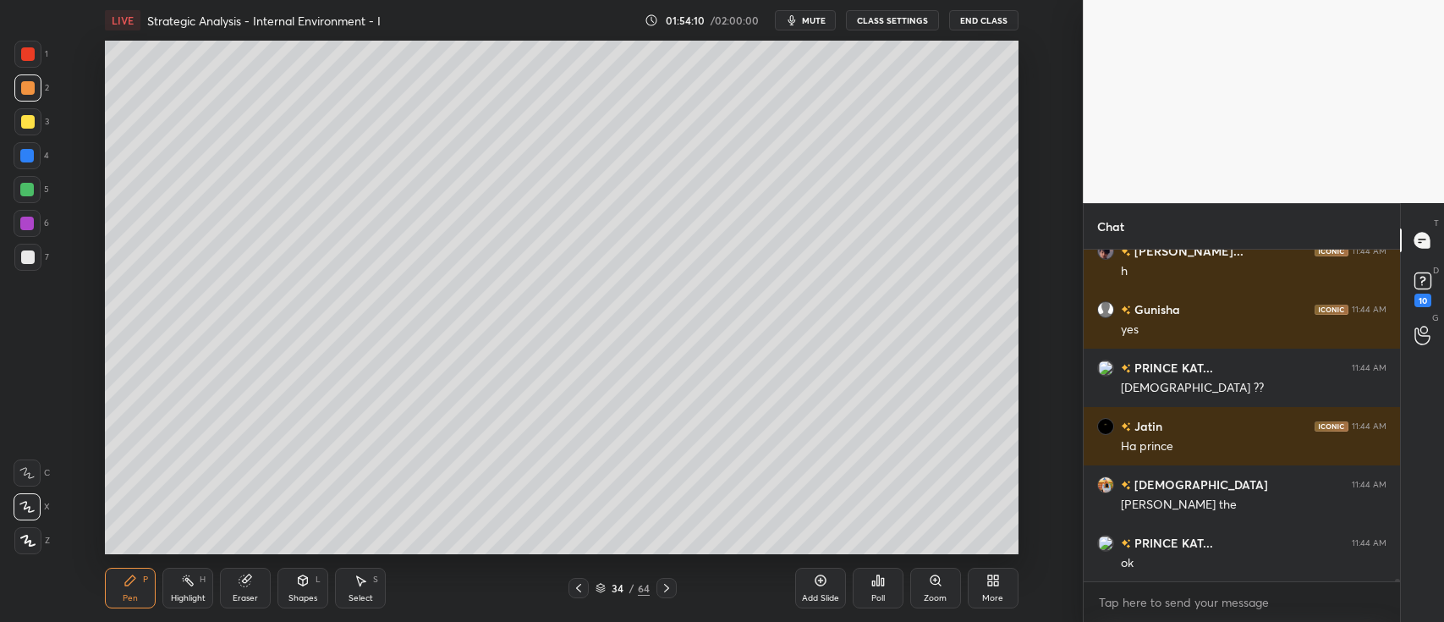
click at [665, 592] on icon at bounding box center [667, 588] width 14 height 14
click at [658, 586] on div at bounding box center [667, 588] width 20 height 20
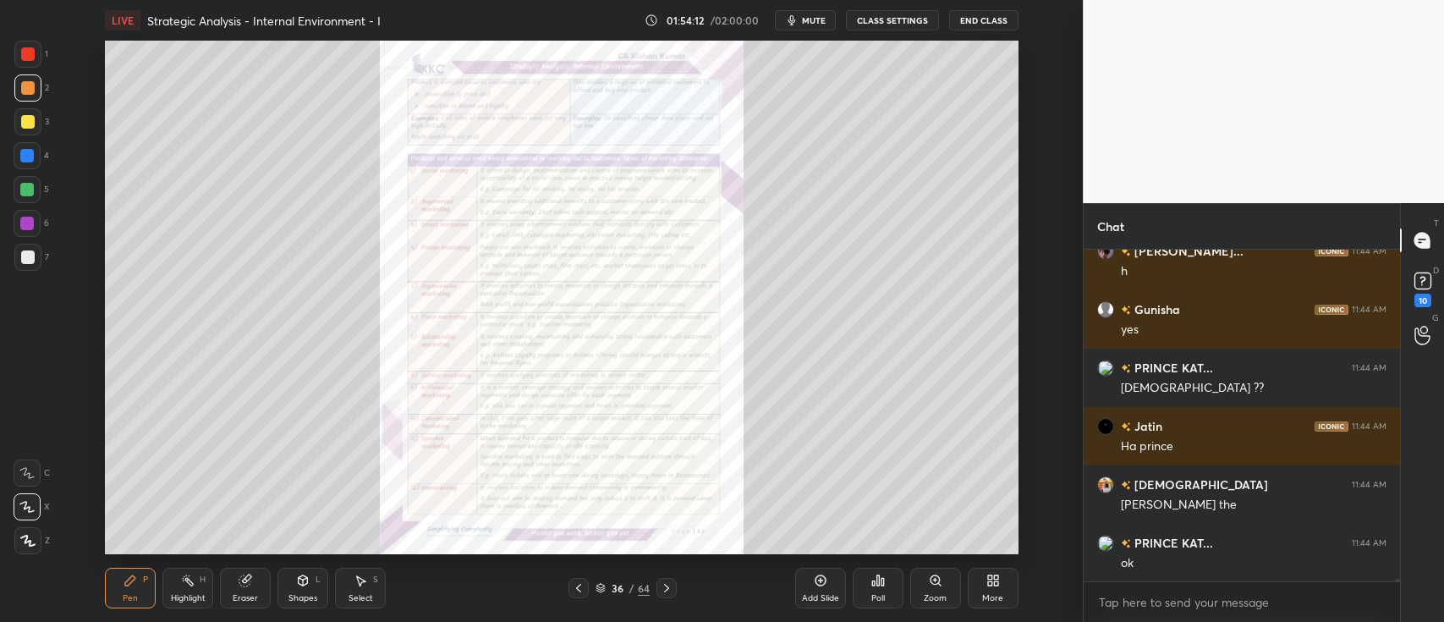
click at [938, 585] on icon at bounding box center [936, 581] width 14 height 14
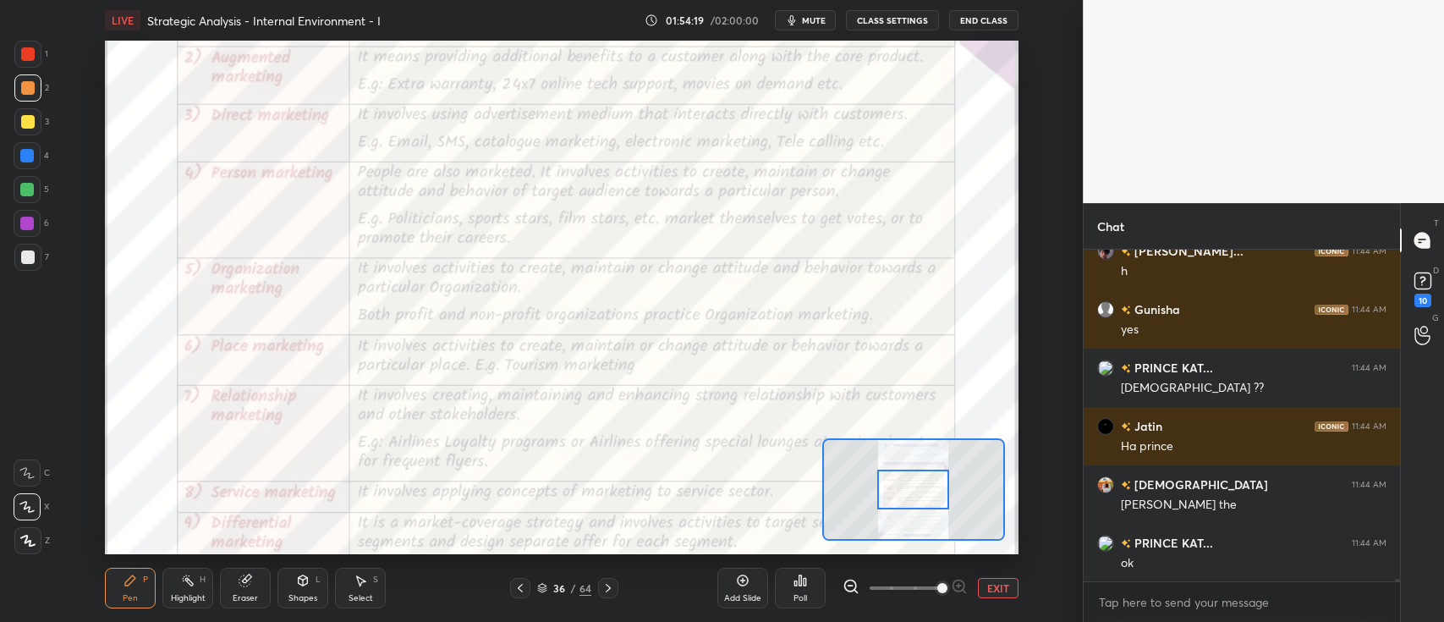
click at [27, 59] on div at bounding box center [28, 54] width 14 height 14
click at [26, 477] on icon at bounding box center [26, 473] width 15 height 12
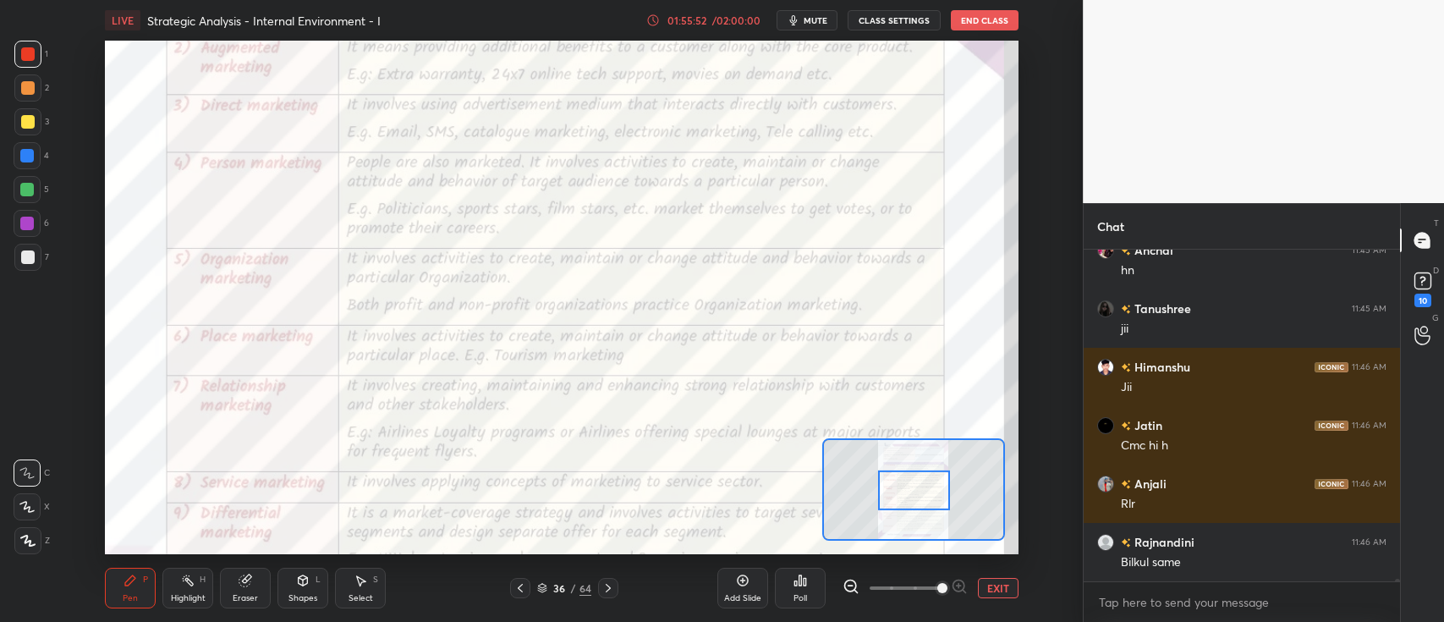
scroll to position [45875, 0]
click at [1009, 585] on button "EXIT" at bounding box center [998, 588] width 41 height 20
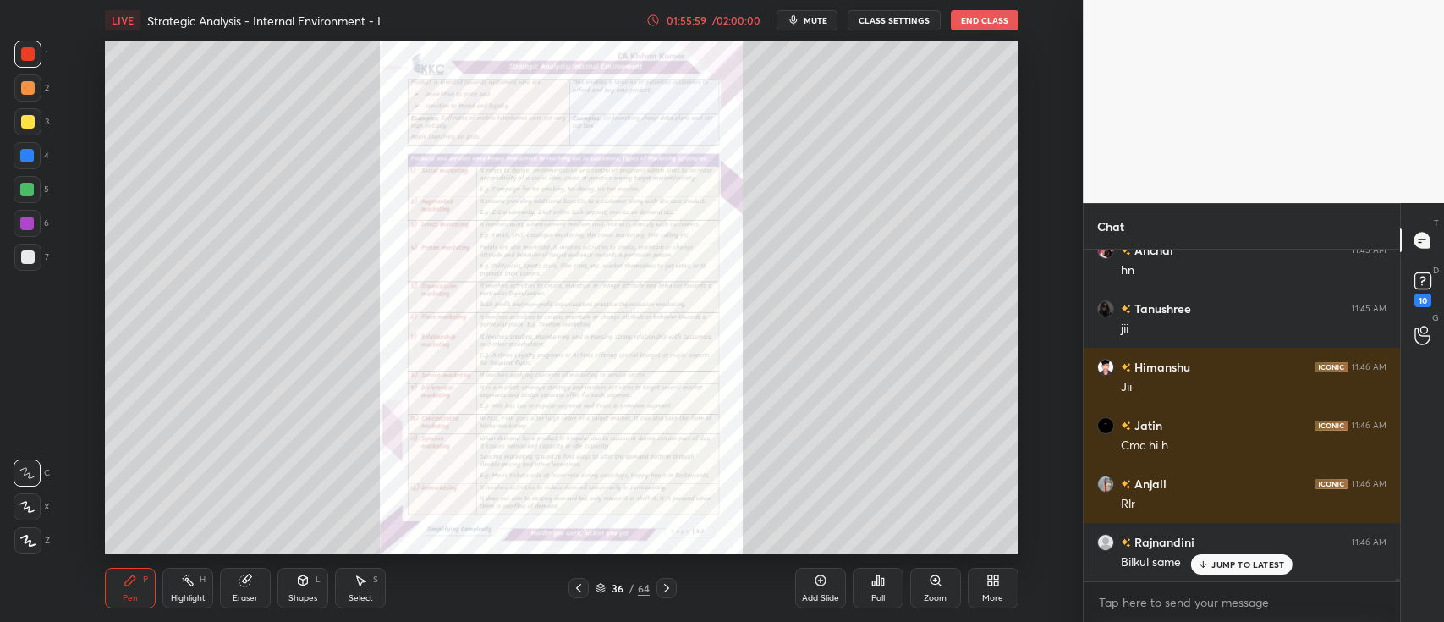
scroll to position [45933, 0]
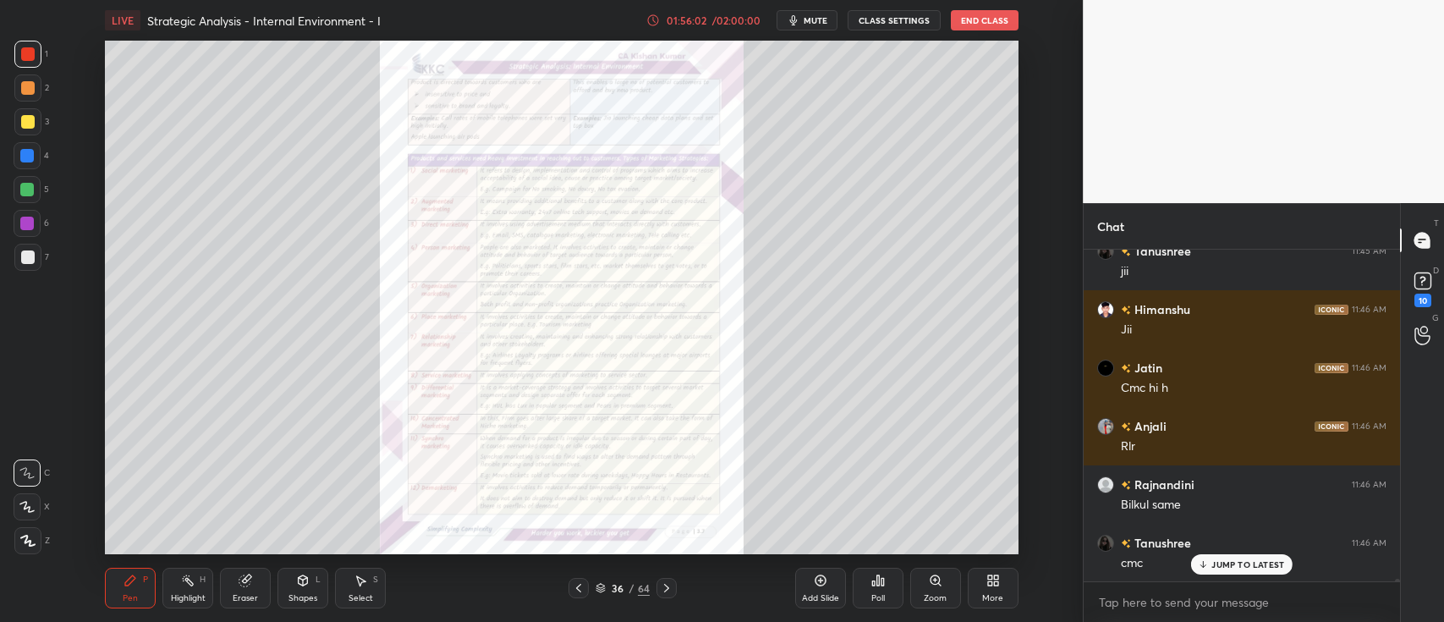
click at [829, 584] on div "Add Slide" at bounding box center [820, 588] width 51 height 41
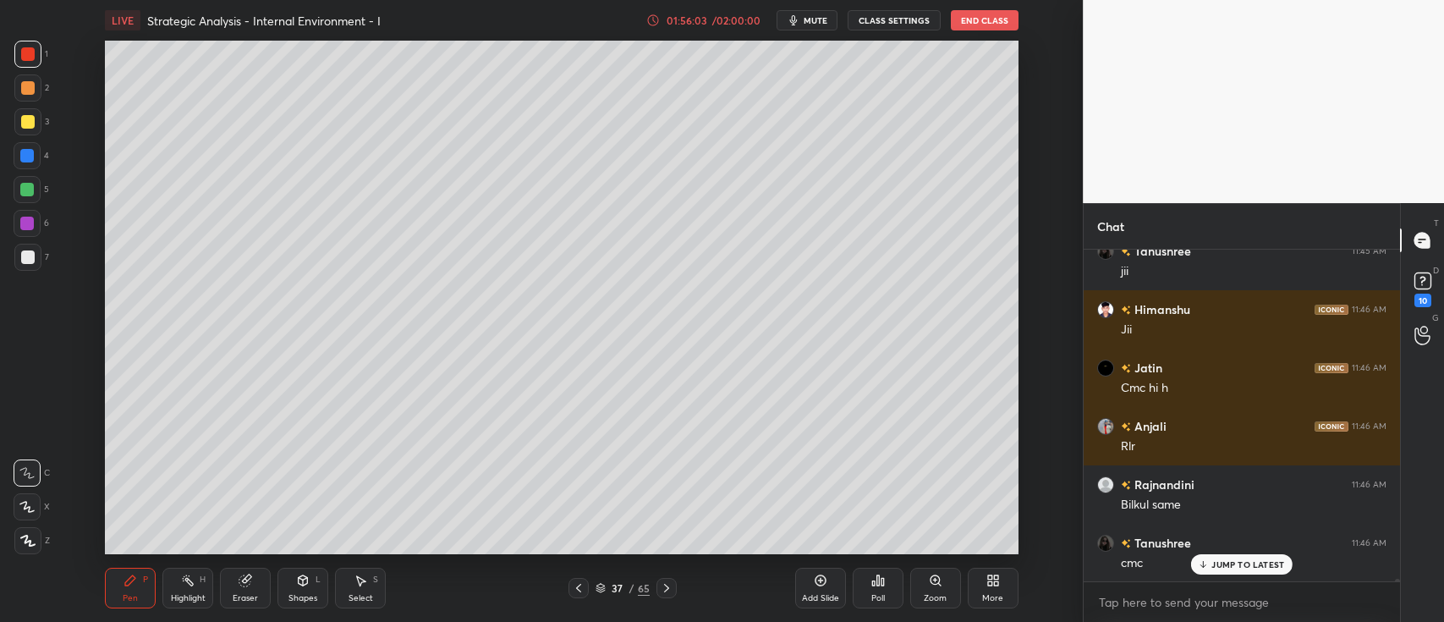
click at [41, 112] on div "3" at bounding box center [31, 121] width 35 height 27
click at [29, 507] on icon at bounding box center [27, 507] width 14 height 10
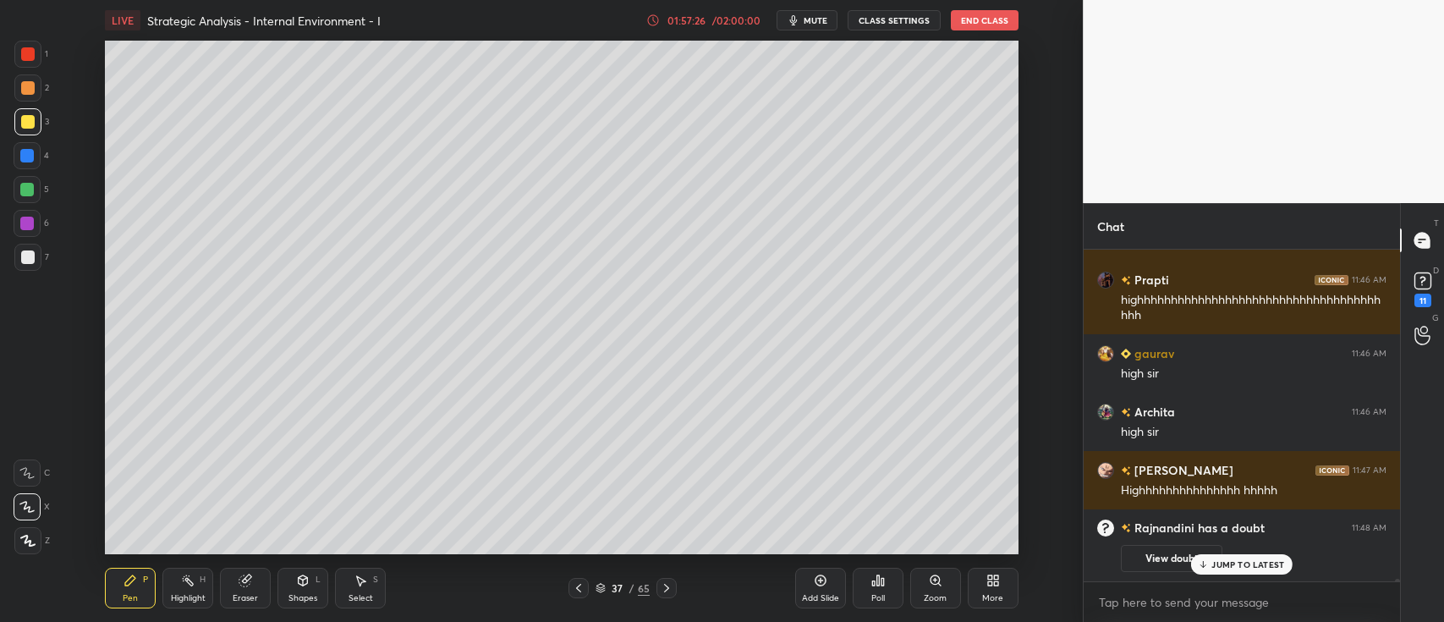
scroll to position [39193, 0]
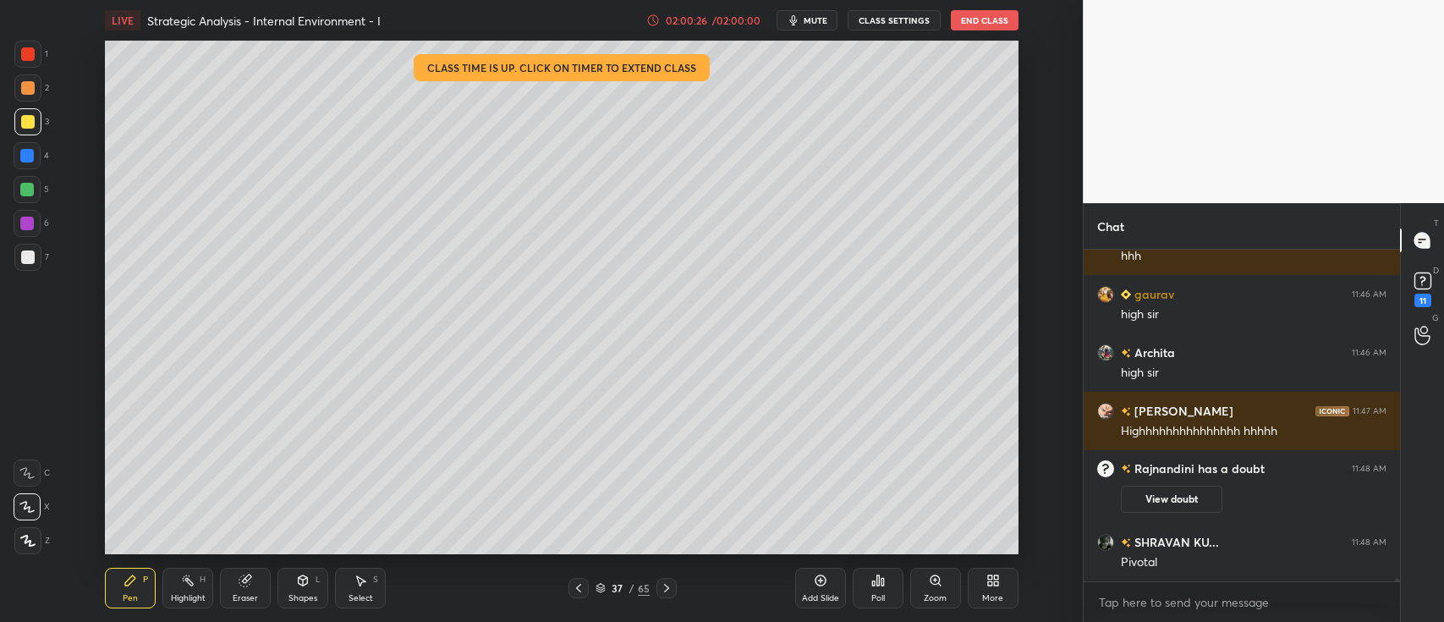
click at [735, 19] on div "/ 02:00:00" at bounding box center [737, 20] width 52 height 10
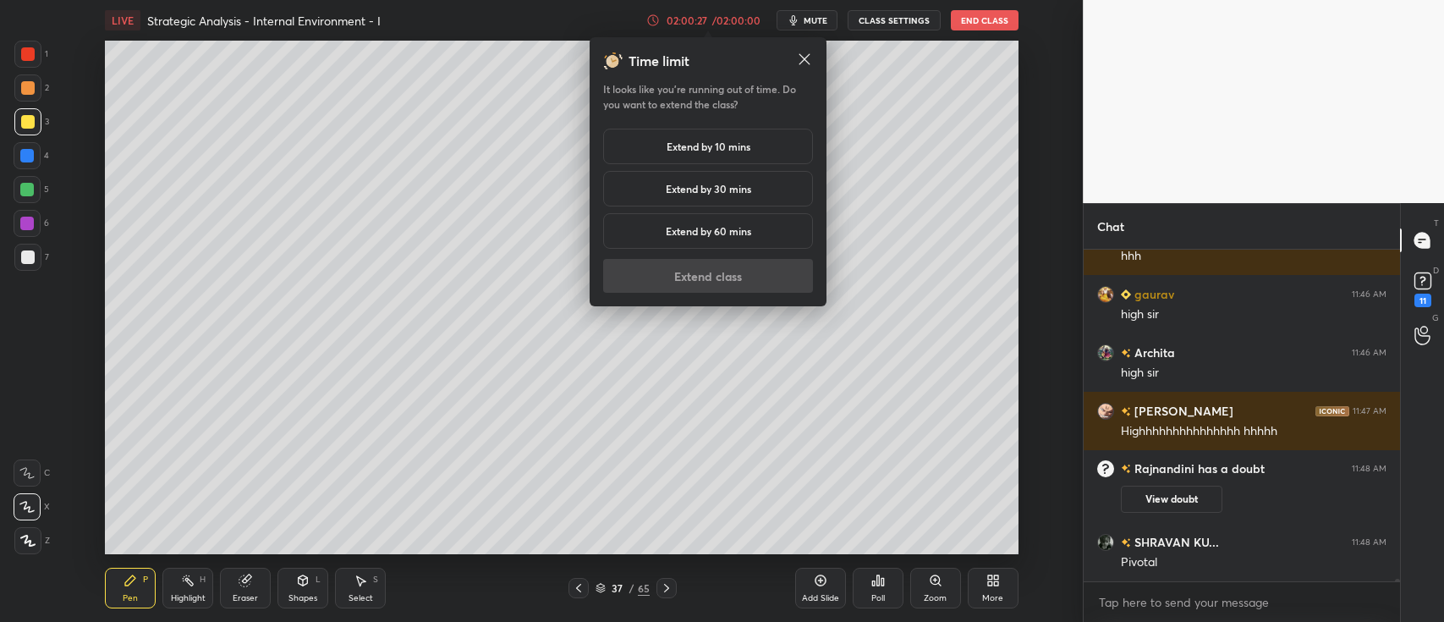
click at [724, 151] on h5 "Extend by 10 mins" at bounding box center [709, 146] width 84 height 15
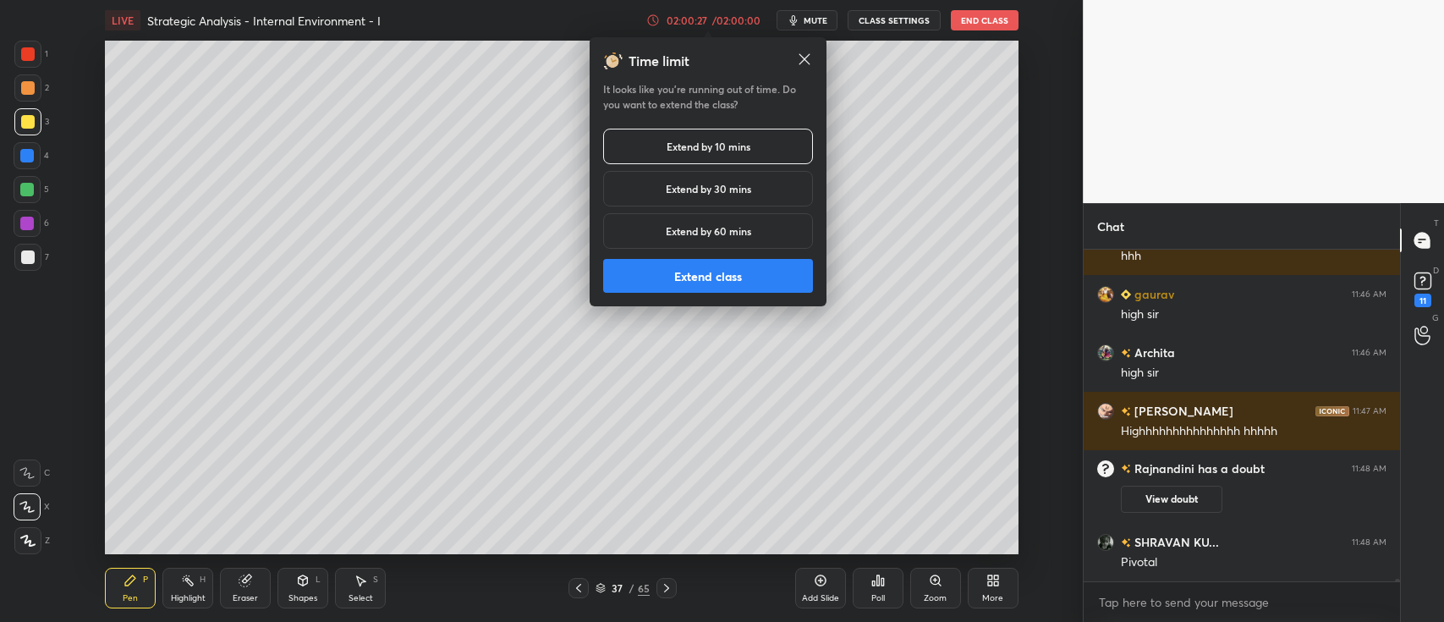
click at [721, 279] on button "Extend class" at bounding box center [708, 276] width 210 height 34
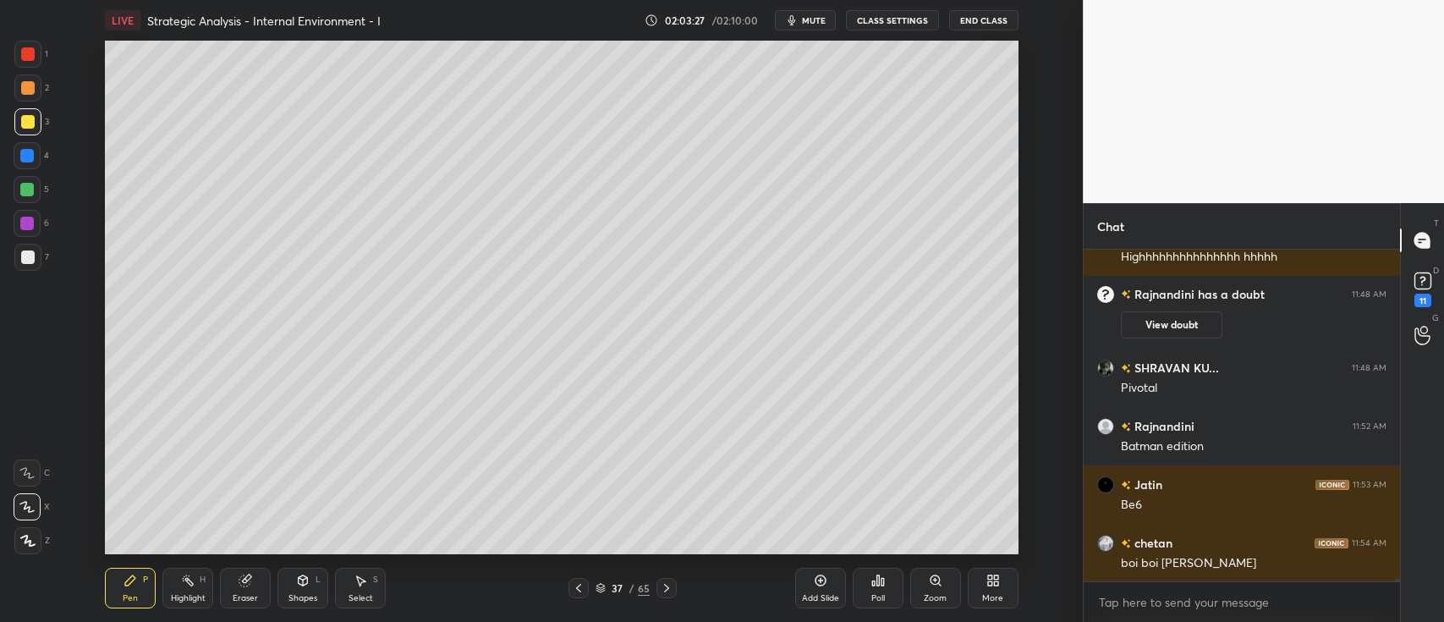
scroll to position [39426, 0]
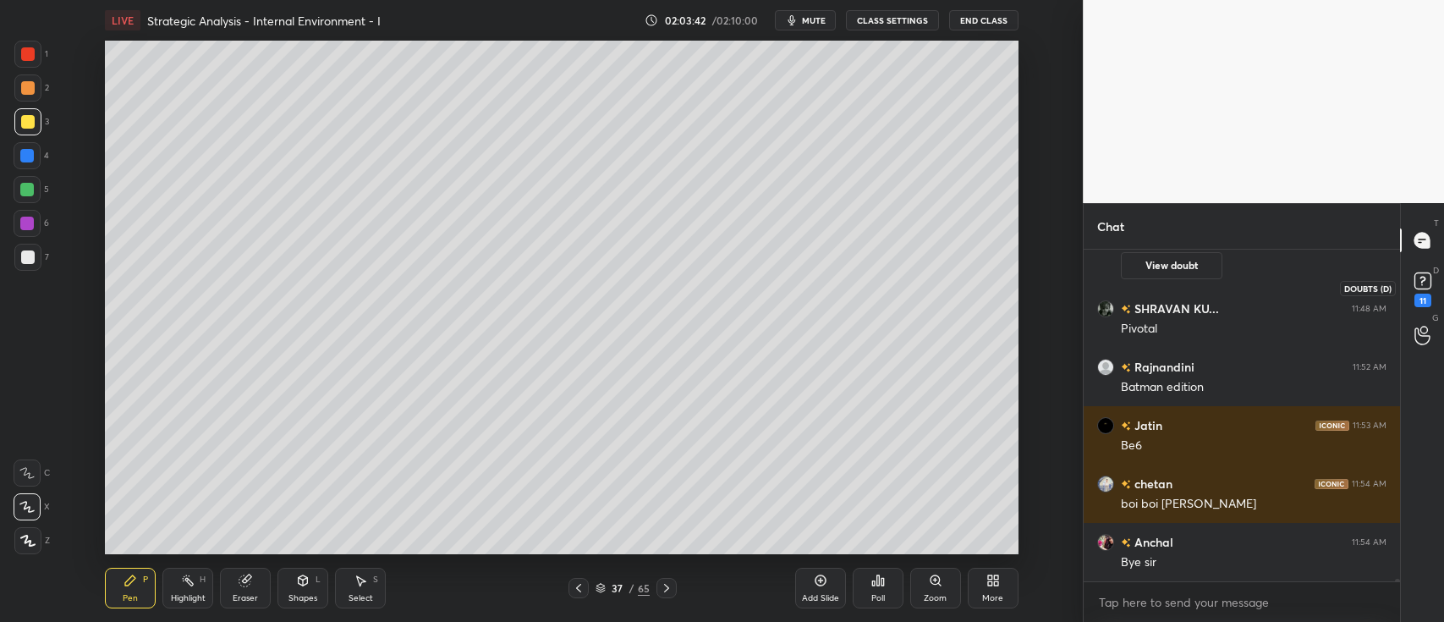
click at [1422, 281] on icon at bounding box center [1423, 280] width 6 height 7
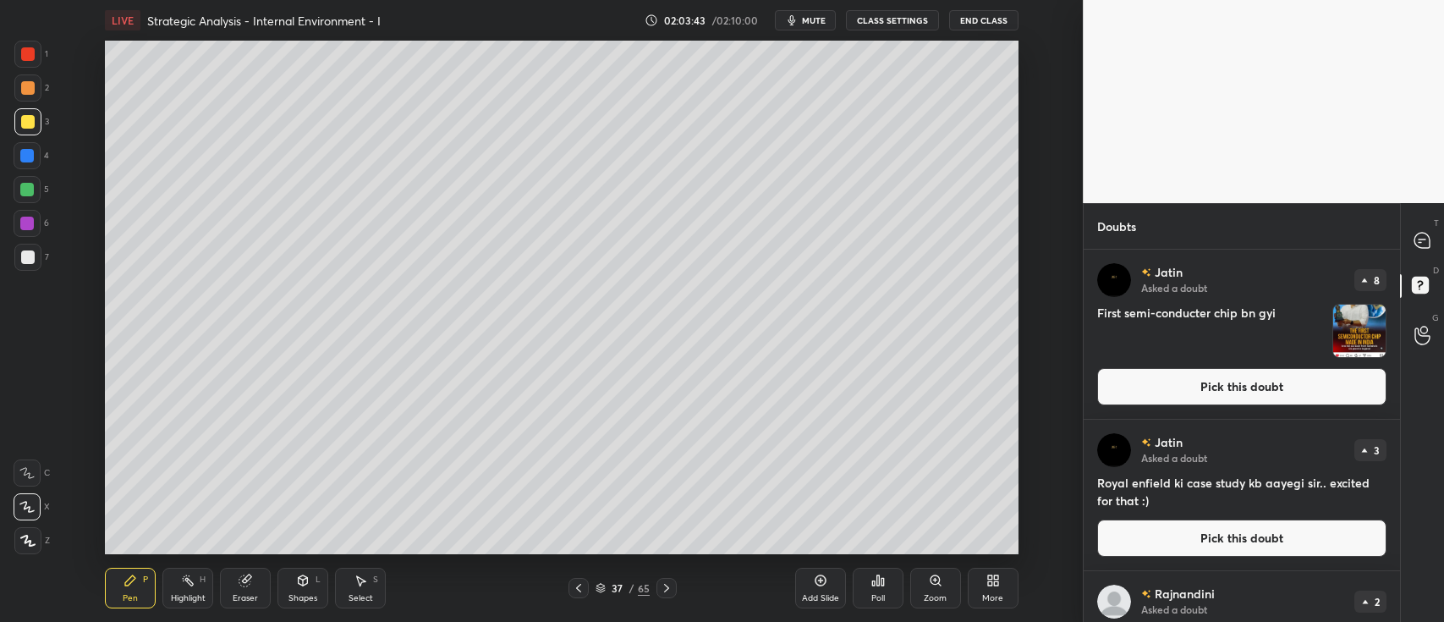
click at [1318, 394] on button "Pick this doubt" at bounding box center [1242, 386] width 289 height 37
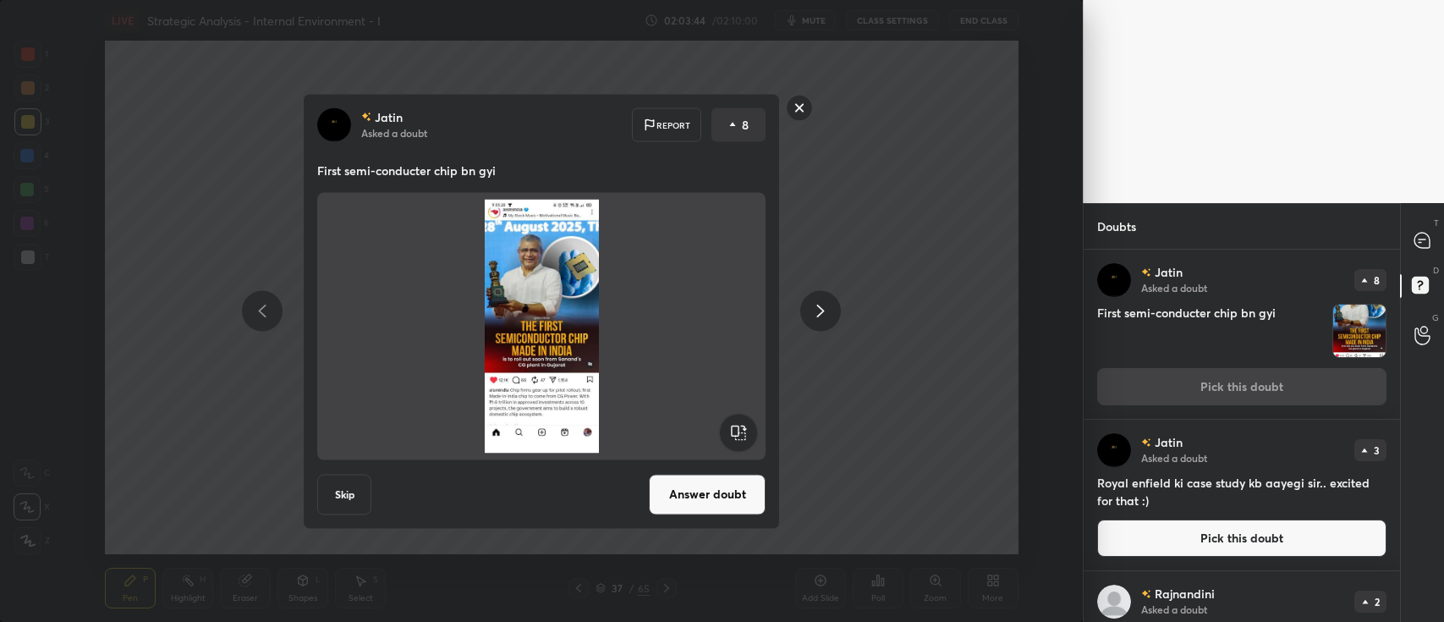
click at [740, 492] on button "Answer doubt" at bounding box center [707, 494] width 117 height 41
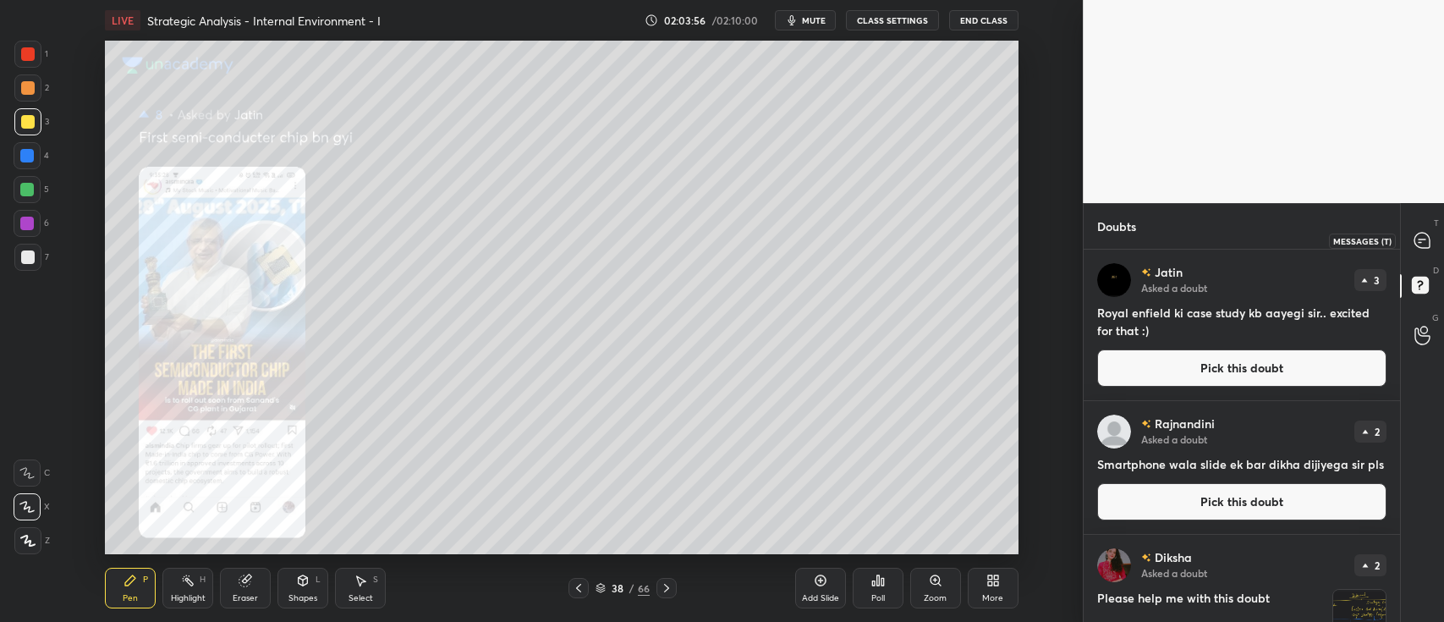
click at [1422, 239] on icon at bounding box center [1422, 240] width 15 height 15
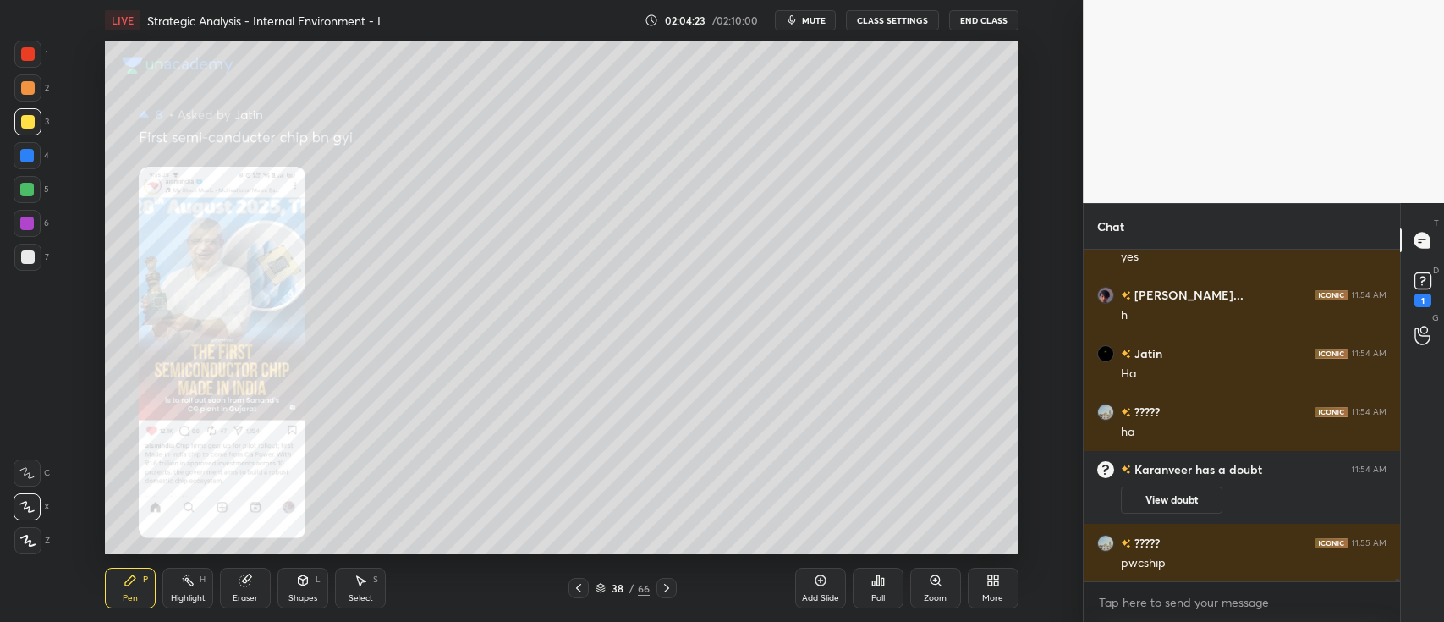
scroll to position [40082, 0]
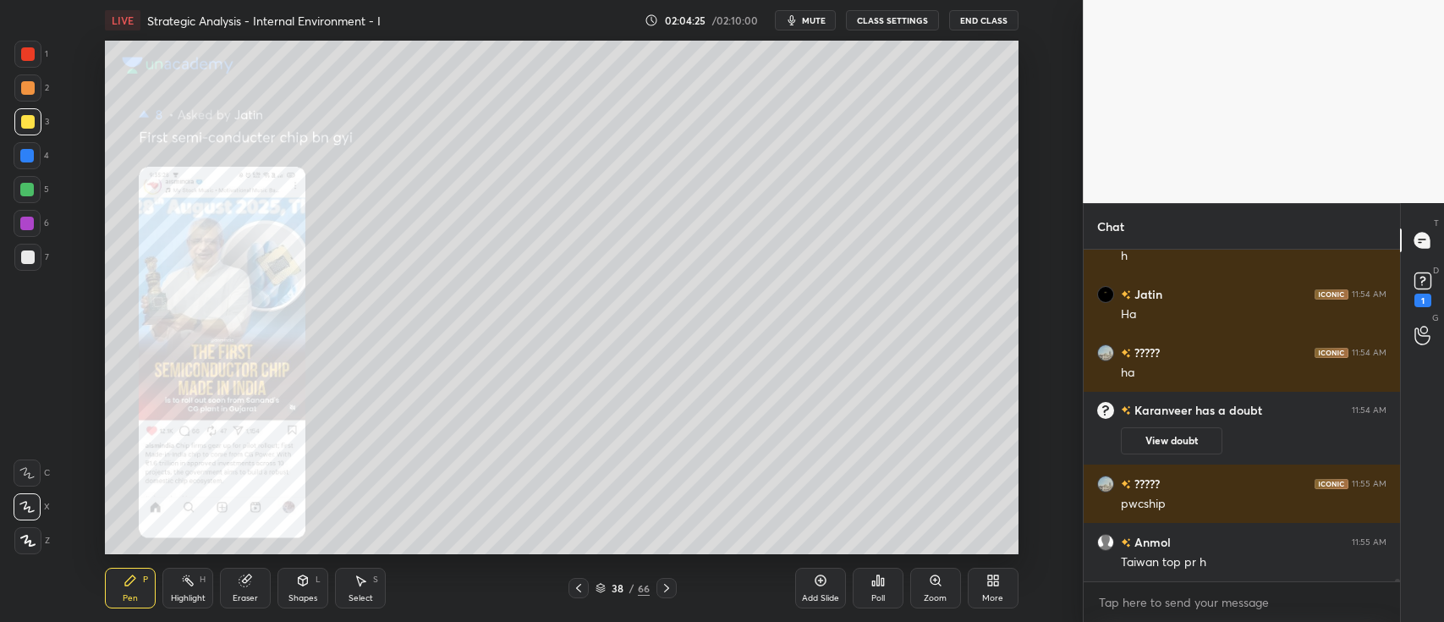
click at [935, 591] on div "Zoom" at bounding box center [936, 588] width 51 height 41
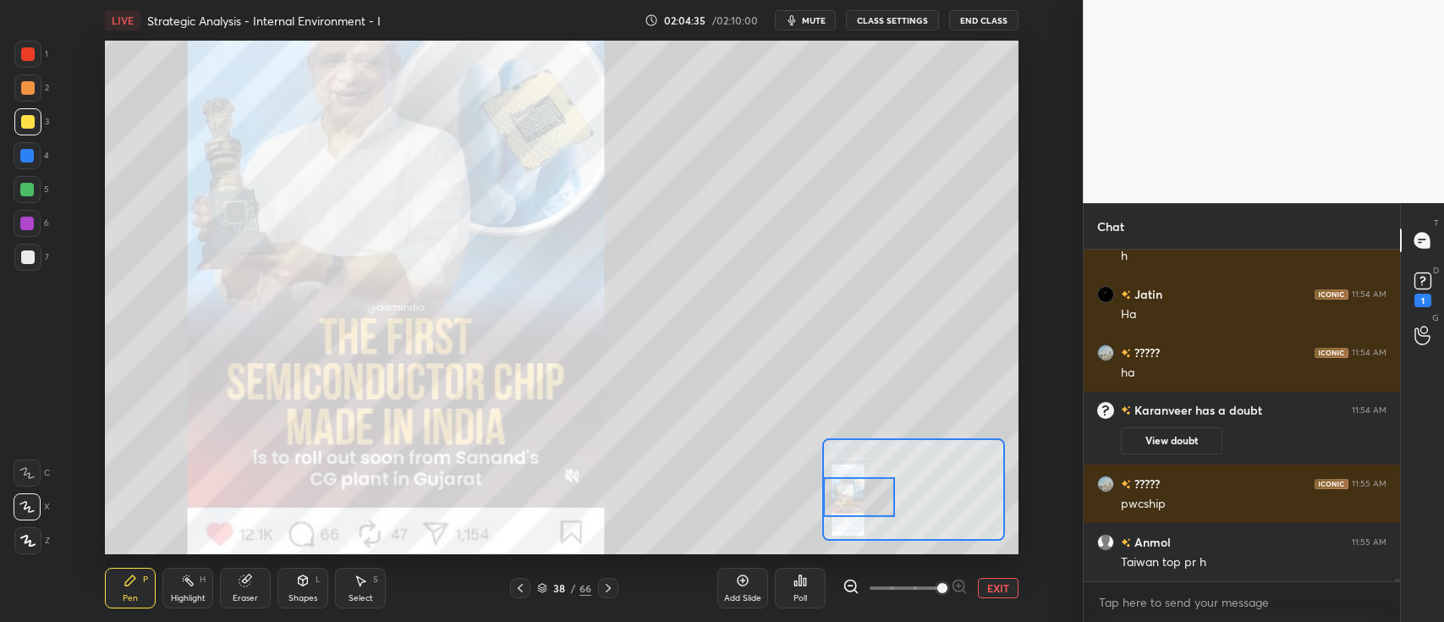
scroll to position [40140, 0]
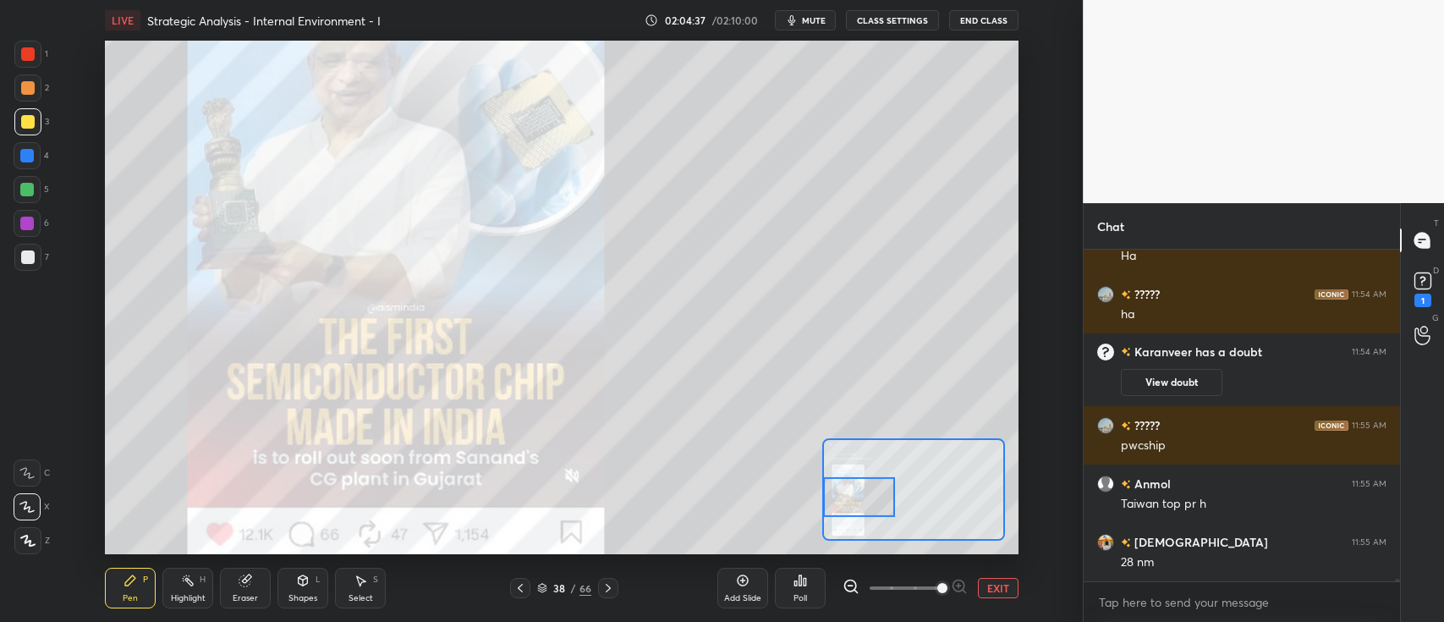
click at [994, 586] on button "EXIT" at bounding box center [998, 588] width 41 height 20
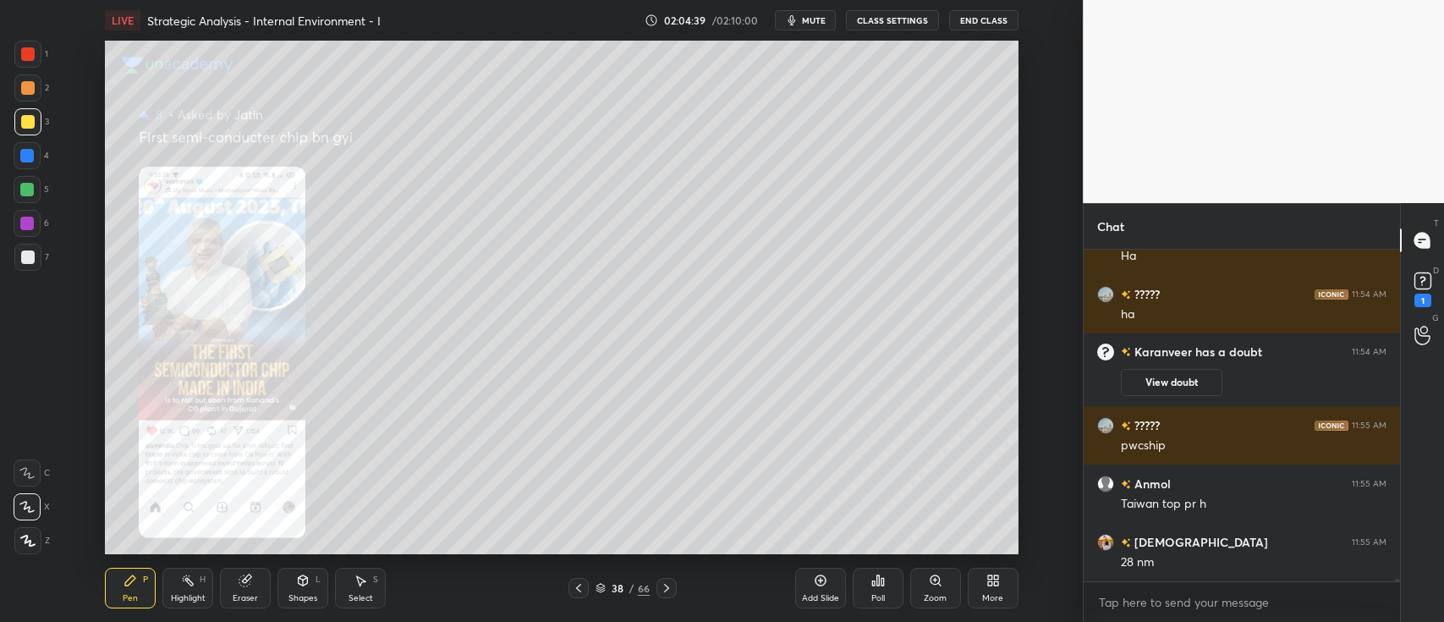
scroll to position [40198, 0]
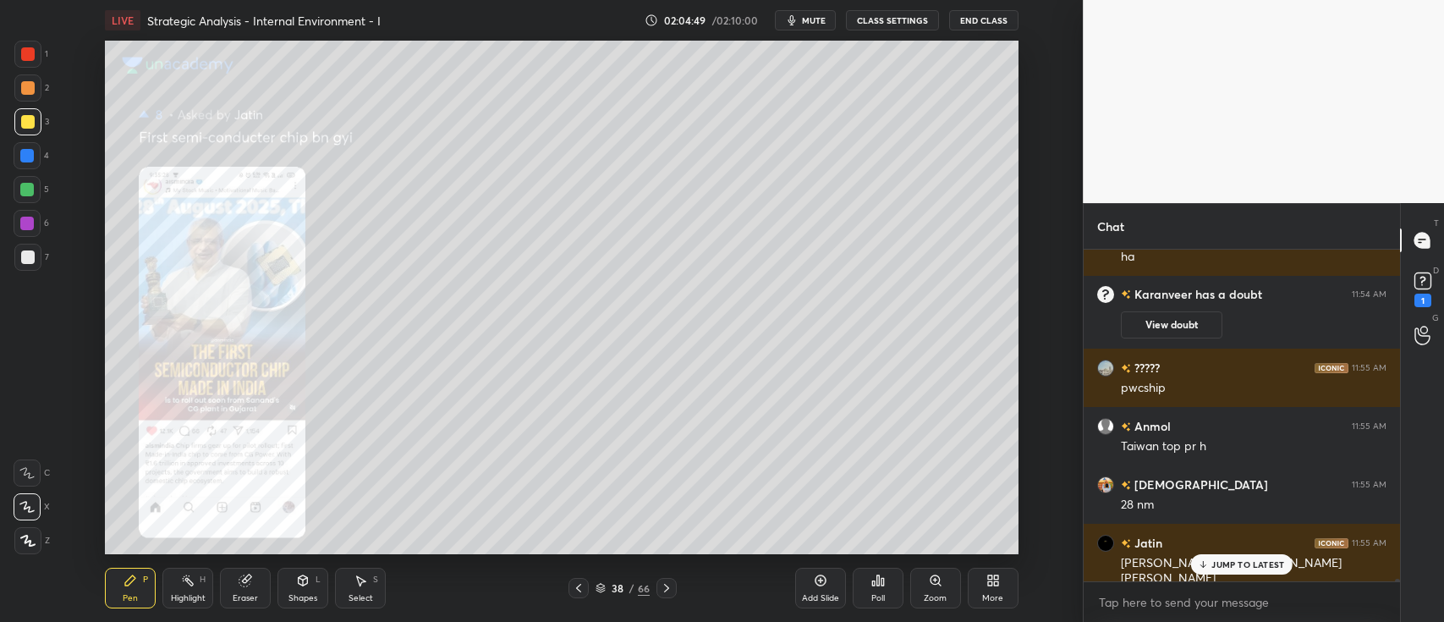
click at [817, 570] on div "Add Slide" at bounding box center [820, 588] width 51 height 41
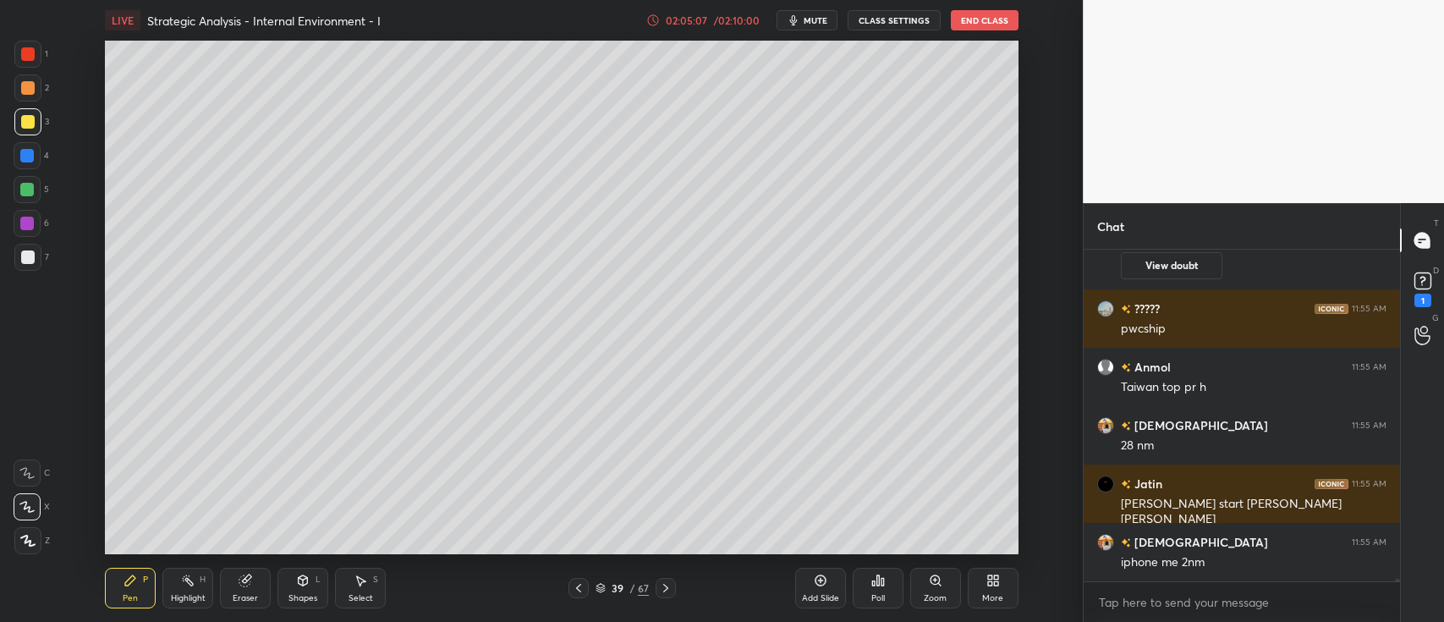
scroll to position [40315, 0]
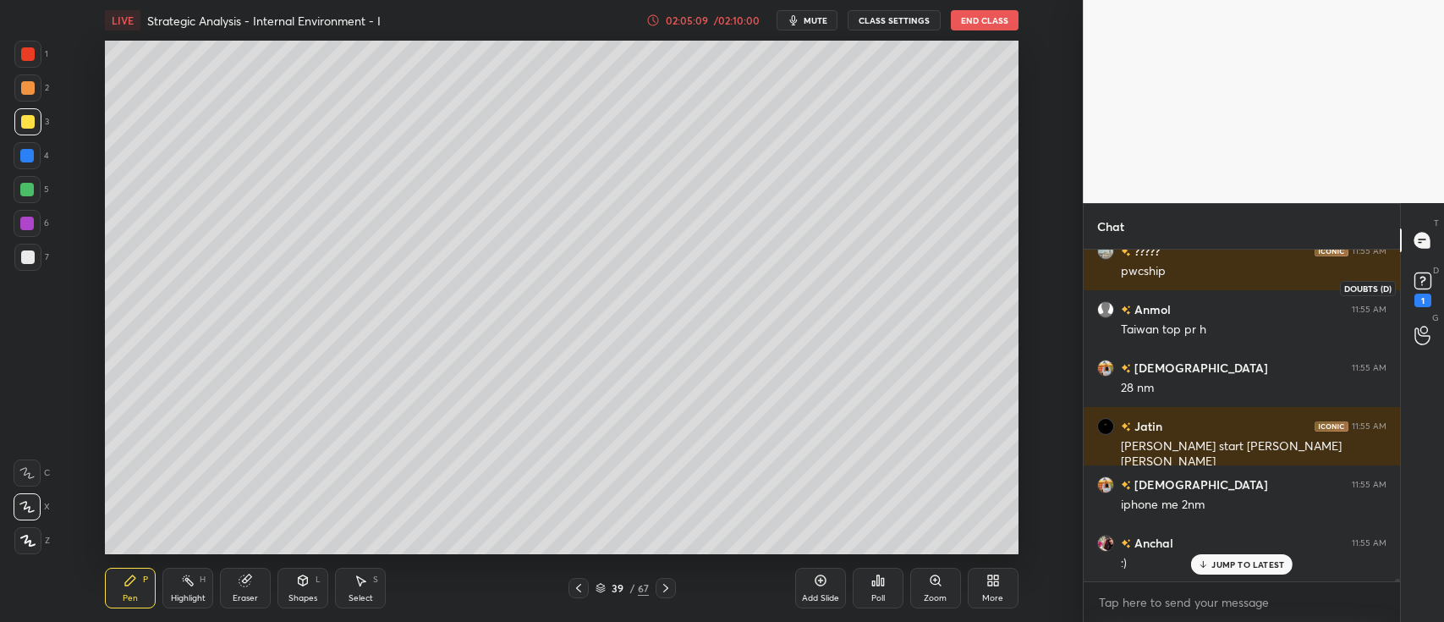
click at [1419, 282] on rect at bounding box center [1423, 281] width 16 height 16
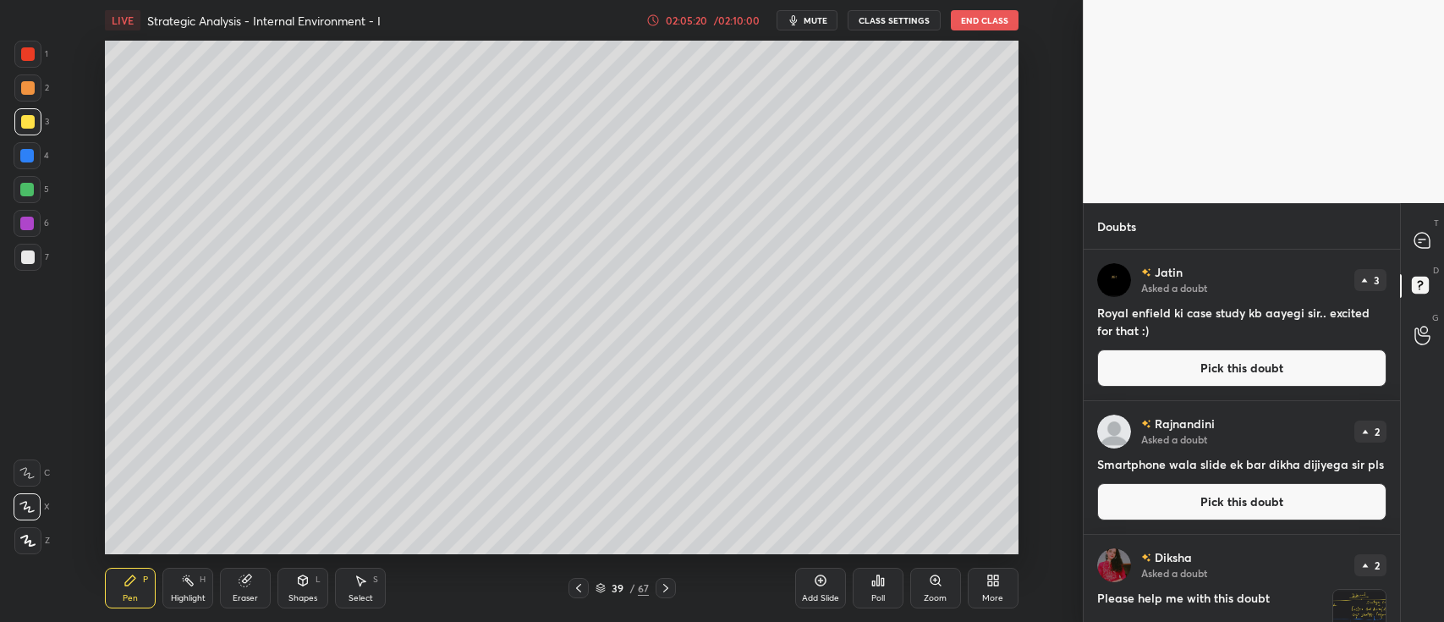
click at [1254, 358] on button "Pick this doubt" at bounding box center [1242, 367] width 289 height 37
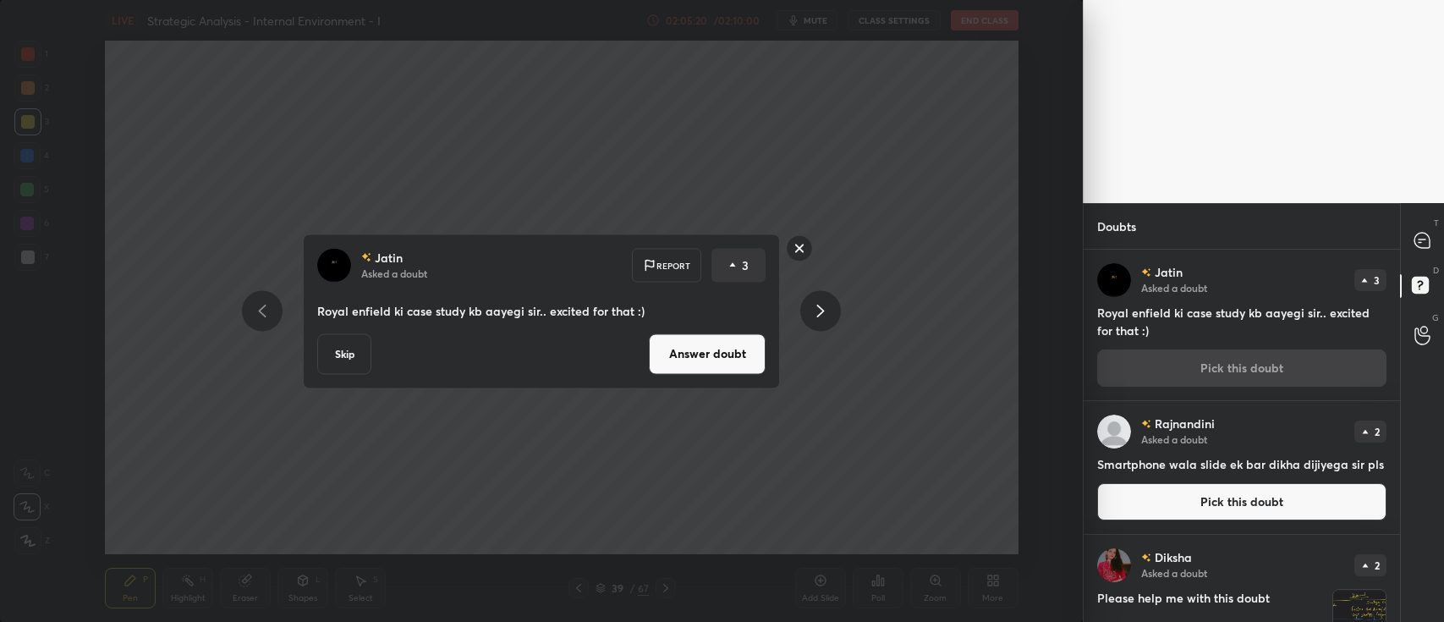
click at [728, 344] on button "Answer doubt" at bounding box center [707, 353] width 117 height 41
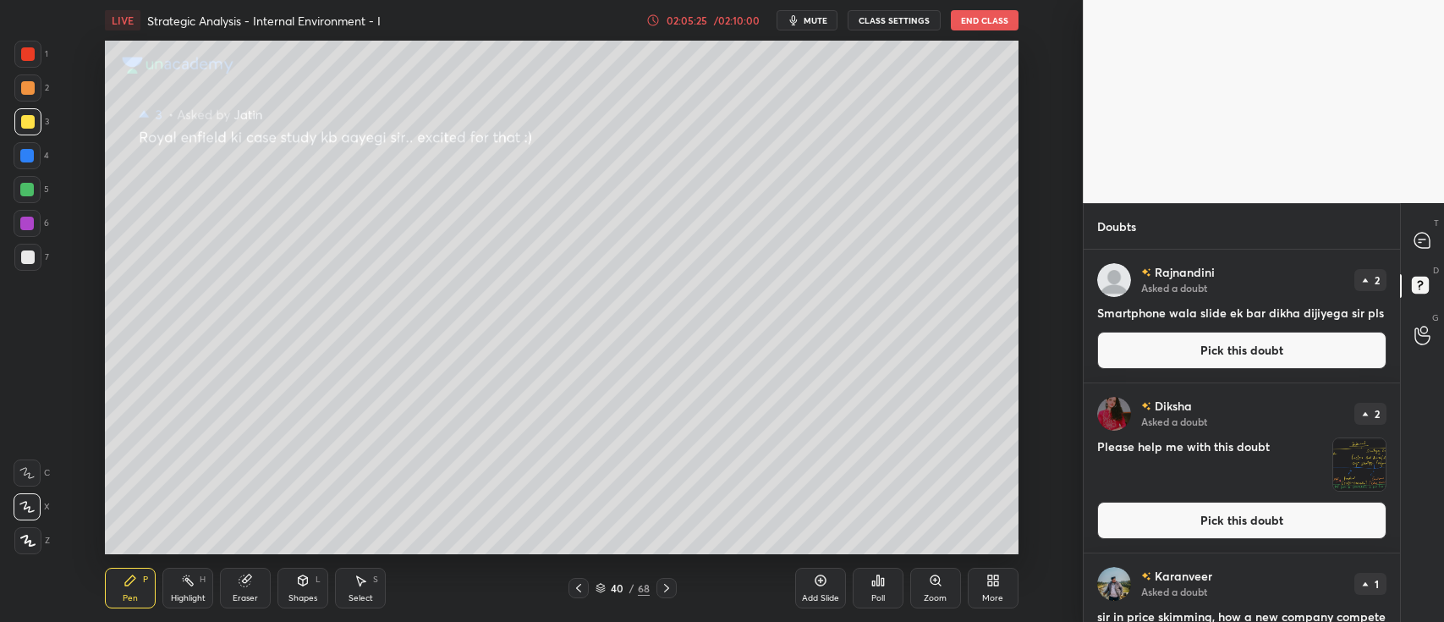
click at [1158, 342] on button "Pick this doubt" at bounding box center [1242, 350] width 289 height 37
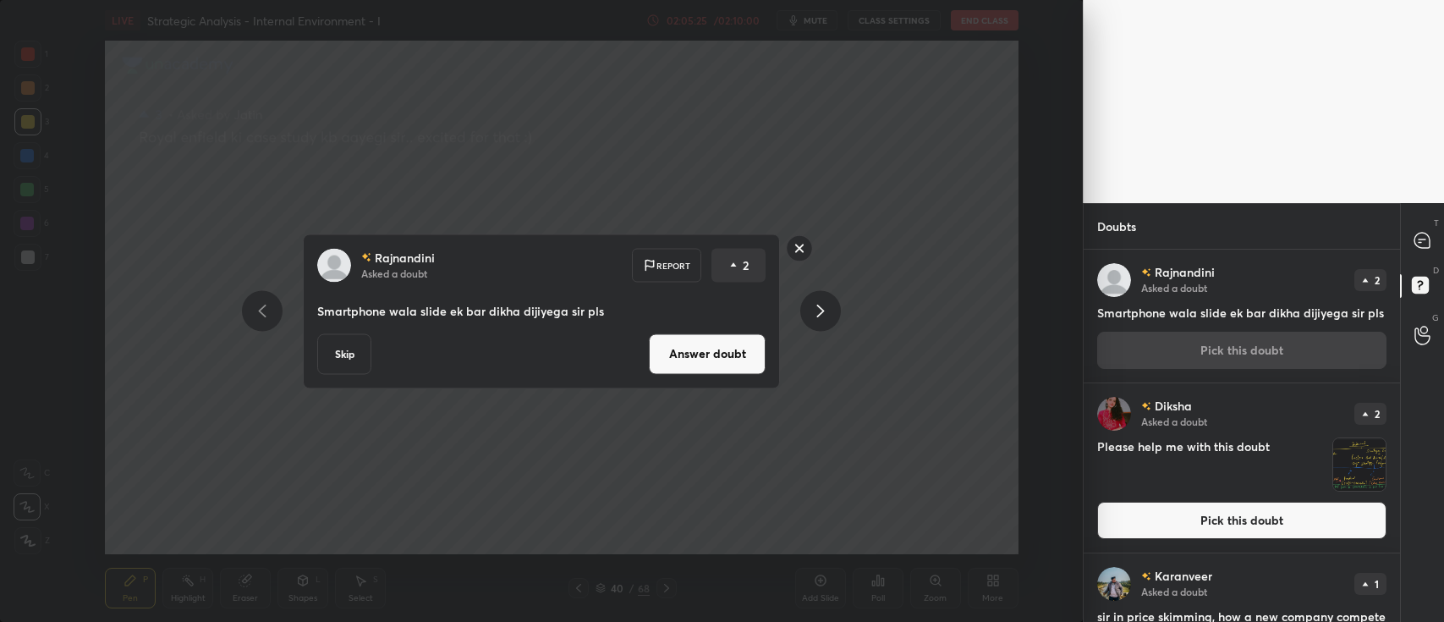
click at [727, 349] on button "Answer doubt" at bounding box center [707, 353] width 117 height 41
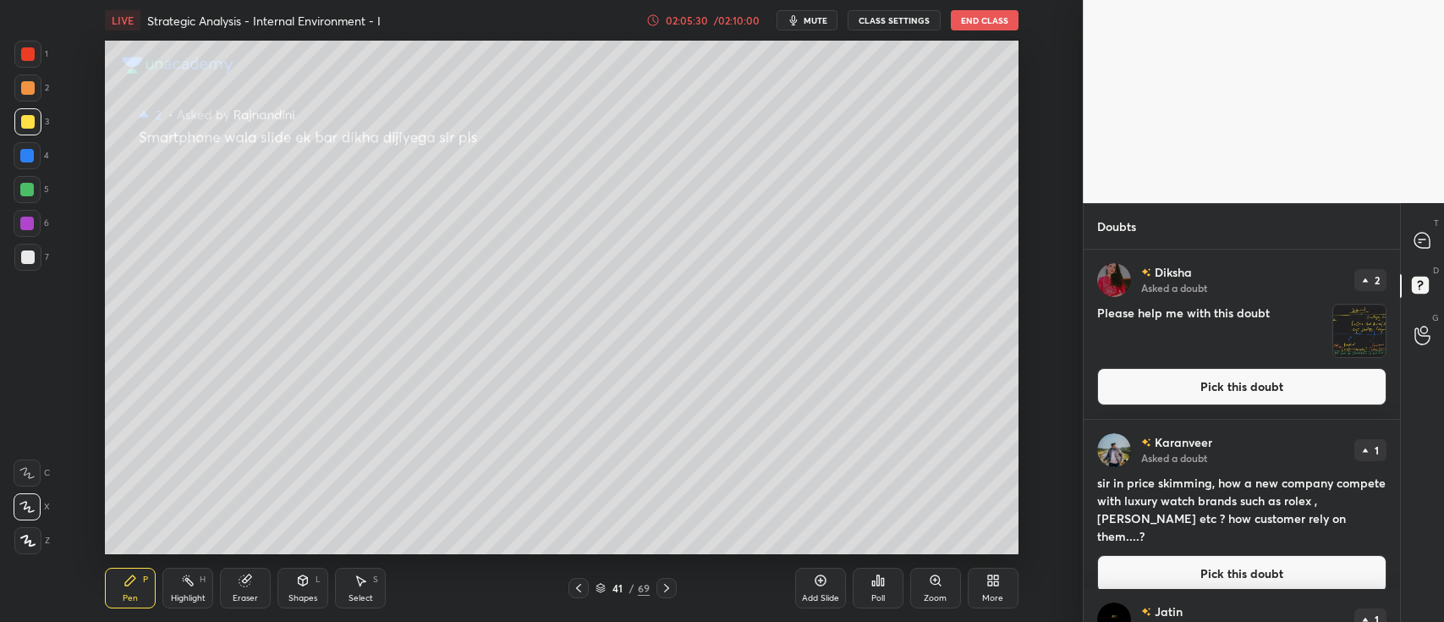
click at [597, 586] on icon at bounding box center [601, 588] width 10 height 10
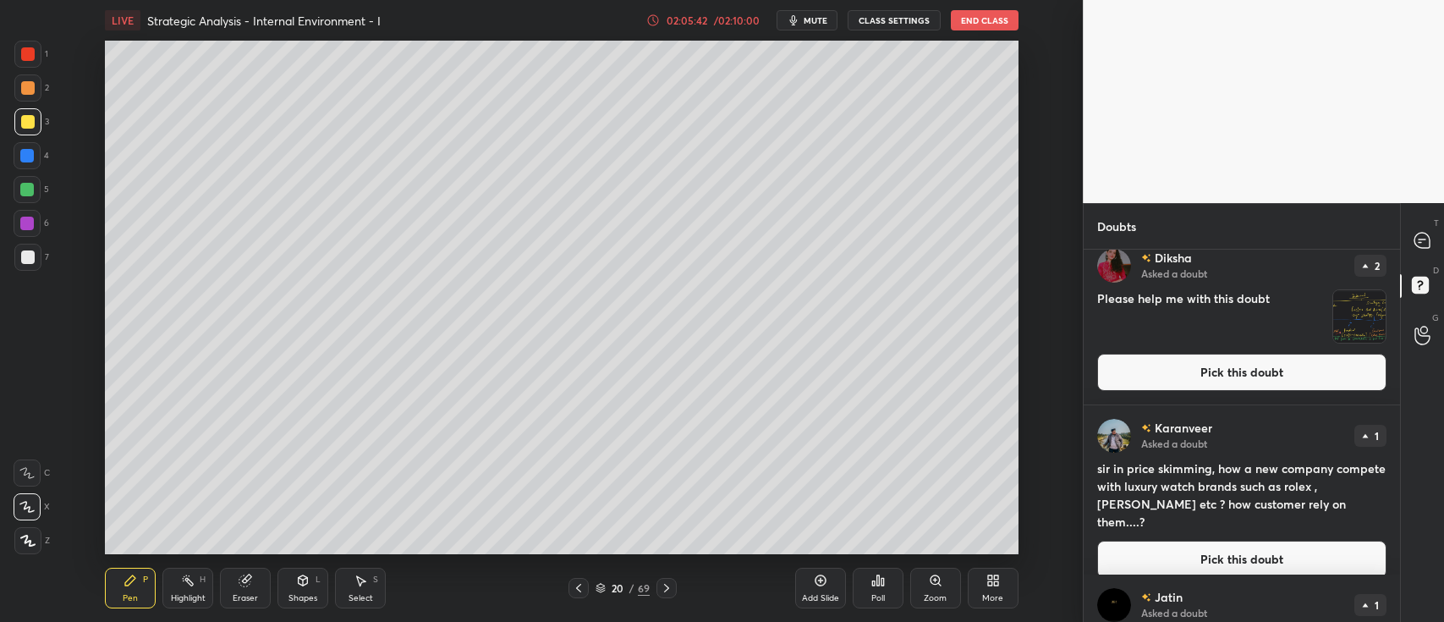
scroll to position [14, 0]
click at [1223, 545] on button "Pick this doubt" at bounding box center [1242, 560] width 289 height 37
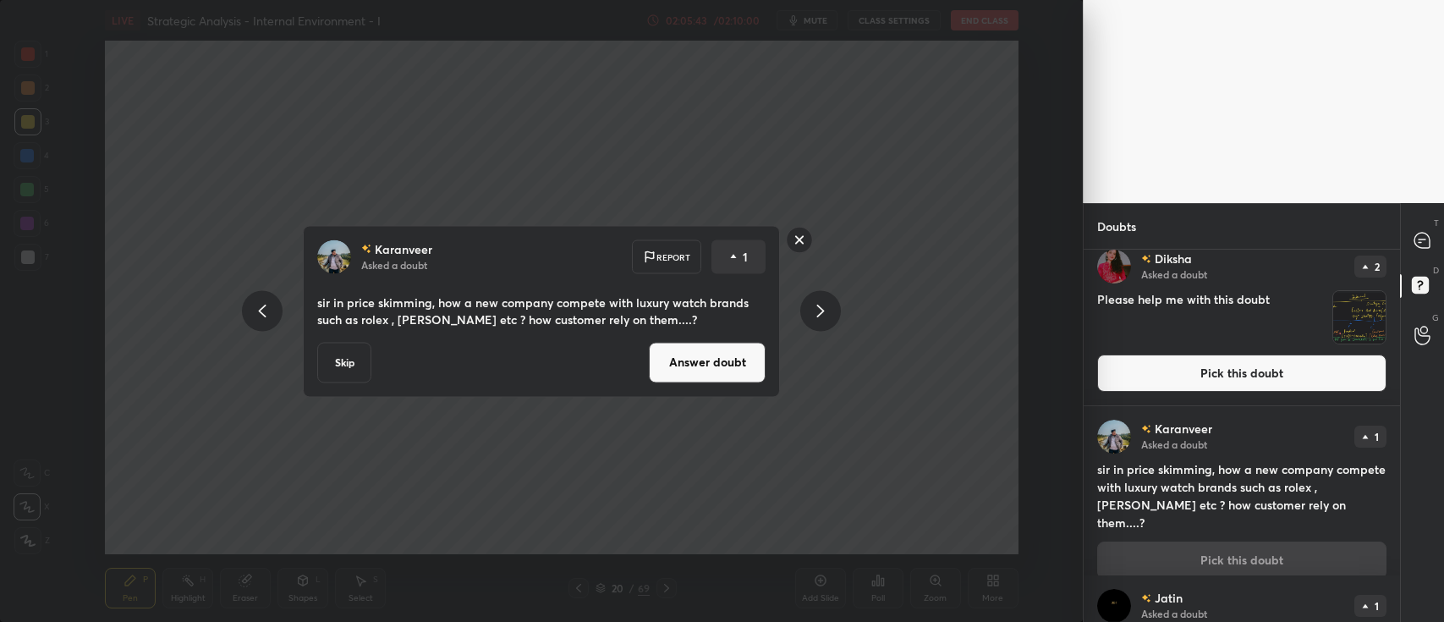
click at [724, 360] on button "Answer doubt" at bounding box center [707, 362] width 117 height 41
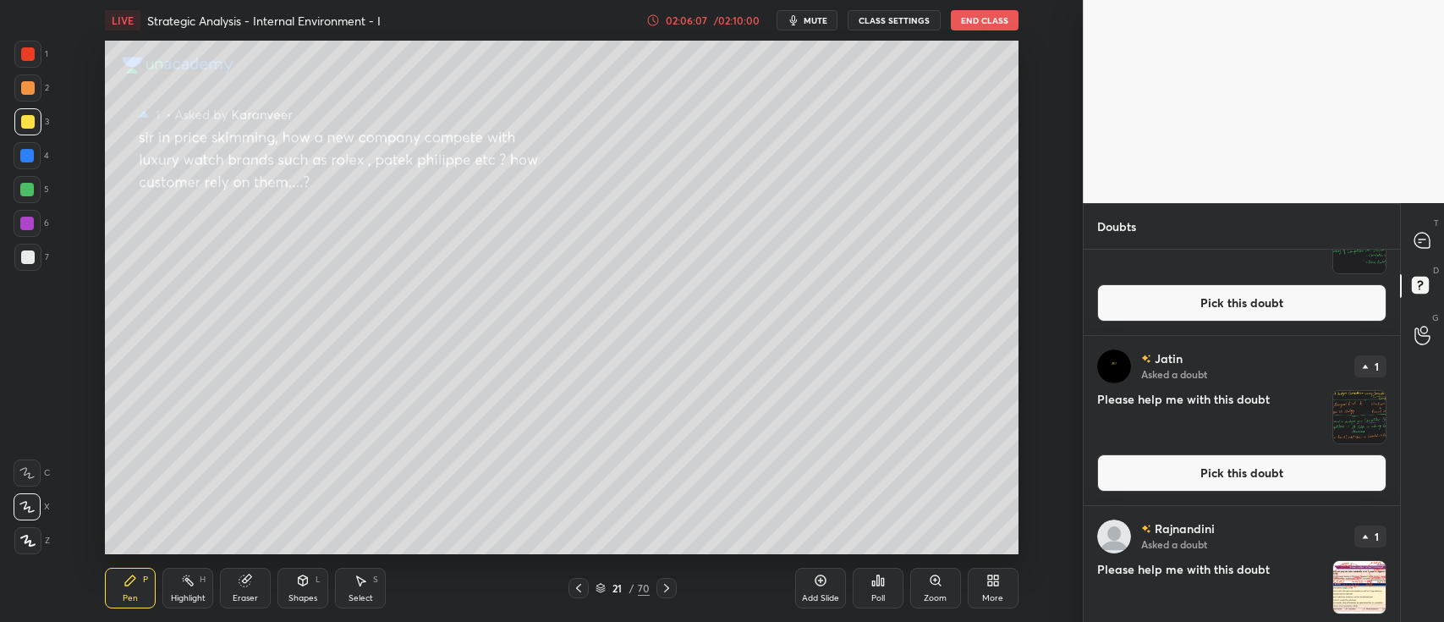
scroll to position [1669, 0]
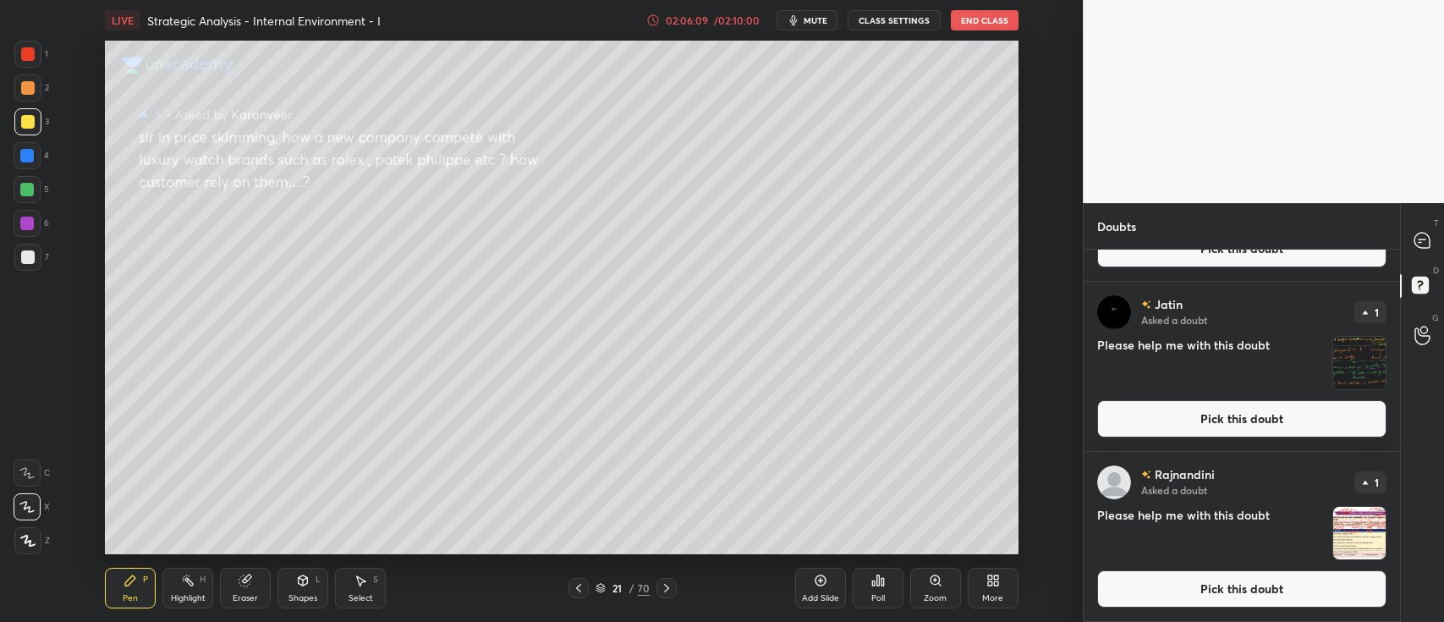
click at [816, 580] on icon at bounding box center [821, 581] width 14 height 14
click at [1410, 240] on div at bounding box center [1423, 240] width 34 height 30
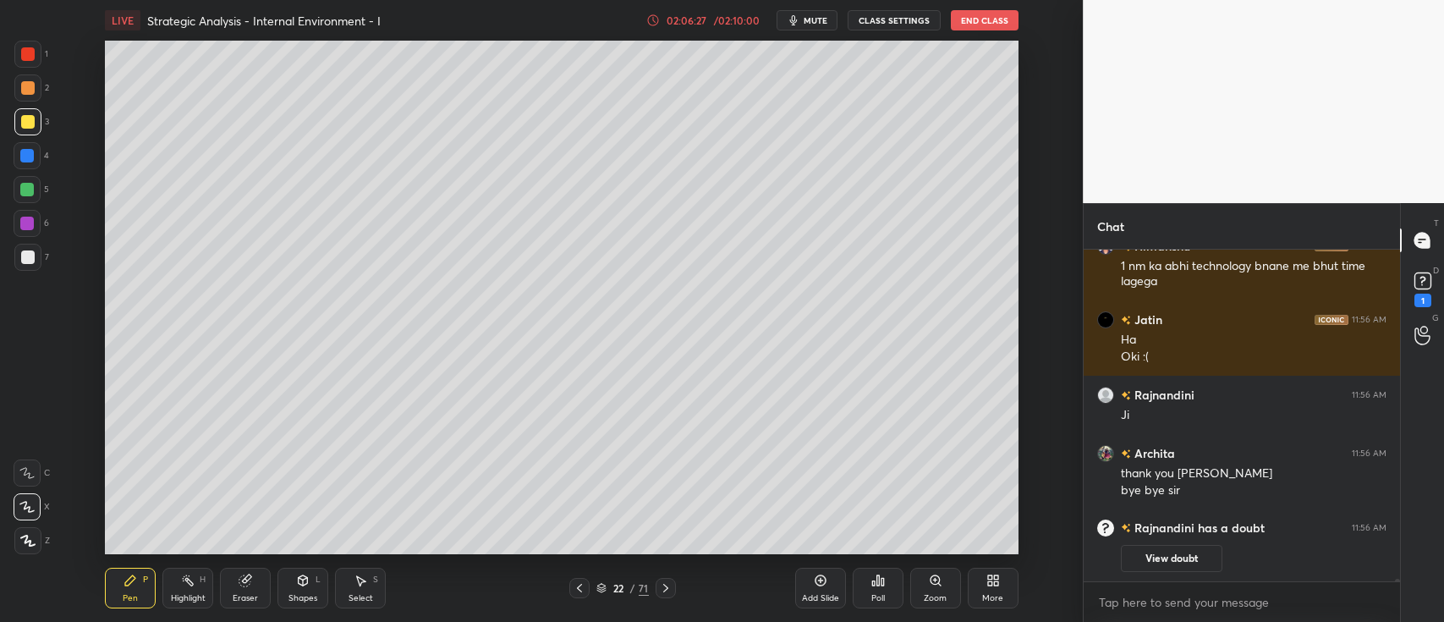
scroll to position [40861, 0]
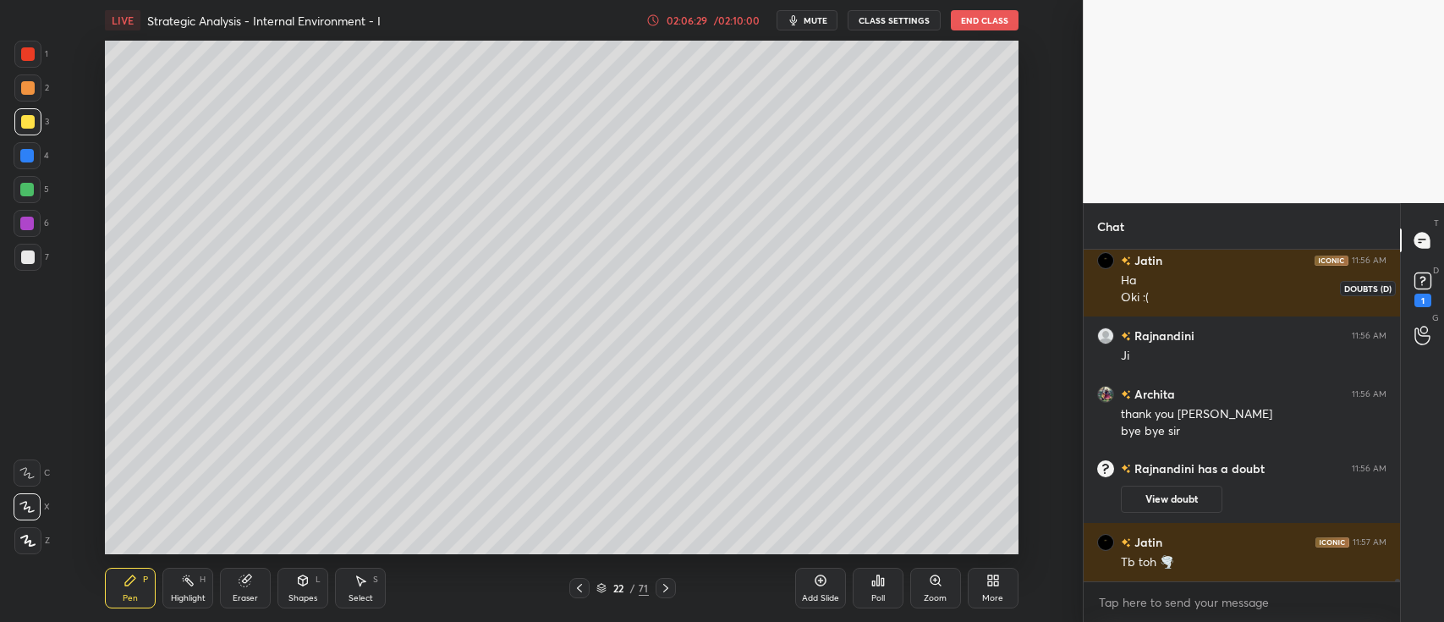
click at [1421, 280] on rect at bounding box center [1423, 281] width 16 height 16
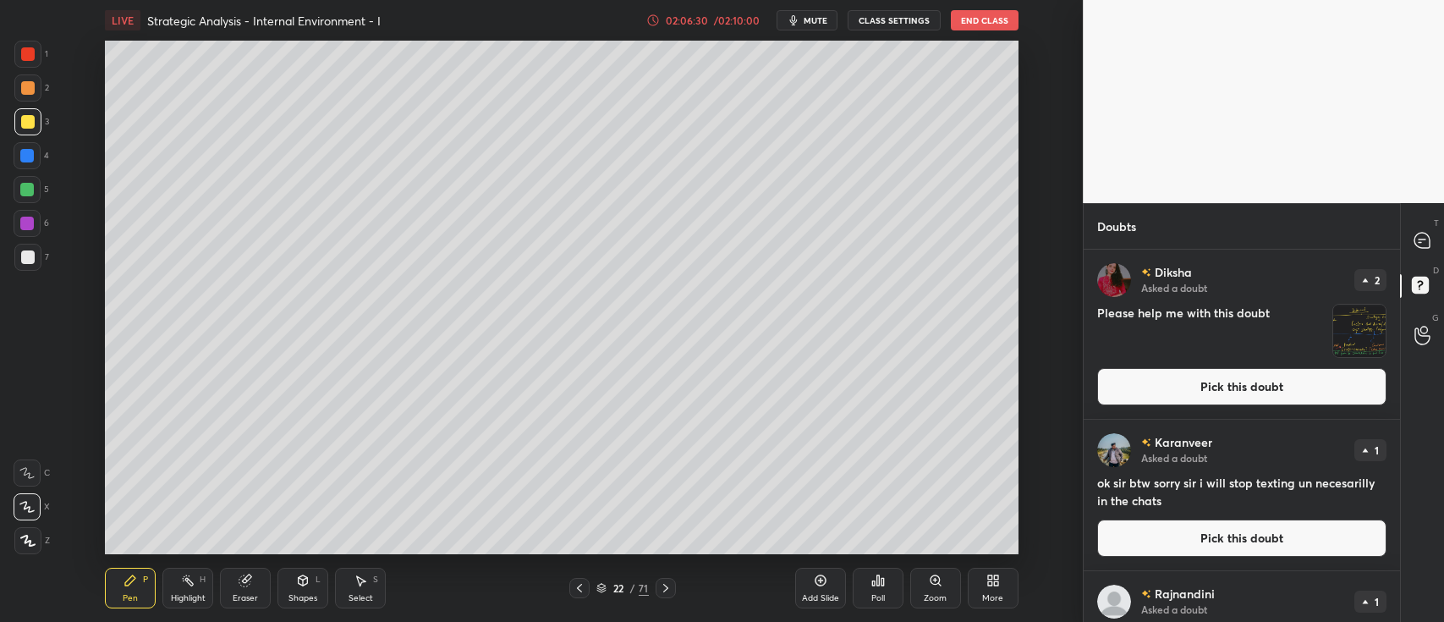
click at [1186, 532] on button "Pick this doubt" at bounding box center [1242, 538] width 289 height 37
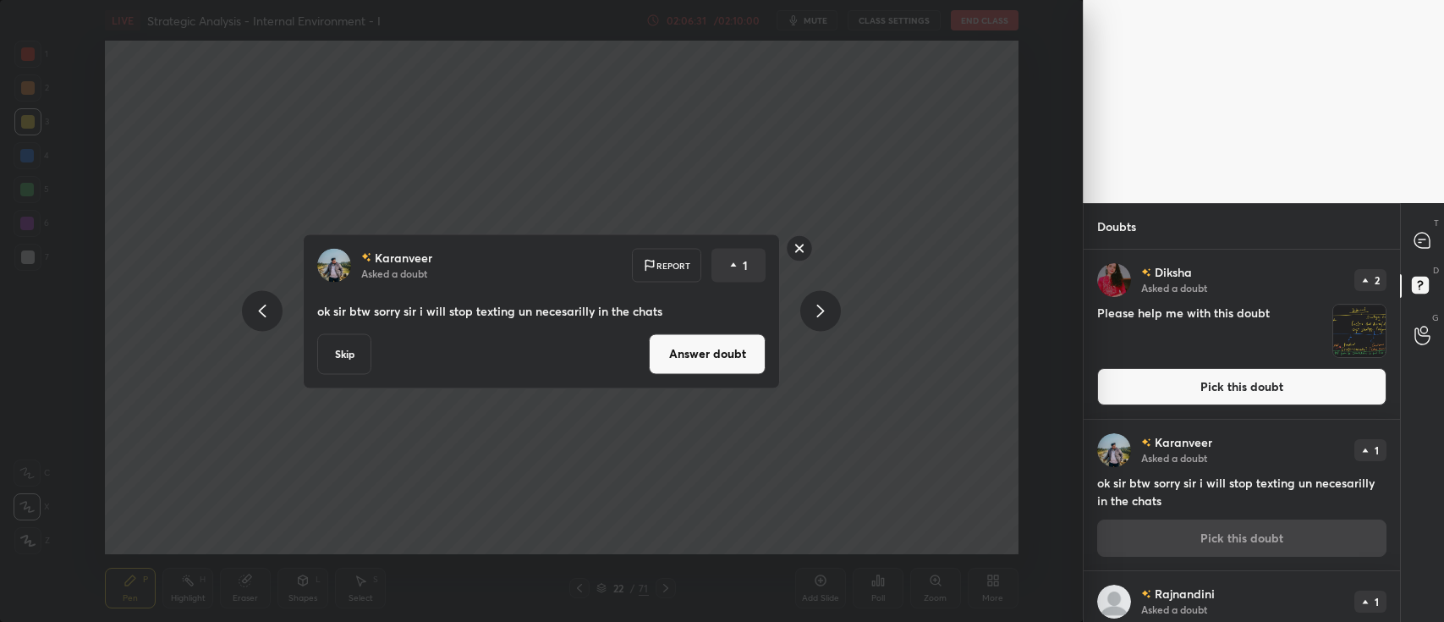
click at [749, 337] on button "Answer doubt" at bounding box center [707, 353] width 117 height 41
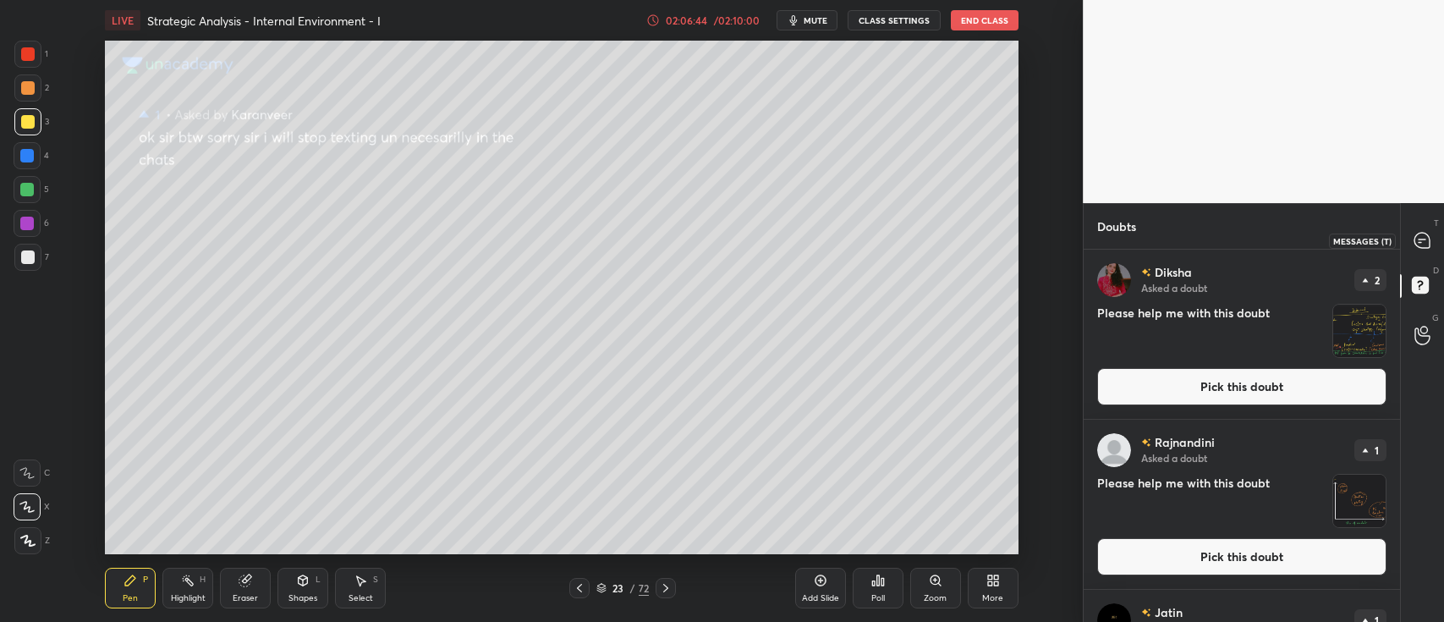
click at [1410, 245] on div at bounding box center [1423, 240] width 34 height 30
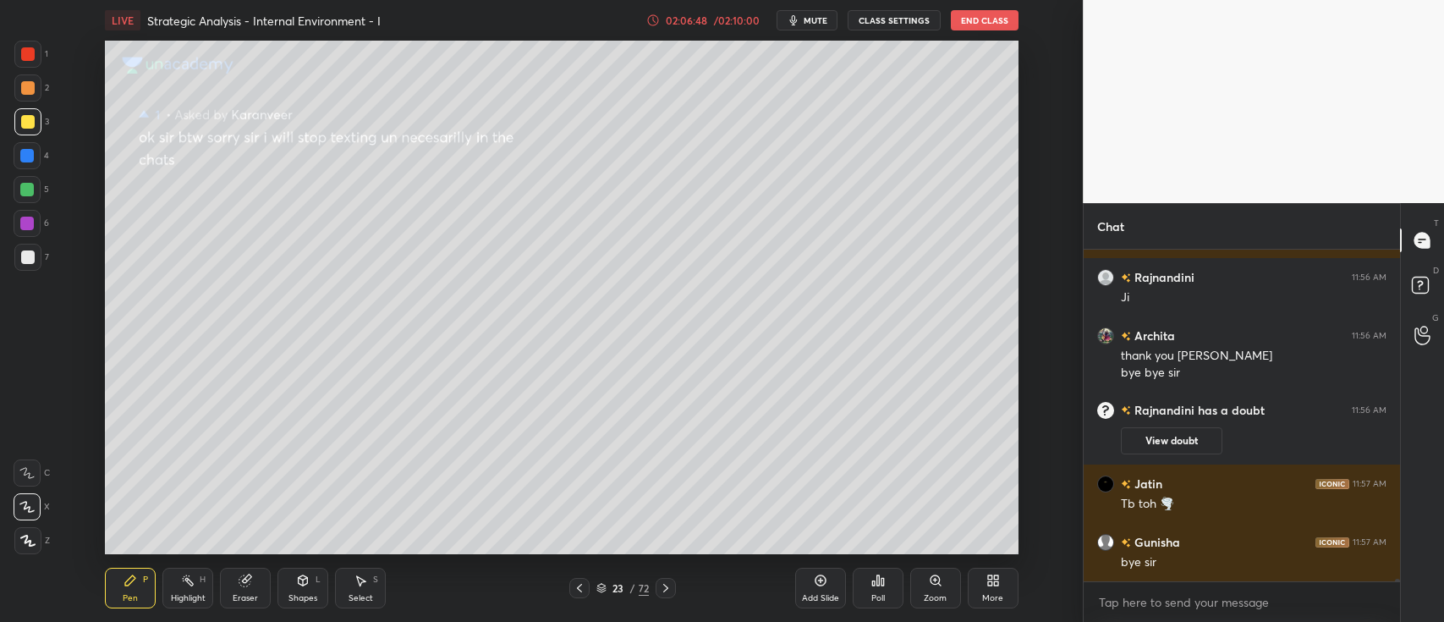
scroll to position [41036, 0]
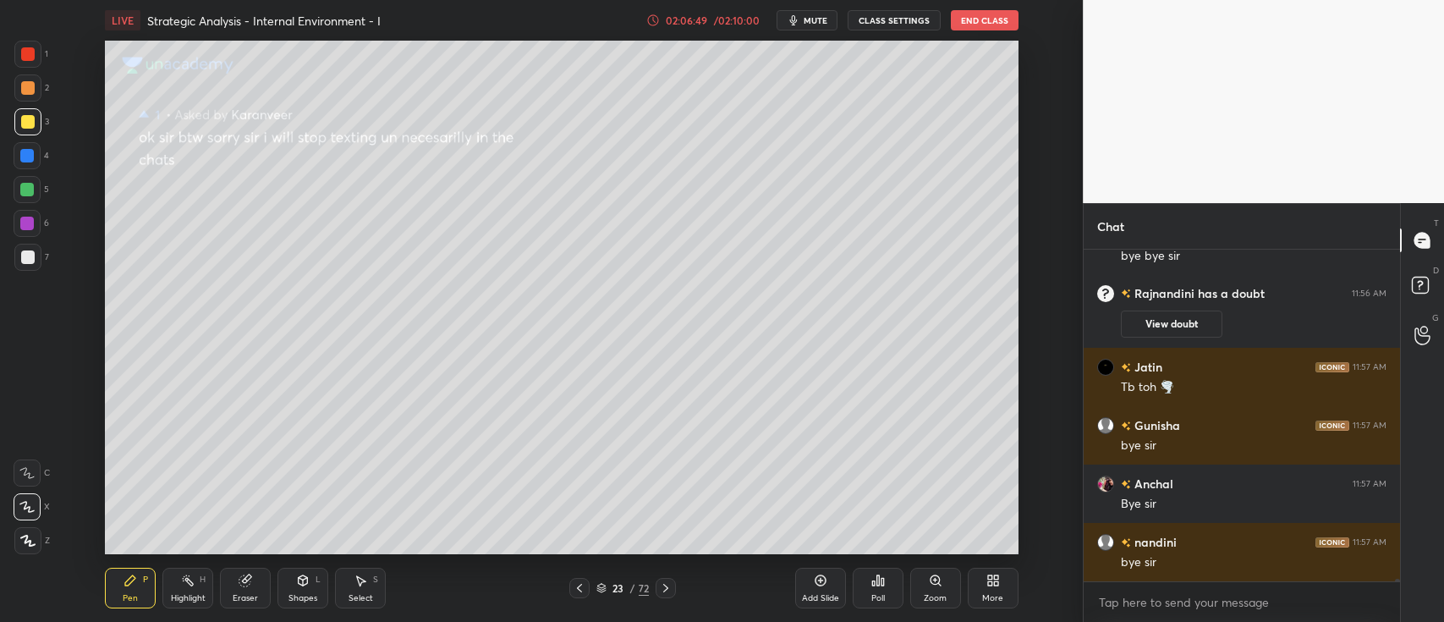
click at [993, 18] on button "End Class" at bounding box center [985, 20] width 68 height 20
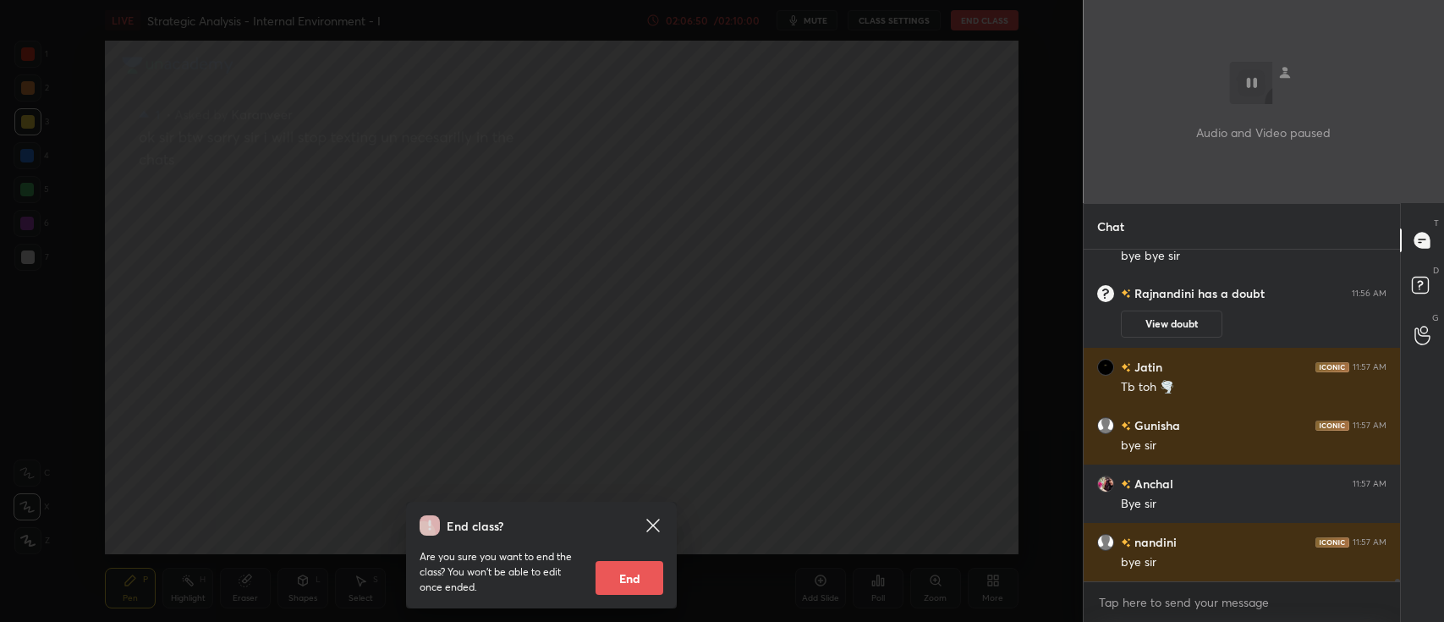
scroll to position [41095, 0]
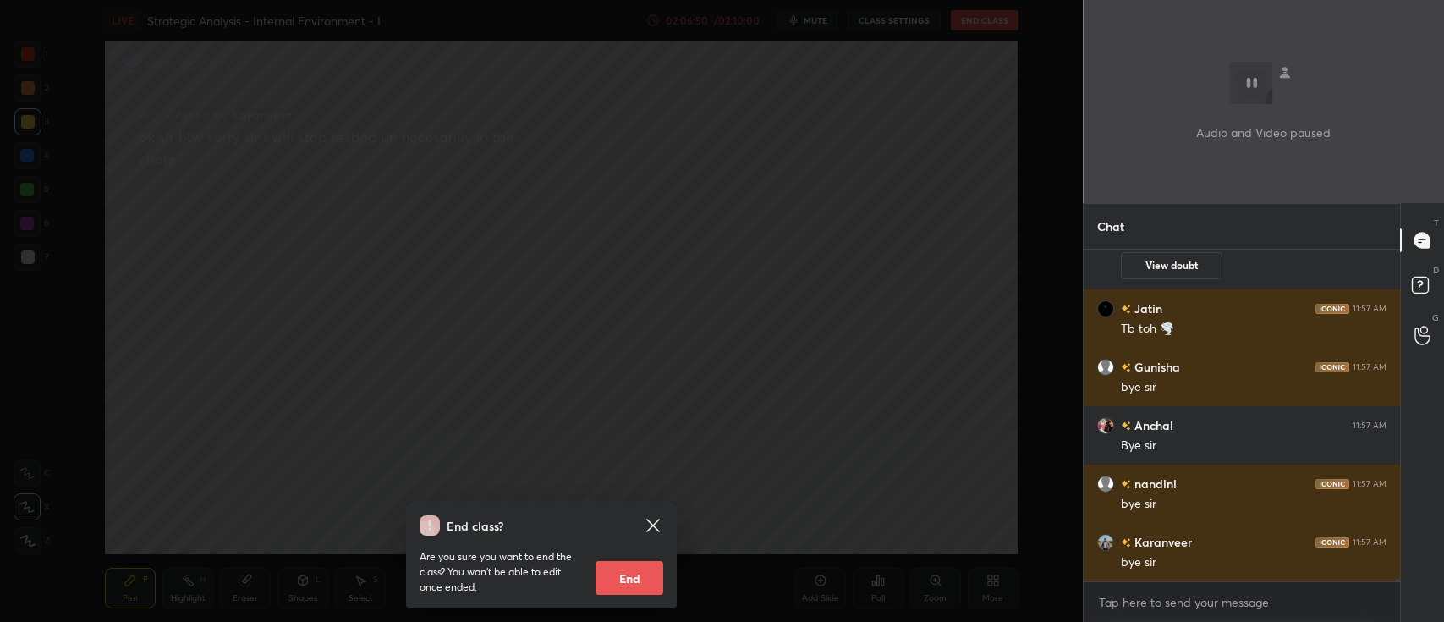
click at [645, 571] on button "End" at bounding box center [630, 578] width 68 height 34
type textarea "x"
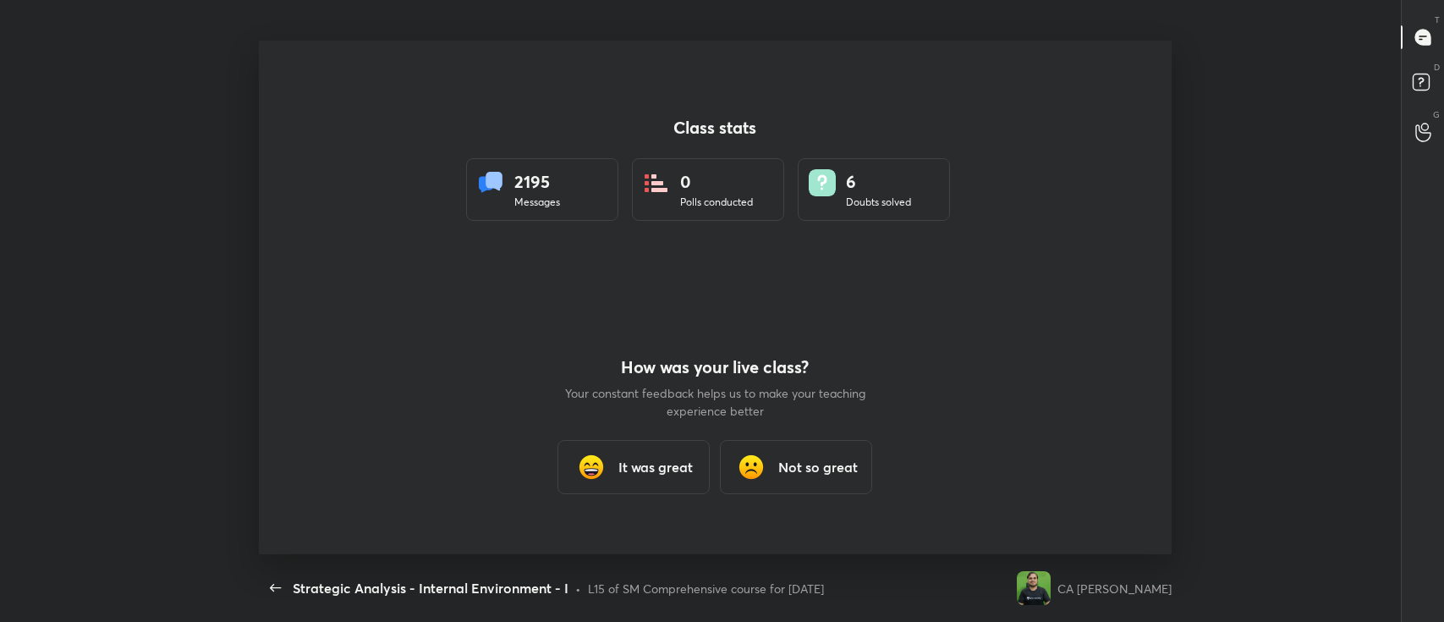
scroll to position [84105, 83189]
click at [622, 487] on div "It was great" at bounding box center [634, 467] width 152 height 54
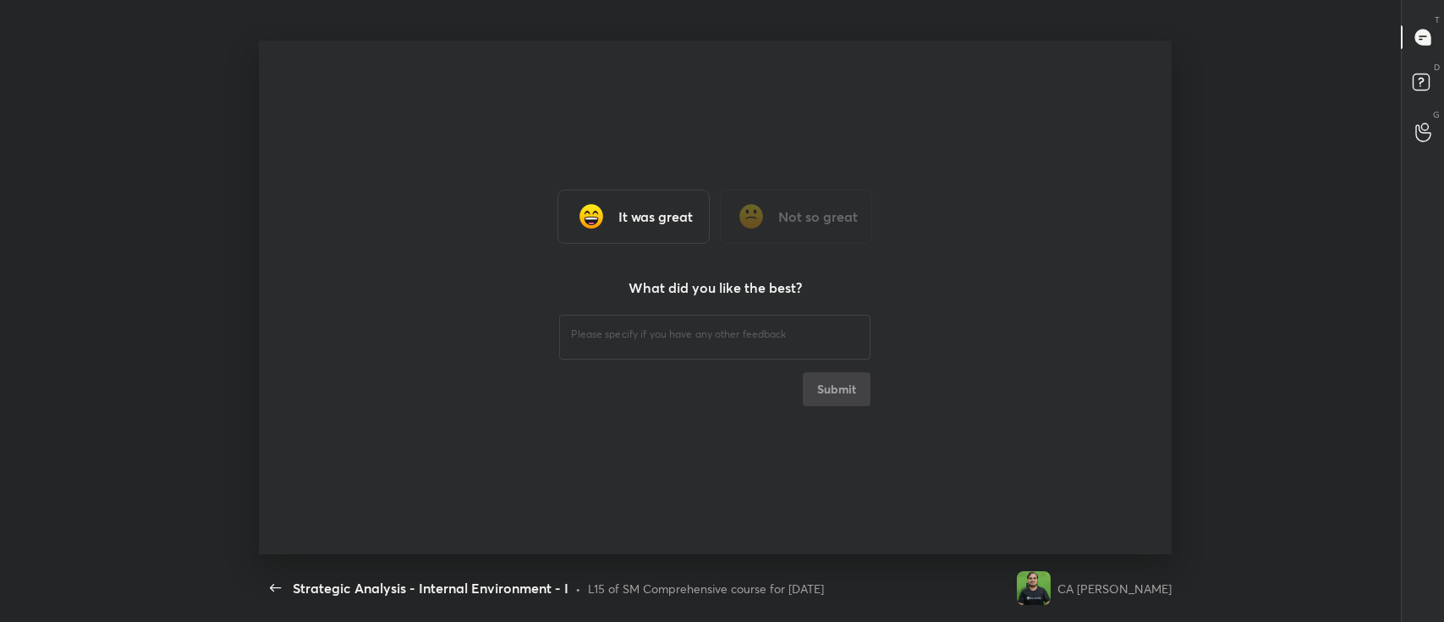
click at [660, 226] on h3 "It was great" at bounding box center [656, 216] width 74 height 20
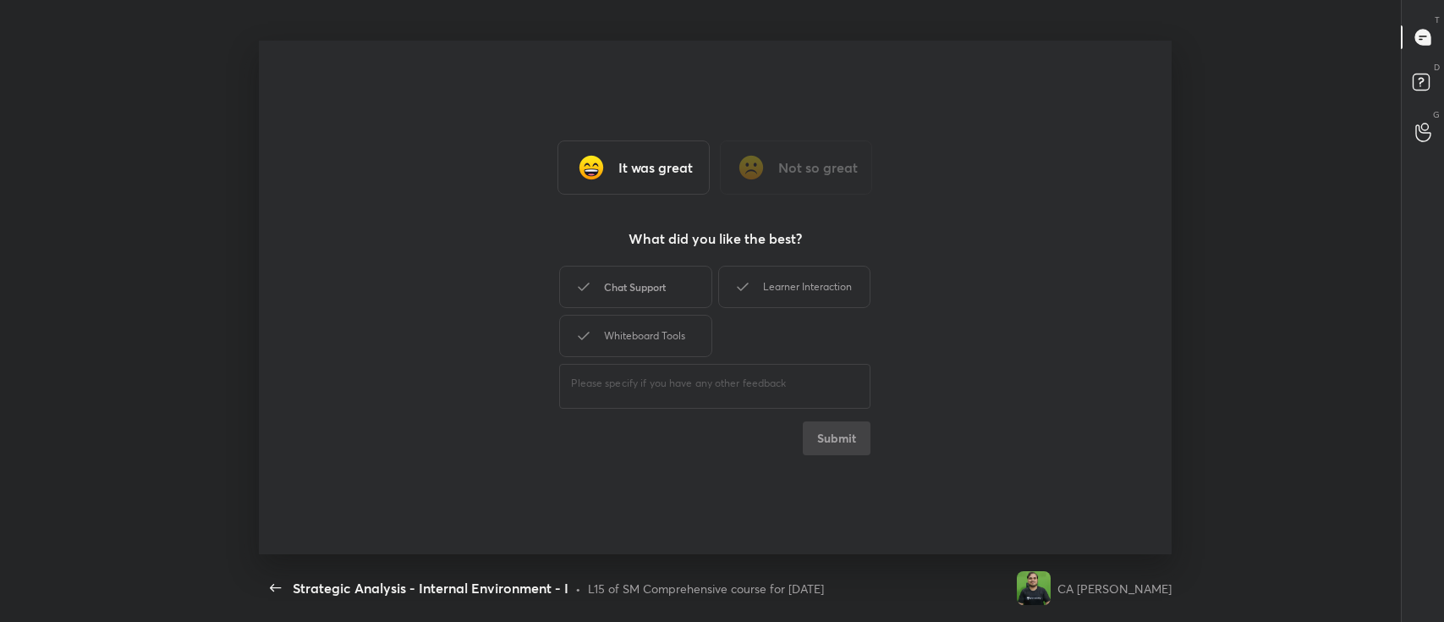
click at [670, 291] on div "Chat Support" at bounding box center [635, 287] width 152 height 42
click at [795, 299] on div "Learner Interaction" at bounding box center [794, 287] width 152 height 42
click at [699, 330] on div "Whiteboard Tools" at bounding box center [635, 336] width 152 height 42
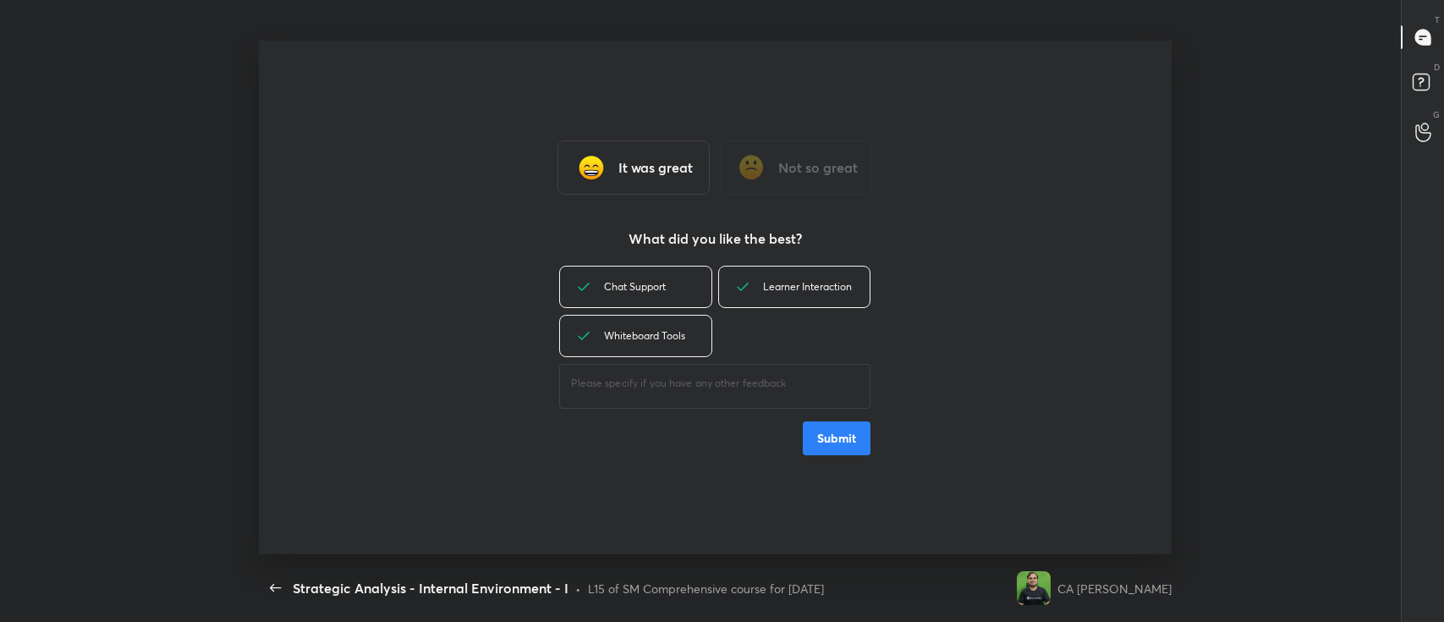
click at [844, 437] on button "Submit" at bounding box center [837, 438] width 68 height 34
